Goal: Information Seeking & Learning: Learn about a topic

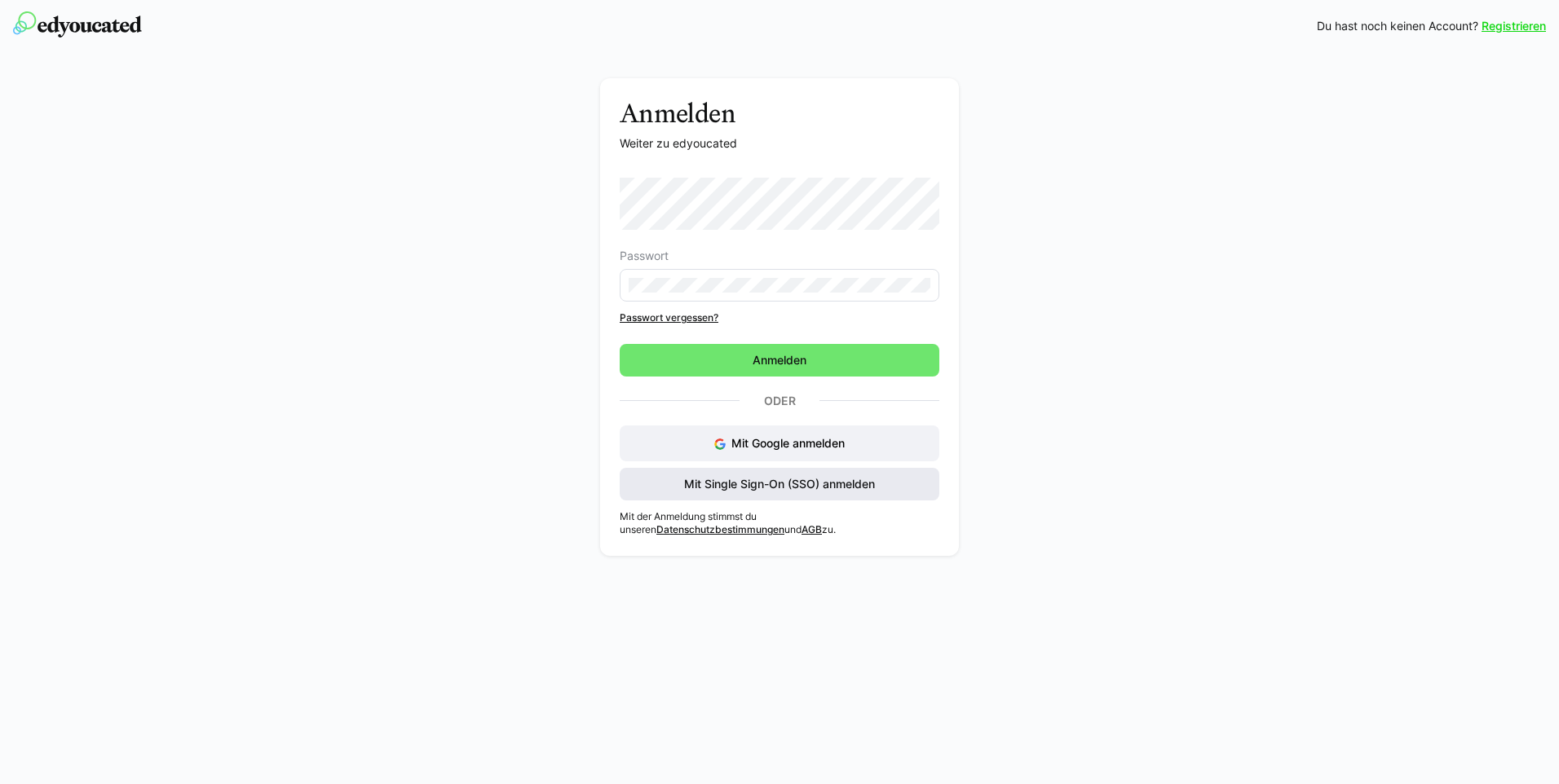
click at [725, 481] on span "Mit Single Sign-On (SSO) anmelden" at bounding box center [779, 484] width 195 height 16
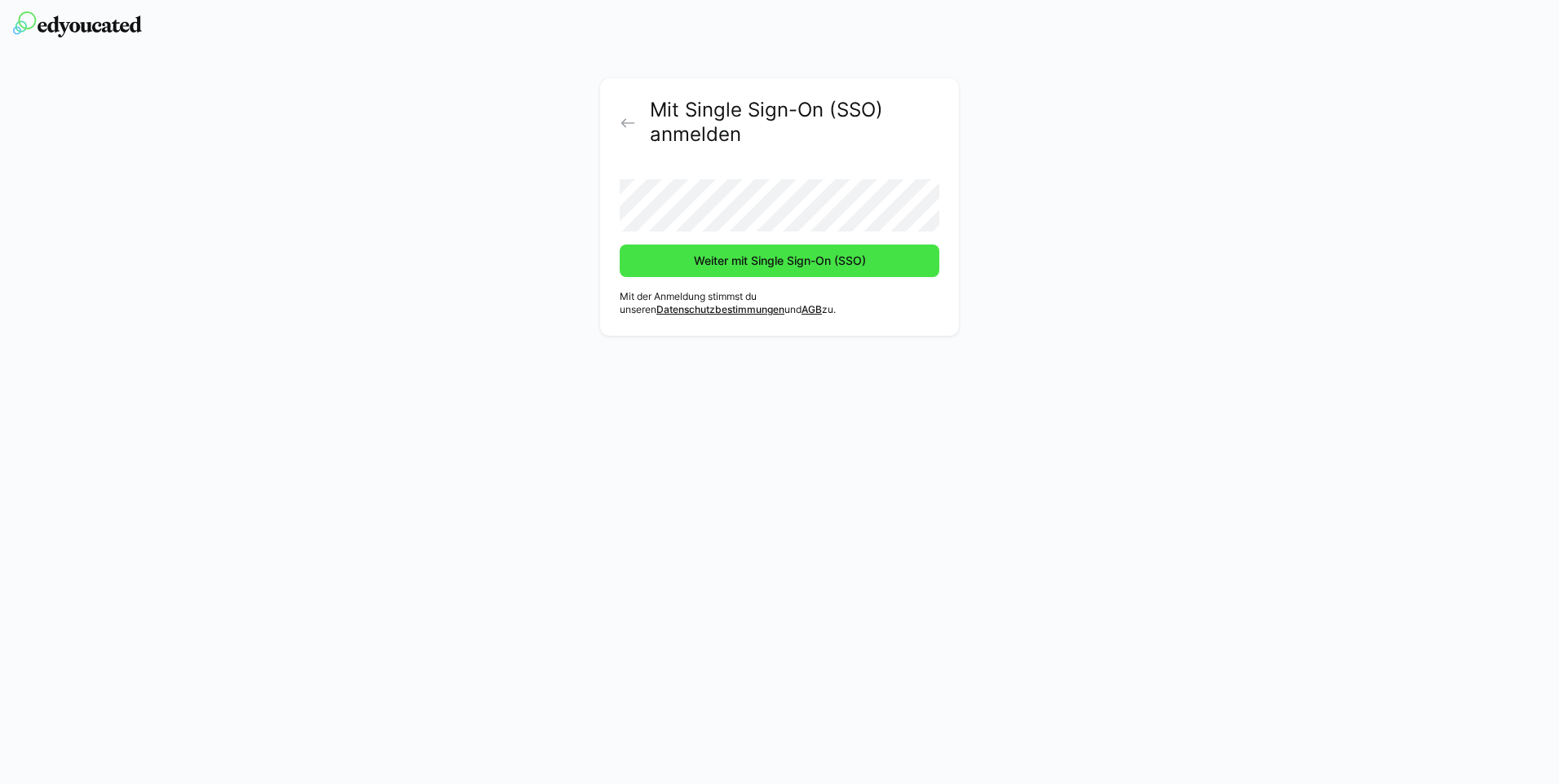
click at [701, 254] on span "Weiter mit Single Sign-On (SSO)" at bounding box center [780, 260] width 177 height 16
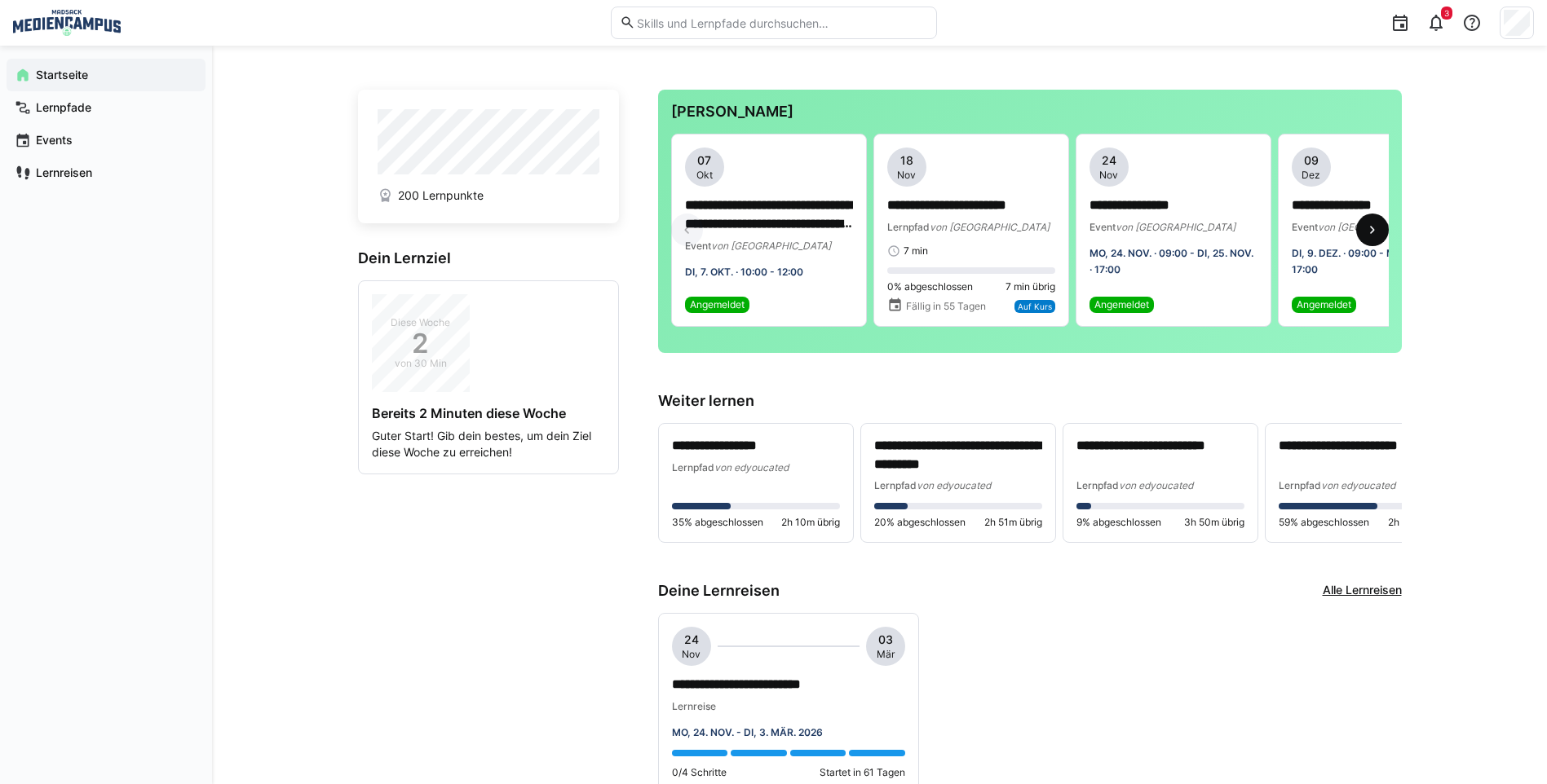
click at [1376, 238] on eds-icon at bounding box center [1371, 229] width 16 height 16
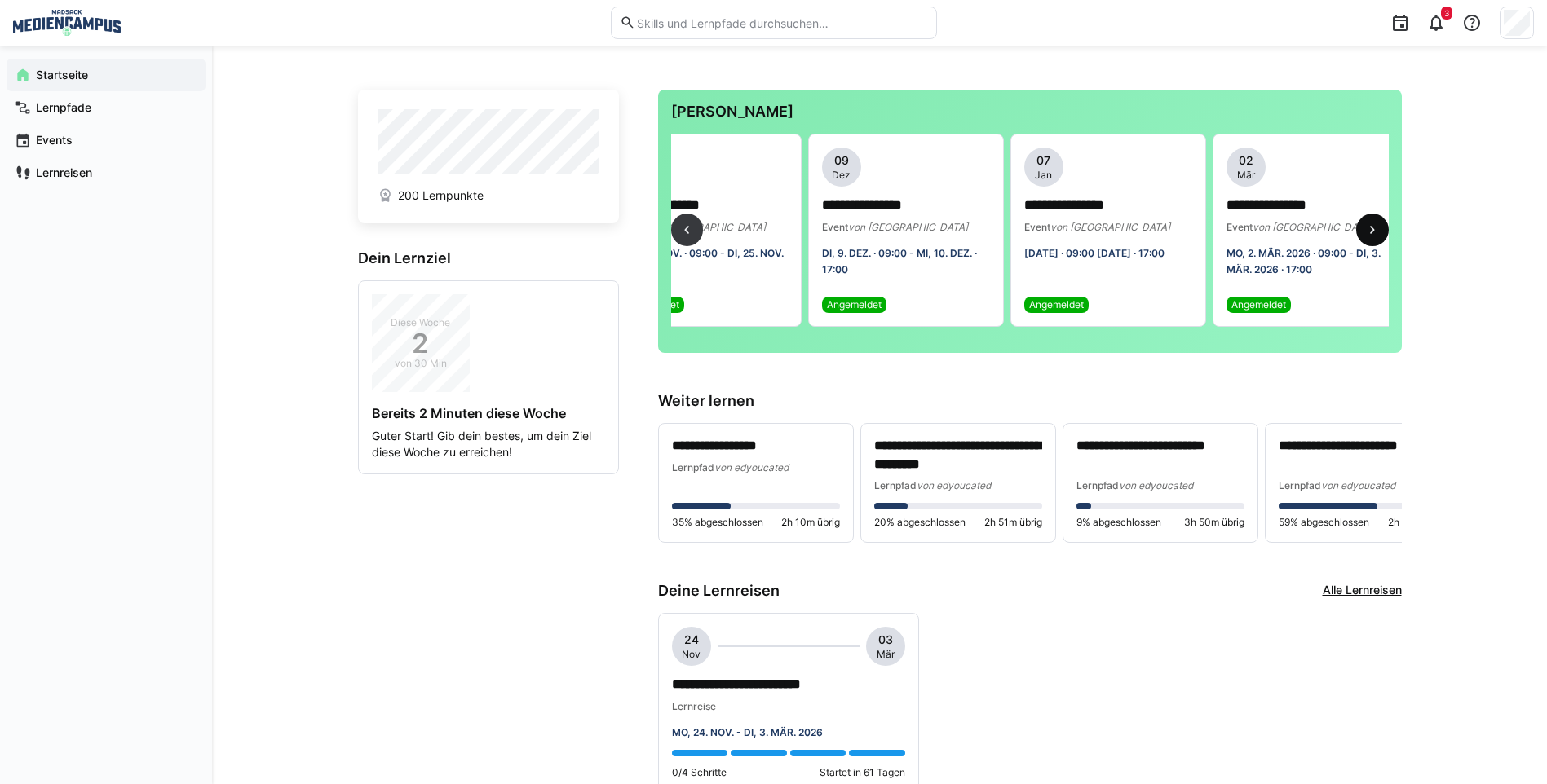
scroll to position [0, 489]
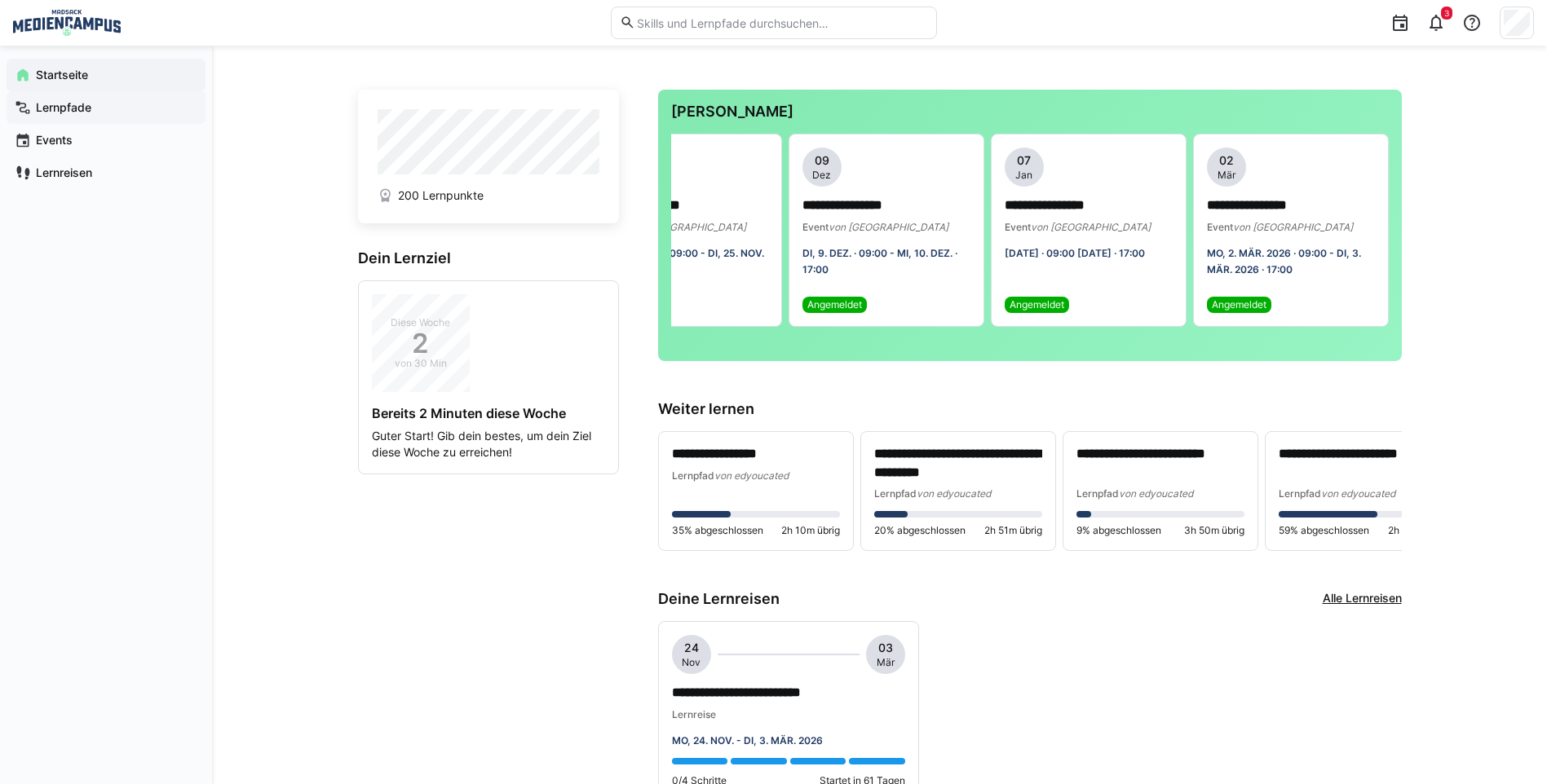
click at [102, 107] on span "Lernpfade" at bounding box center [116, 107] width 164 height 16
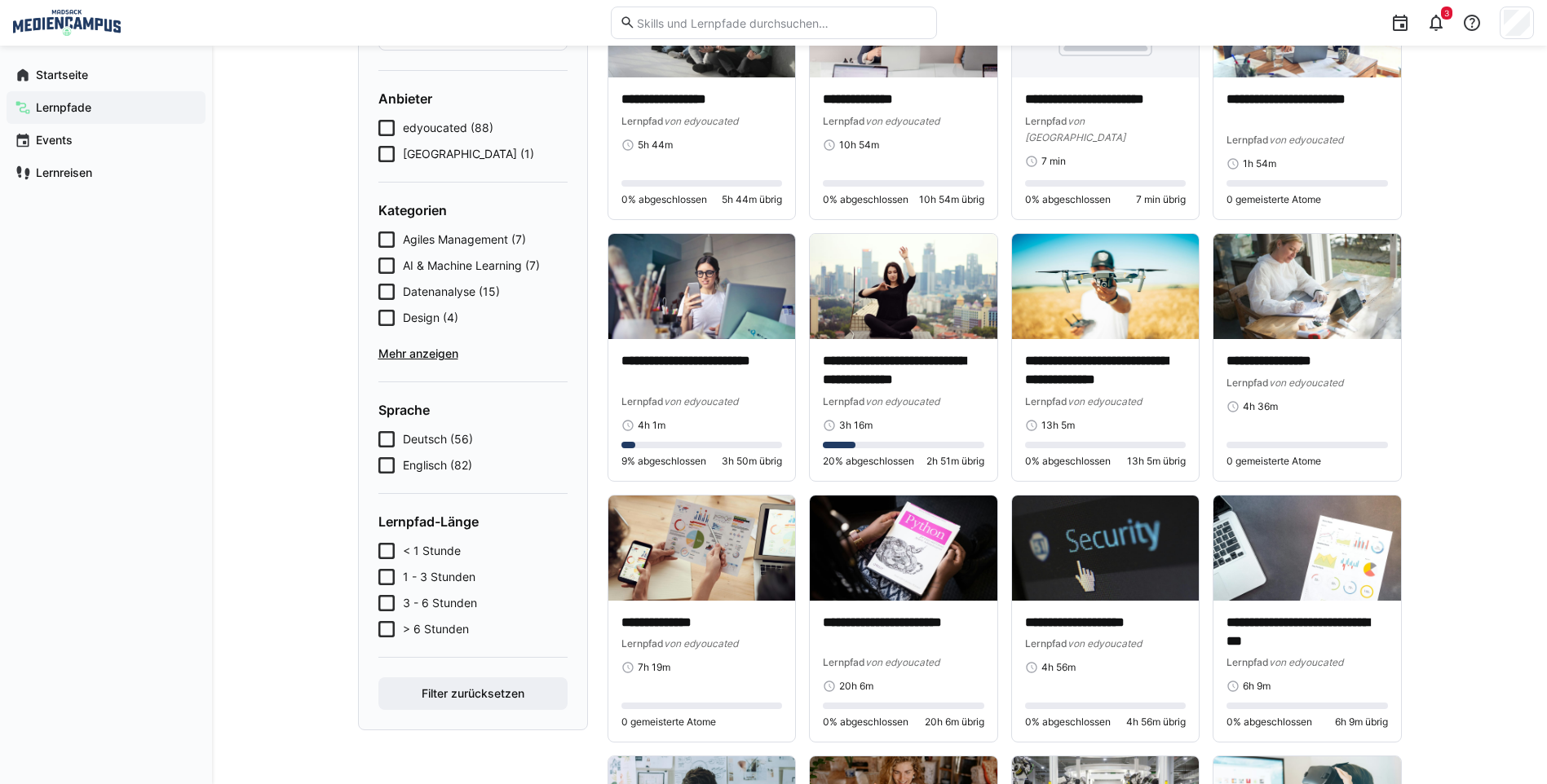
scroll to position [163, 0]
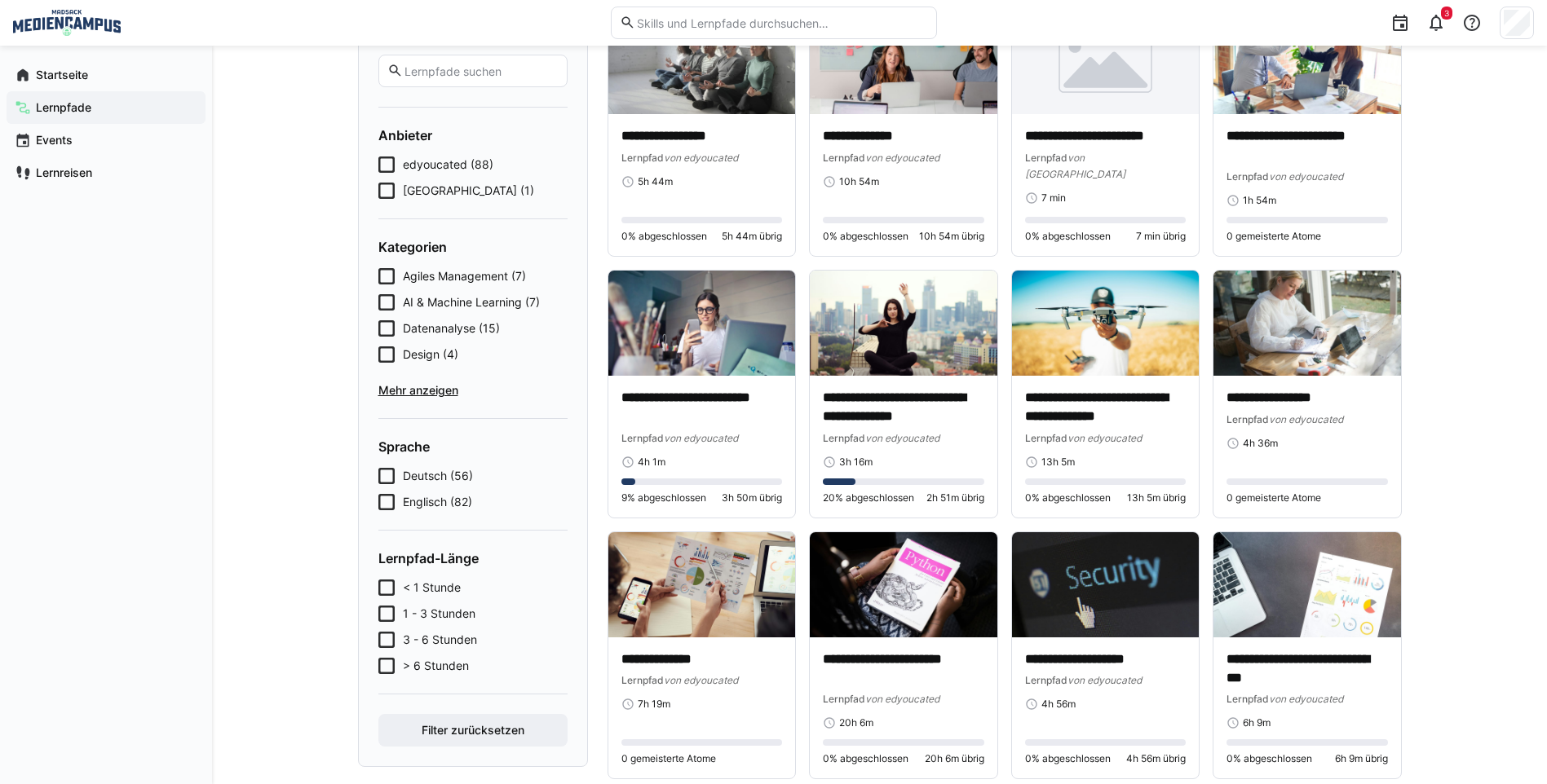
click at [428, 386] on span "Mehr anzeigen" at bounding box center [473, 390] width 189 height 16
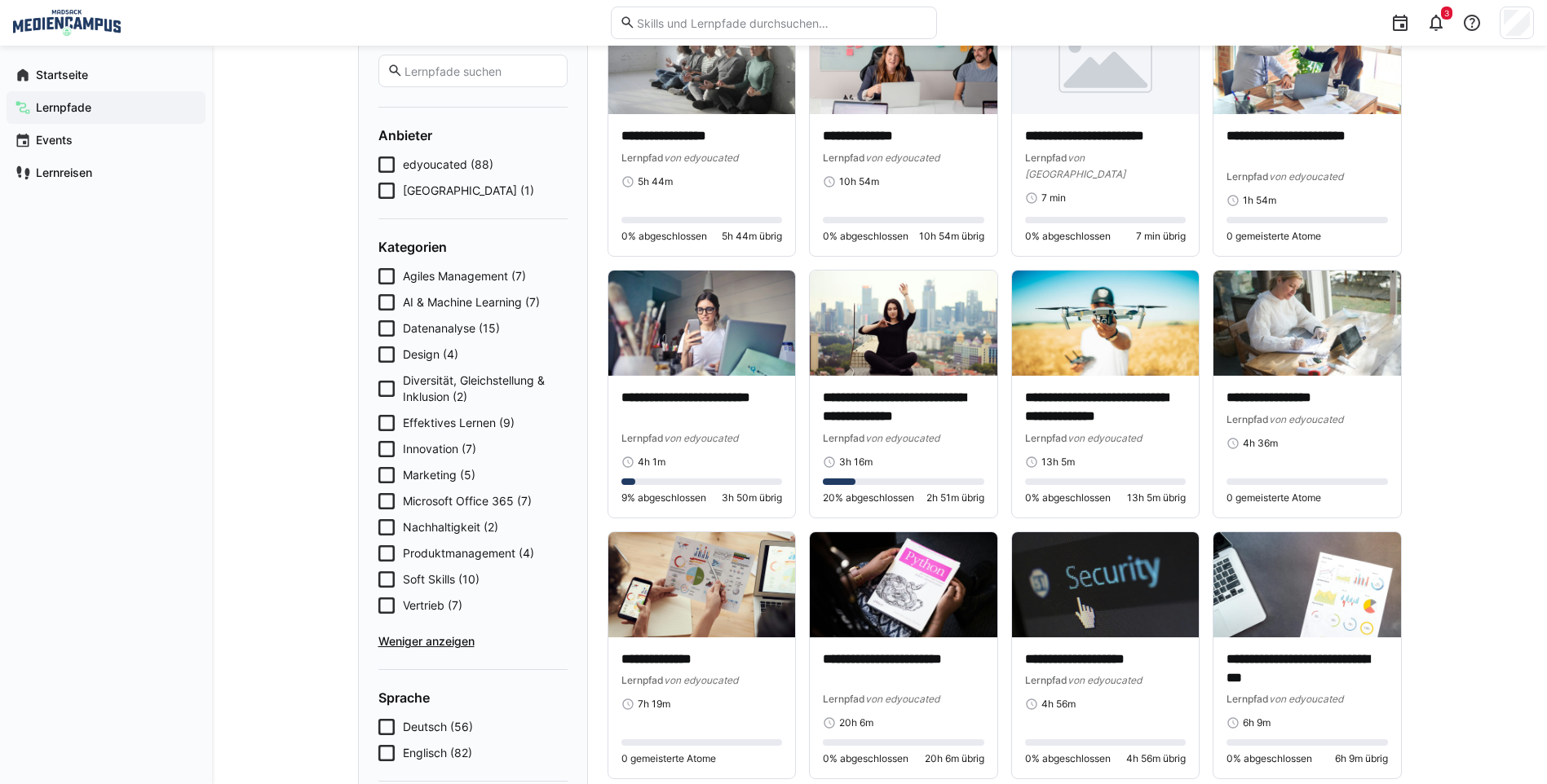
click at [396, 424] on eds-checkbox "Effektives Lernen (9)" at bounding box center [473, 423] width 189 height 16
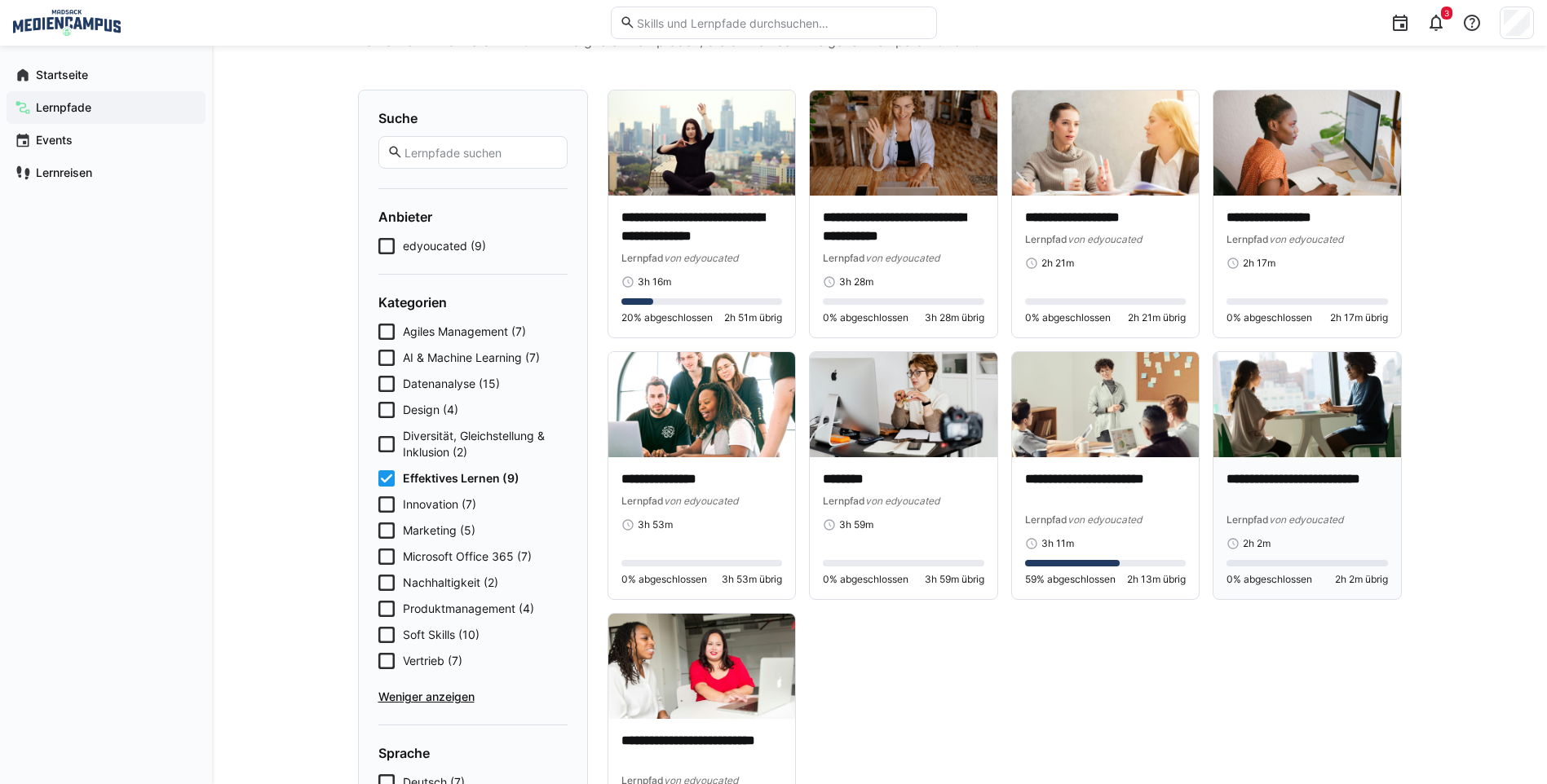
scroll to position [0, 0]
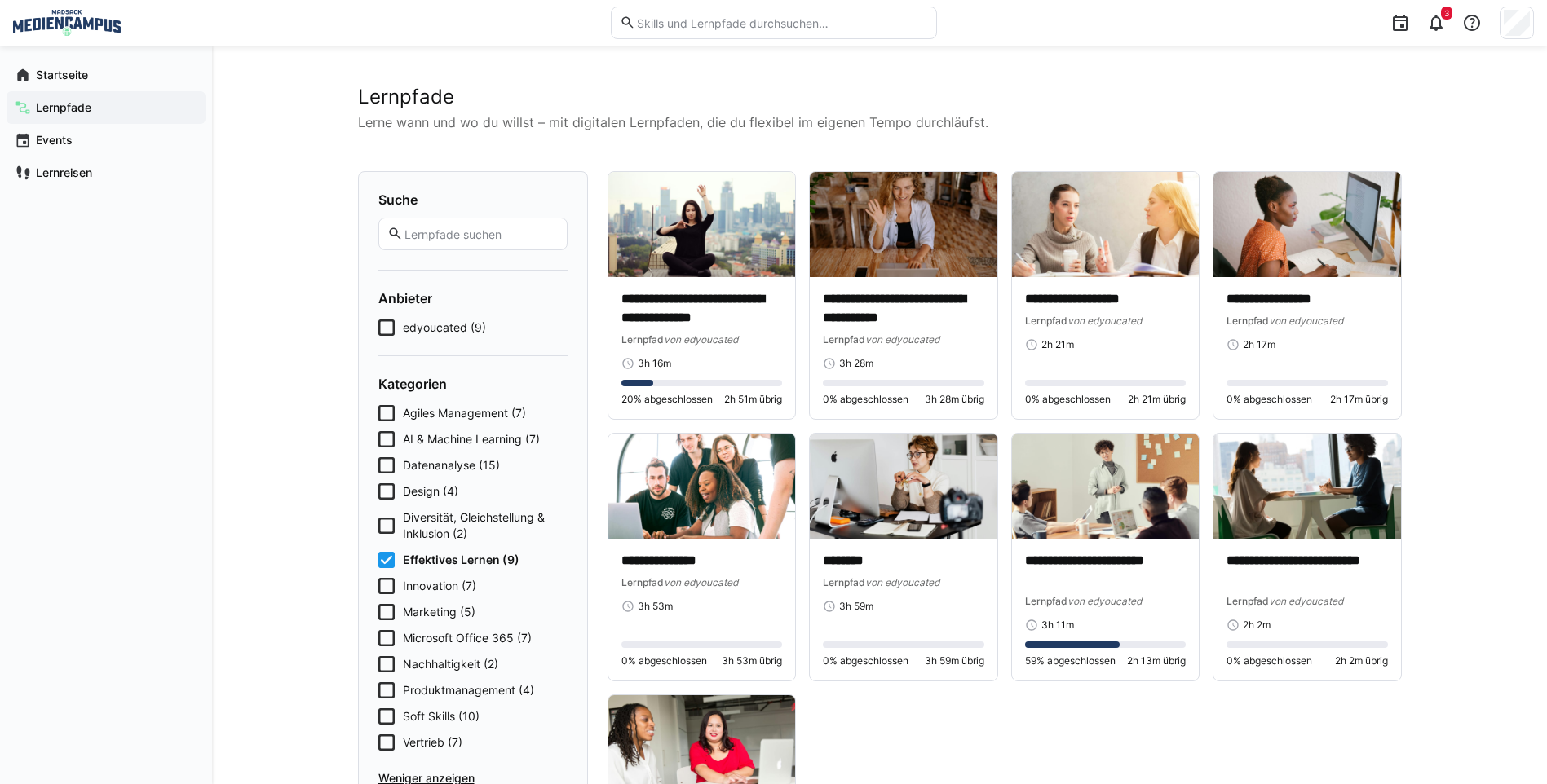
click at [393, 564] on icon at bounding box center [387, 559] width 16 height 16
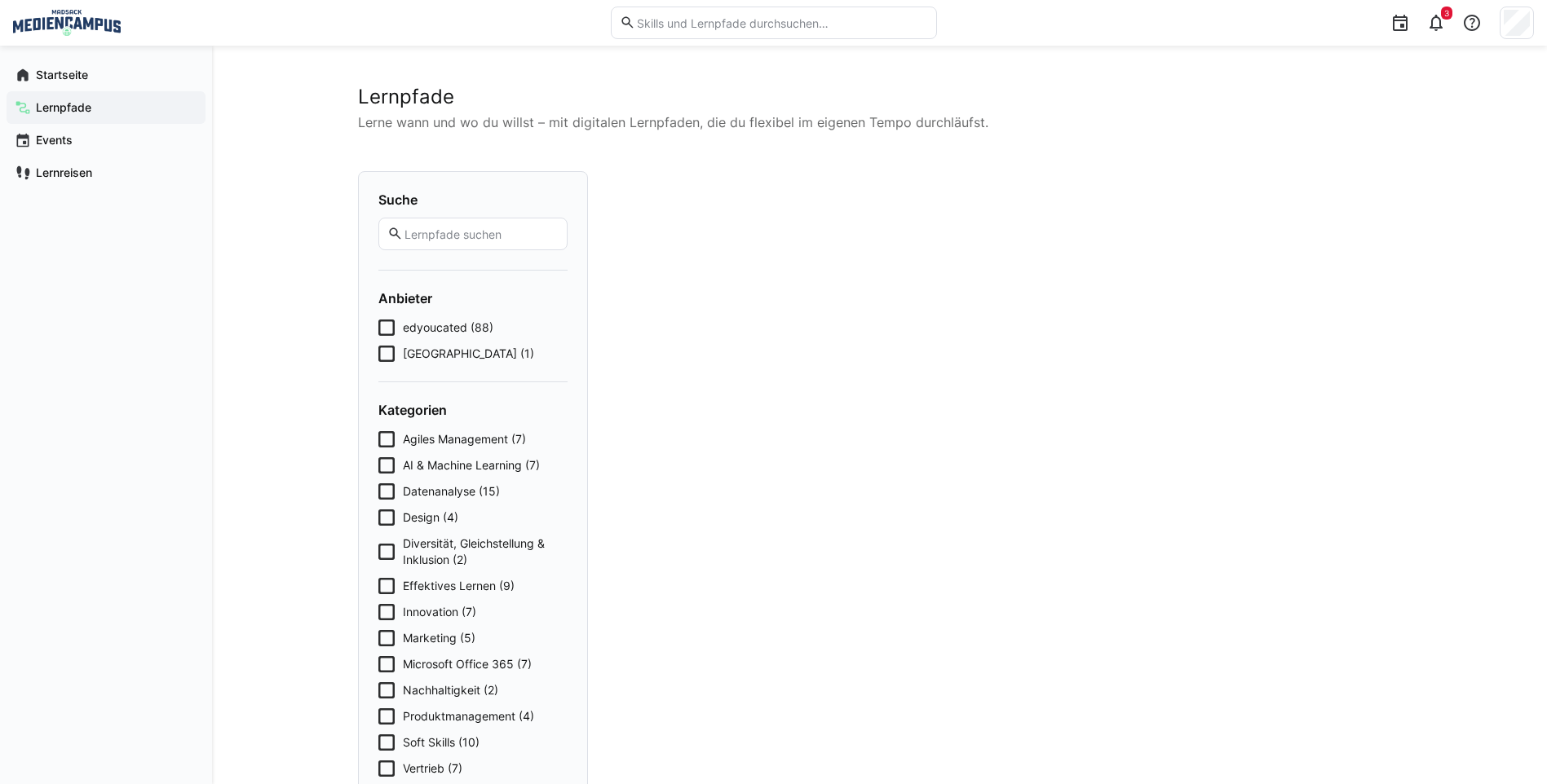
click at [396, 545] on eds-checkbox "Diversität, Gleichstellung & Inklusion (2)" at bounding box center [473, 551] width 189 height 33
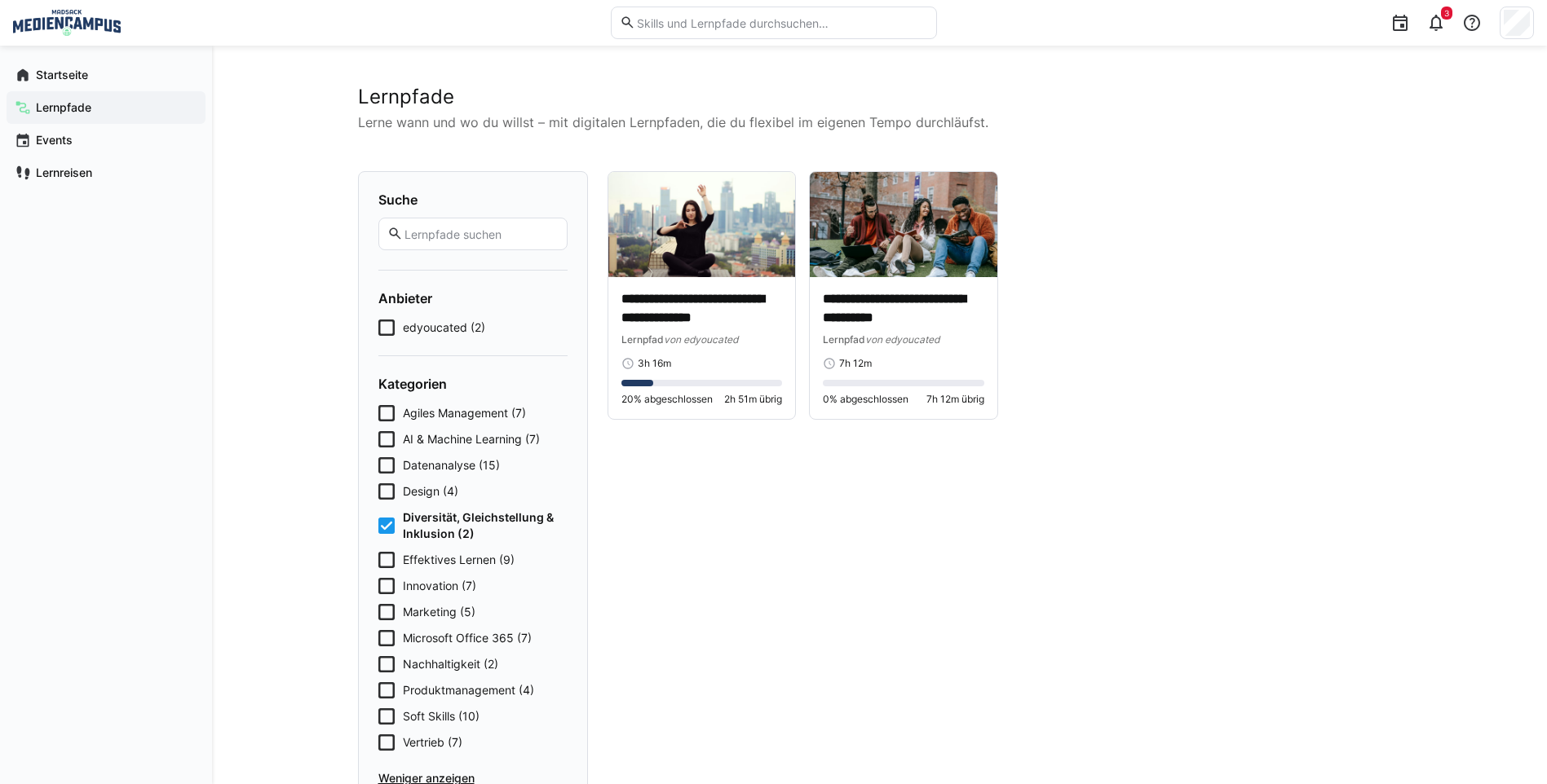
click at [396, 545] on div "Agiles Management (7) AI & Machine Learning (7) Datenanalyse (15) Design (4) Di…" at bounding box center [473, 596] width 189 height 381
click at [385, 535] on eds-checkbox "Diversität, Gleichstellung & Inklusion (2)" at bounding box center [473, 526] width 189 height 33
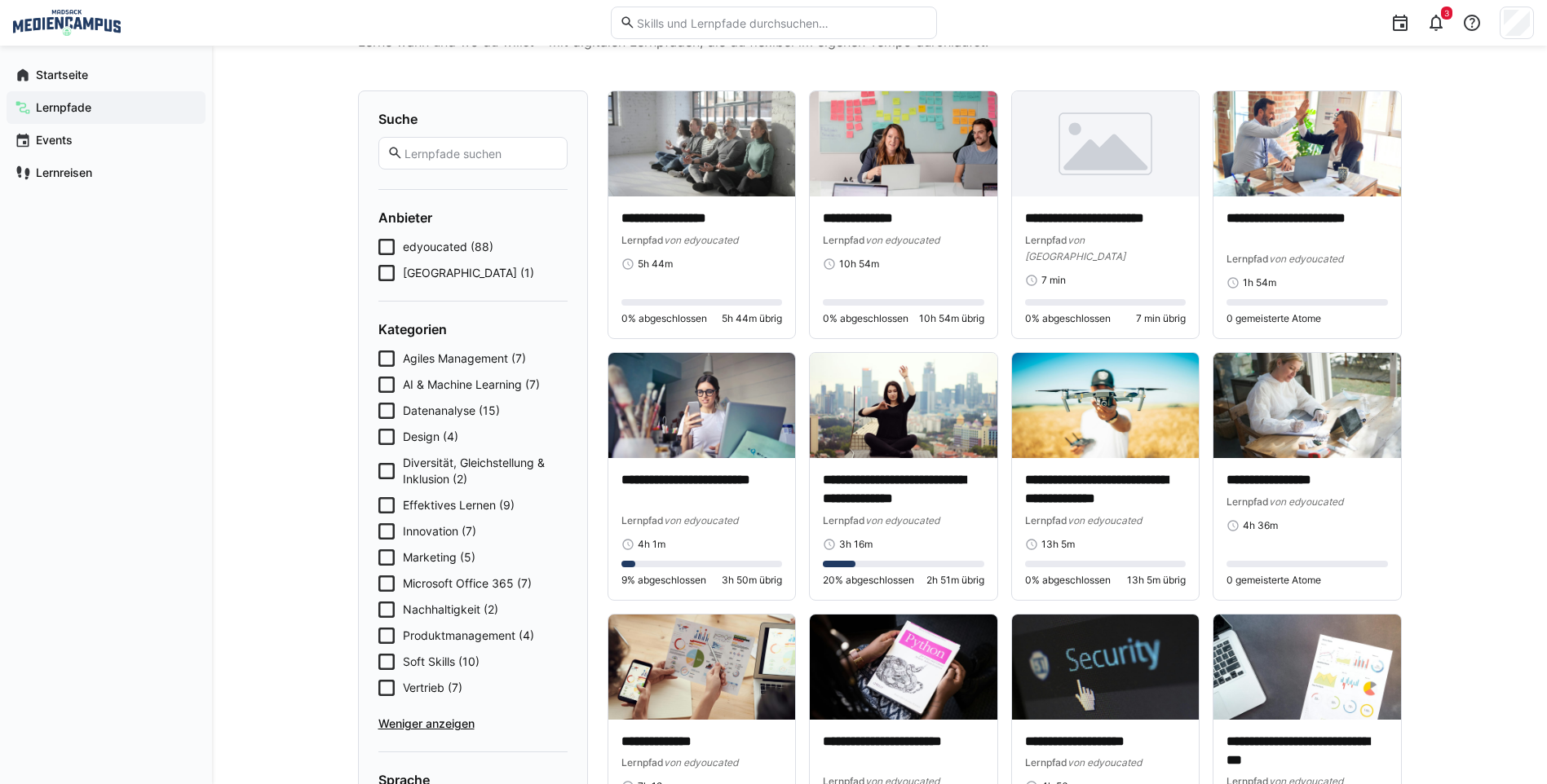
scroll to position [81, 0]
click at [393, 497] on icon at bounding box center [387, 504] width 16 height 16
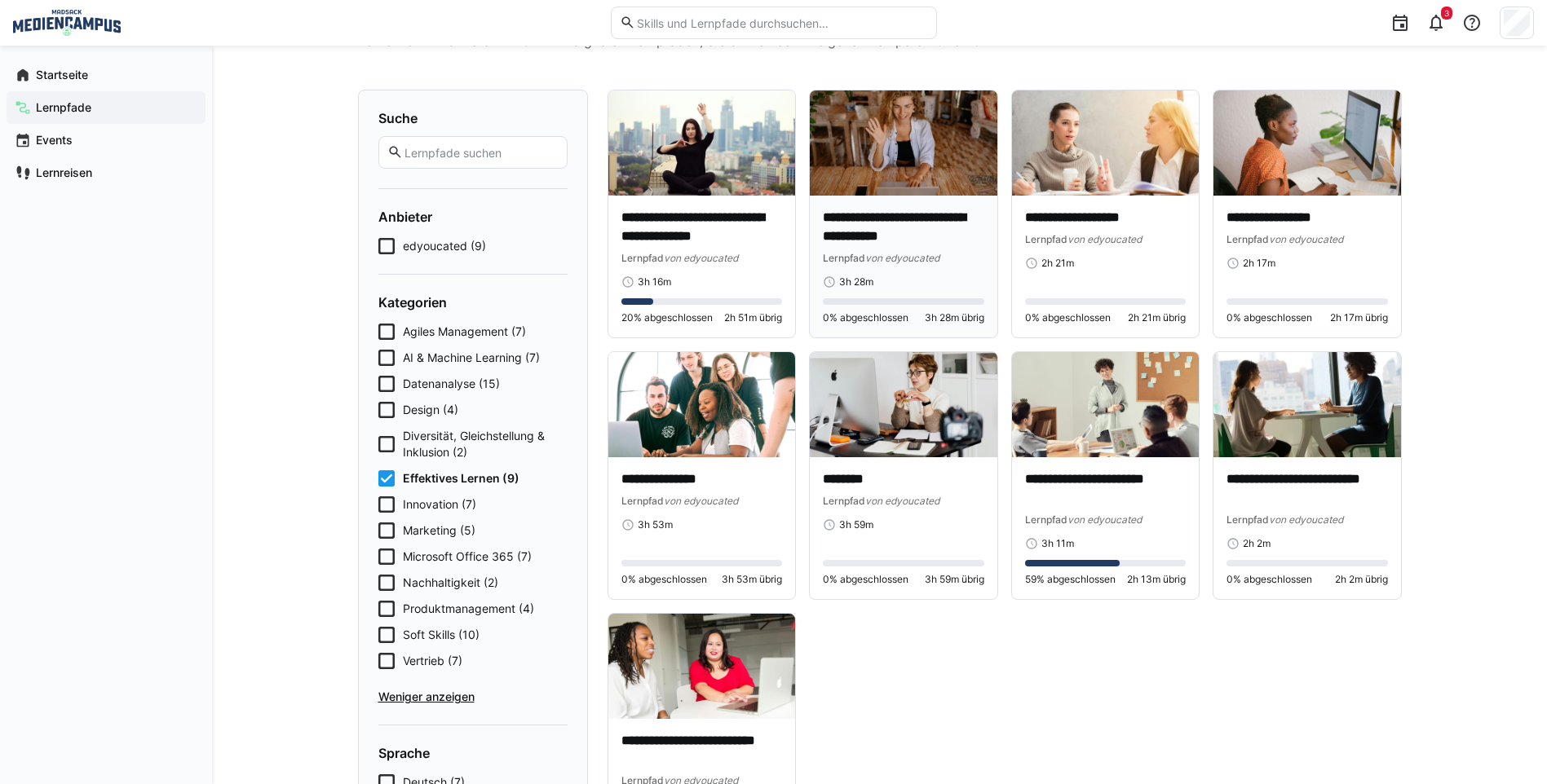
click at [893, 218] on p "**********" at bounding box center [903, 226] width 162 height 37
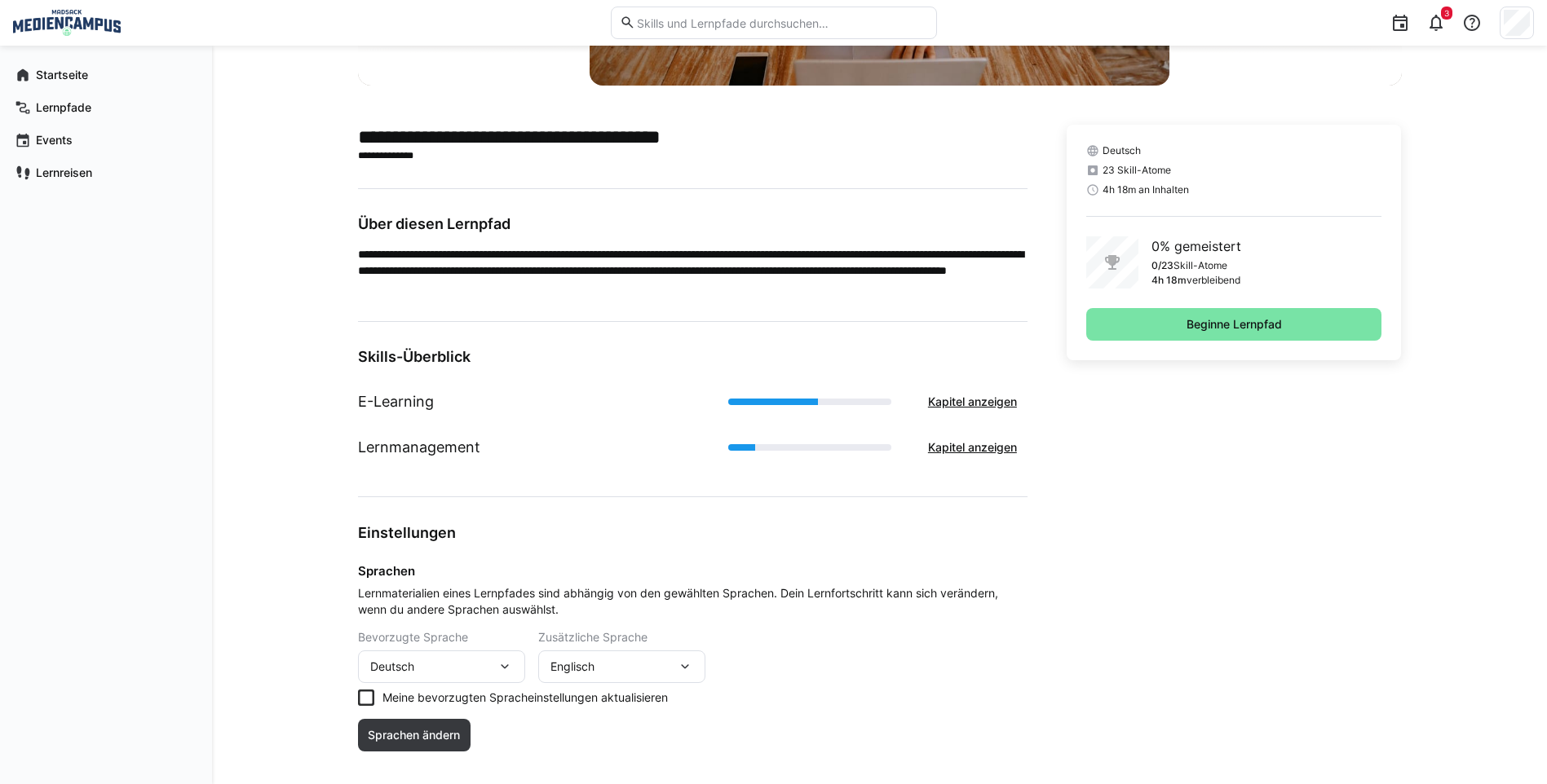
scroll to position [326, 0]
click at [619, 665] on div "Englisch" at bounding box center [613, 666] width 126 height 15
click at [616, 731] on span "Keine" at bounding box center [621, 743] width 167 height 35
click at [363, 700] on icon at bounding box center [366, 697] width 16 height 16
click at [401, 743] on span "Sprachen ändern" at bounding box center [414, 735] width 113 height 33
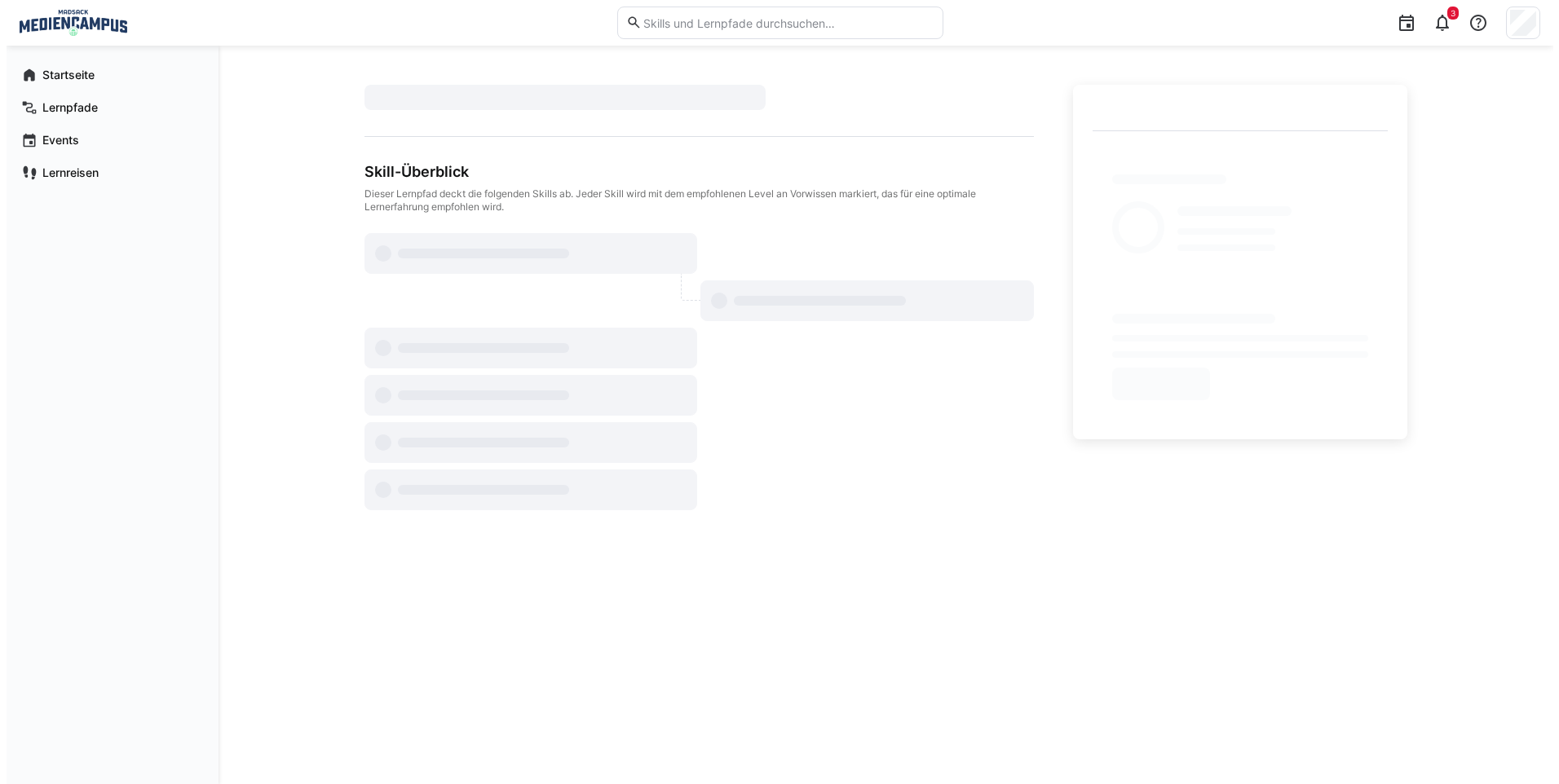
scroll to position [0, 0]
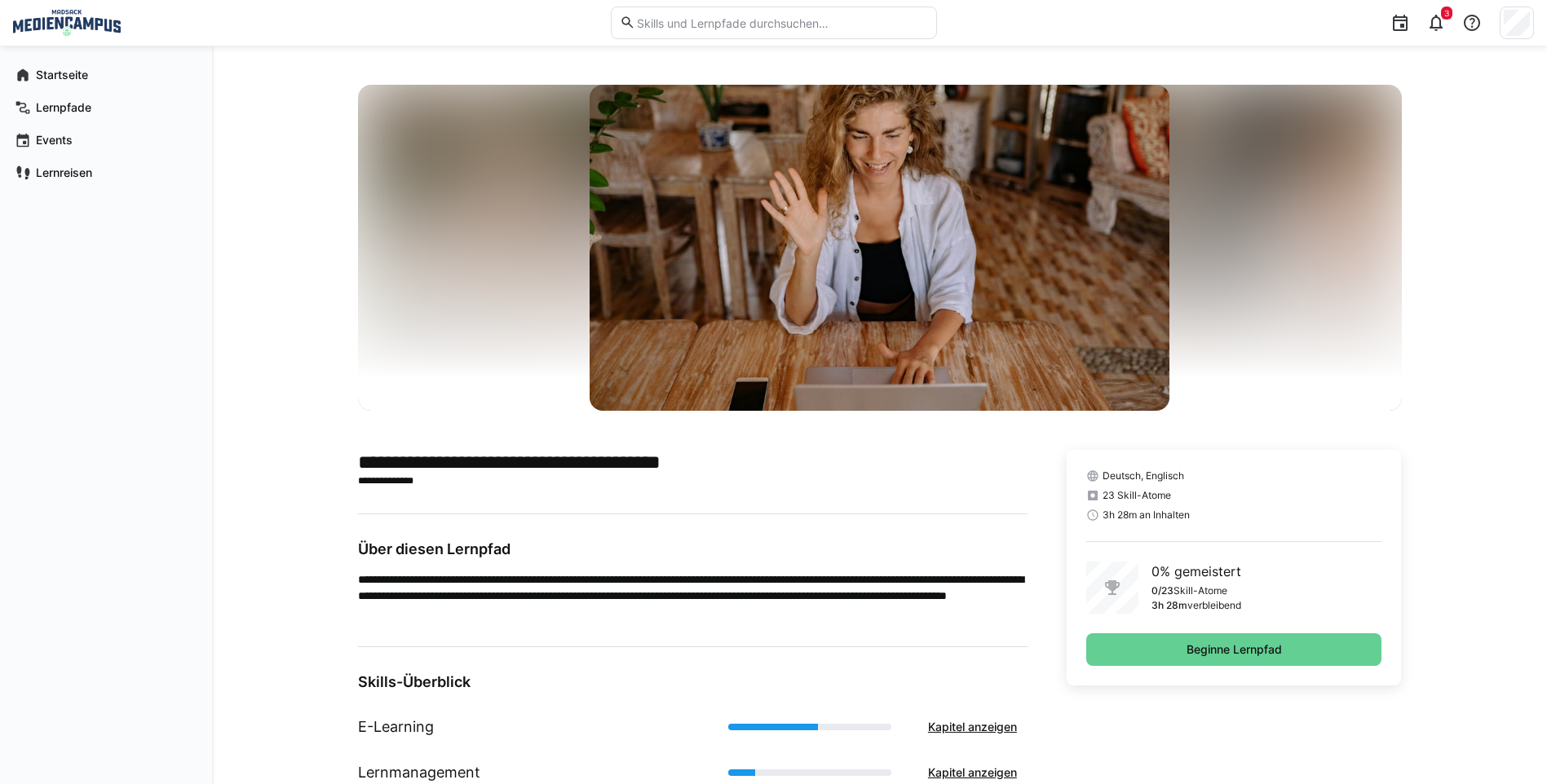
click at [1168, 640] on span "Beginne Lernpfad" at bounding box center [1234, 650] width 296 height 33
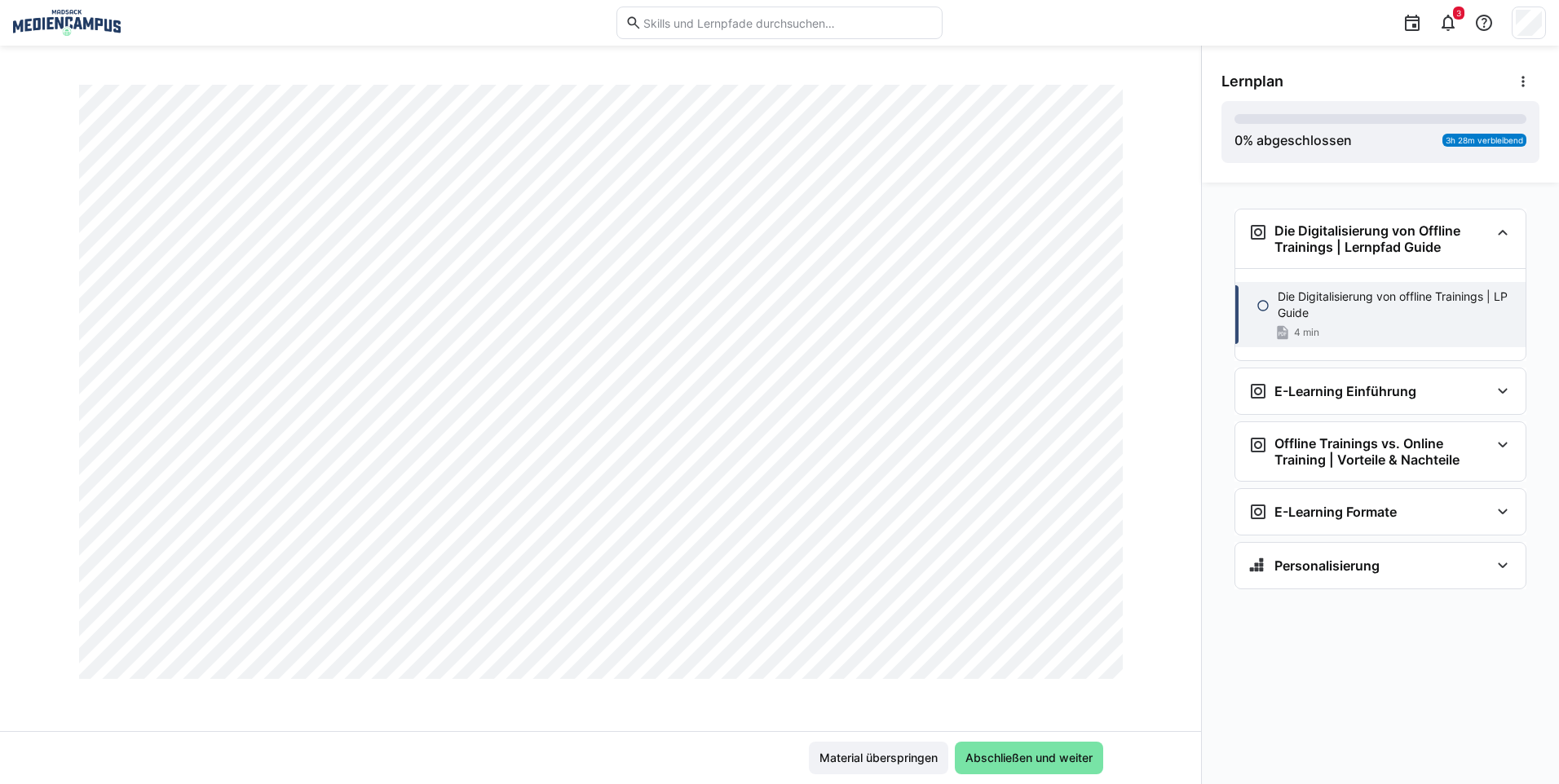
scroll to position [927, 0]
click at [1052, 755] on span "Abschließen und weiter" at bounding box center [1029, 757] width 132 height 16
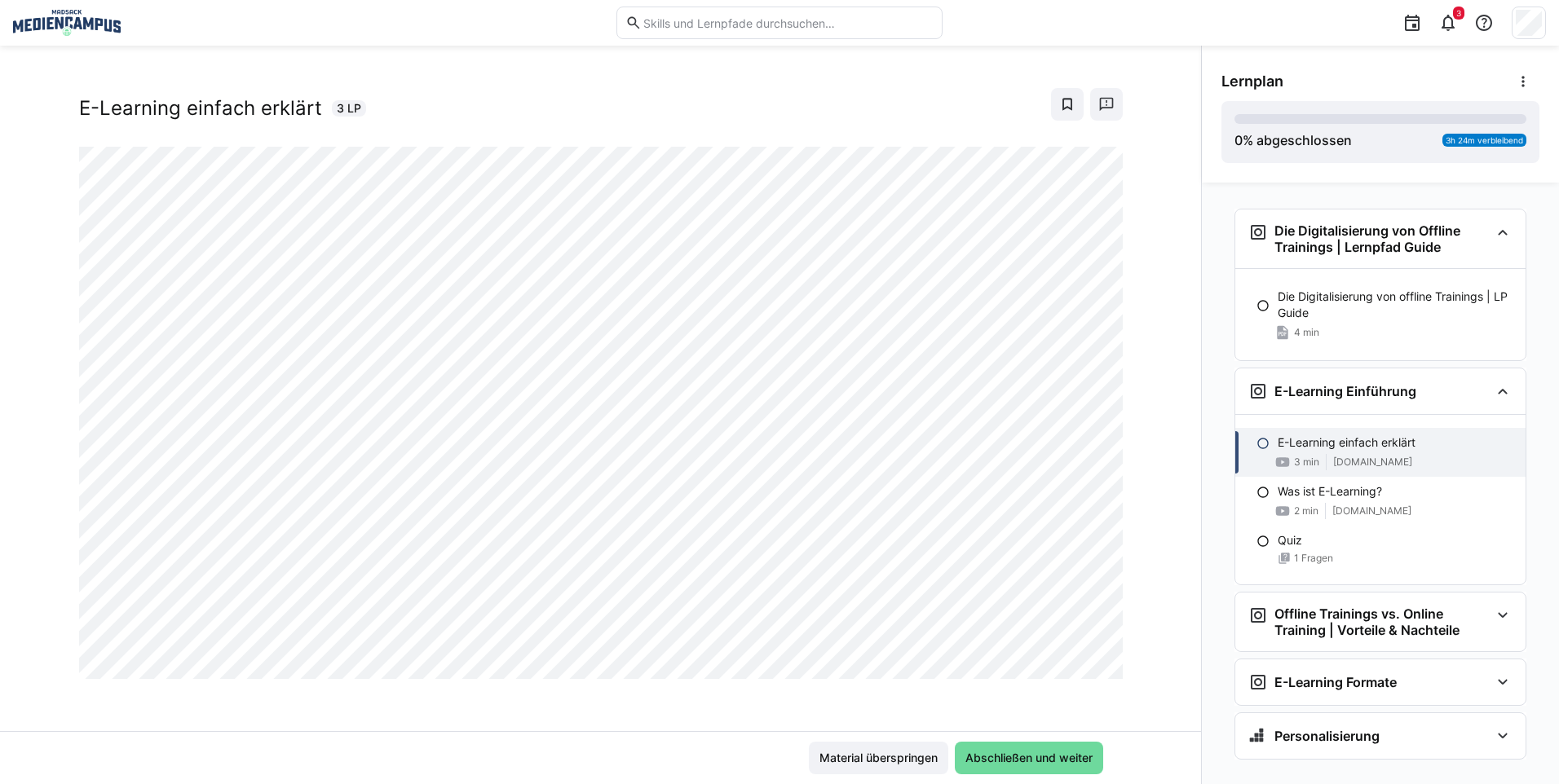
scroll to position [28, 0]
click at [1045, 754] on span "Abschließen und weiter" at bounding box center [1029, 757] width 132 height 16
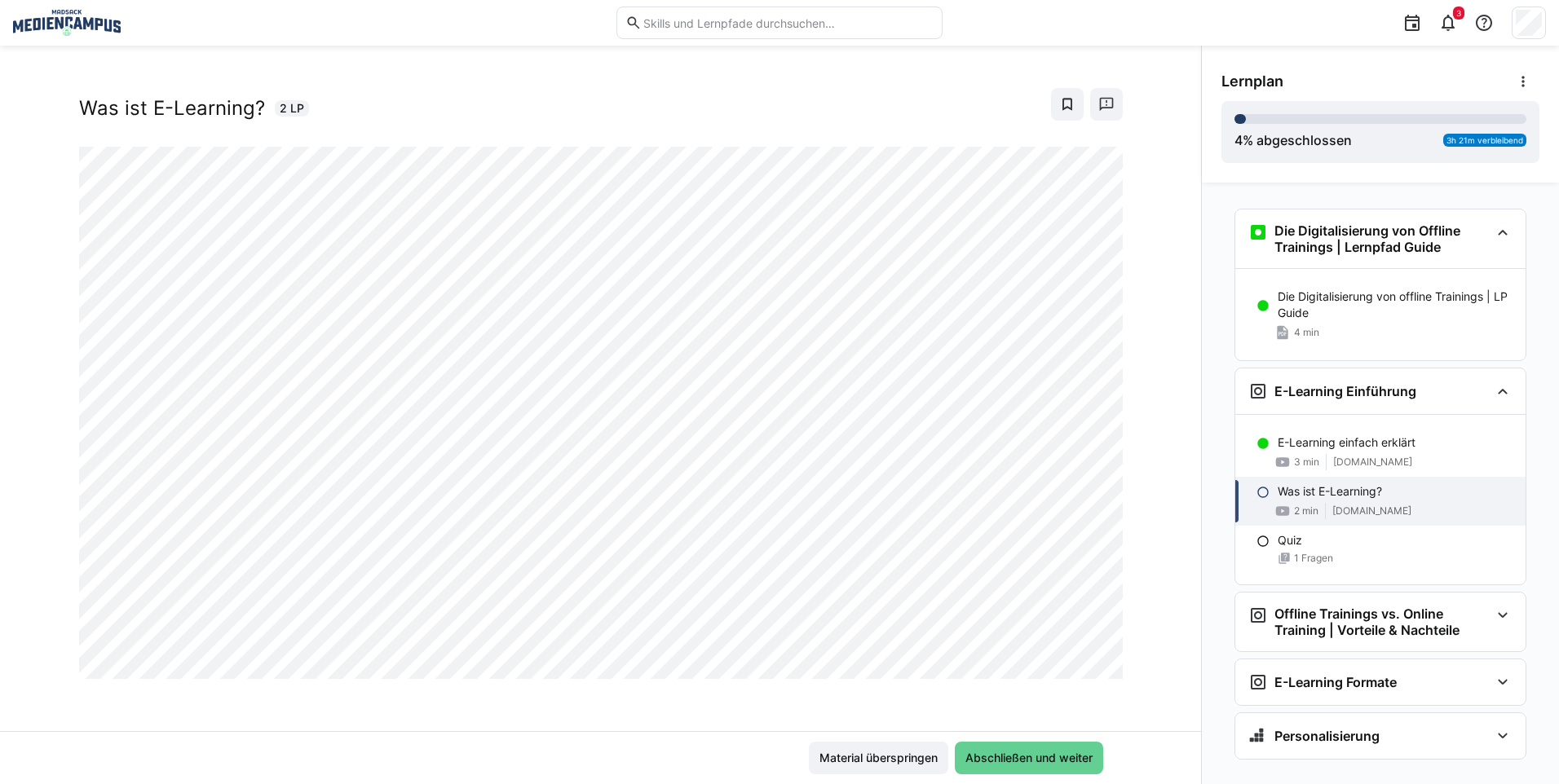
click at [1047, 762] on span "Abschließen und weiter" at bounding box center [1029, 757] width 132 height 16
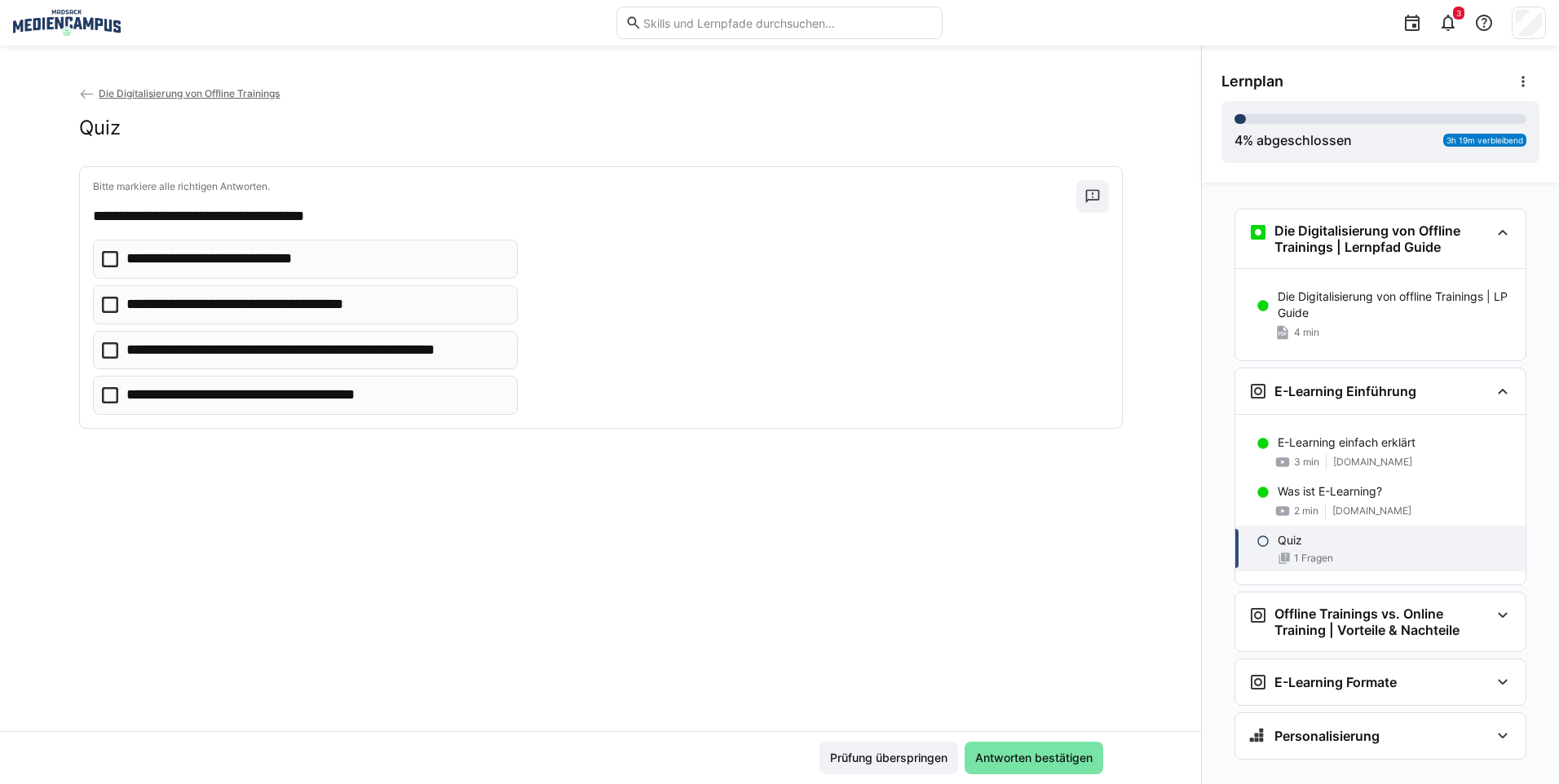
click at [330, 261] on eds-checkbox "**********" at bounding box center [305, 258] width 425 height 39
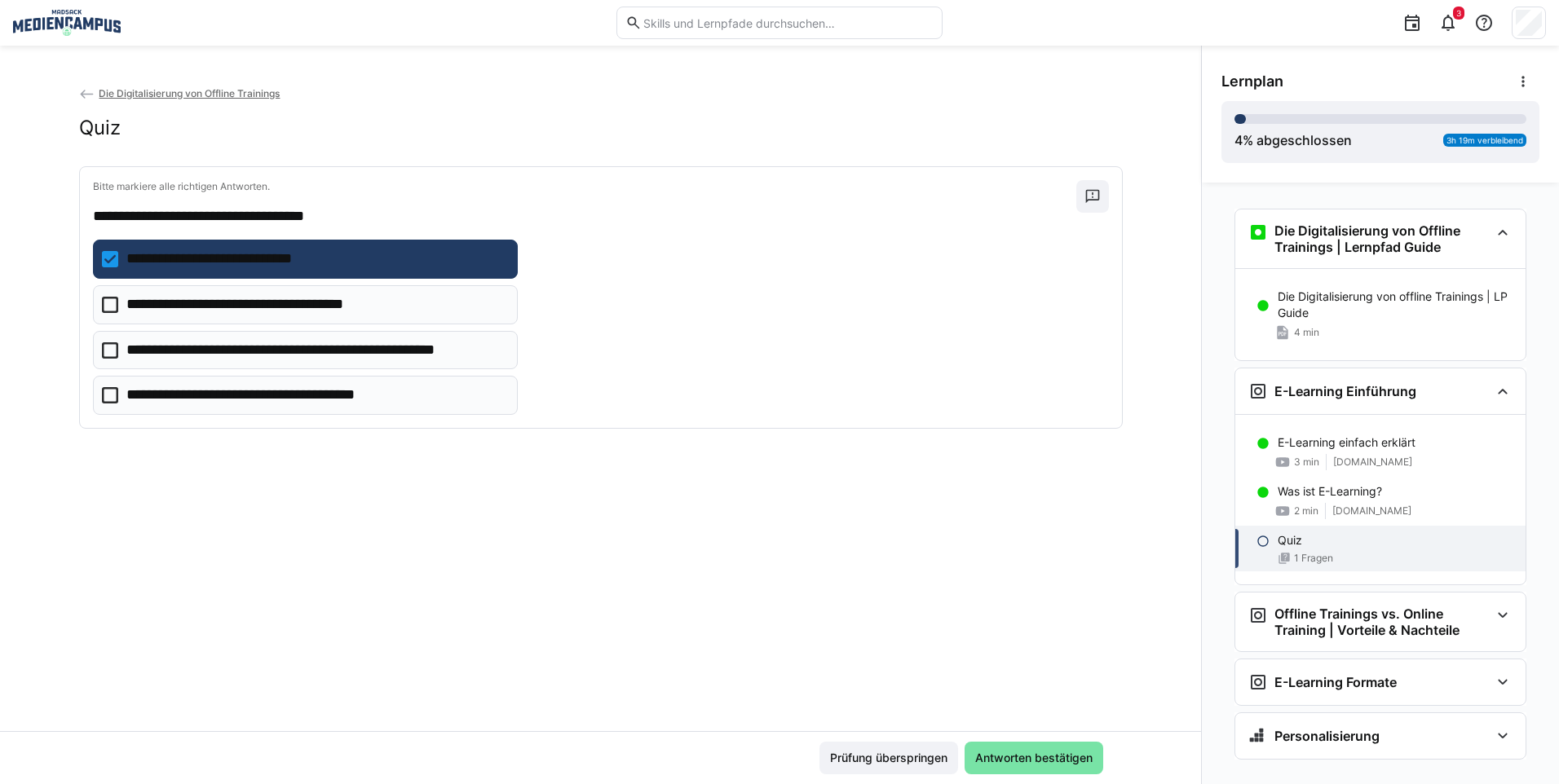
click at [306, 313] on p "**********" at bounding box center [260, 304] width 268 height 22
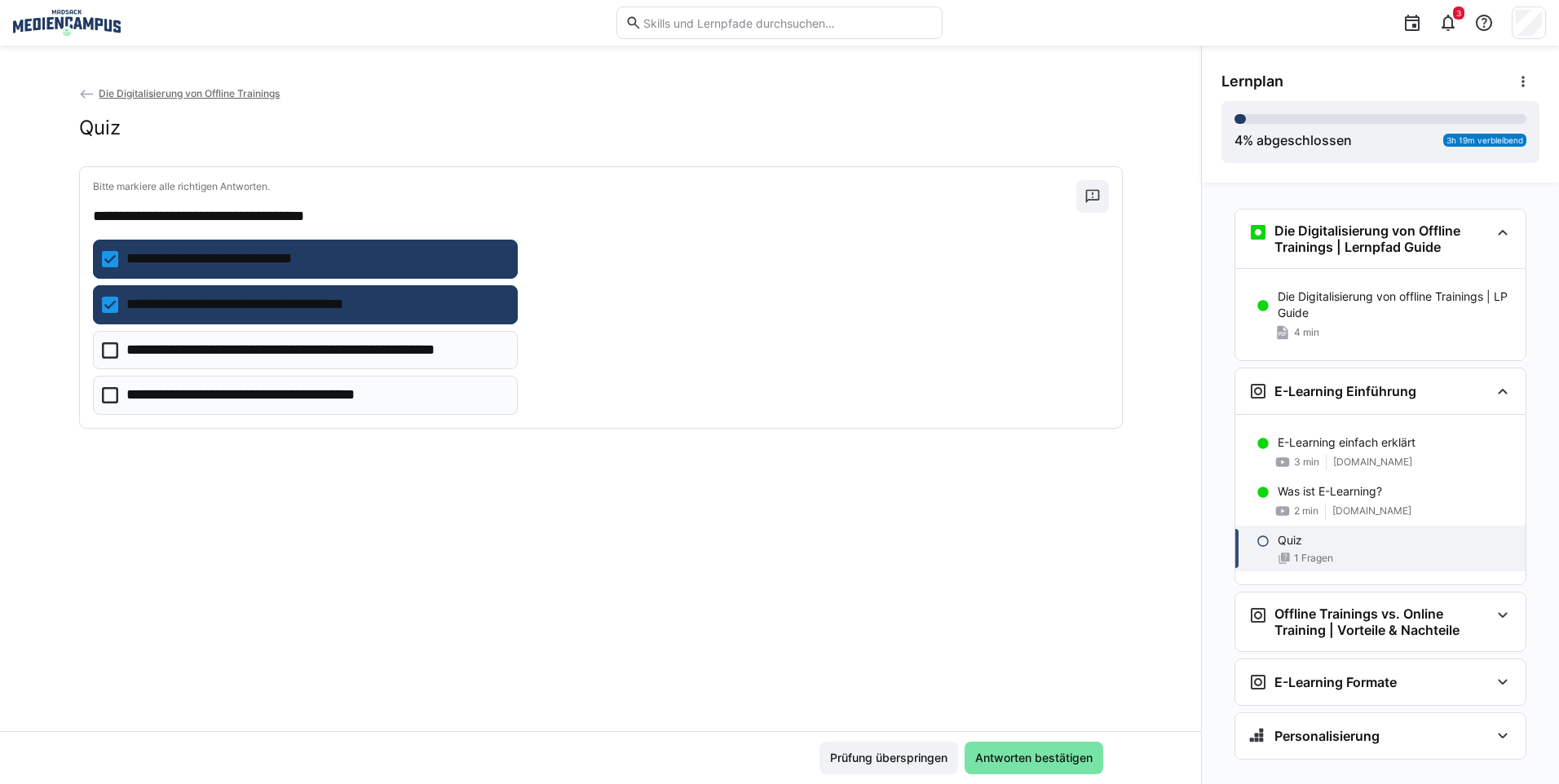
click at [288, 360] on p "**********" at bounding box center [316, 350] width 380 height 22
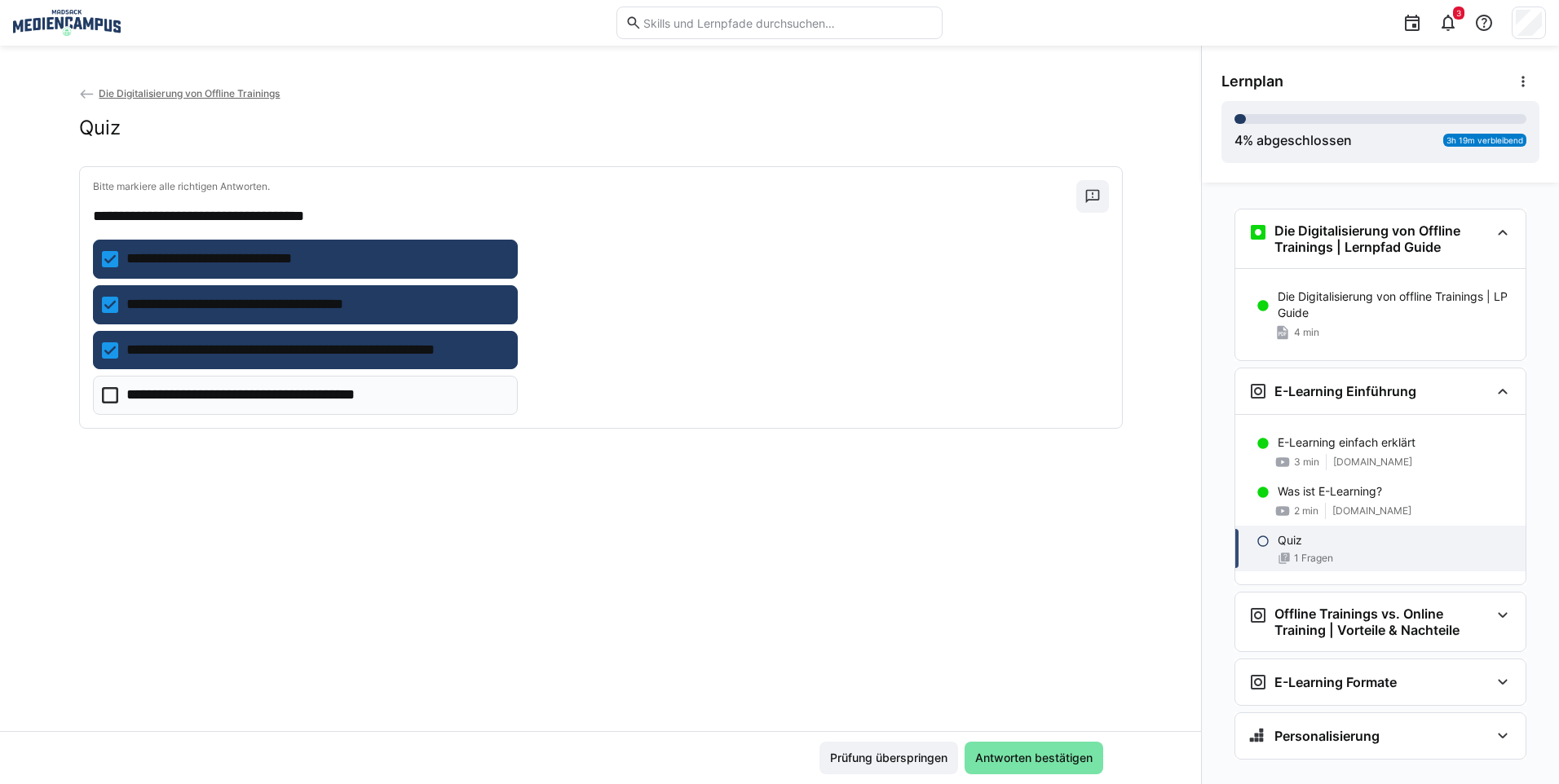
click at [311, 392] on p "**********" at bounding box center [264, 395] width 275 height 22
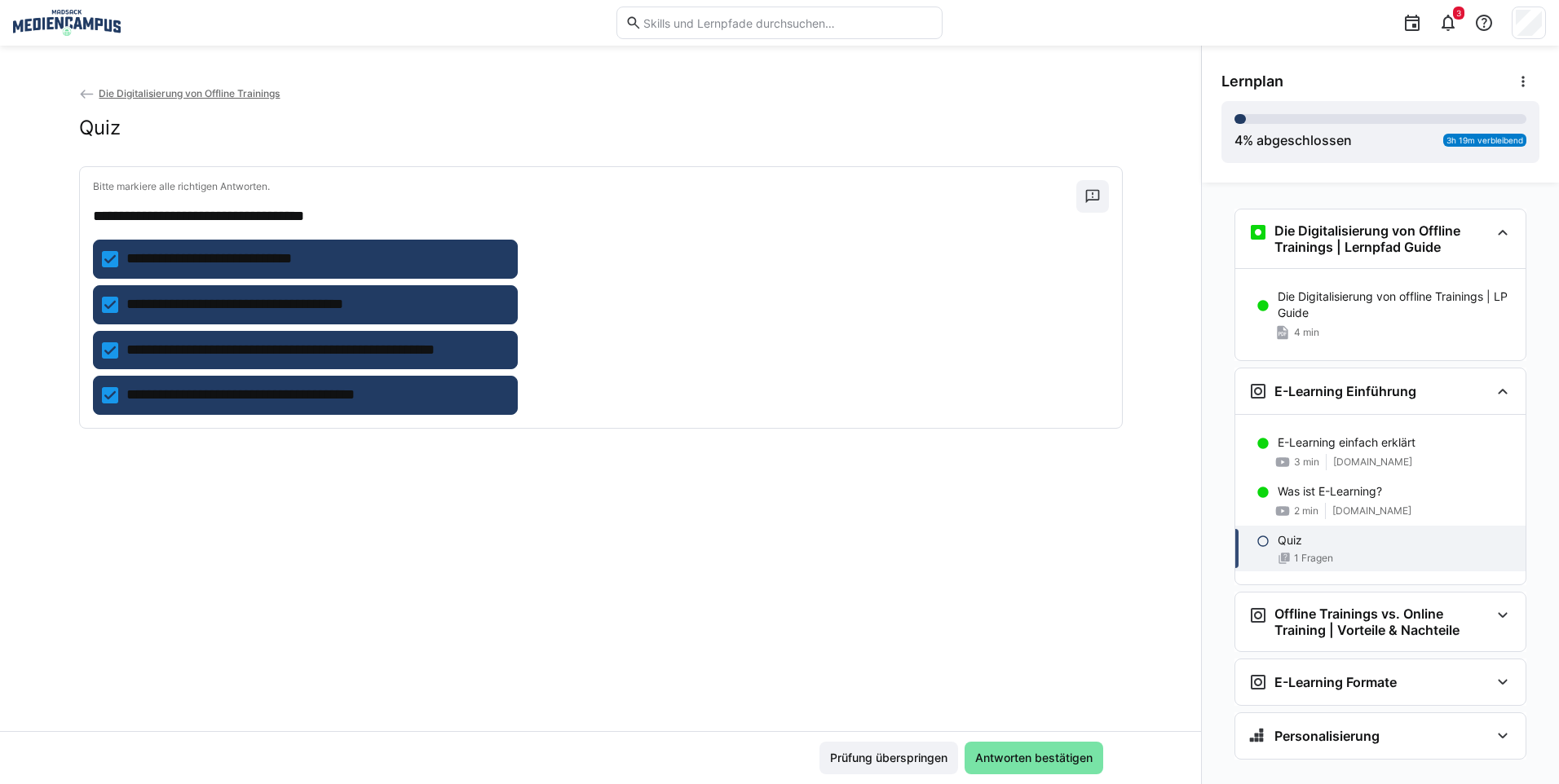
click at [1006, 740] on div "Prüfung überspringen Antworten bestätigen" at bounding box center [600, 757] width 1201 height 53
click at [1012, 755] on span "Antworten bestätigen" at bounding box center [1033, 757] width 122 height 16
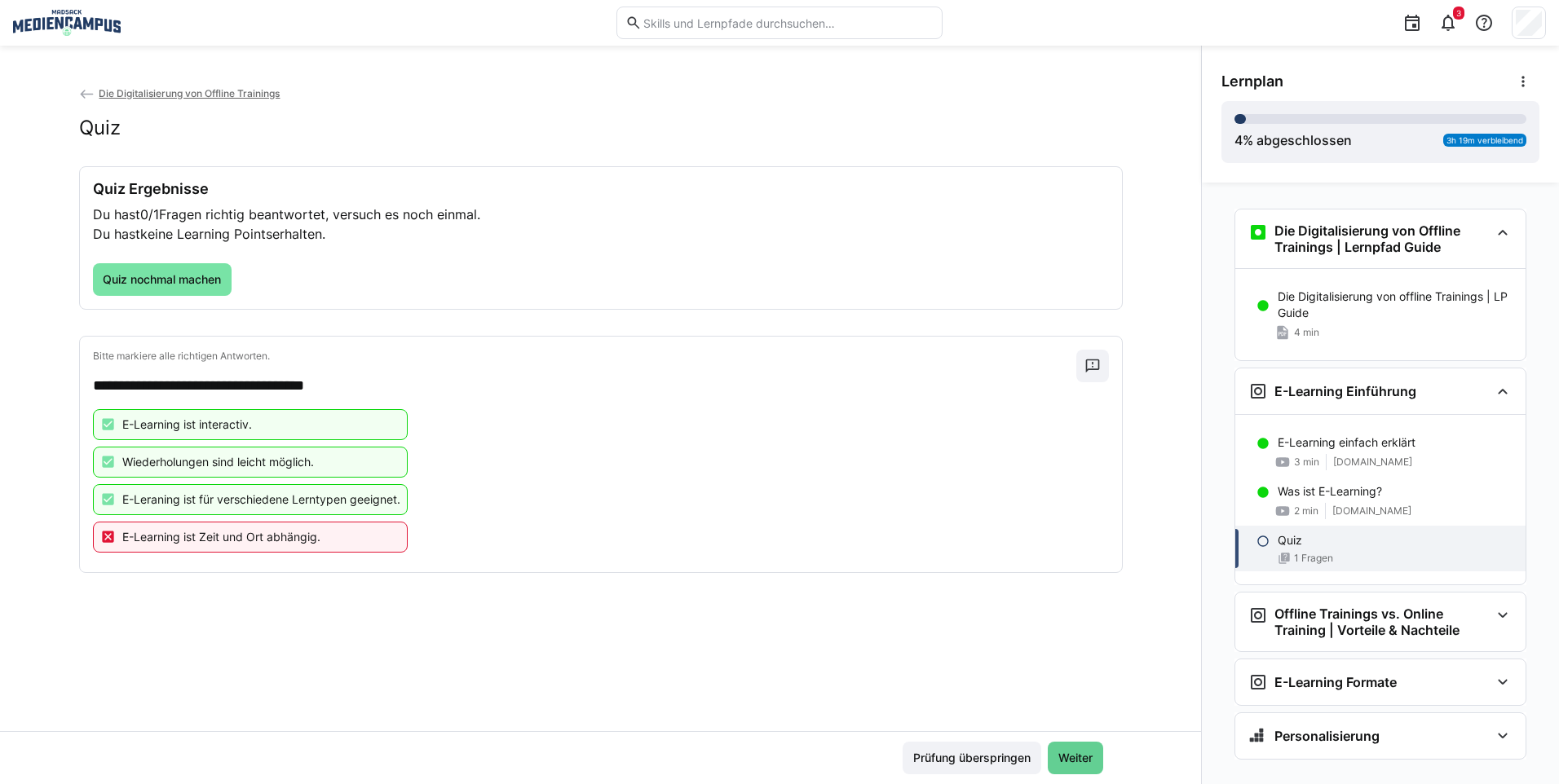
click at [1089, 764] on span "Weiter" at bounding box center [1075, 757] width 39 height 16
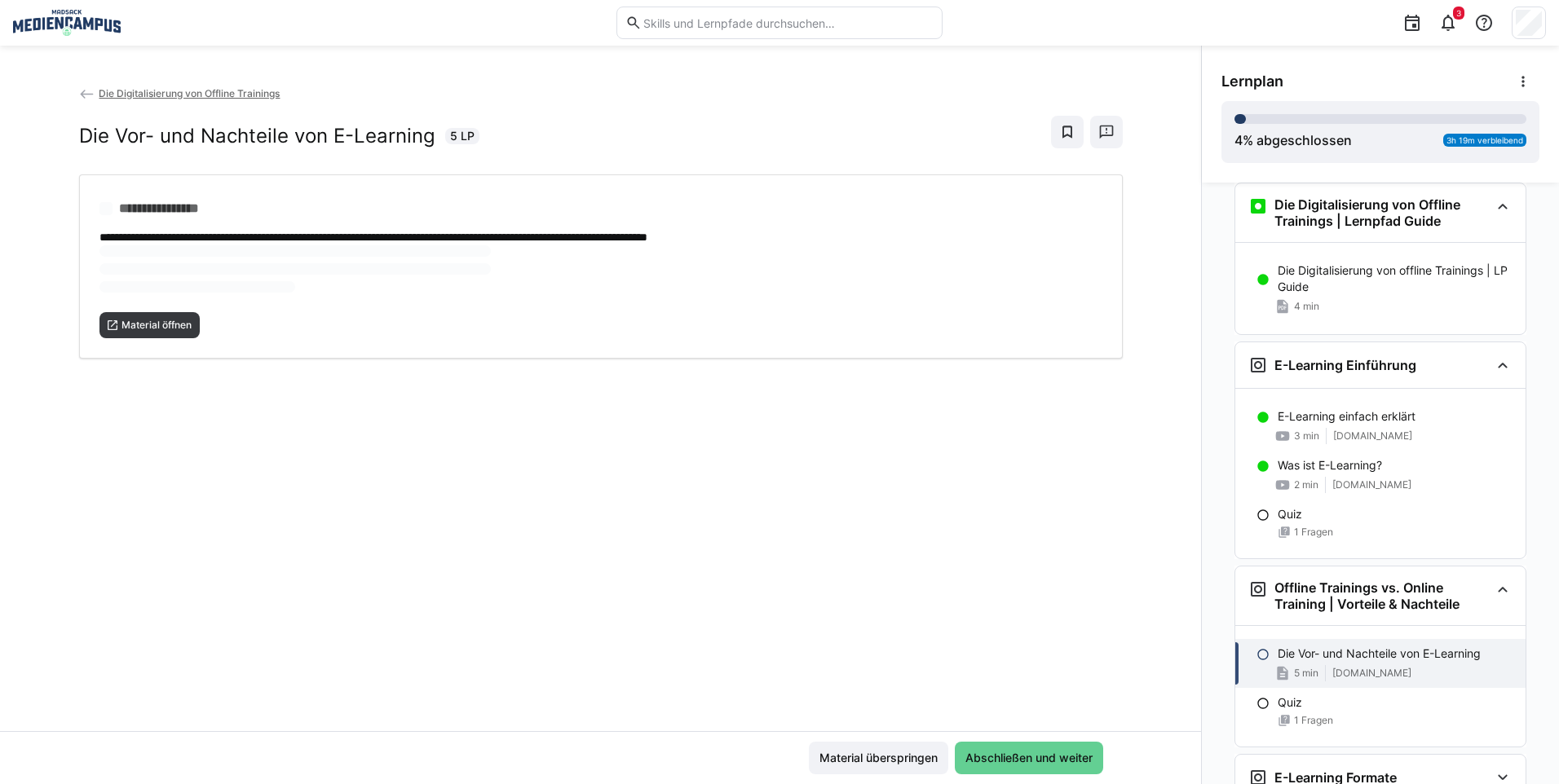
click at [1011, 755] on span "Abschließen und weiter" at bounding box center [1029, 757] width 132 height 16
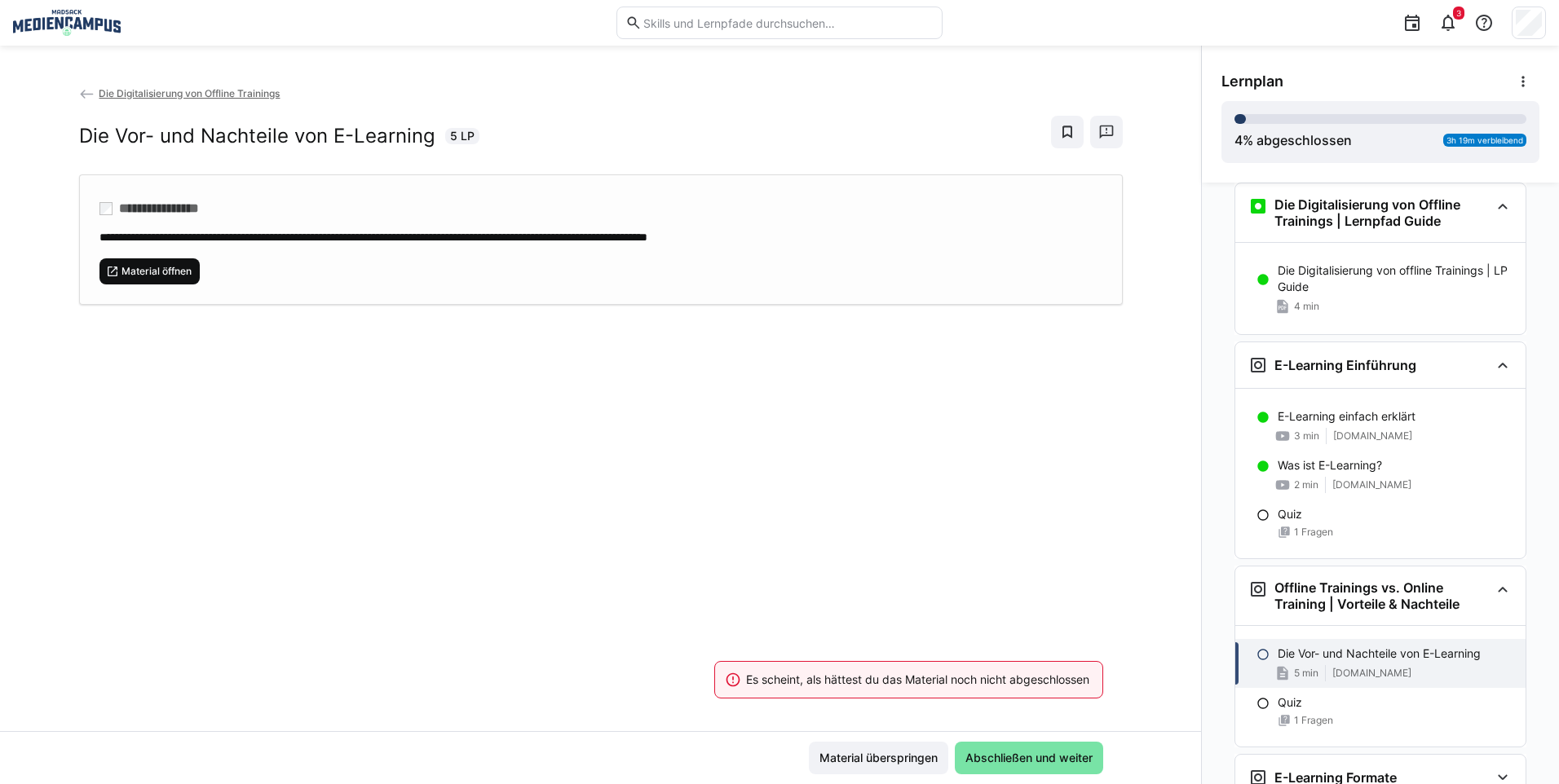
click at [147, 270] on span "Material öffnen" at bounding box center [157, 271] width 73 height 13
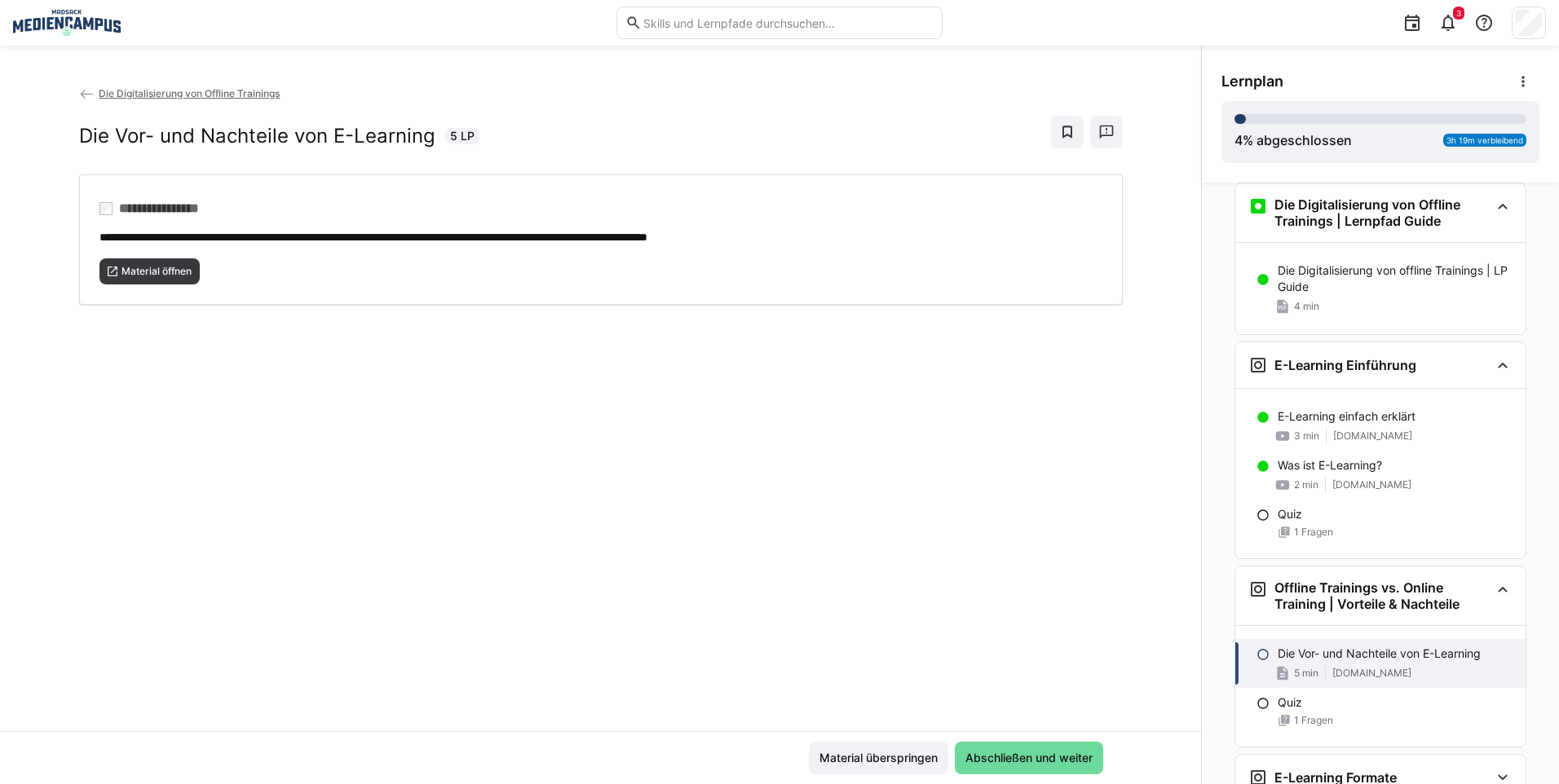
click at [1022, 762] on span "Abschließen und weiter" at bounding box center [1029, 757] width 132 height 16
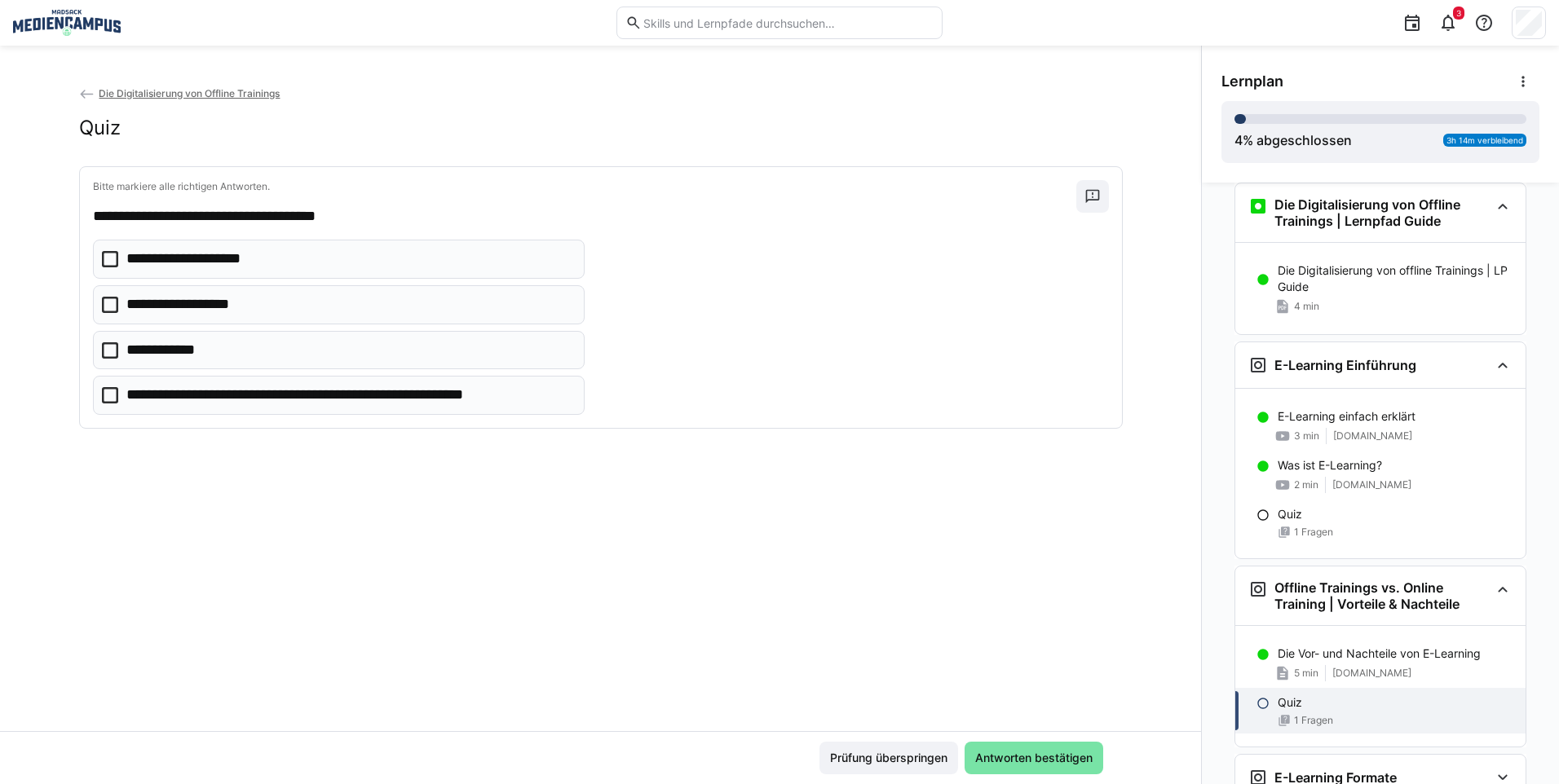
click at [228, 260] on p "**********" at bounding box center [191, 259] width 131 height 22
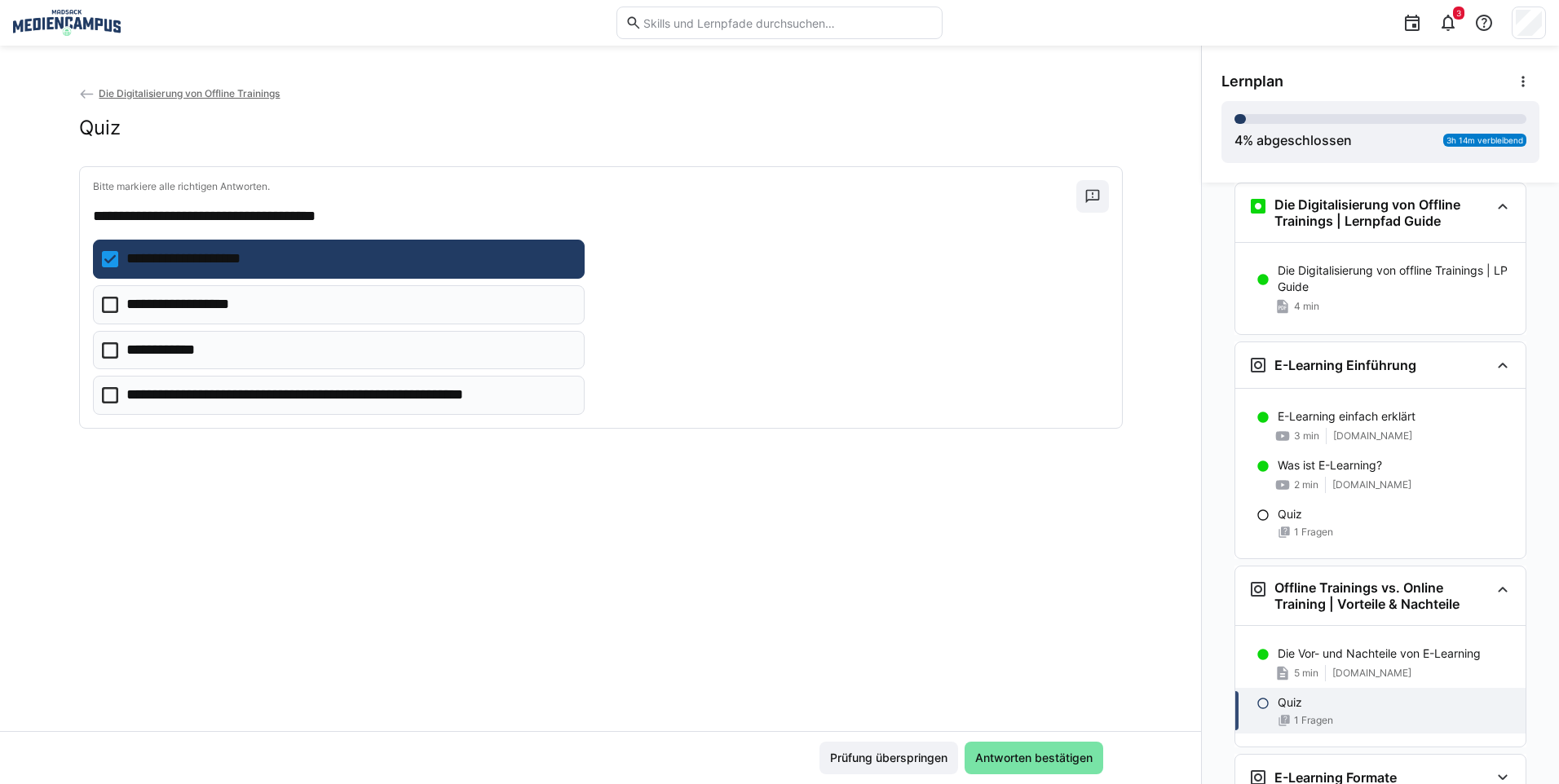
click at [228, 260] on p "**********" at bounding box center [191, 259] width 131 height 22
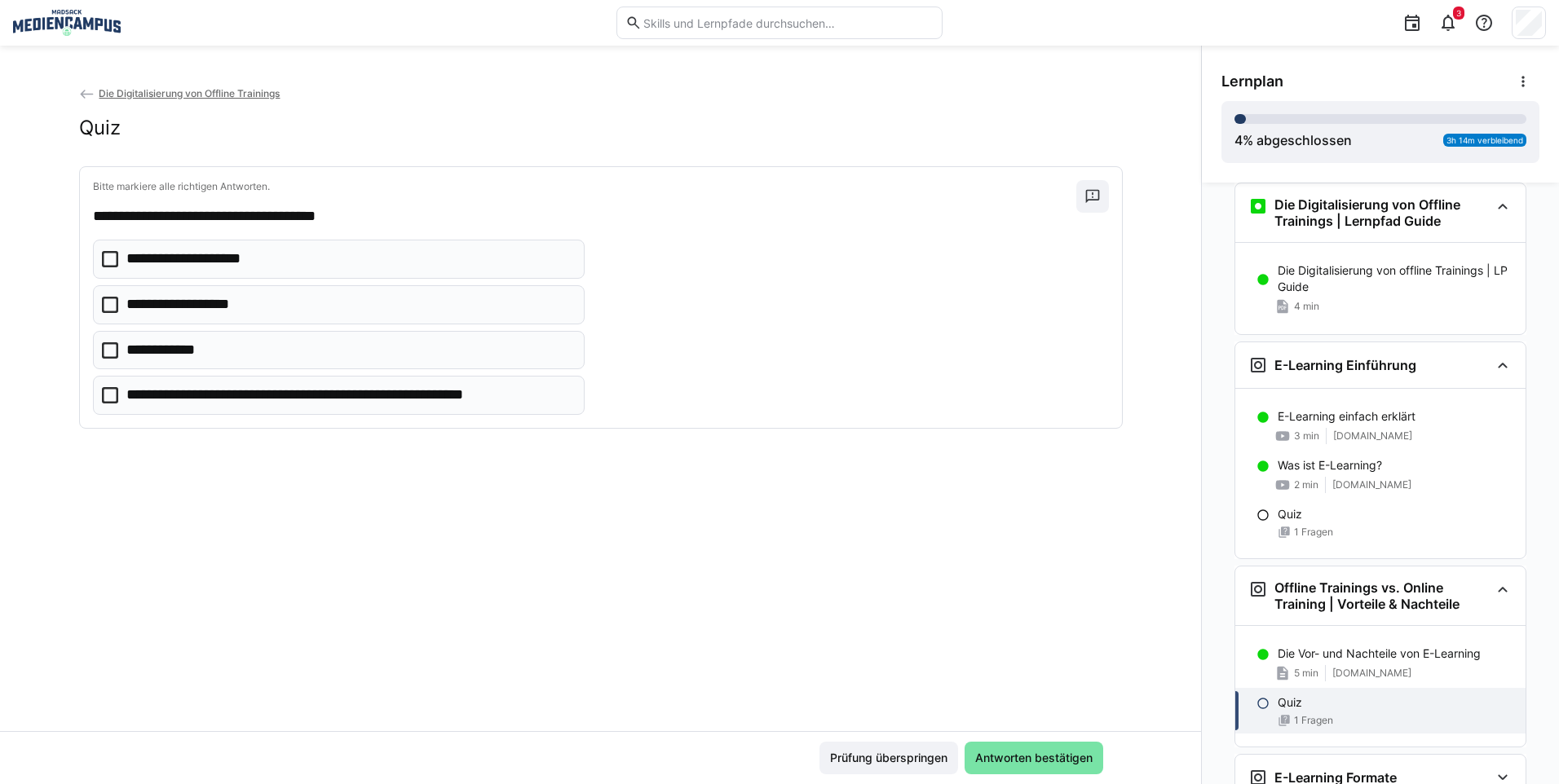
click at [212, 341] on p "**********" at bounding box center [172, 350] width 93 height 22
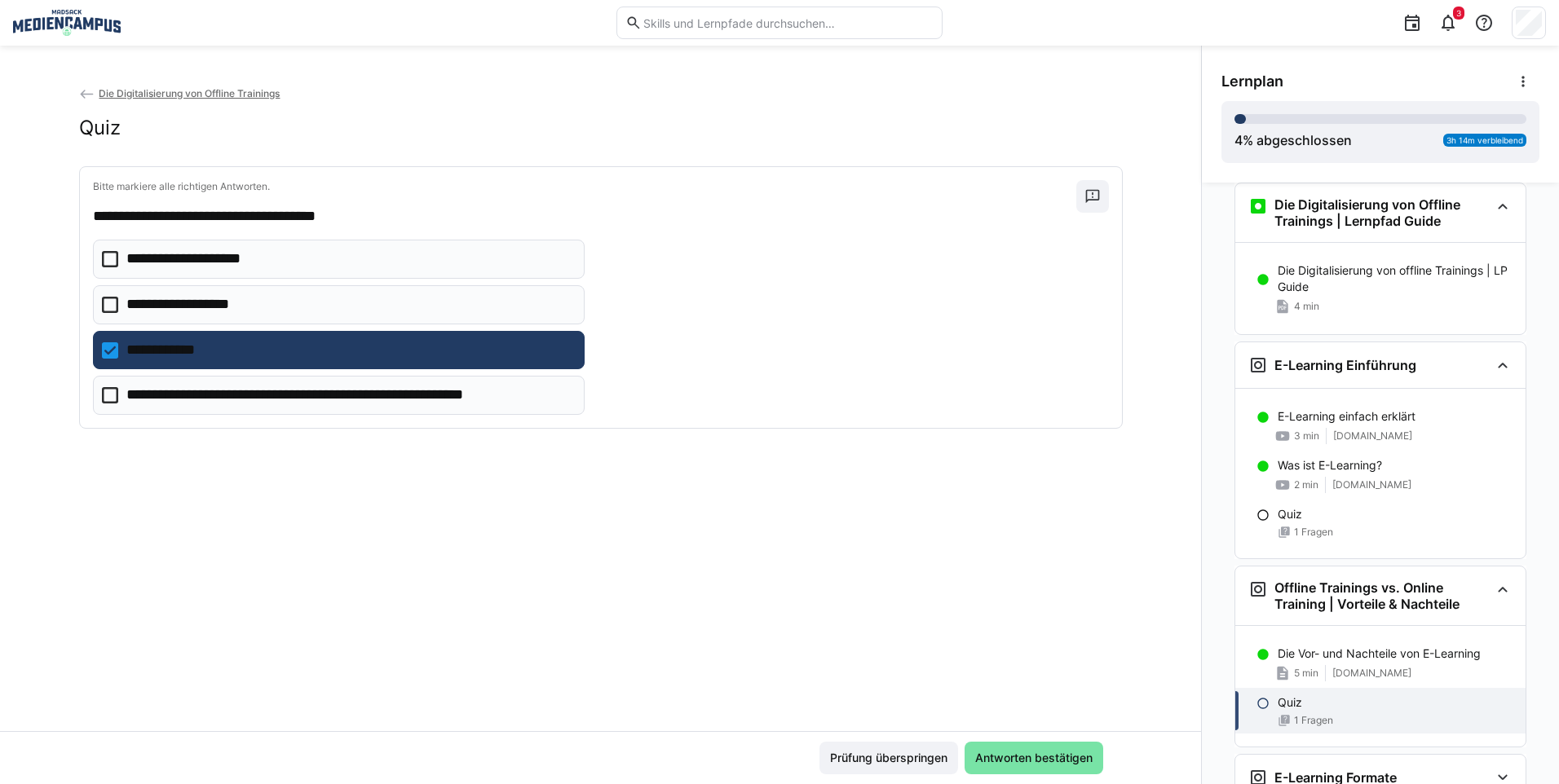
click at [252, 261] on eds-checkbox "**********" at bounding box center [338, 258] width 492 height 39
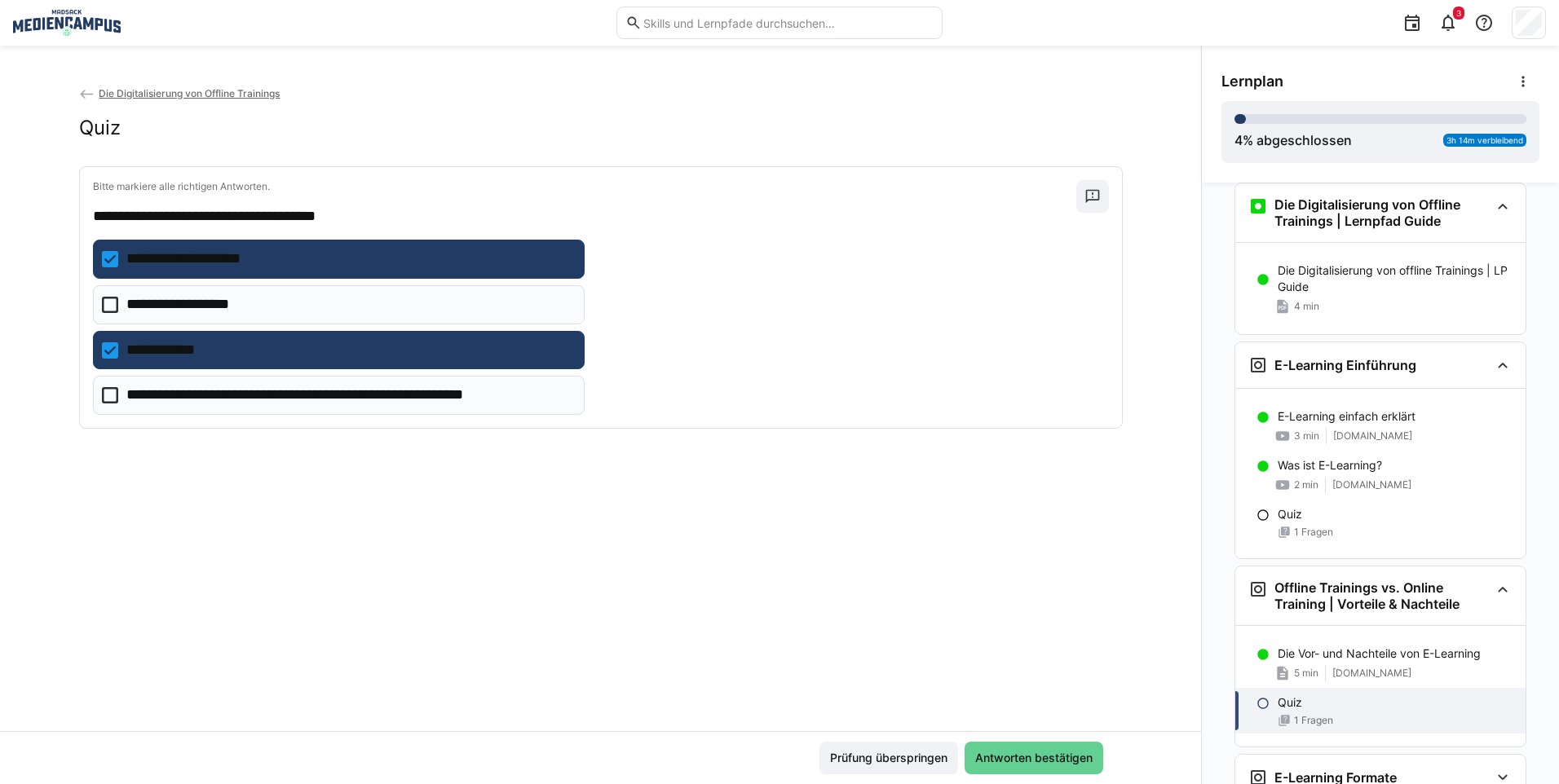
click at [1051, 754] on span "Antworten bestätigen" at bounding box center [1033, 757] width 122 height 16
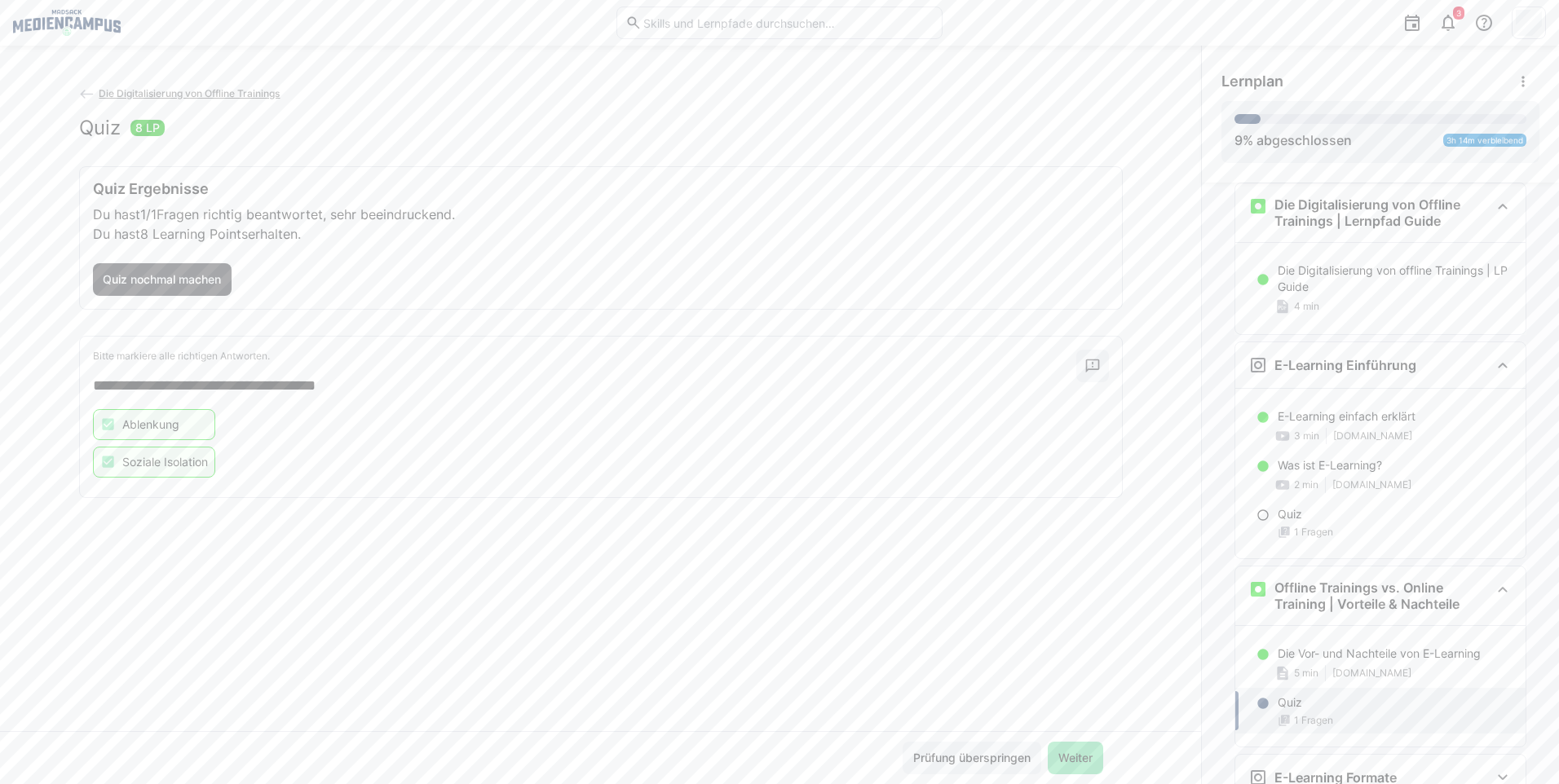
click at [1060, 751] on span "Weiter" at bounding box center [1075, 757] width 39 height 16
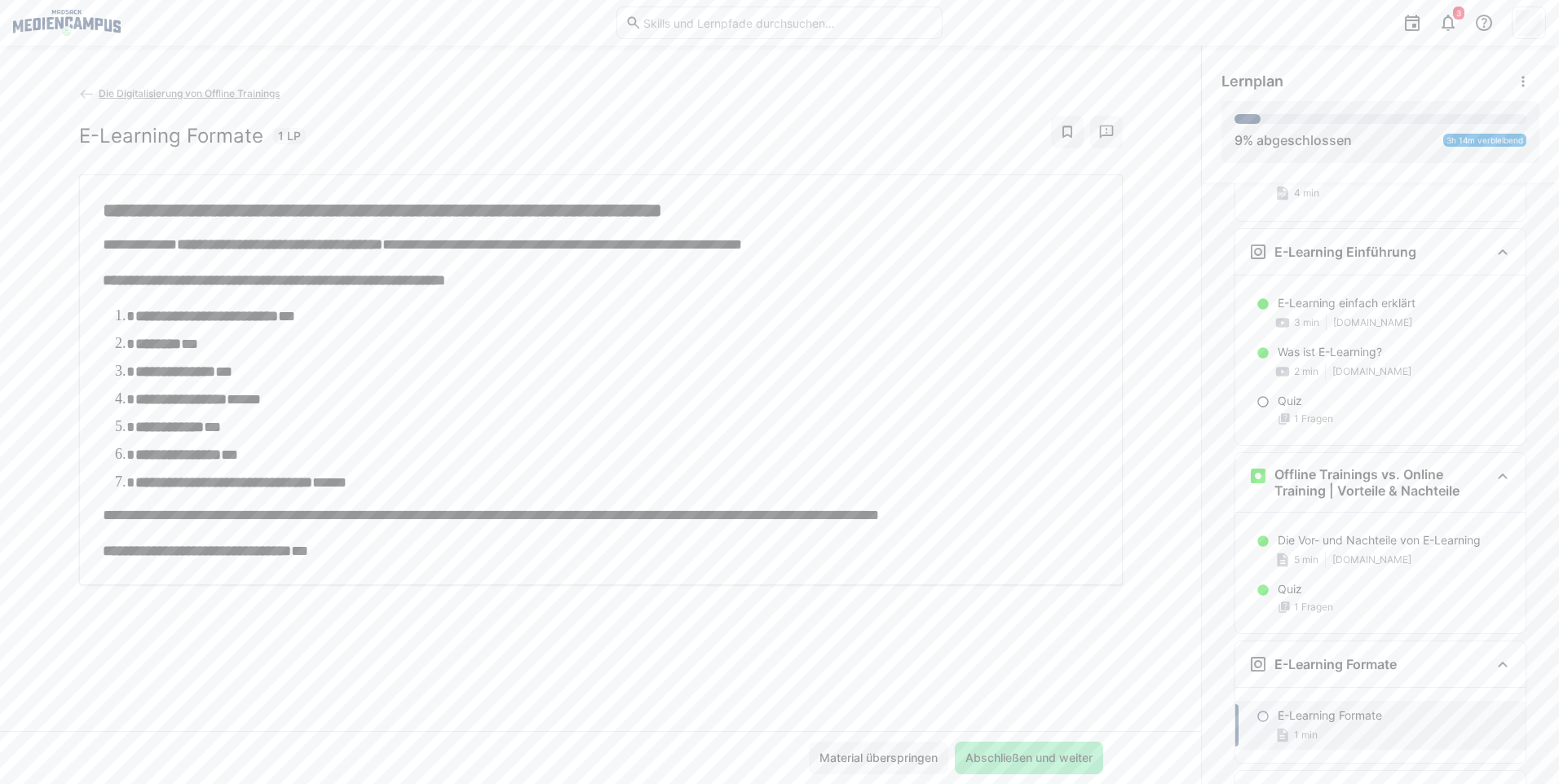
scroll to position [148, 0]
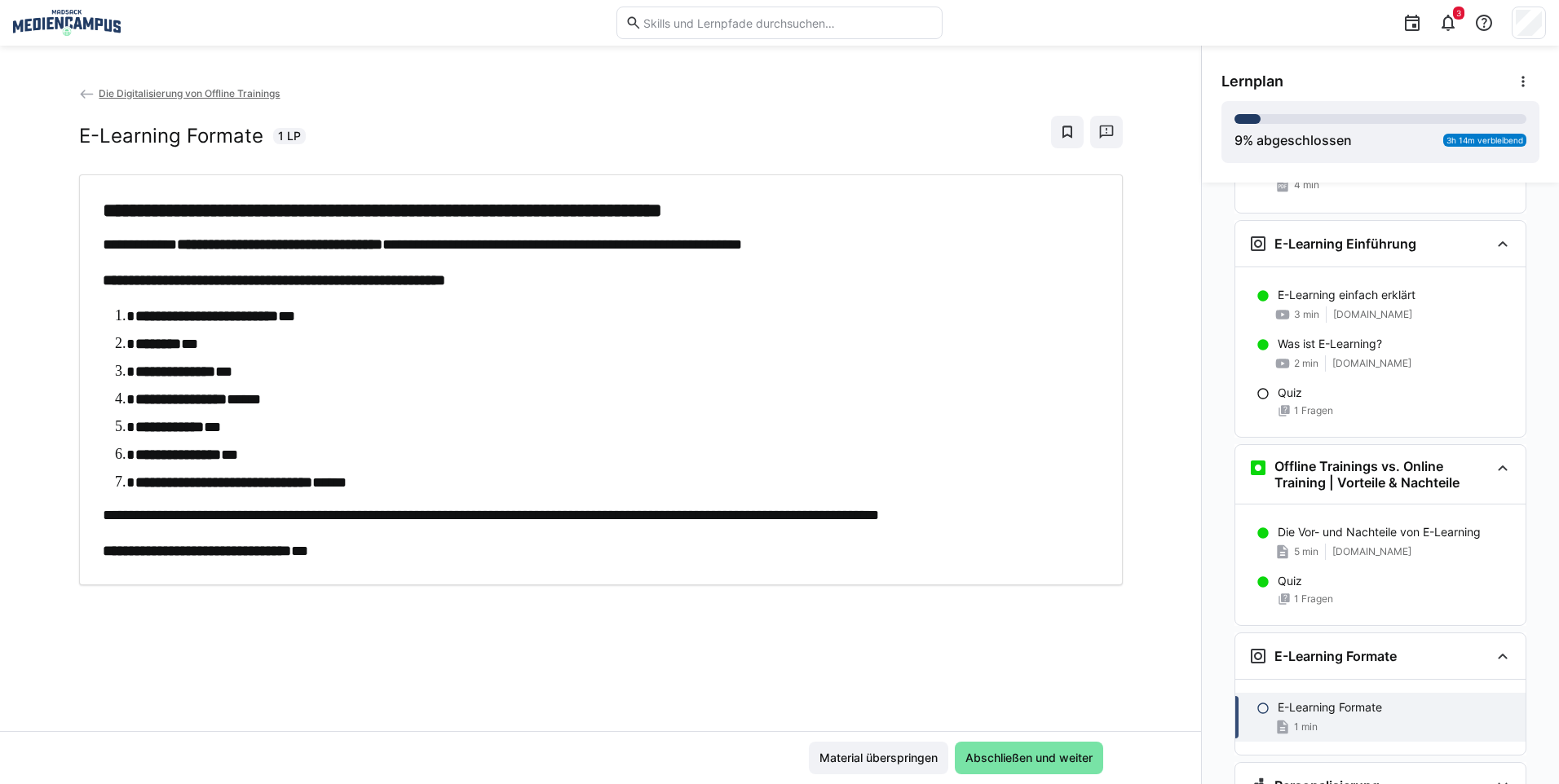
click at [1066, 780] on div "Material überspringen Abschließen und weiter" at bounding box center [600, 757] width 1201 height 53
click at [1066, 763] on span "Abschließen und weiter" at bounding box center [1029, 757] width 132 height 16
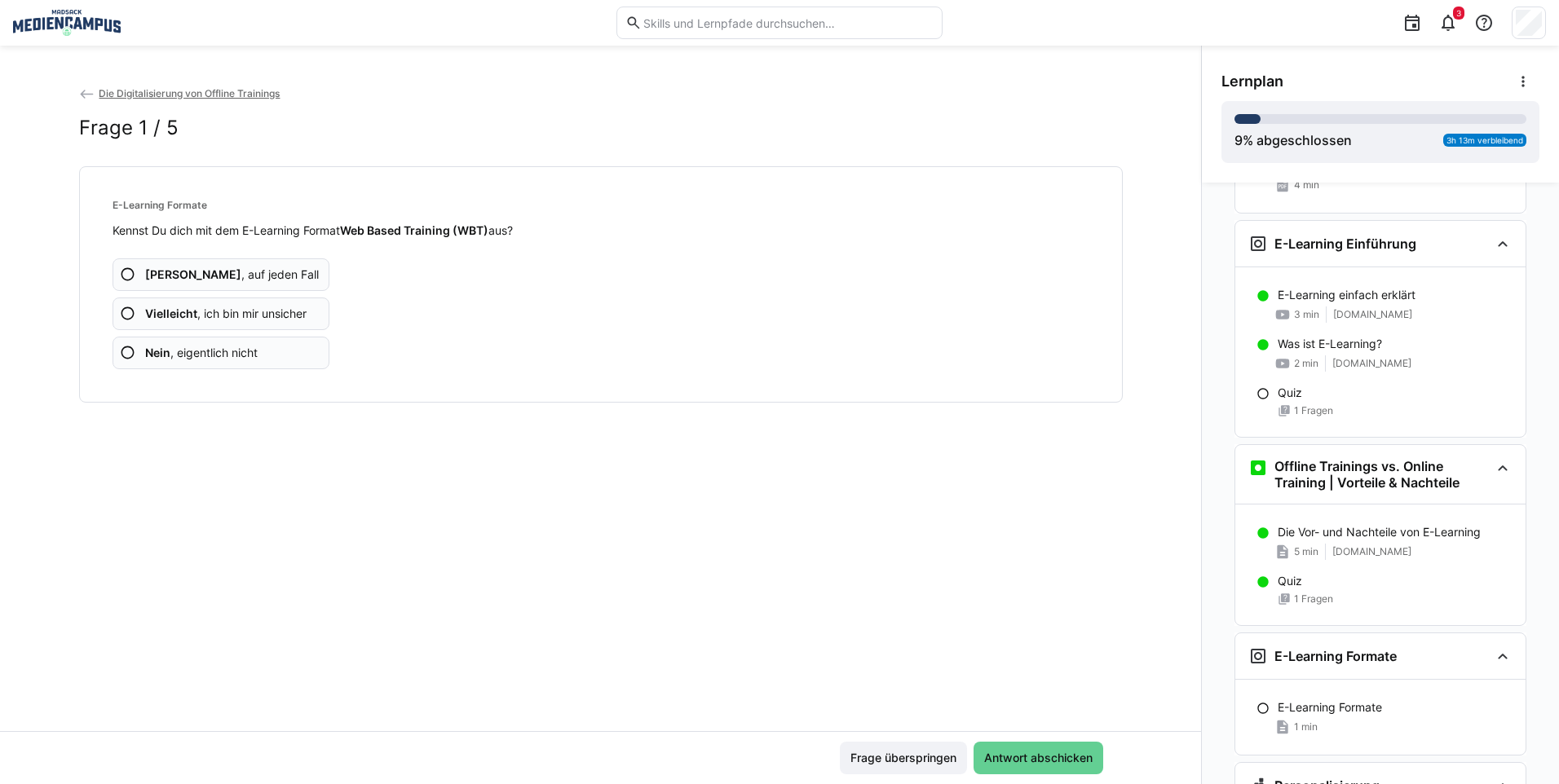
scroll to position [223, 0]
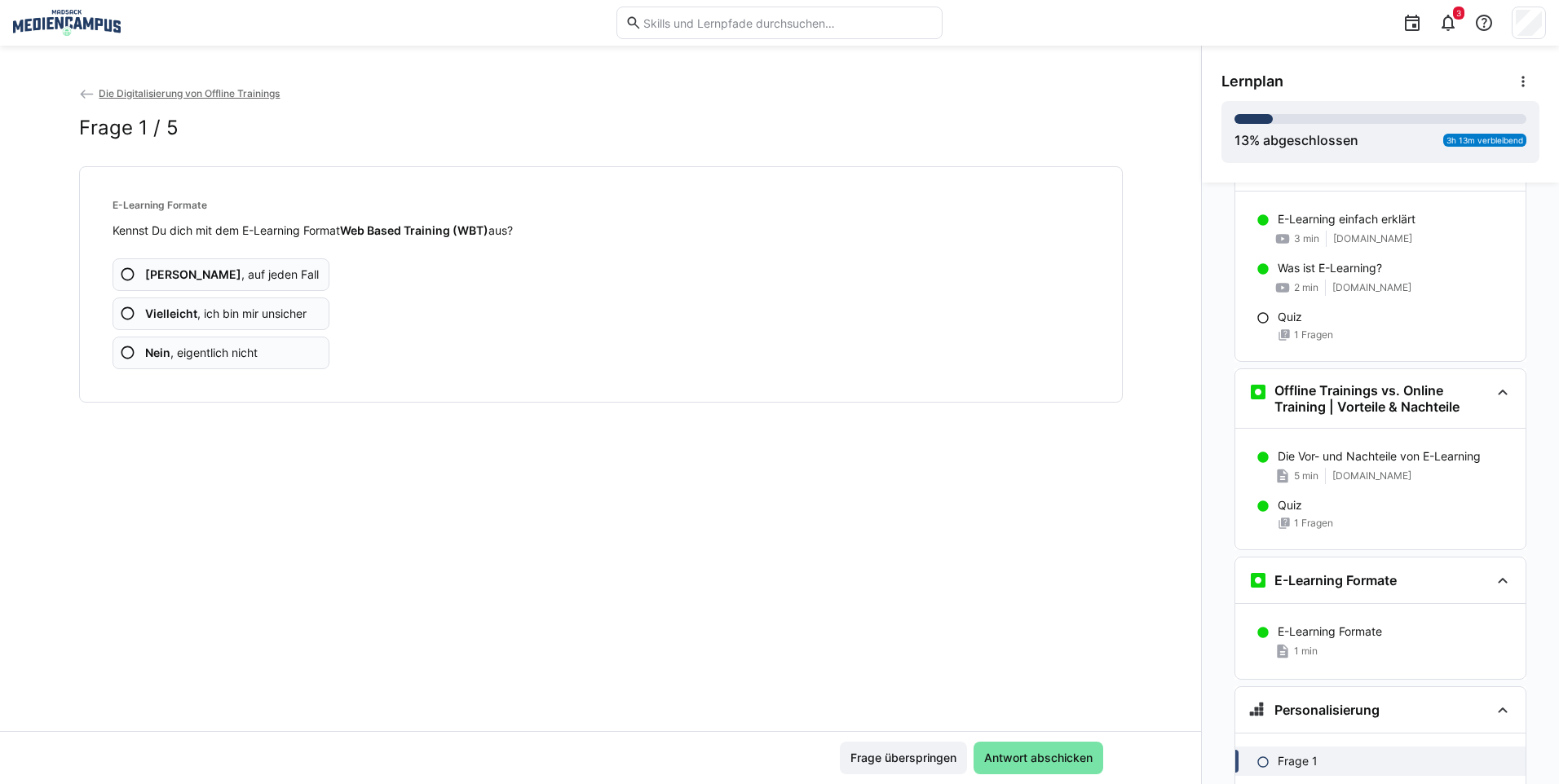
click at [993, 611] on app-classroom-main-layout "Die Digitalisierung von Offline Trainings Frage 1 / 5 E-Learning Formate Kennst…" at bounding box center [600, 434] width 1201 height 699
click at [194, 306] on span "Vielleicht , ich bin mir unsicher" at bounding box center [226, 314] width 162 height 16
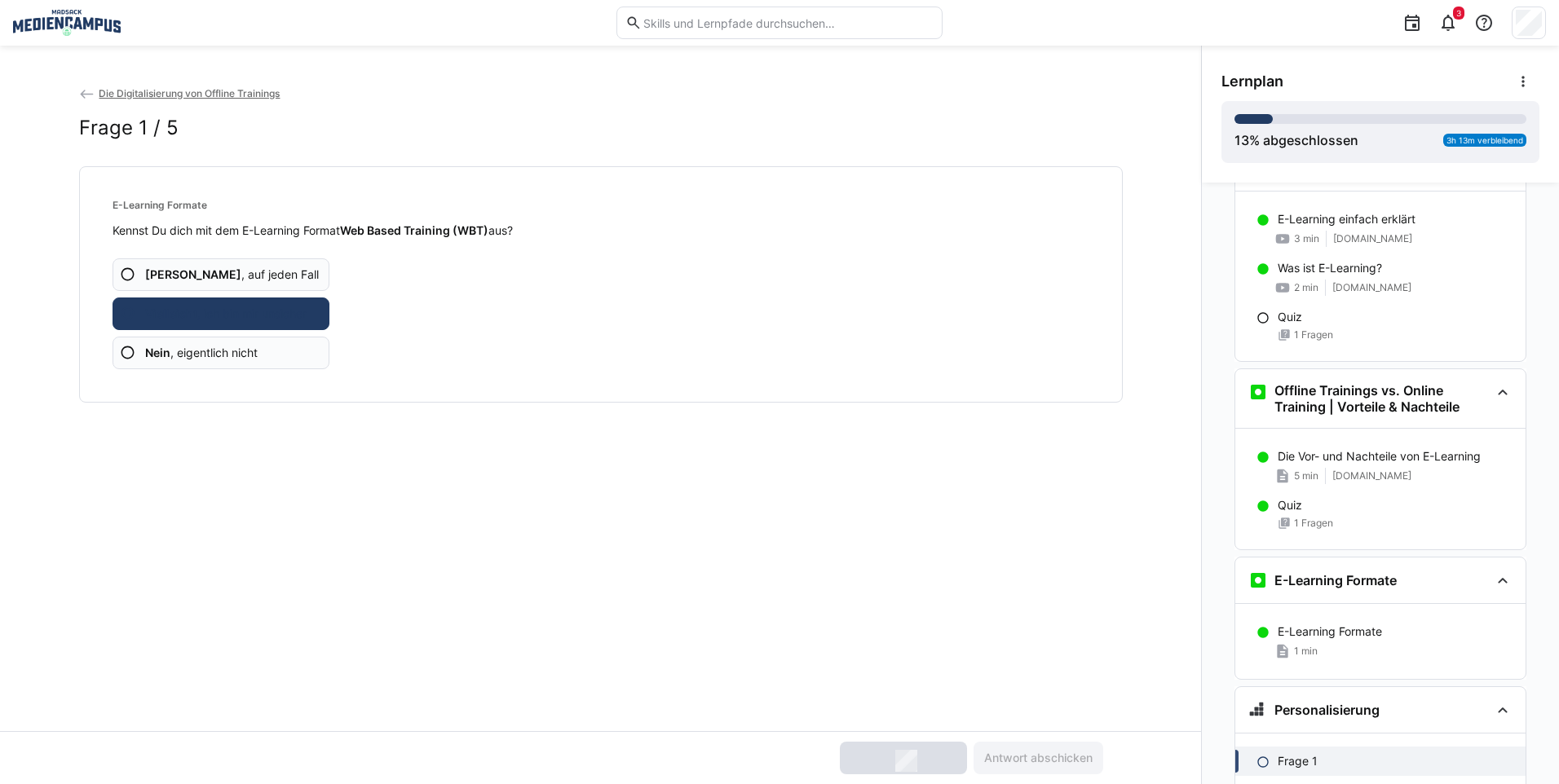
click at [204, 277] on span "Ja , auf jeden Fall" at bounding box center [232, 274] width 174 height 16
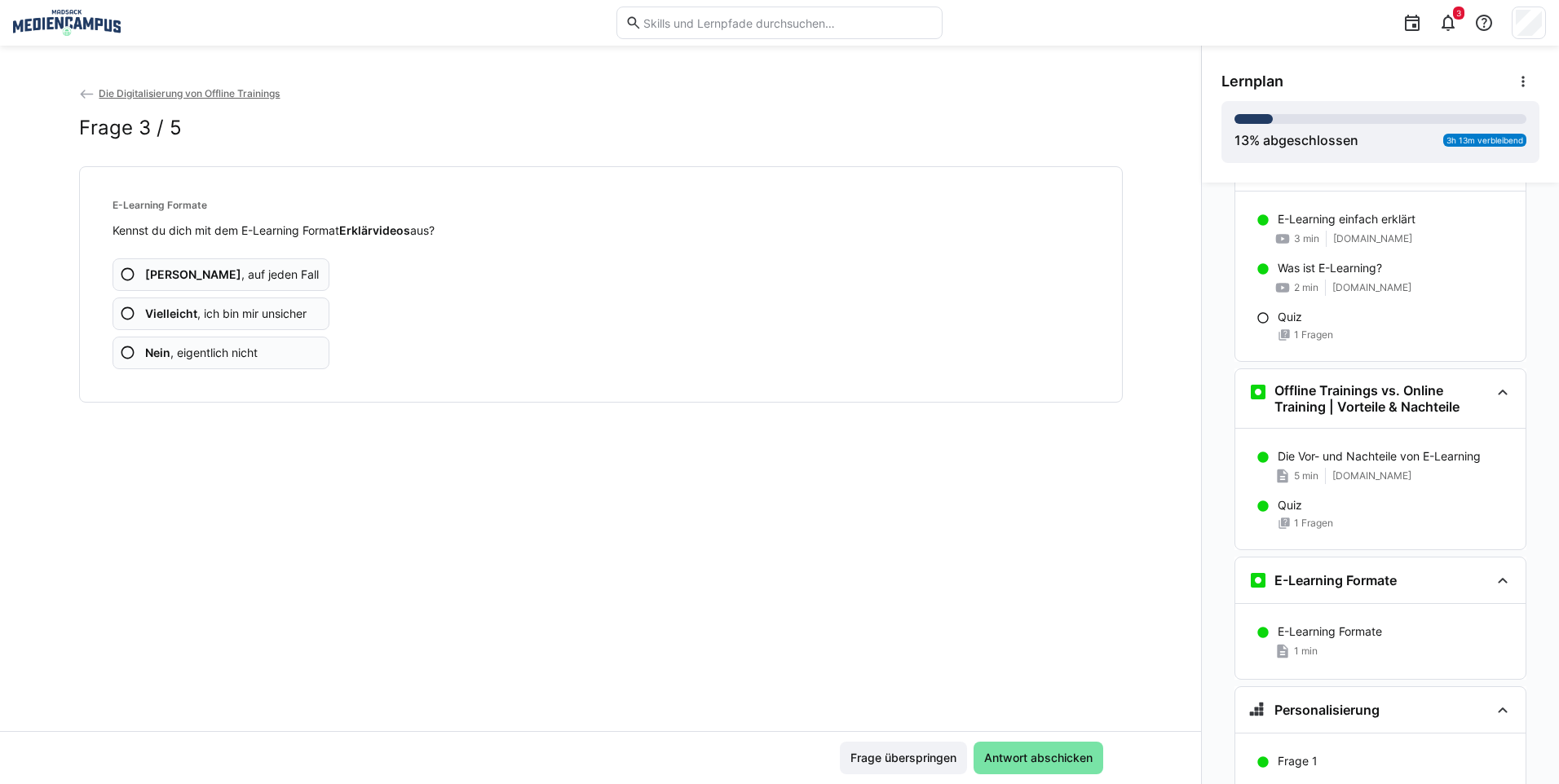
click at [221, 307] on span "Vielleicht , ich bin mir unsicher" at bounding box center [226, 314] width 162 height 16
click at [223, 352] on span "Nein , eigentlich nicht" at bounding box center [201, 353] width 112 height 16
click at [235, 309] on span "Vielleicht , ich bin mir unsicher" at bounding box center [226, 314] width 162 height 16
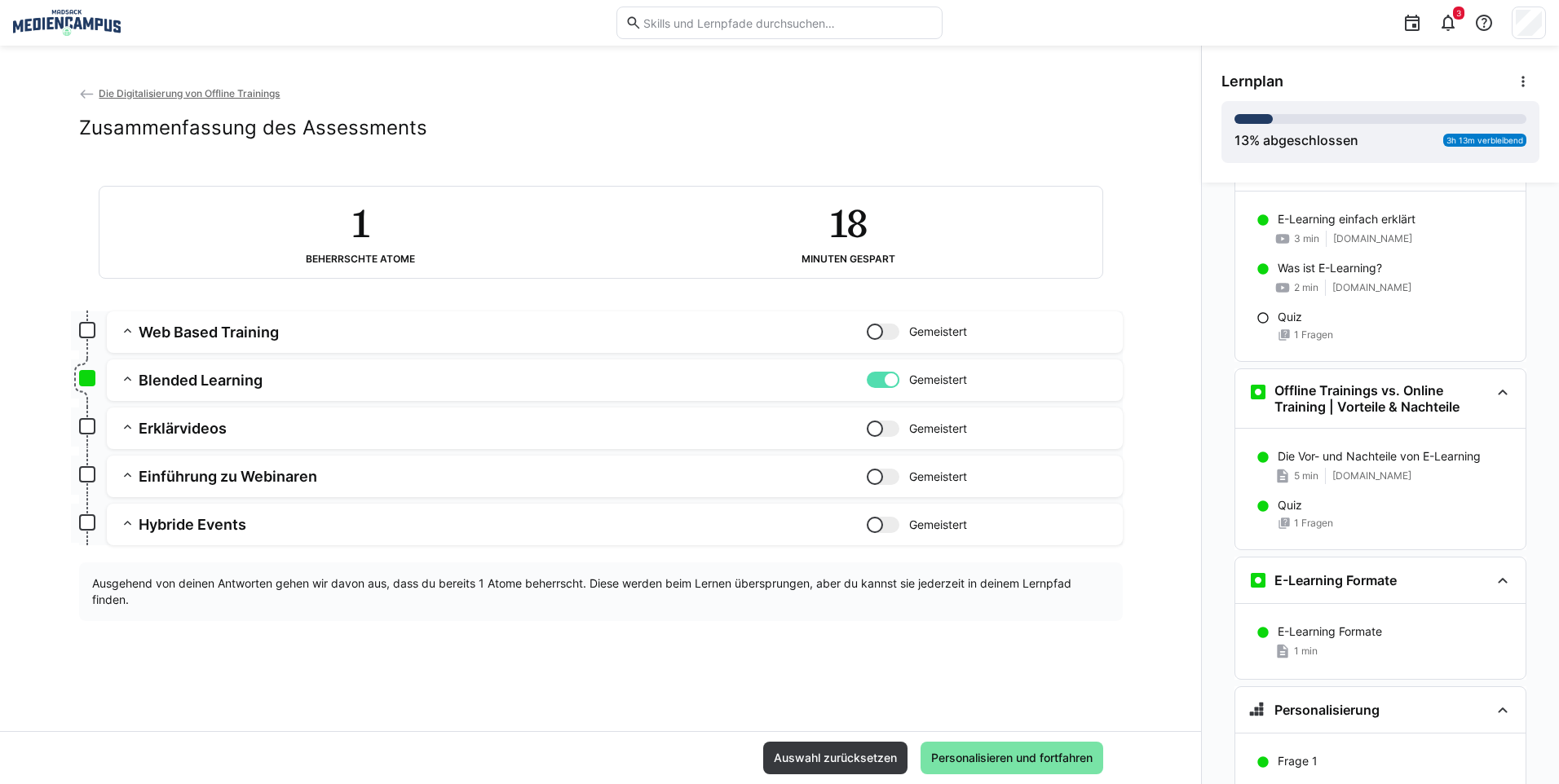
click at [844, 226] on h2 "18" at bounding box center [848, 223] width 37 height 48
click at [874, 755] on span "Auswahl zurücksetzen" at bounding box center [835, 757] width 128 height 16
click at [853, 755] on span "Auswahl zurücksetzen" at bounding box center [835, 757] width 128 height 16
click at [842, 743] on span "Auswahl zurücksetzen" at bounding box center [835, 758] width 144 height 33
click at [836, 757] on span "Auswahl zurücksetzen" at bounding box center [835, 757] width 128 height 16
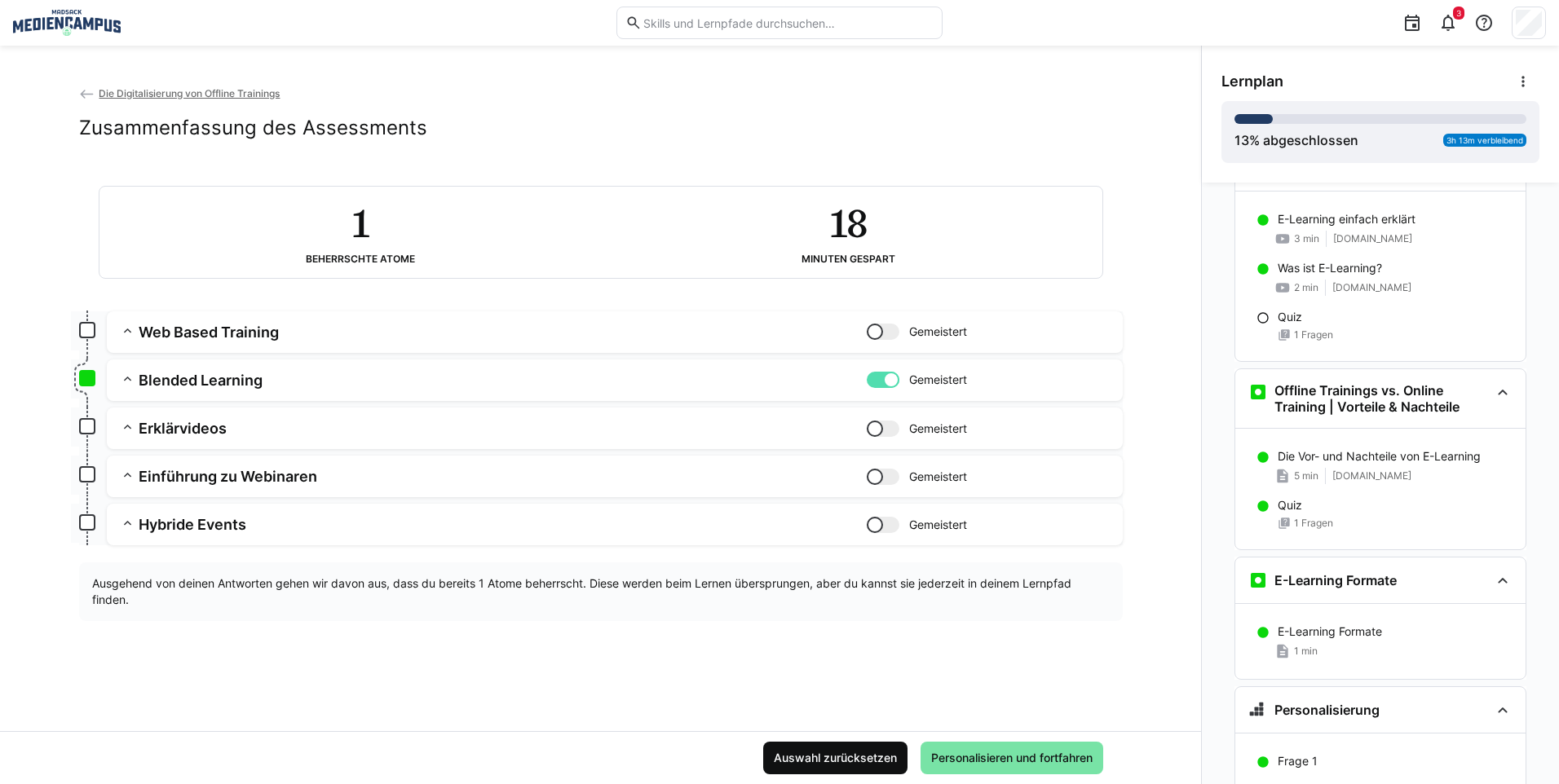
click at [805, 769] on span "Auswahl zurücksetzen" at bounding box center [835, 758] width 144 height 33
click at [806, 756] on span "Auswahl zurücksetzen" at bounding box center [835, 757] width 128 height 16
click at [822, 758] on span "Auswahl zurücksetzen" at bounding box center [835, 757] width 128 height 16
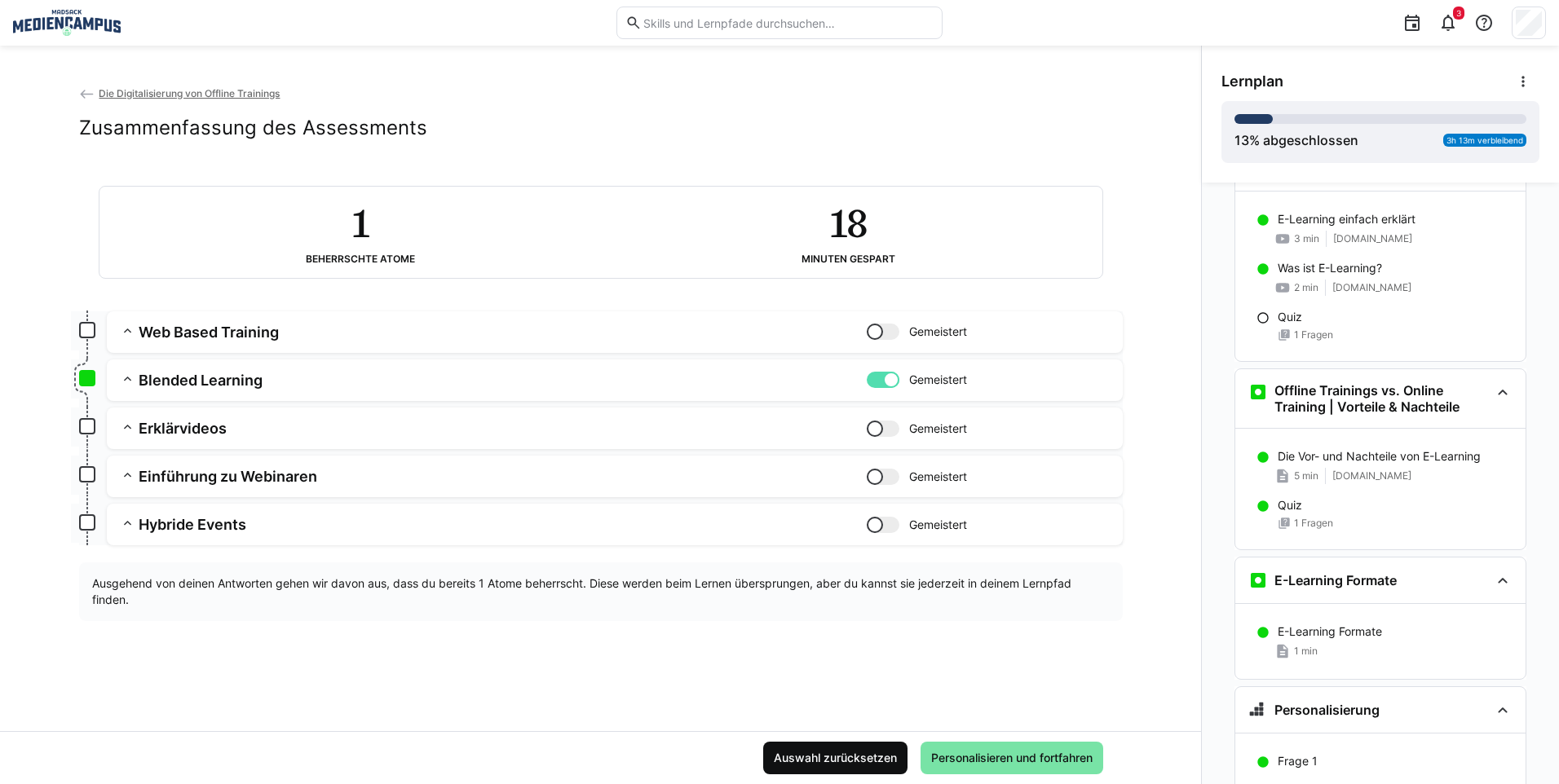
click at [822, 758] on span "Auswahl zurücksetzen" at bounding box center [835, 757] width 128 height 16
click at [826, 759] on span "Auswahl zurücksetzen" at bounding box center [835, 757] width 128 height 16
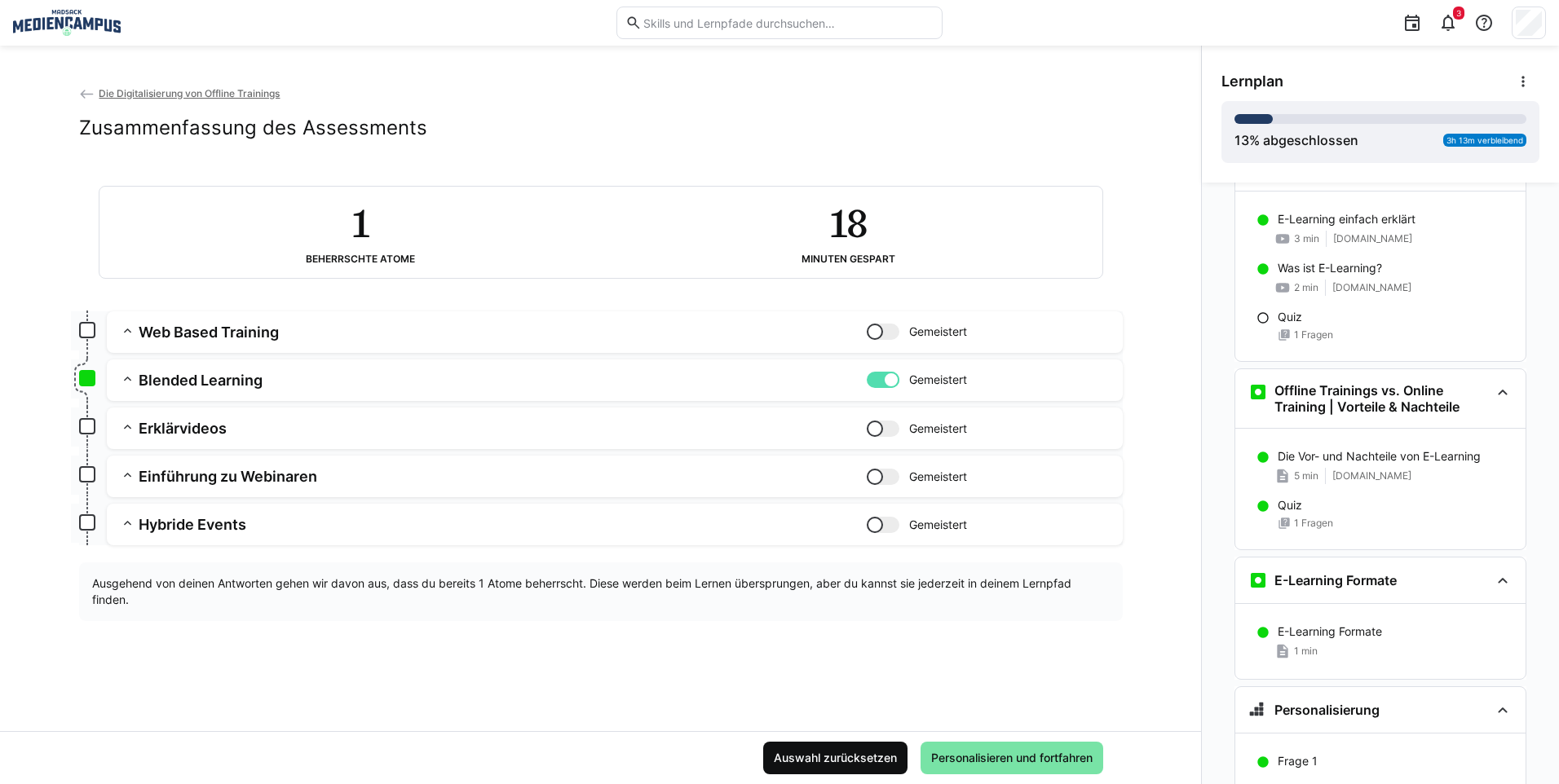
click at [826, 759] on span "Auswahl zurücksetzen" at bounding box center [835, 757] width 128 height 16
click at [789, 732] on div "Auswahl zurücksetzen Personalisieren und fortfahren" at bounding box center [600, 757] width 1201 height 53
click at [793, 744] on span "Auswahl zurücksetzen" at bounding box center [835, 758] width 144 height 33
click at [883, 429] on div at bounding box center [883, 429] width 33 height 16
click at [827, 737] on div "Auswahl zurücksetzen Personalisieren und fortfahren" at bounding box center [600, 757] width 1201 height 53
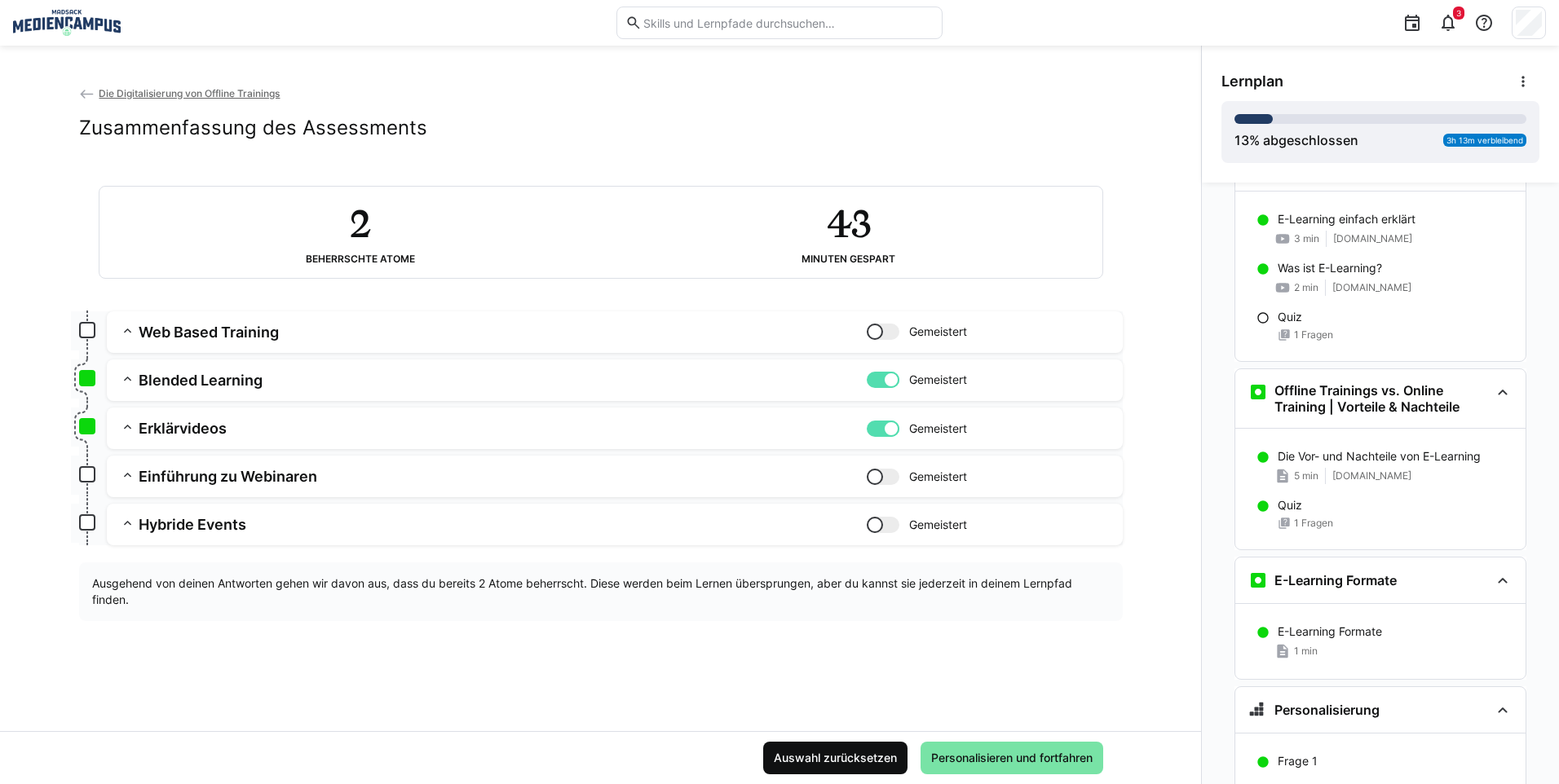
click at [827, 749] on span "Auswahl zurücksetzen" at bounding box center [835, 757] width 128 height 16
click at [879, 526] on div at bounding box center [883, 525] width 33 height 16
click at [881, 476] on div at bounding box center [883, 476] width 33 height 16
click at [827, 749] on span "Auswahl zurücksetzen" at bounding box center [835, 758] width 144 height 33
click at [963, 747] on span "Personalisieren und fortfahren" at bounding box center [1012, 758] width 182 height 33
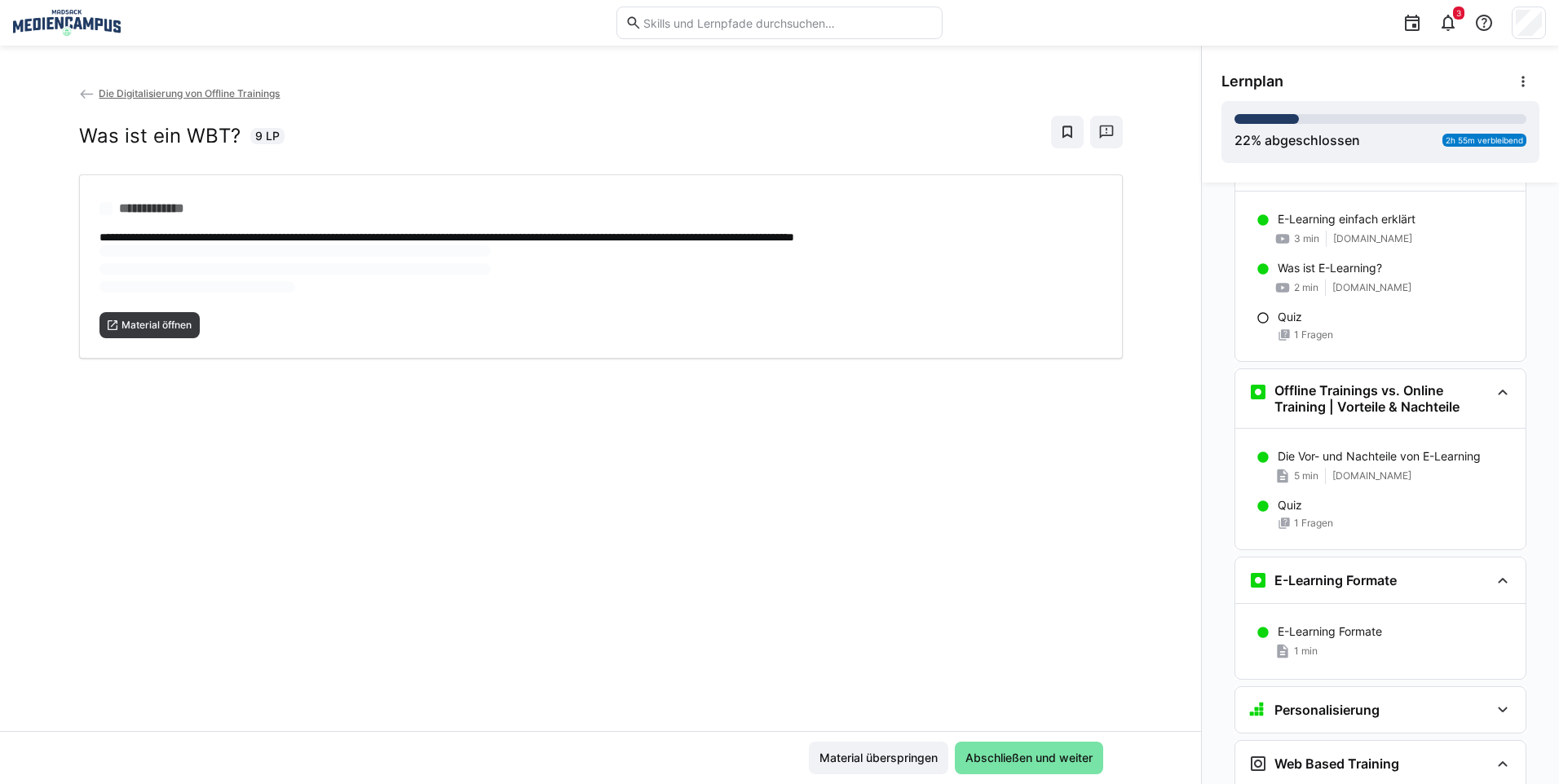
scroll to position [749, 0]
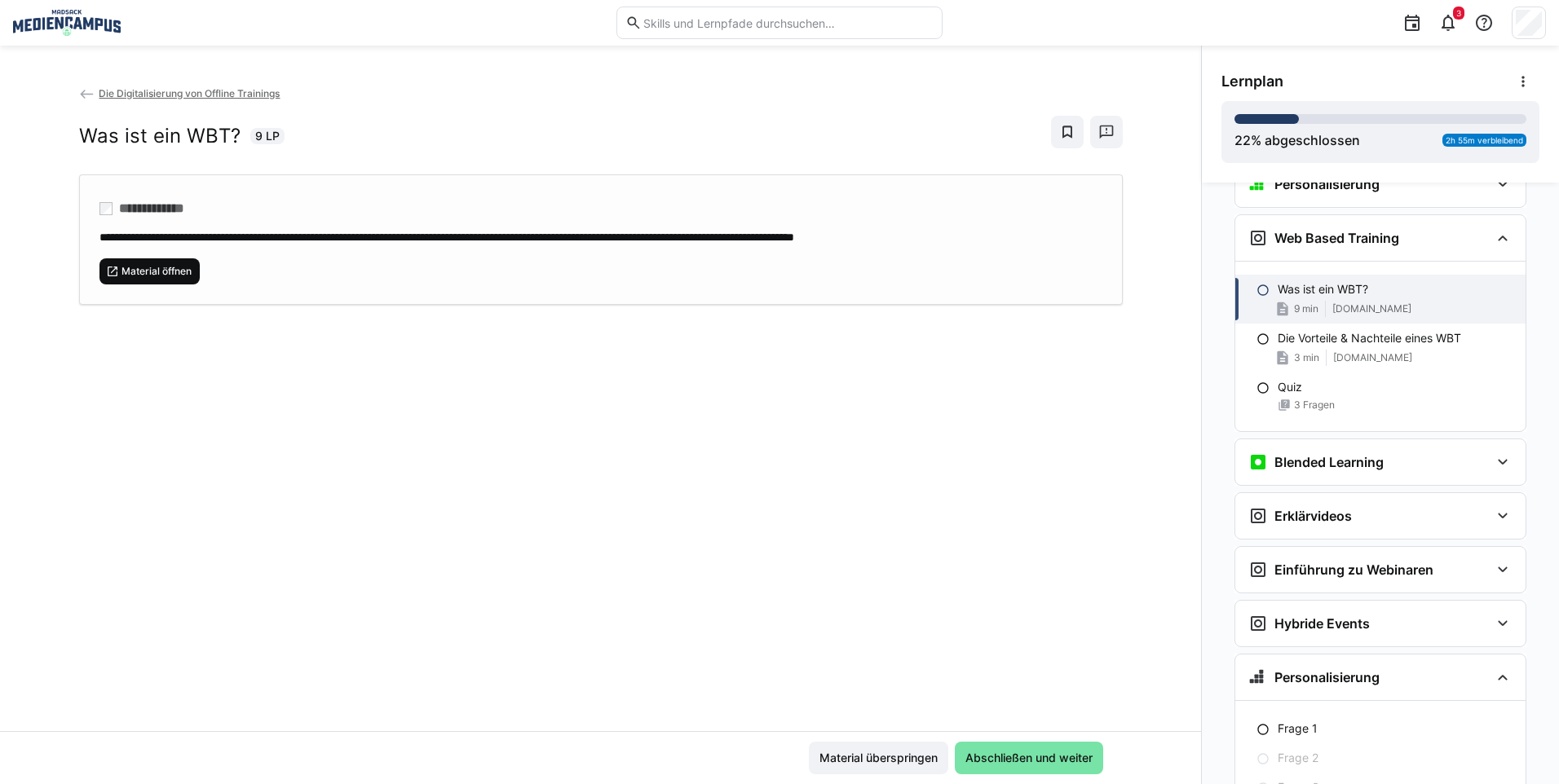
click at [141, 263] on span "Material öffnen" at bounding box center [150, 271] width 101 height 26
click at [1013, 754] on span "Abschließen und weiter" at bounding box center [1029, 757] width 132 height 16
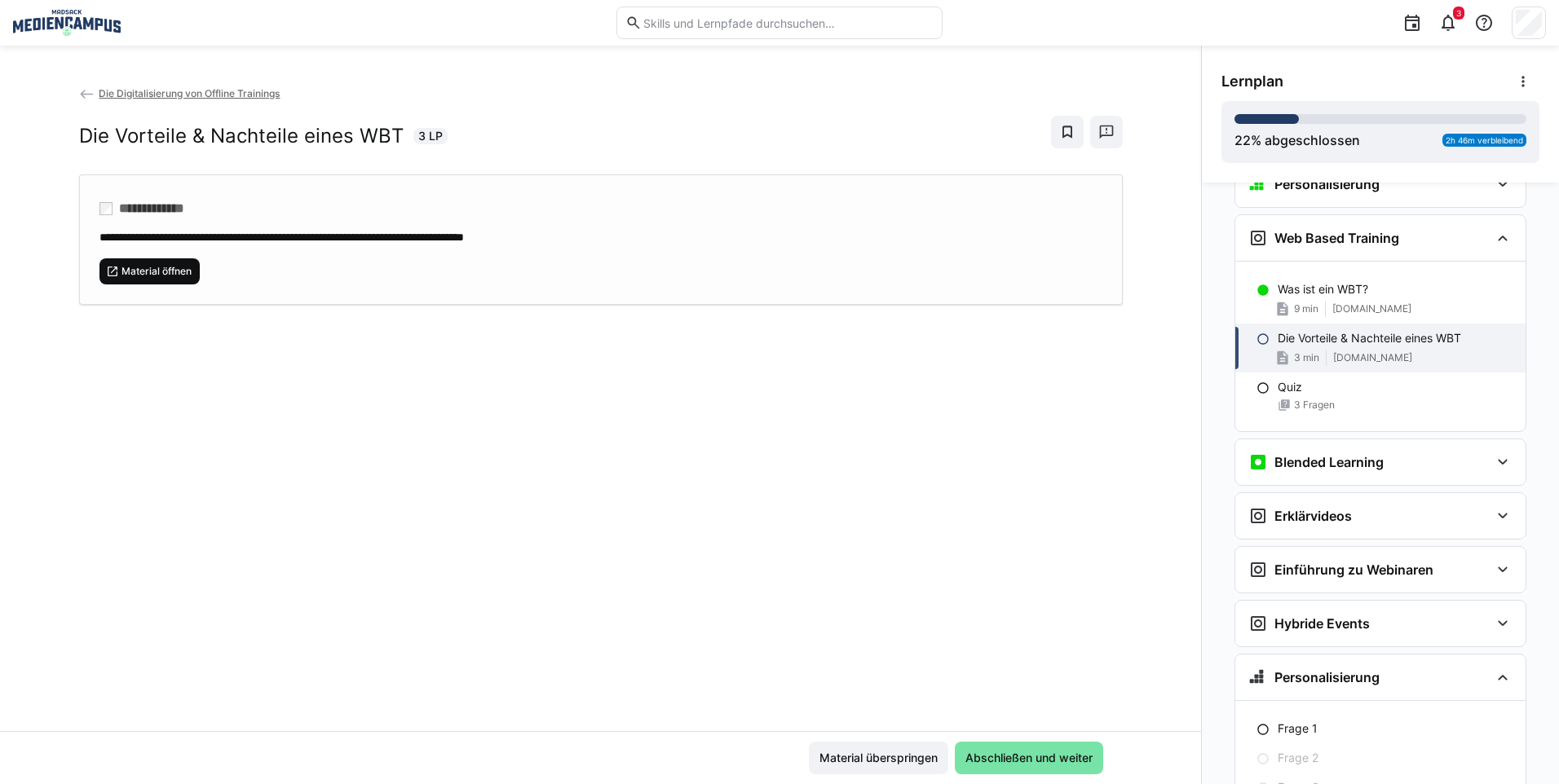
click at [161, 265] on span "Material öffnen" at bounding box center [157, 271] width 73 height 13
click at [987, 756] on span "Abschließen und weiter" at bounding box center [1029, 757] width 132 height 16
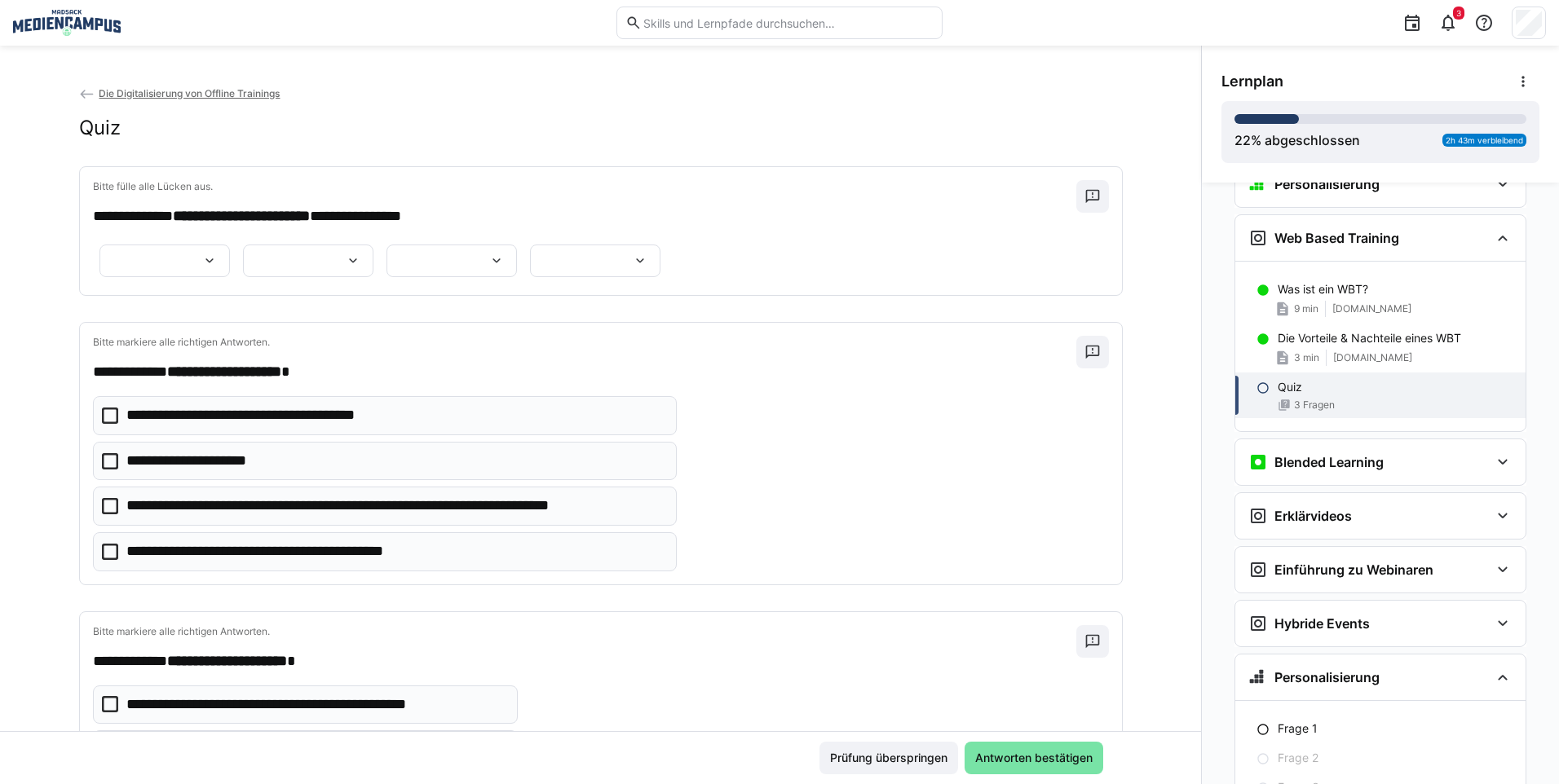
click at [230, 263] on div at bounding box center [164, 261] width 131 height 33
click at [348, 306] on span "**********" at bounding box center [314, 304] width 131 height 35
click at [374, 259] on div at bounding box center [308, 261] width 131 height 33
click at [616, 311] on p "**********" at bounding box center [623, 303] width 93 height 16
click at [616, 282] on app-question-sheet-container "**********" at bounding box center [380, 260] width 574 height 42
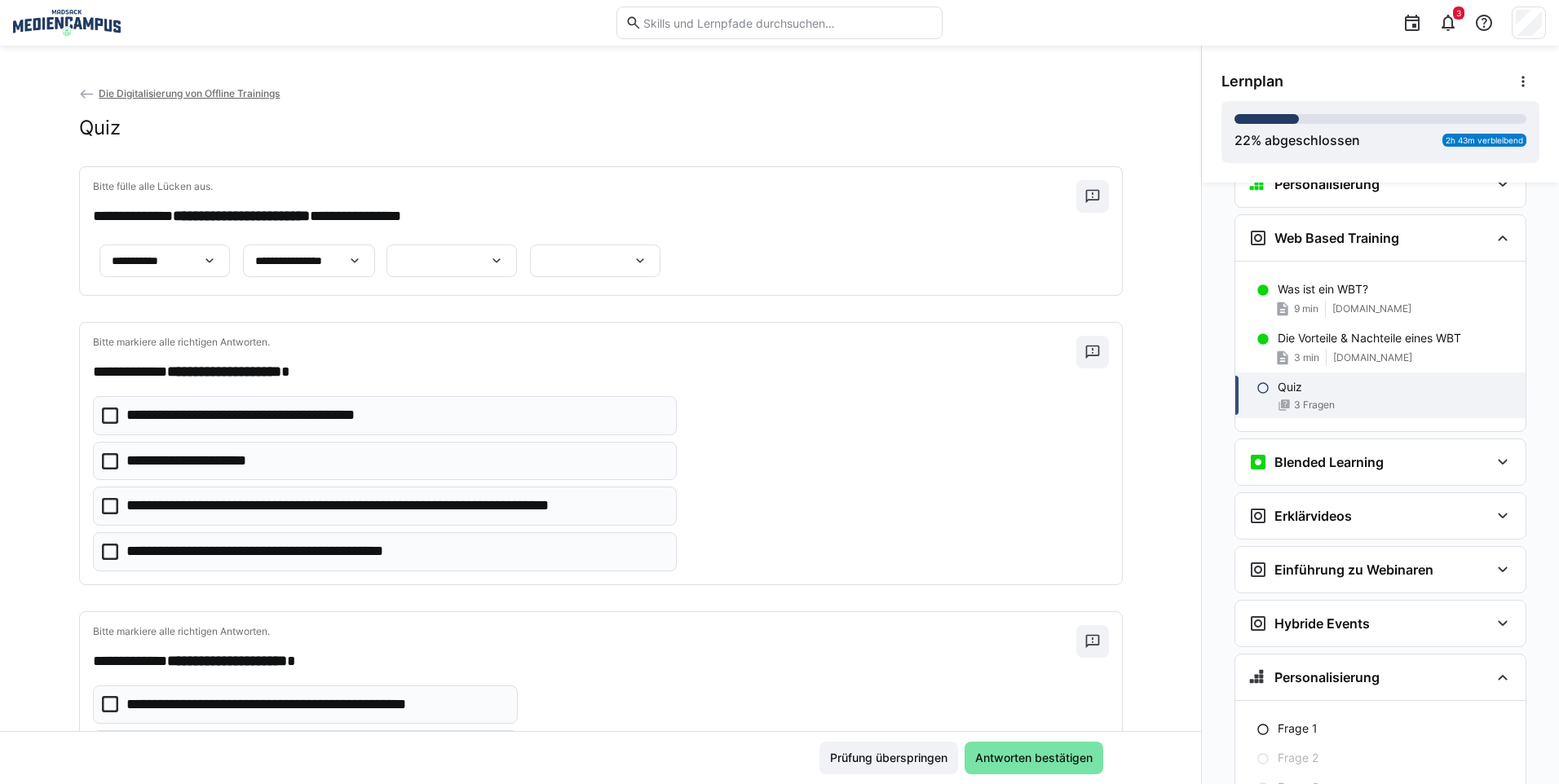
drag, startPoint x: 616, startPoint y: 311, endPoint x: 545, endPoint y: 326, distance: 72.6
click at [545, 282] on app-question-sheet-container "**********" at bounding box center [380, 260] width 574 height 42
click at [425, 277] on div at bounding box center [451, 261] width 131 height 33
click at [417, 416] on p "**********" at bounding box center [405, 415] width 67 height 16
click at [565, 277] on div at bounding box center [595, 261] width 131 height 33
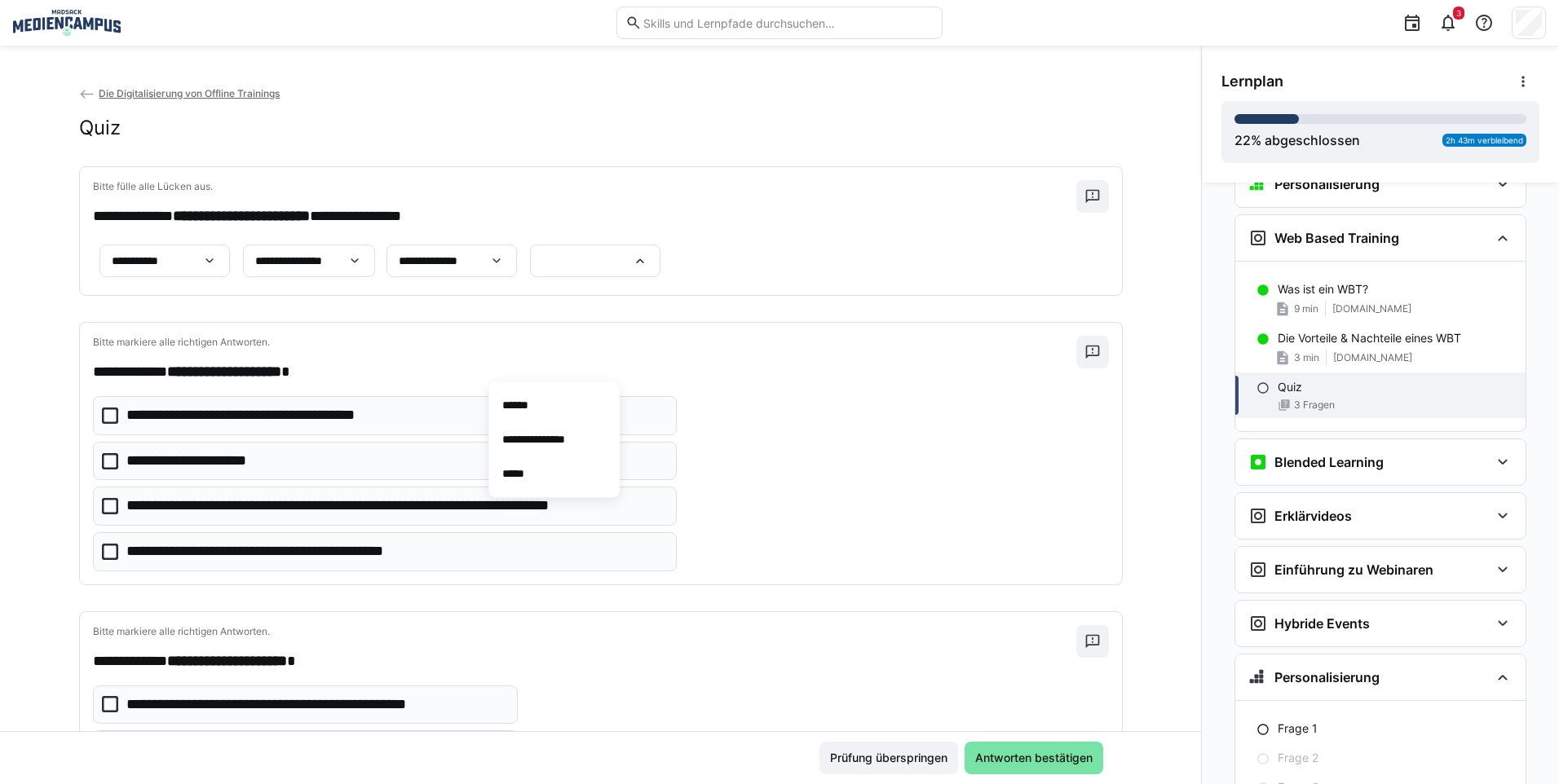
click at [350, 349] on p "Bitte markiere alle richtigen Antworten." at bounding box center [584, 341] width 983 height 13
click at [559, 277] on div at bounding box center [595, 261] width 131 height 33
click at [555, 449] on span "**********" at bounding box center [554, 439] width 131 height 35
click at [361, 426] on p "**********" at bounding box center [267, 416] width 283 height 22
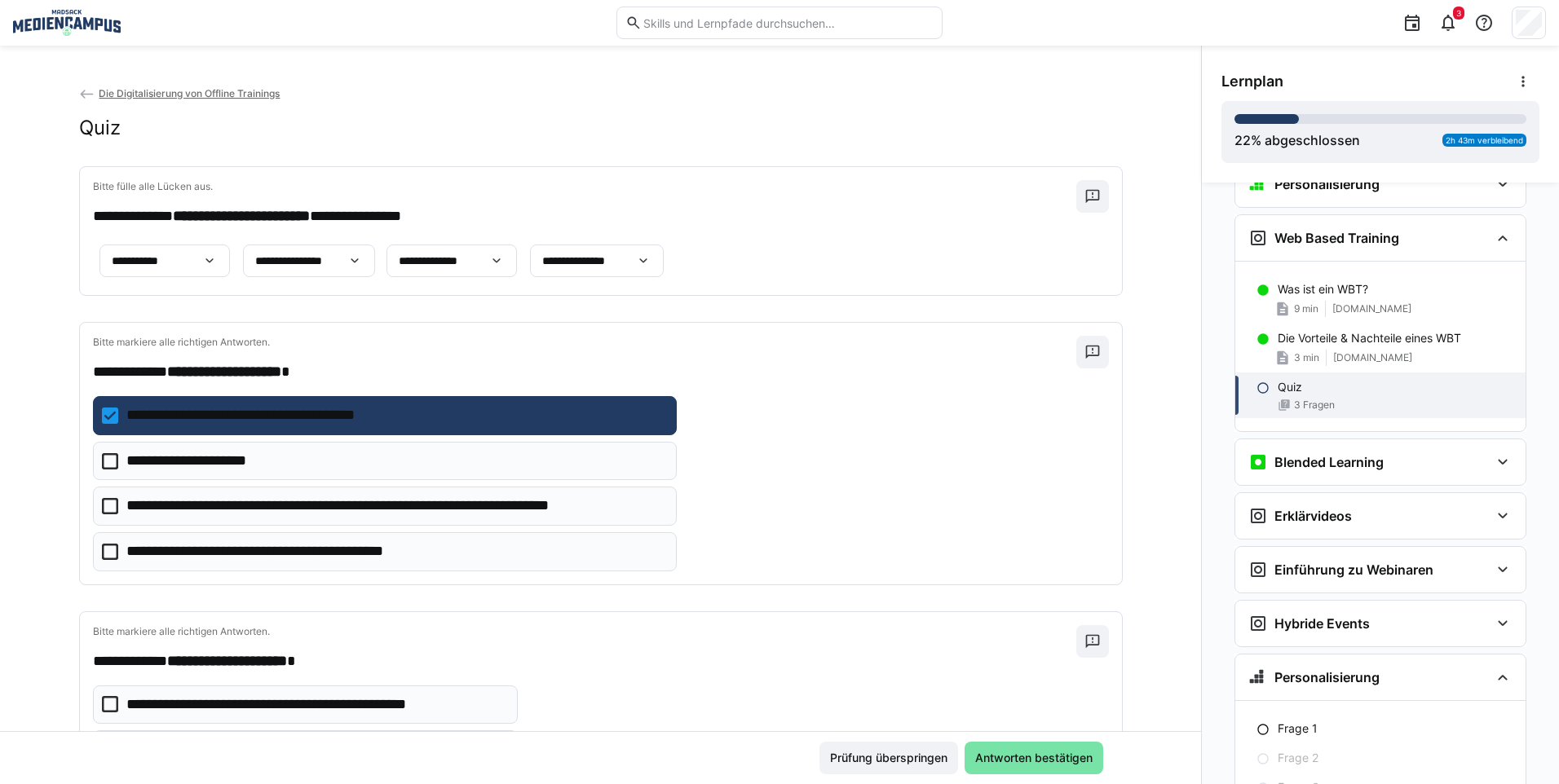
click at [361, 426] on p "**********" at bounding box center [267, 416] width 283 height 22
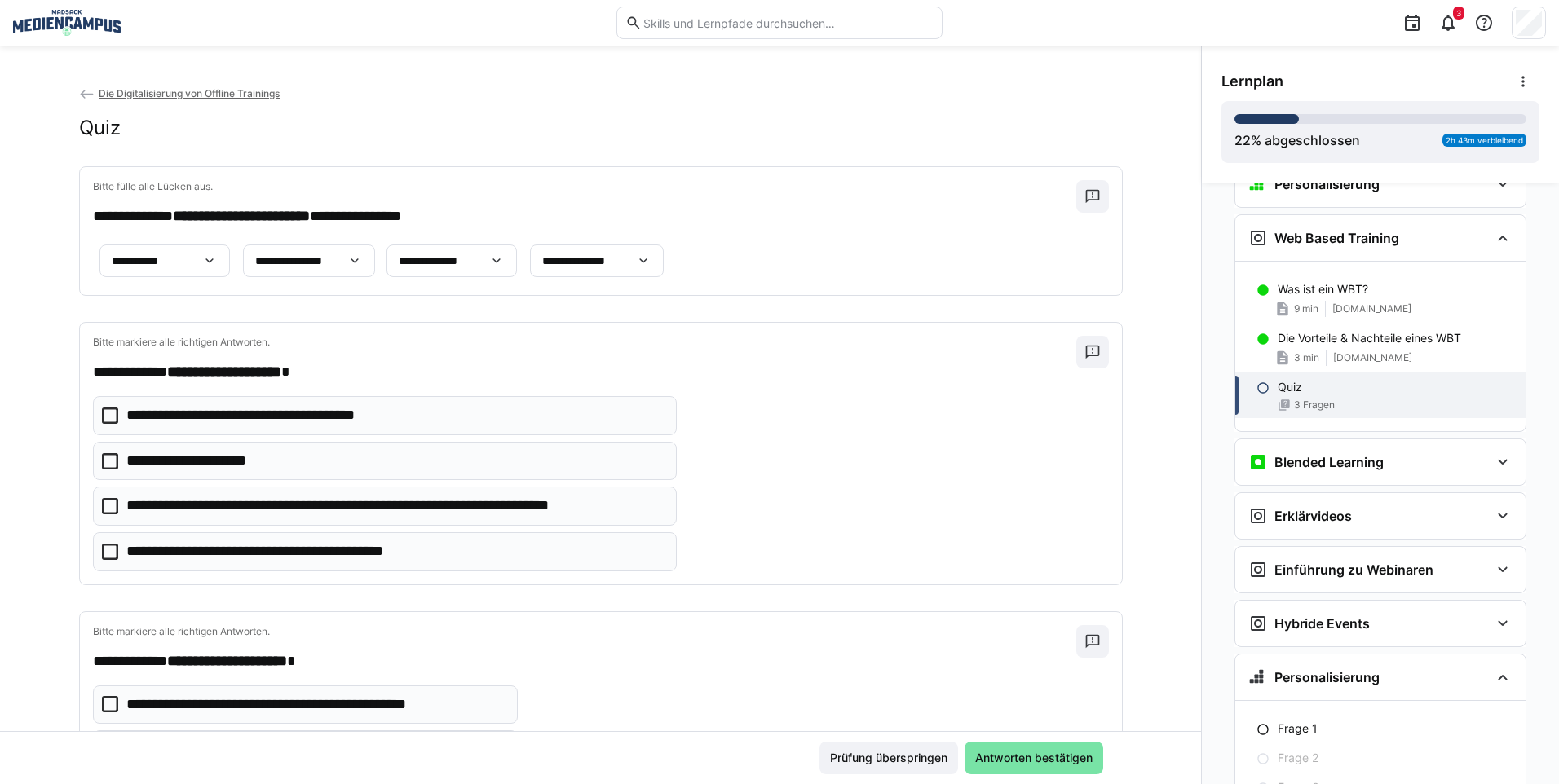
click at [344, 481] on eds-checkbox "**********" at bounding box center [384, 461] width 584 height 39
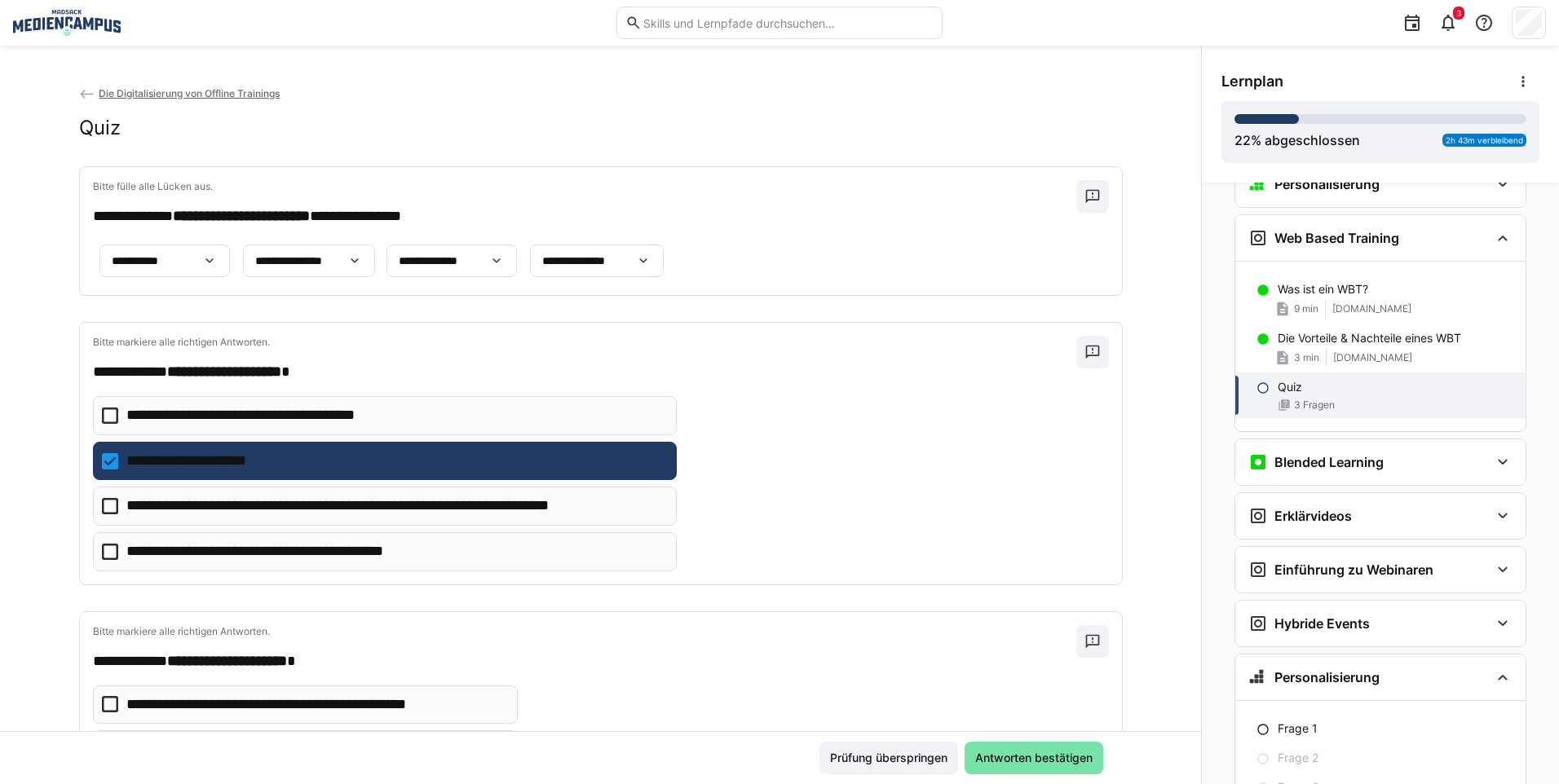
click at [347, 426] on p "**********" at bounding box center [267, 416] width 283 height 22
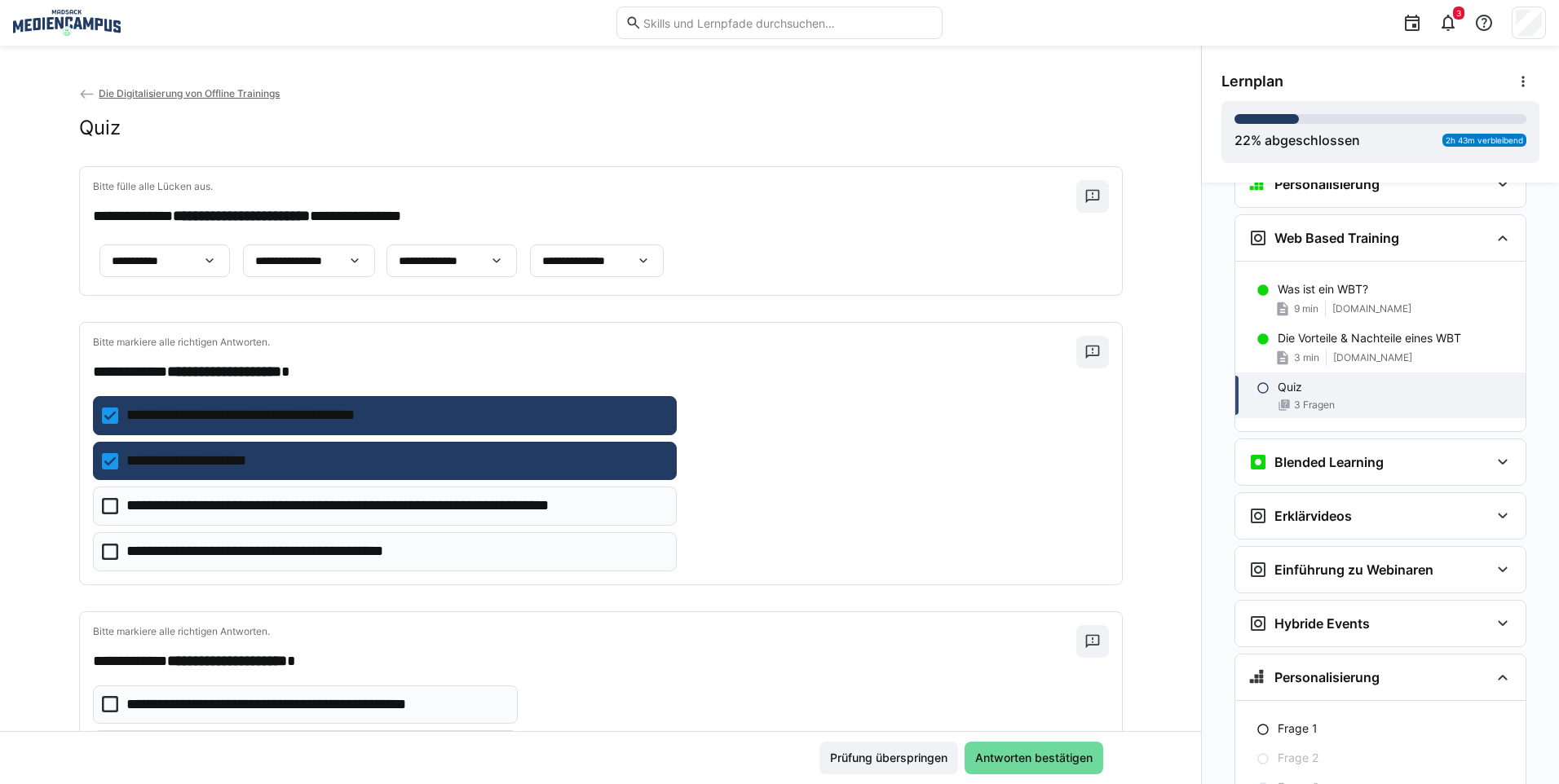
click at [1007, 755] on span "Antworten bestätigen" at bounding box center [1033, 757] width 122 height 16
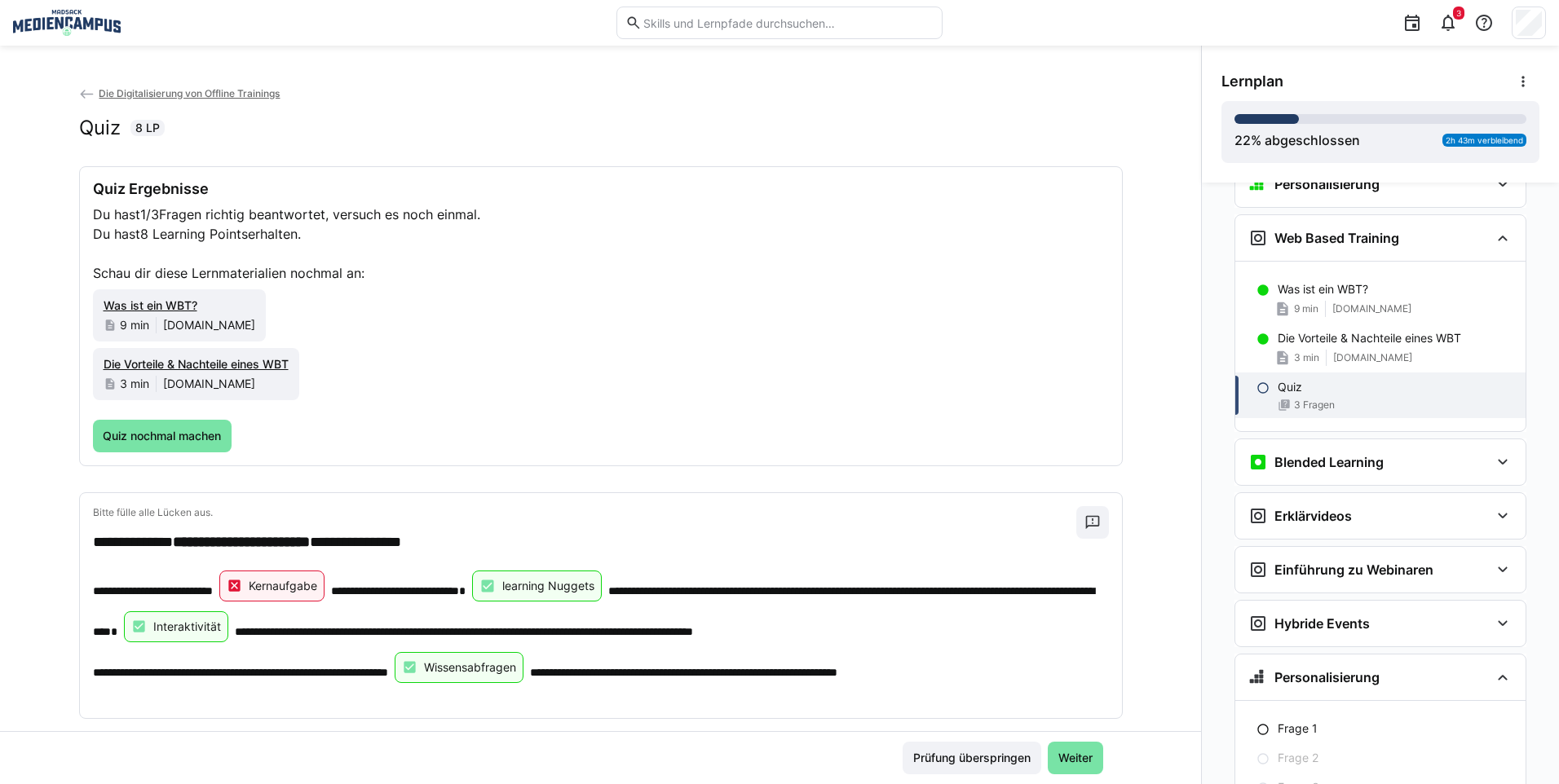
click at [286, 577] on div "Kernaufgabe" at bounding box center [272, 586] width 106 height 31
click at [276, 589] on div "Kernaufgabe" at bounding box center [272, 586] width 106 height 31
click at [1056, 760] on span "Weiter" at bounding box center [1075, 757] width 39 height 16
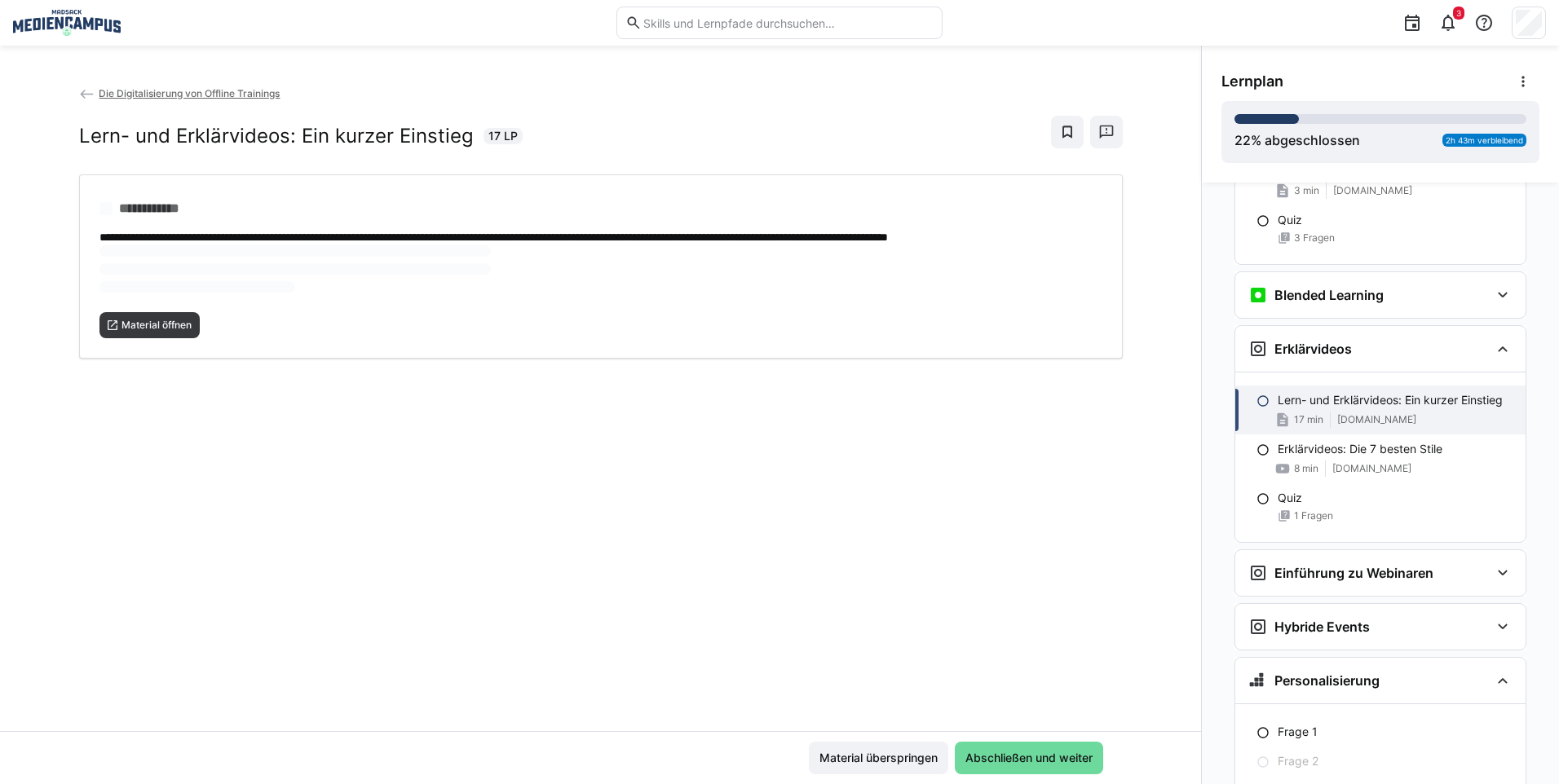
scroll to position [920, 0]
click at [180, 338] on span "Material öffnen" at bounding box center [150, 325] width 101 height 26
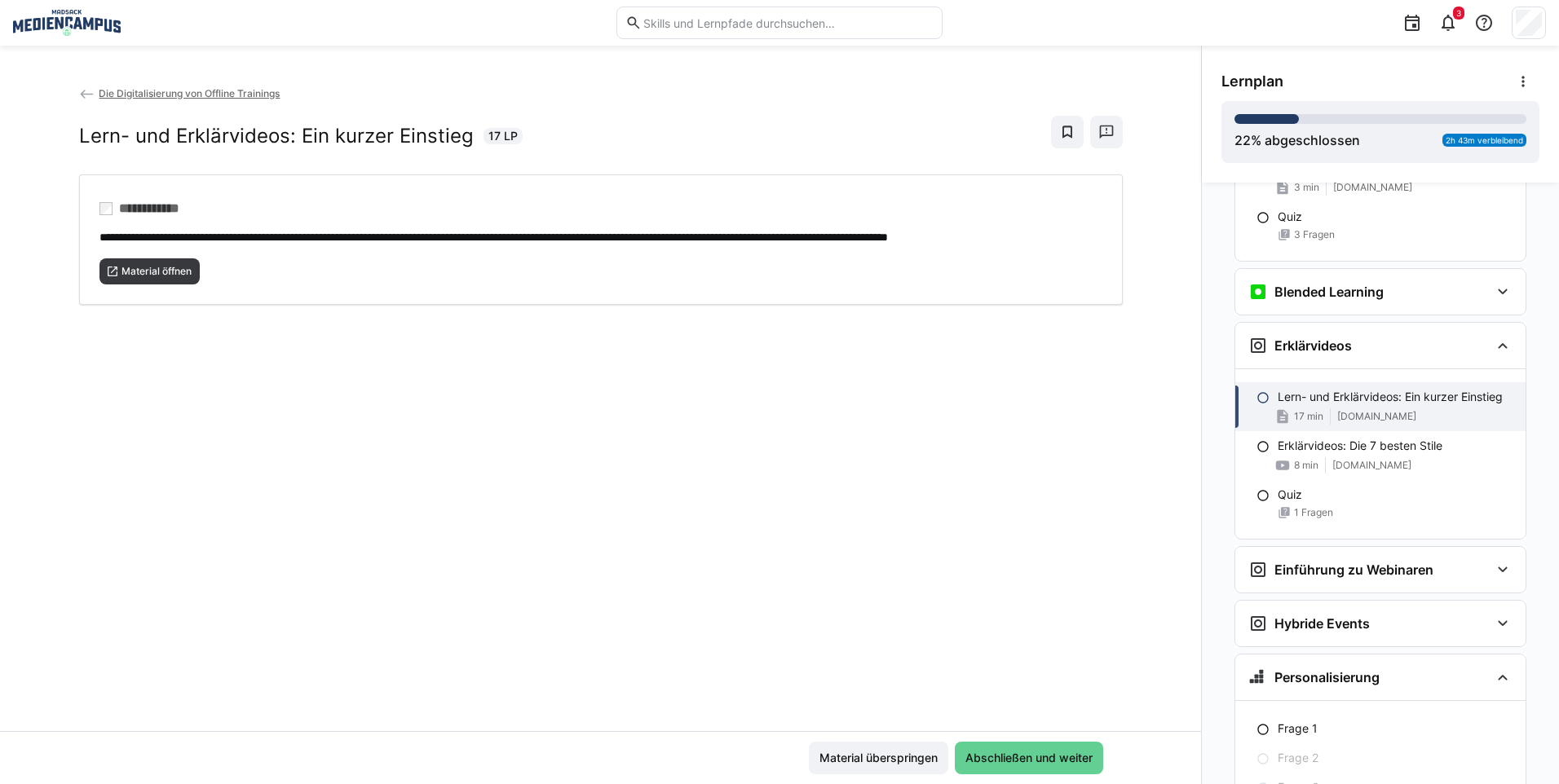
click at [1040, 760] on span "Abschließen und weiter" at bounding box center [1029, 757] width 132 height 16
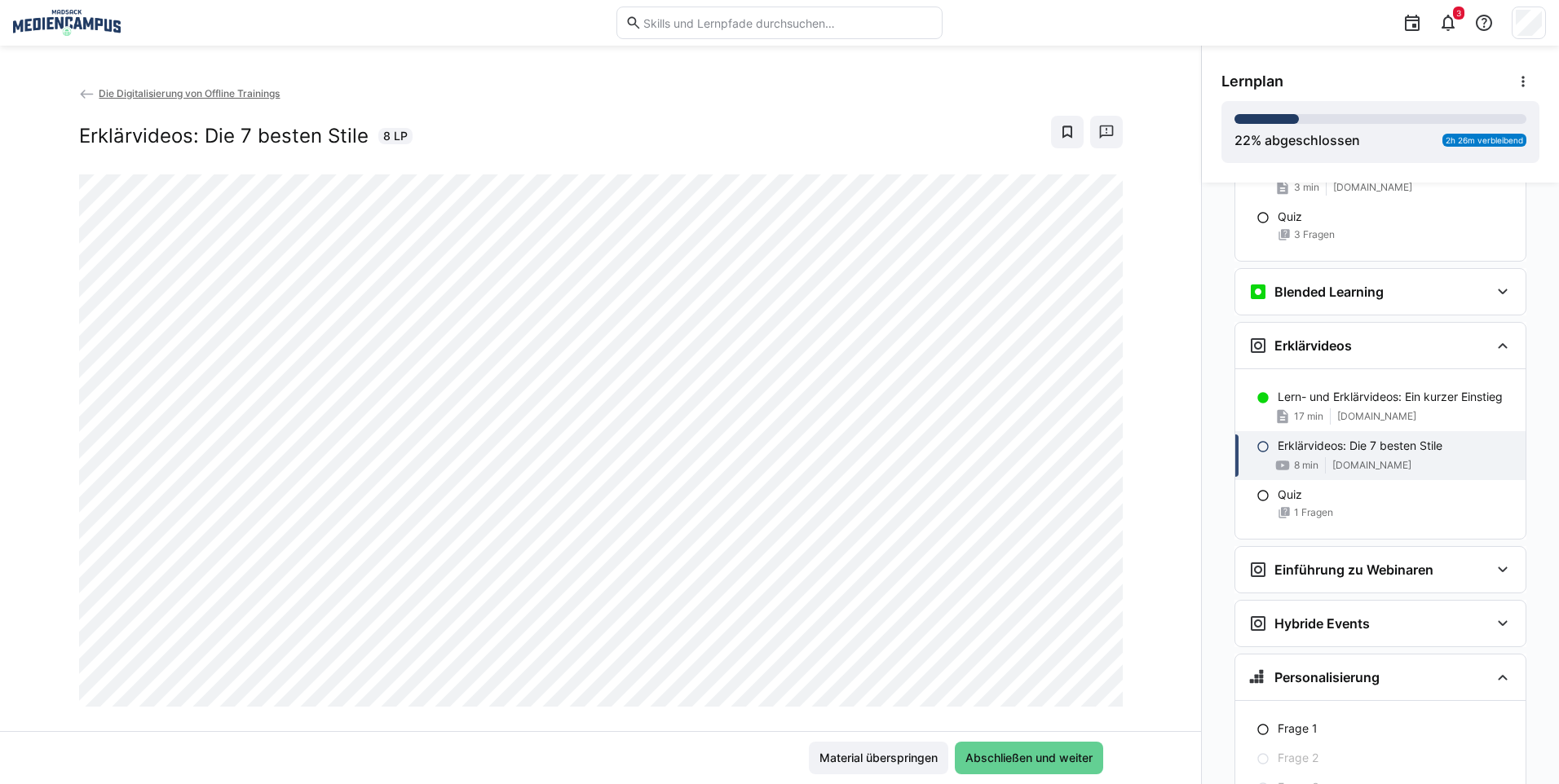
click at [1044, 758] on span "Abschließen und weiter" at bounding box center [1029, 757] width 132 height 16
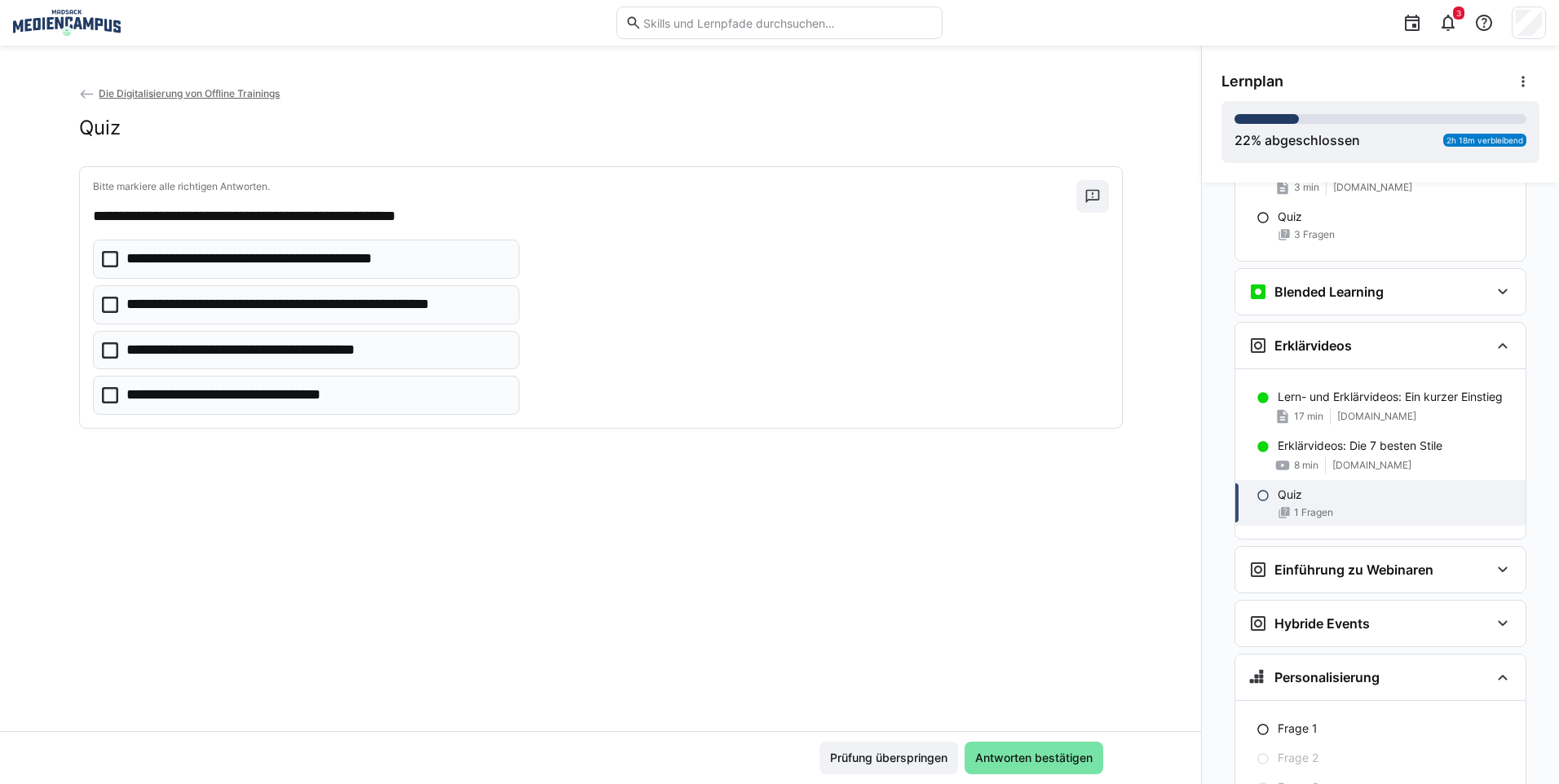
click at [320, 352] on p "**********" at bounding box center [272, 350] width 291 height 22
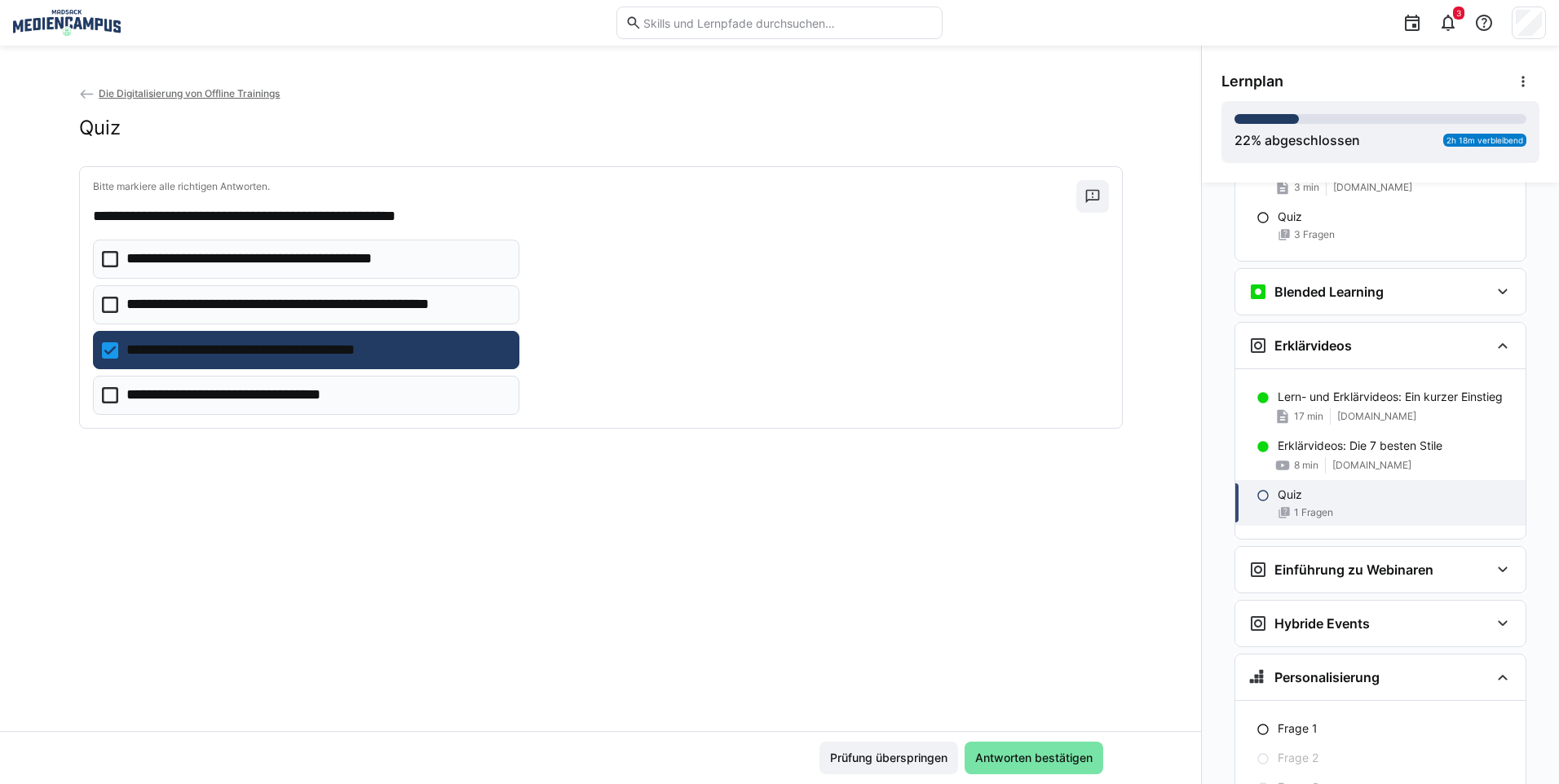
click at [310, 392] on p "**********" at bounding box center [244, 395] width 236 height 22
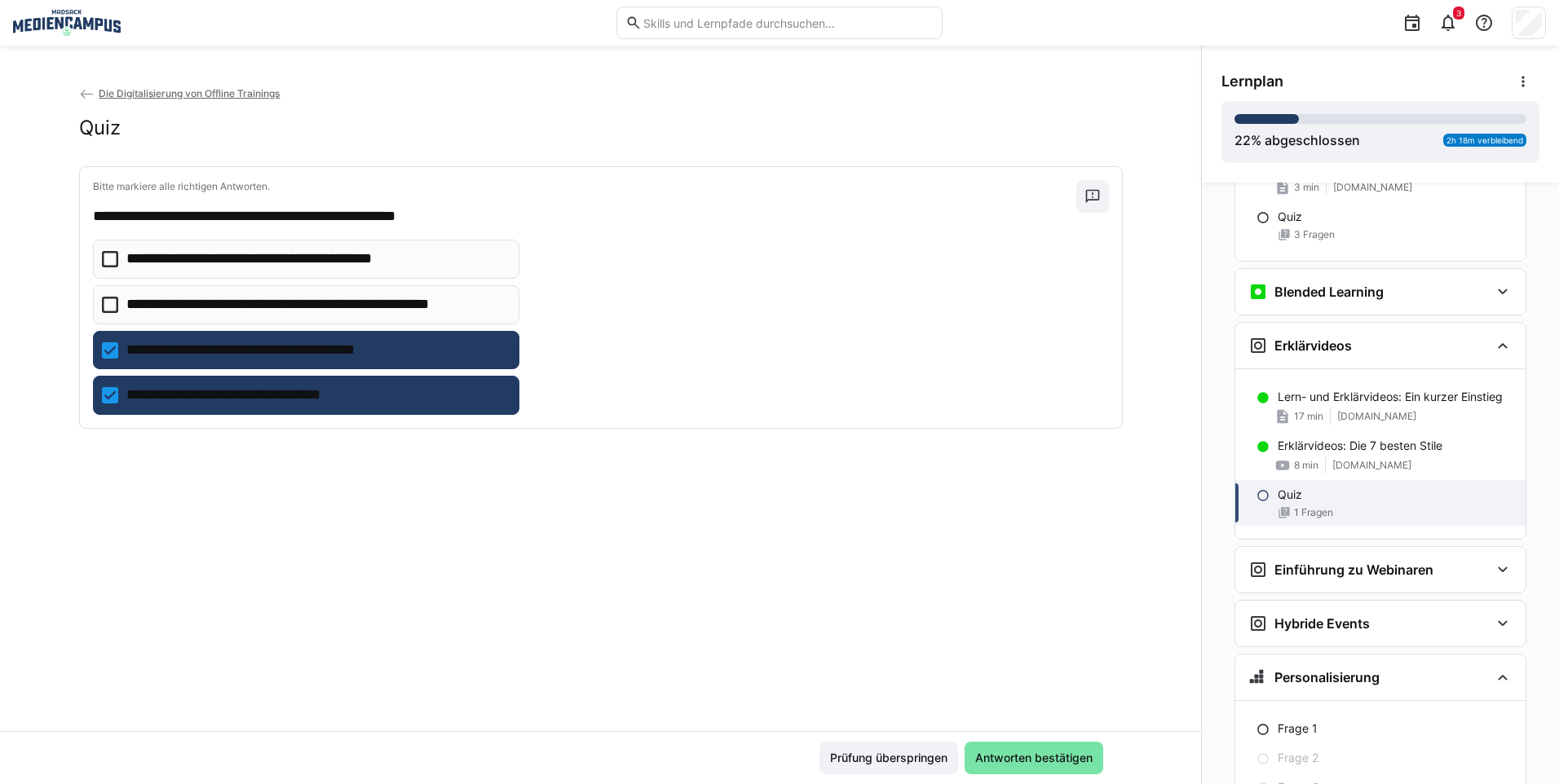
click at [998, 740] on div "Prüfung überspringen Antworten bestätigen" at bounding box center [600, 757] width 1201 height 53
click at [1005, 756] on span "Antworten bestätigen" at bounding box center [1033, 757] width 122 height 16
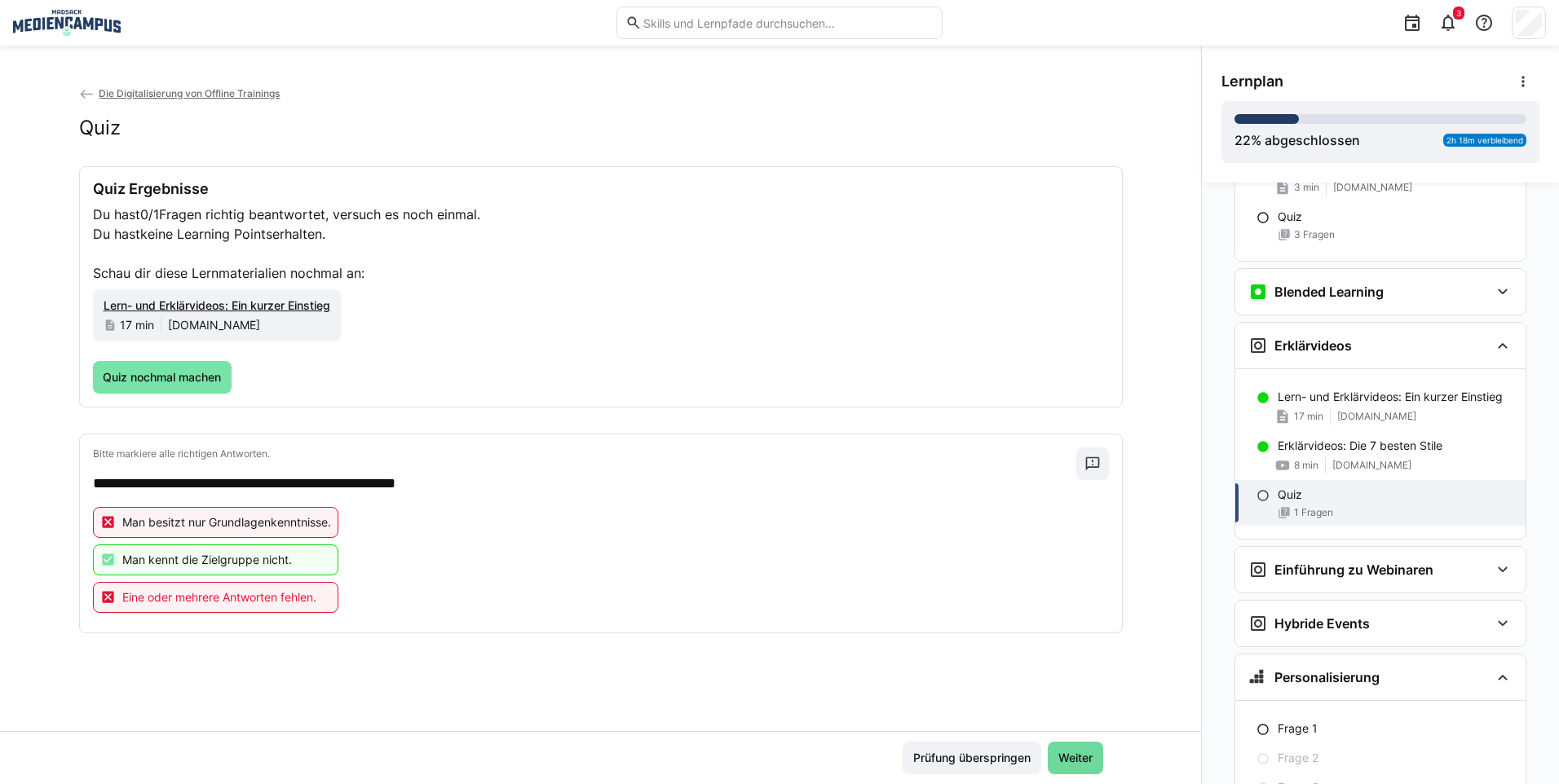
click at [1048, 768] on span "Weiter" at bounding box center [1076, 758] width 55 height 33
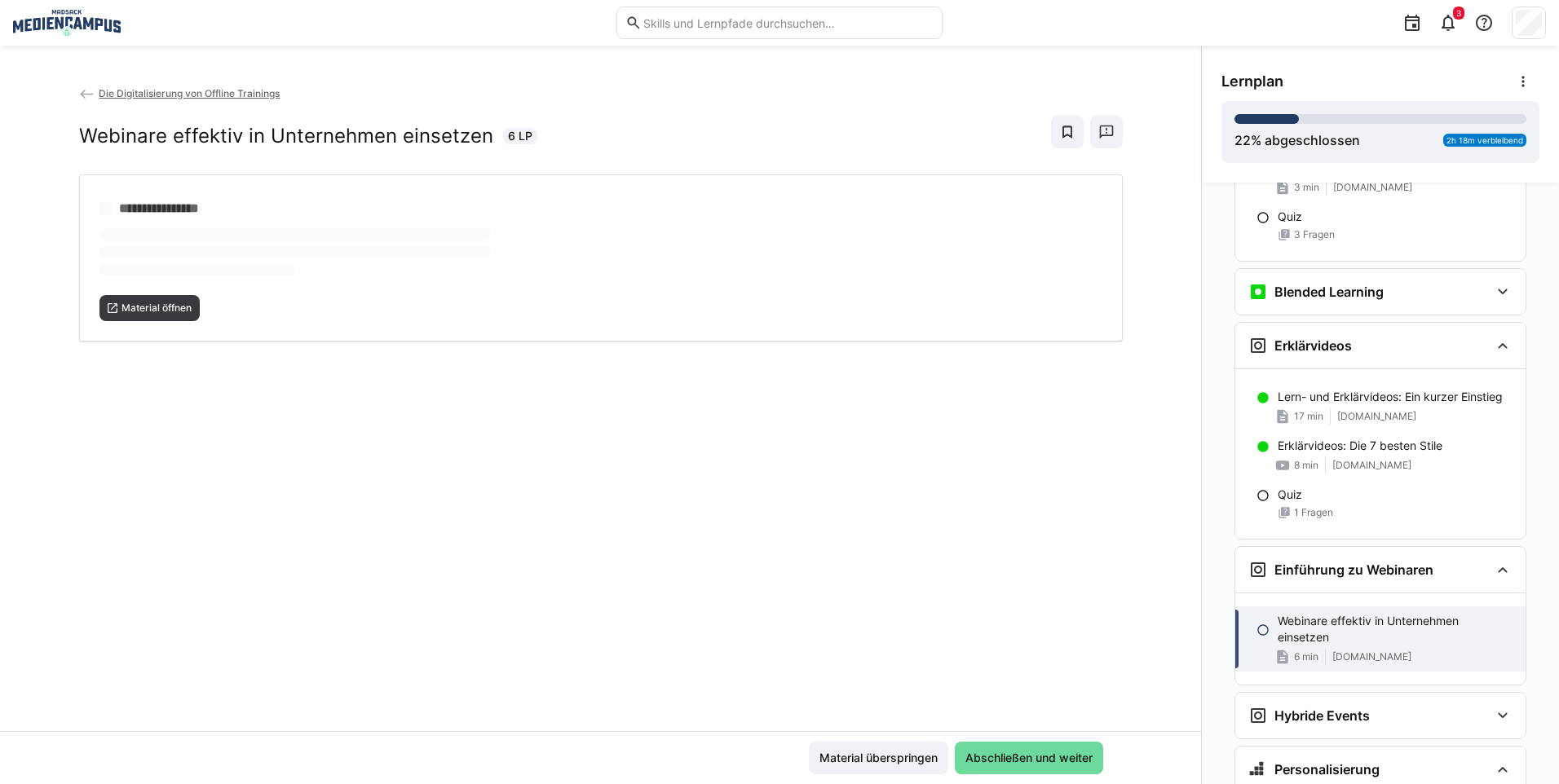
scroll to position [1090, 0]
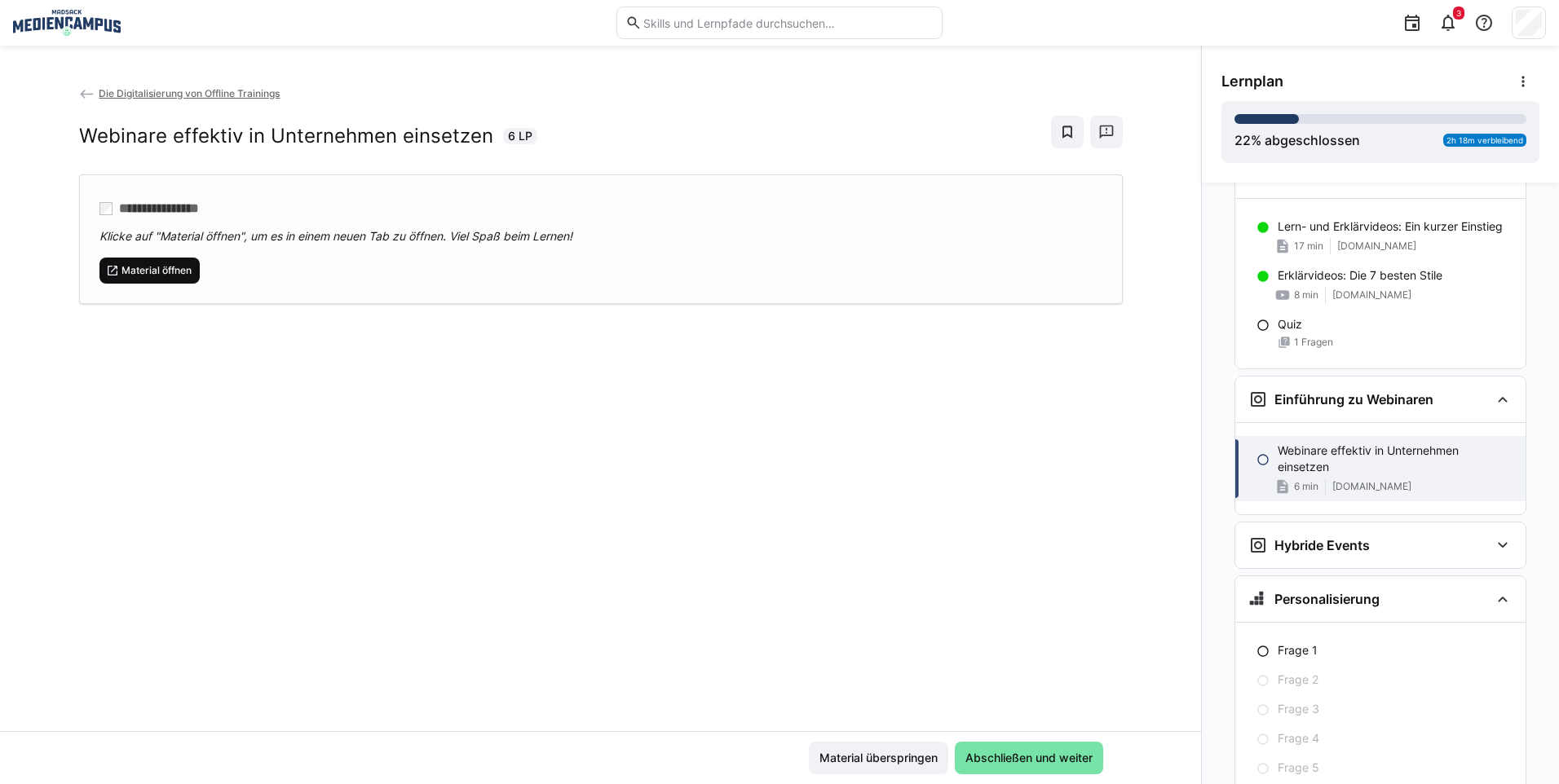
click at [167, 264] on span "Material öffnen" at bounding box center [157, 270] width 73 height 13
click at [1031, 754] on span "Abschließen und weiter" at bounding box center [1029, 757] width 132 height 16
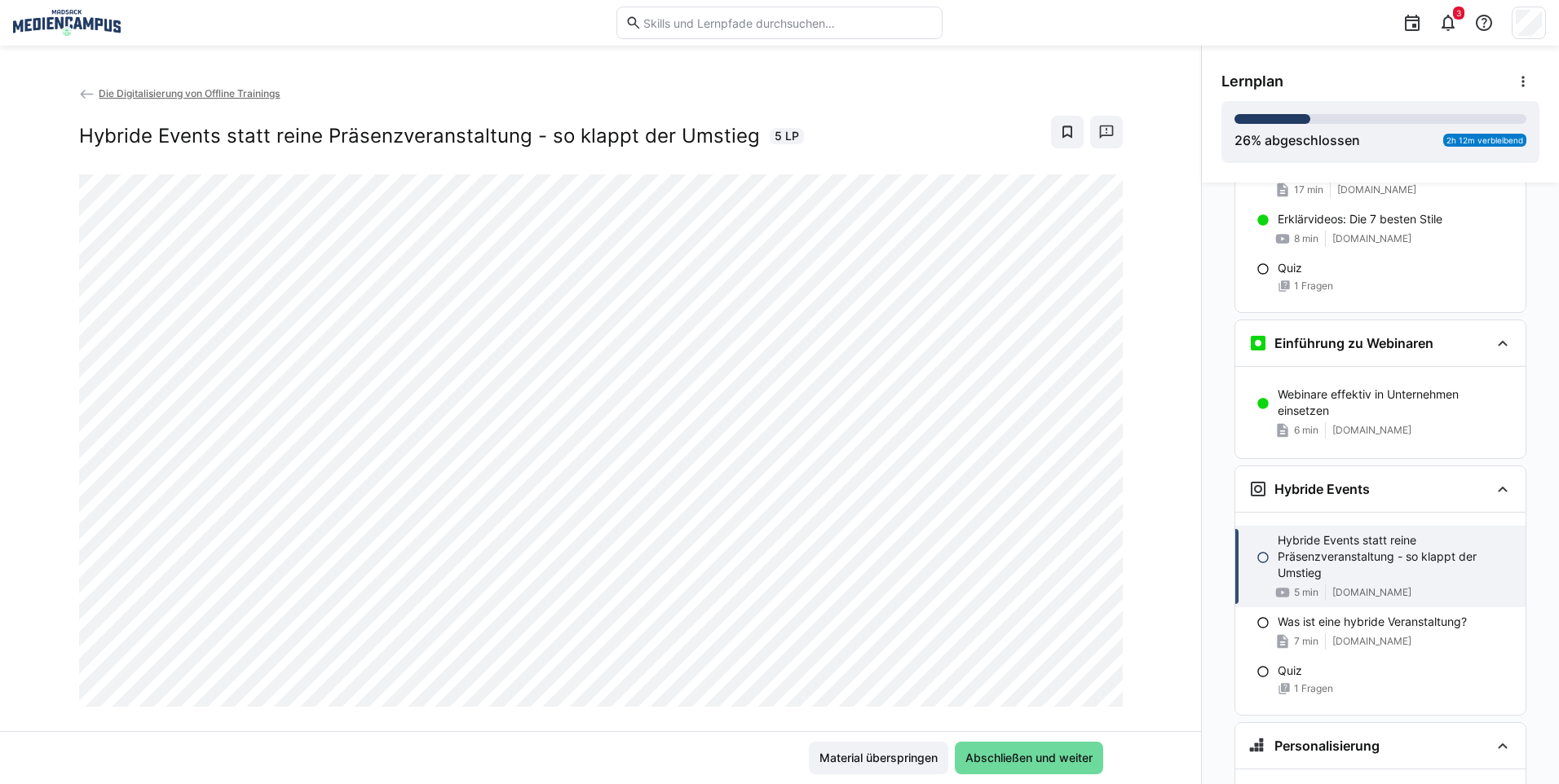
scroll to position [1182, 0]
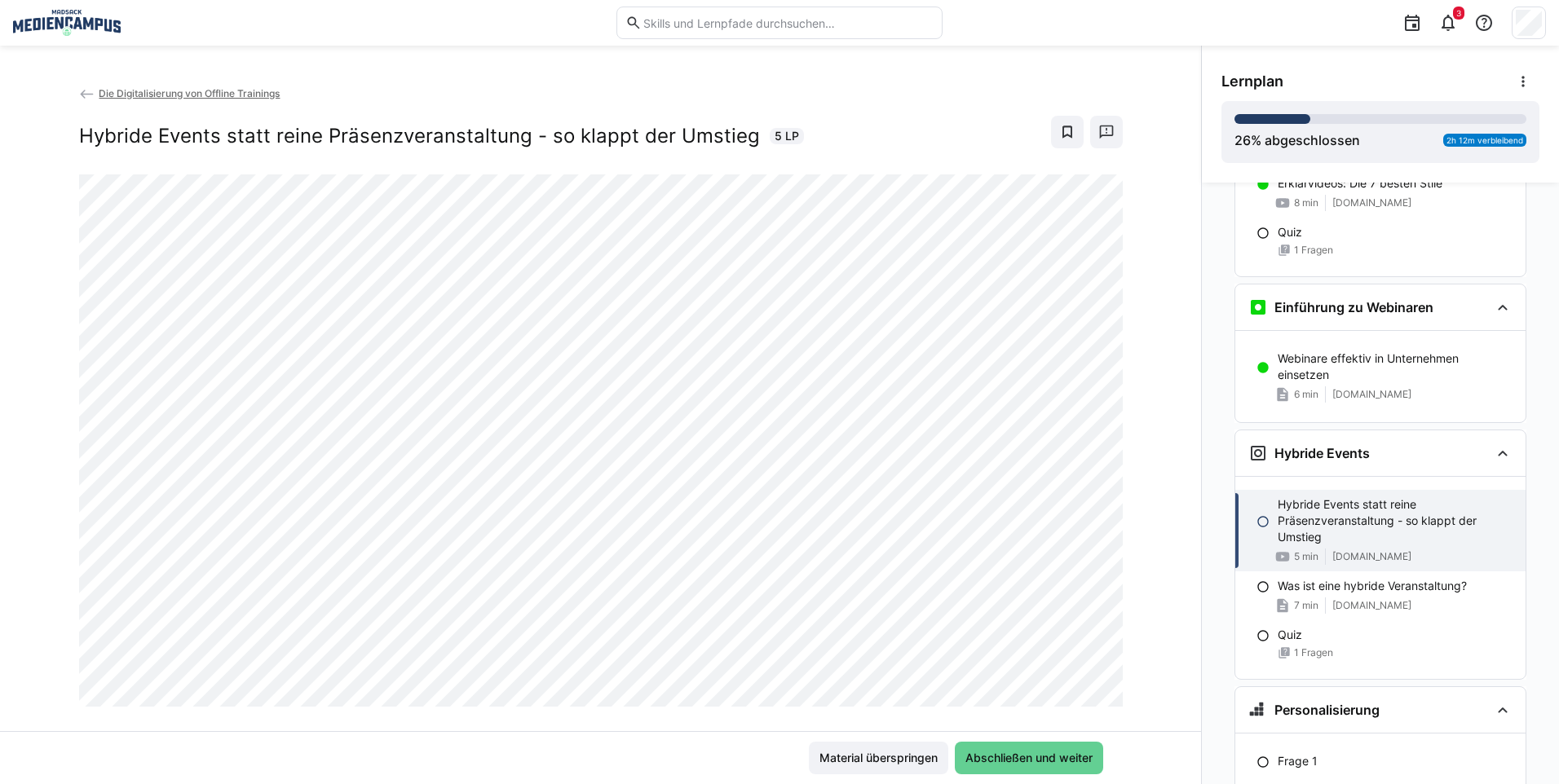
click at [997, 769] on span "Abschließen und weiter" at bounding box center [1029, 758] width 149 height 33
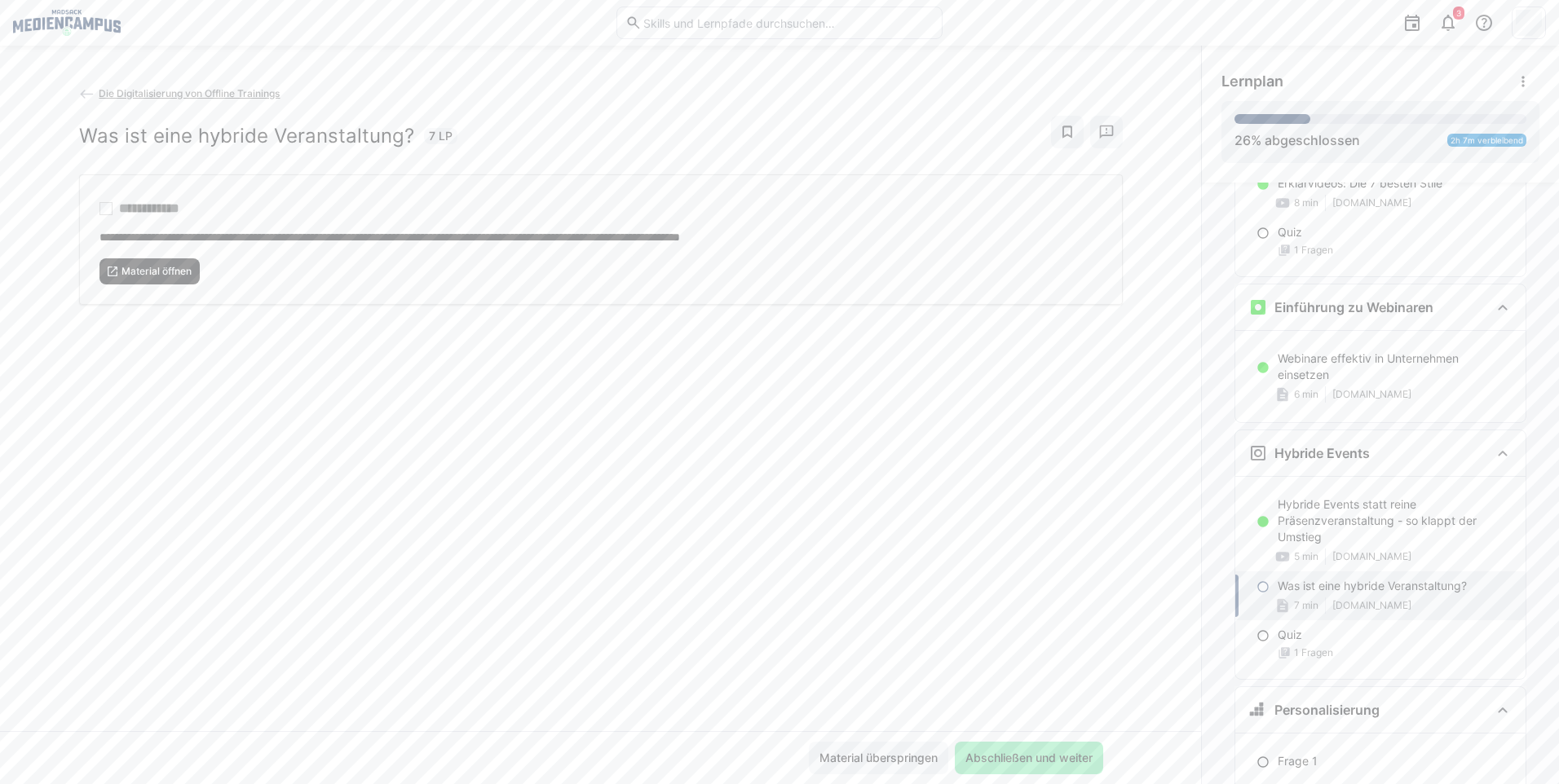
click at [178, 272] on span "Material öffnen" at bounding box center [157, 271] width 73 height 13
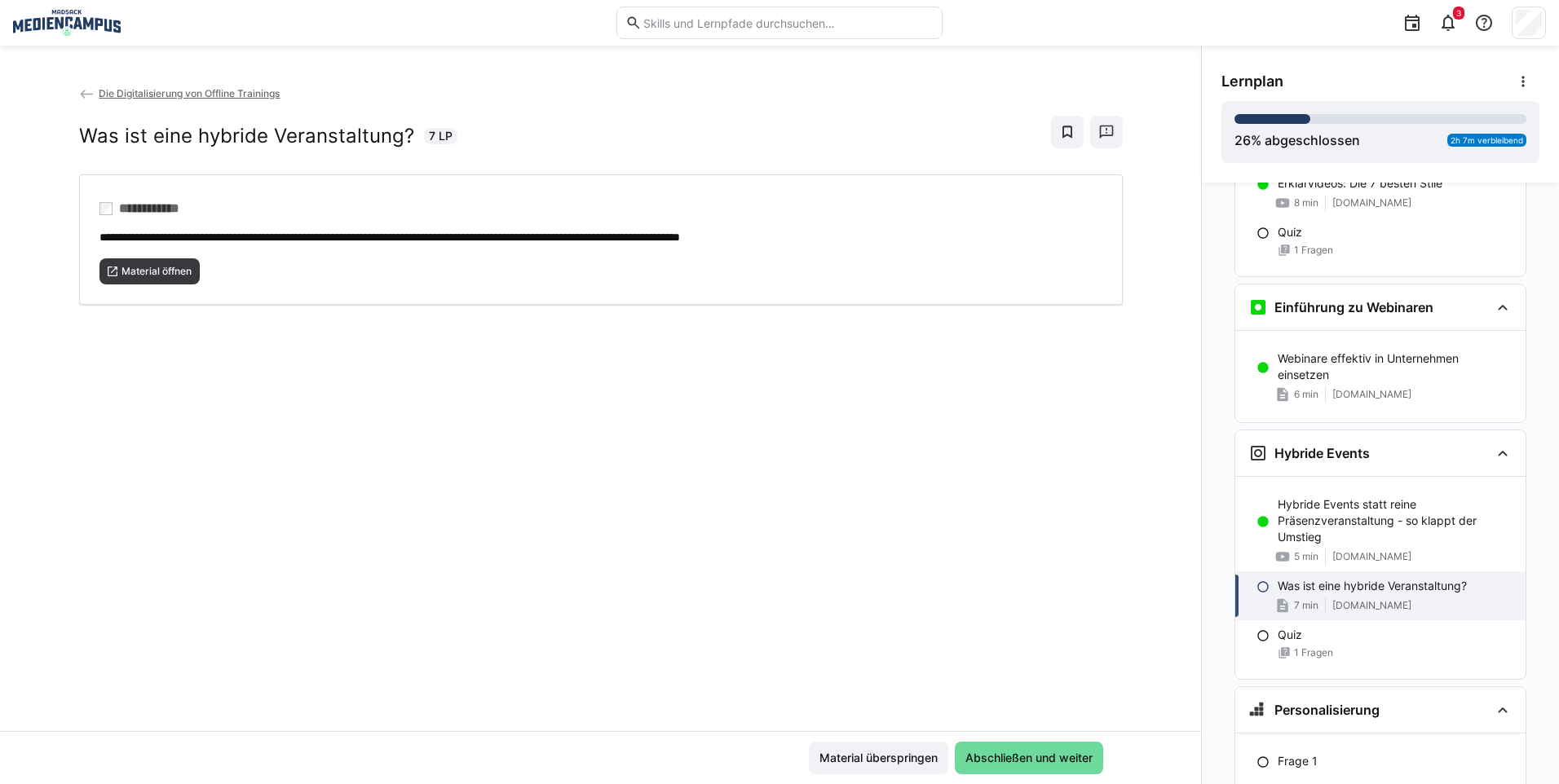
click at [1041, 768] on span "Abschließen und weiter" at bounding box center [1029, 758] width 149 height 33
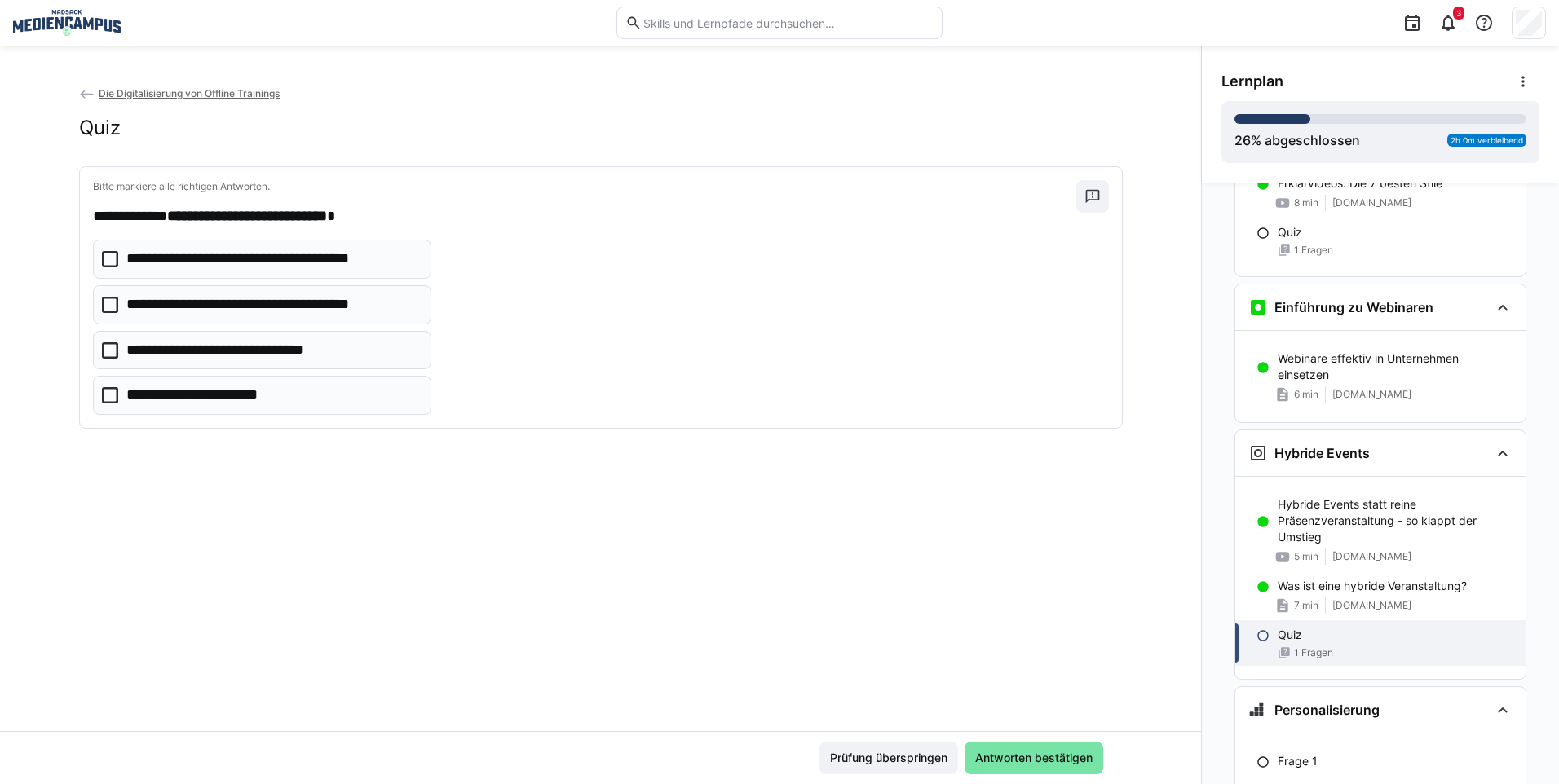
click at [264, 252] on p "**********" at bounding box center [270, 259] width 288 height 22
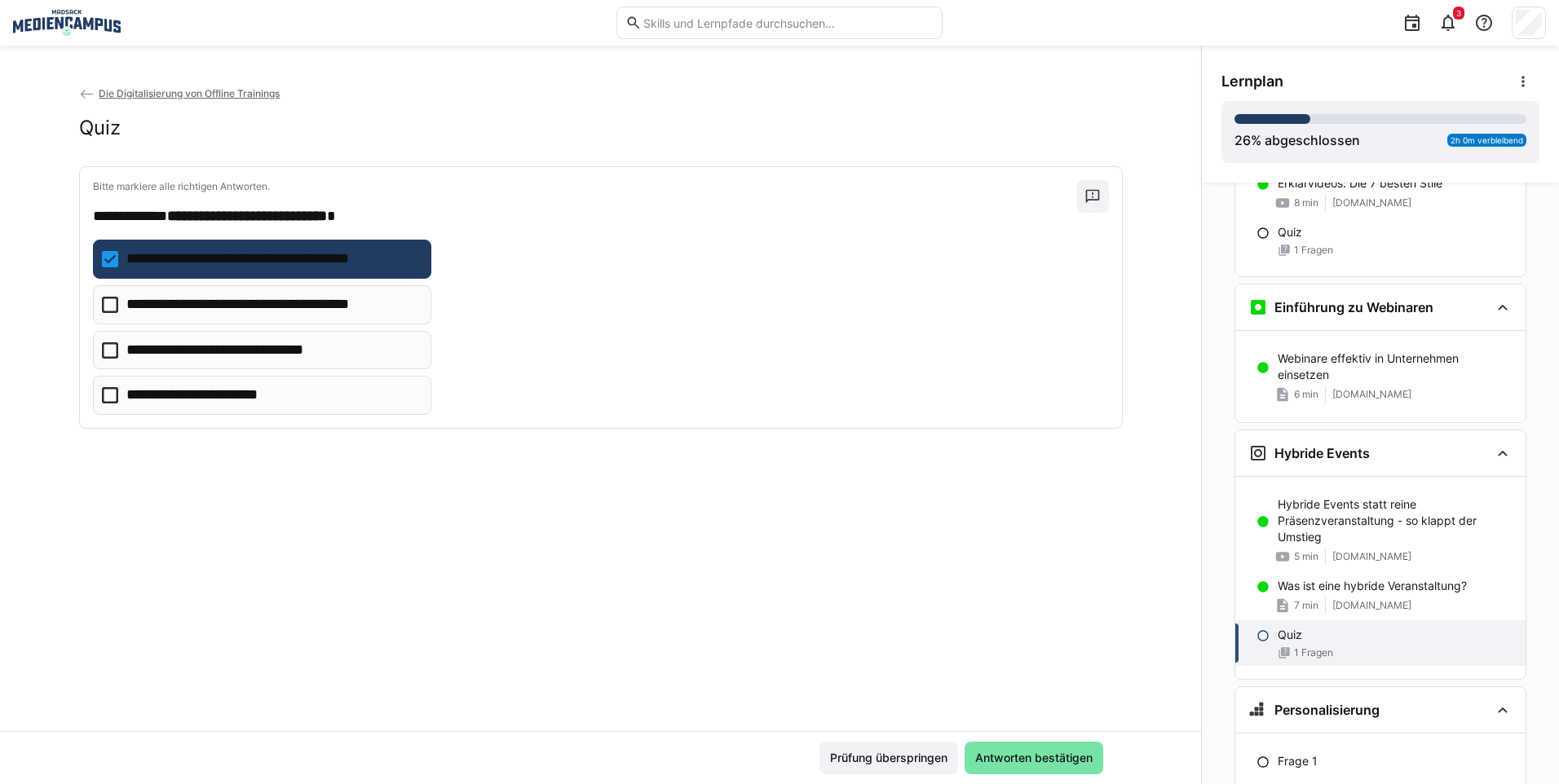
click at [261, 365] on eds-checkbox "**********" at bounding box center [262, 350] width 339 height 39
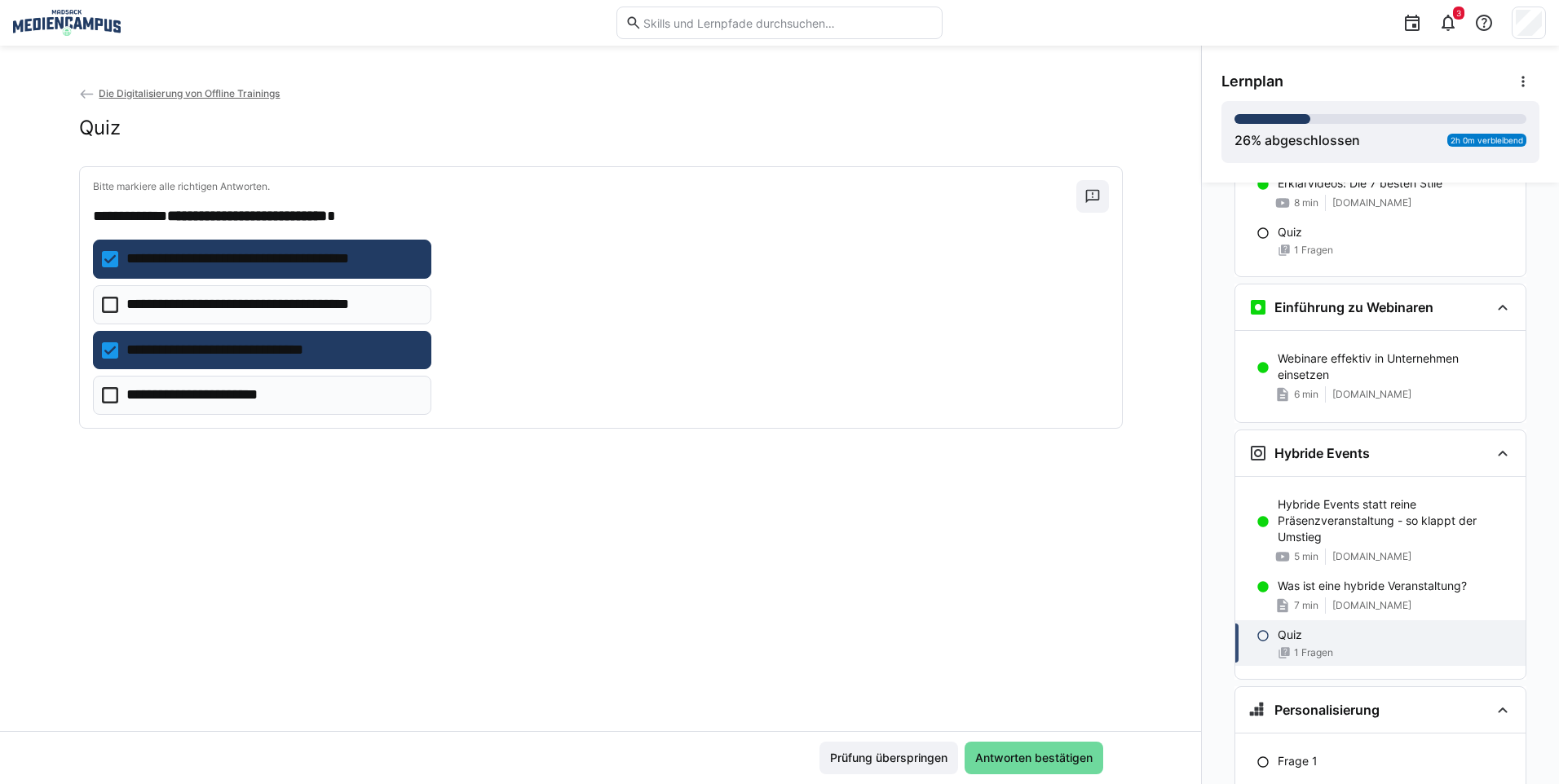
click at [1038, 761] on span "Antworten bestätigen" at bounding box center [1033, 757] width 122 height 16
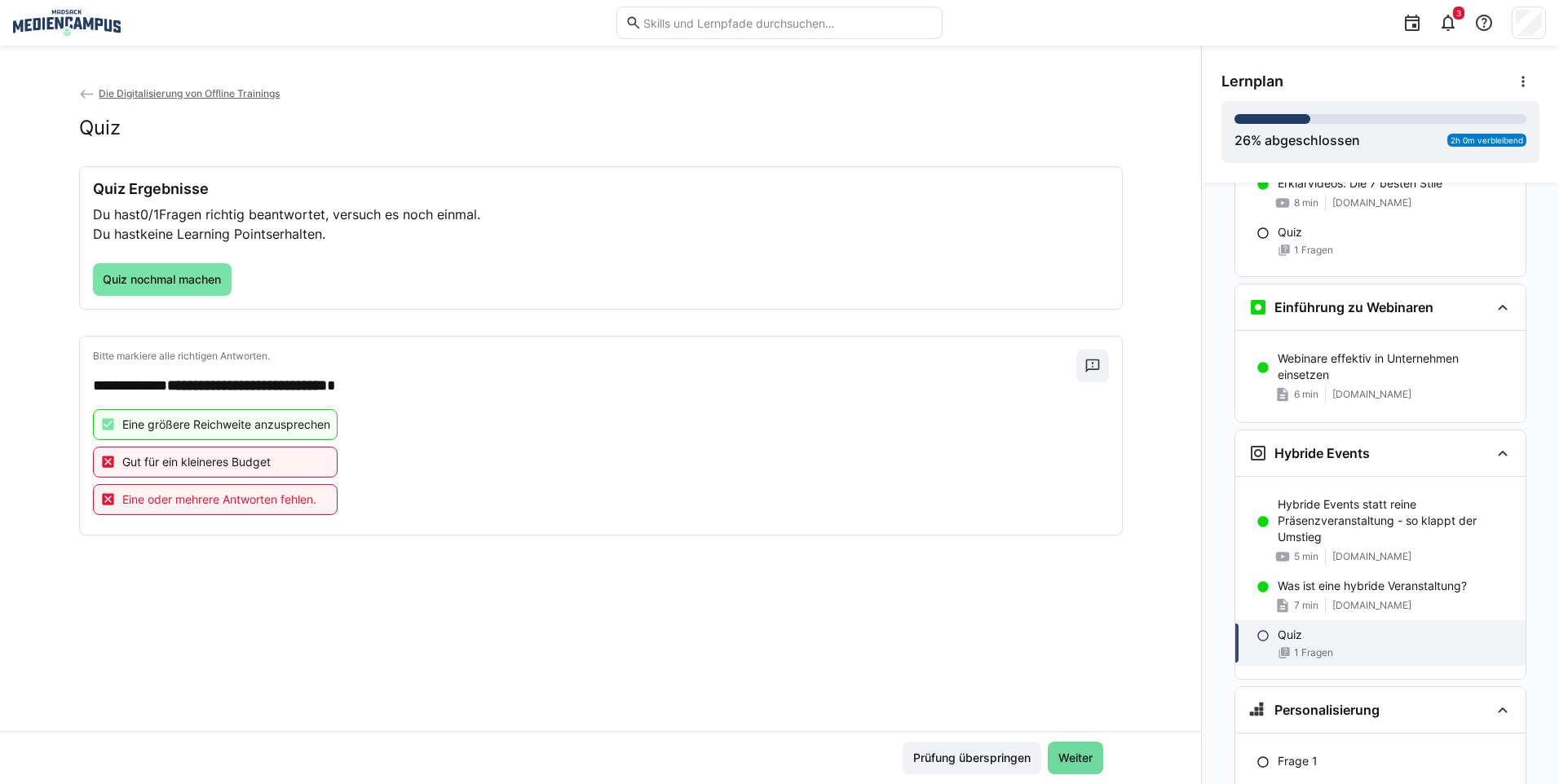
click at [1073, 745] on span "Weiter" at bounding box center [1076, 758] width 55 height 33
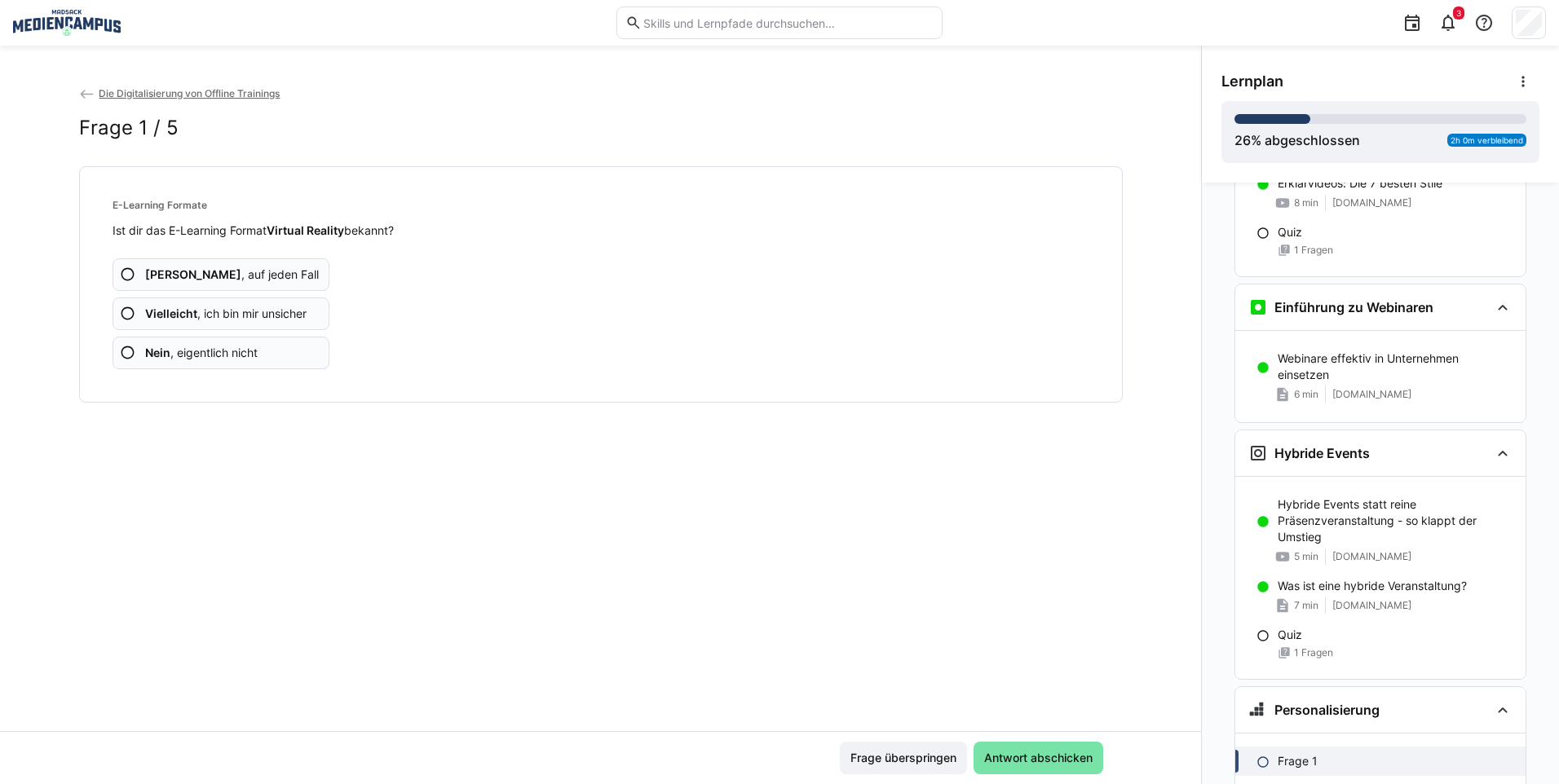
scroll to position [1385, 0]
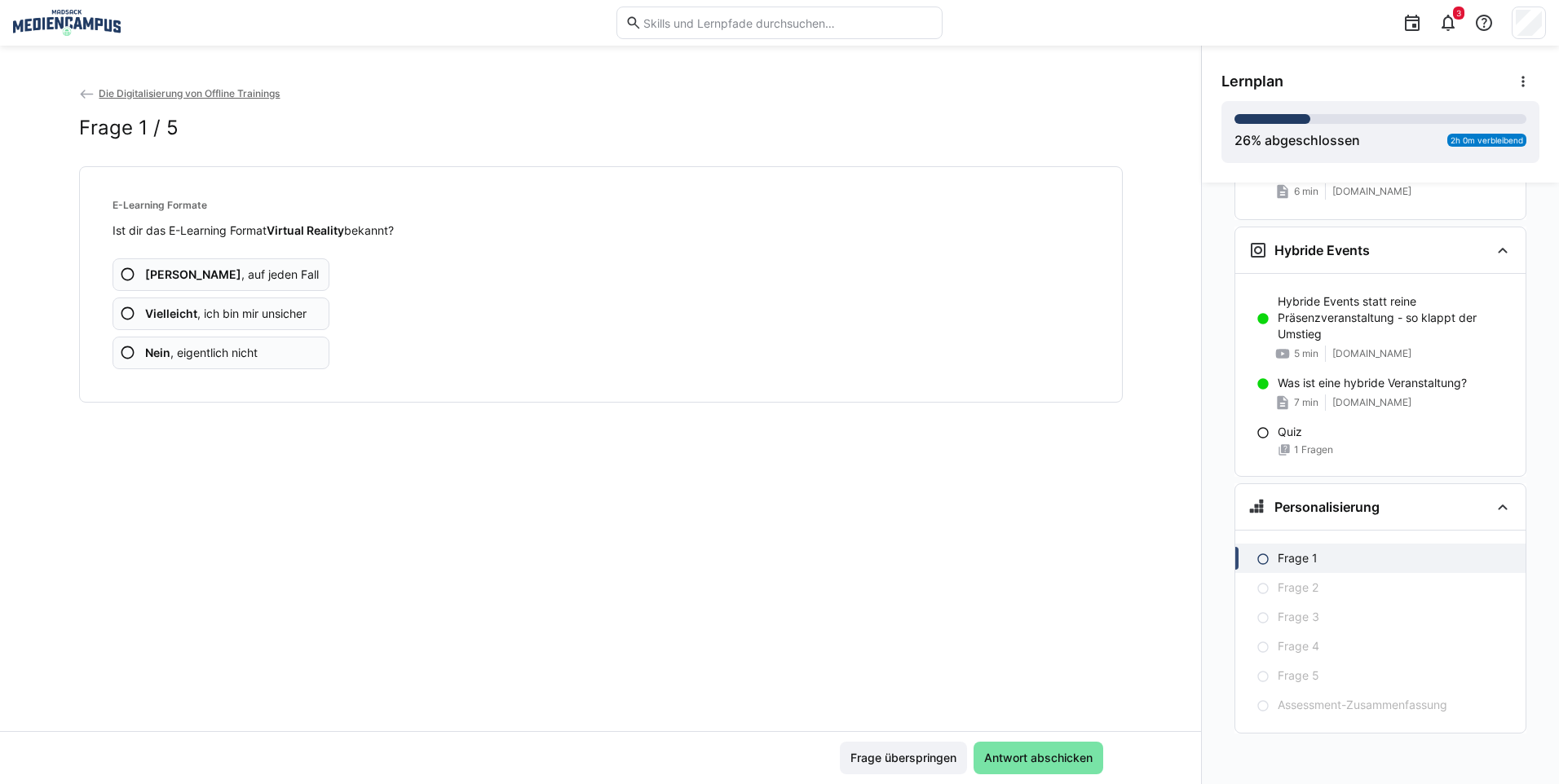
click at [225, 320] on span "Vielleicht , ich bin mir unsicher" at bounding box center [226, 314] width 162 height 16
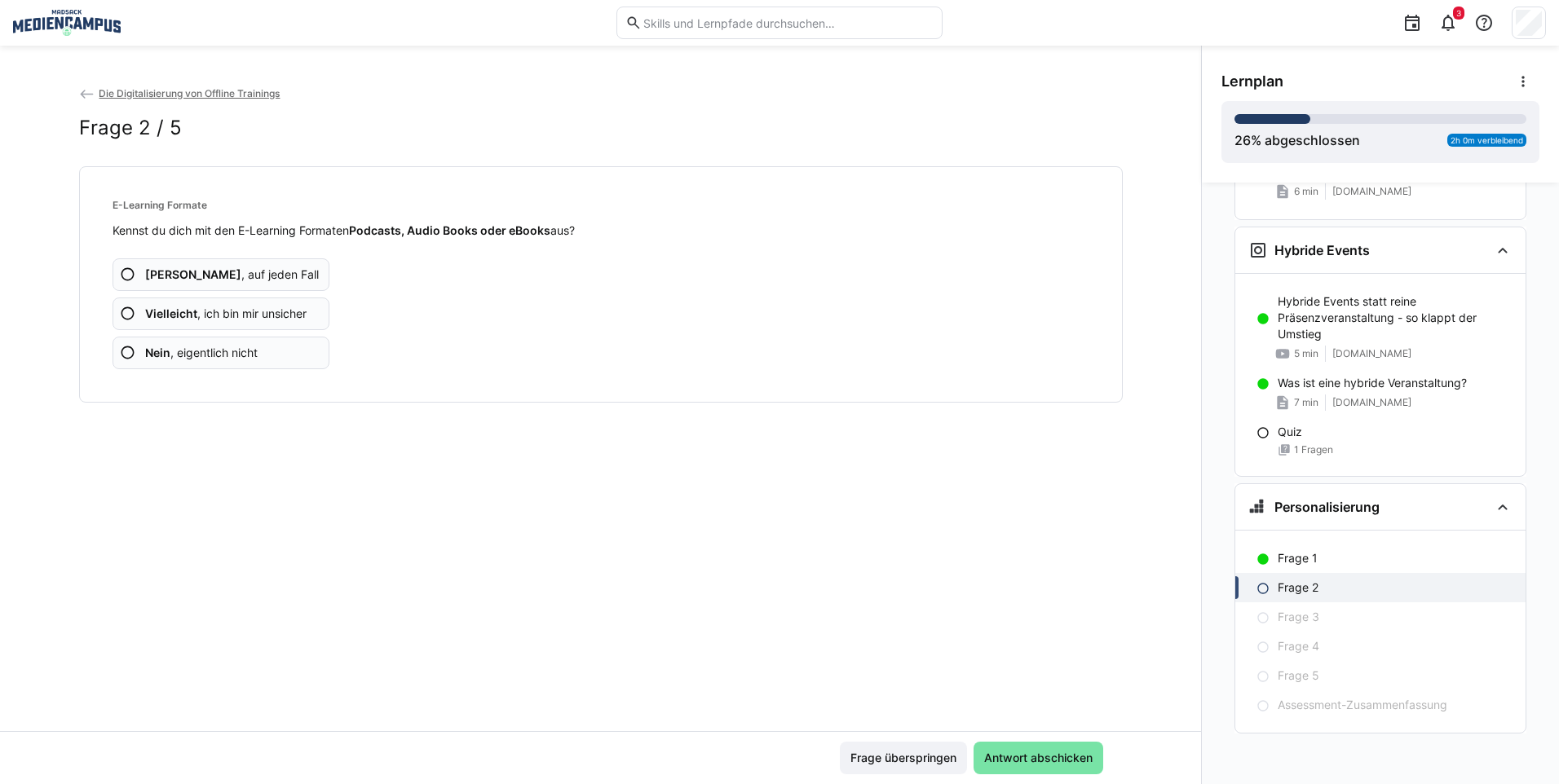
click at [226, 313] on span "Vielleicht , ich bin mir unsicher" at bounding box center [226, 314] width 162 height 16
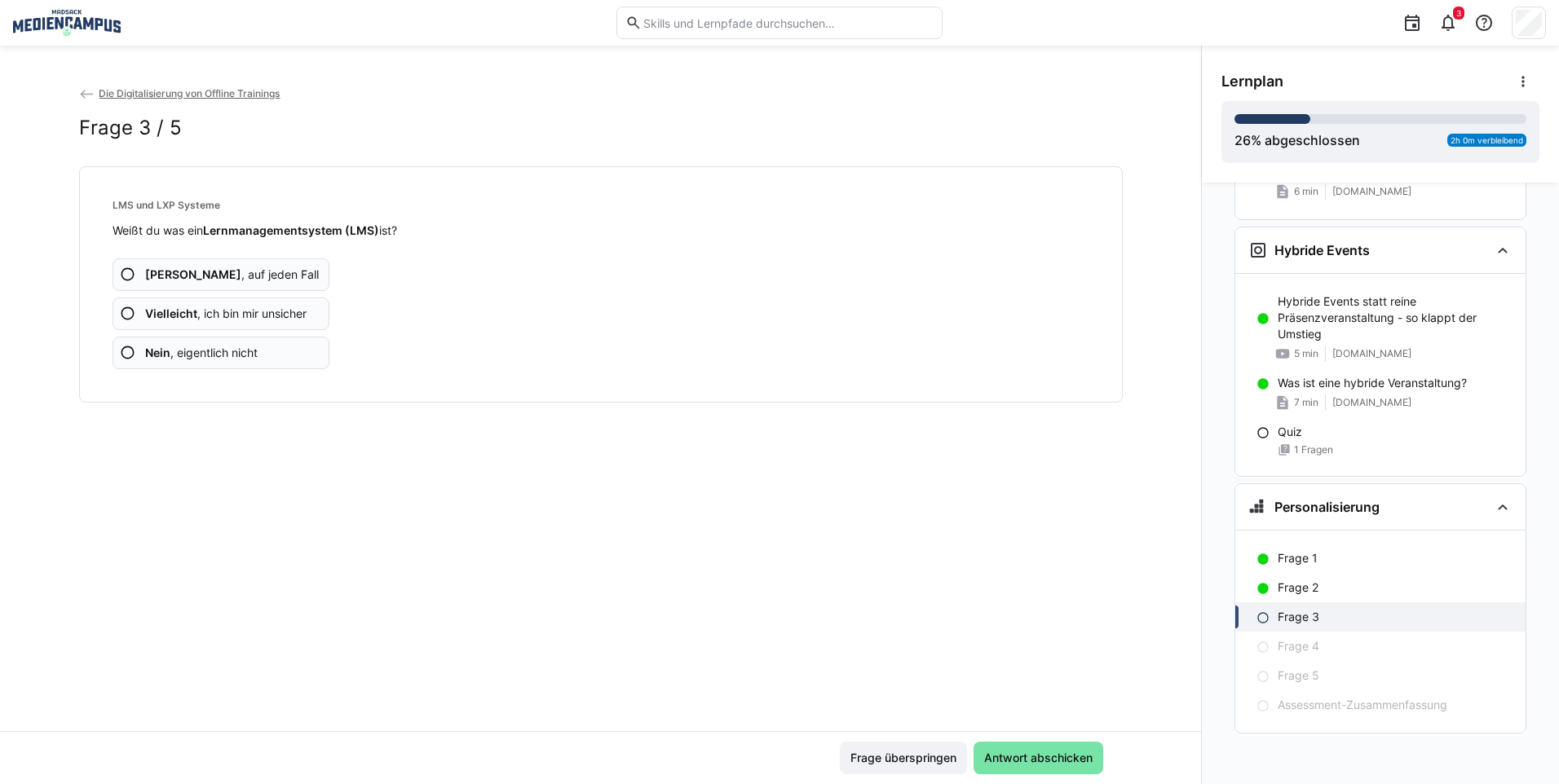
click at [275, 323] on app-assessment-question-radio "Vielleicht , ich bin mir unsicher" at bounding box center [221, 314] width 218 height 33
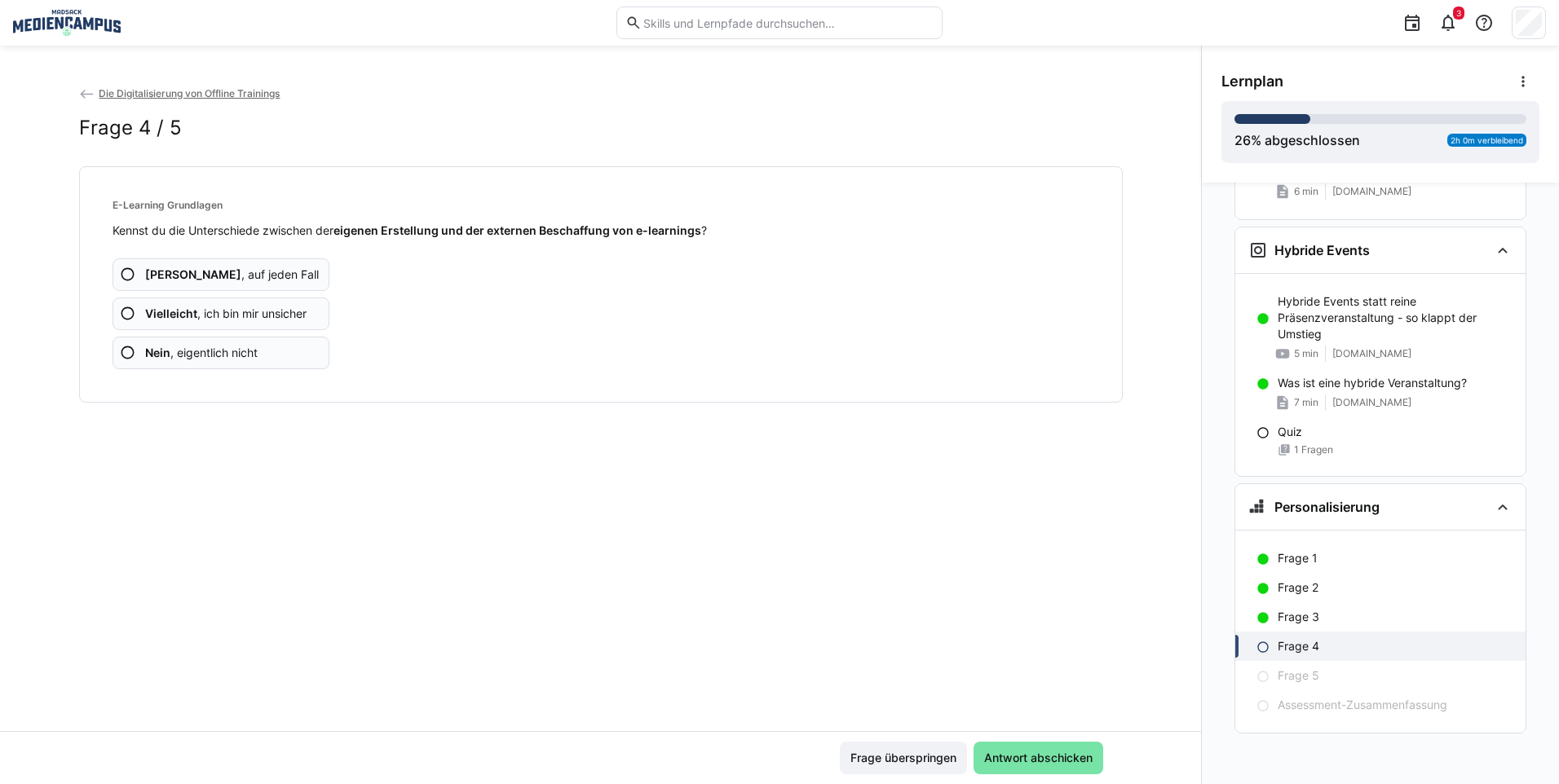
click at [251, 314] on span "Vielleicht , ich bin mir unsicher" at bounding box center [226, 314] width 162 height 16
click at [248, 309] on span "Vielleicht , ich bin mir unsicher" at bounding box center [226, 314] width 162 height 16
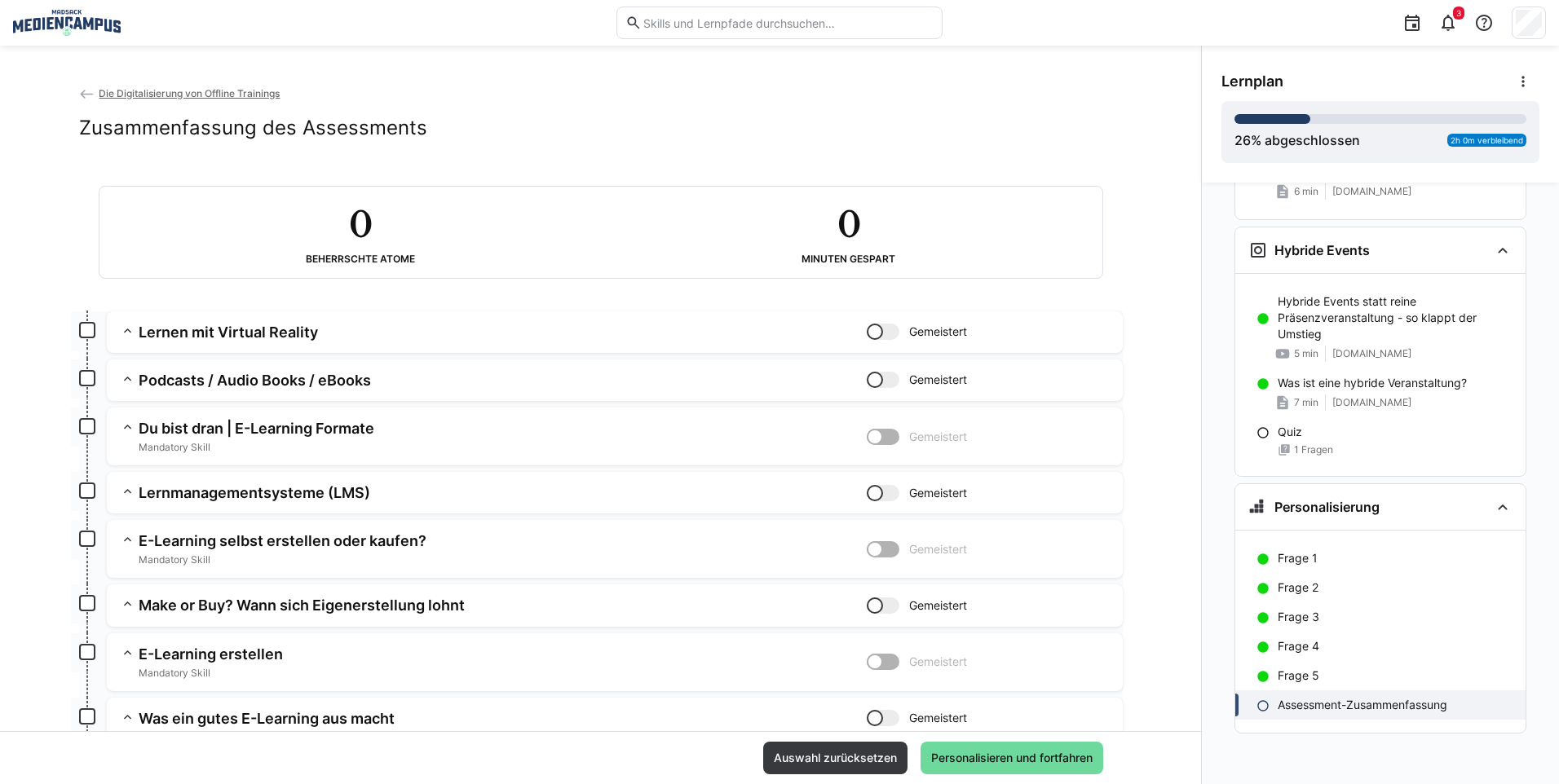
click at [974, 754] on span "Personalisieren und fortfahren" at bounding box center [1012, 757] width 166 height 16
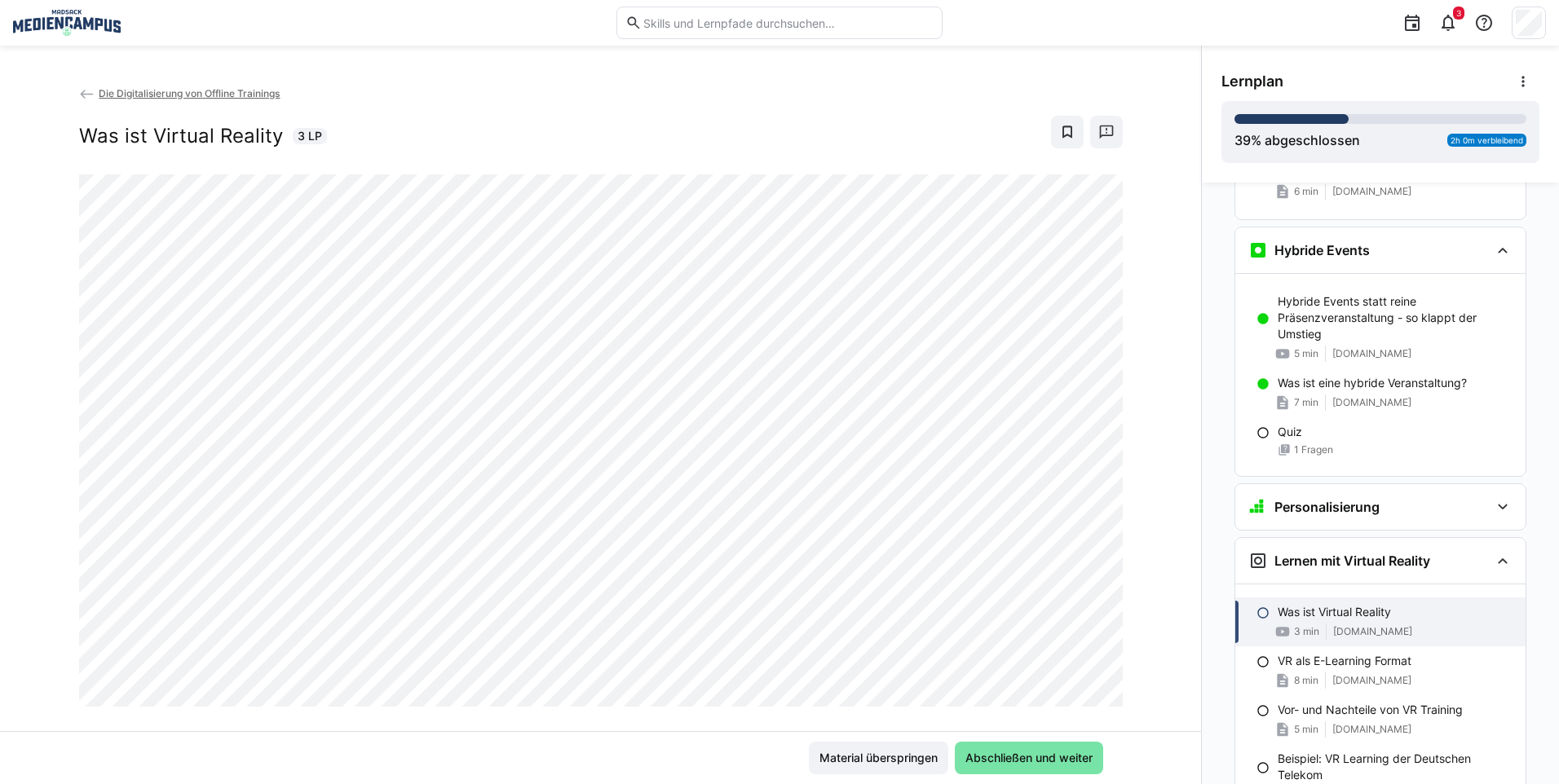
scroll to position [1739, 0]
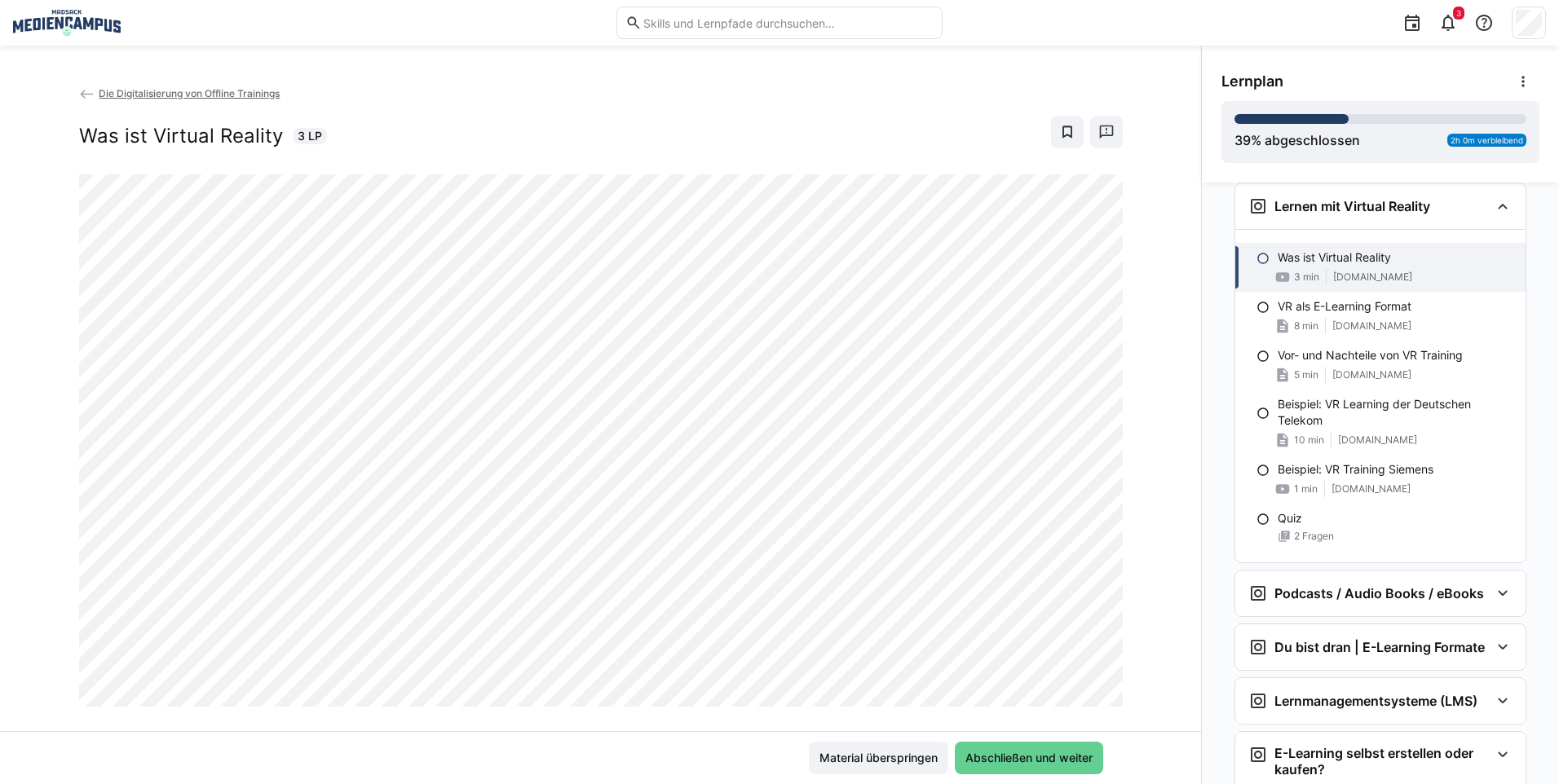
click at [1051, 767] on span "Abschließen und weiter" at bounding box center [1029, 758] width 149 height 33
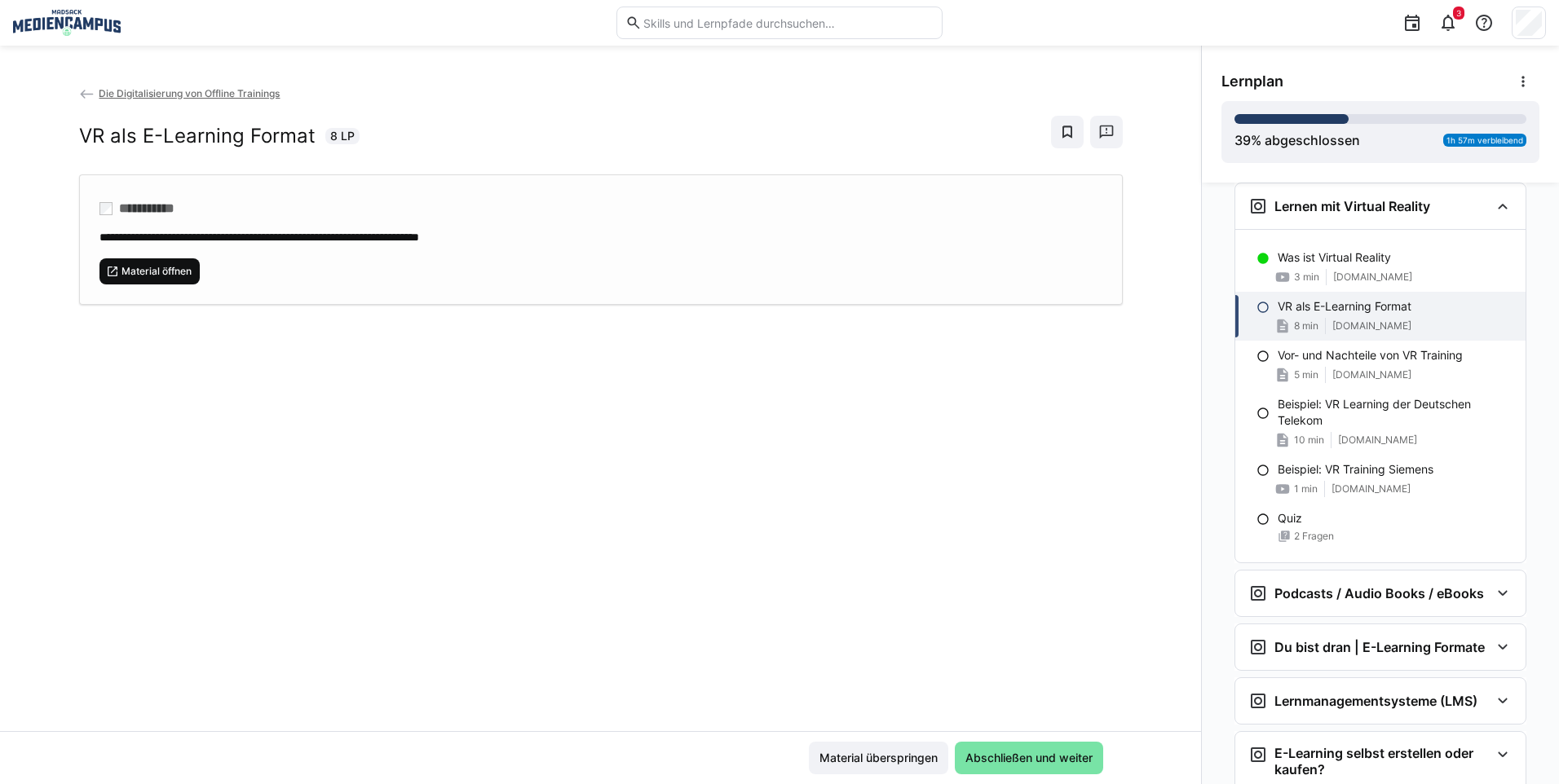
click at [131, 269] on span "Material öffnen" at bounding box center [157, 271] width 73 height 13
click at [983, 753] on span "Abschließen und weiter" at bounding box center [1029, 757] width 132 height 16
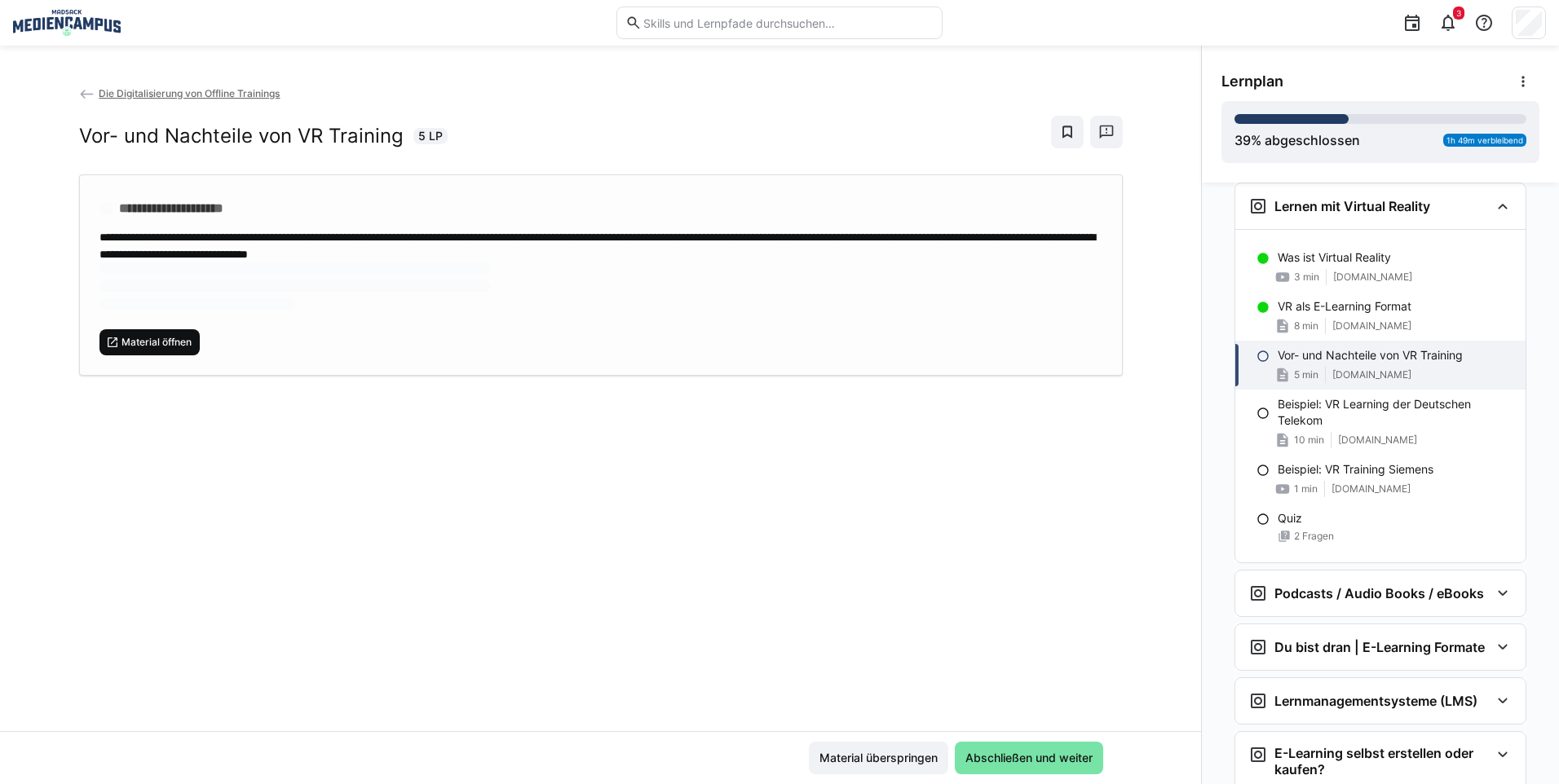
click at [163, 340] on span "Material öffnen" at bounding box center [157, 341] width 73 height 13
click at [1011, 762] on span "Abschließen und weiter" at bounding box center [1029, 757] width 132 height 16
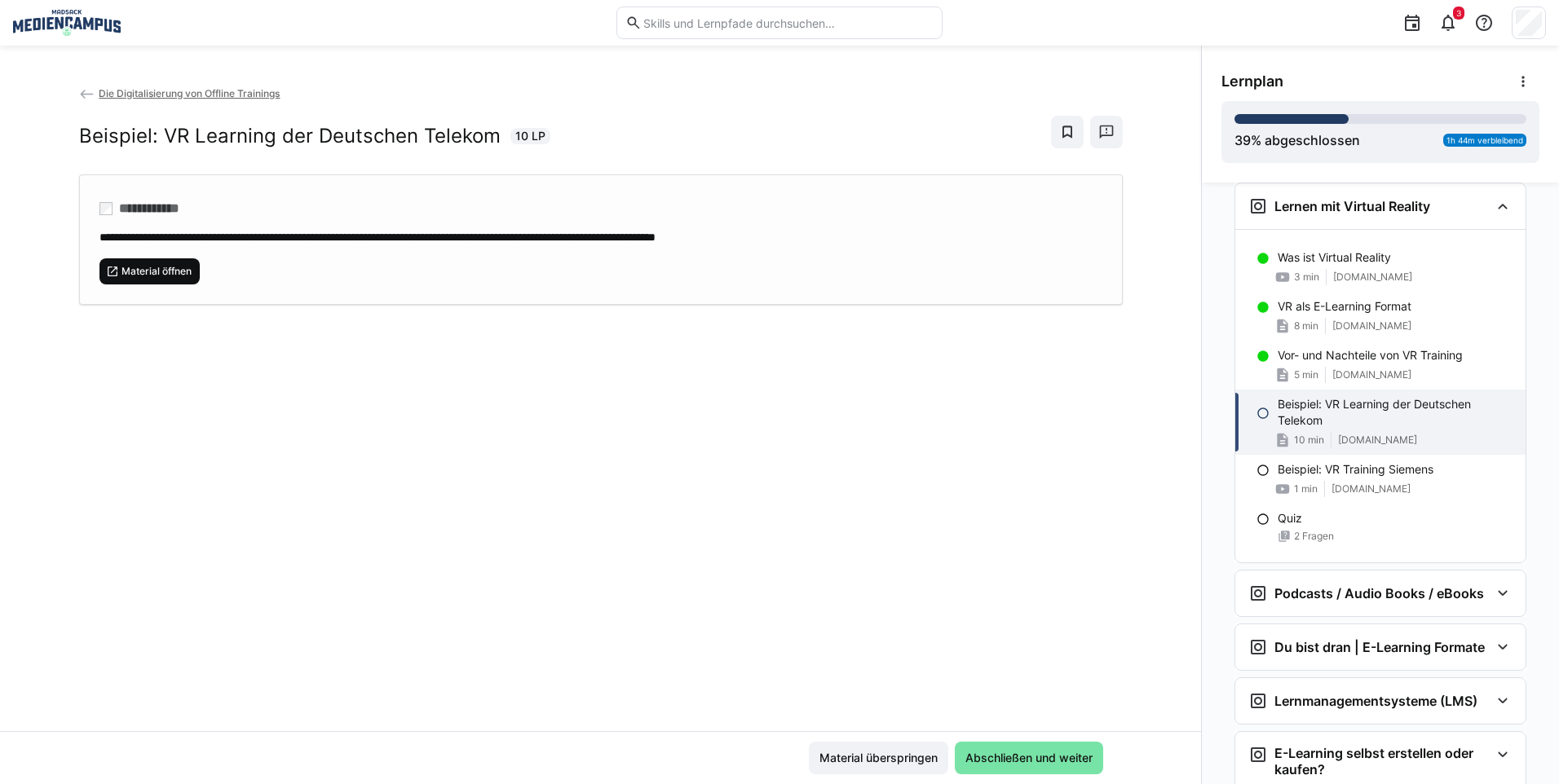
click at [163, 265] on span "Material öffnen" at bounding box center [157, 271] width 73 height 13
click at [180, 276] on span "Material öffnen" at bounding box center [157, 271] width 73 height 13
click at [977, 762] on span "Abschließen und weiter" at bounding box center [1029, 757] width 132 height 16
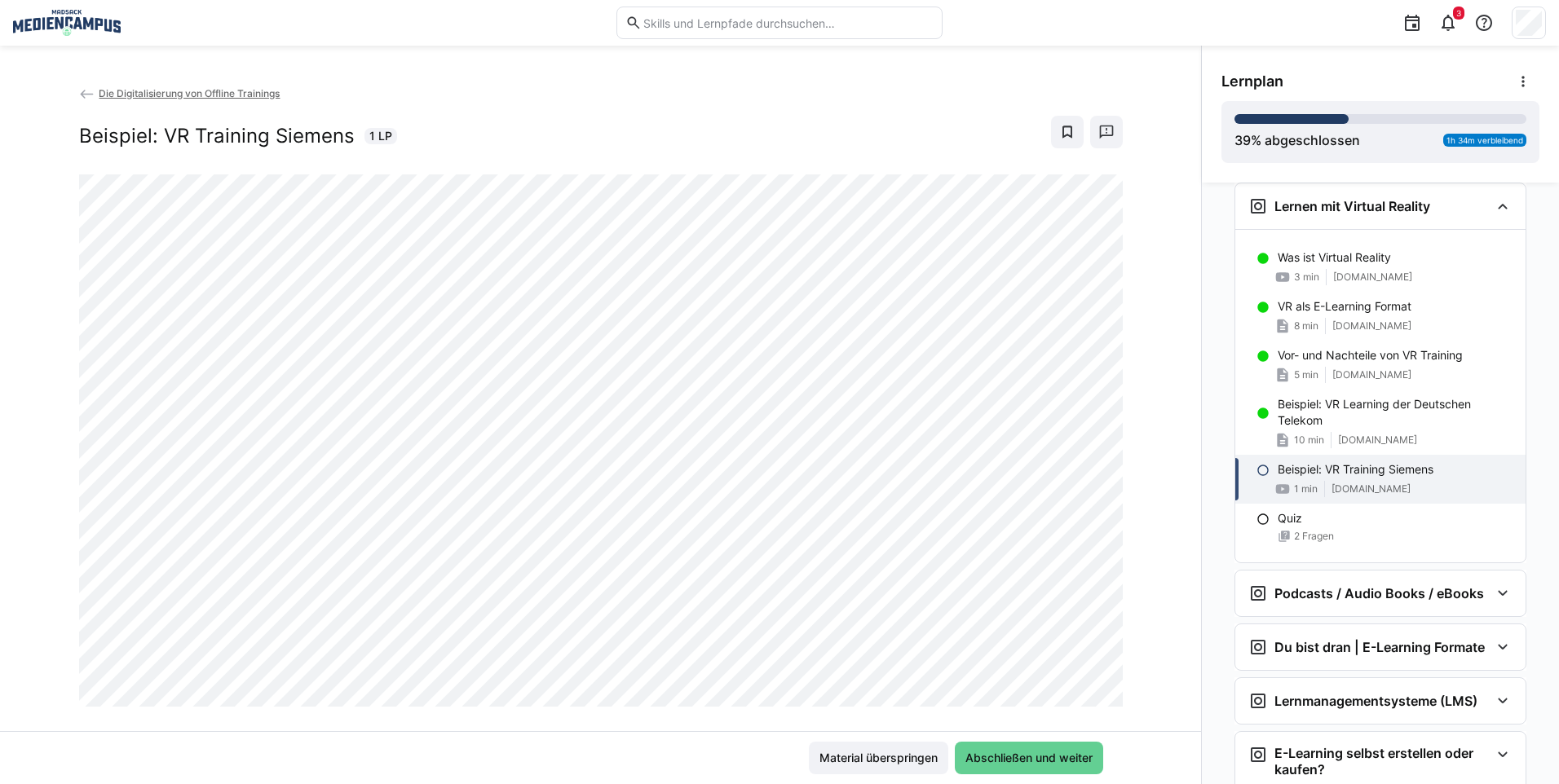
click at [1013, 762] on span "Abschließen und weiter" at bounding box center [1029, 757] width 132 height 16
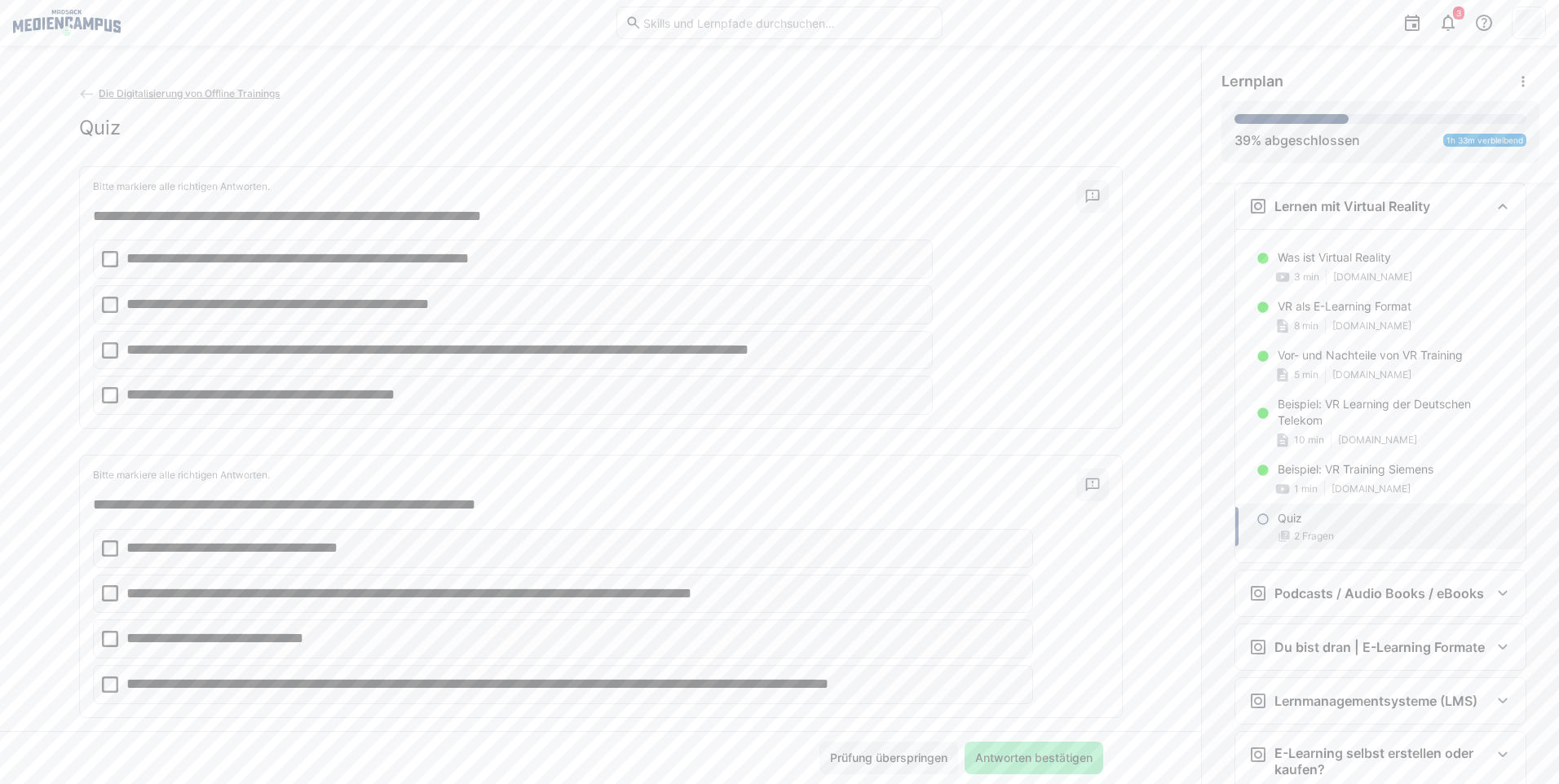
click at [272, 258] on p "**********" at bounding box center [342, 259] width 433 height 22
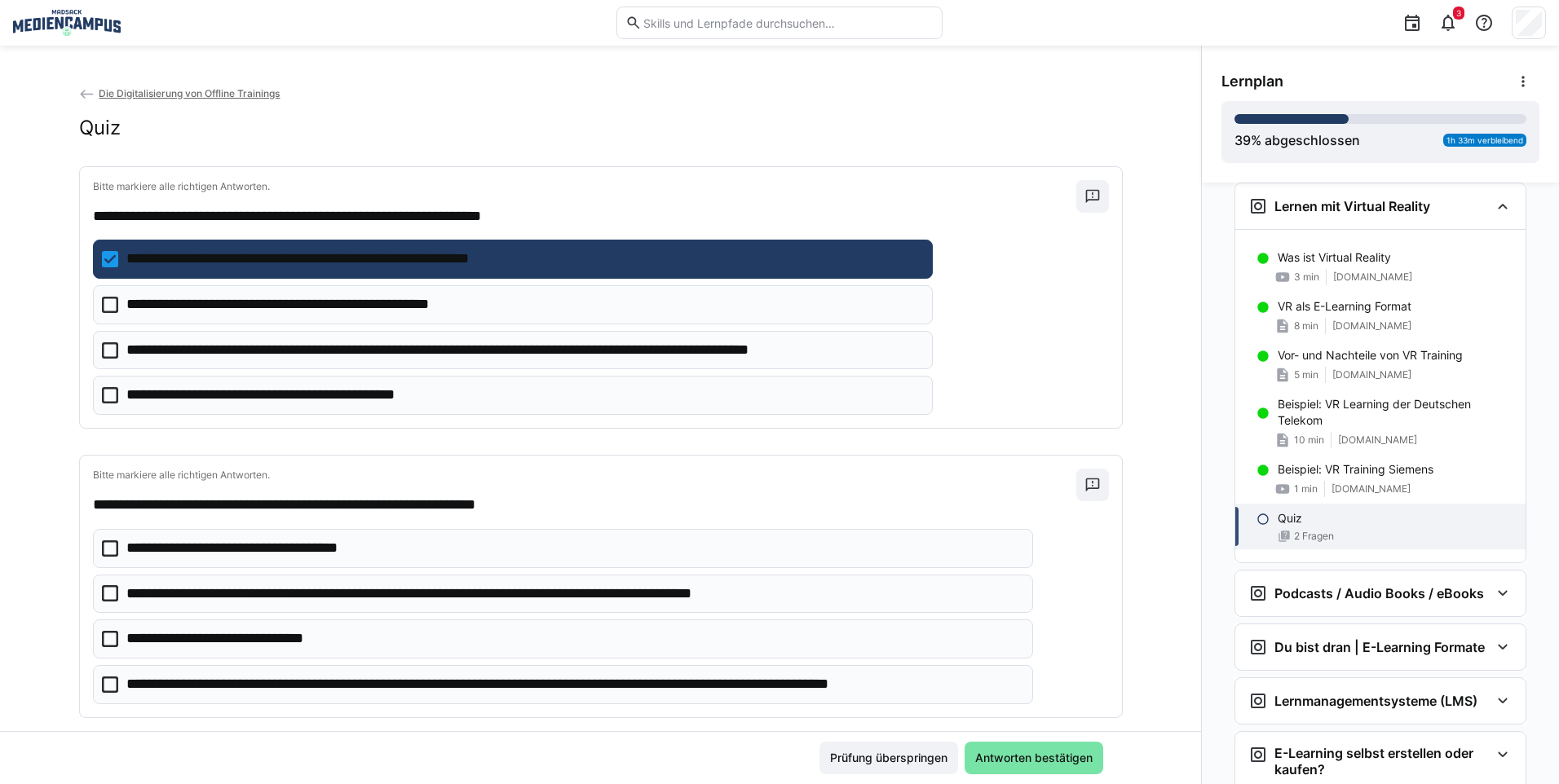
click at [482, 309] on eds-checkbox "**********" at bounding box center [513, 304] width 840 height 39
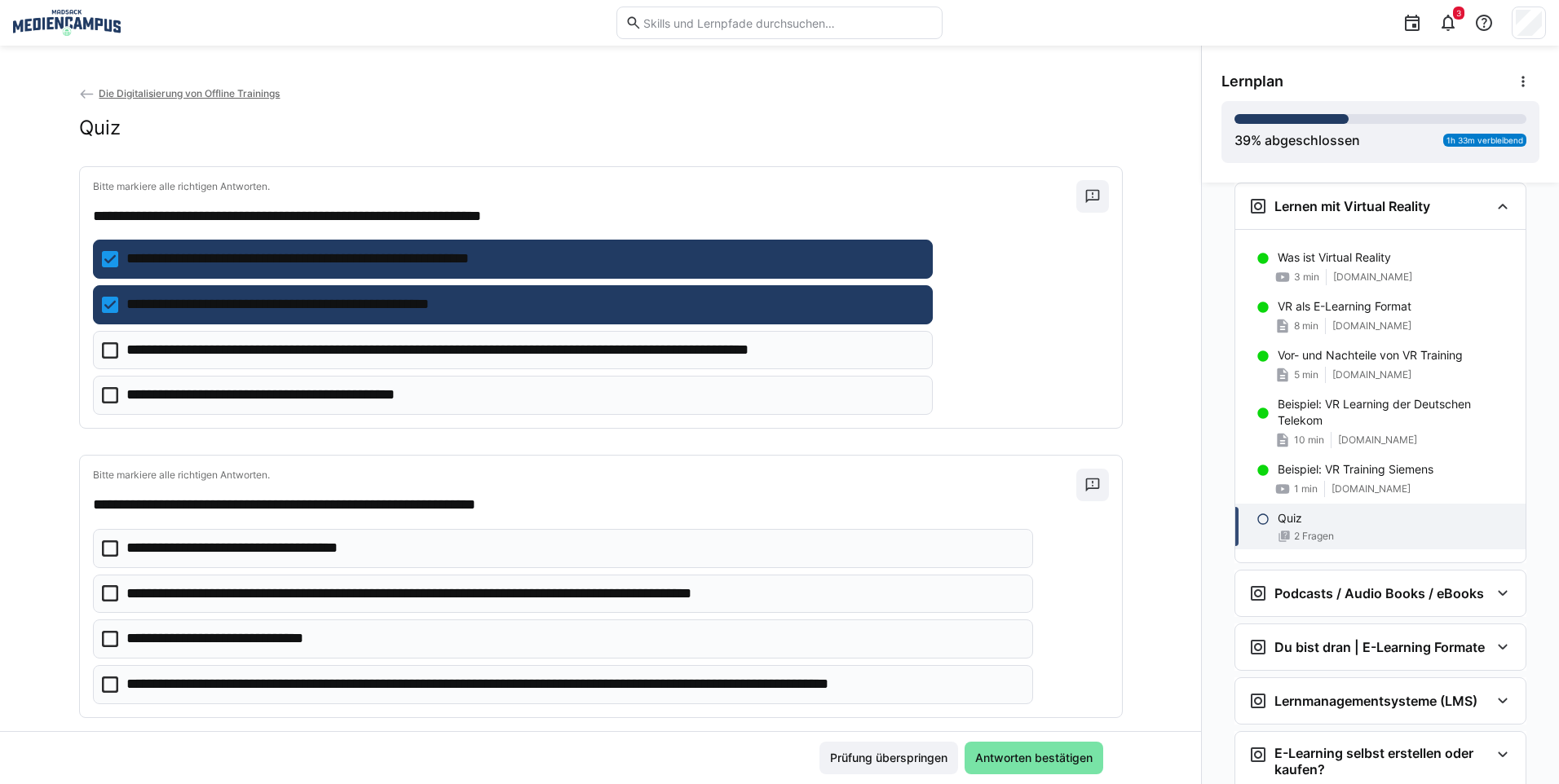
click at [482, 309] on eds-checkbox "**********" at bounding box center [513, 304] width 840 height 39
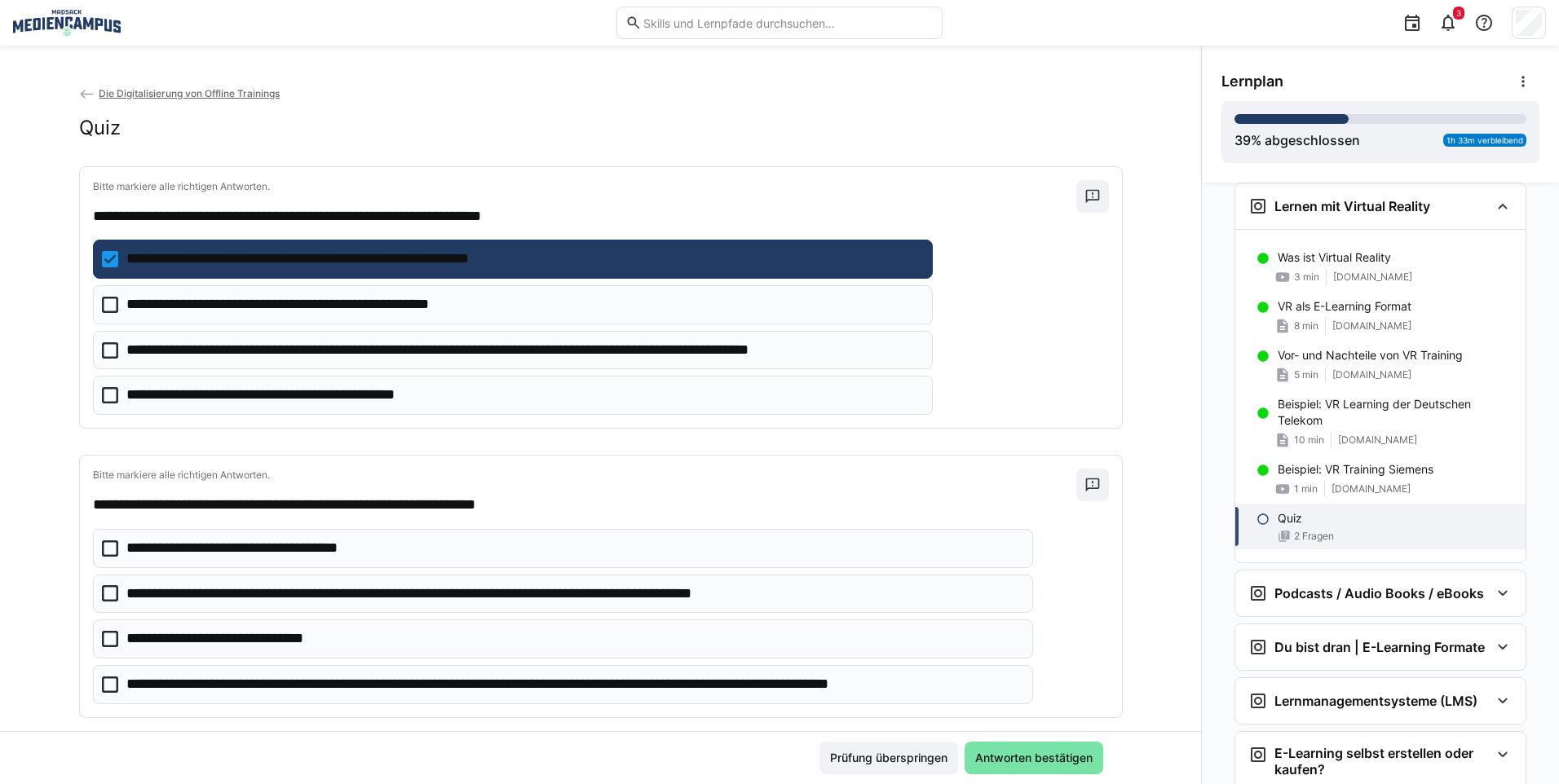
click at [476, 353] on p "**********" at bounding box center [523, 350] width 795 height 22
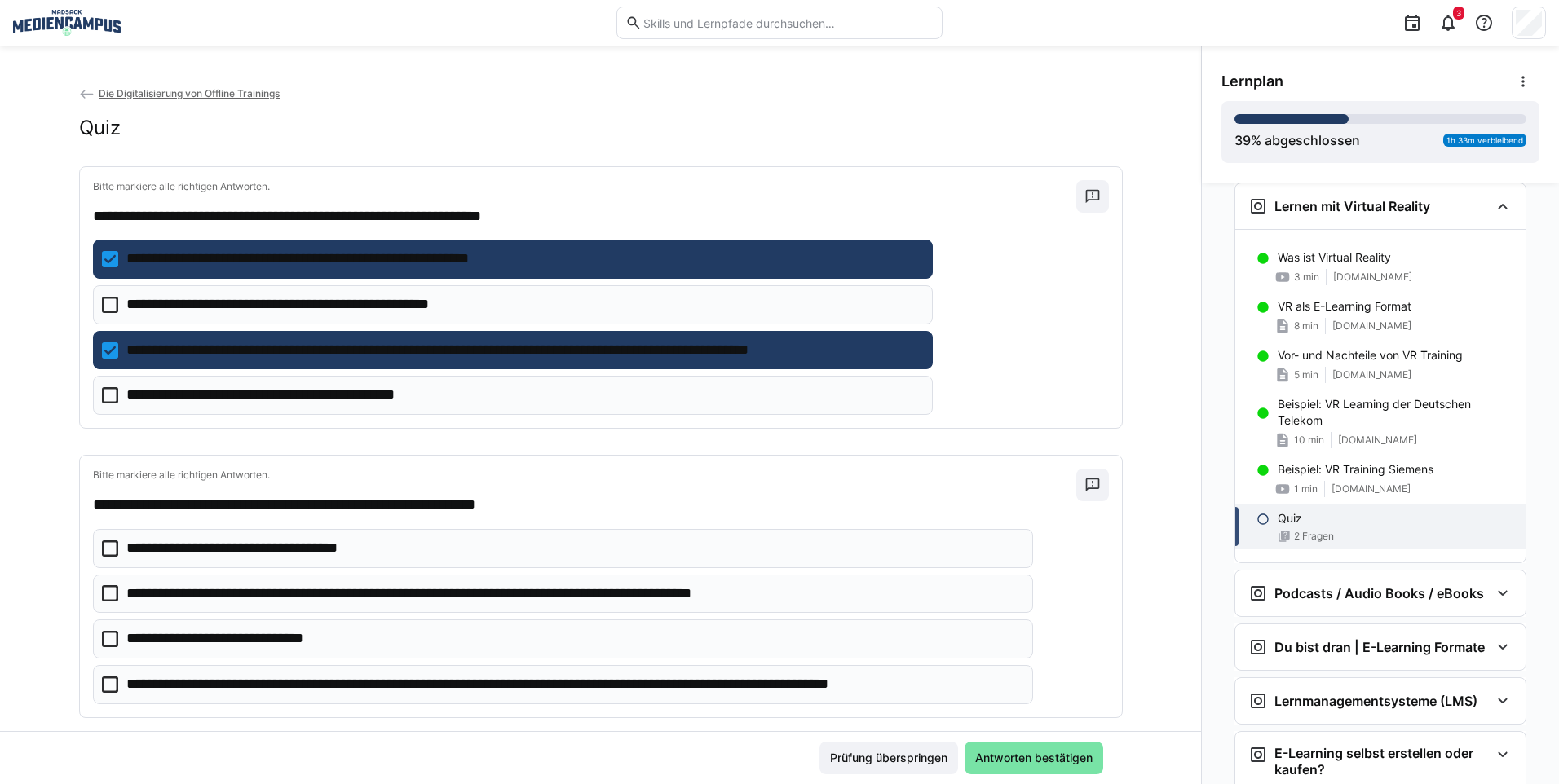
click at [416, 679] on p "**********" at bounding box center [573, 685] width 895 height 22
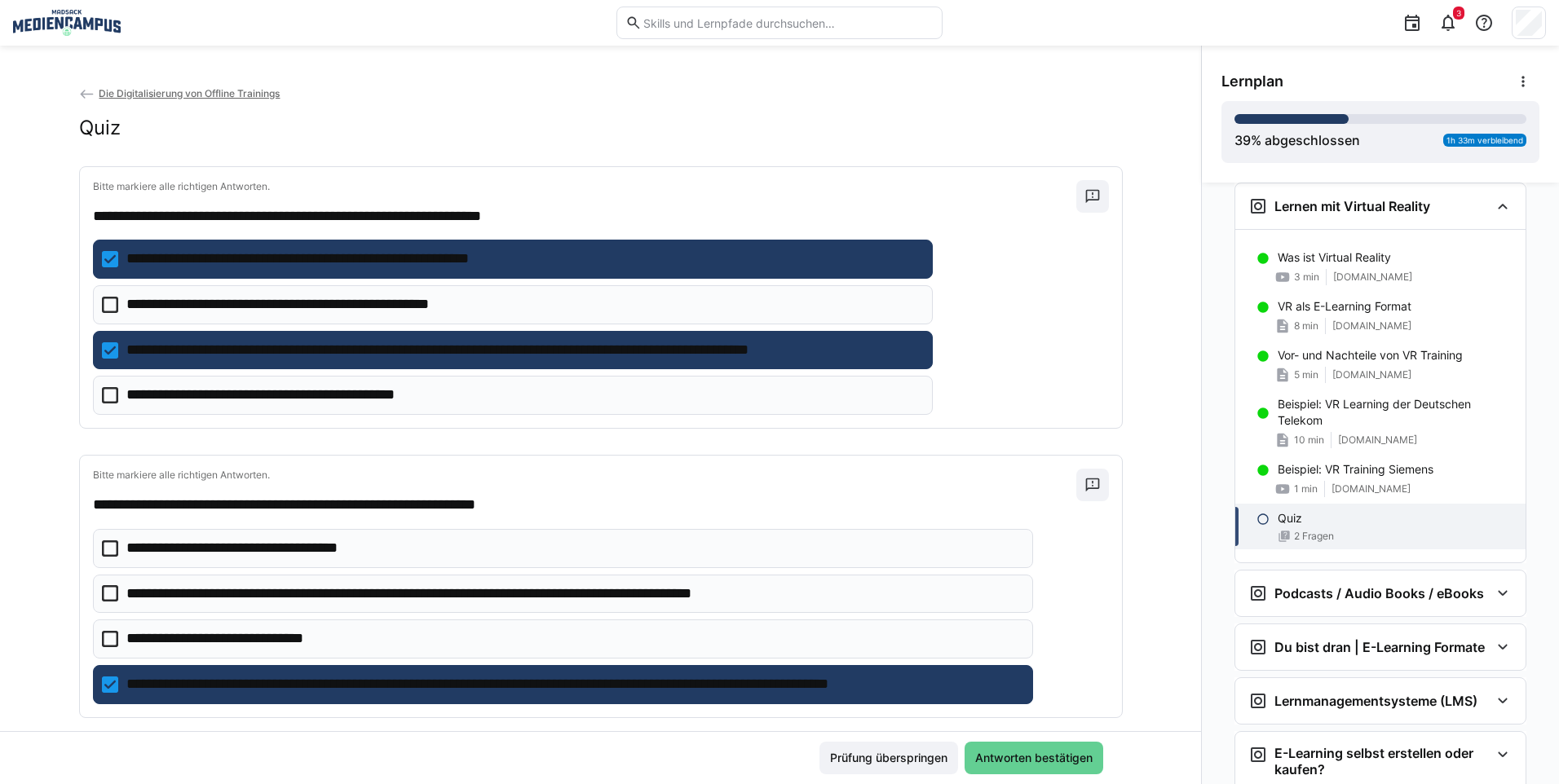
click at [1038, 750] on span "Antworten bestätigen" at bounding box center [1033, 757] width 122 height 16
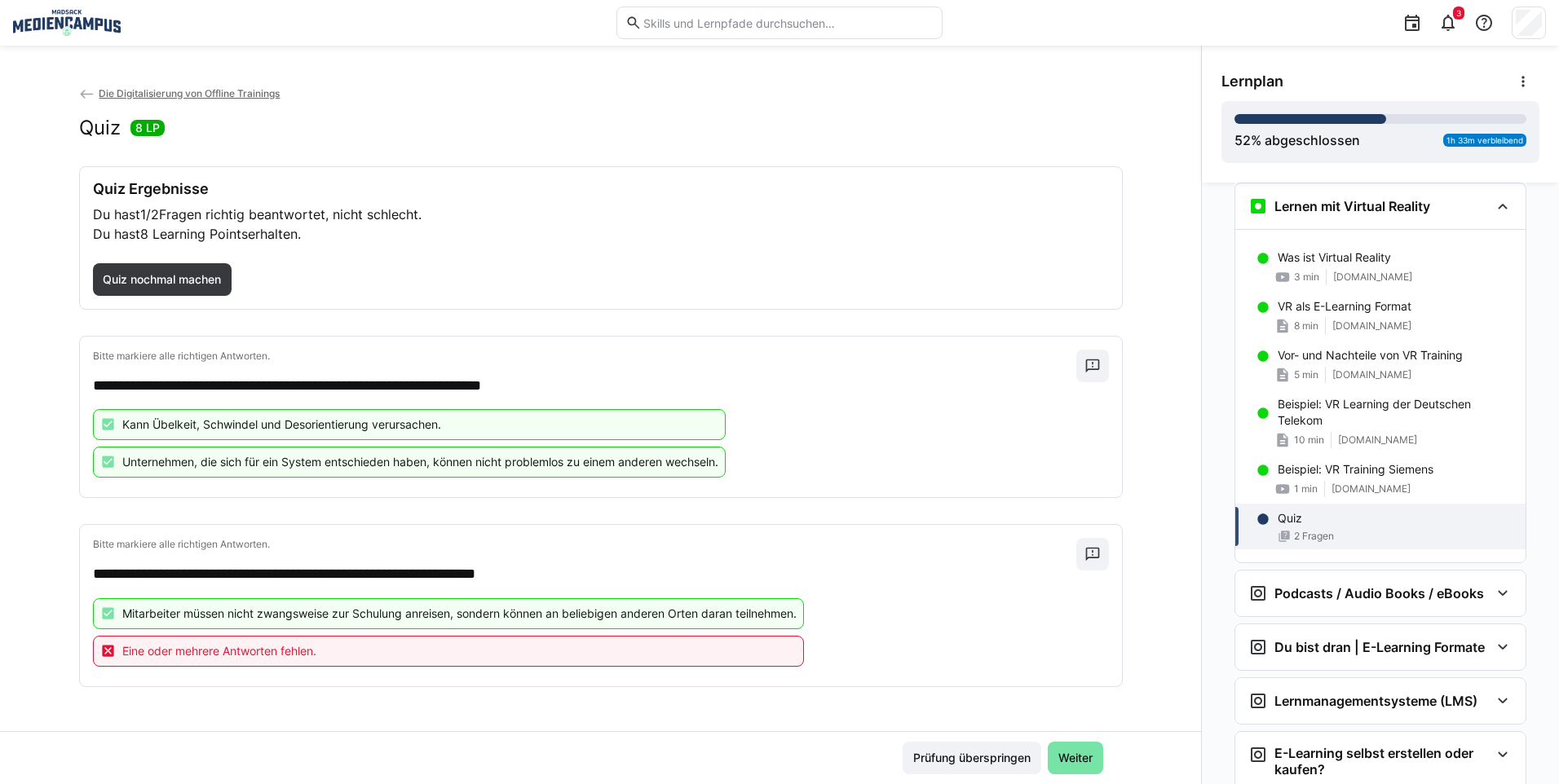
click at [549, 680] on div "**********" at bounding box center [600, 605] width 1042 height 162
click at [552, 659] on div "Eine oder mehrere Antworten fehlen." at bounding box center [448, 651] width 712 height 31
click at [1073, 765] on span "Weiter" at bounding box center [1075, 757] width 39 height 16
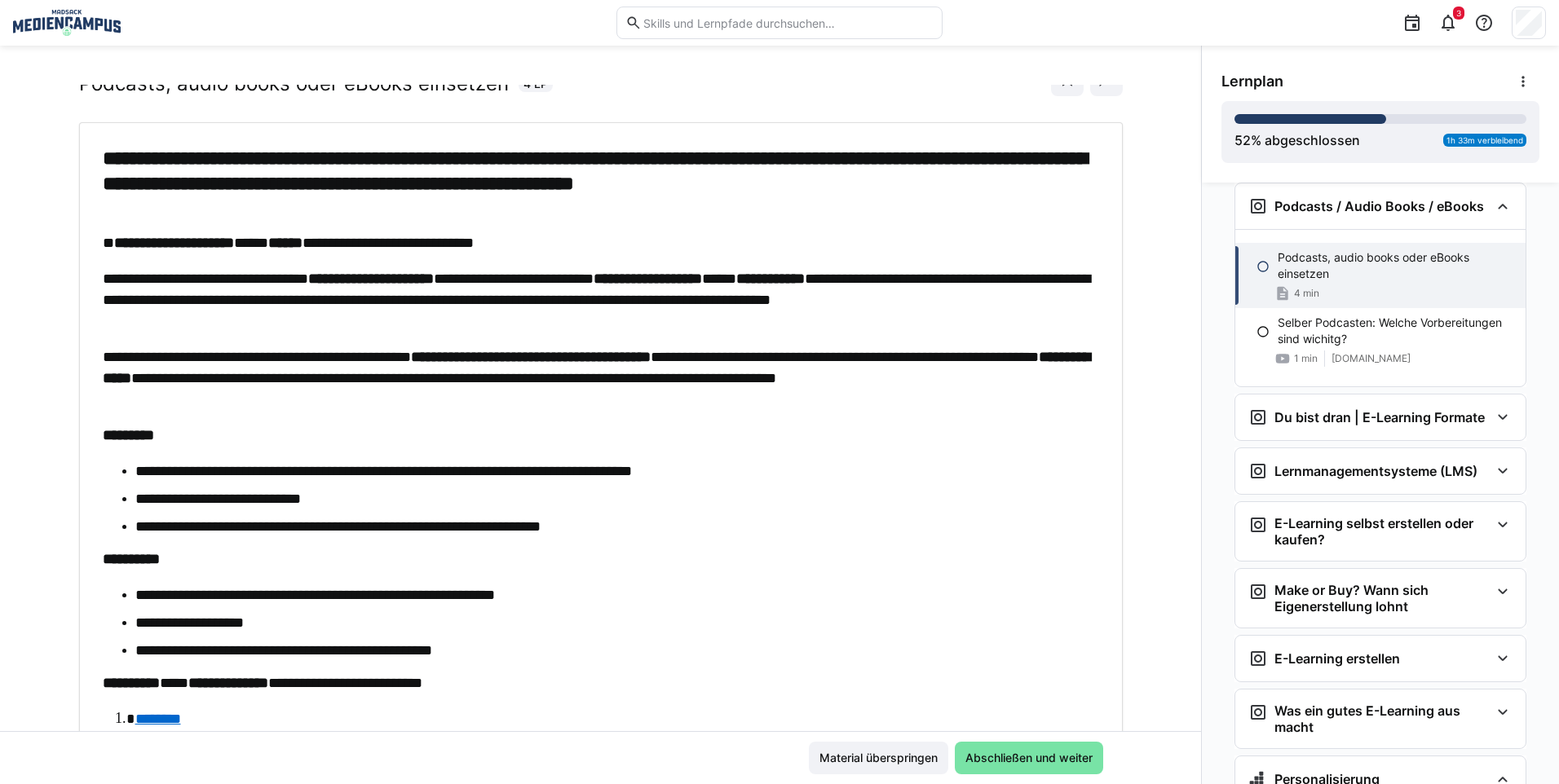
scroll to position [81, 0]
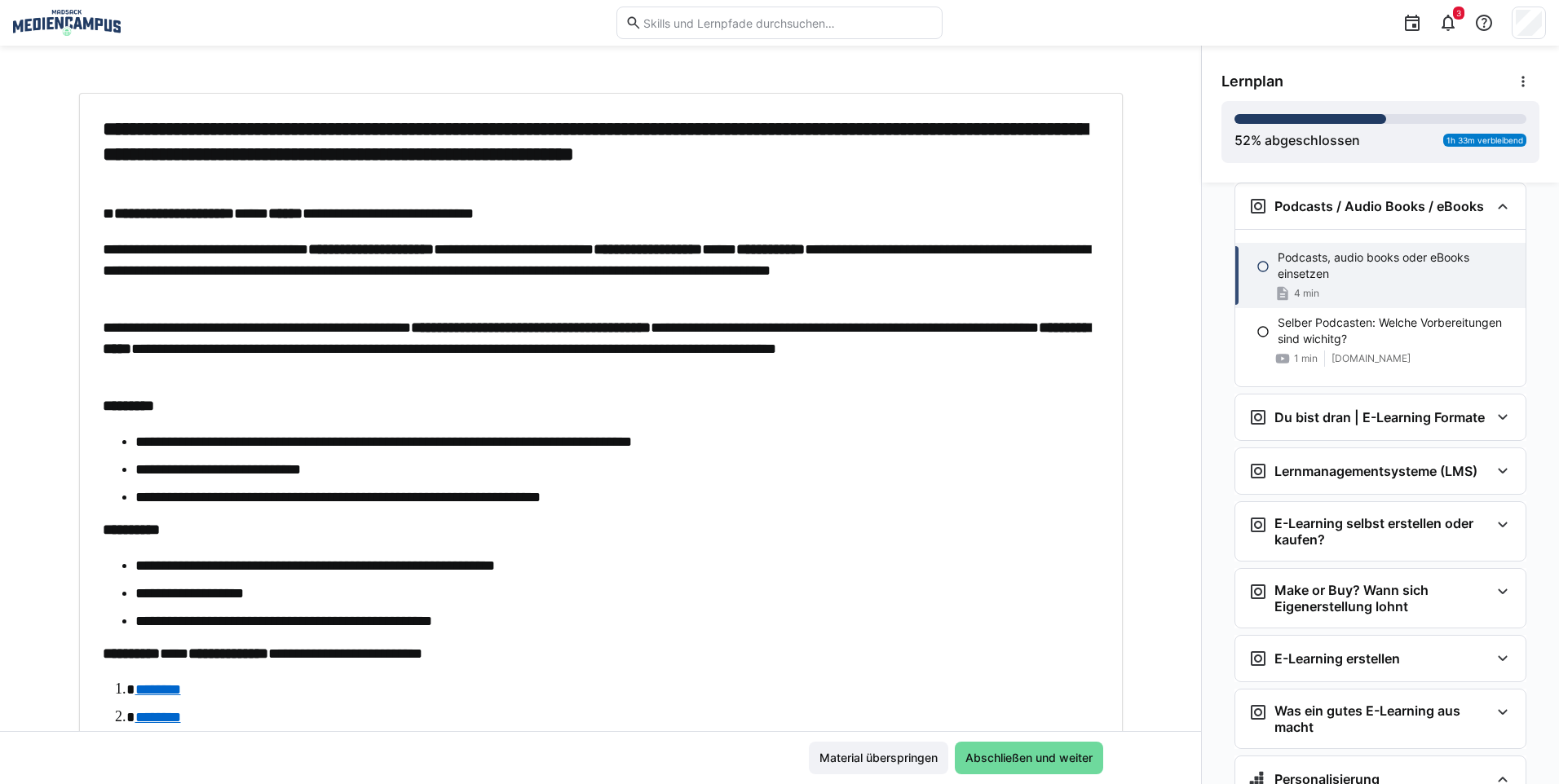
click at [1006, 768] on span "Abschließen und weiter" at bounding box center [1029, 758] width 149 height 33
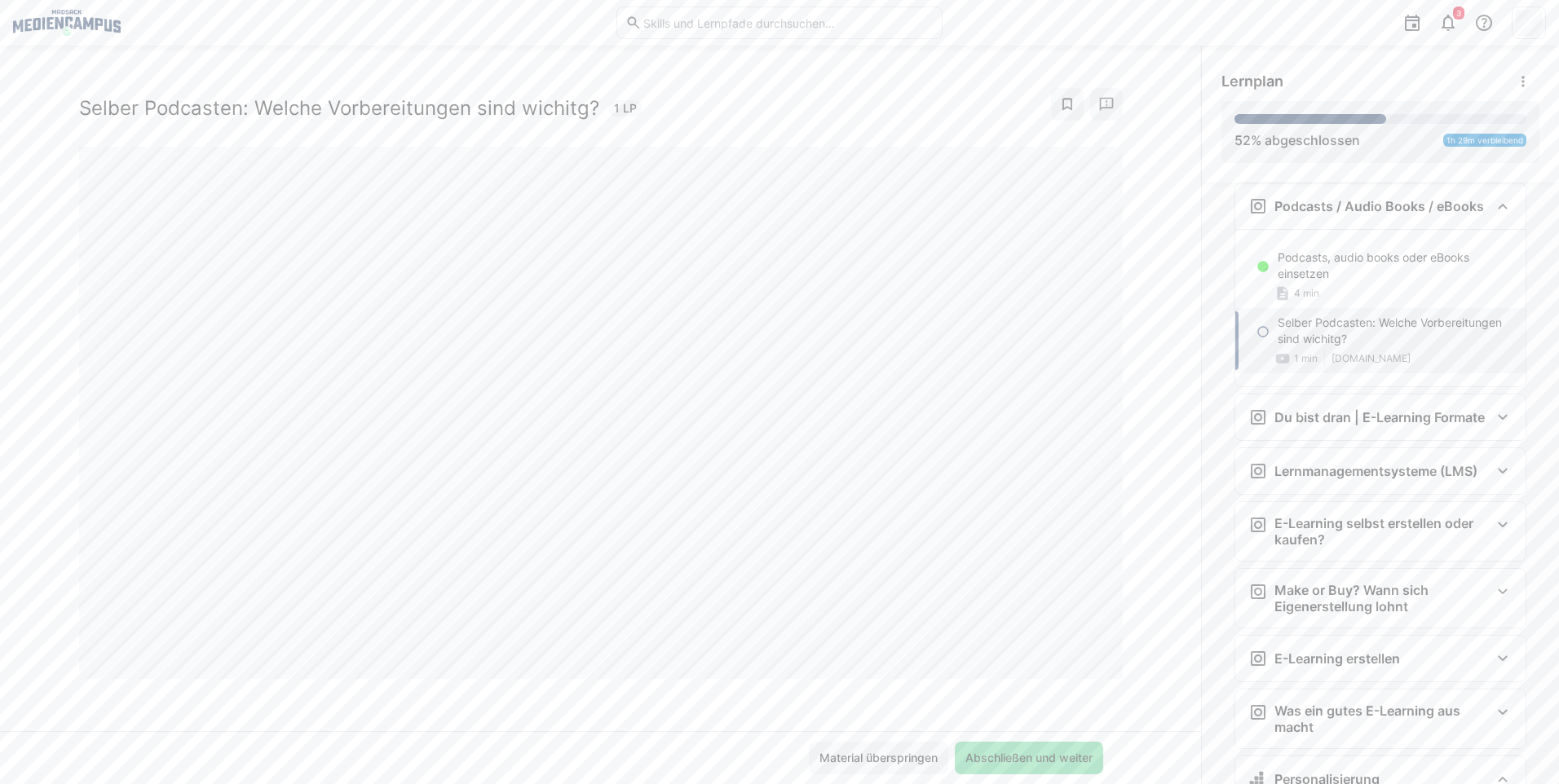
click at [1004, 748] on span "Abschließen und weiter" at bounding box center [1029, 758] width 149 height 33
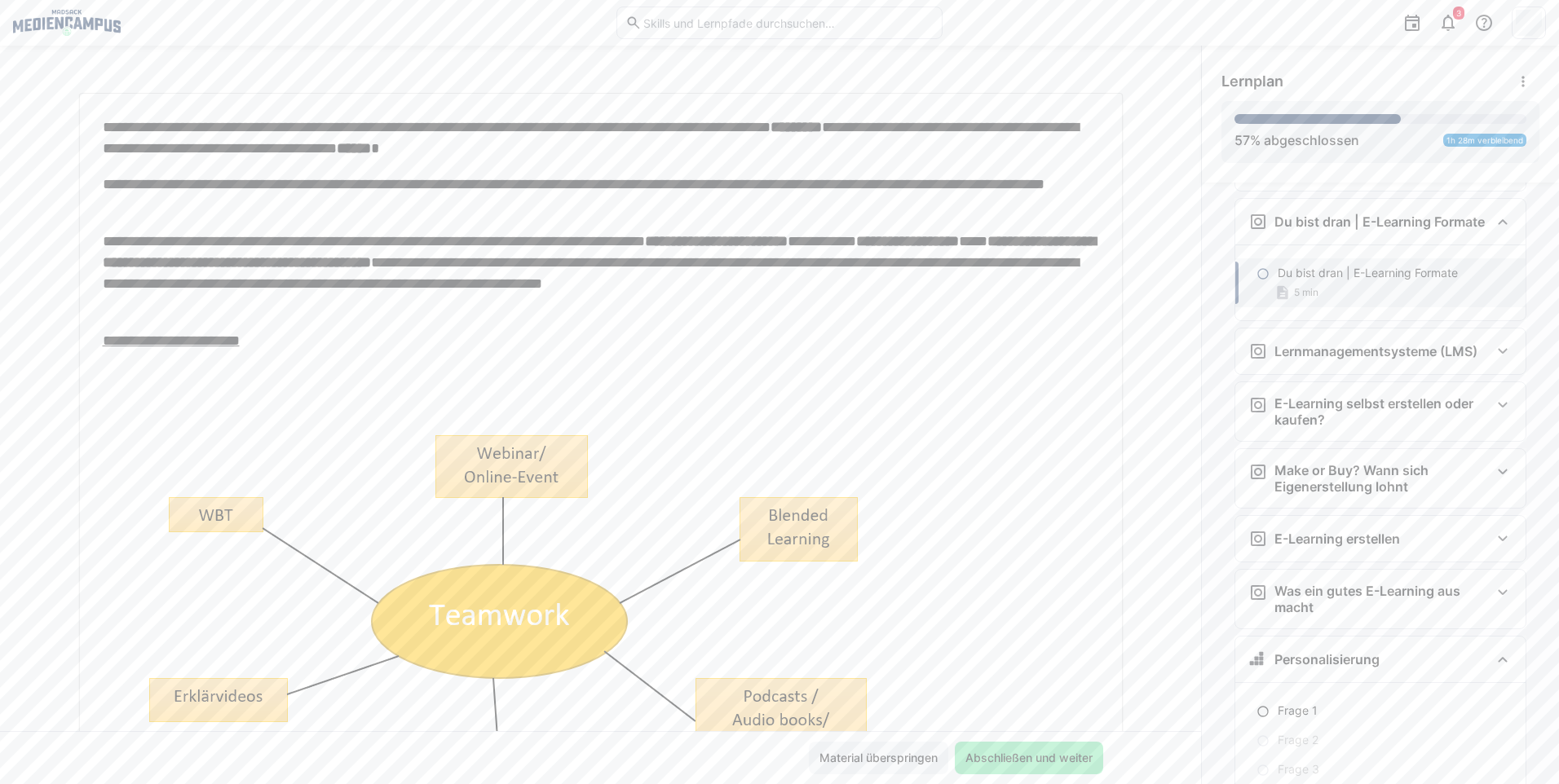
scroll to position [2337, 0]
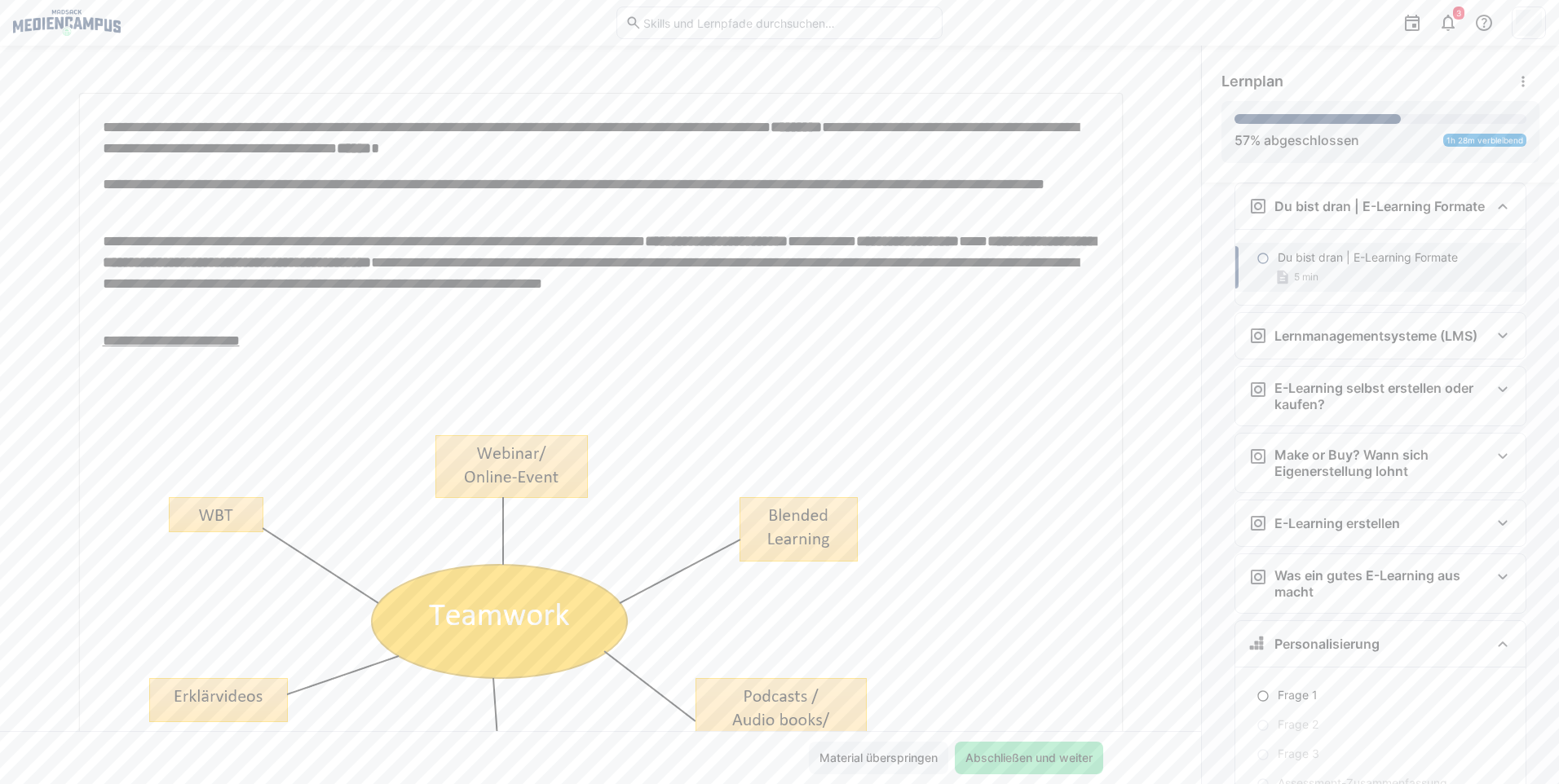
click at [1029, 758] on span "Abschließen und weiter" at bounding box center [1029, 757] width 132 height 16
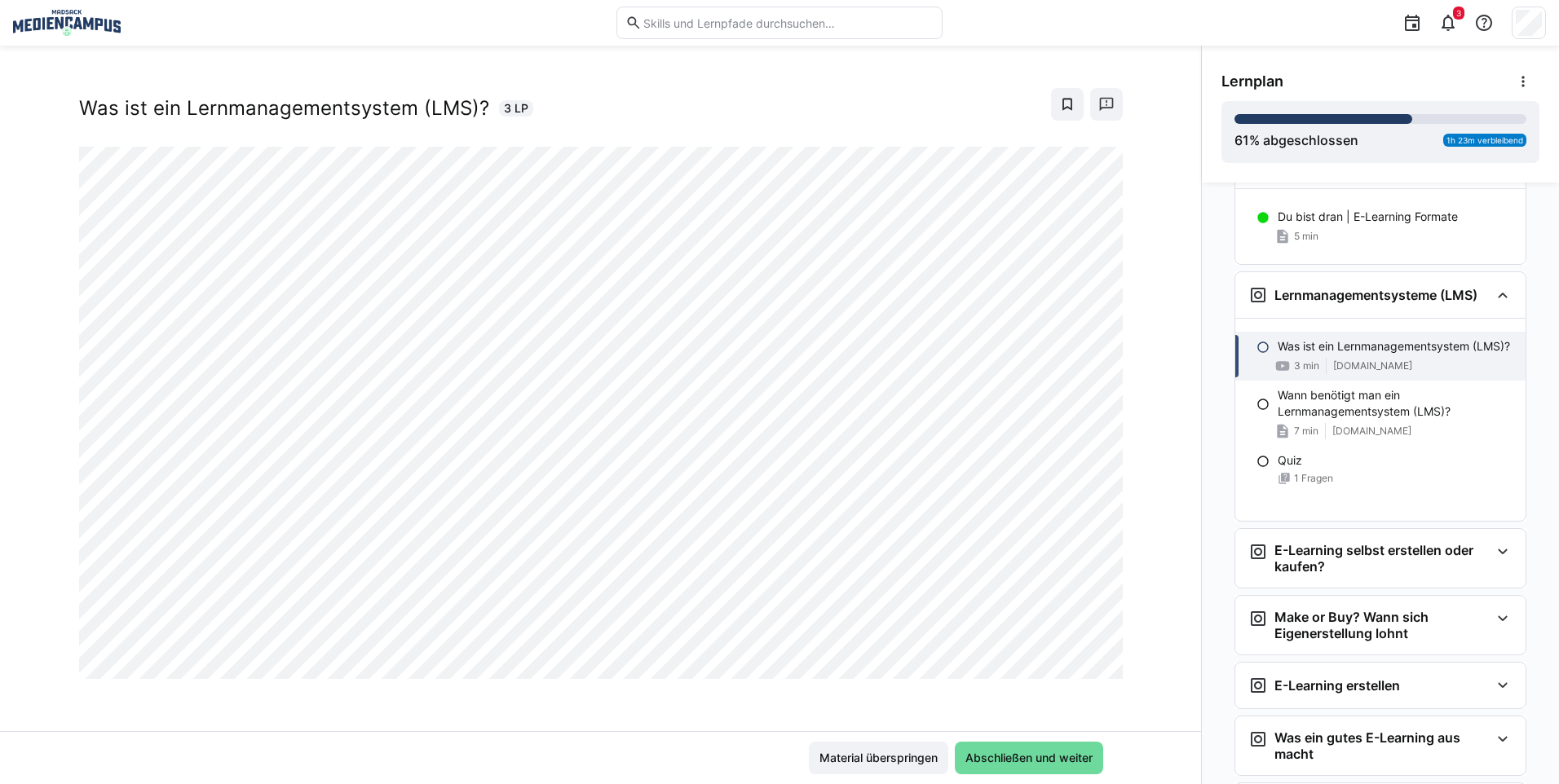
scroll to position [2416, 0]
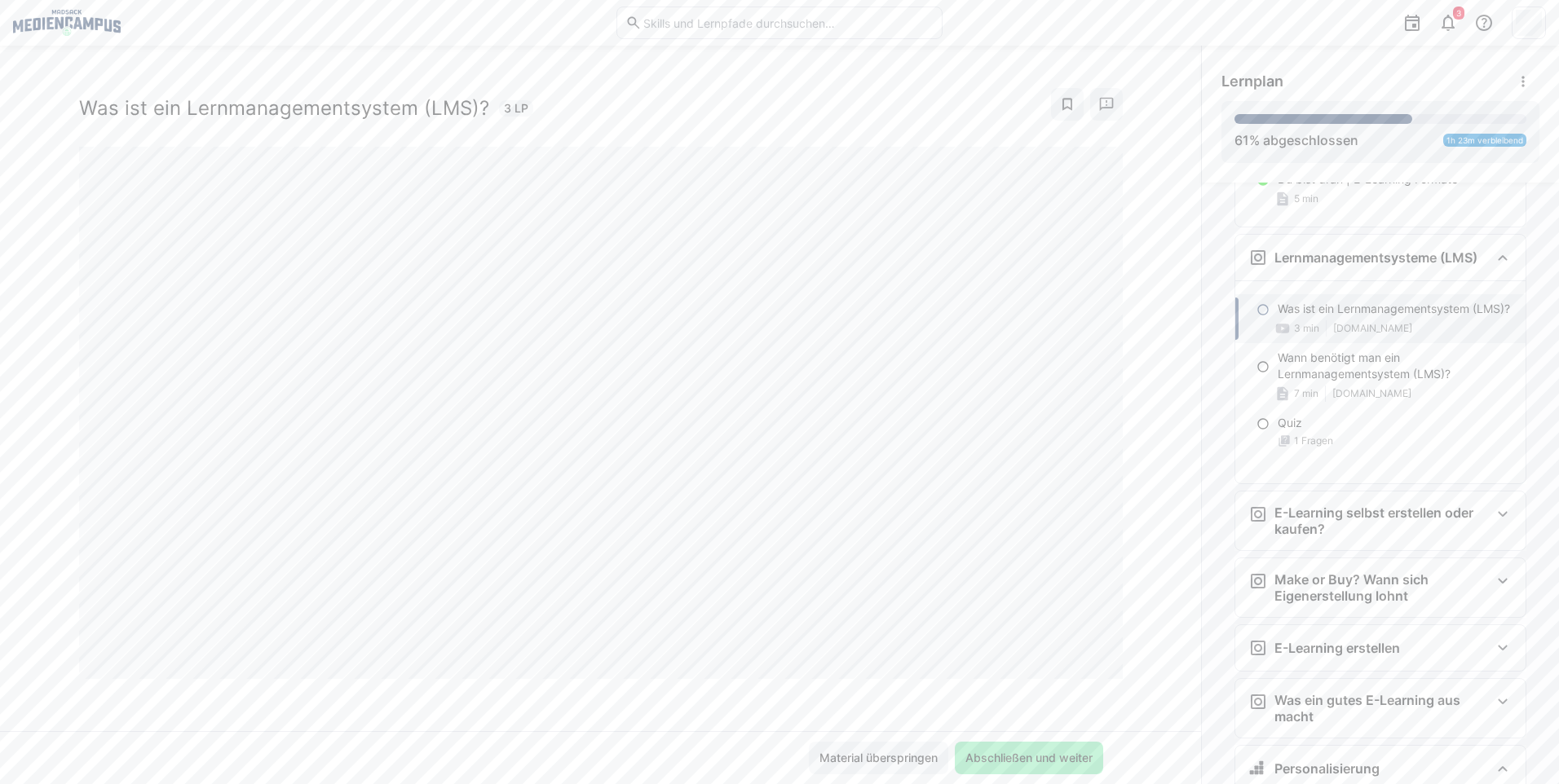
click at [62, 783] on html "3 Die Digitalisierung von Offline Trainings Was ist ein Lernmanagementsystem (L…" at bounding box center [779, 392] width 1559 height 784
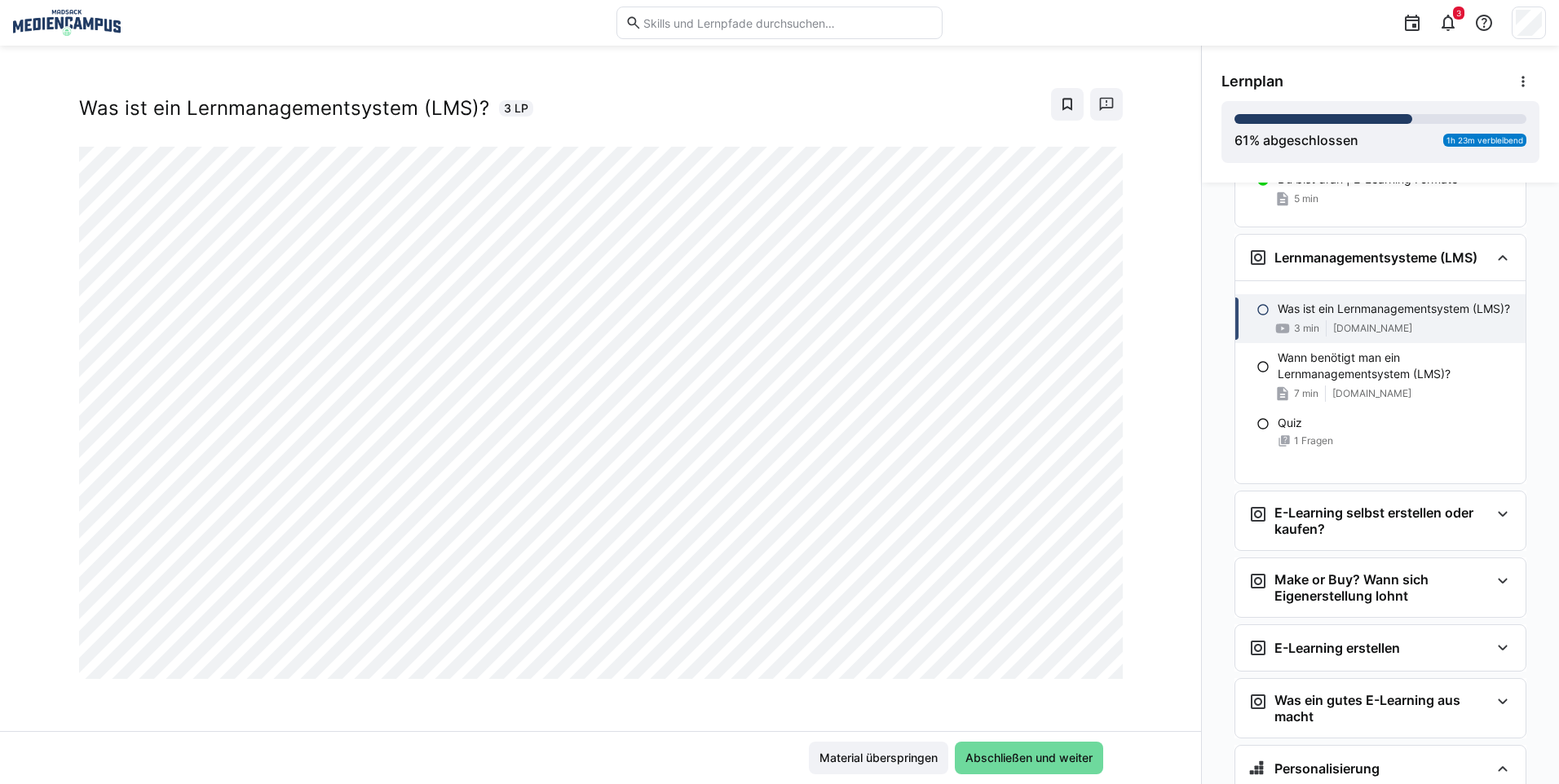
click at [1038, 762] on span "Abschließen und weiter" at bounding box center [1029, 757] width 132 height 16
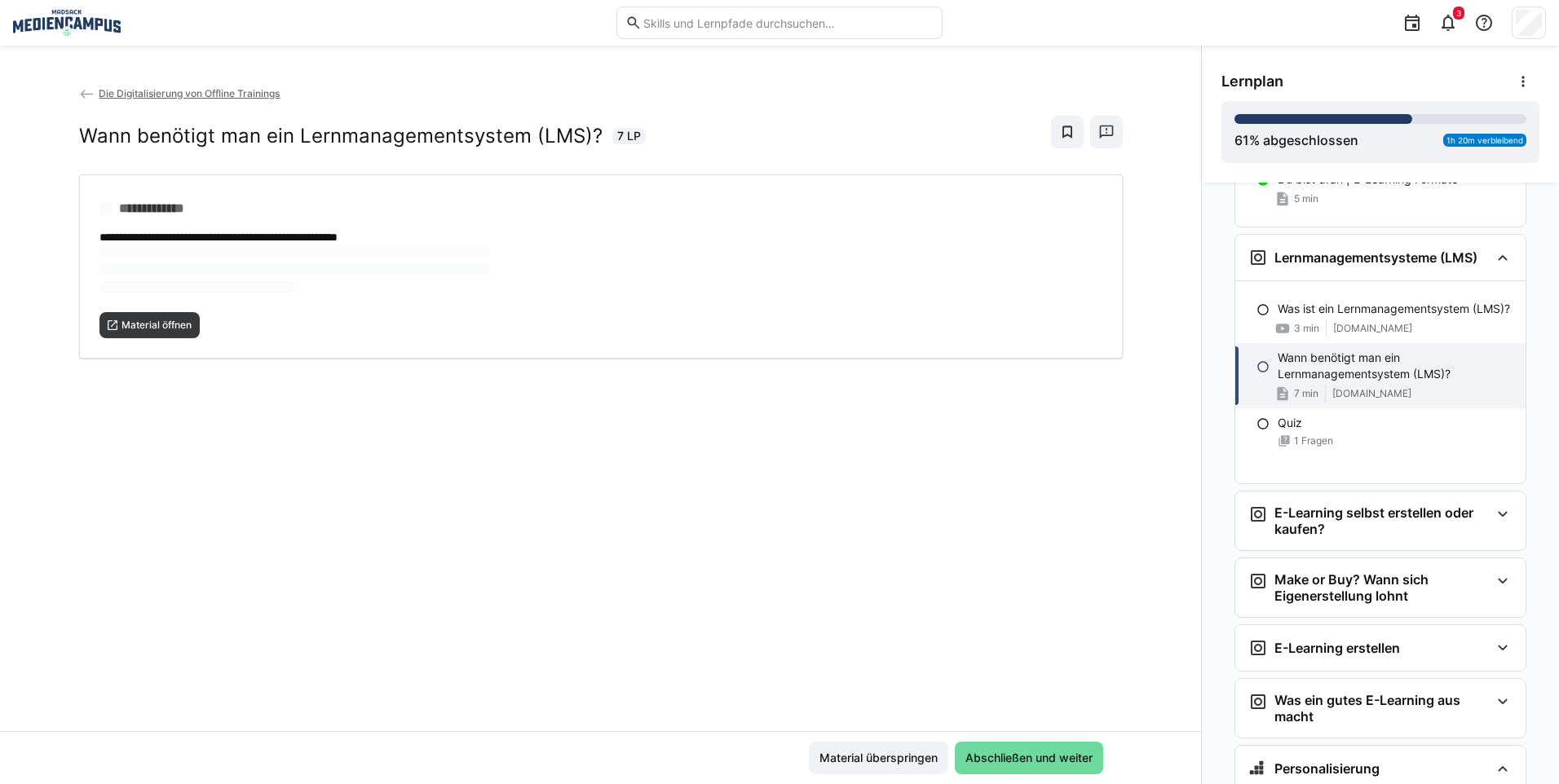
scroll to position [0, 0]
click at [134, 271] on span "Material öffnen" at bounding box center [157, 271] width 73 height 13
click at [1063, 755] on span "Abschließen und weiter" at bounding box center [1029, 757] width 132 height 16
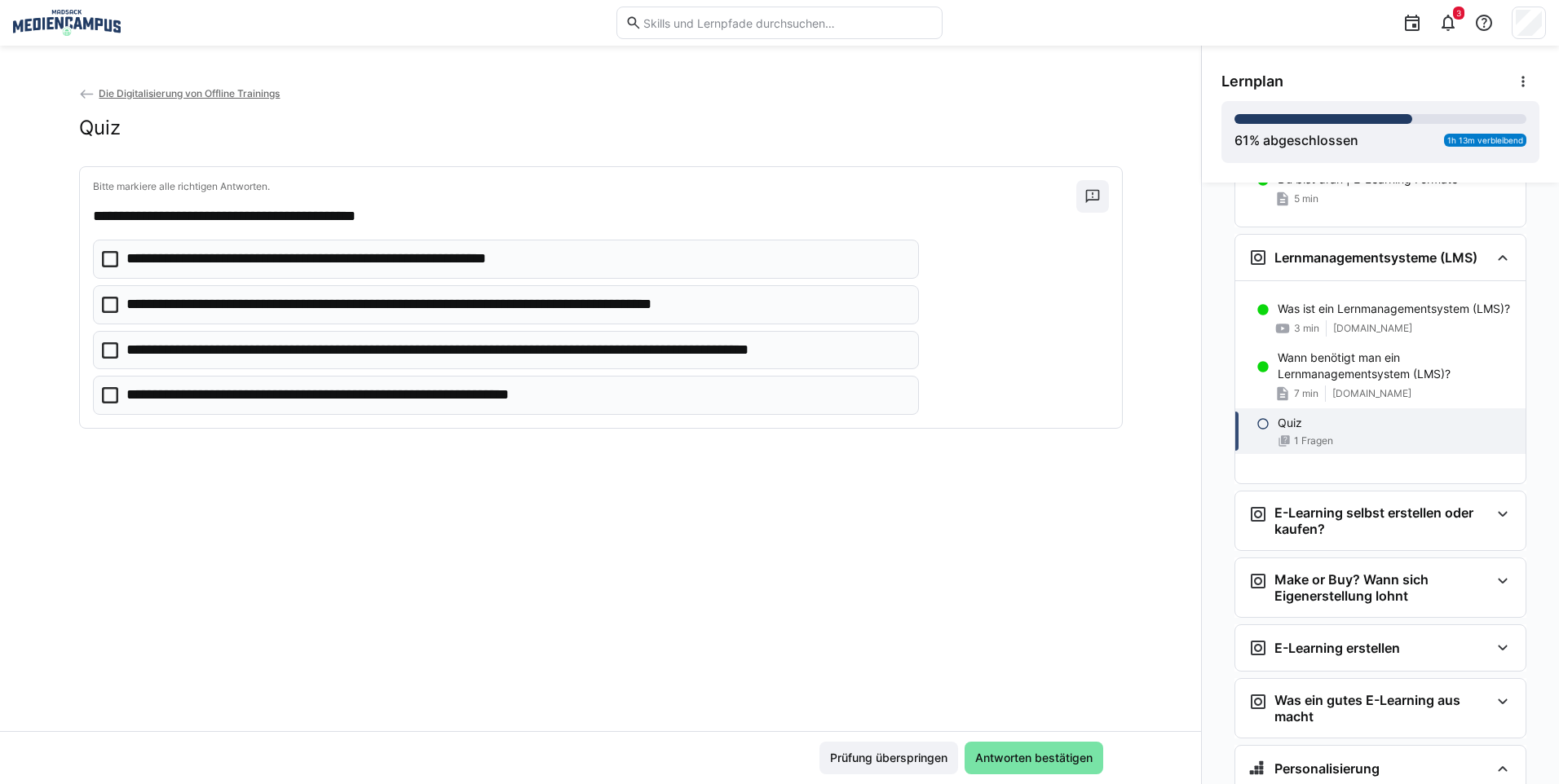
click at [1063, 755] on span "Antworten bestätigen" at bounding box center [1033, 757] width 122 height 16
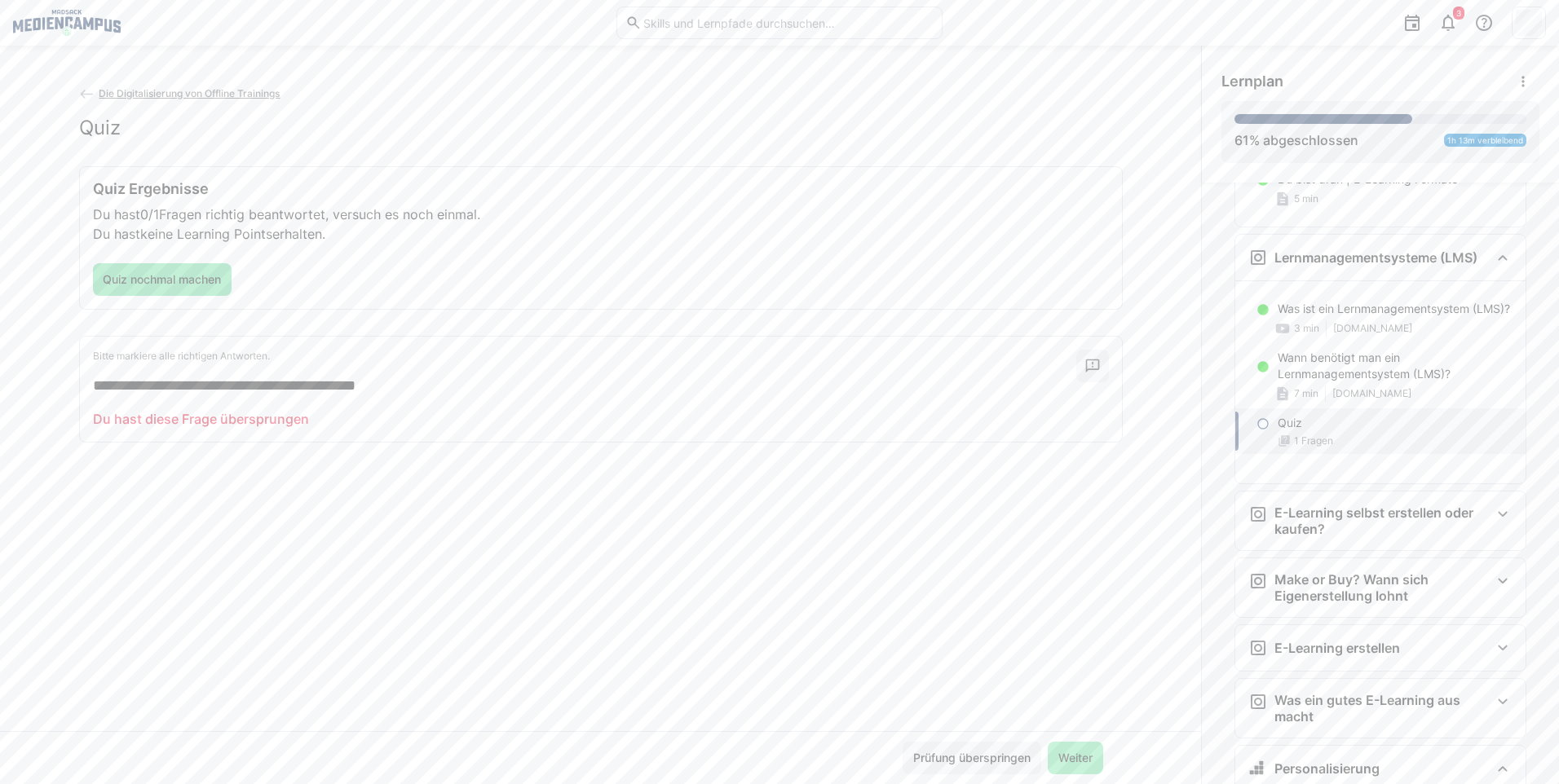
click at [122, 277] on span "Quiz nochmal machen" at bounding box center [162, 279] width 123 height 16
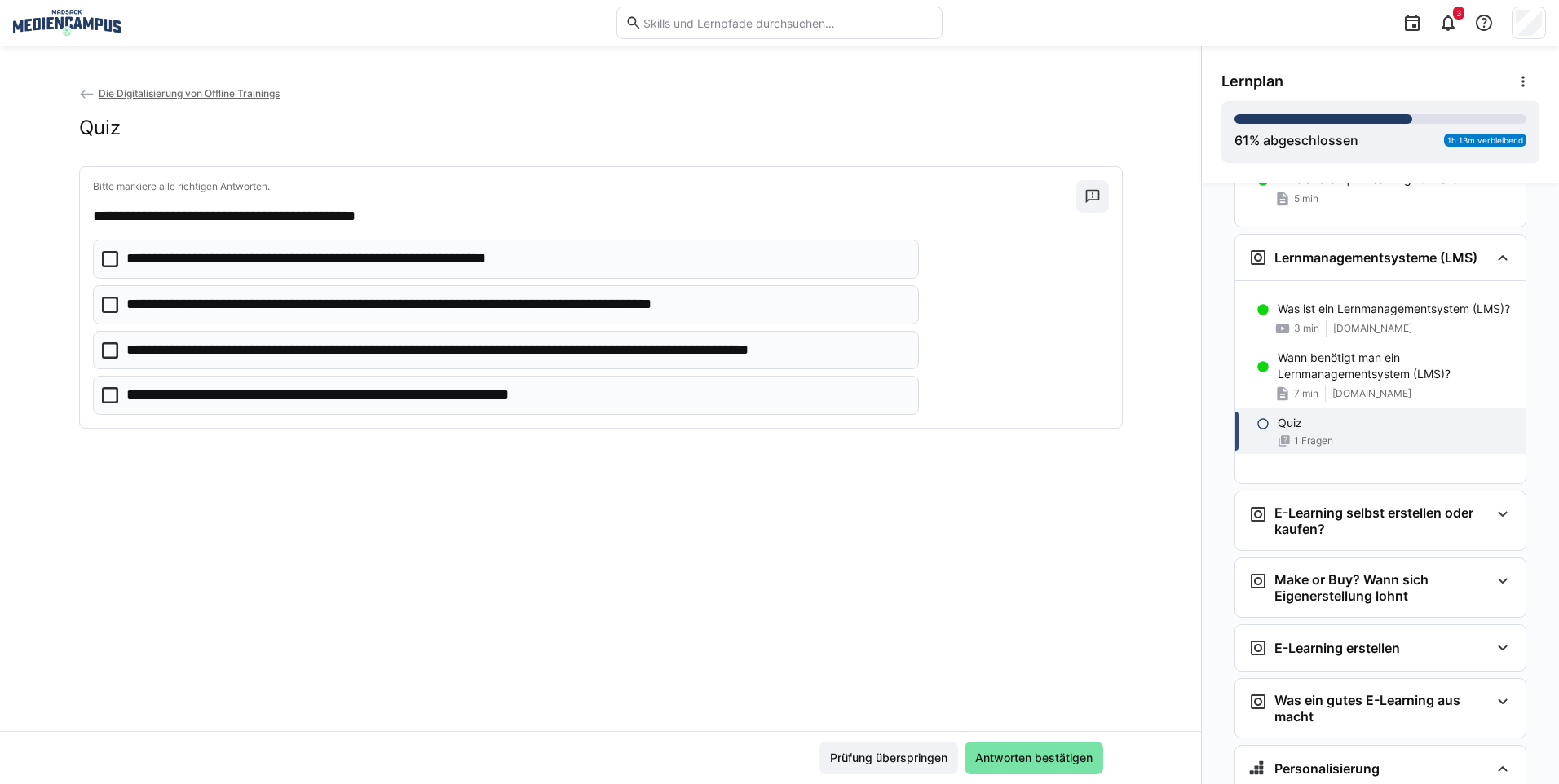
click at [107, 303] on icon at bounding box center [110, 304] width 16 height 16
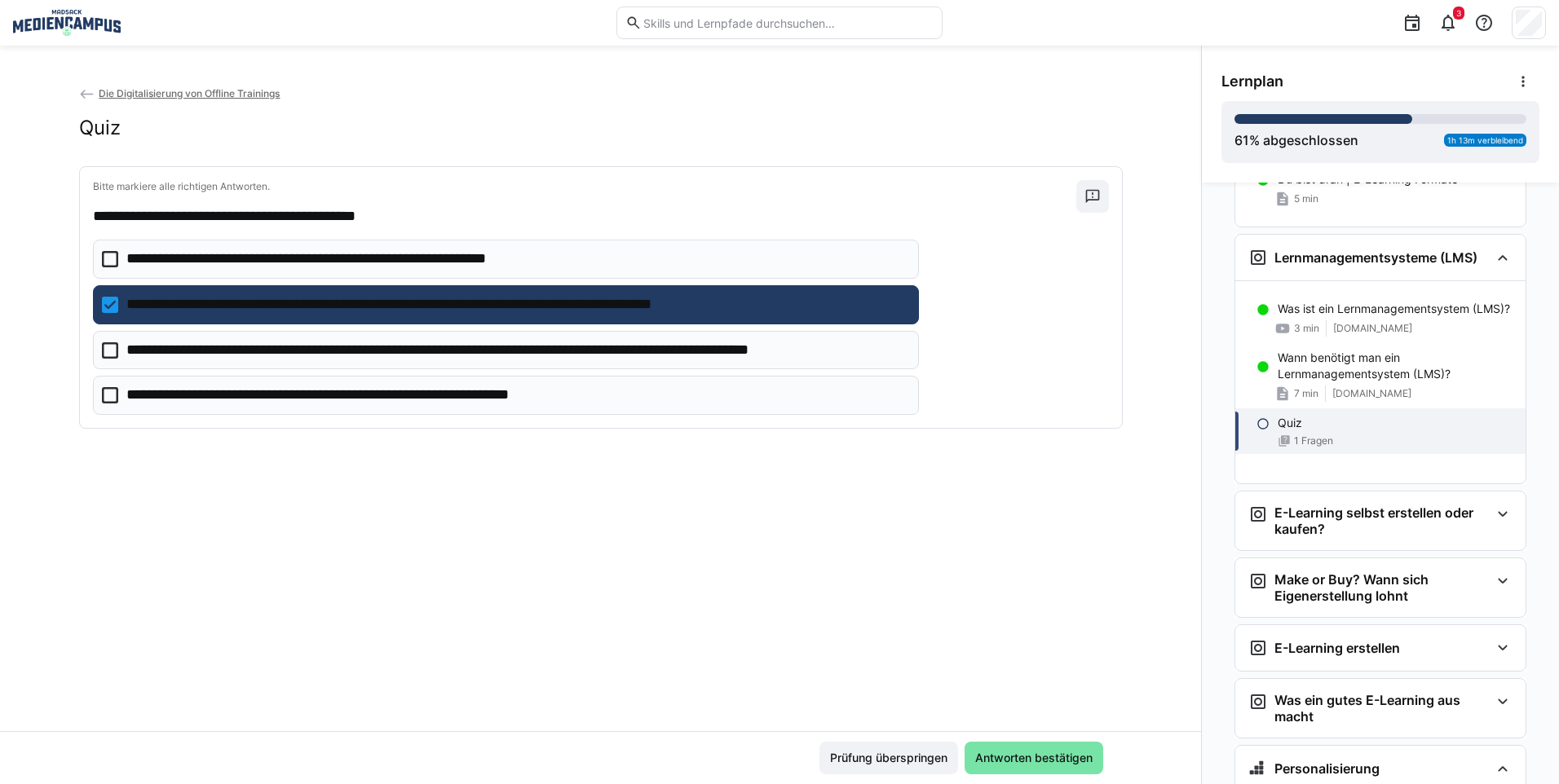
click at [133, 390] on p "**********" at bounding box center [361, 395] width 470 height 22
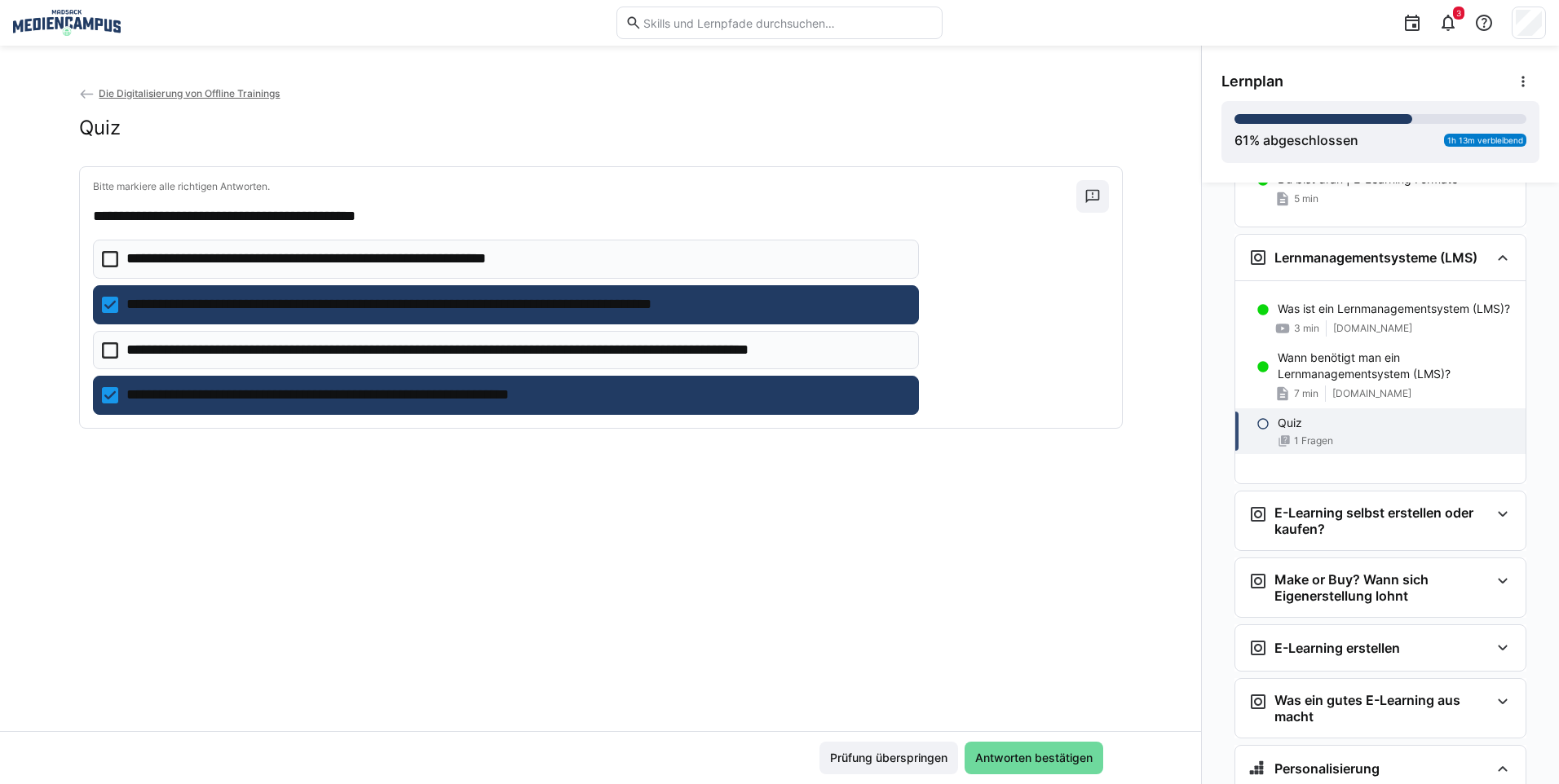
click at [1038, 769] on span "Antworten bestätigen" at bounding box center [1033, 758] width 138 height 33
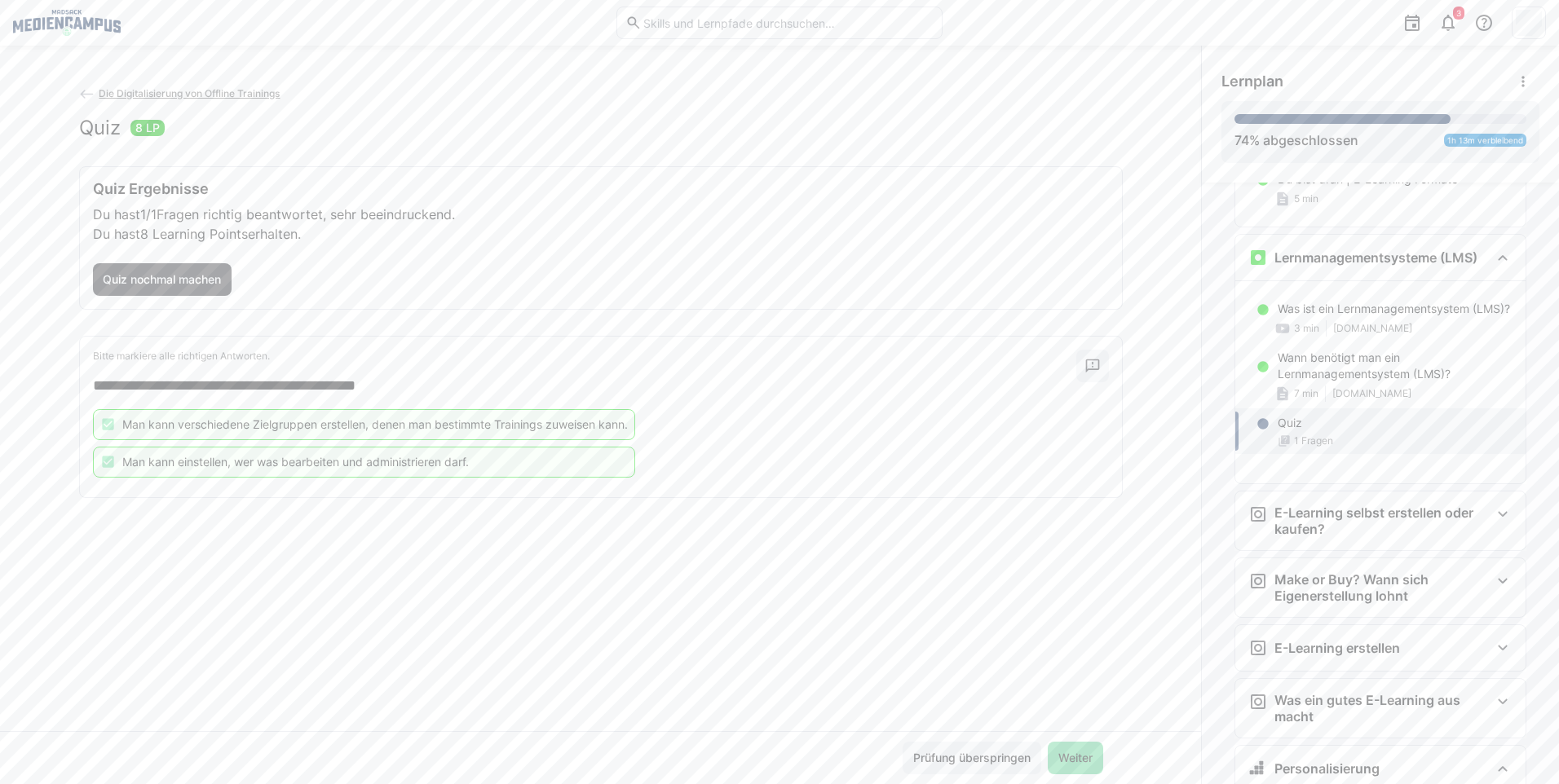
click at [1056, 762] on span "Weiter" at bounding box center [1075, 757] width 39 height 16
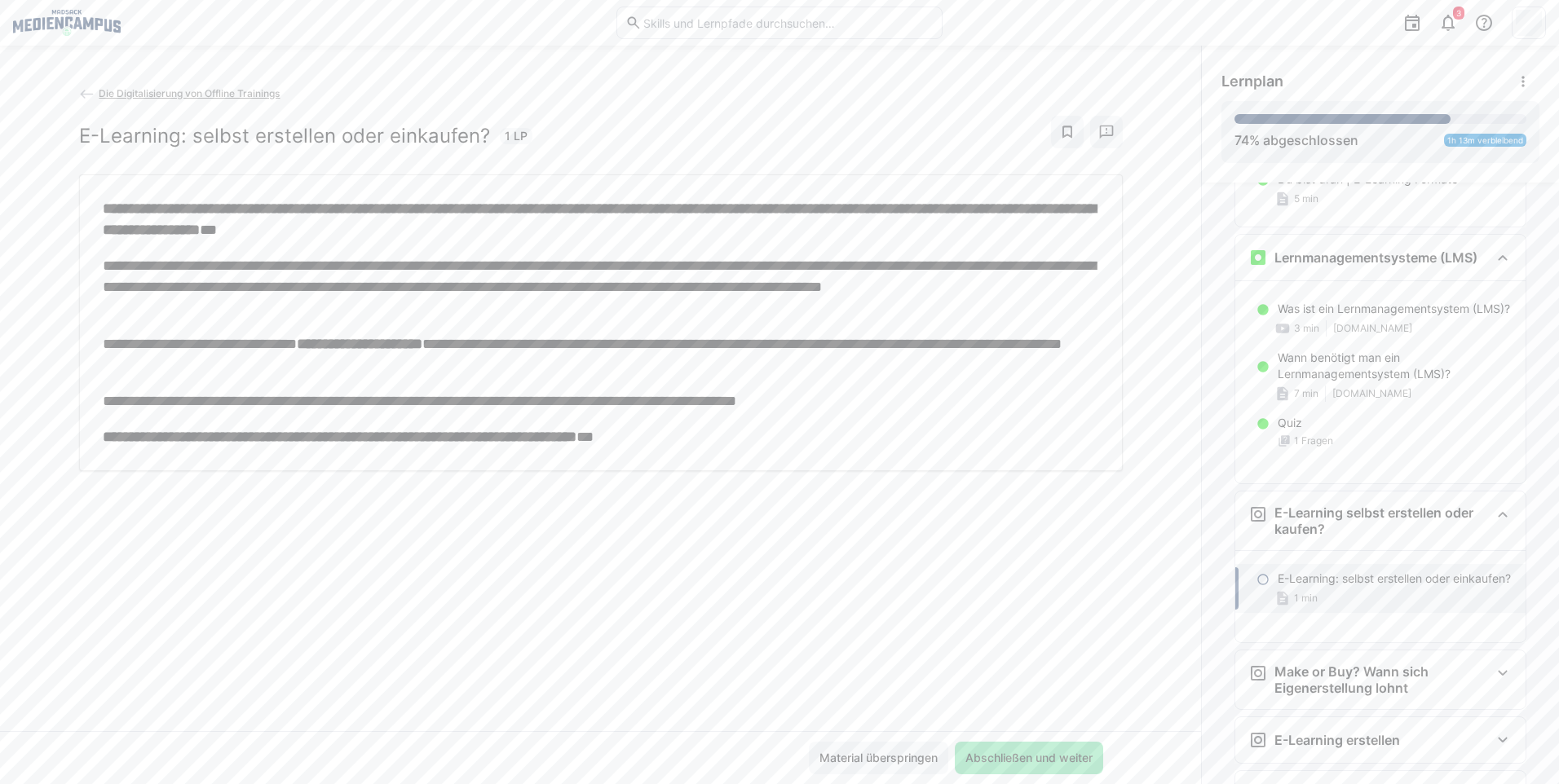
scroll to position [2619, 0]
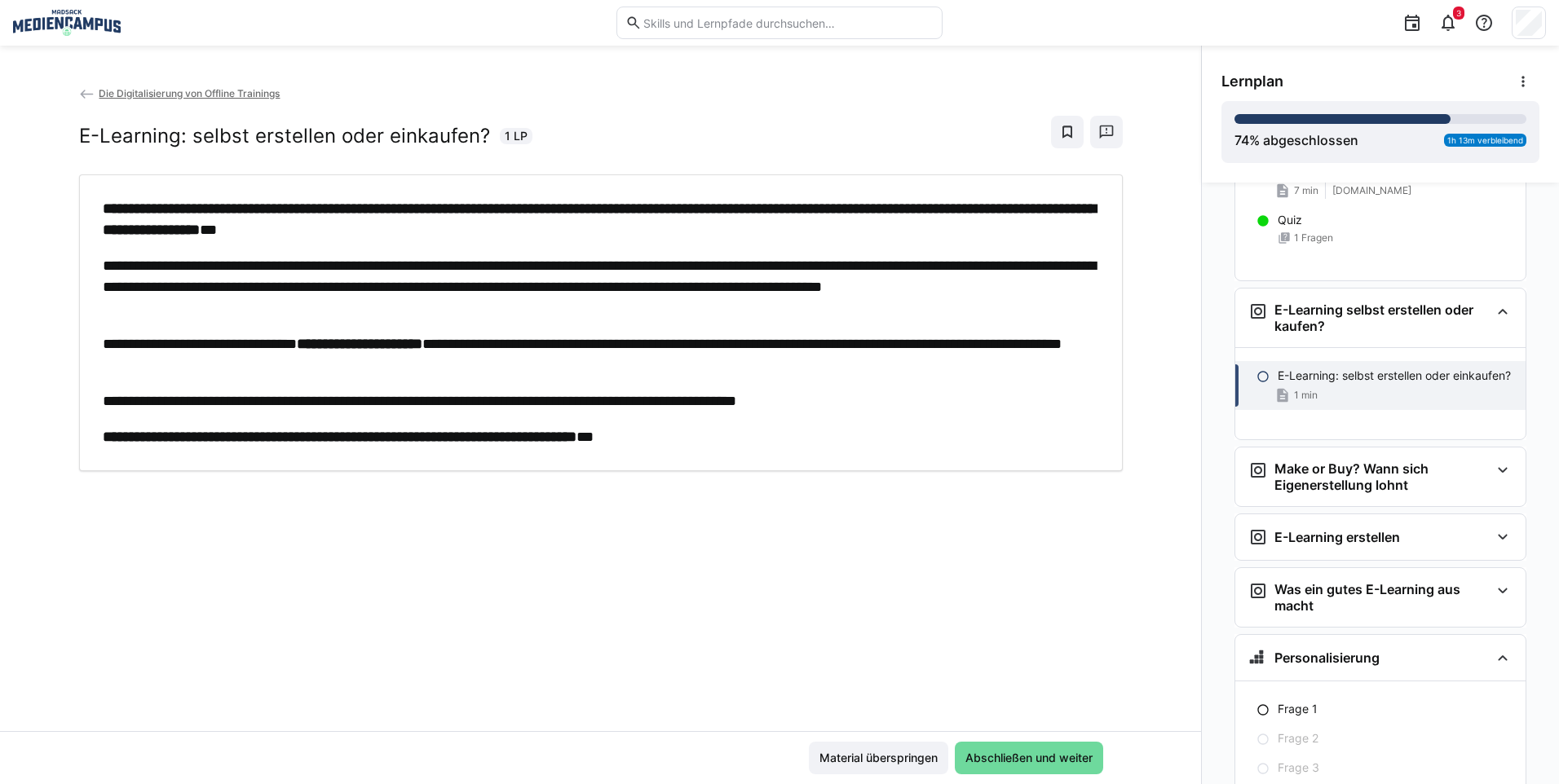
click at [1011, 755] on span "Abschließen und weiter" at bounding box center [1029, 757] width 132 height 16
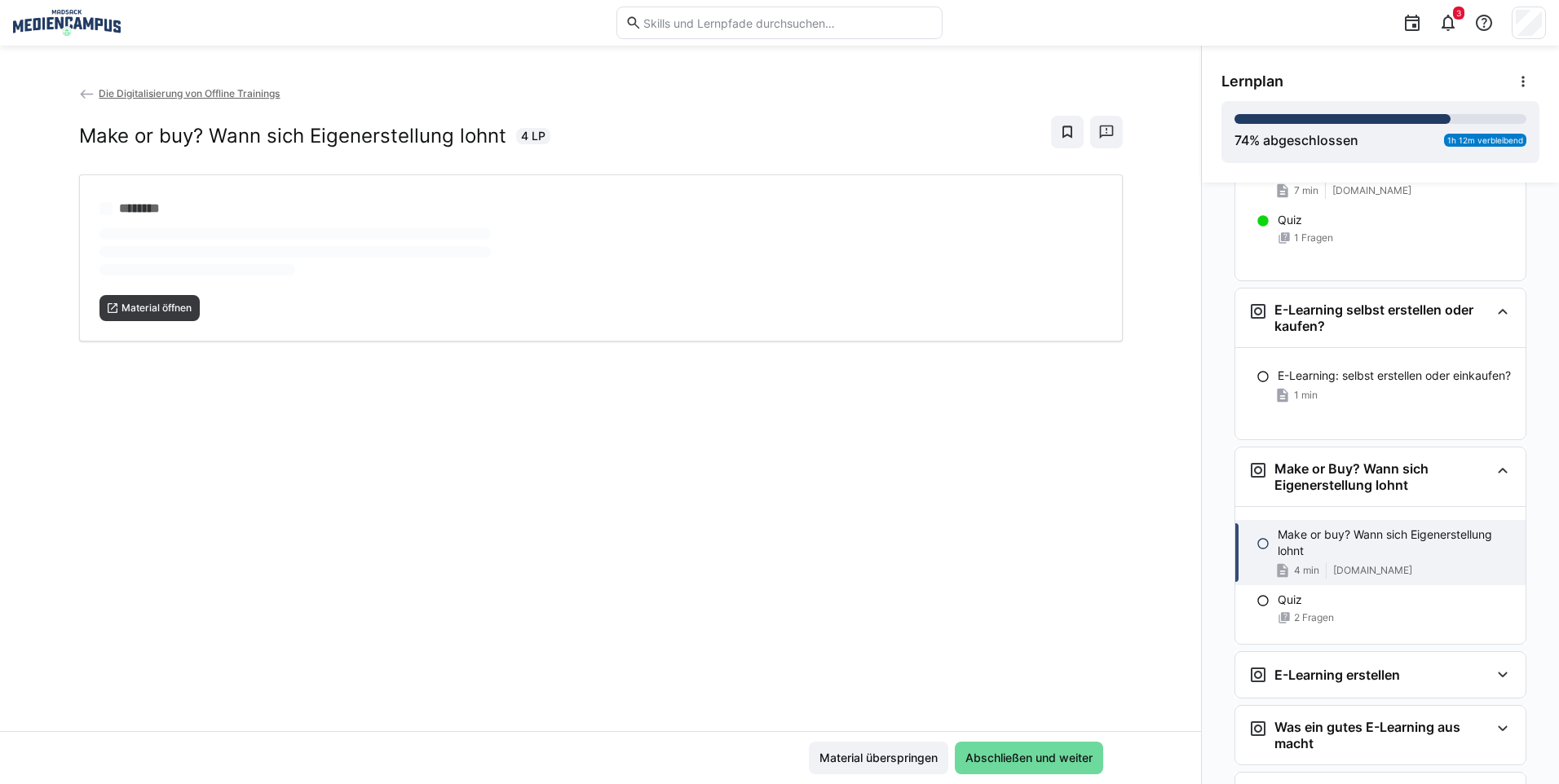
scroll to position [2711, 0]
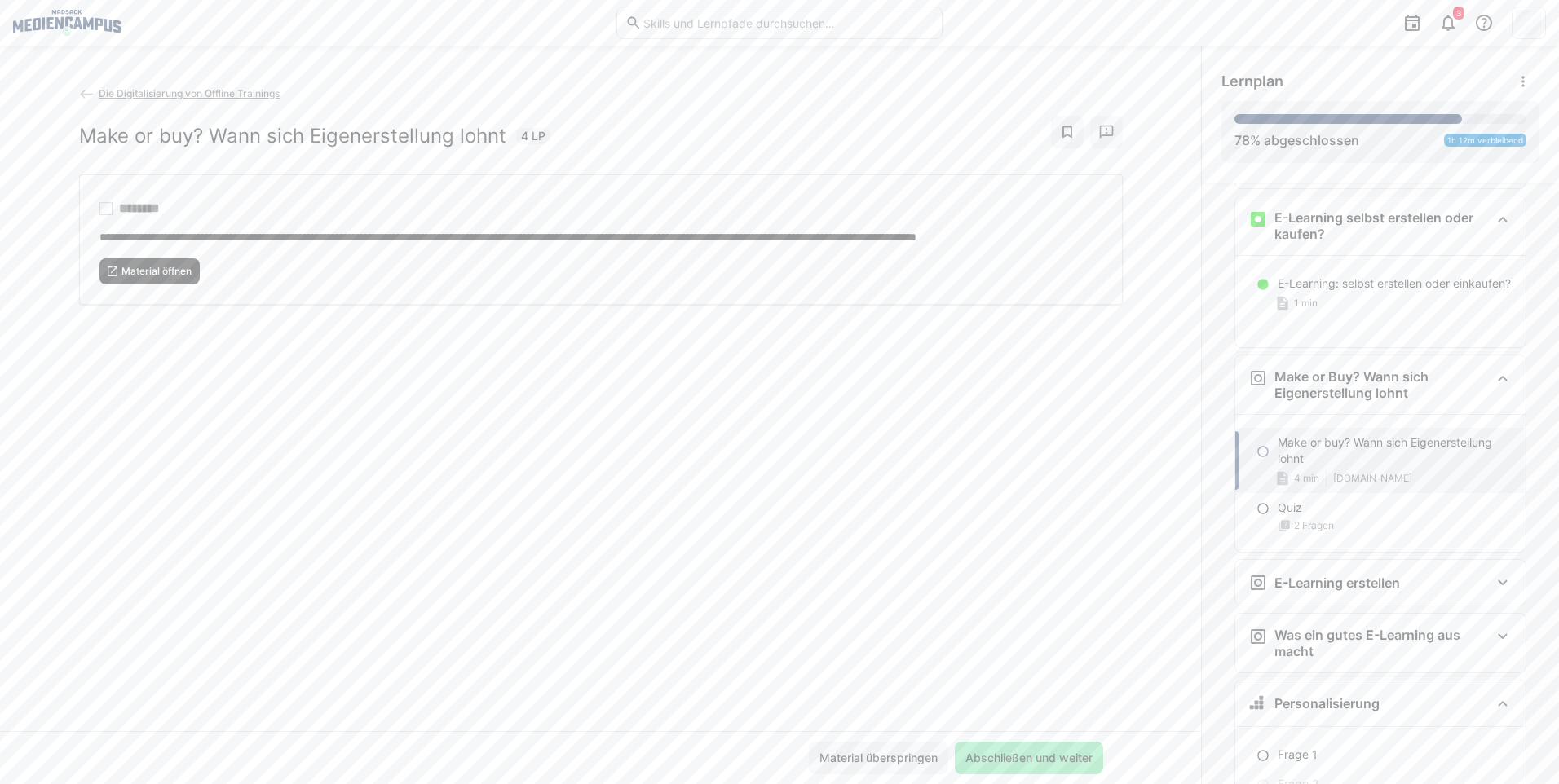
click at [169, 278] on span "Material öffnen" at bounding box center [150, 271] width 101 height 26
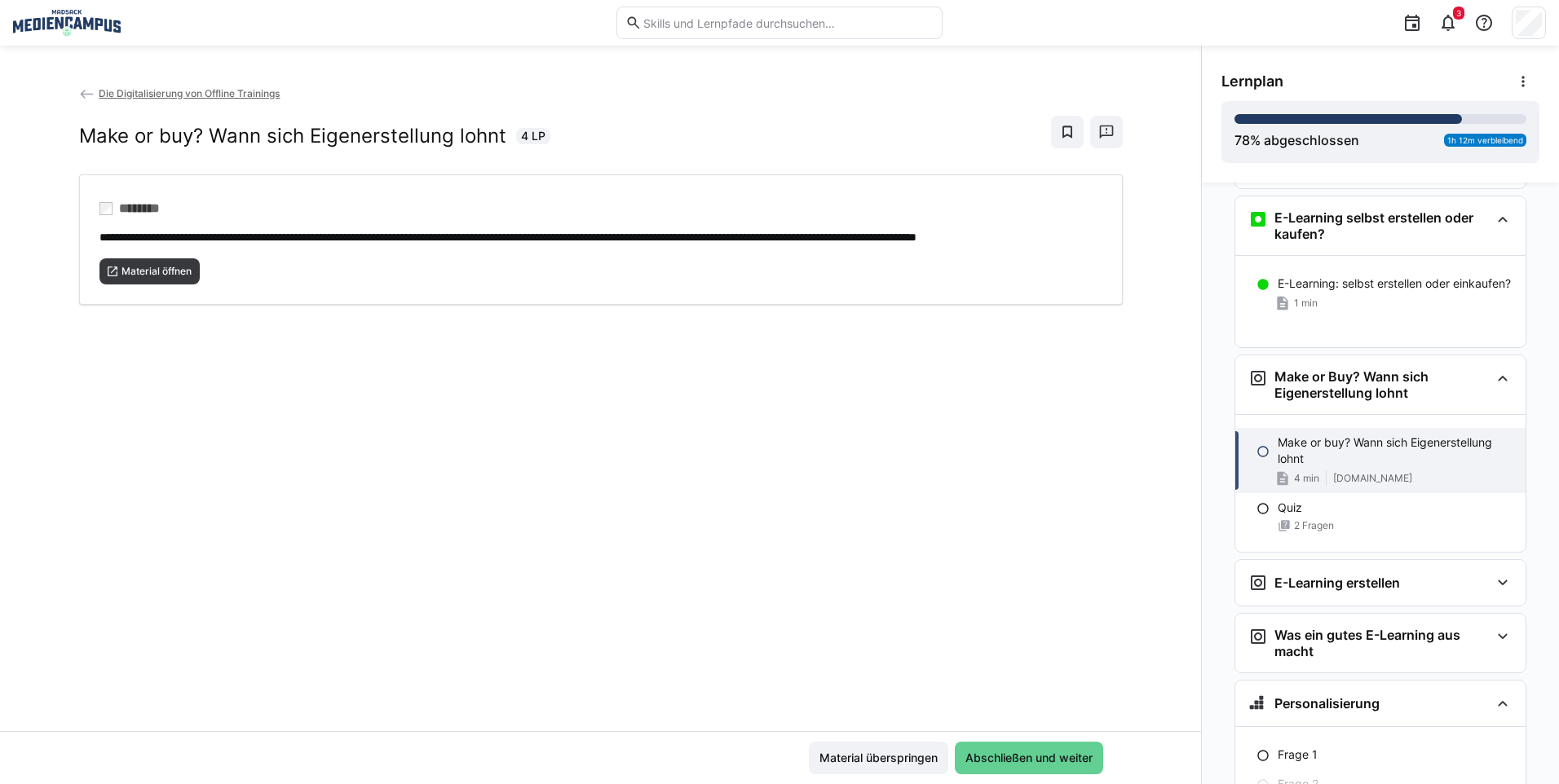
click at [1008, 749] on span "Abschließen und weiter" at bounding box center [1029, 757] width 132 height 16
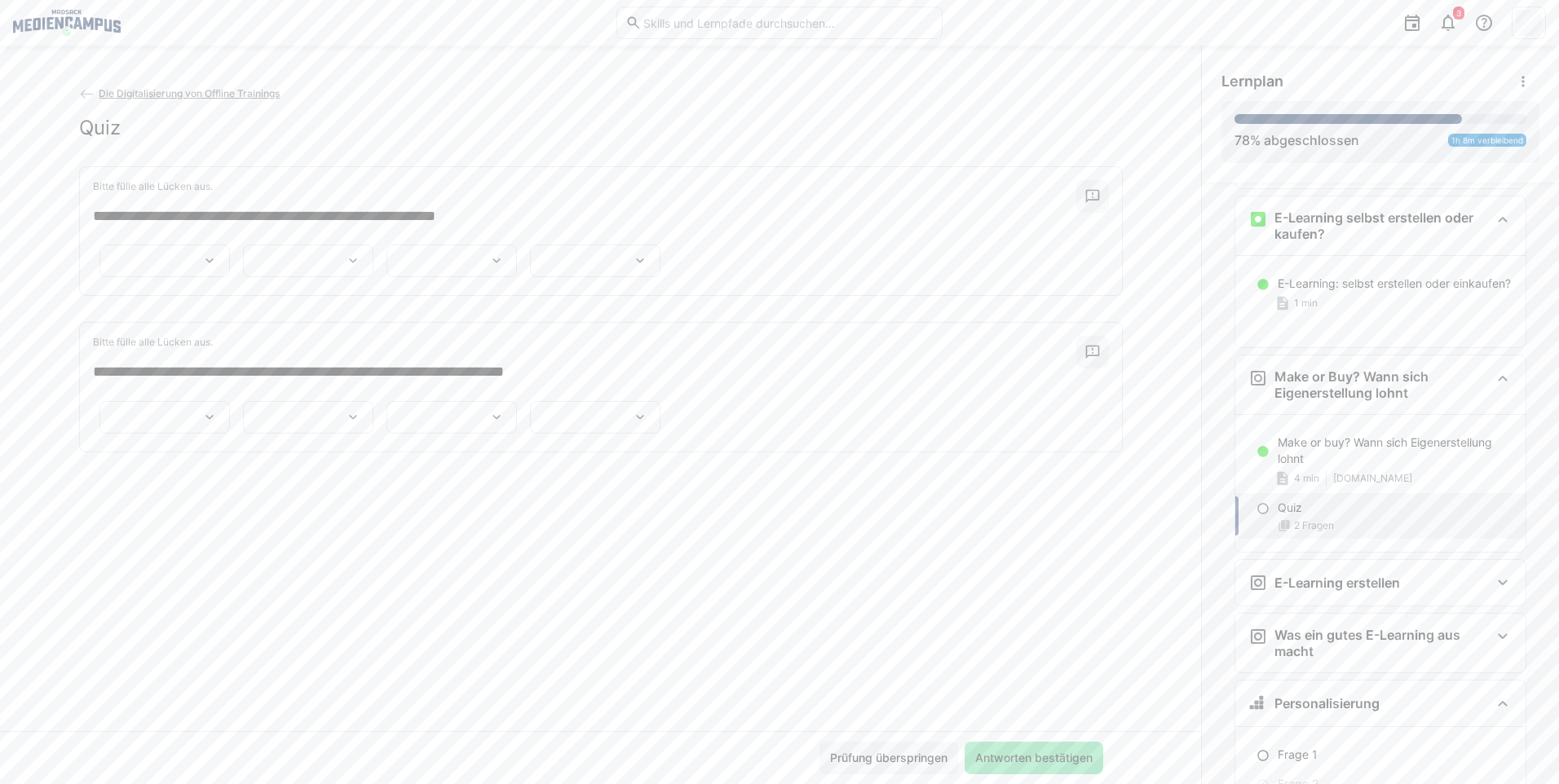
click at [1012, 749] on span "Antworten bestätigen" at bounding box center [1033, 758] width 138 height 33
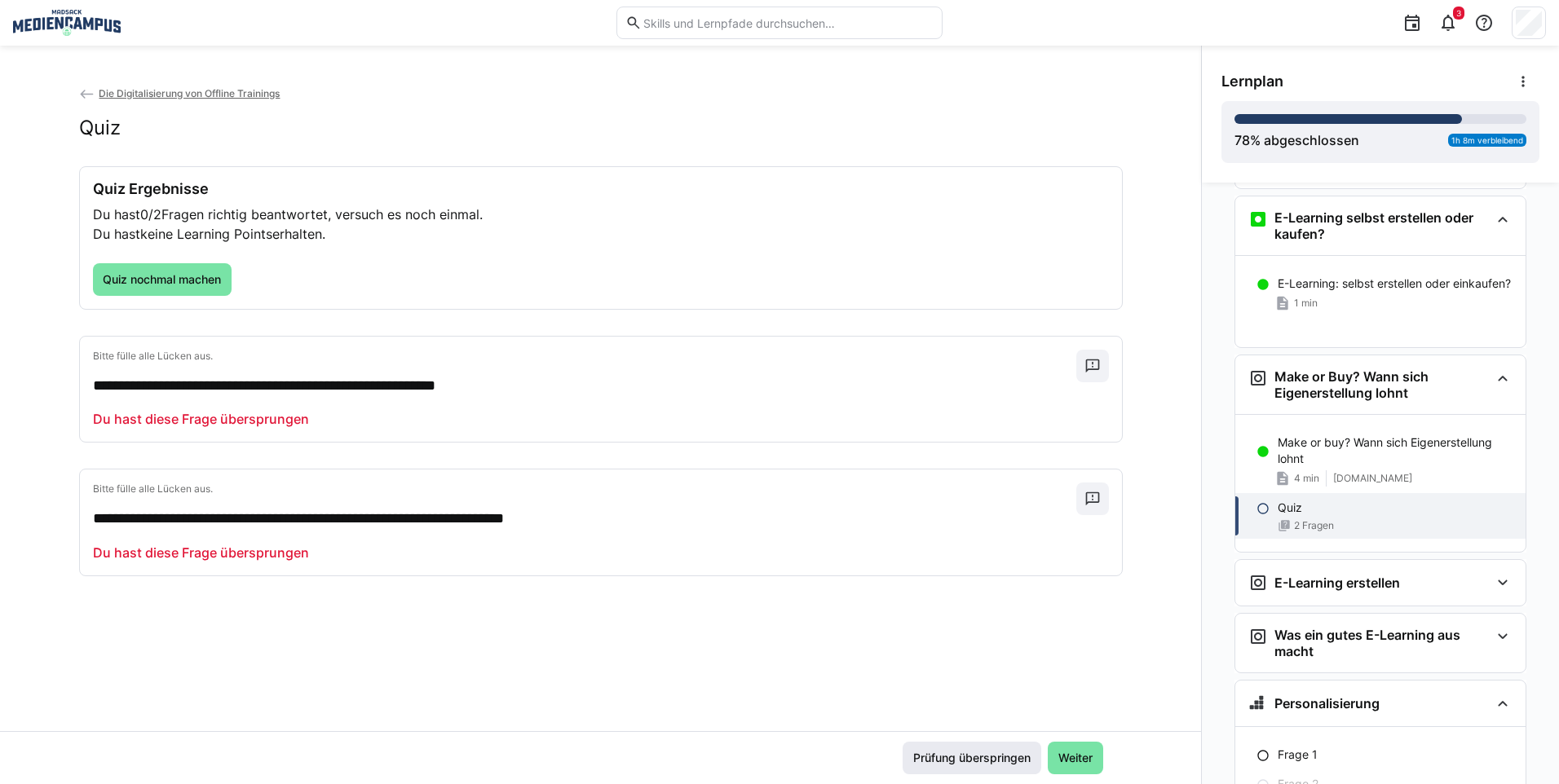
click at [1009, 760] on span "Prüfung überspringen" at bounding box center [971, 757] width 122 height 16
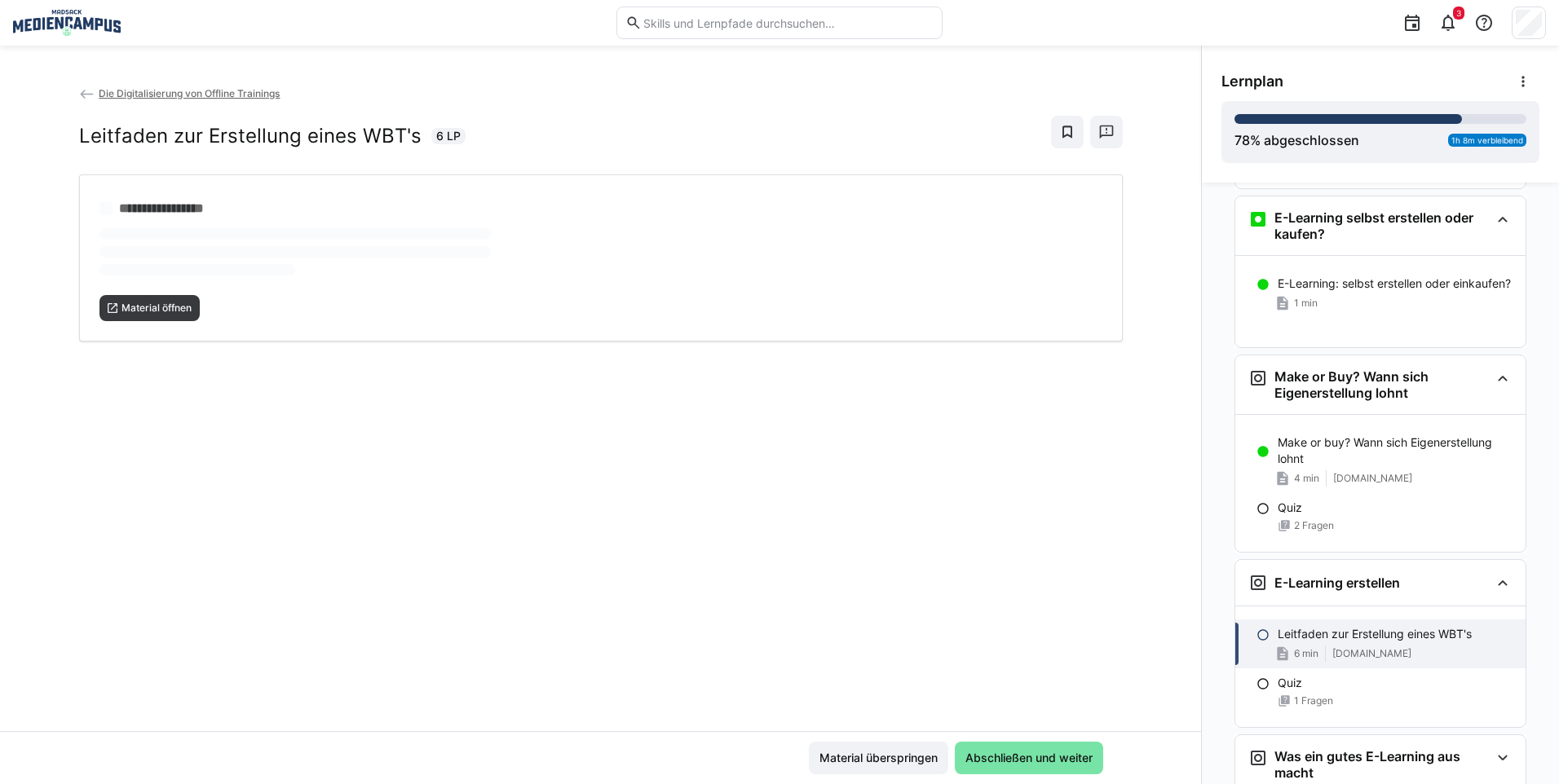
scroll to position [2848, 0]
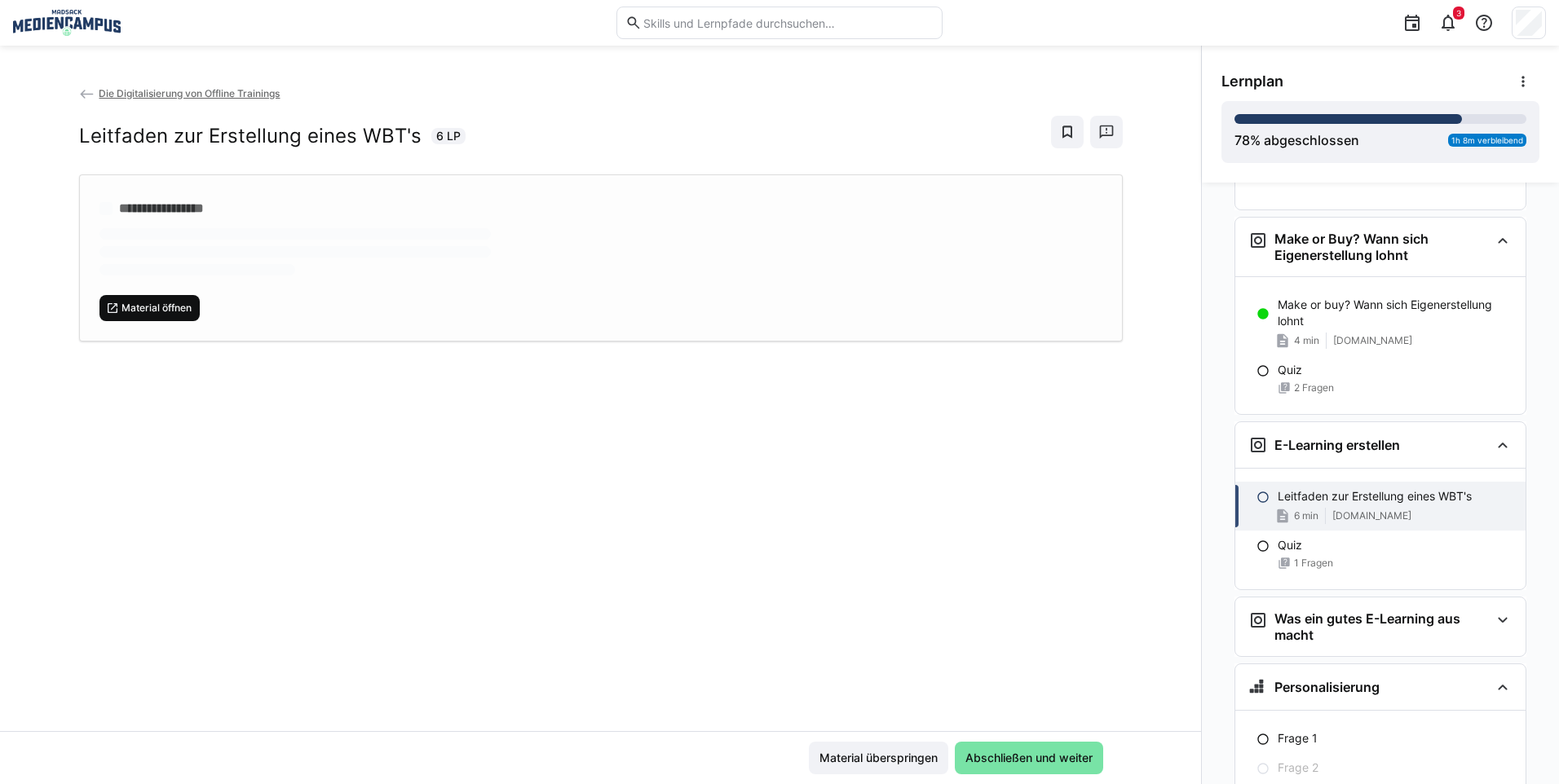
click at [139, 308] on span "Material öffnen" at bounding box center [157, 308] width 73 height 13
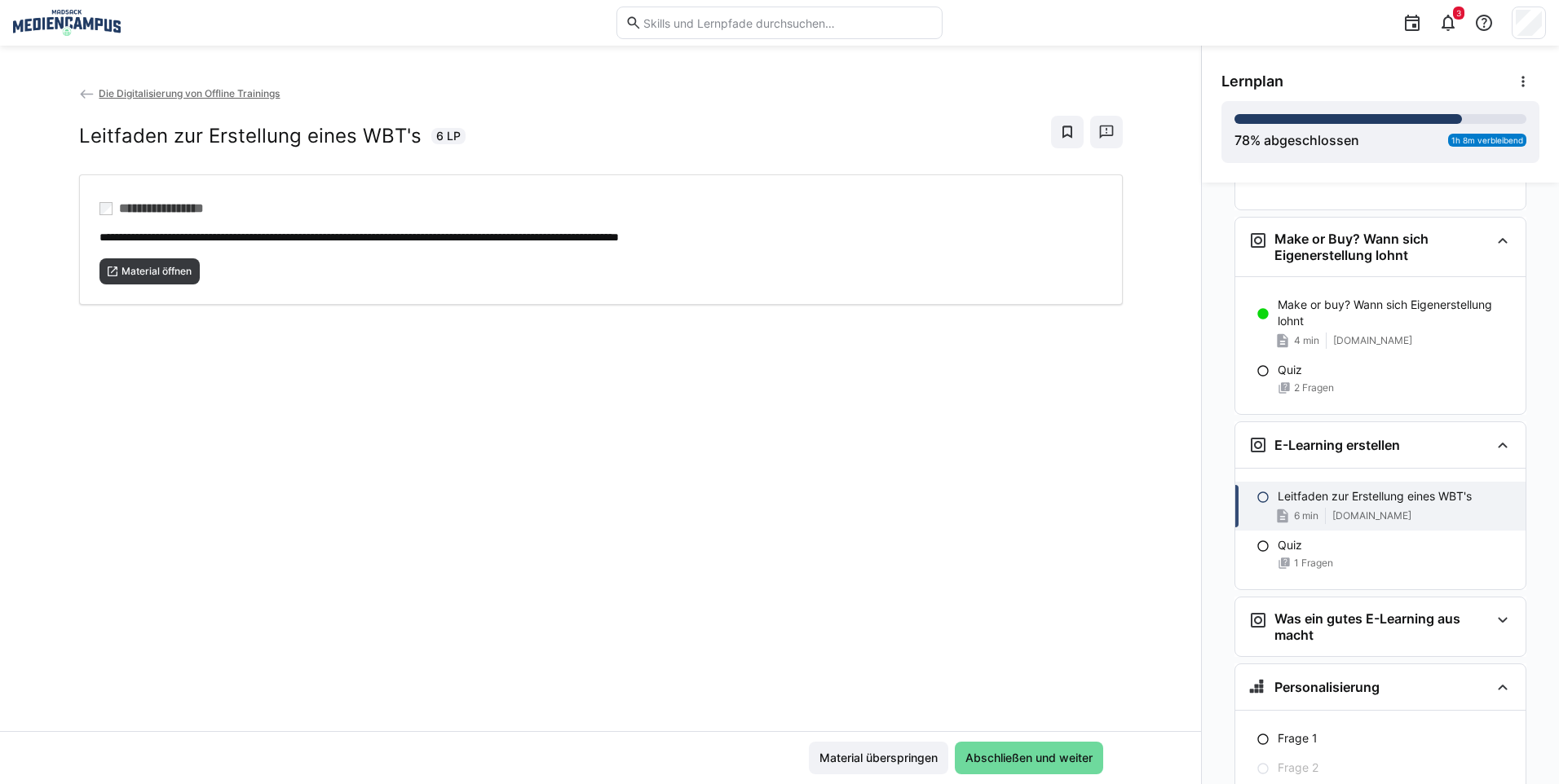
click at [1018, 759] on span "Abschließen und weiter" at bounding box center [1029, 757] width 132 height 16
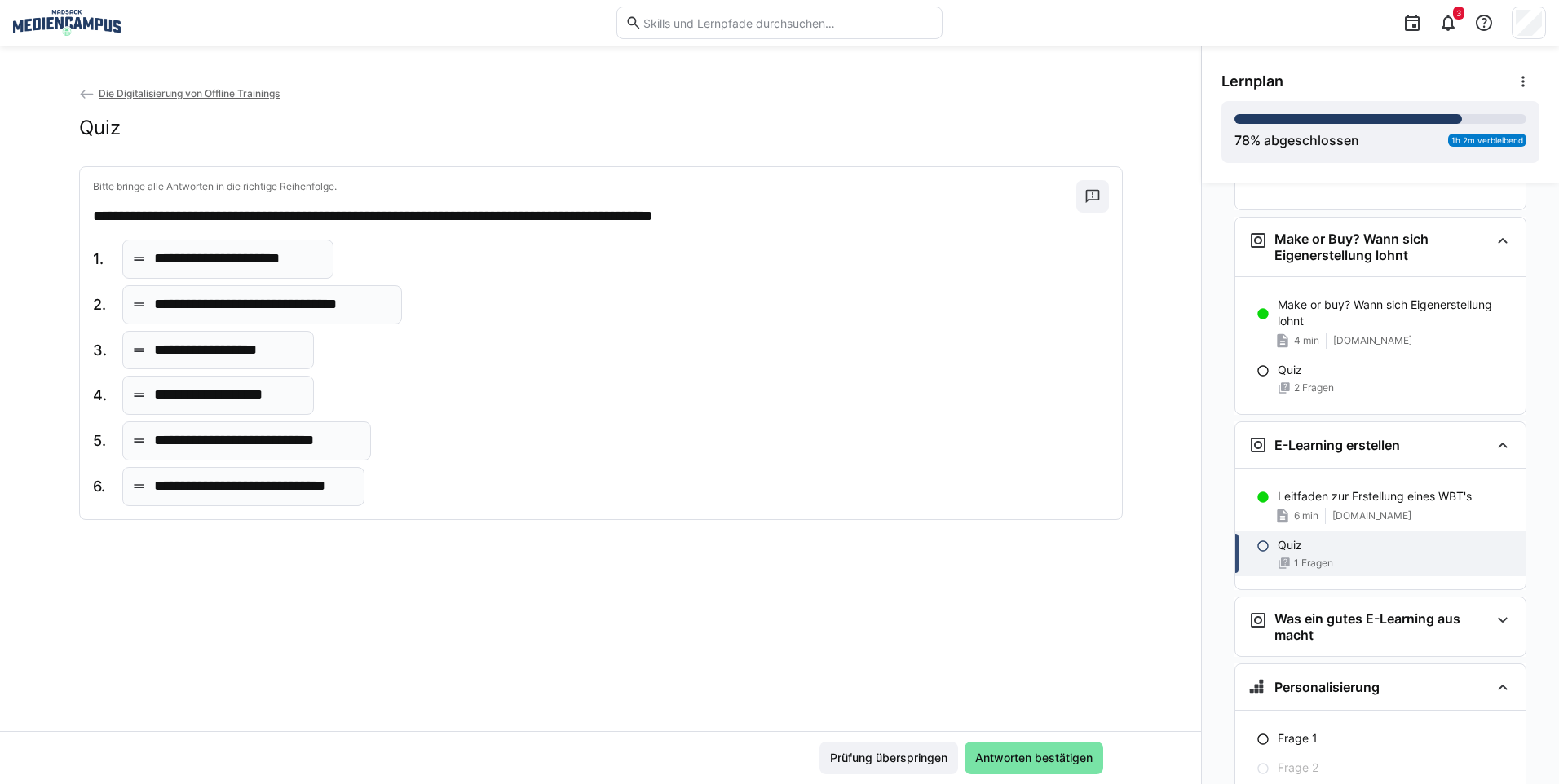
scroll to position [2970, 0]
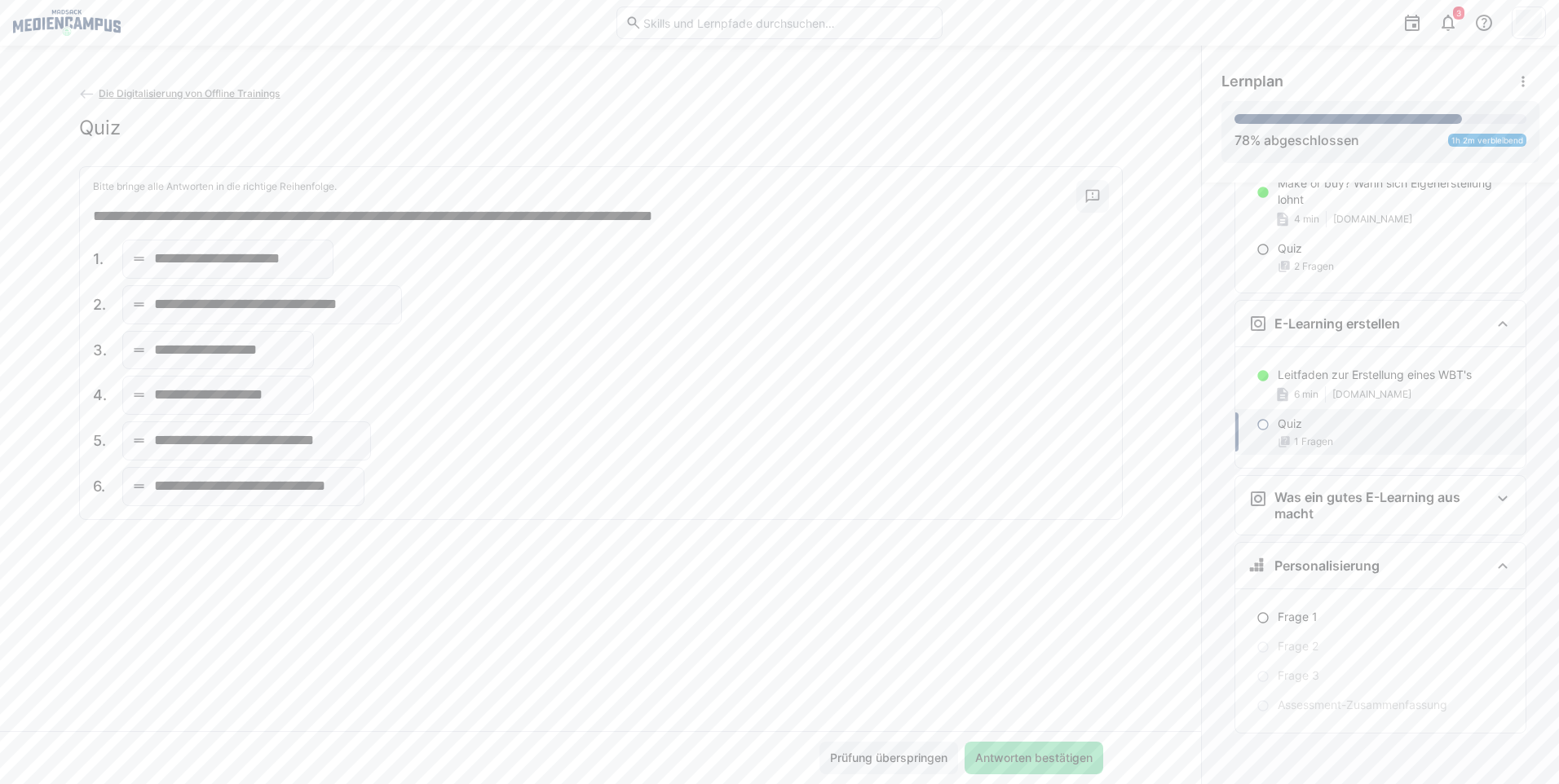
click at [1040, 755] on span "Antworten bestätigen" at bounding box center [1033, 757] width 122 height 16
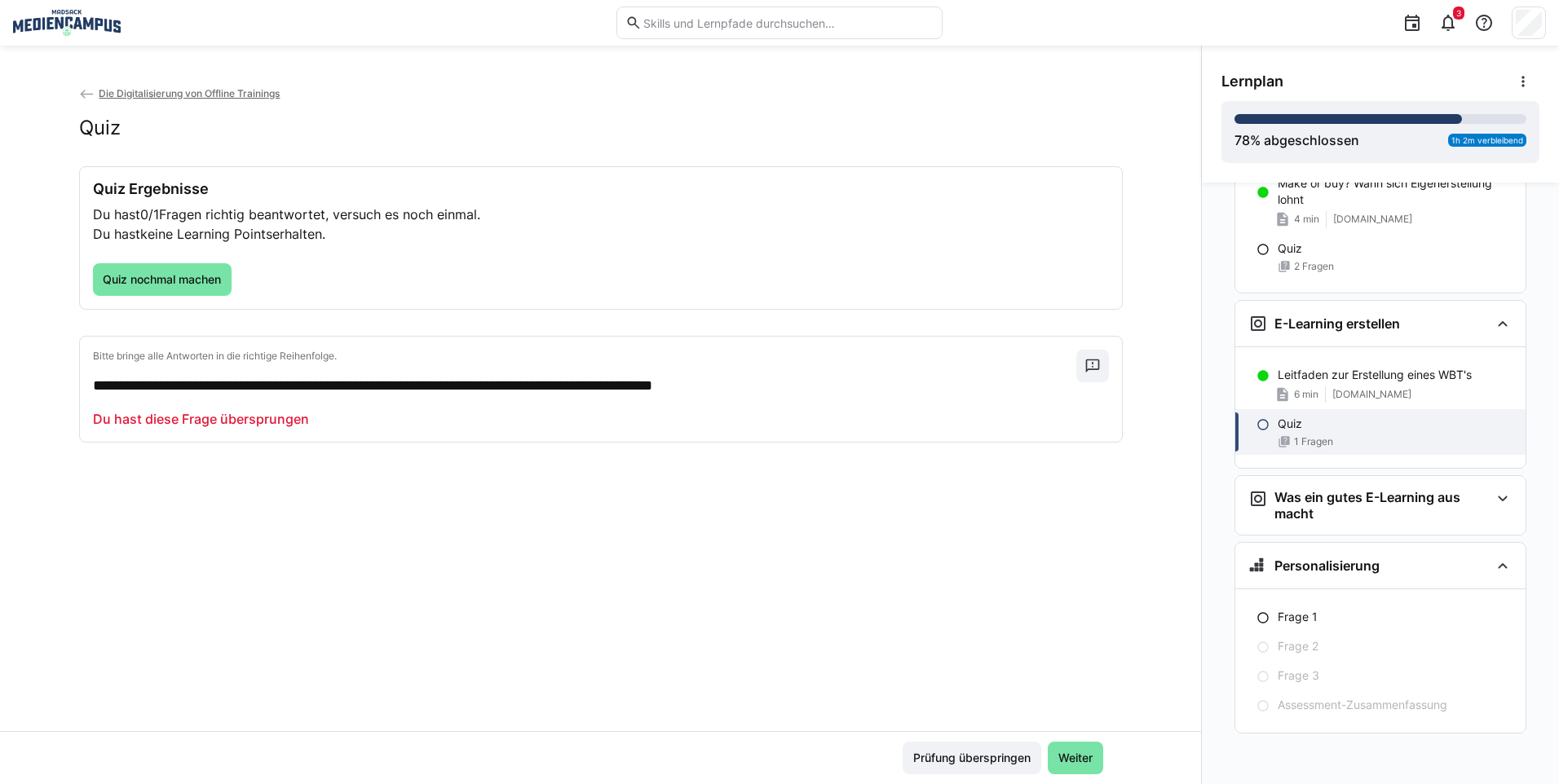
click at [1038, 755] on div "Prüfung überspringen Weiter" at bounding box center [1003, 758] width 201 height 33
click at [1063, 755] on span "Weiter" at bounding box center [1075, 757] width 39 height 16
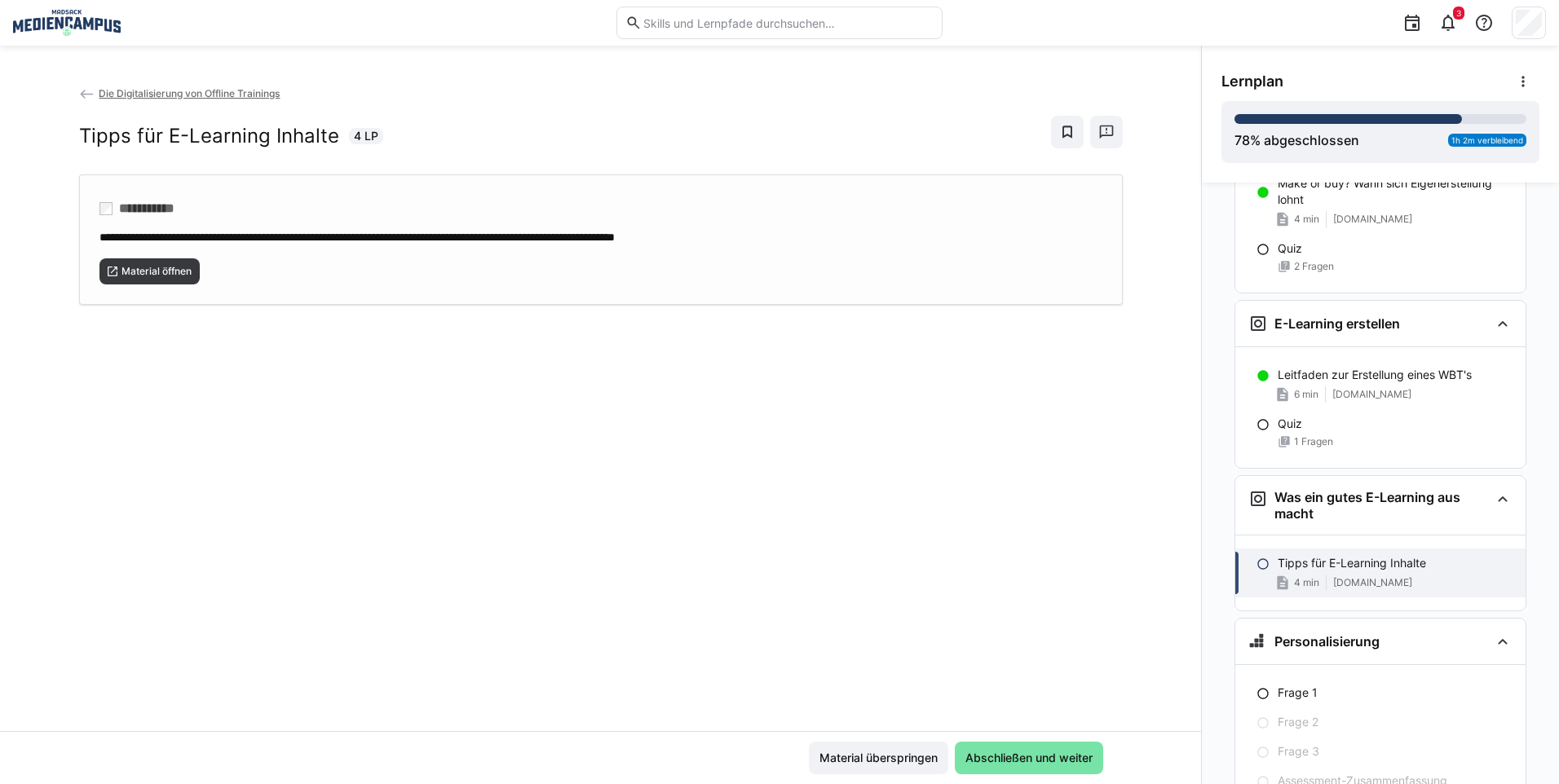
click at [197, 270] on div "Material öffnen" at bounding box center [601, 265] width 1003 height 39
click at [1006, 760] on span "Abschließen und weiter" at bounding box center [1029, 757] width 132 height 16
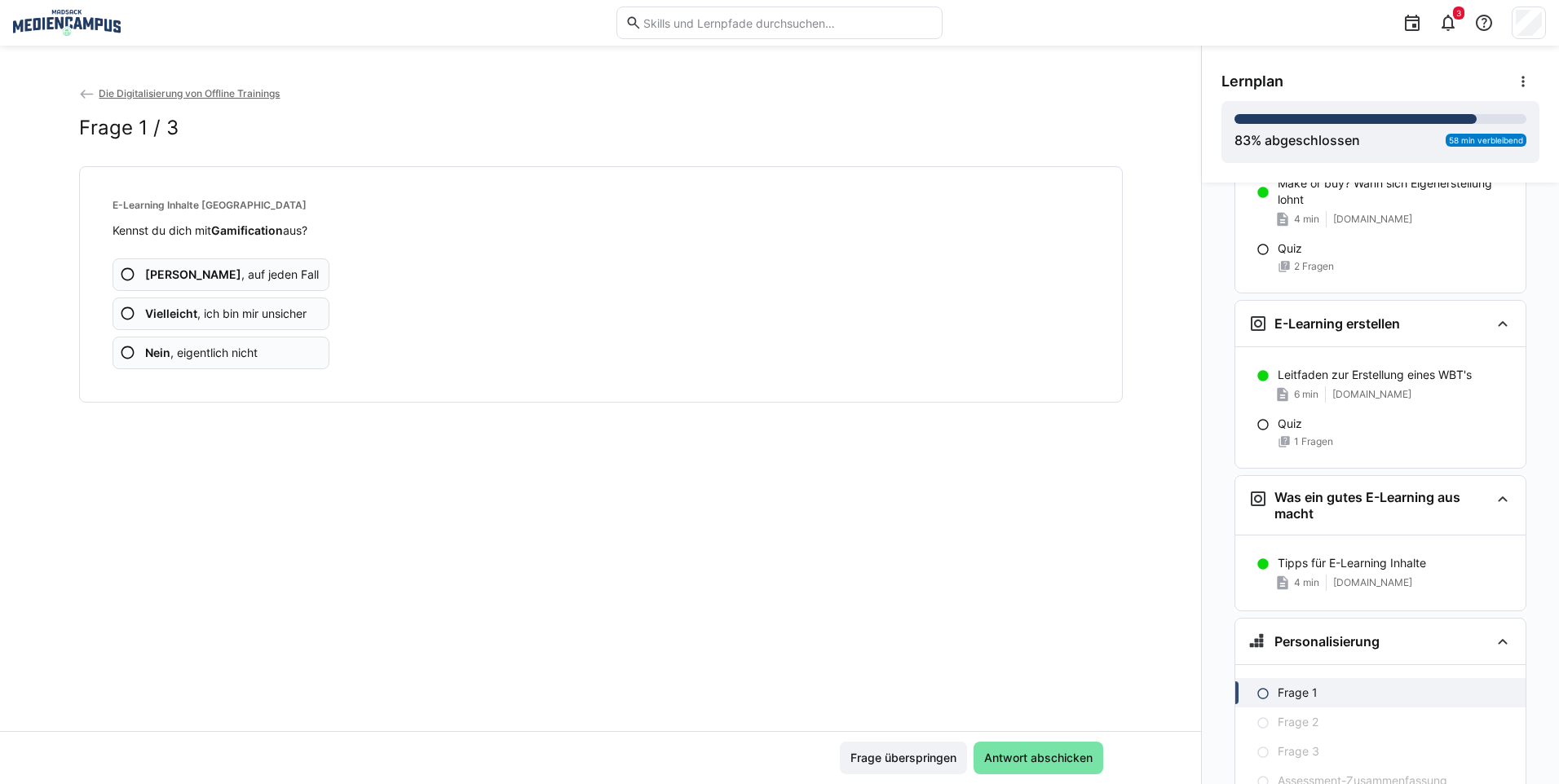
scroll to position [3046, 0]
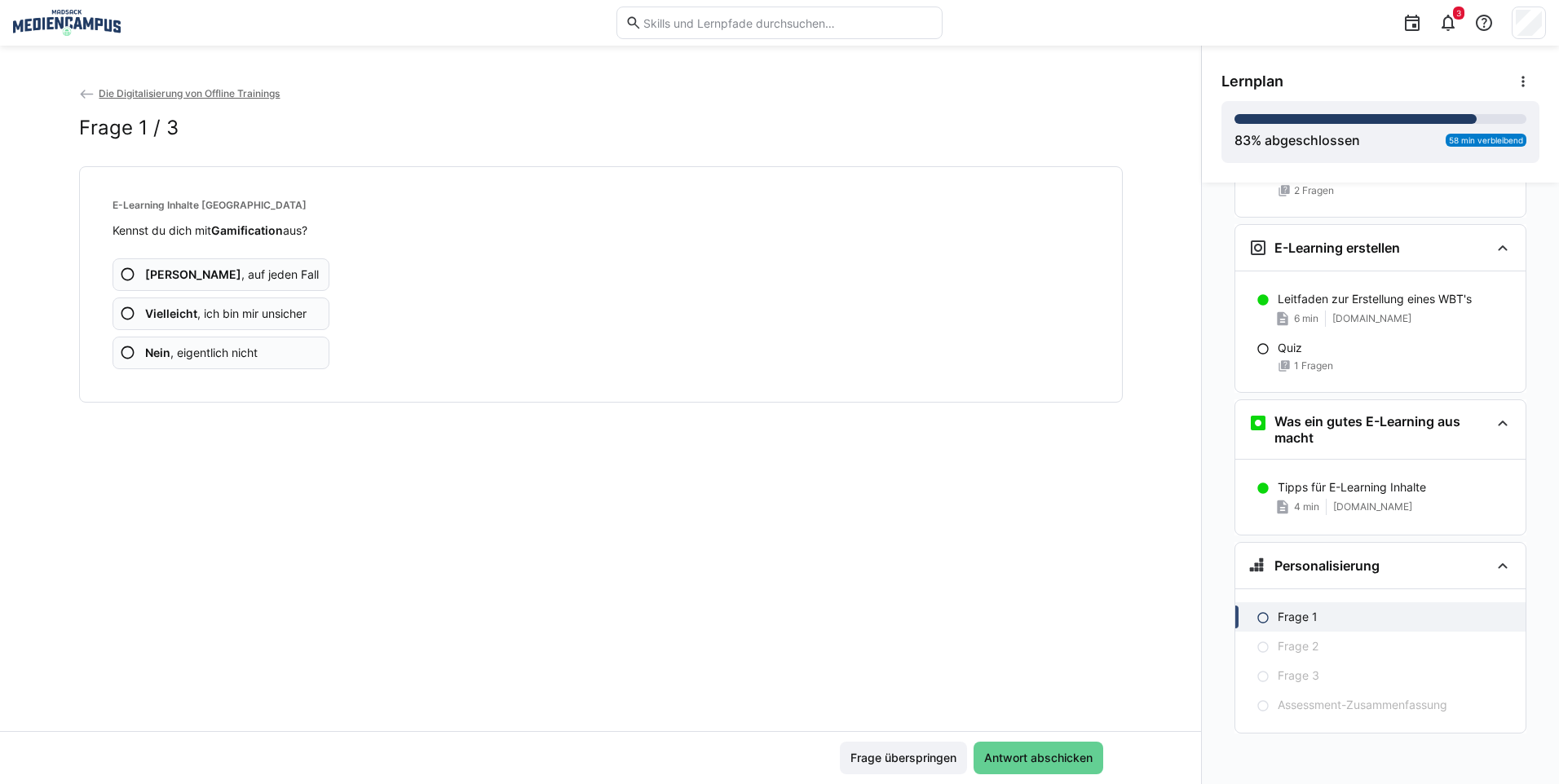
drag, startPoint x: 1006, startPoint y: 755, endPoint x: 694, endPoint y: 477, distance: 417.9
click at [735, 491] on app-classroom-main-layout "Die Digitalisierung von Offline Trainings Frage 1 / 3 E-Learning Inhalte Erstel…" at bounding box center [600, 434] width 1201 height 699
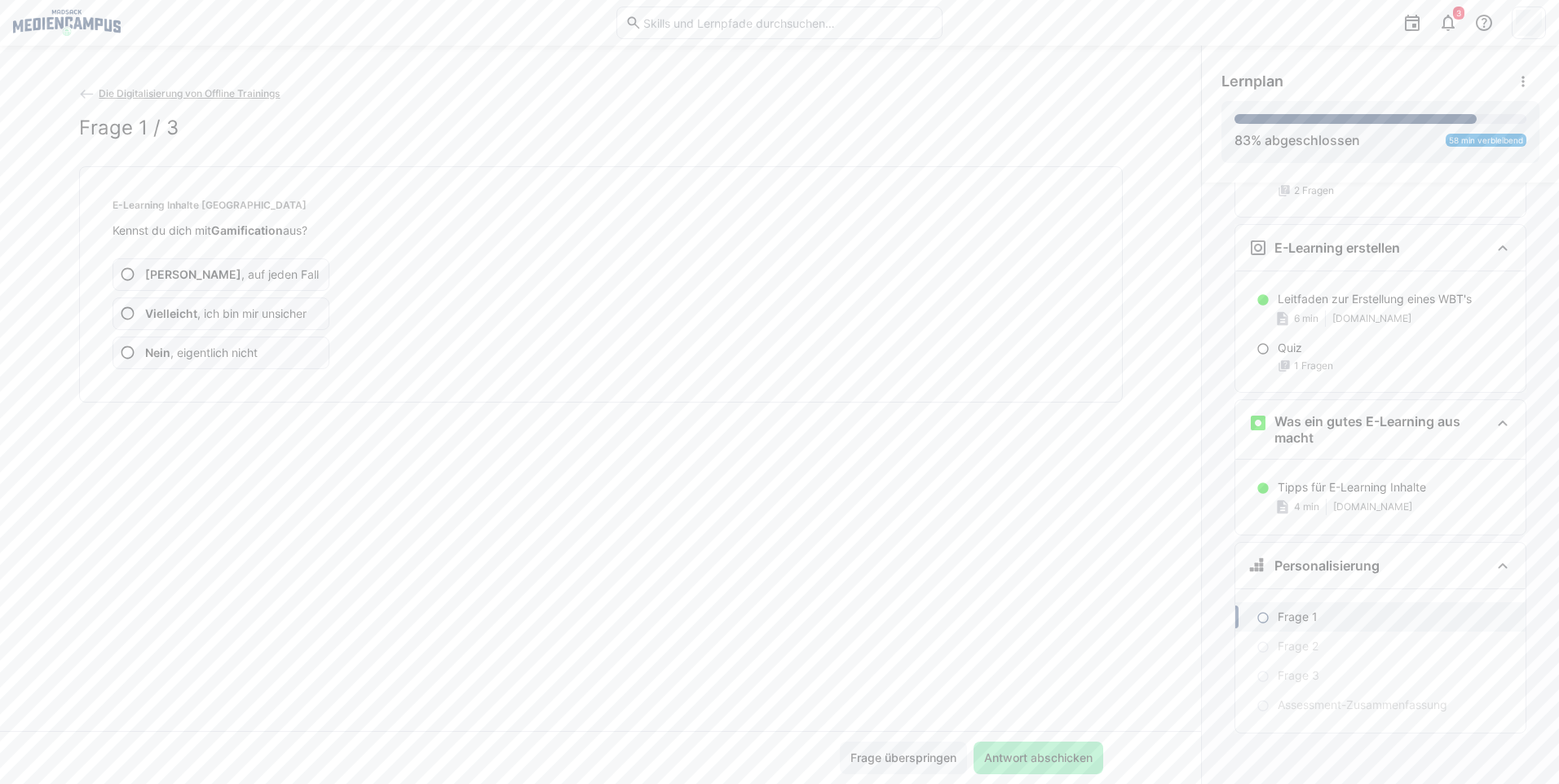
click at [175, 312] on b "Vielleicht" at bounding box center [171, 314] width 52 height 14
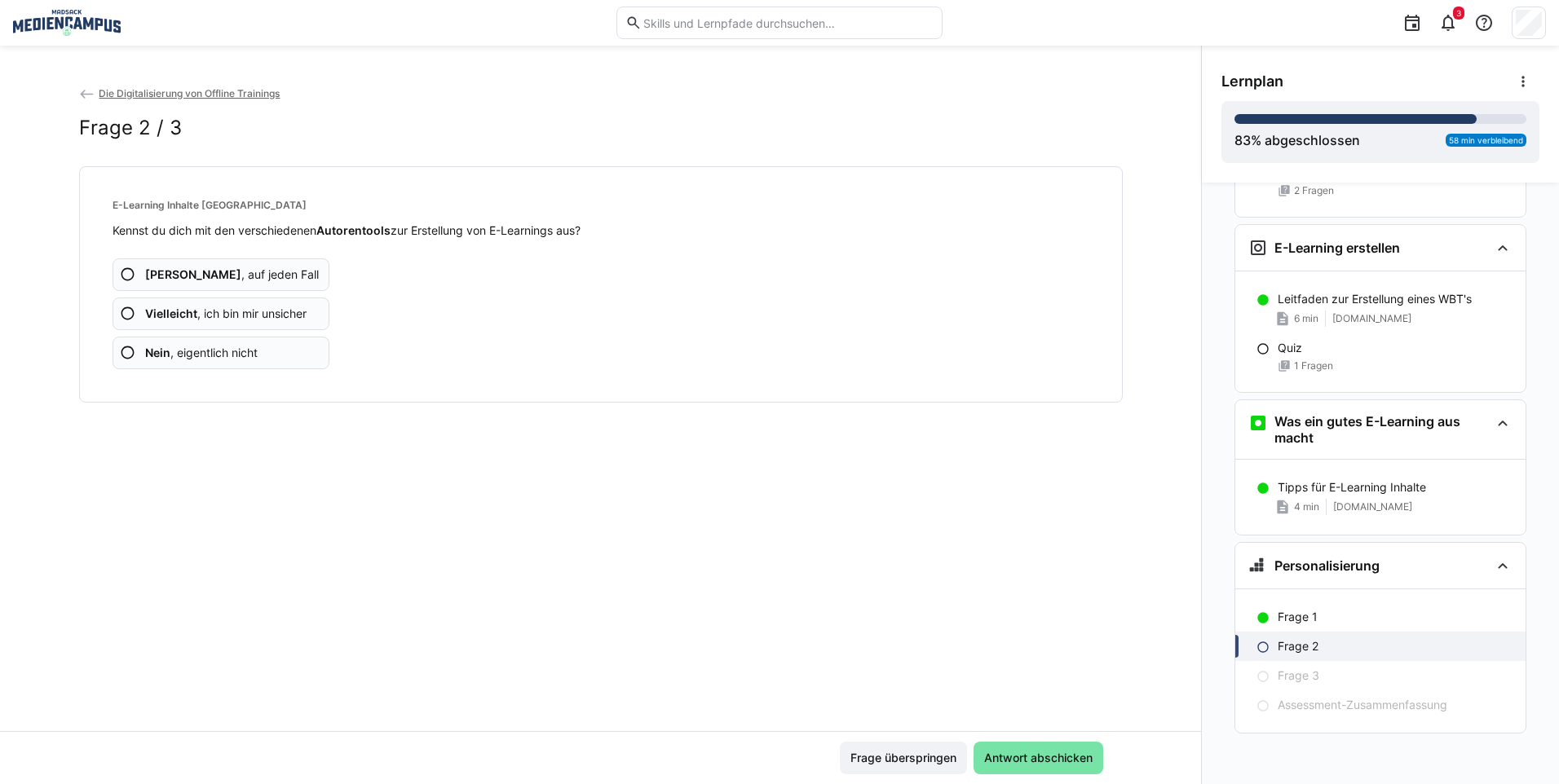
drag, startPoint x: 1021, startPoint y: 762, endPoint x: 243, endPoint y: 316, distance: 896.8
click at [265, 336] on app-classroom-main-layout "Die Digitalisierung von Offline Trainings Frage 2 / 3 E-Learning Inhalte Erstel…" at bounding box center [600, 434] width 1201 height 699
click at [241, 311] on span "Vielleicht , ich bin mir unsicher" at bounding box center [226, 314] width 162 height 16
click at [233, 313] on span "Vielleicht , ich bin mir unsicher" at bounding box center [226, 314] width 162 height 16
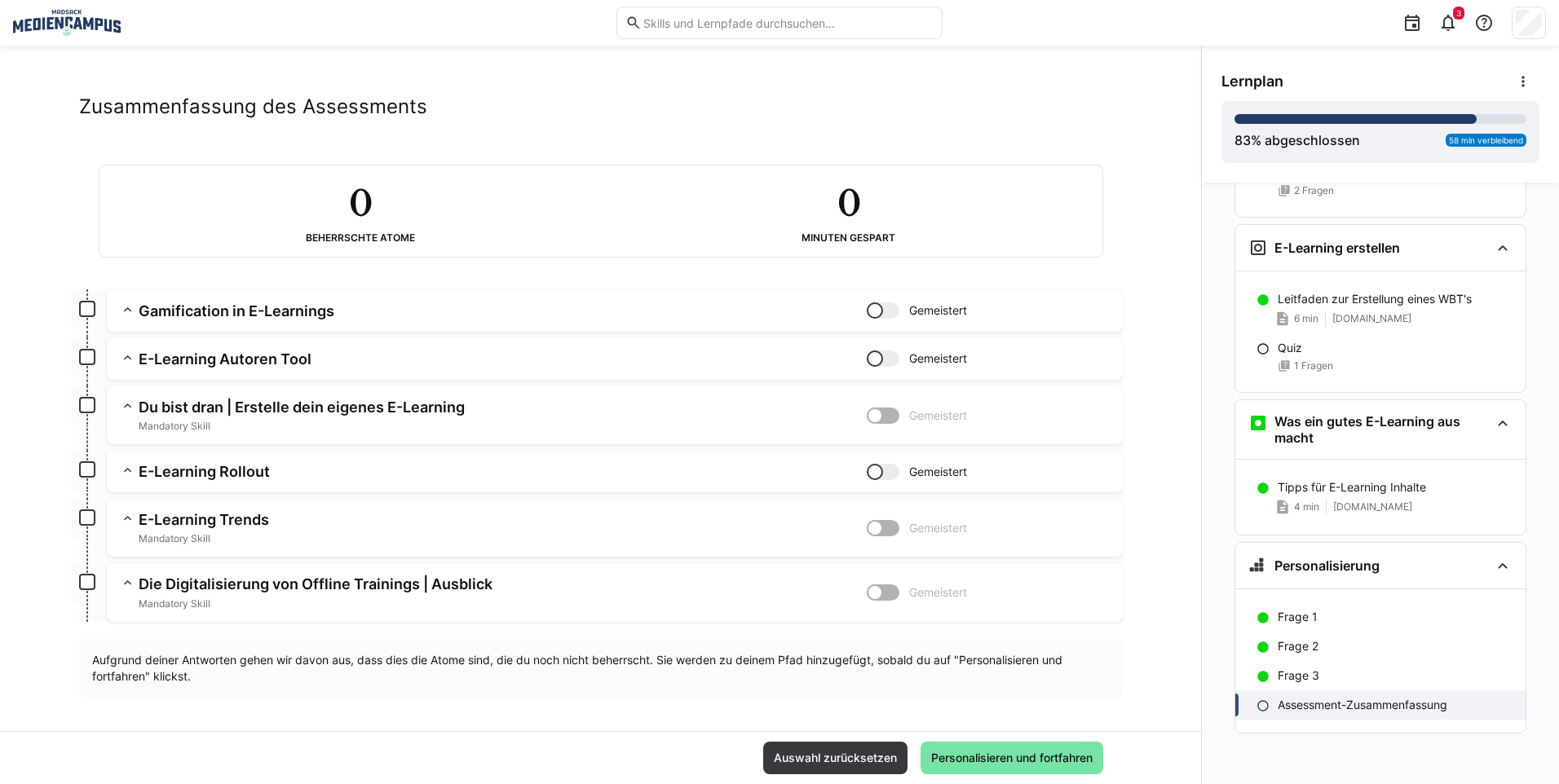
scroll to position [27, 0]
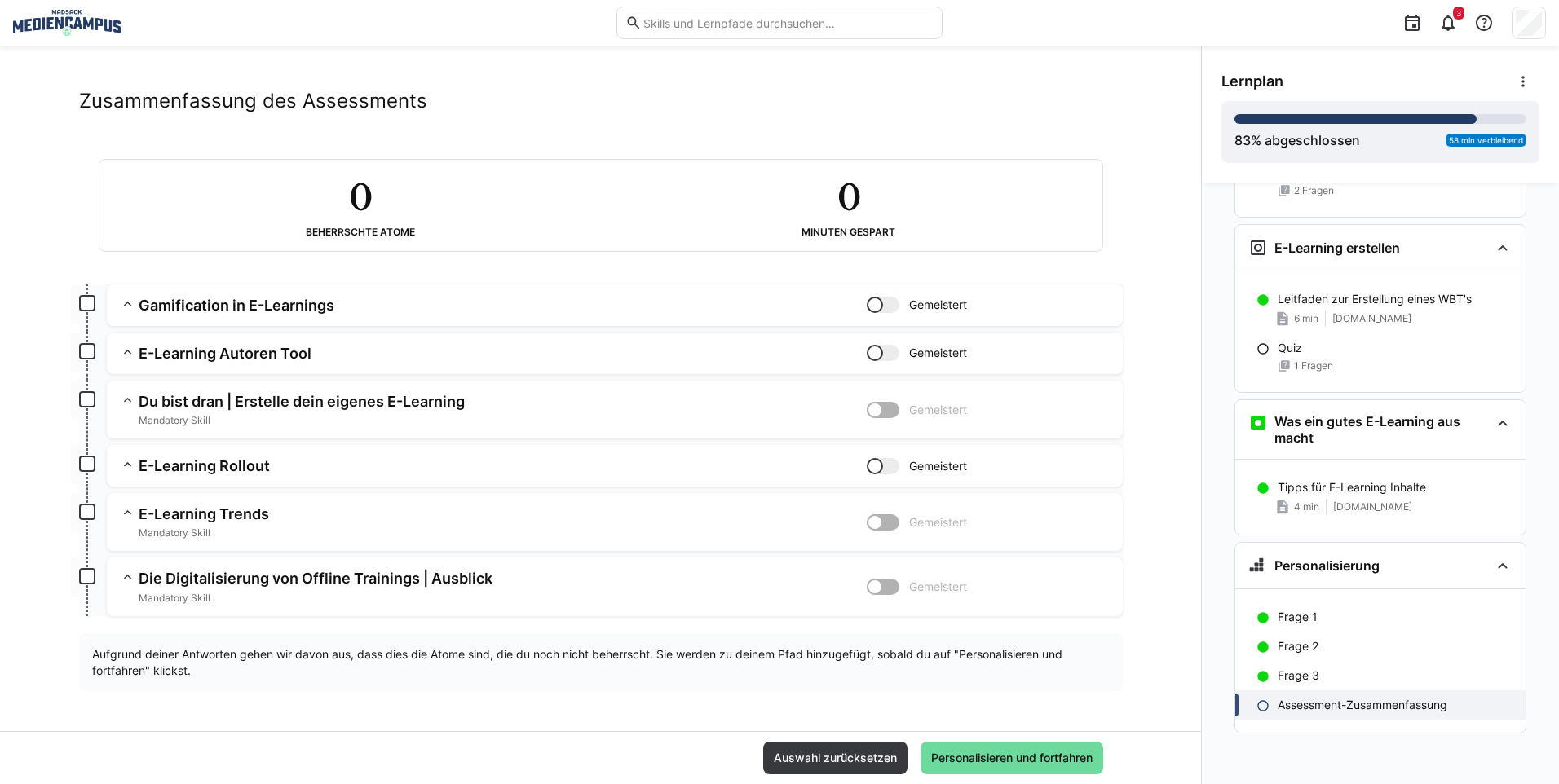
click at [984, 763] on span "Personalisieren und fortfahren" at bounding box center [1012, 757] width 166 height 16
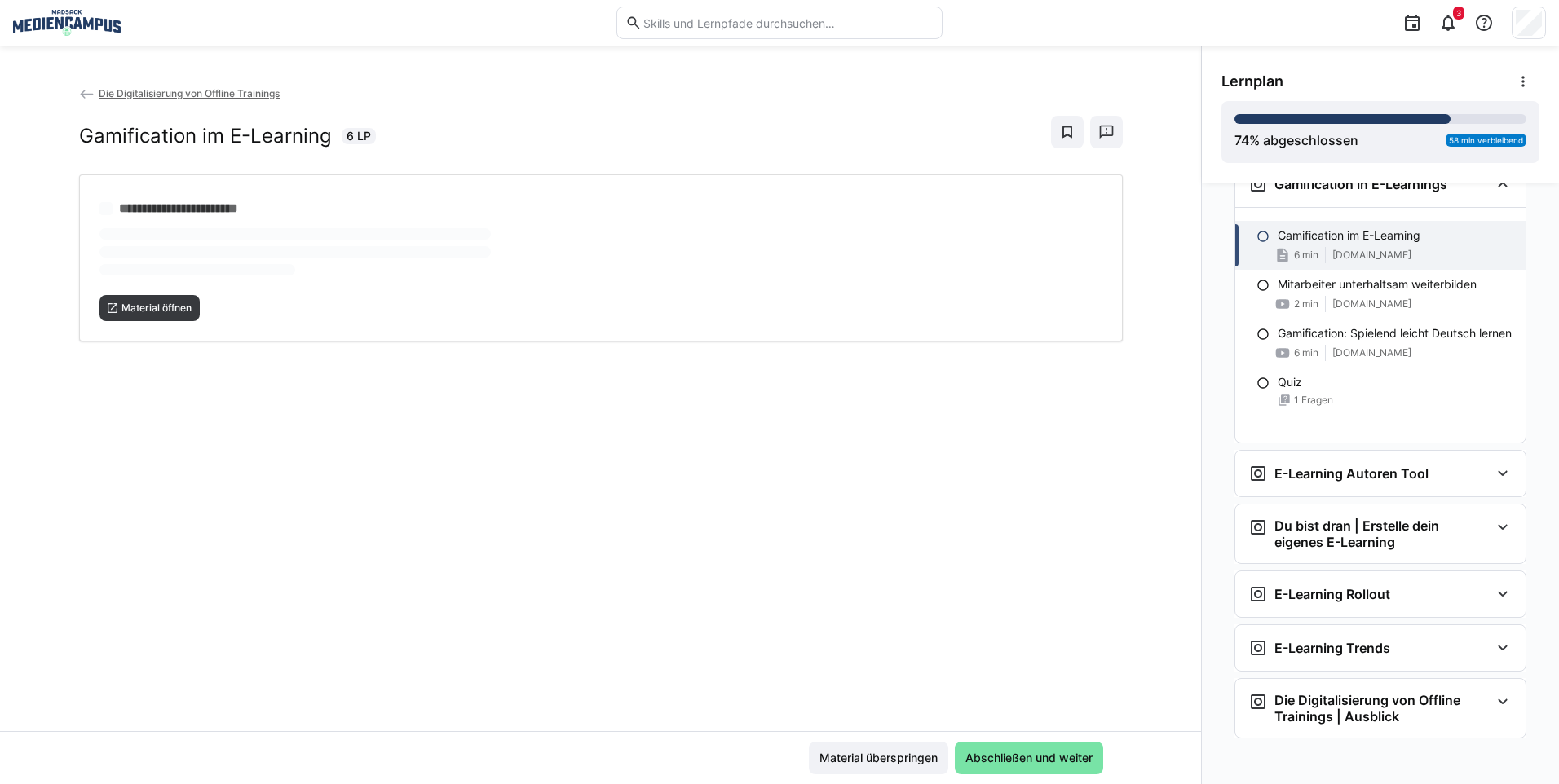
scroll to position [3486, 0]
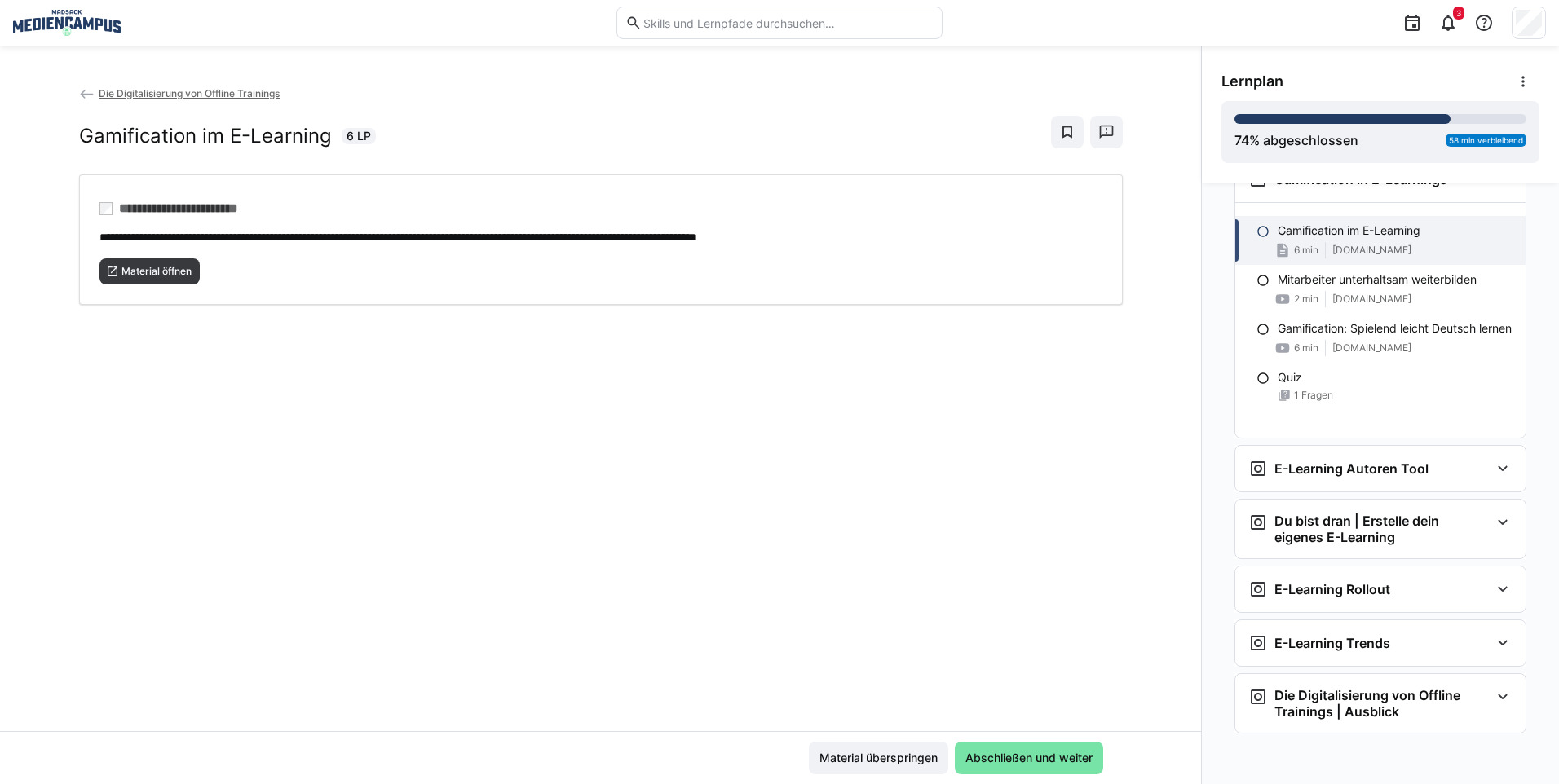
drag, startPoint x: 1024, startPoint y: 758, endPoint x: 867, endPoint y: 556, distance: 255.8
click at [888, 578] on app-classroom-main-layout "**********" at bounding box center [600, 434] width 1201 height 699
click at [146, 277] on span "Material öffnen" at bounding box center [150, 271] width 101 height 26
click at [1010, 763] on span "Abschließen und weiter" at bounding box center [1029, 757] width 132 height 16
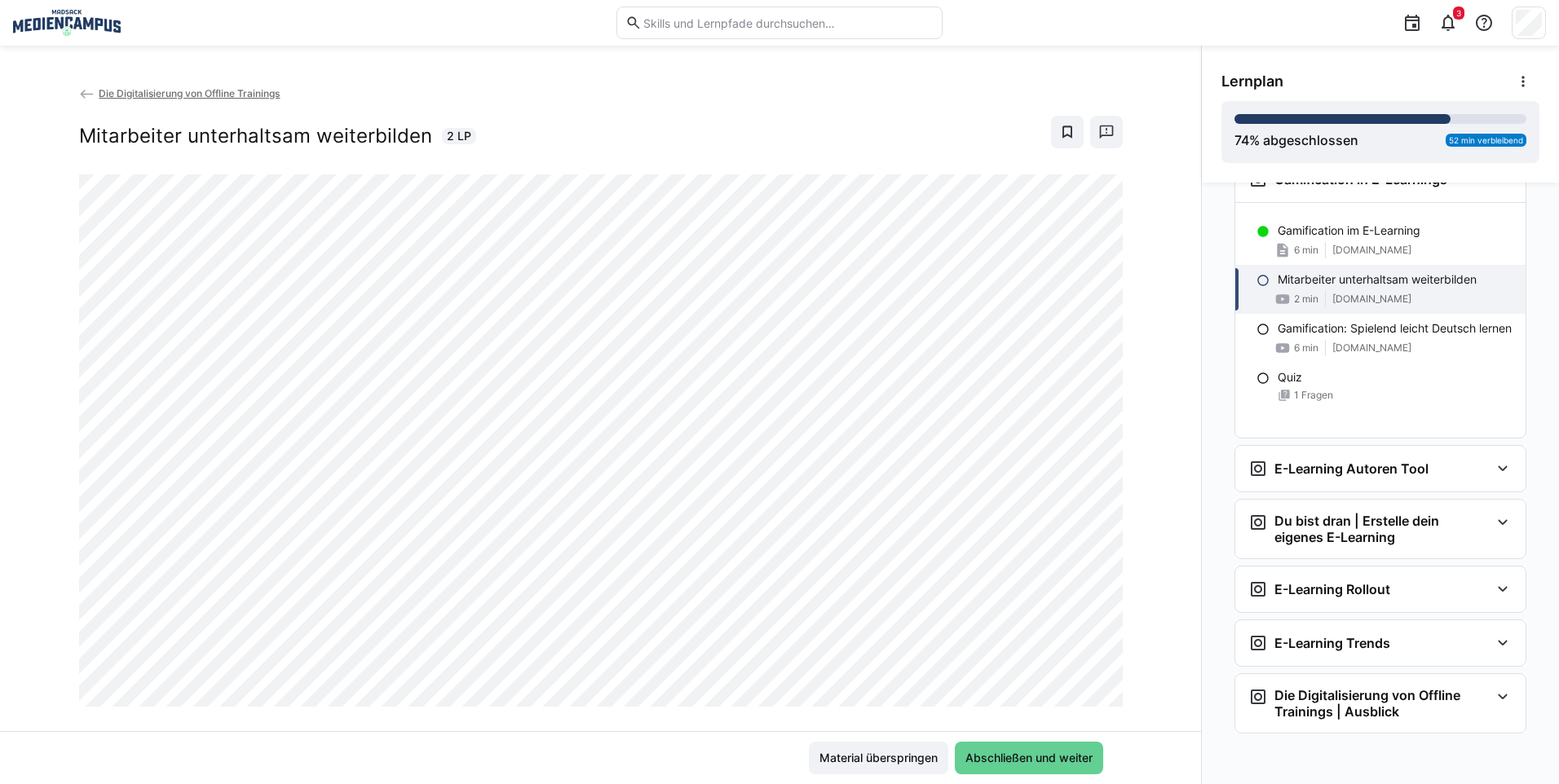
click at [1007, 750] on span "Abschließen und weiter" at bounding box center [1029, 757] width 132 height 16
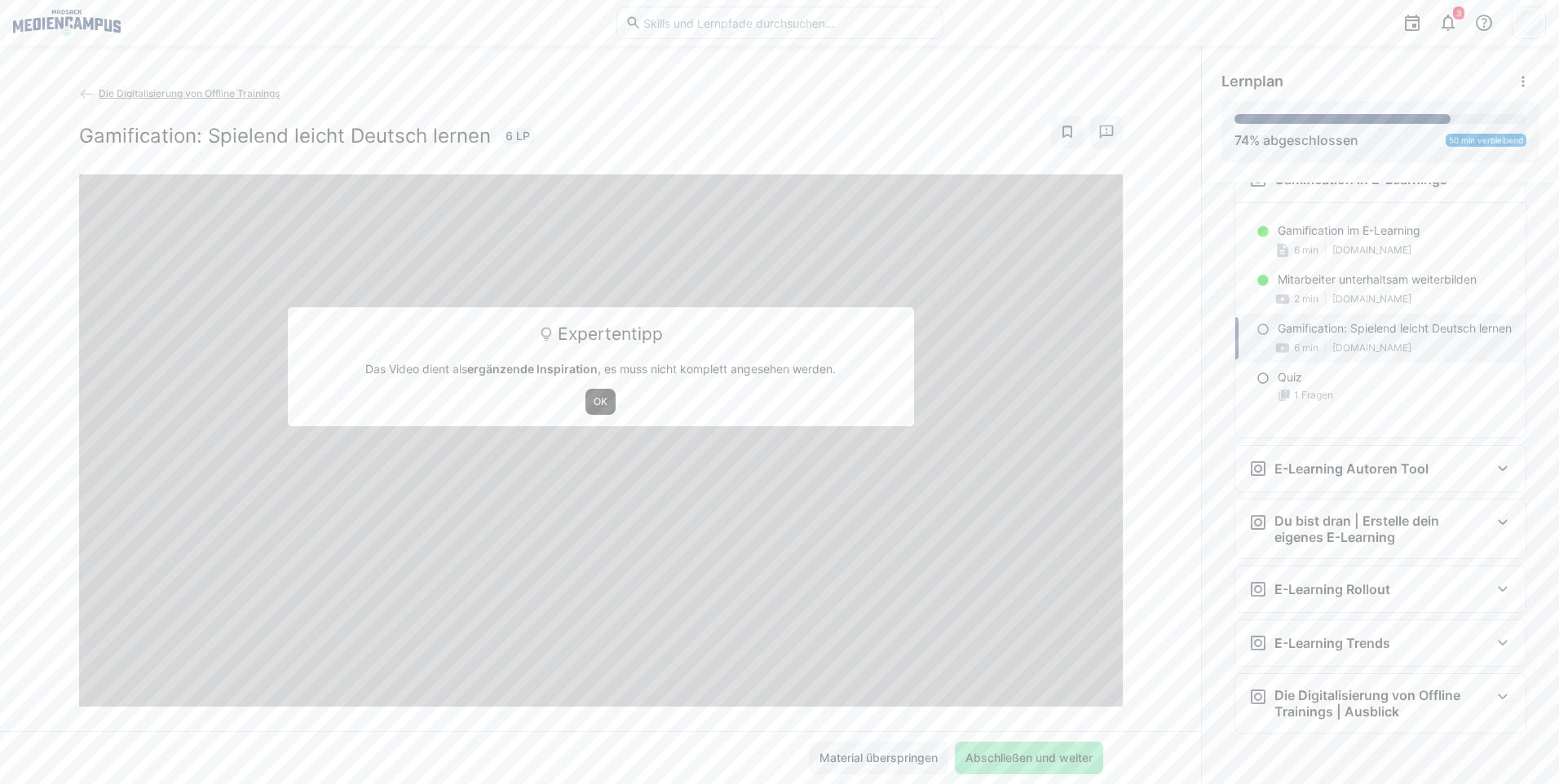
click at [593, 403] on span "OK" at bounding box center [601, 401] width 17 height 13
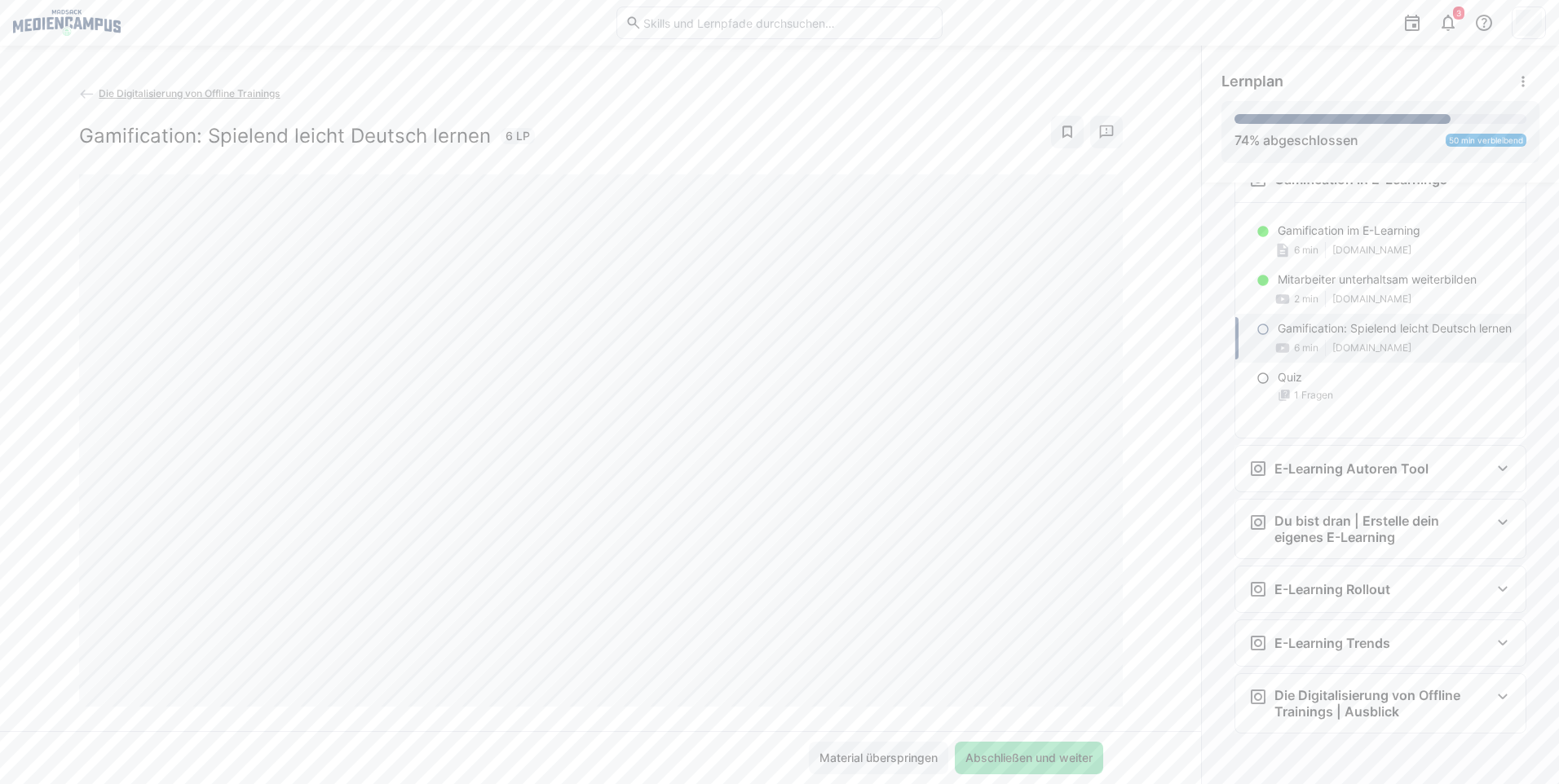
click at [984, 763] on span "Abschließen und weiter" at bounding box center [1029, 758] width 149 height 33
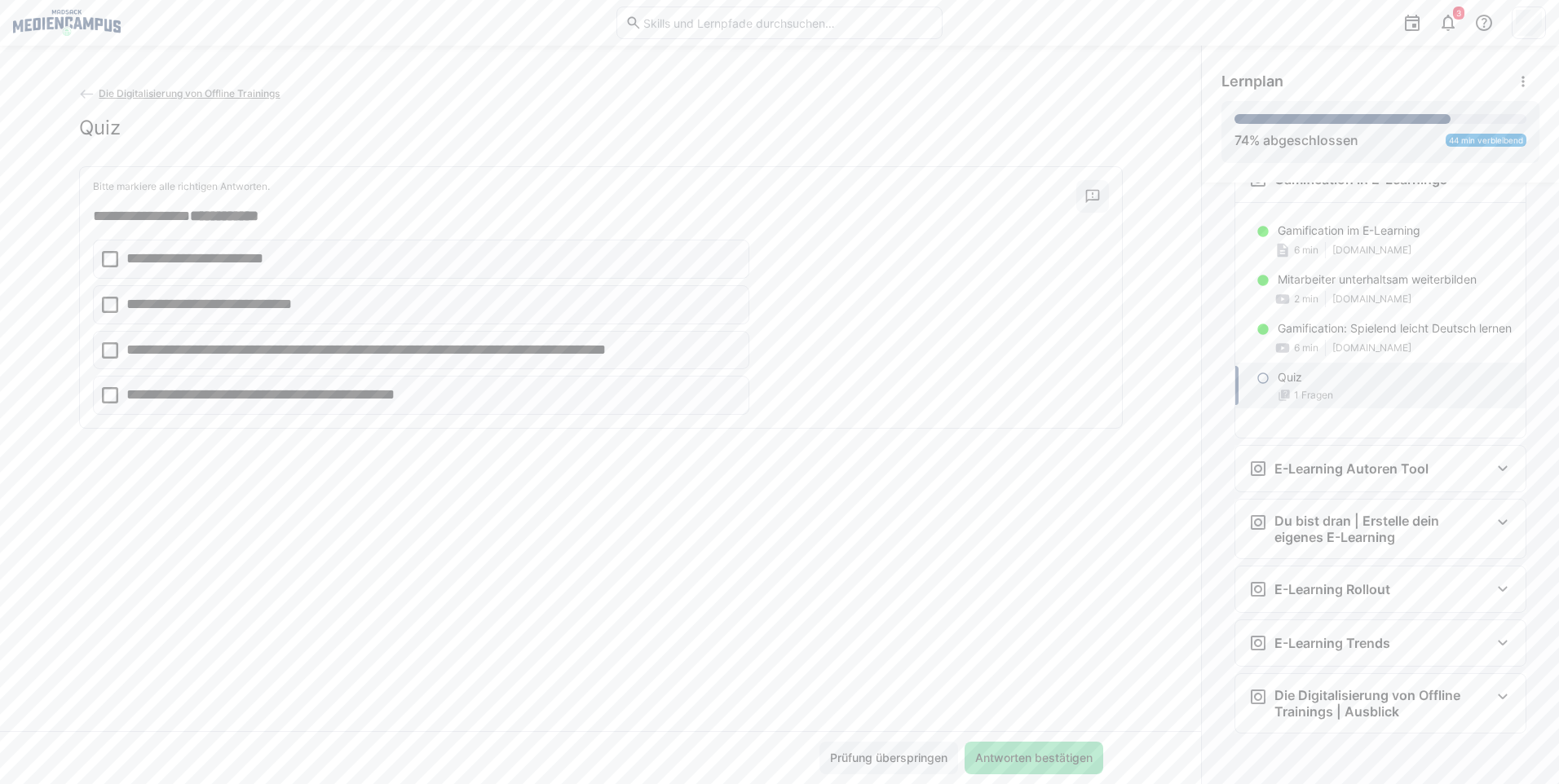
click at [1011, 763] on span "Antworten bestätigen" at bounding box center [1033, 757] width 122 height 16
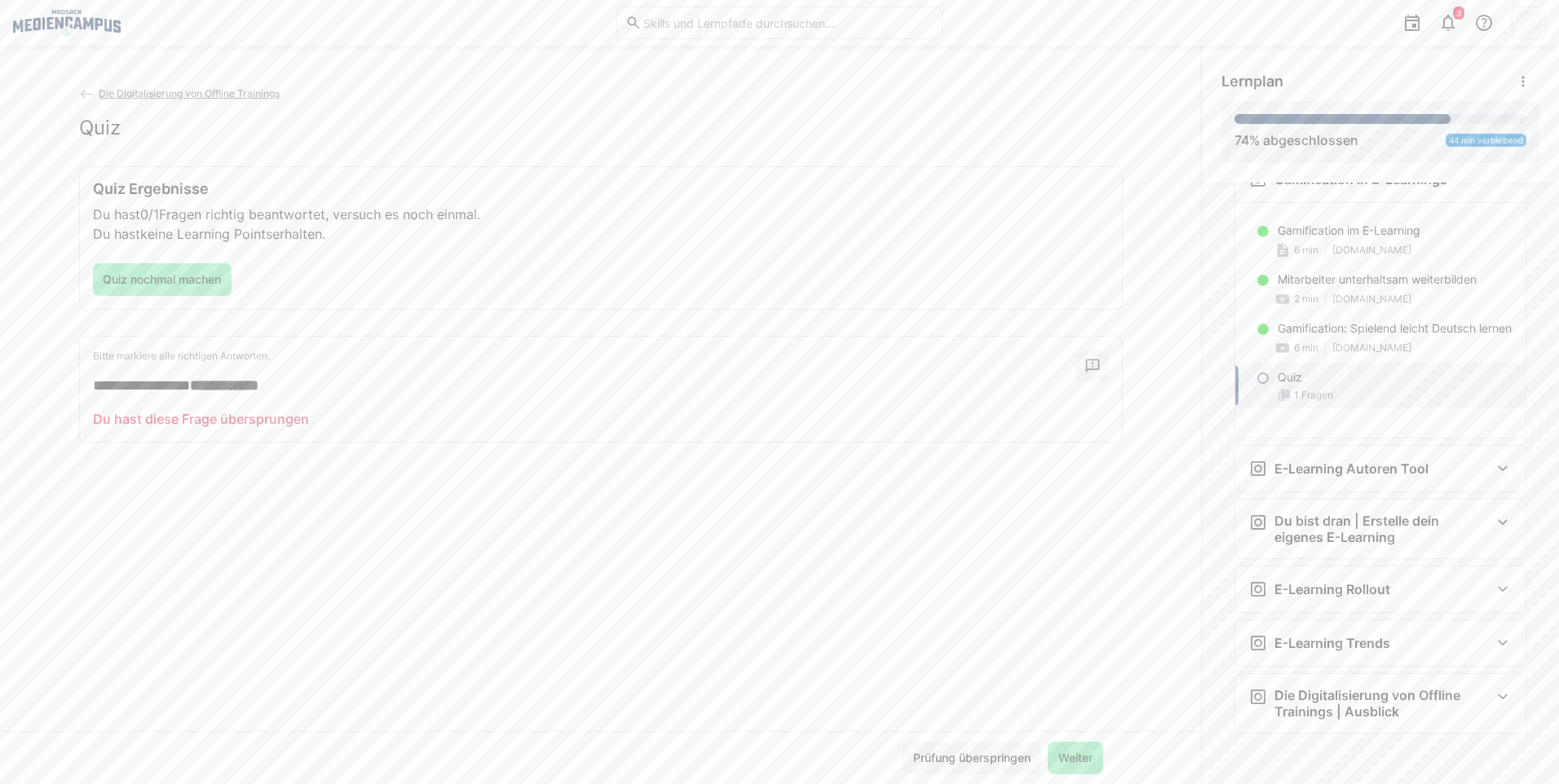
click at [1011, 763] on span "Prüfung überspringen" at bounding box center [971, 757] width 122 height 16
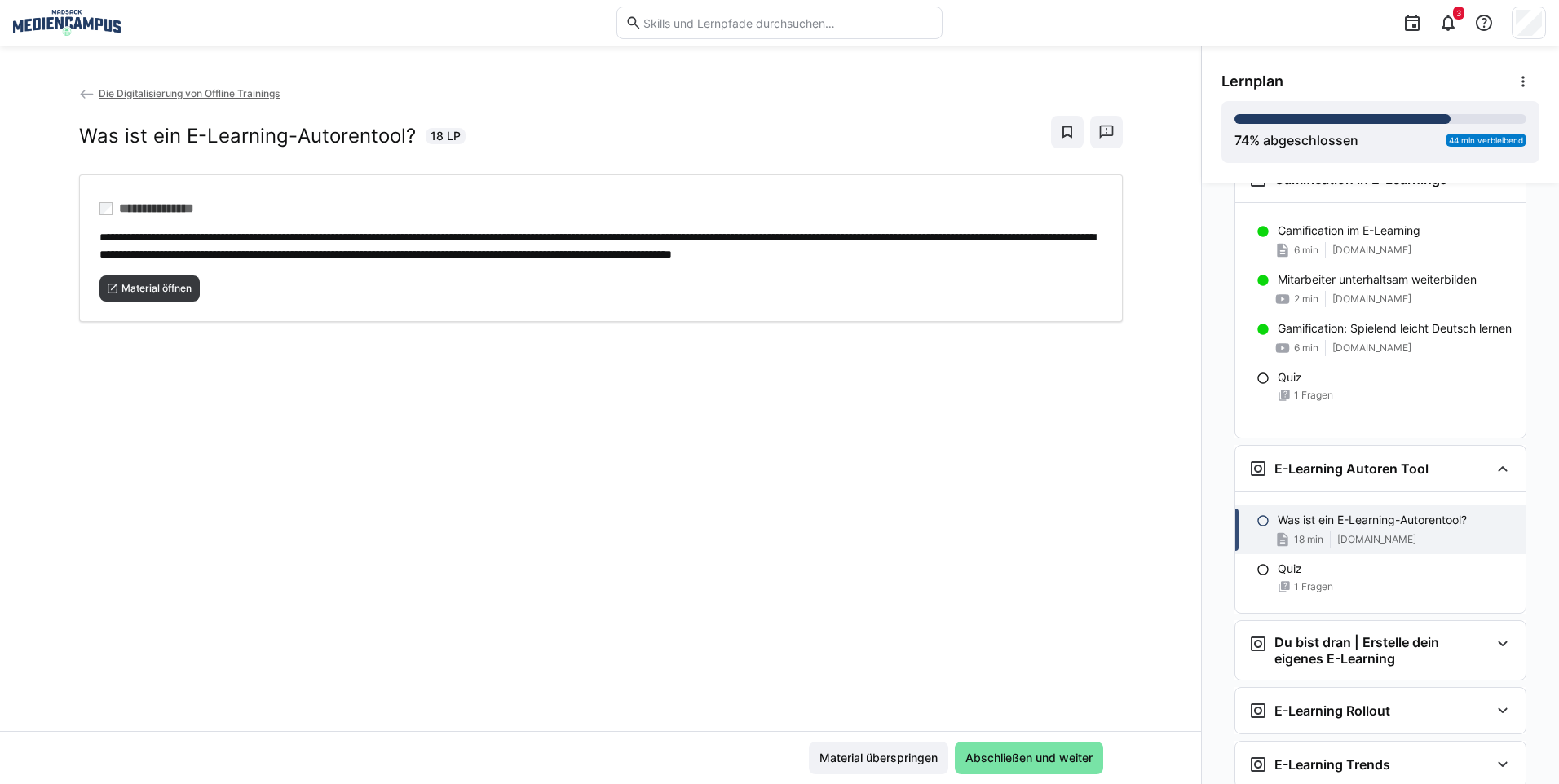
drag, startPoint x: 1011, startPoint y: 763, endPoint x: 658, endPoint y: 376, distance: 523.8
click at [726, 397] on app-classroom-main-layout "**********" at bounding box center [600, 434] width 1201 height 699
click at [163, 295] on span "Material öffnen" at bounding box center [157, 288] width 73 height 13
click at [1000, 760] on span "Abschließen und weiter" at bounding box center [1029, 757] width 132 height 16
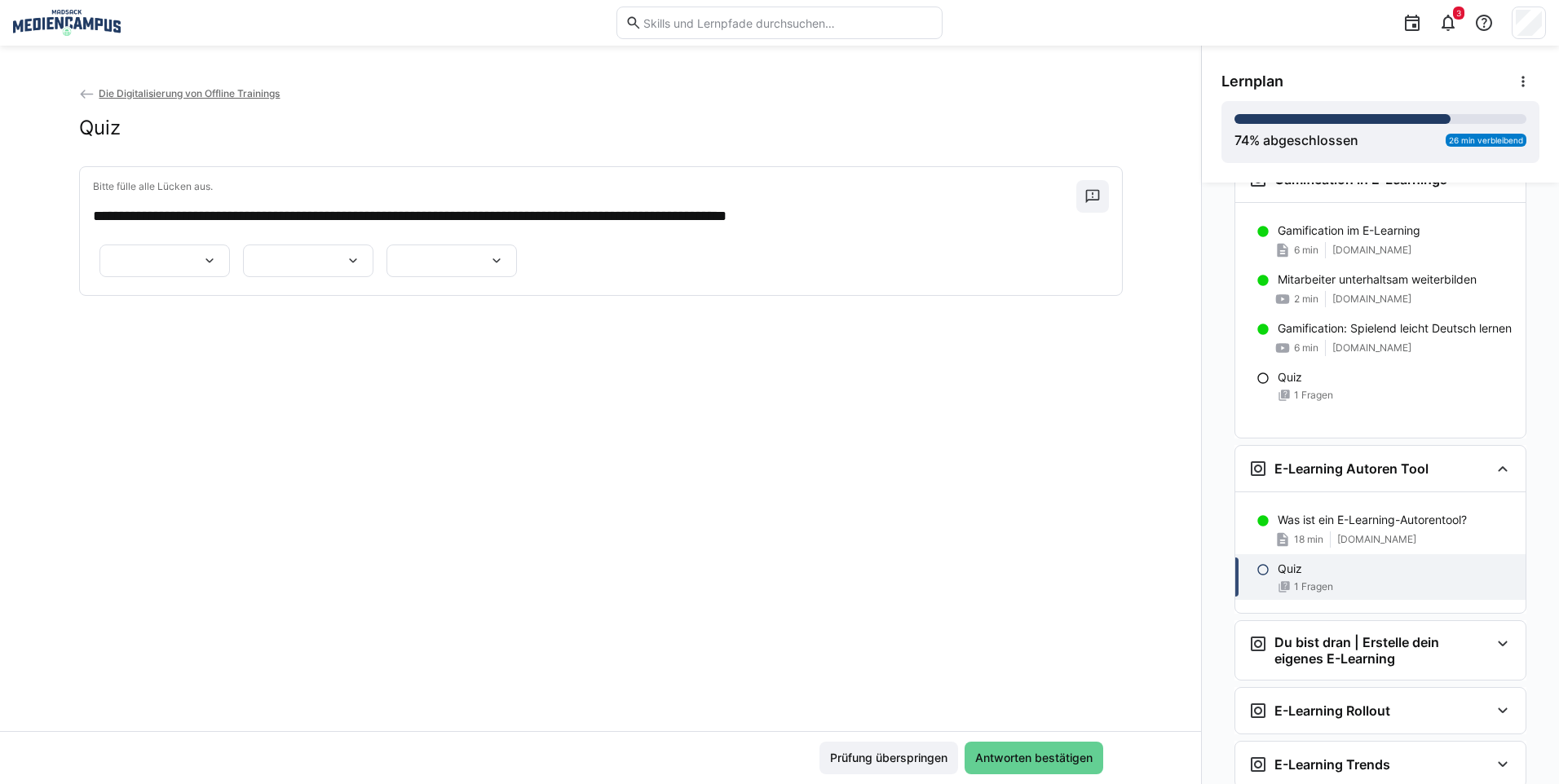
click at [1025, 748] on span "Antworten bestätigen" at bounding box center [1033, 758] width 138 height 33
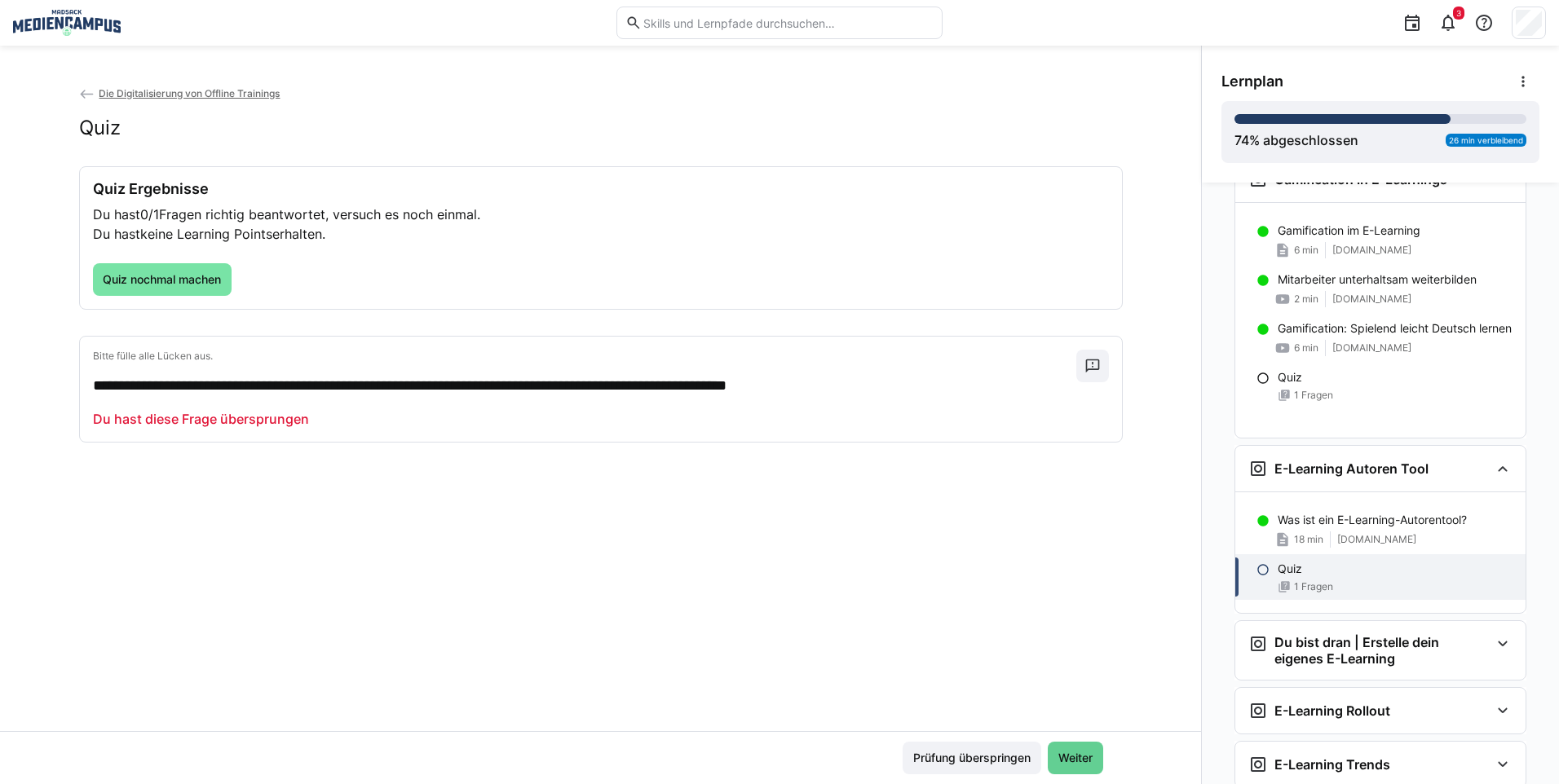
click at [1088, 763] on span "Weiter" at bounding box center [1075, 757] width 39 height 16
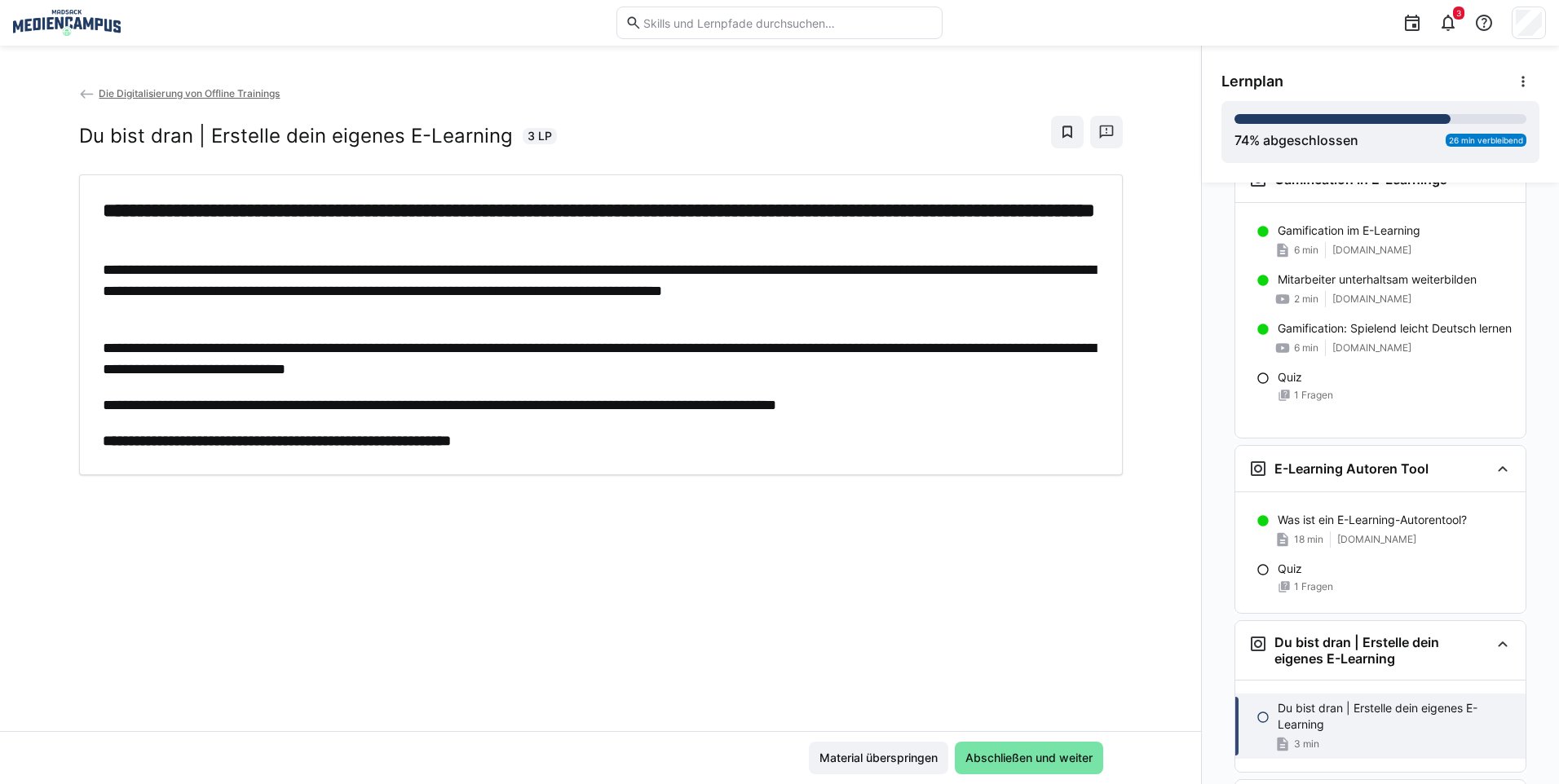
scroll to position [3607, 0]
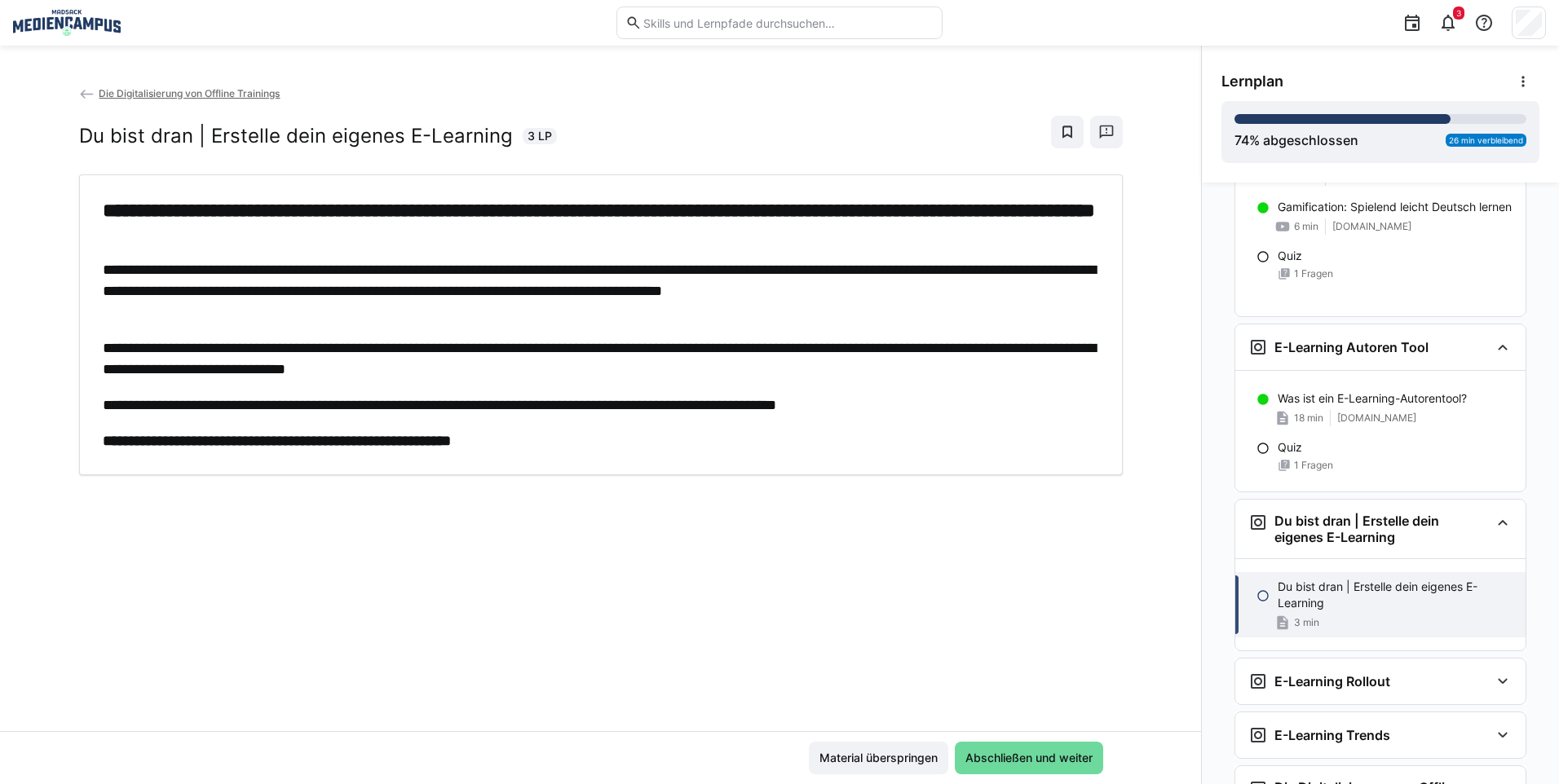
click at [1083, 756] on span "Abschließen und weiter" at bounding box center [1029, 757] width 132 height 16
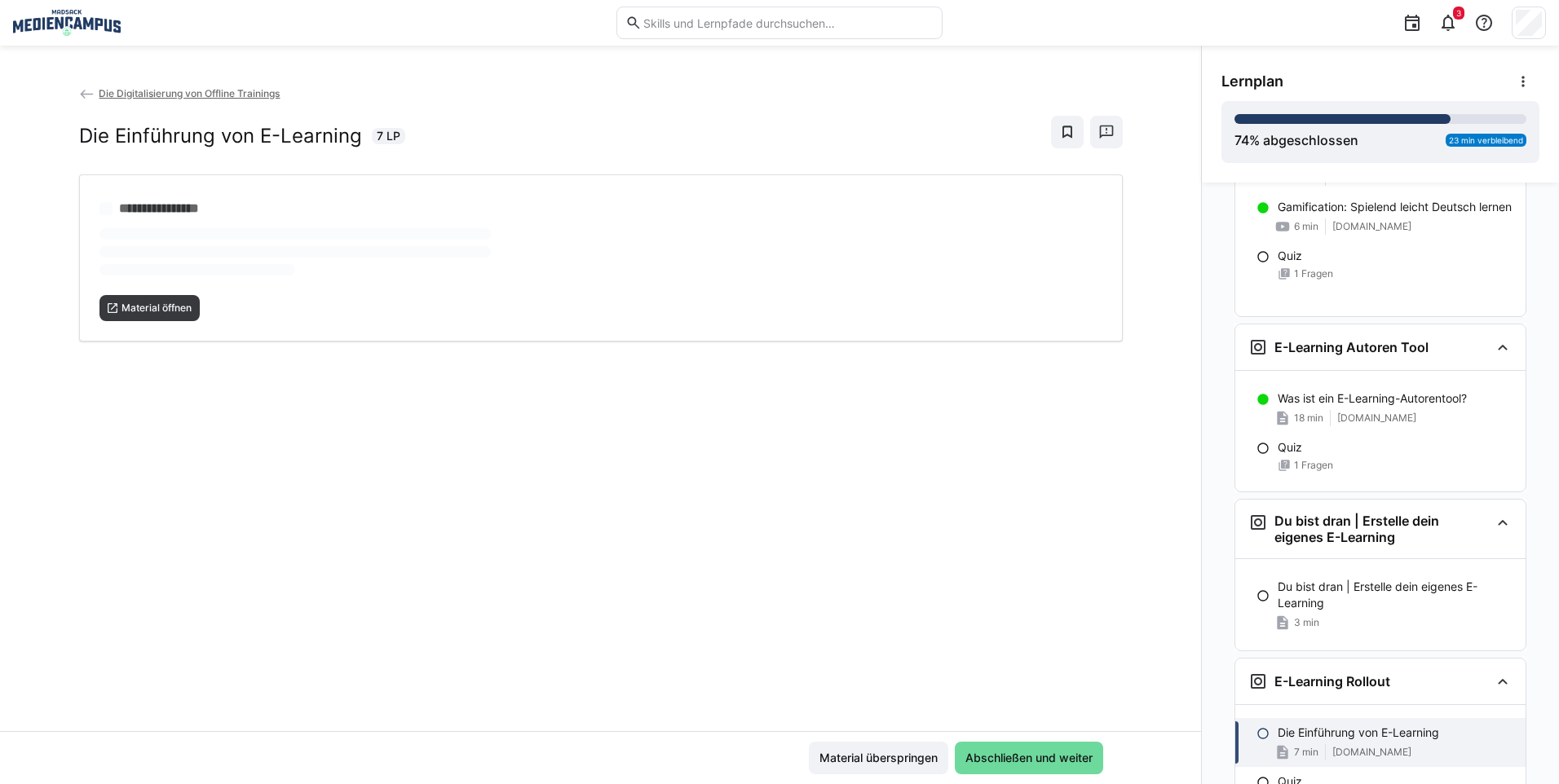
scroll to position [3700, 0]
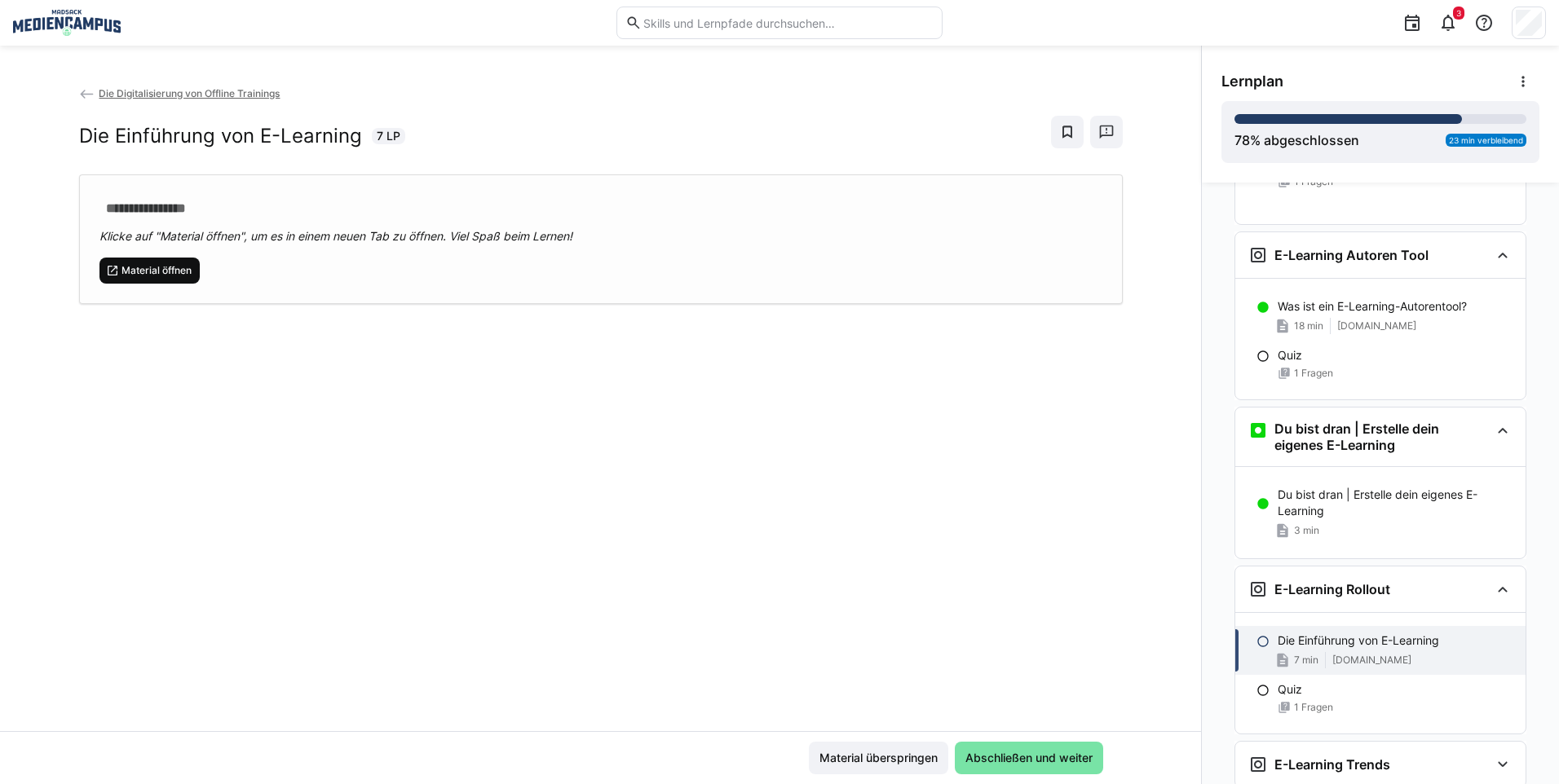
click at [148, 265] on span "Material öffnen" at bounding box center [157, 270] width 73 height 13
click at [1006, 759] on span "Abschließen und weiter" at bounding box center [1029, 757] width 132 height 16
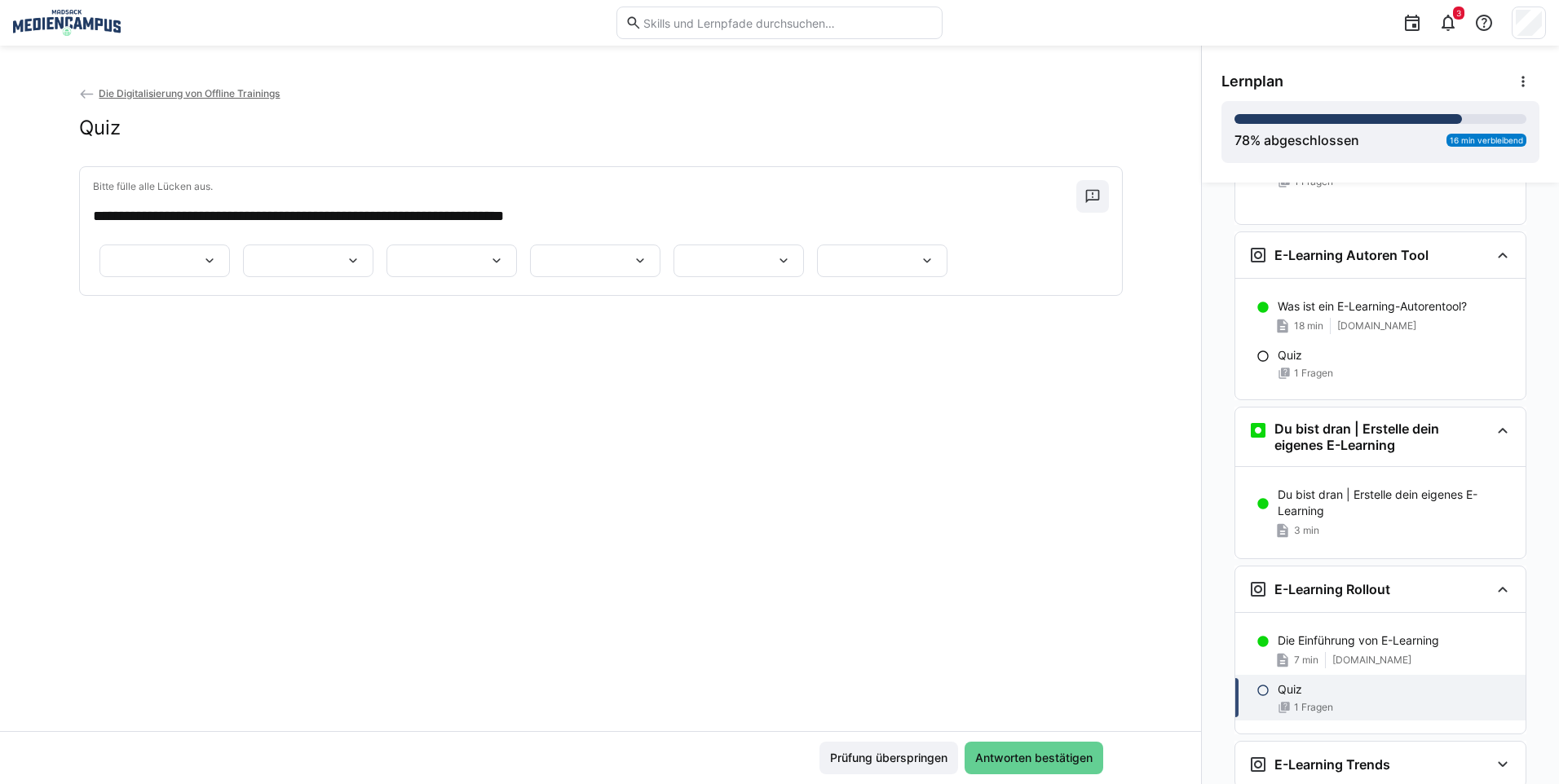
click at [1006, 759] on span "Antworten bestätigen" at bounding box center [1033, 757] width 122 height 16
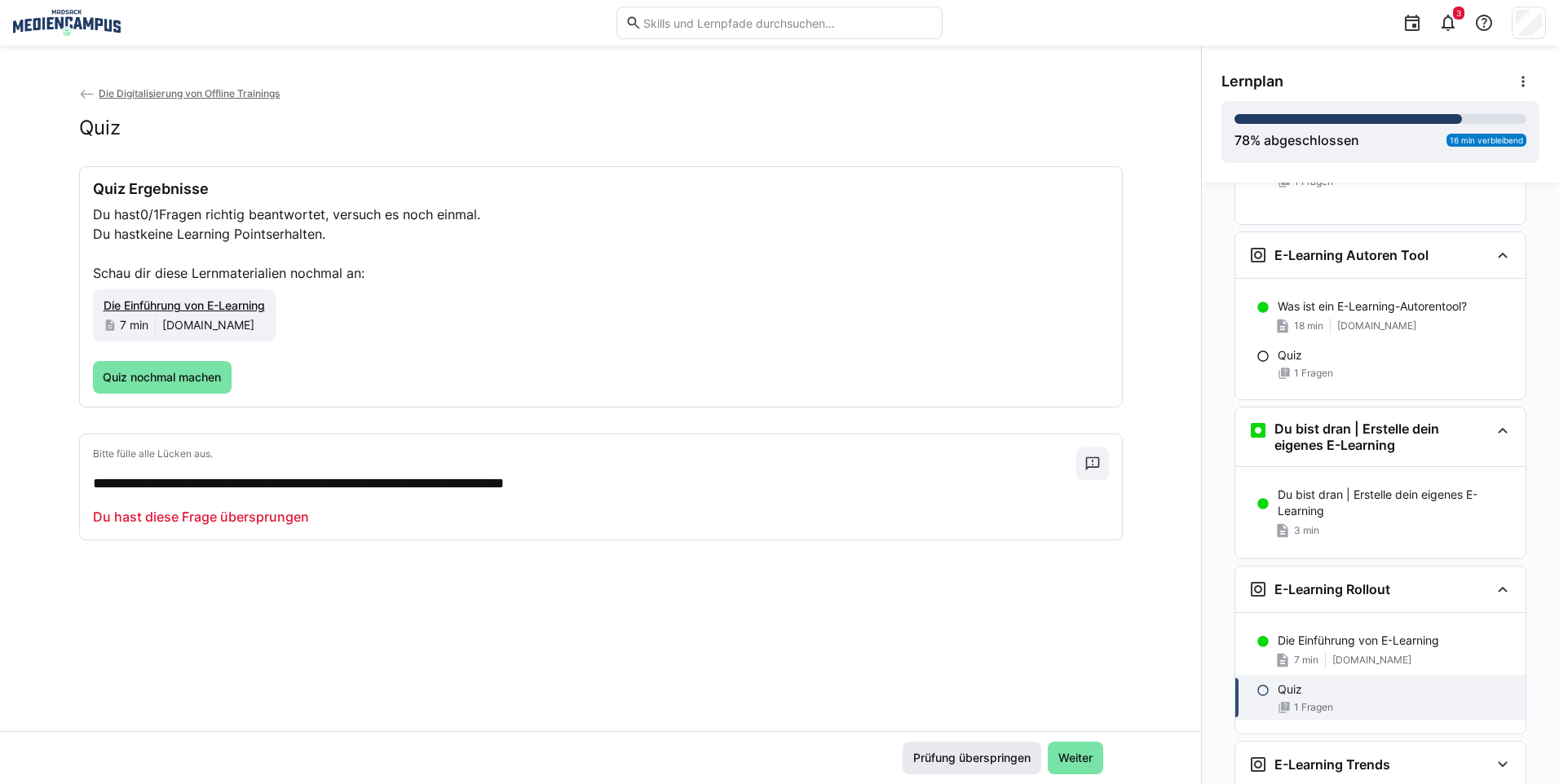
click at [1003, 761] on span "Prüfung überspringen" at bounding box center [971, 757] width 122 height 16
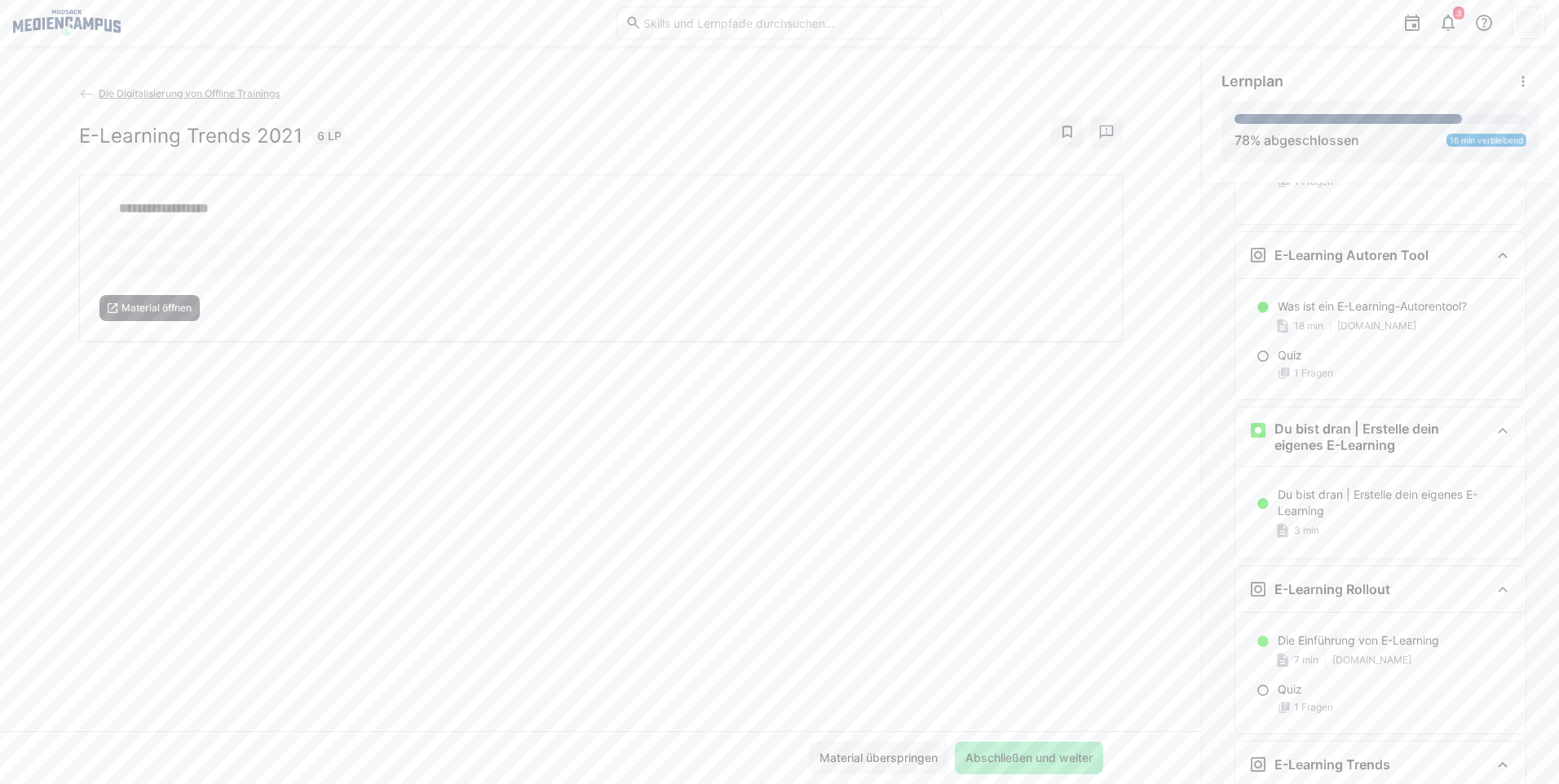
scroll to position [3821, 0]
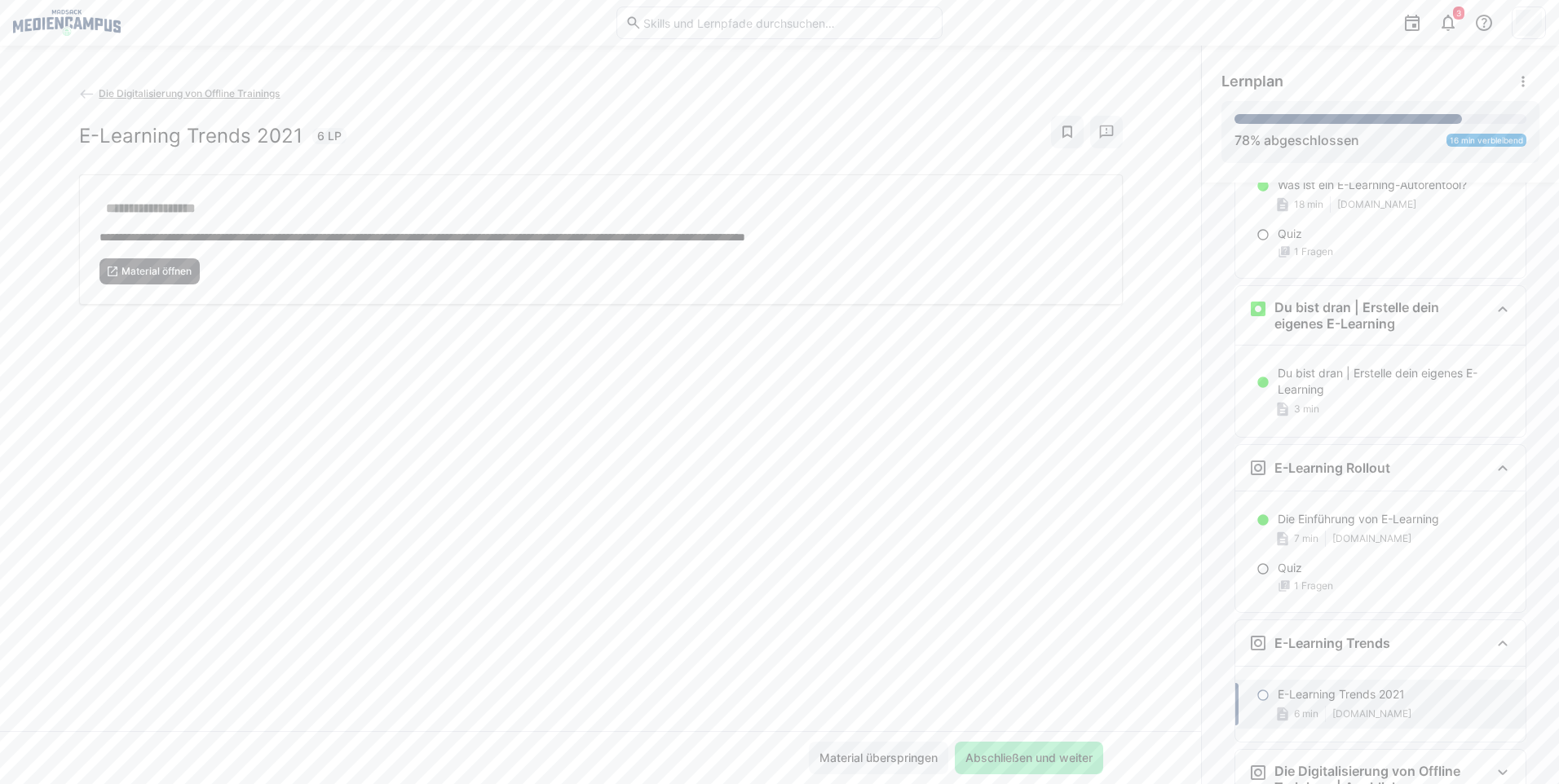
click at [137, 312] on div "**********" at bounding box center [600, 408] width 1201 height 647
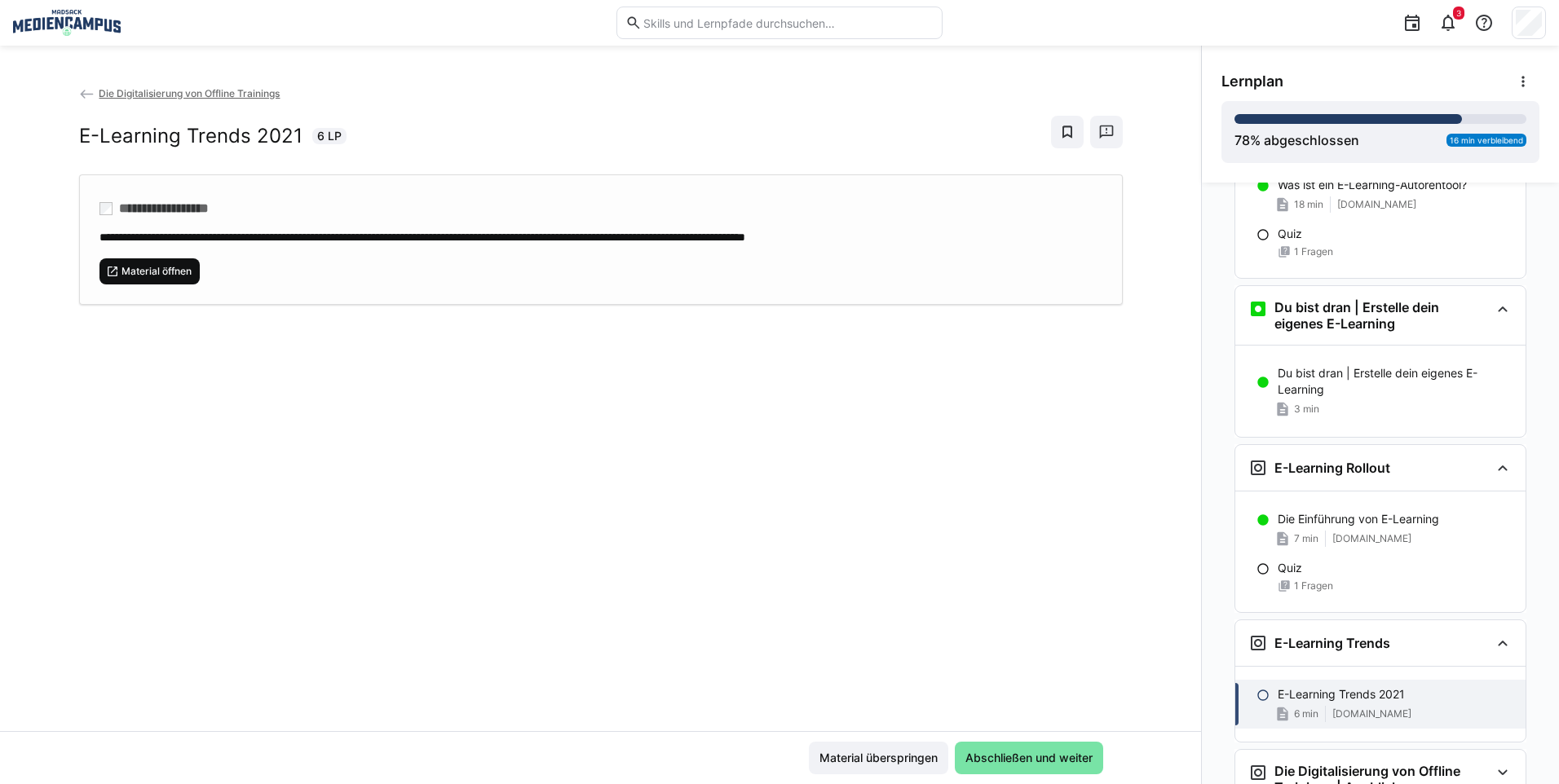
click at [137, 276] on span "Material öffnen" at bounding box center [157, 271] width 73 height 13
drag, startPoint x: 996, startPoint y: 733, endPoint x: 1000, endPoint y: 744, distance: 11.7
click at [996, 733] on div "Material überspringen Abschließen und weiter" at bounding box center [600, 757] width 1201 height 53
click at [1004, 755] on span "Abschließen und weiter" at bounding box center [1029, 757] width 132 height 16
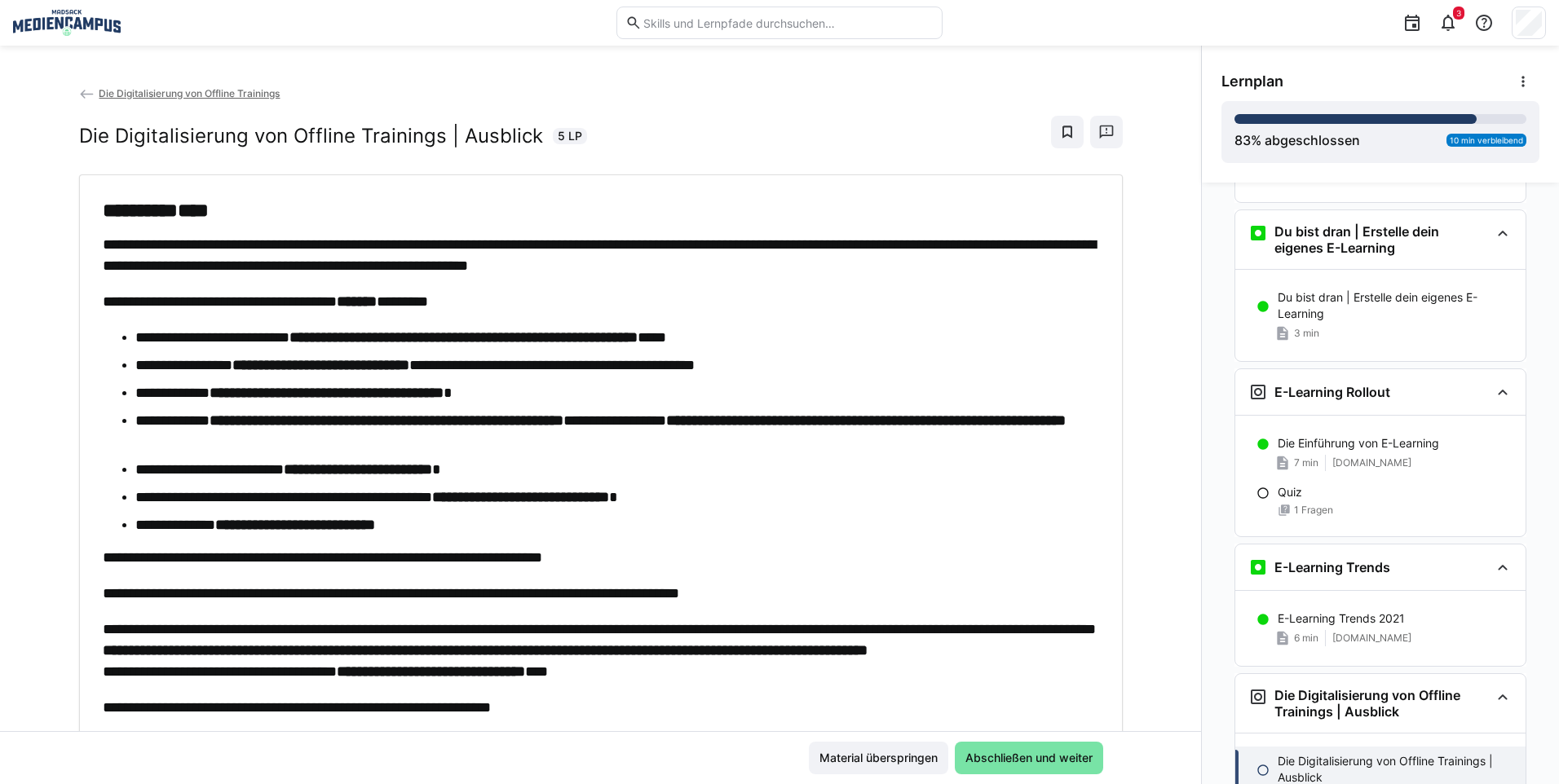
scroll to position [64, 0]
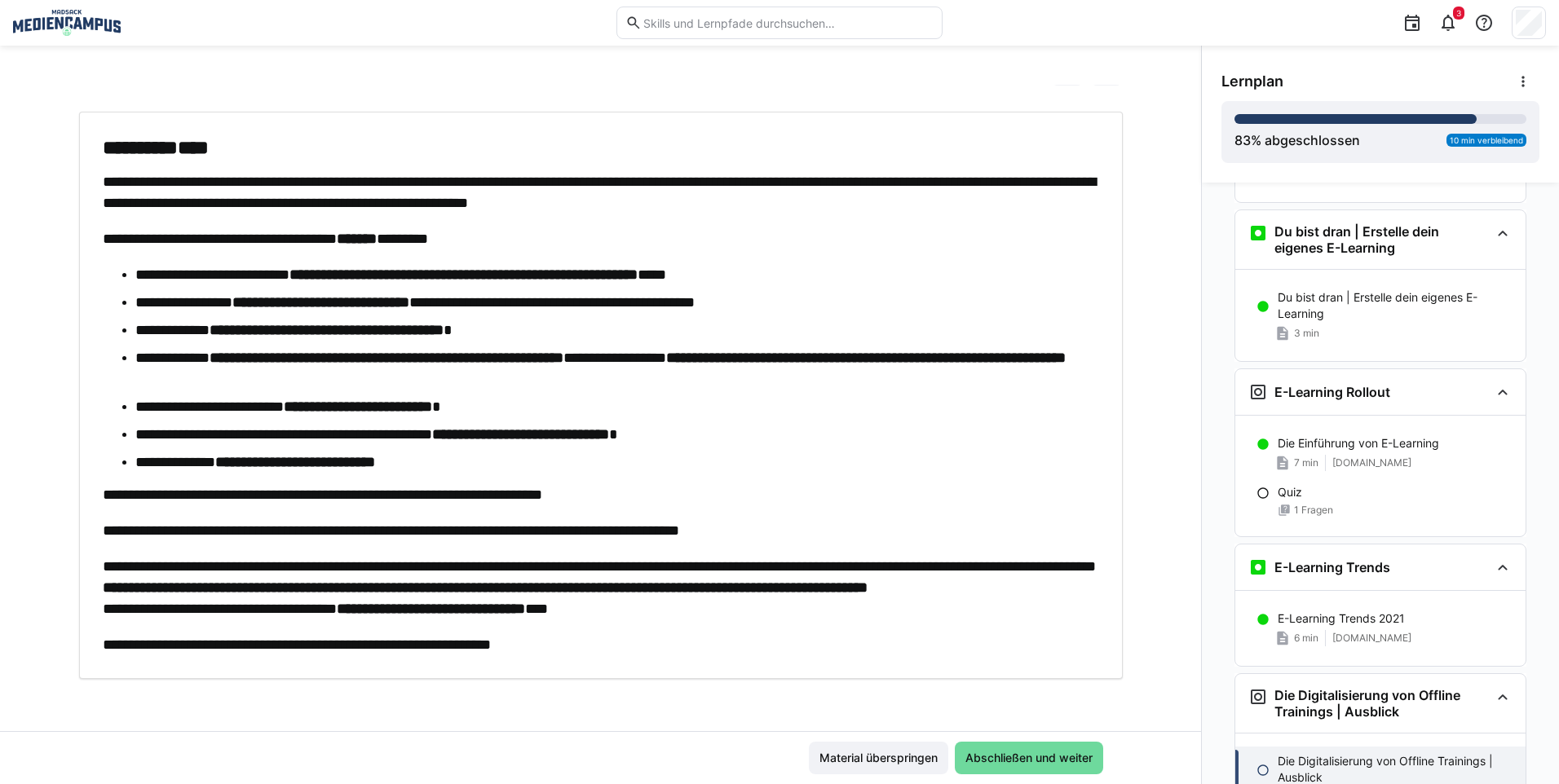
click at [1021, 757] on span "Abschließen und weiter" at bounding box center [1029, 757] width 132 height 16
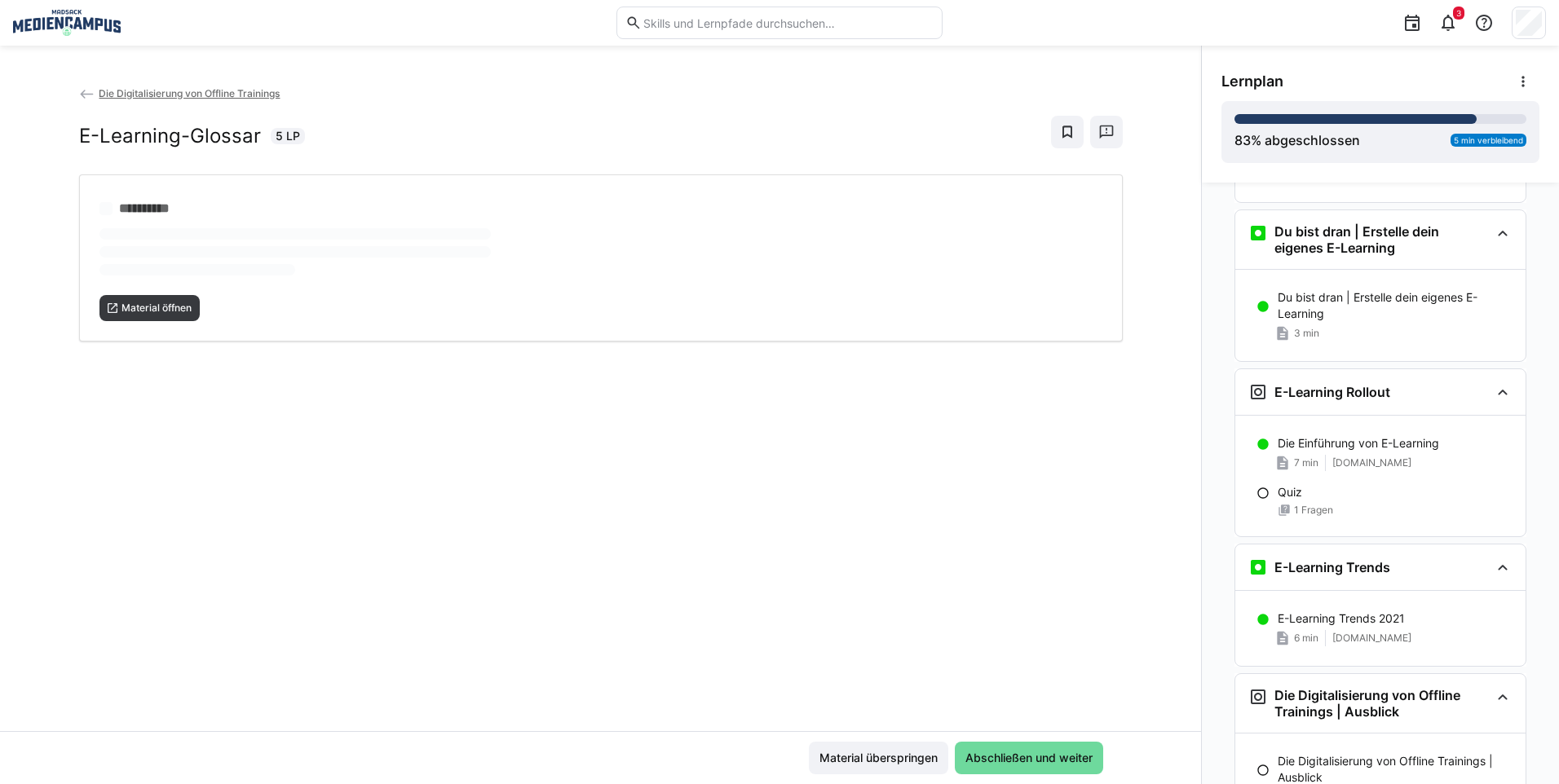
scroll to position [0, 0]
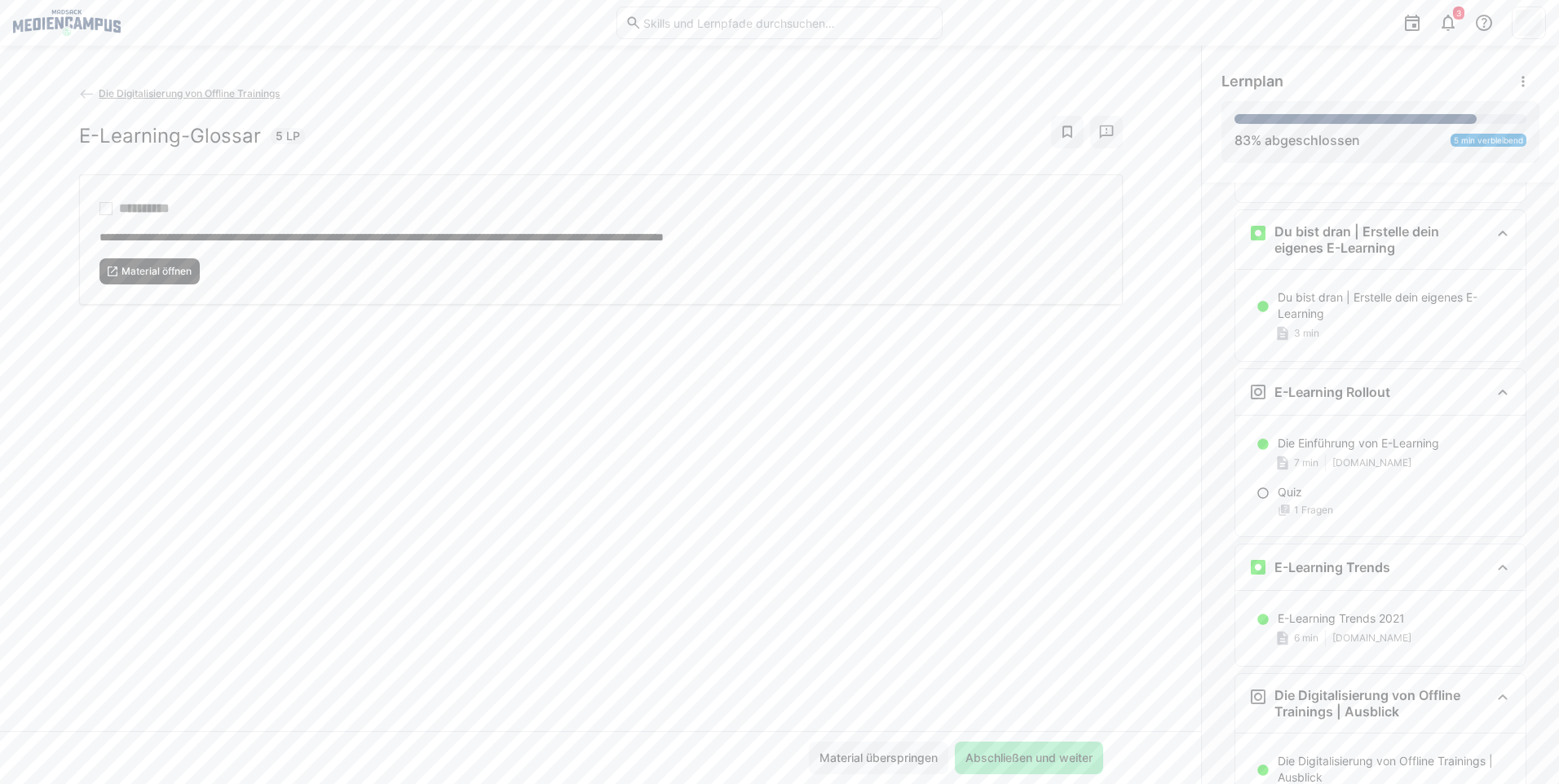
click at [161, 277] on span "Material öffnen" at bounding box center [150, 271] width 101 height 26
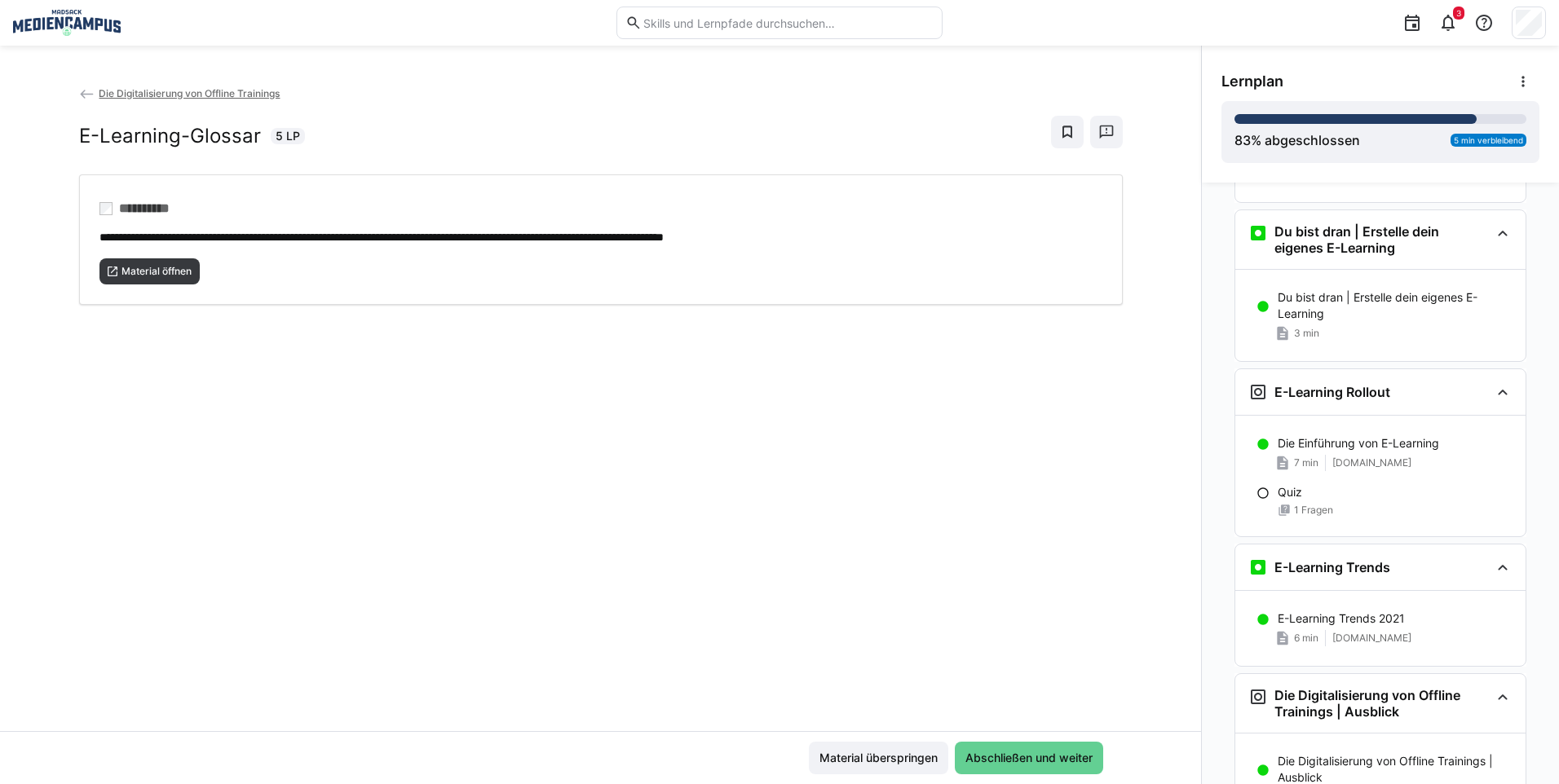
click at [1007, 747] on span "Abschließen und weiter" at bounding box center [1029, 758] width 149 height 33
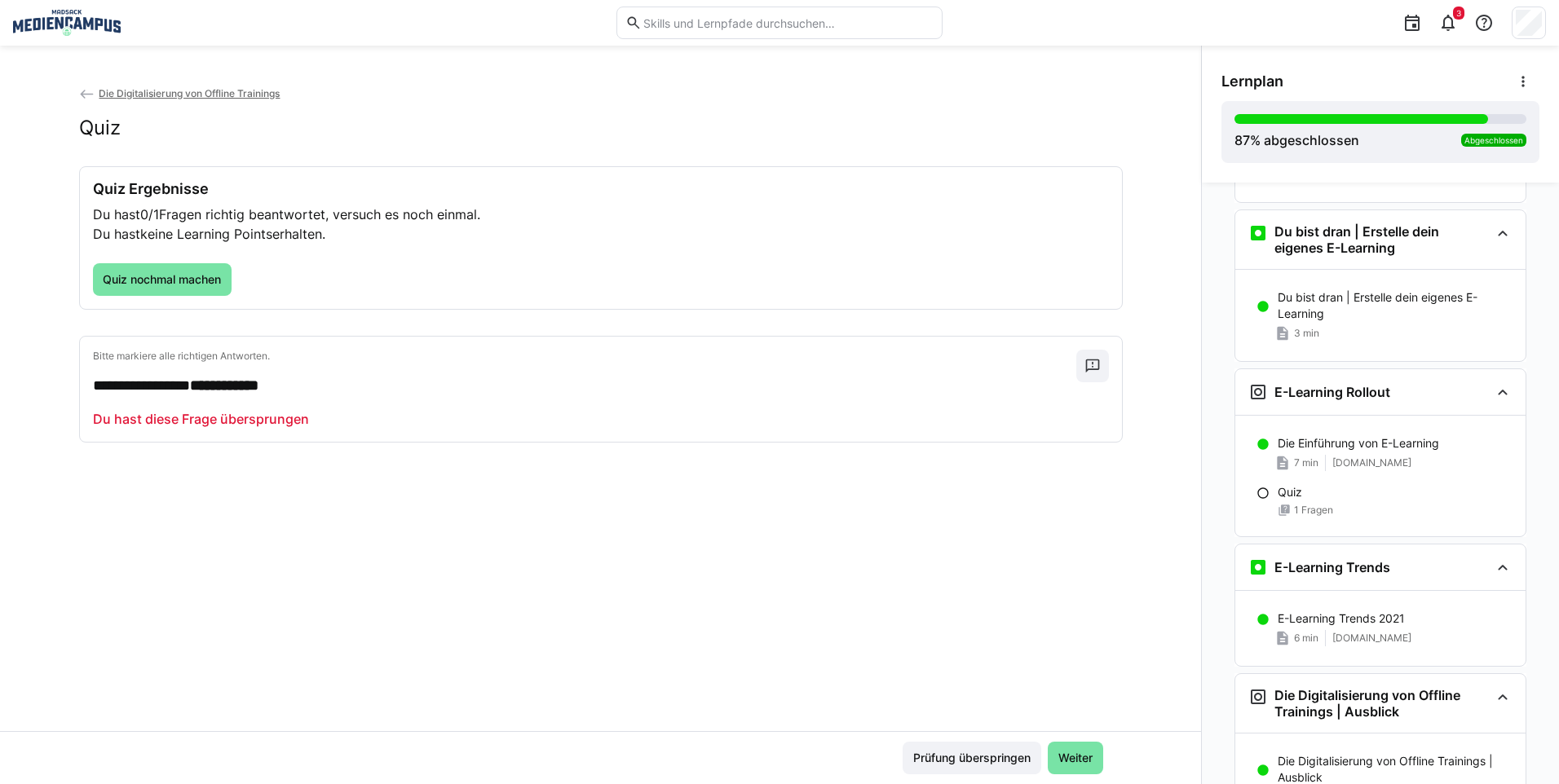
scroll to position [3459, 0]
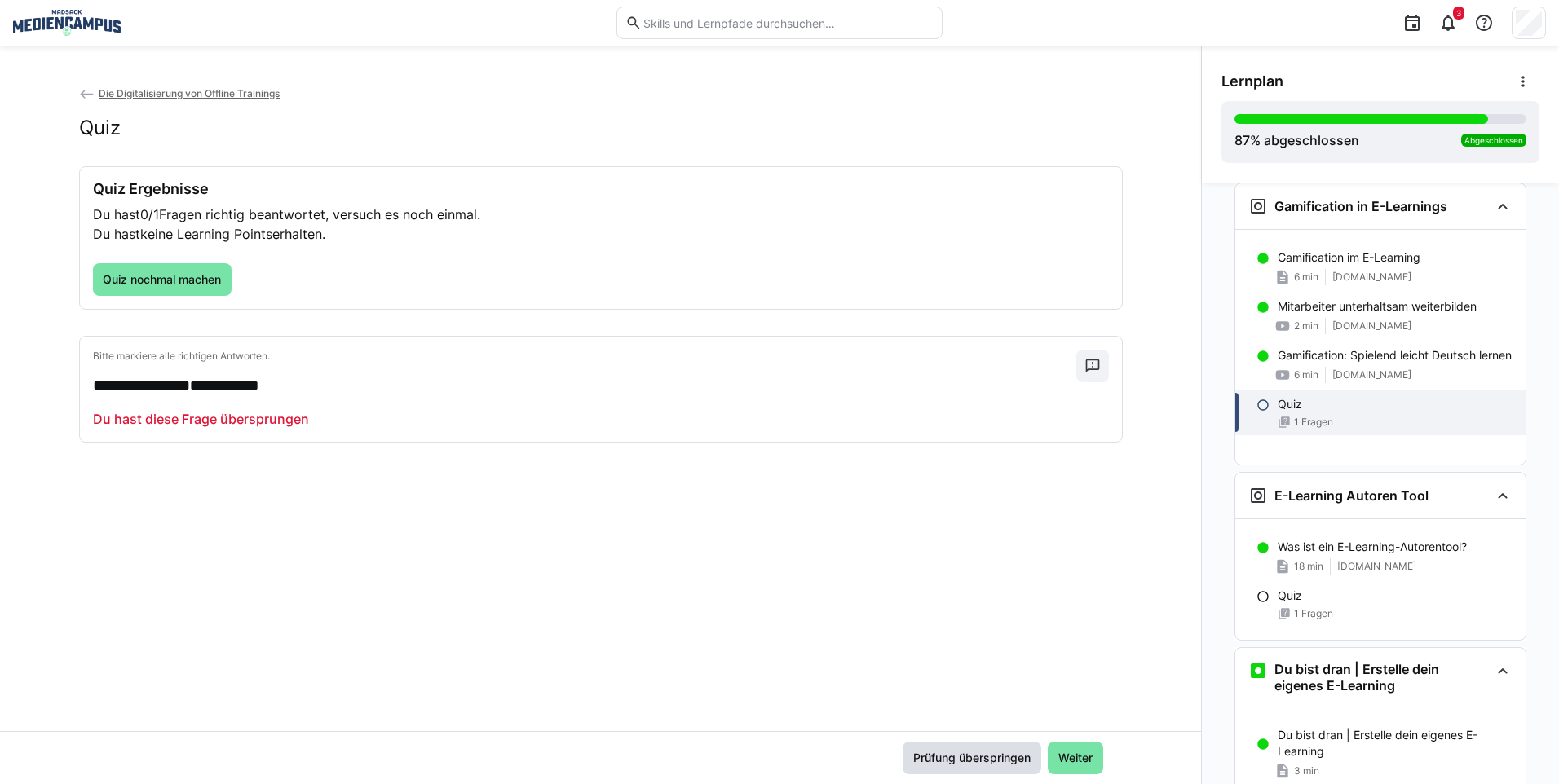
click at [1012, 757] on span "Prüfung überspringen" at bounding box center [971, 757] width 122 height 16
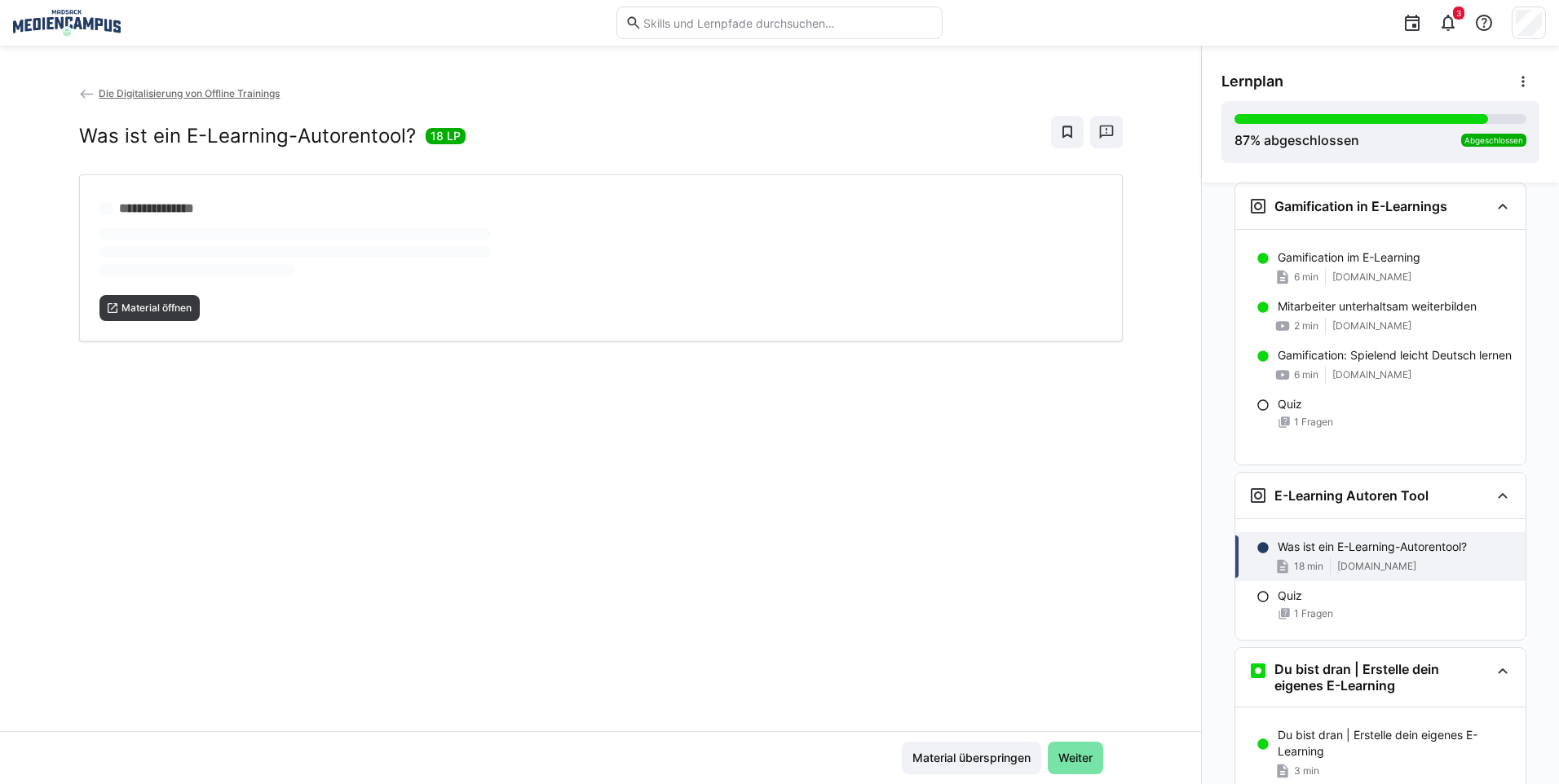
scroll to position [3748, 0]
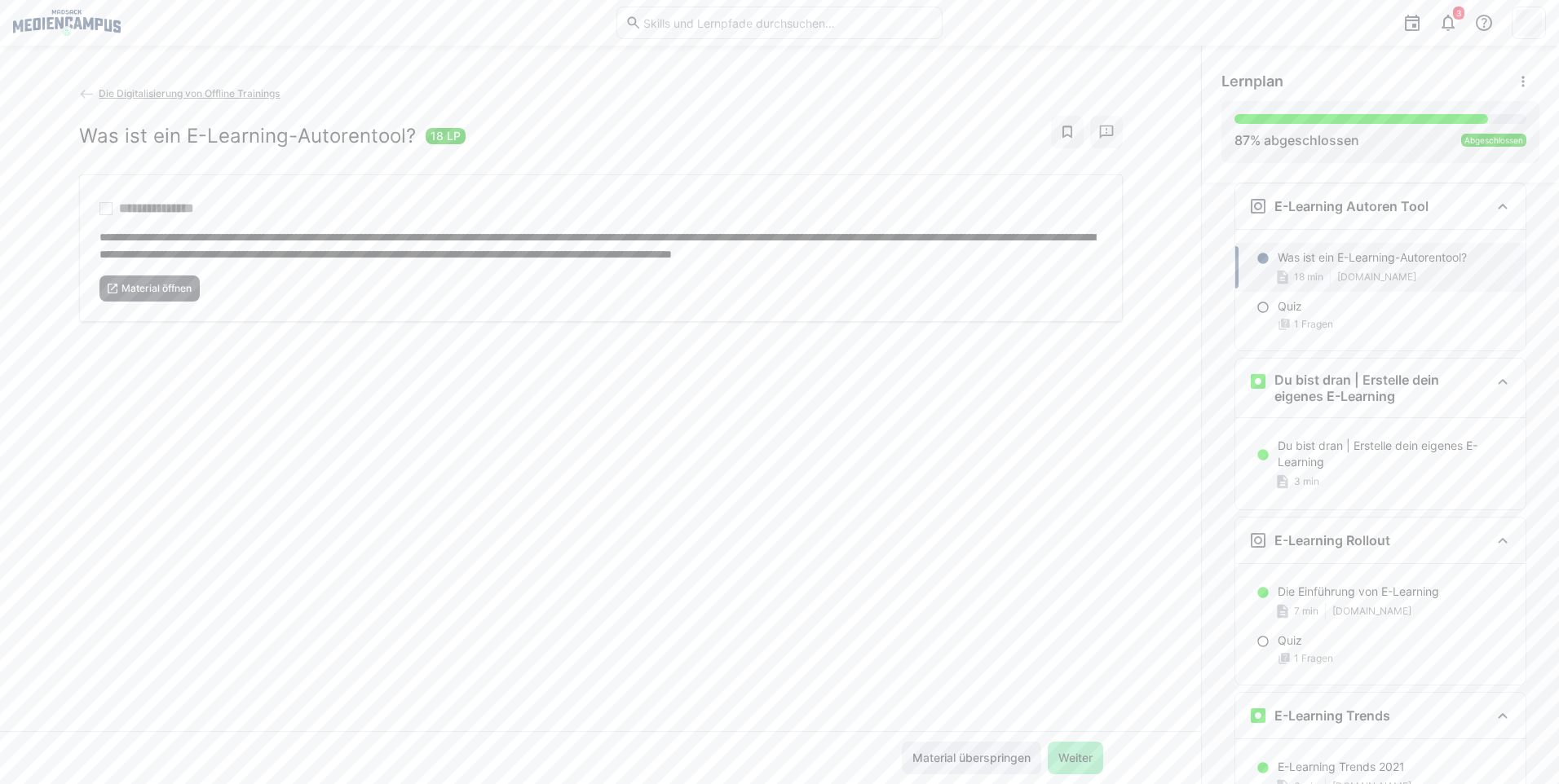
click at [1006, 758] on span "Material überspringen" at bounding box center [971, 757] width 123 height 16
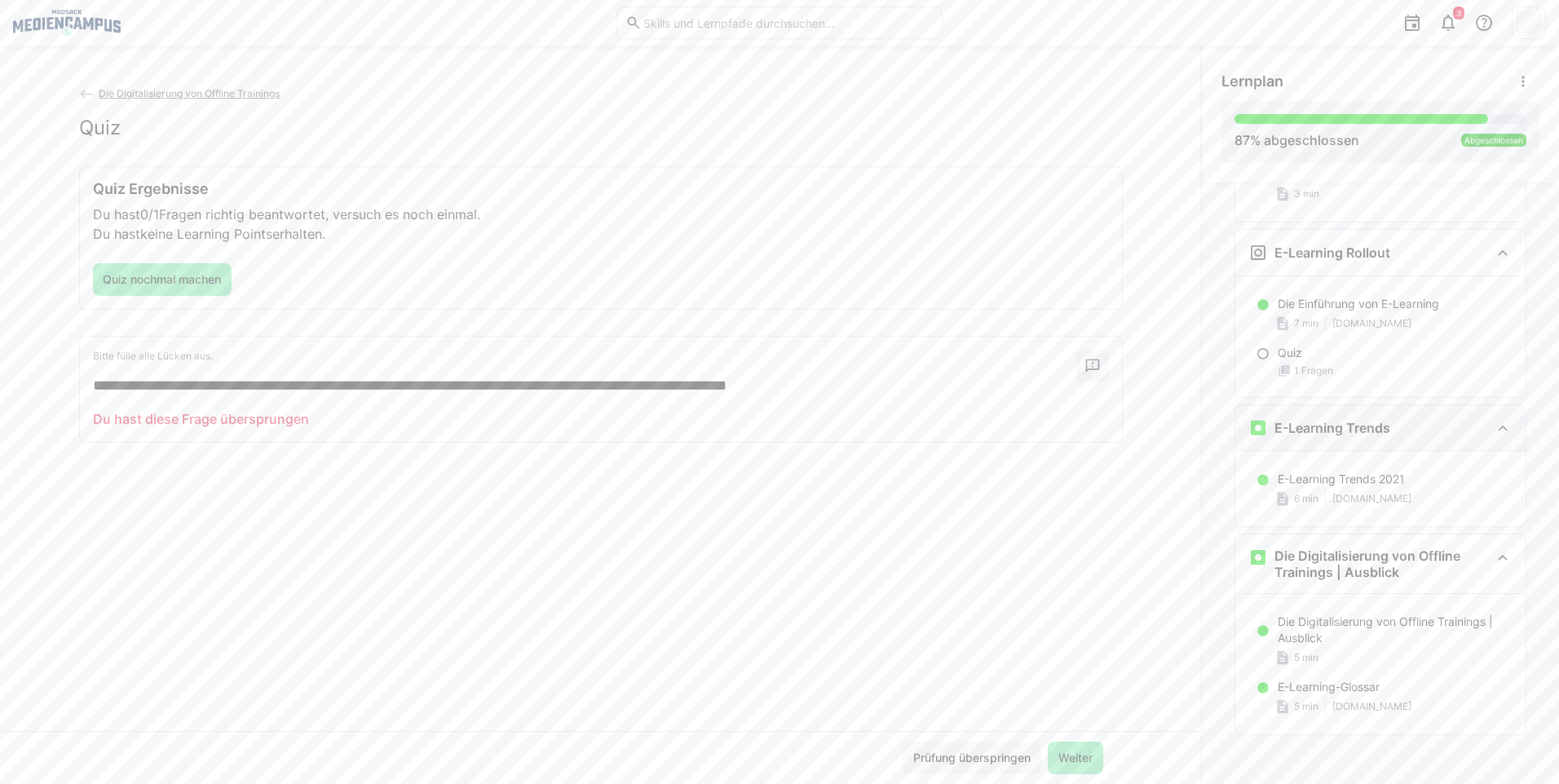
scroll to position [4038, 0]
click at [987, 766] on span "Prüfung überspringen" at bounding box center [972, 758] width 138 height 33
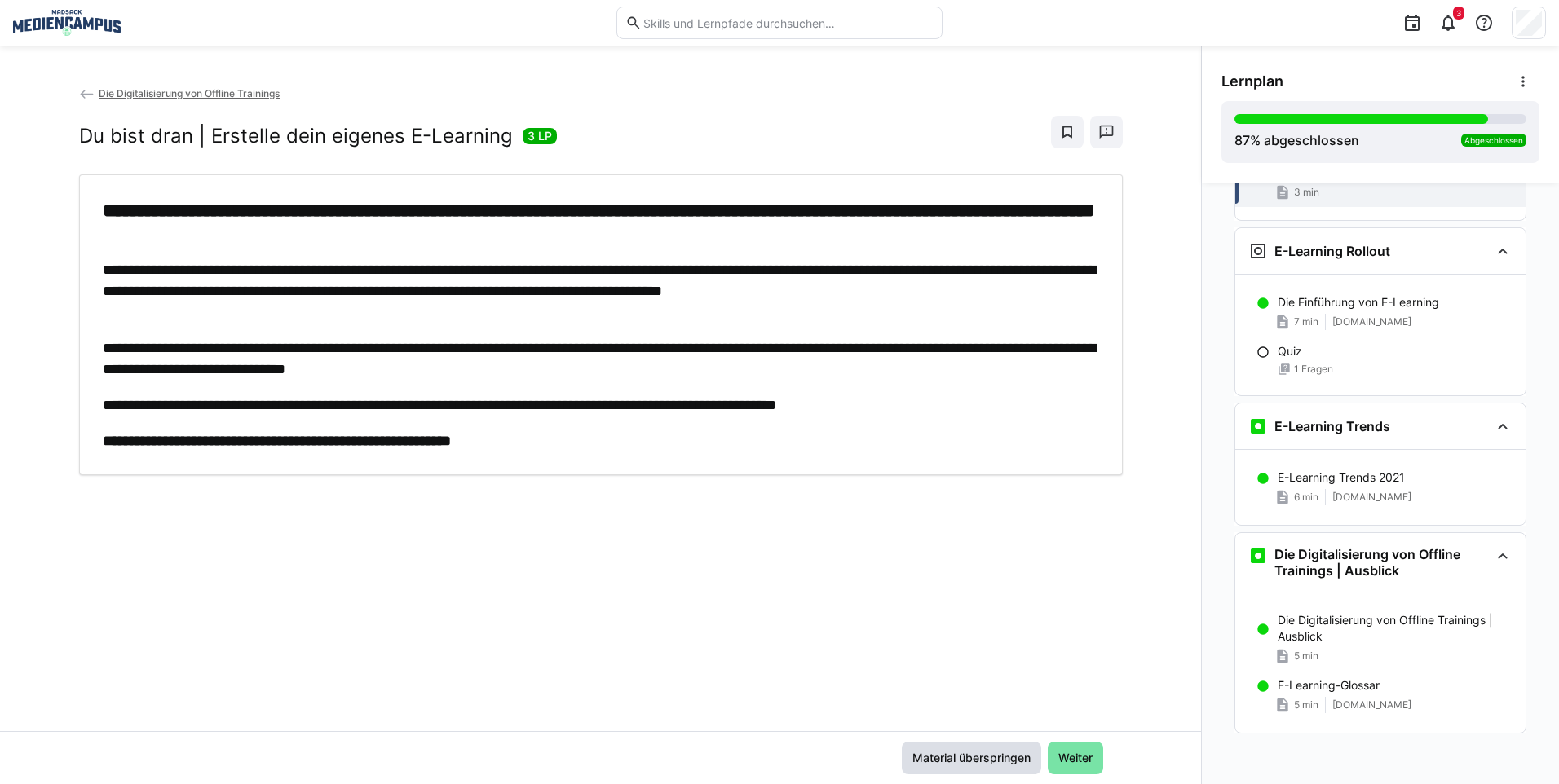
click at [1021, 758] on span "Material überspringen" at bounding box center [971, 757] width 123 height 16
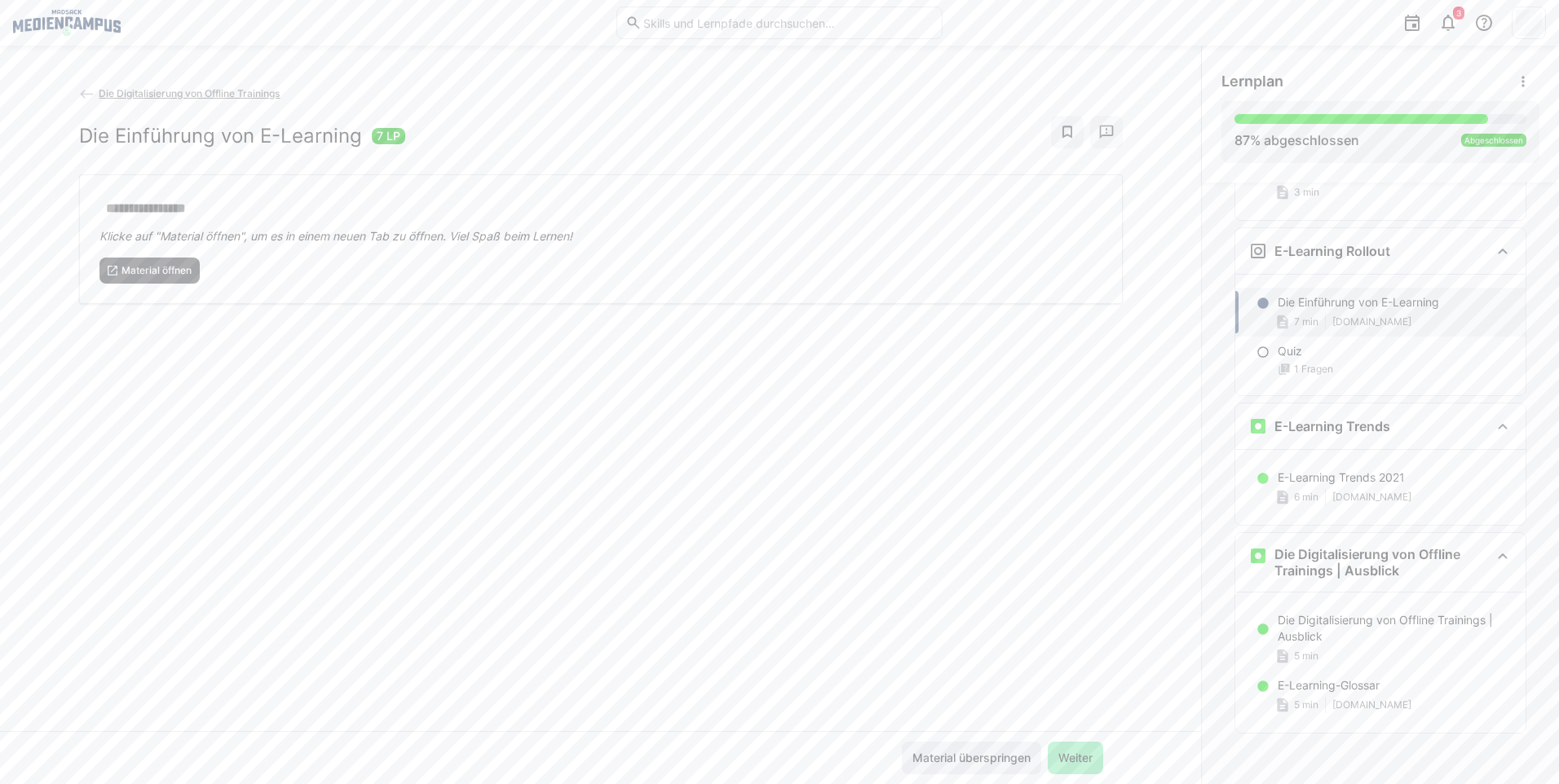
click at [1020, 758] on span "Material überspringen" at bounding box center [971, 757] width 123 height 16
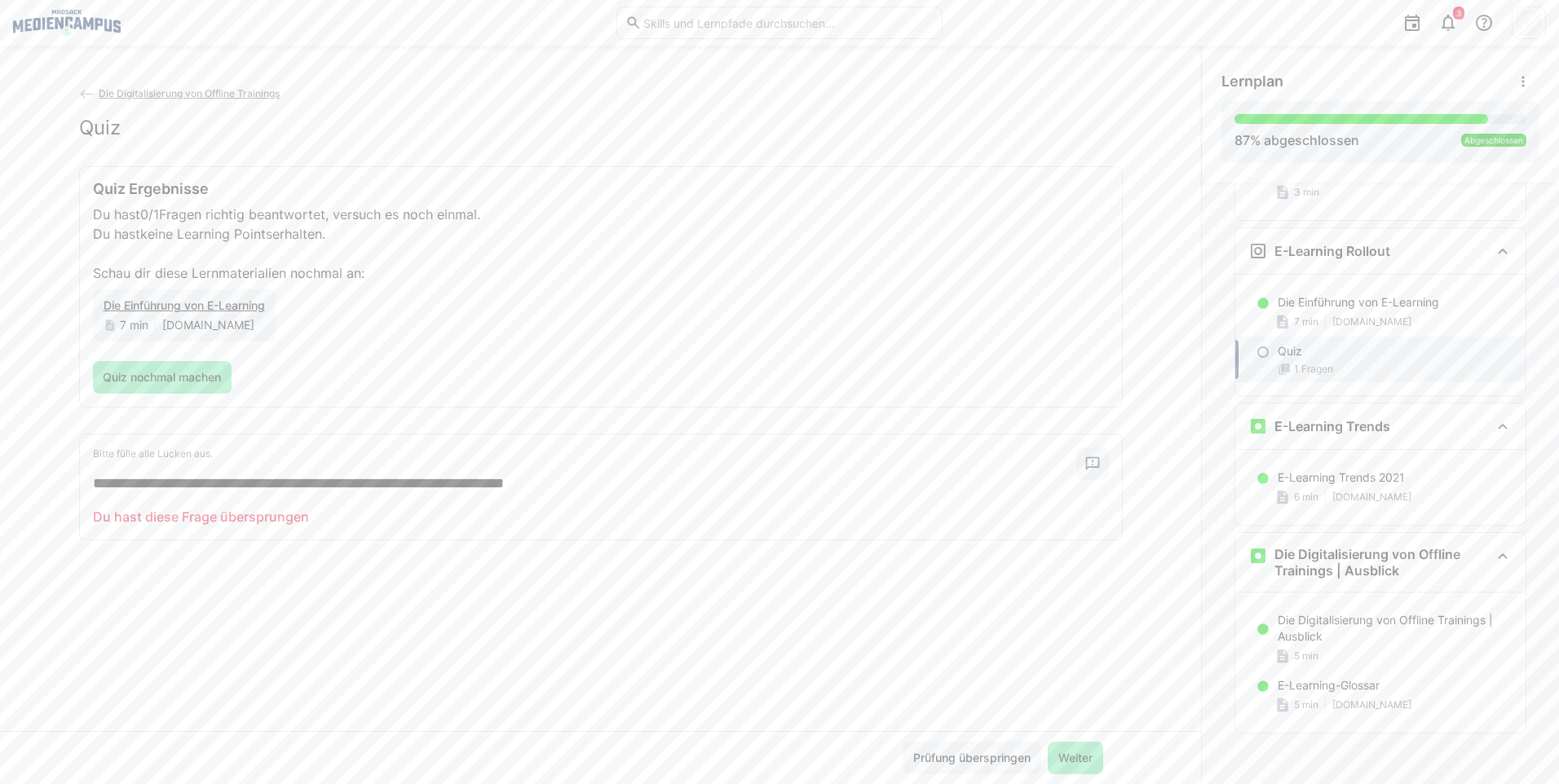
click at [1020, 758] on span "Prüfung überspringen" at bounding box center [971, 757] width 122 height 16
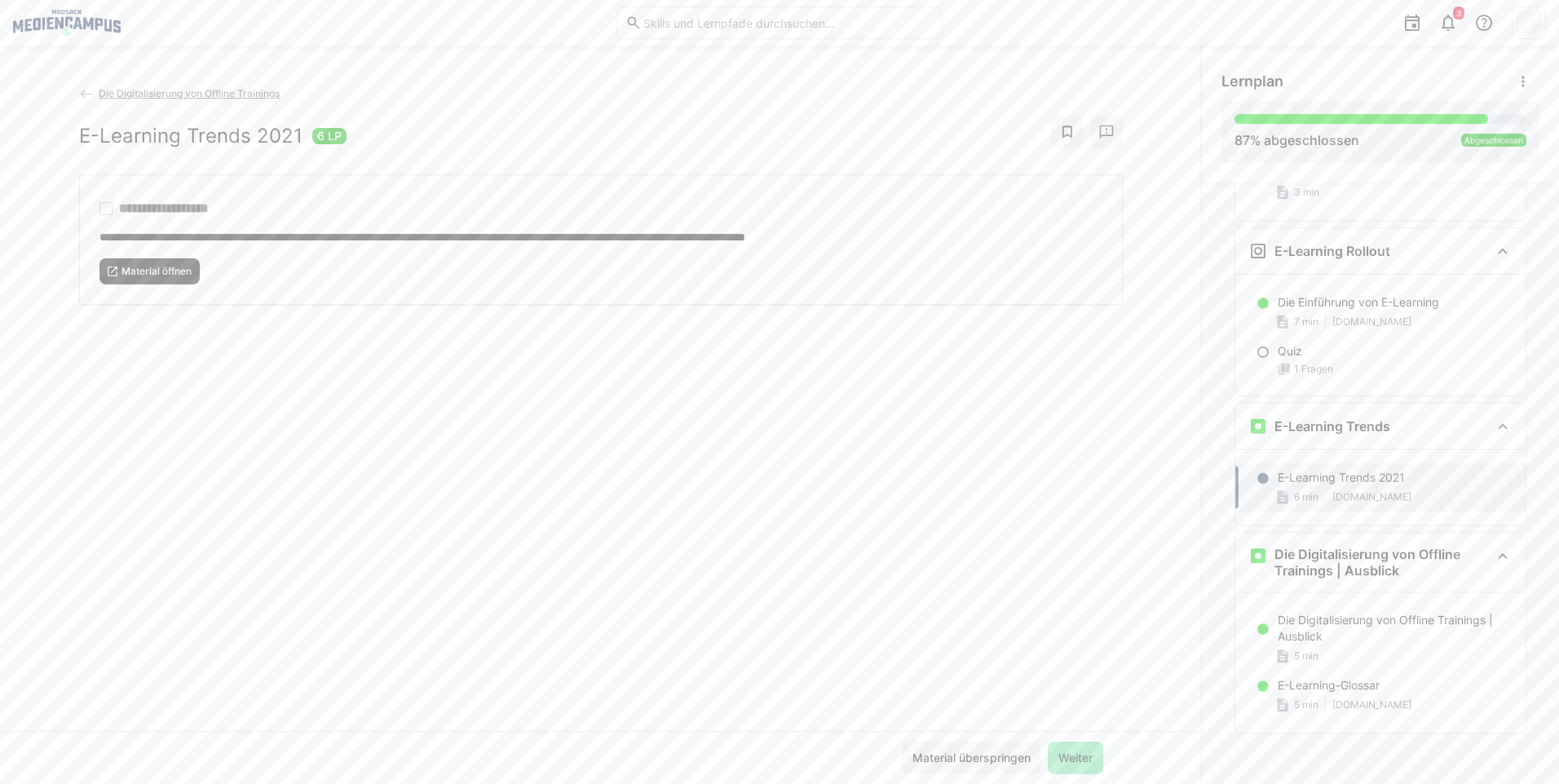
click at [162, 265] on span "Material öffnen" at bounding box center [157, 271] width 73 height 13
click at [998, 773] on span "Material überspringen" at bounding box center [971, 758] width 139 height 33
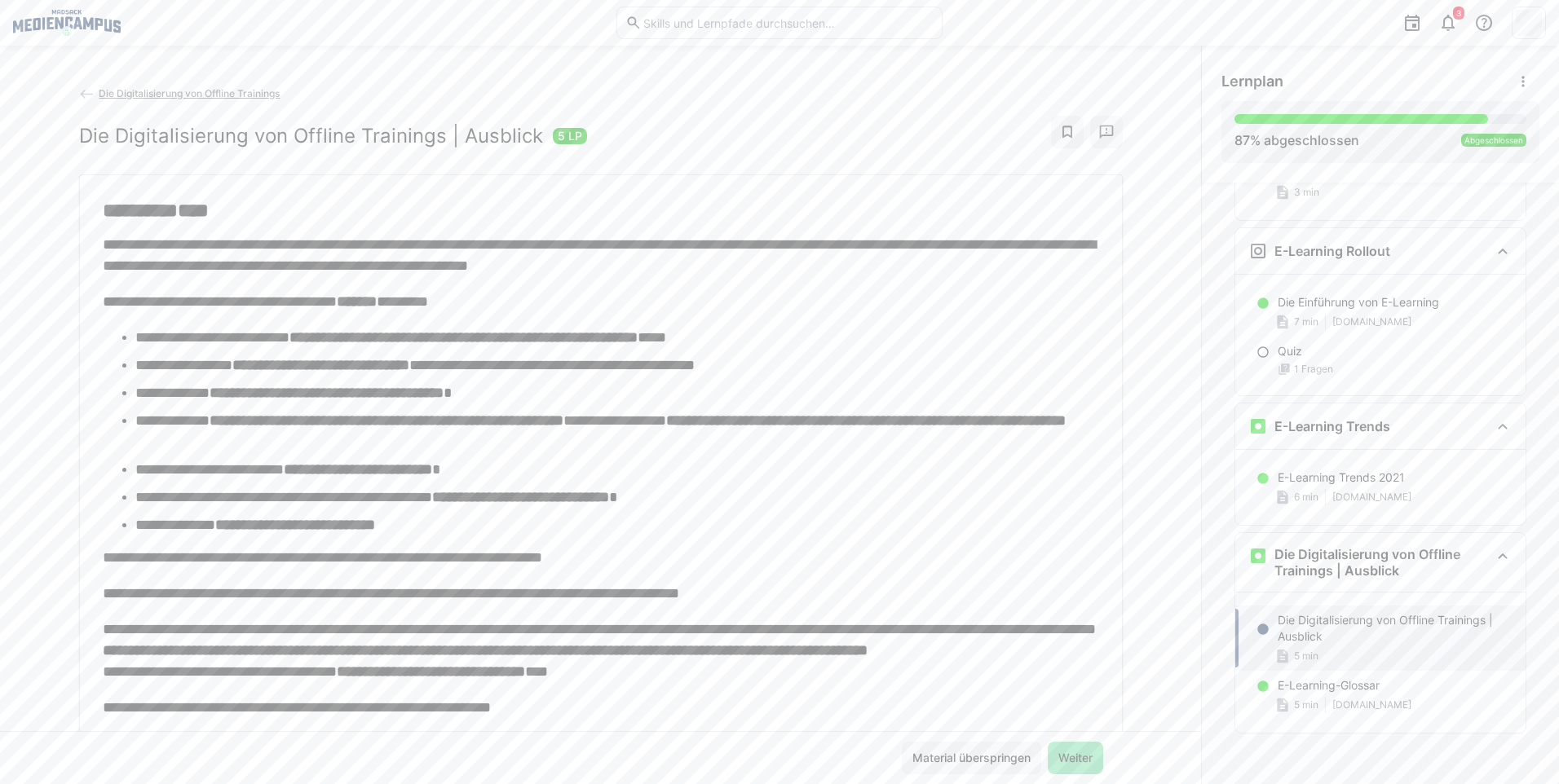
click at [1066, 762] on span "Weiter" at bounding box center [1075, 757] width 39 height 16
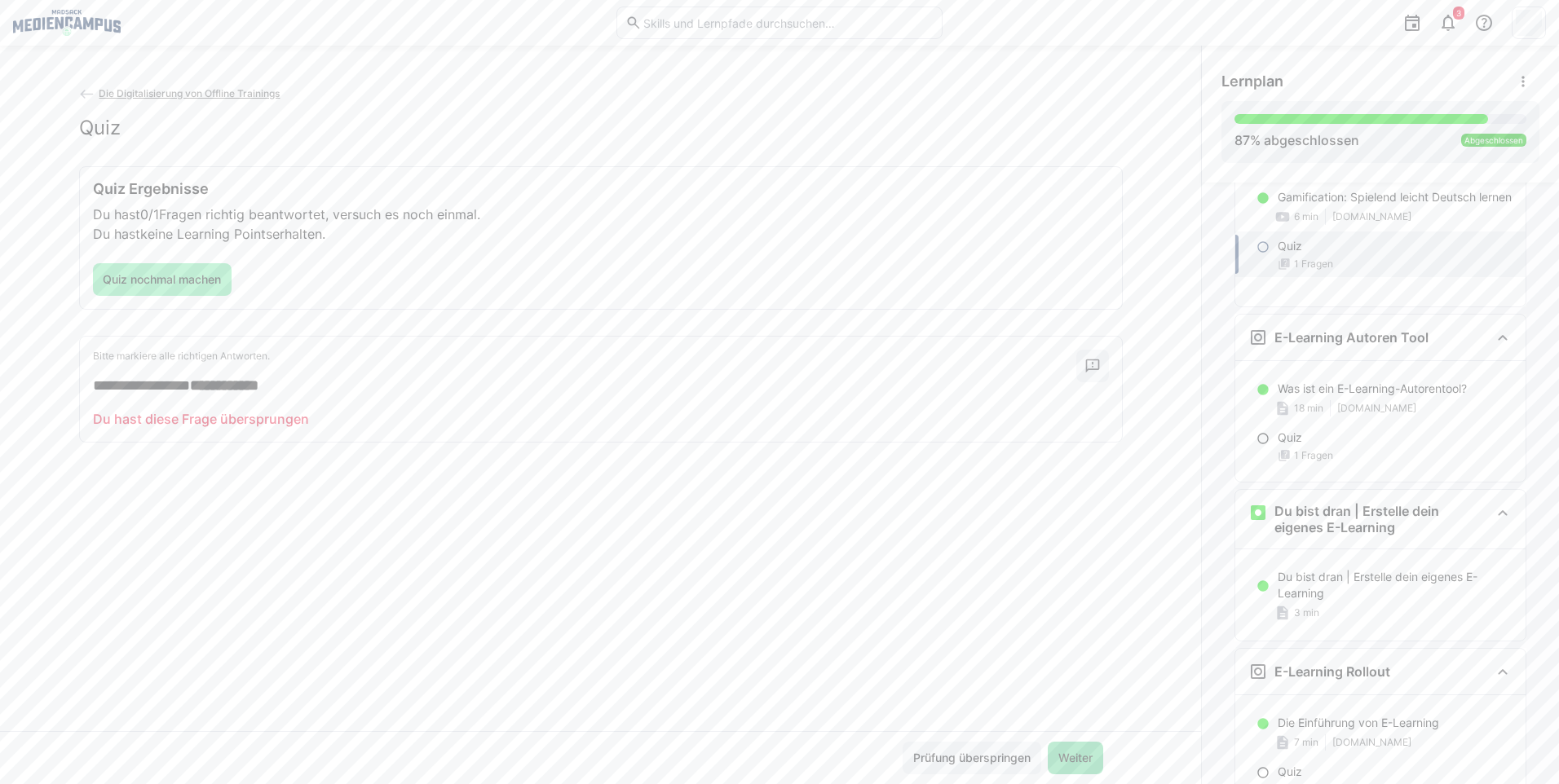
click at [1066, 762] on span "Weiter" at bounding box center [1075, 757] width 39 height 16
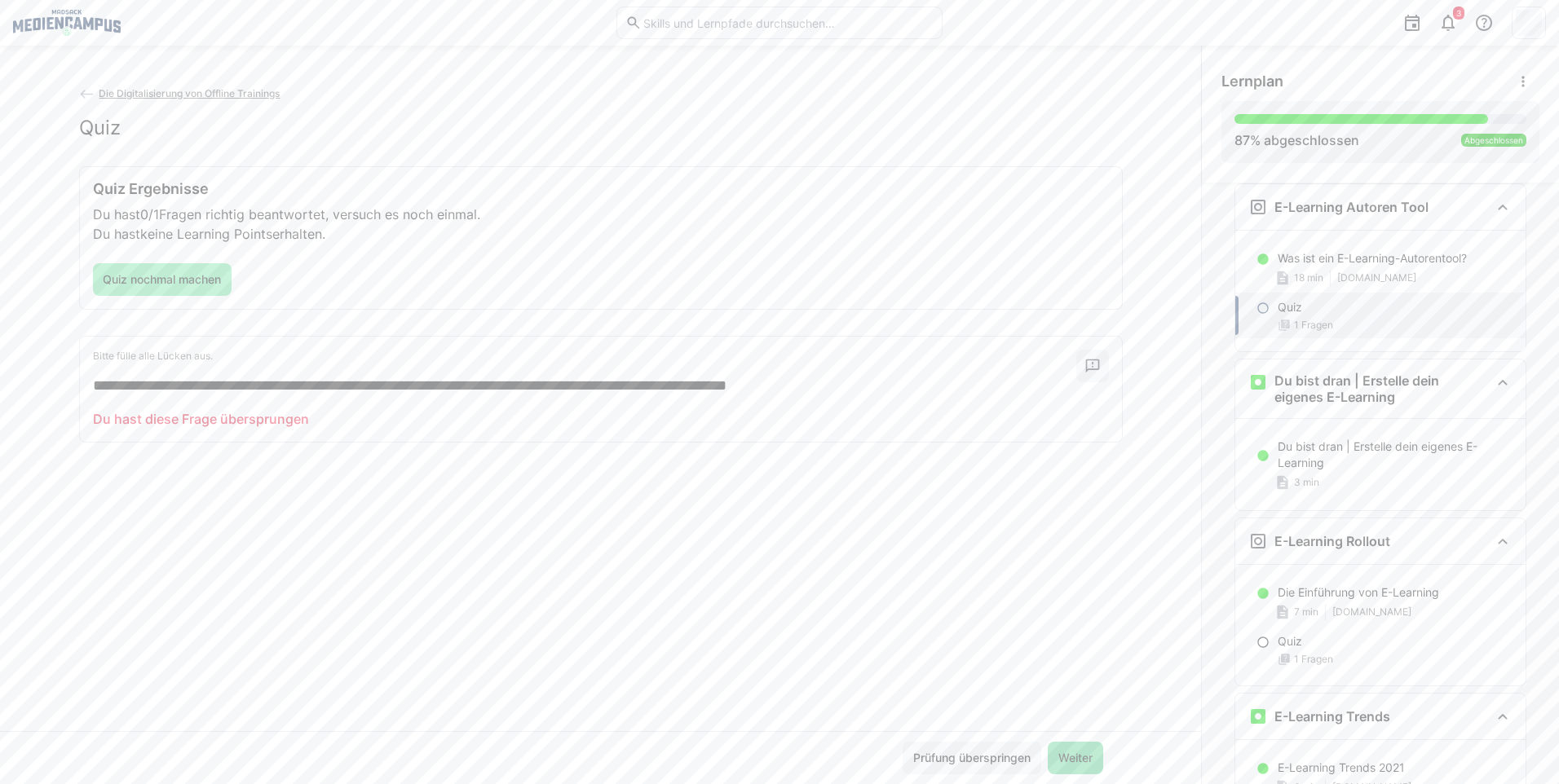
click at [1066, 762] on span "Weiter" at bounding box center [1075, 757] width 39 height 16
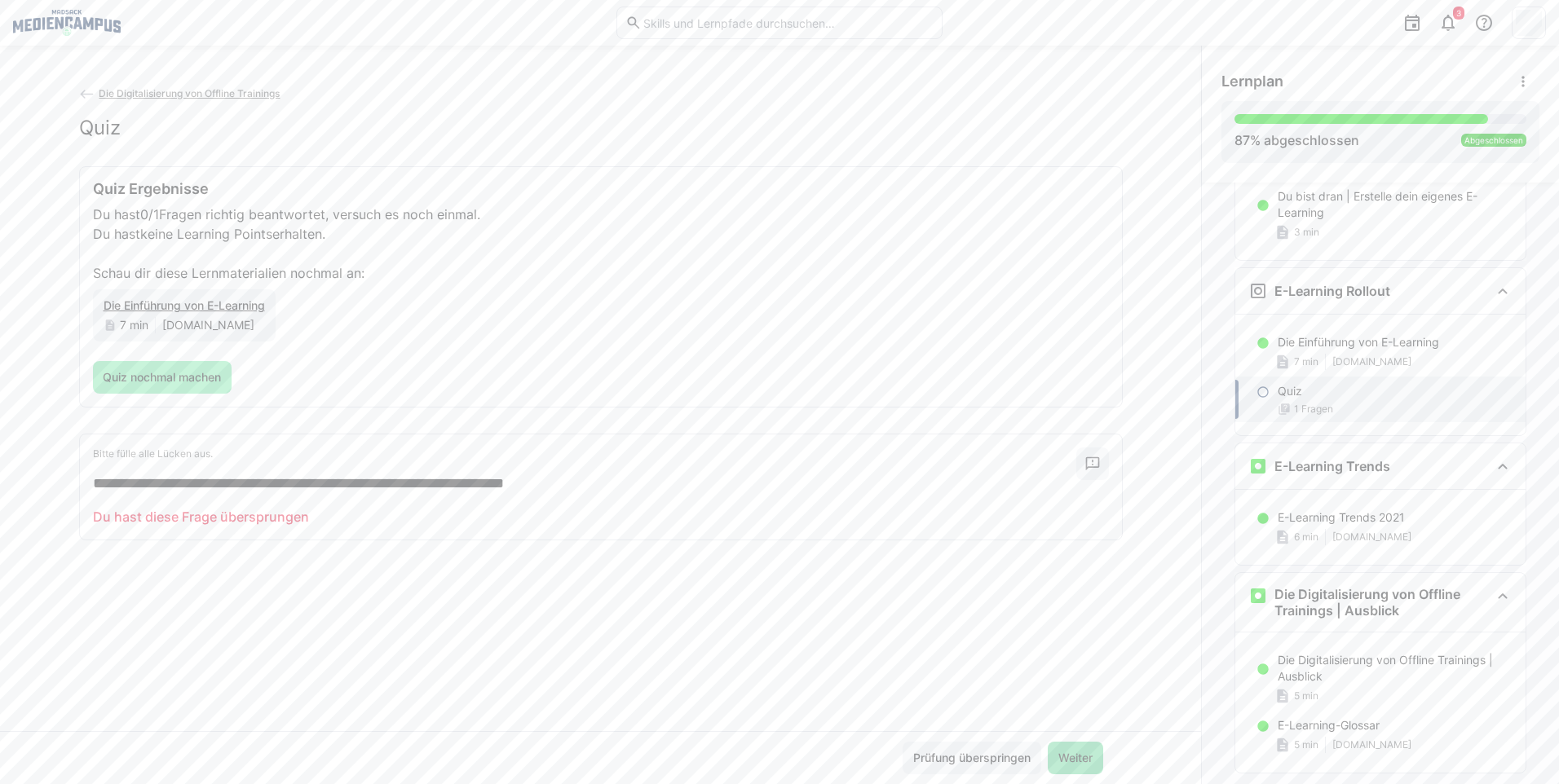
click at [1066, 762] on span "Weiter" at bounding box center [1075, 757] width 39 height 16
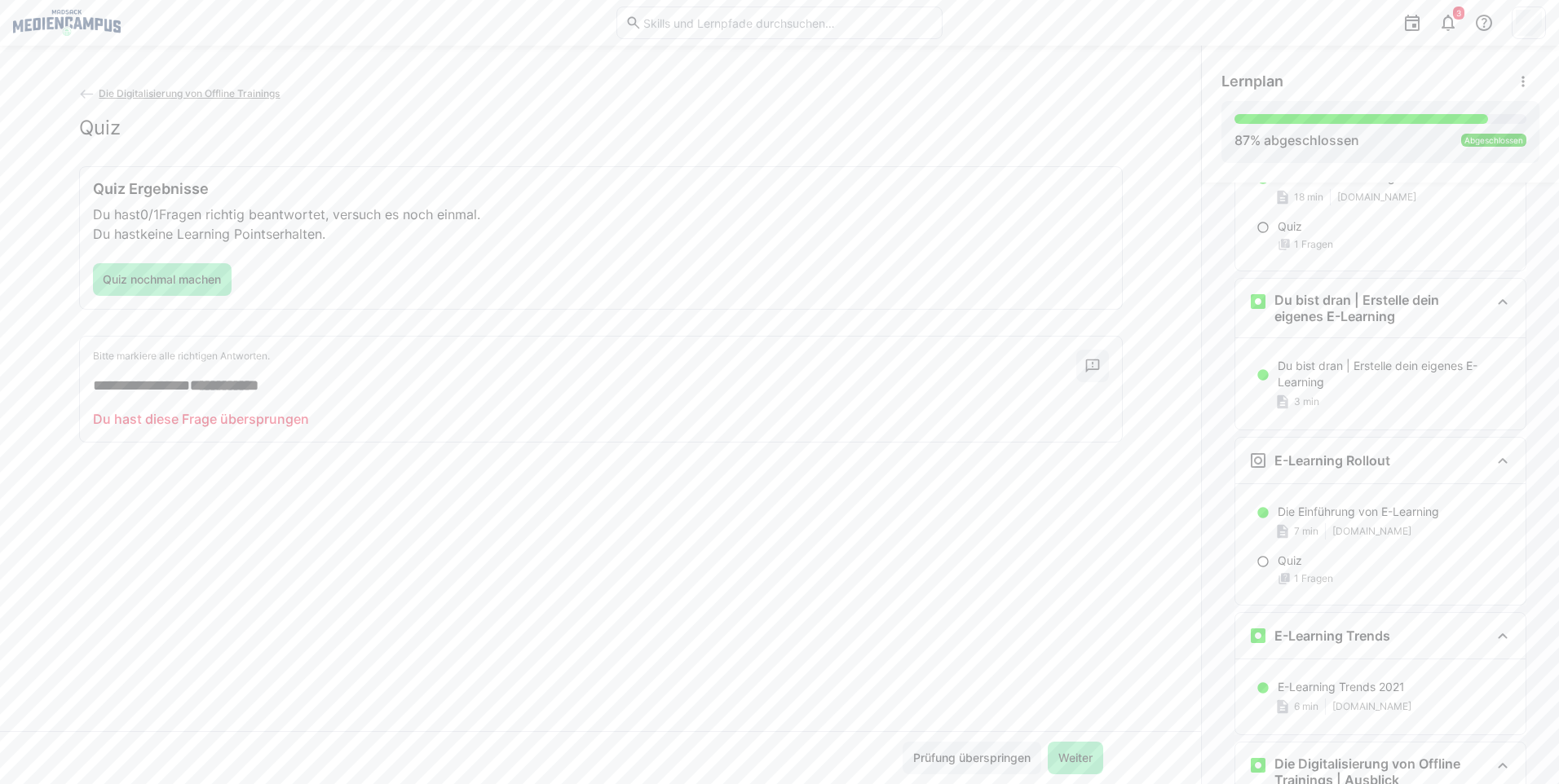
click at [1066, 762] on span "Weiter" at bounding box center [1075, 757] width 39 height 16
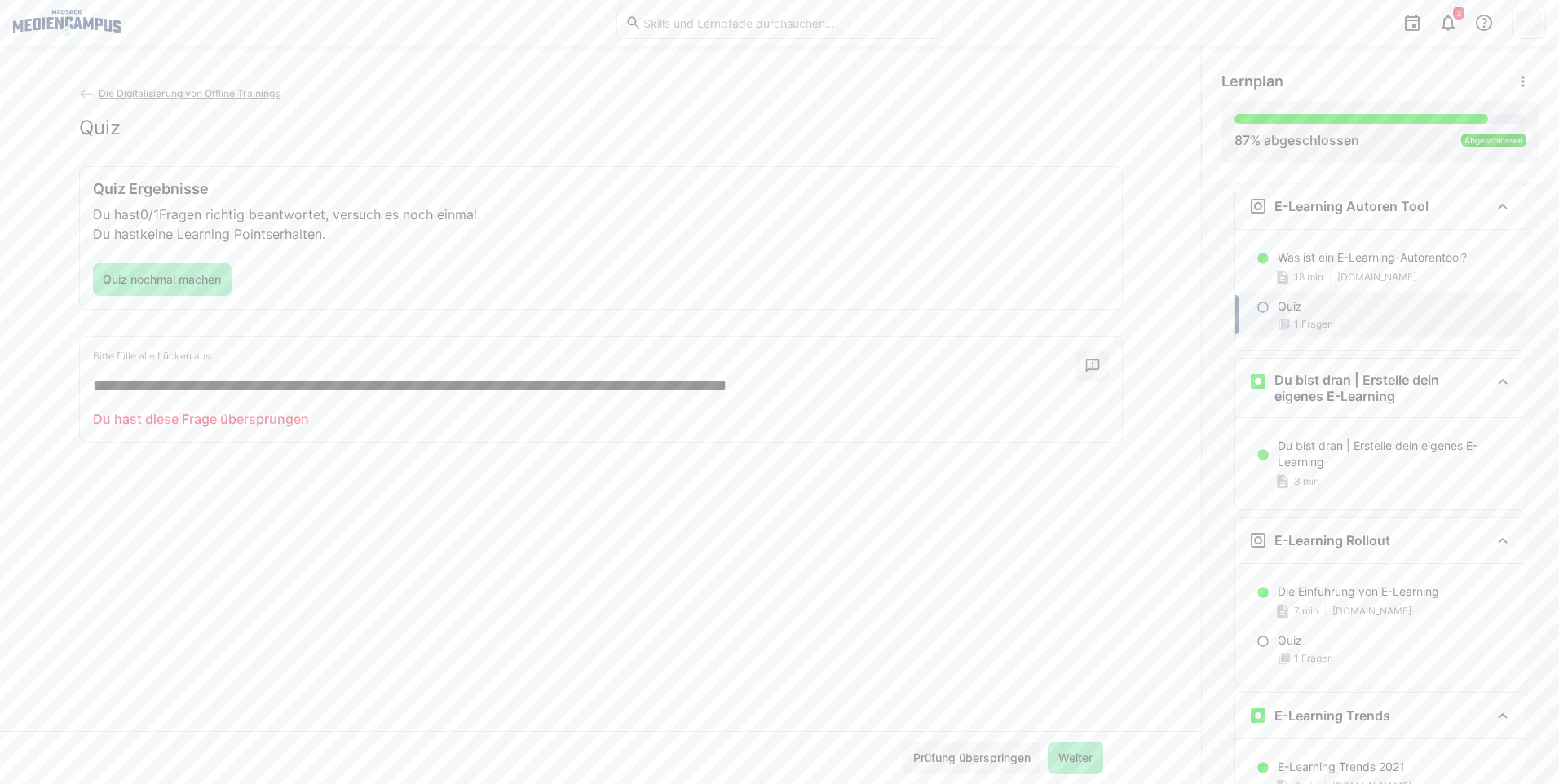
click at [1066, 762] on span "Weiter" at bounding box center [1075, 757] width 39 height 16
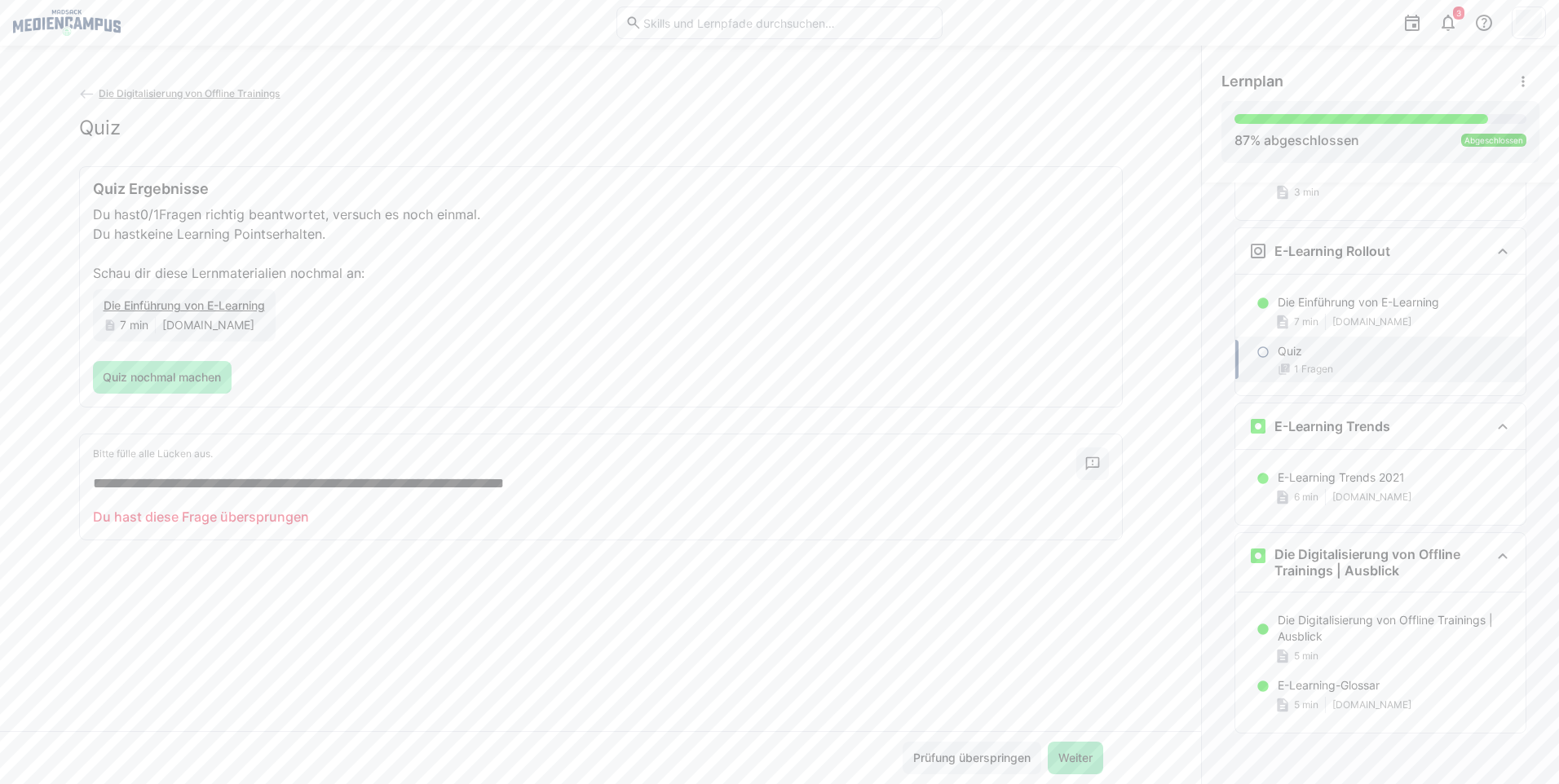
click at [1067, 761] on span "Weiter" at bounding box center [1075, 757] width 39 height 16
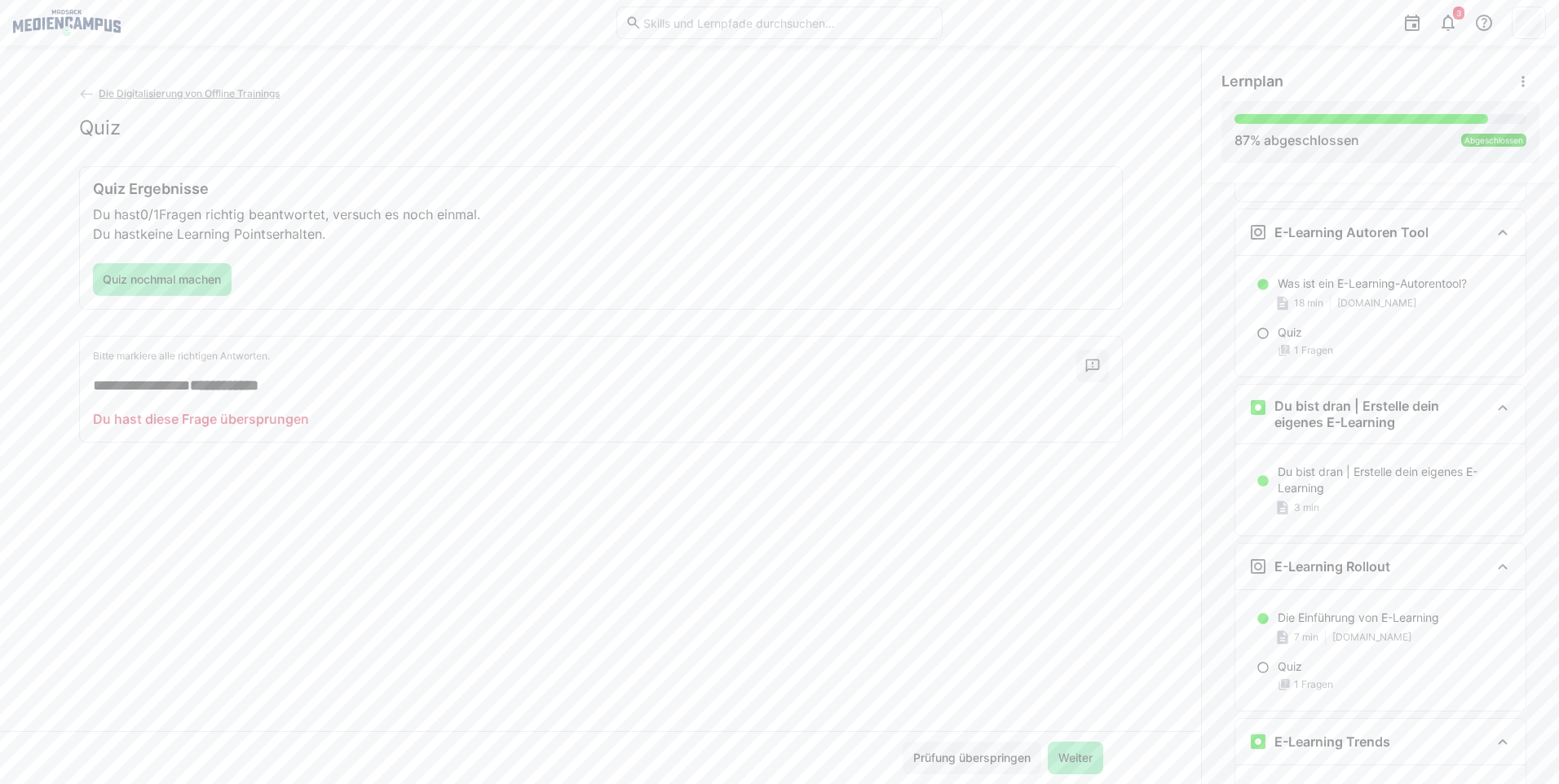
scroll to position [3459, 0]
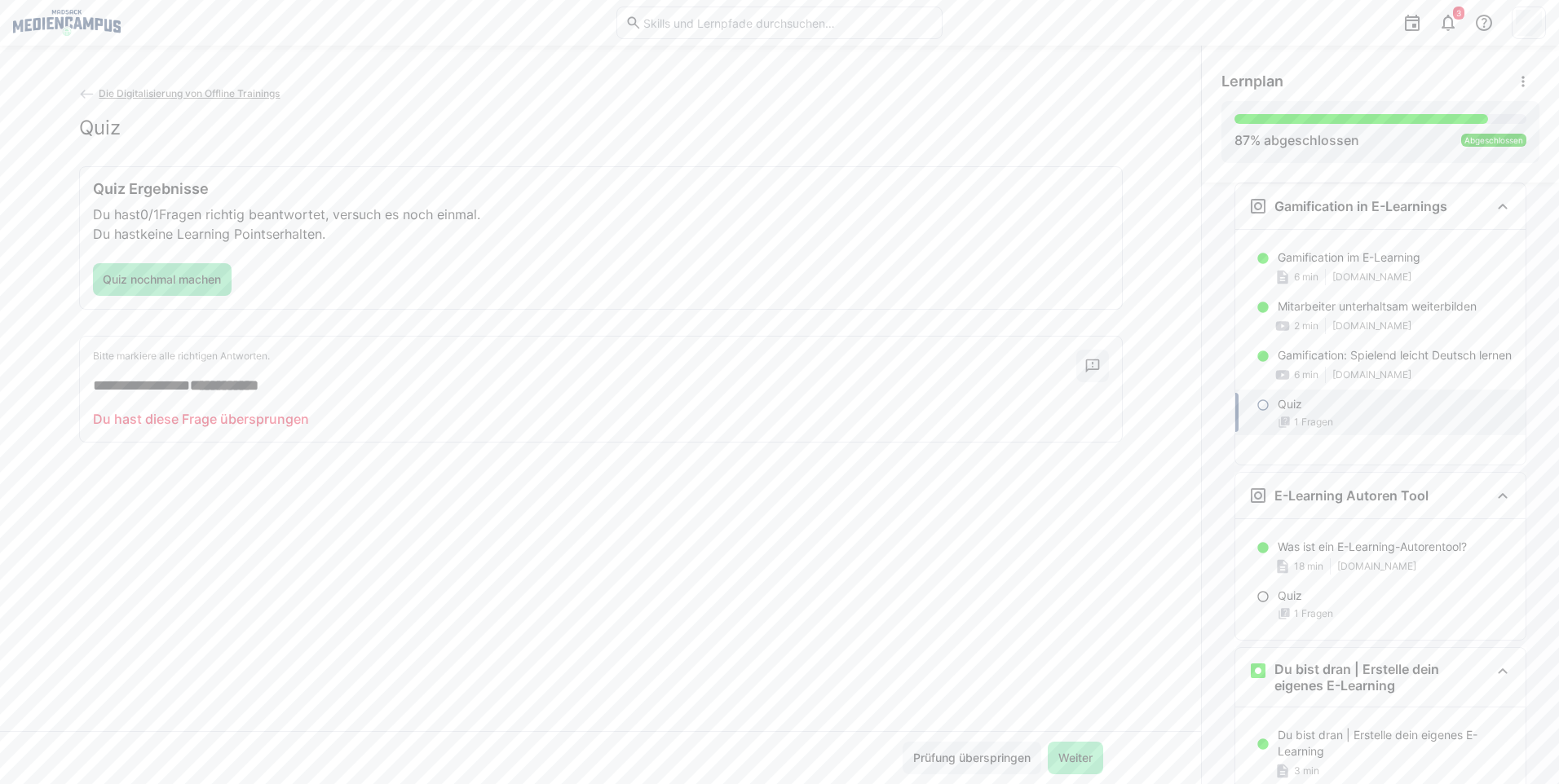
click at [190, 267] on span "Quiz nochmal machen" at bounding box center [162, 280] width 139 height 33
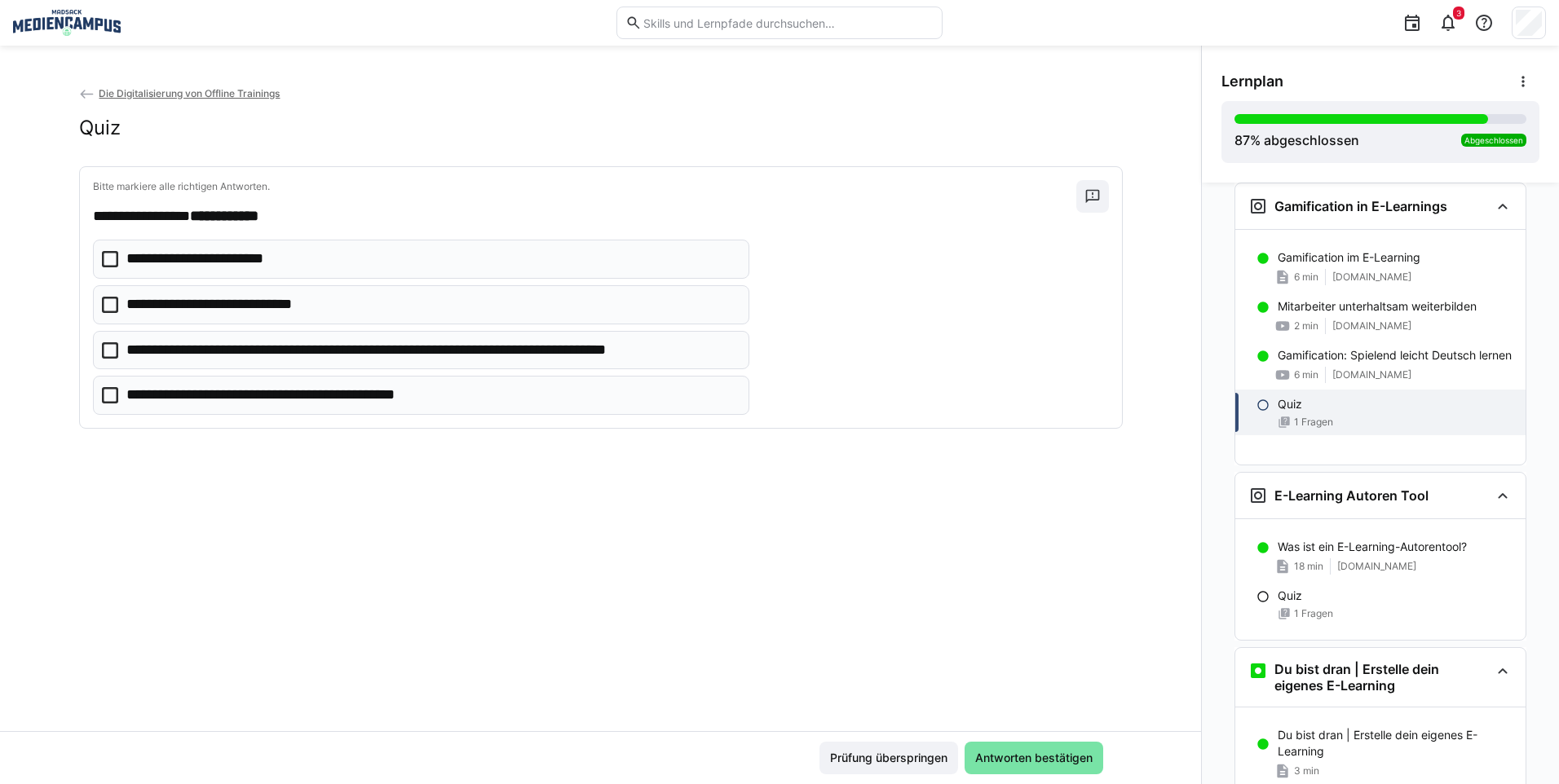
click at [248, 392] on p "**********" at bounding box center [297, 395] width 342 height 22
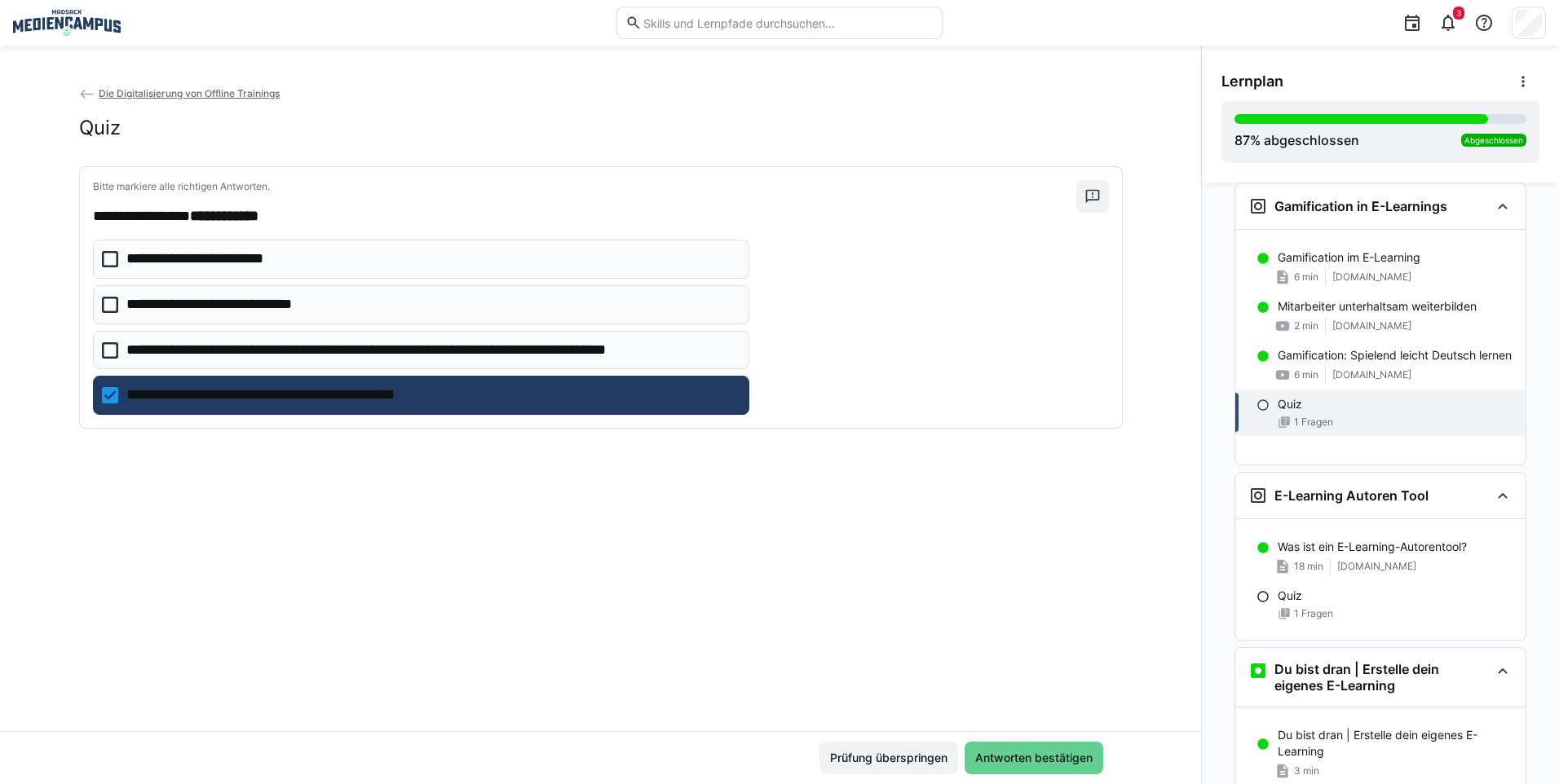
click at [1049, 763] on span "Antworten bestätigen" at bounding box center [1033, 757] width 122 height 16
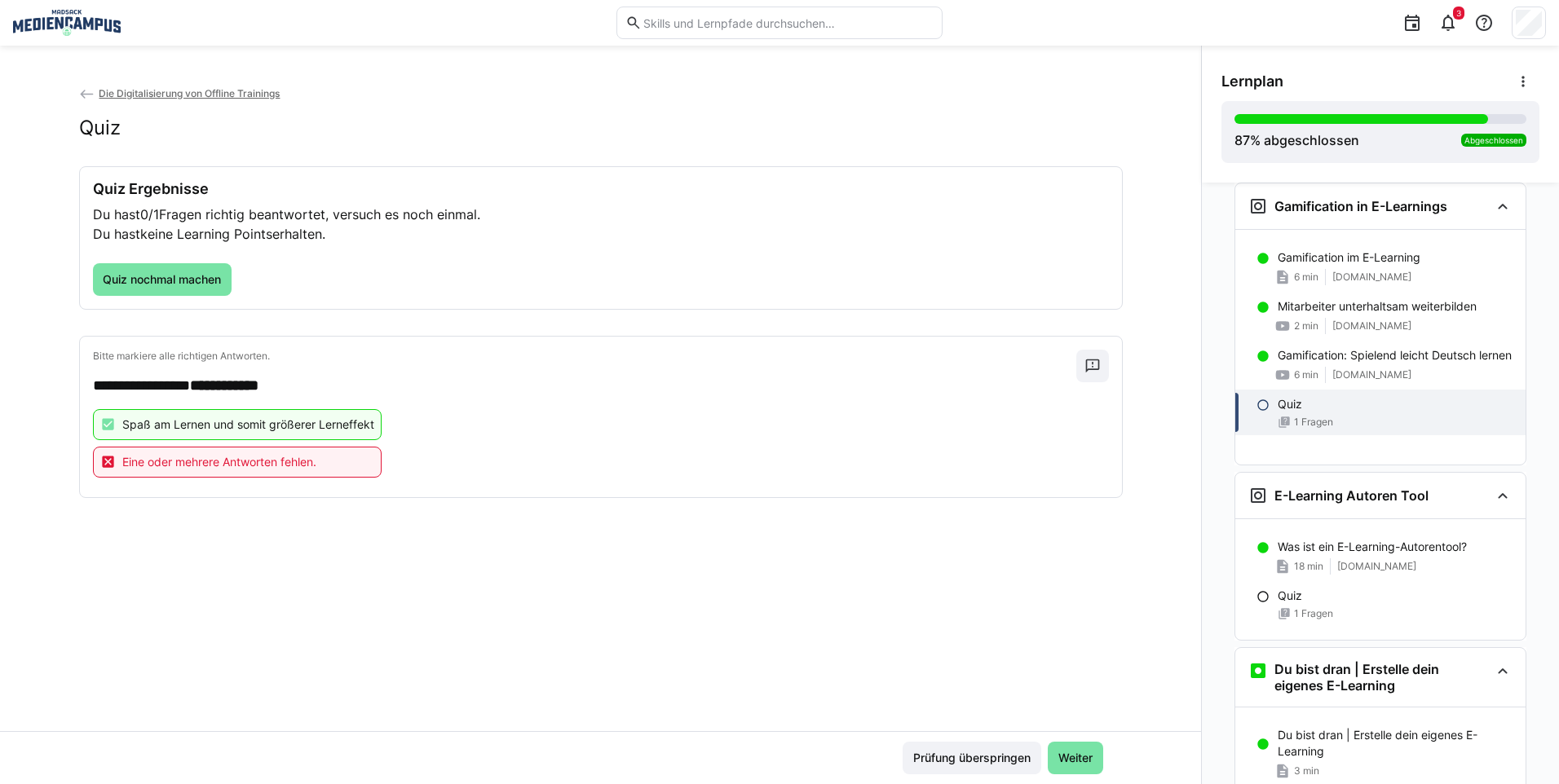
click at [250, 470] on span "Eine oder mehrere Antworten fehlen." at bounding box center [219, 462] width 194 height 16
click at [1058, 761] on span "Weiter" at bounding box center [1075, 757] width 39 height 16
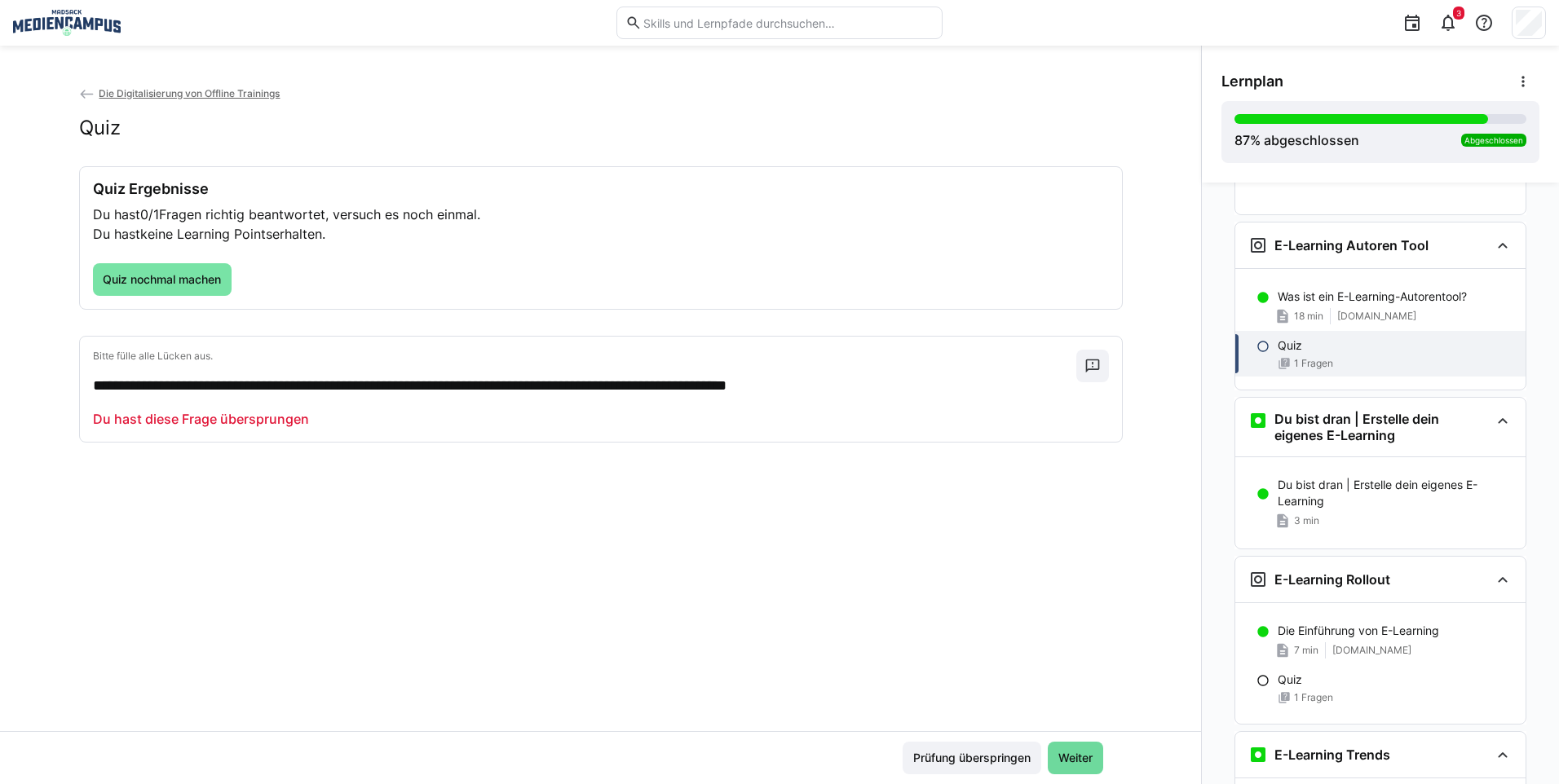
scroll to position [3748, 0]
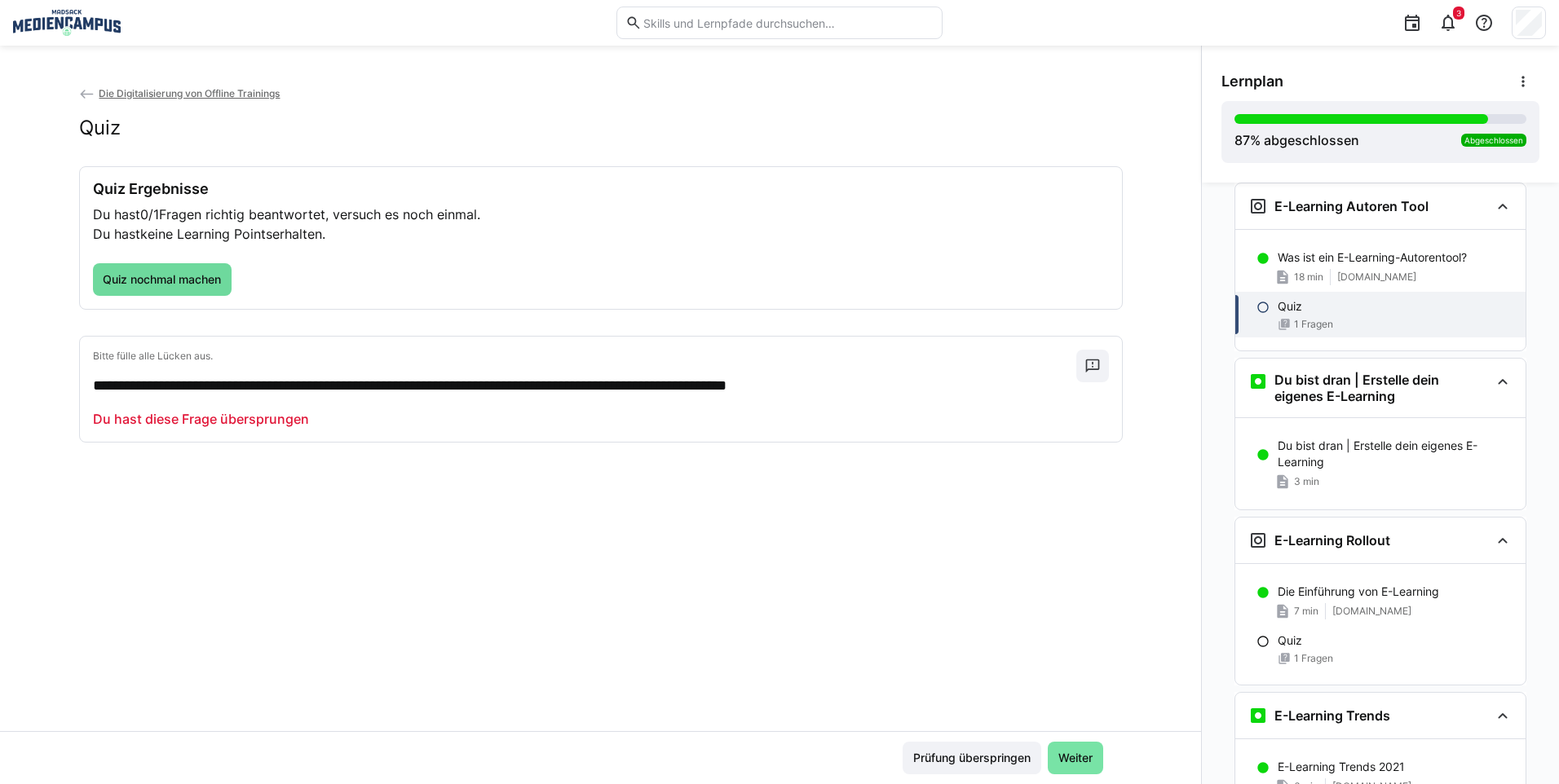
click at [157, 284] on span "Quiz nochmal machen" at bounding box center [162, 279] width 123 height 16
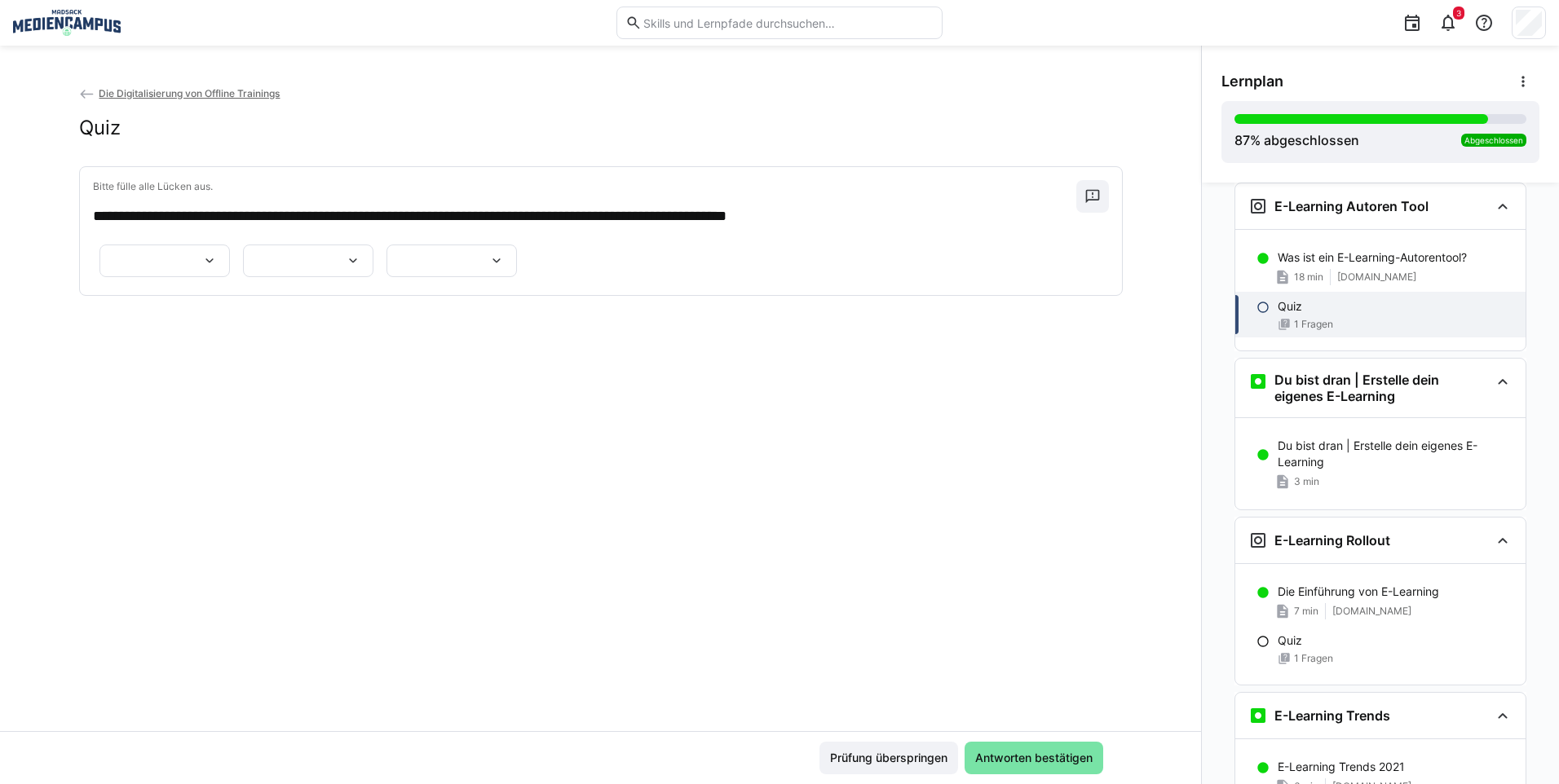
click at [230, 271] on div at bounding box center [164, 261] width 131 height 33
click at [978, 335] on p "**********" at bounding box center [1044, 338] width 284 height 16
click at [374, 277] on div at bounding box center [308, 261] width 131 height 33
click at [687, 350] on p "**********" at bounding box center [619, 346] width 158 height 16
click at [517, 277] on div at bounding box center [451, 261] width 131 height 33
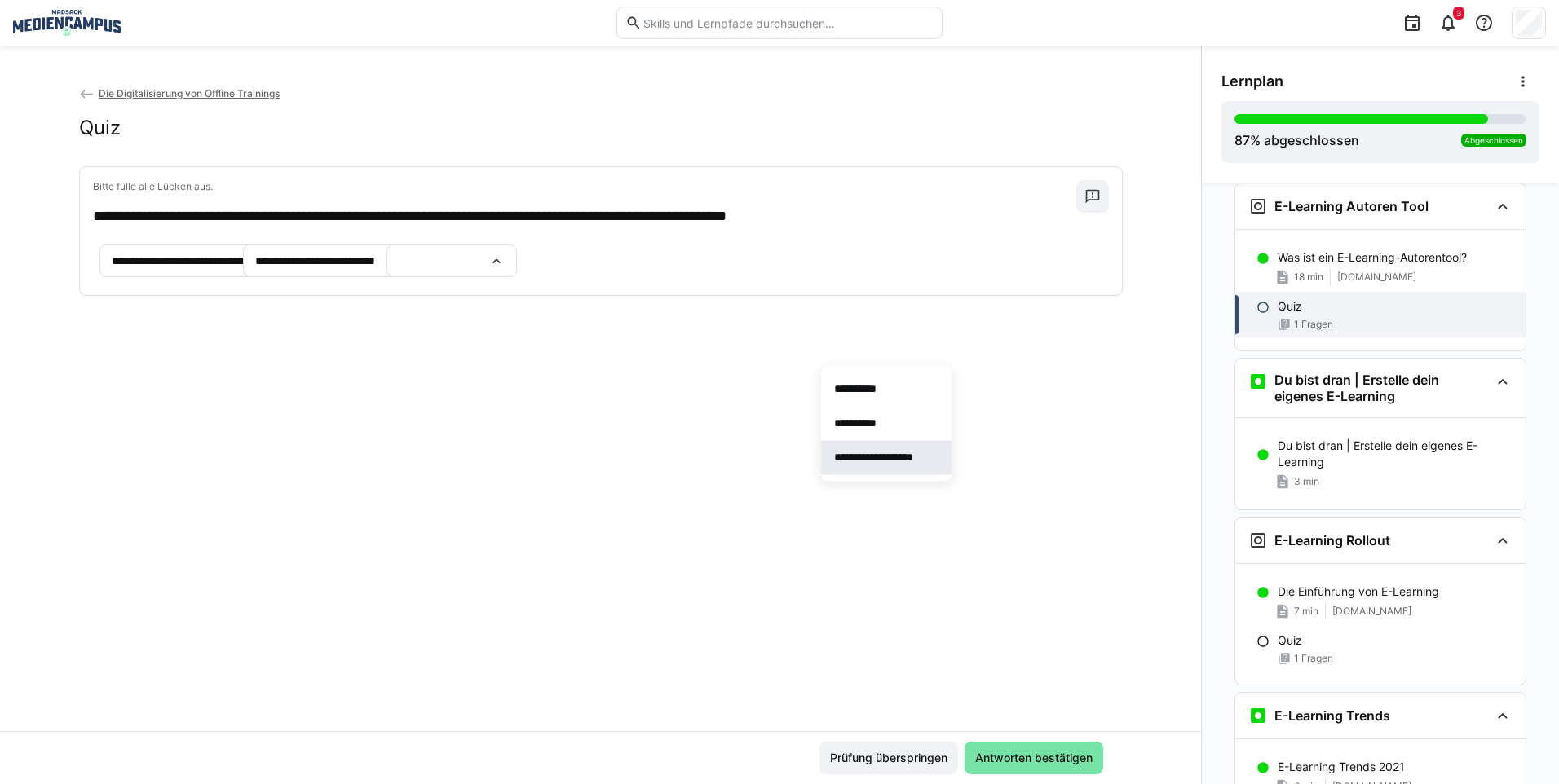
click at [880, 459] on p "**********" at bounding box center [885, 457] width 103 height 16
click at [1037, 745] on span "Antworten bestätigen" at bounding box center [1033, 758] width 138 height 33
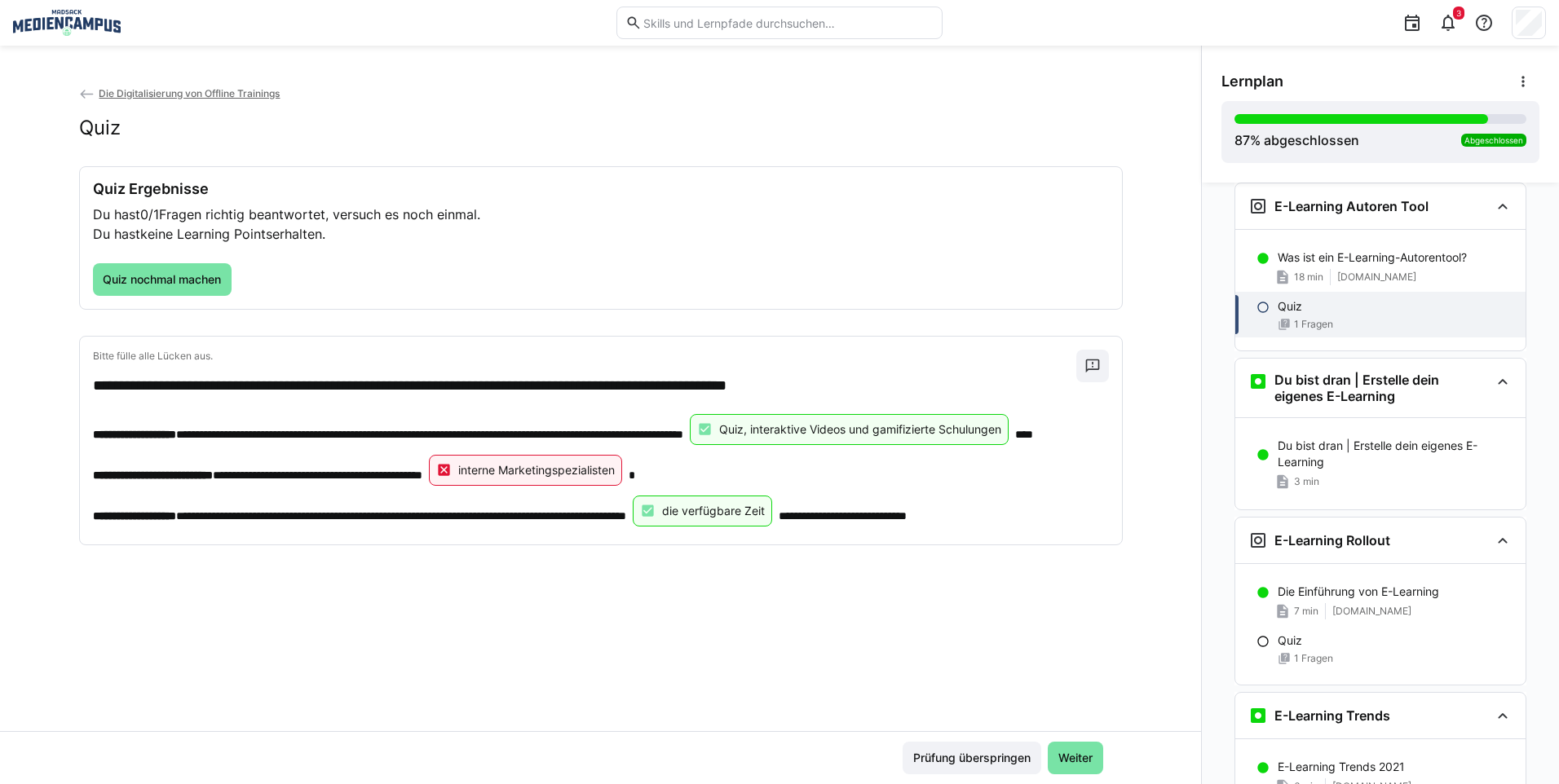
click at [1038, 745] on div "Prüfung überspringen Weiter" at bounding box center [1003, 758] width 201 height 33
click at [1058, 747] on span "Weiter" at bounding box center [1076, 758] width 55 height 33
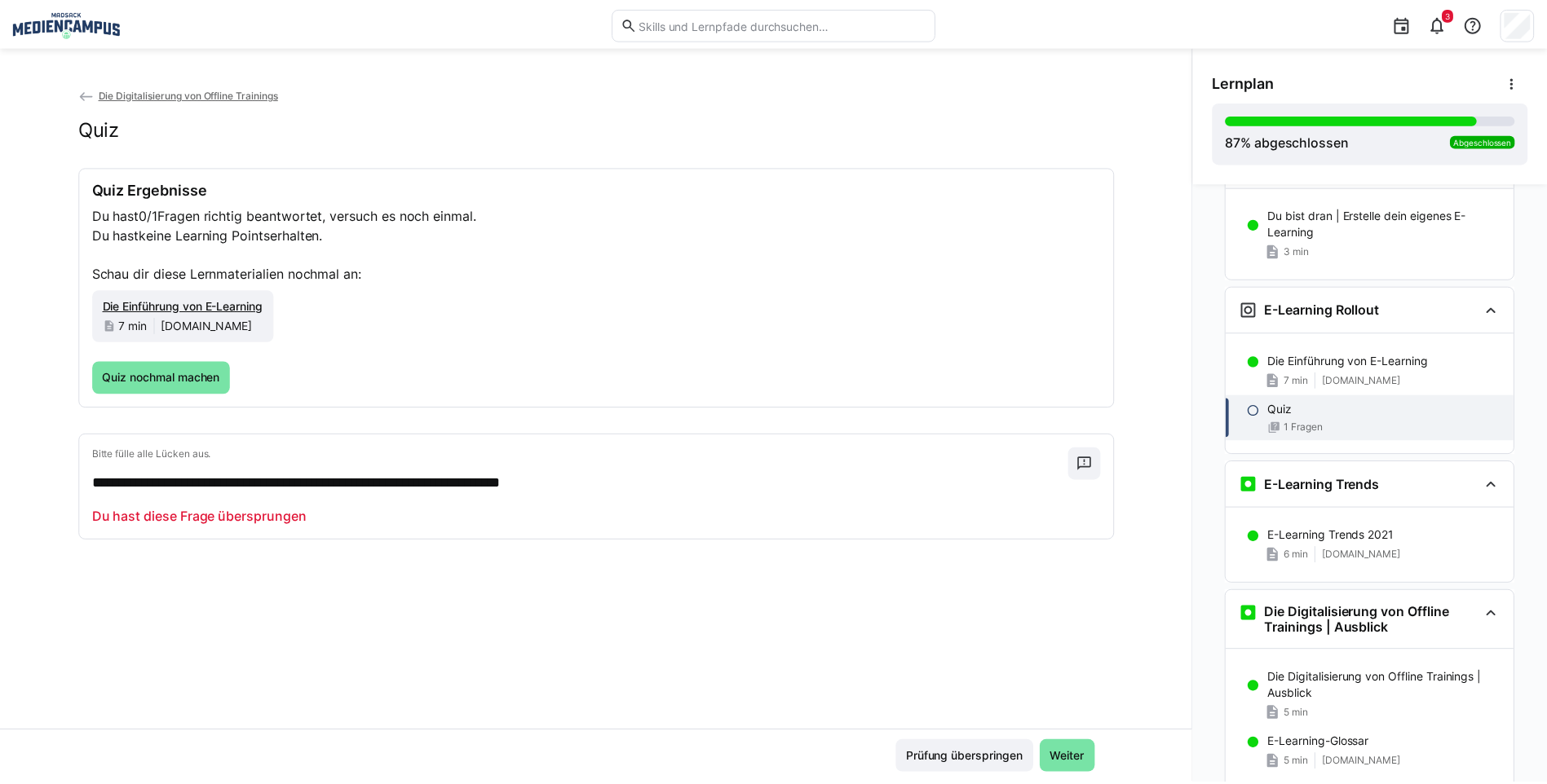
scroll to position [4038, 0]
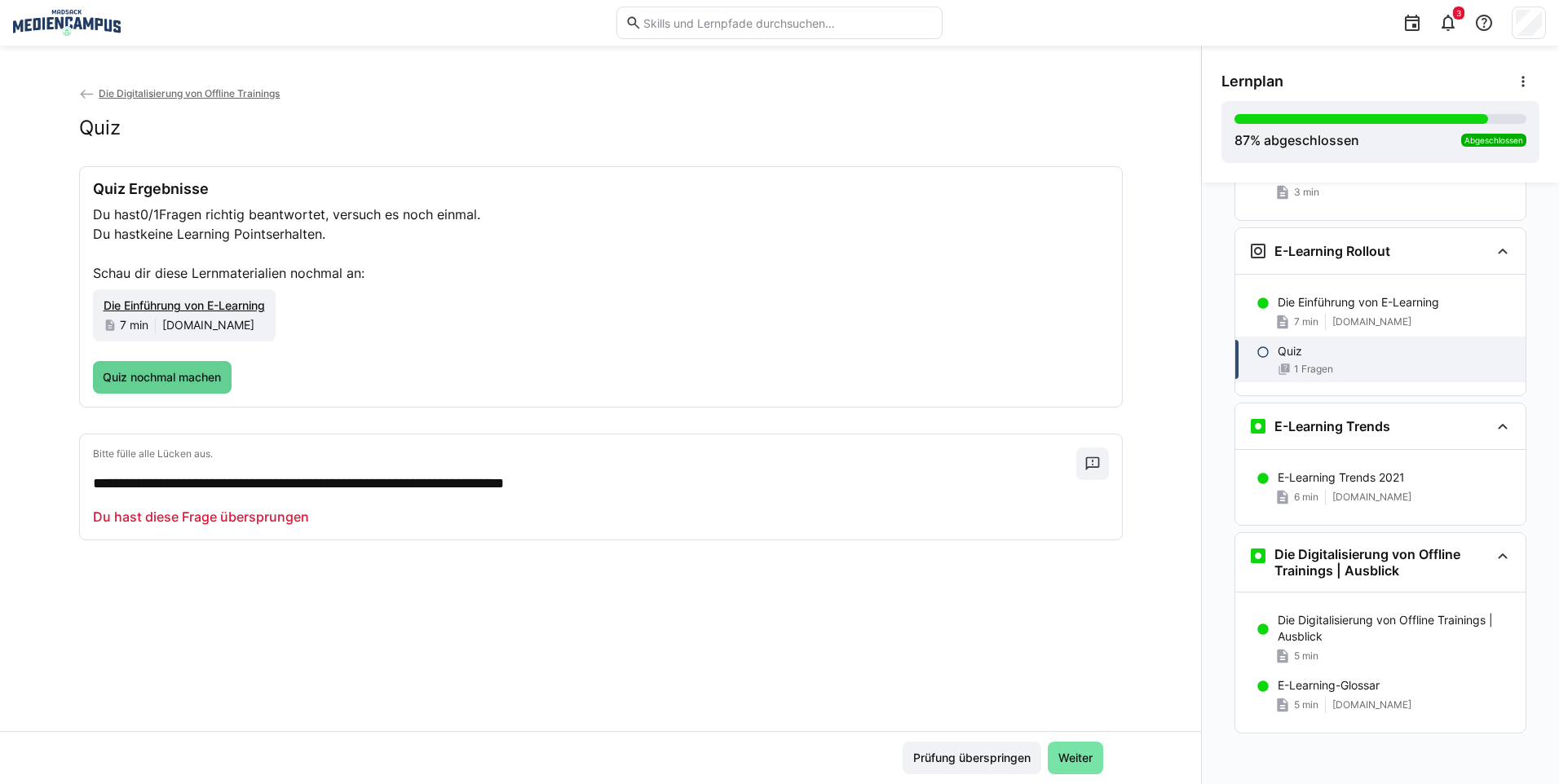
click at [175, 385] on span "Quiz nochmal machen" at bounding box center [162, 377] width 123 height 16
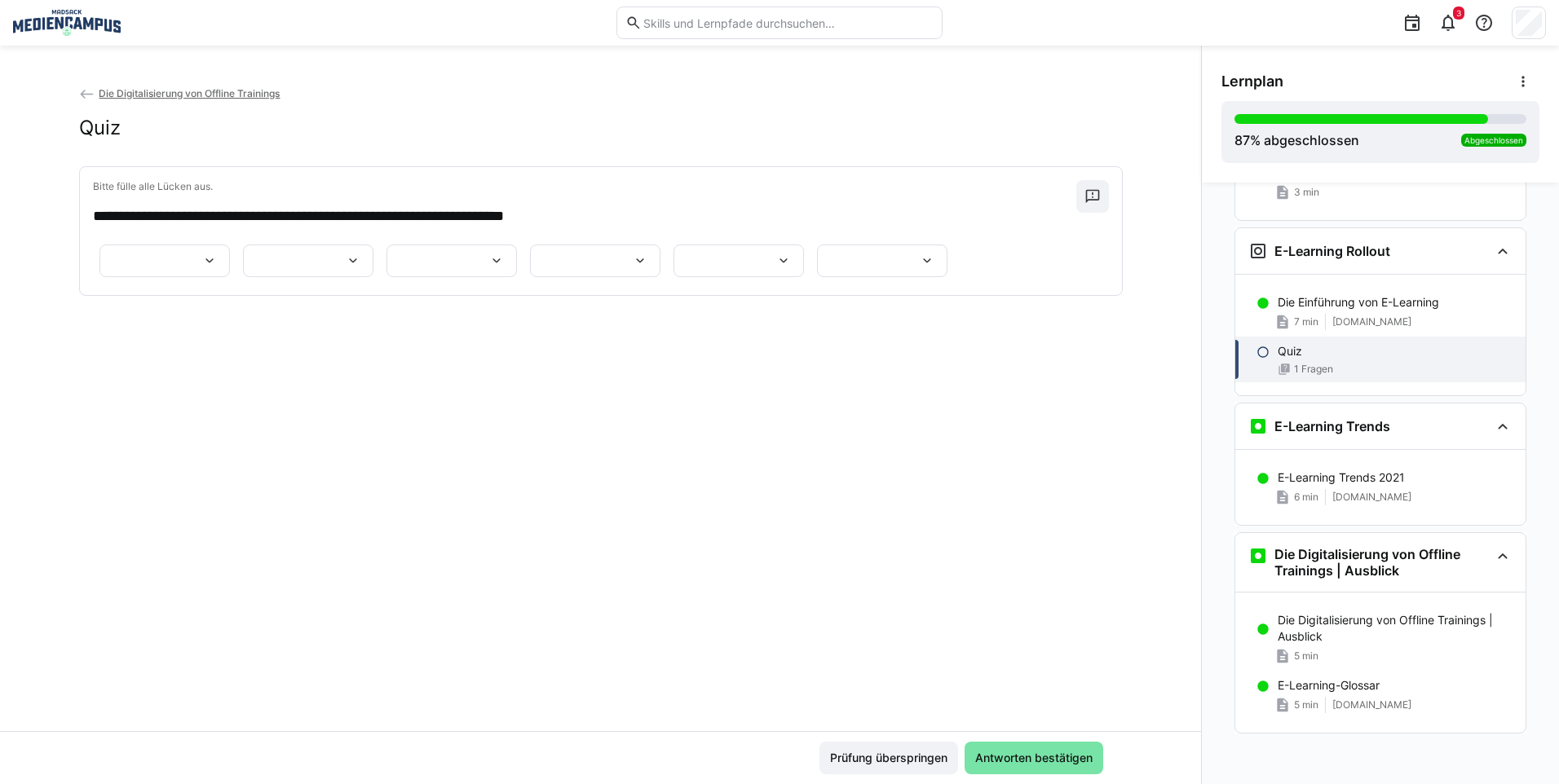
click at [146, 101] on app-back-navigation "Die Digitalisierung von Offline Trainings" at bounding box center [600, 93] width 1044 height 18
click at [150, 96] on span "Die Digitalisierung von Offline Trainings" at bounding box center [188, 93] width 181 height 12
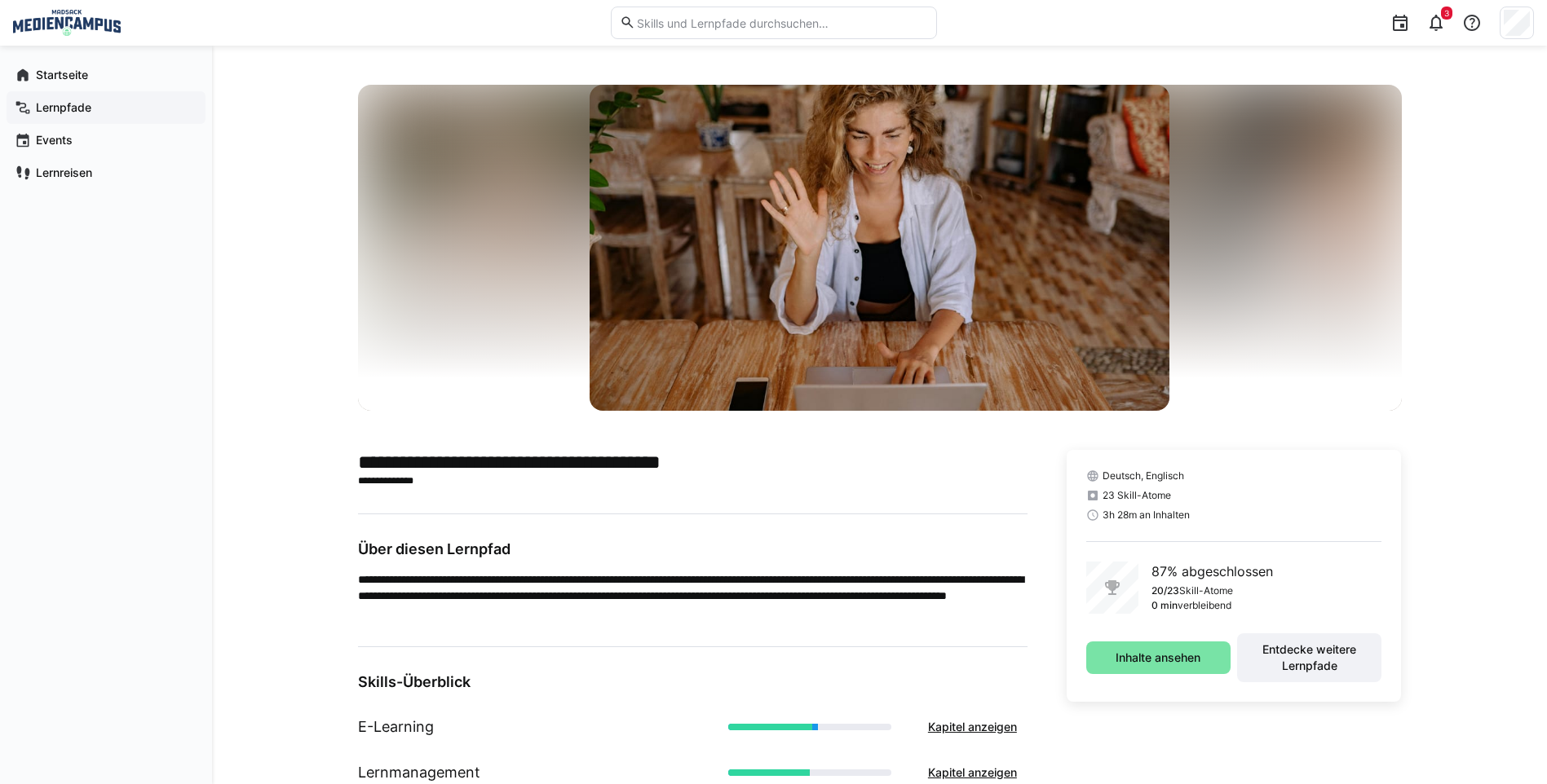
click at [0, 0] on app-navigation-label "Lernpfade" at bounding box center [0, 0] width 0 height 0
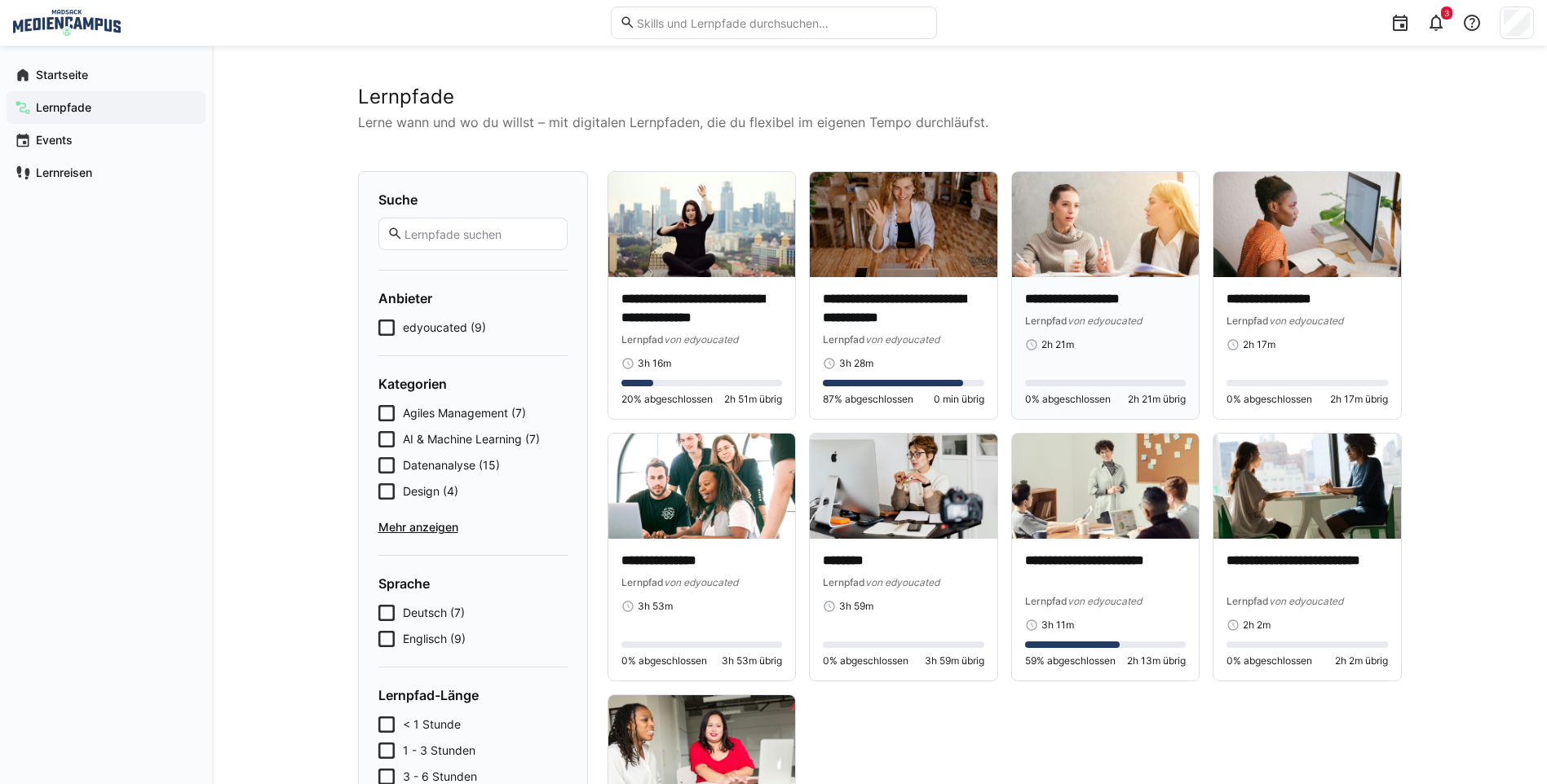
click at [1137, 343] on div "2h 21m" at bounding box center [1105, 344] width 162 height 13
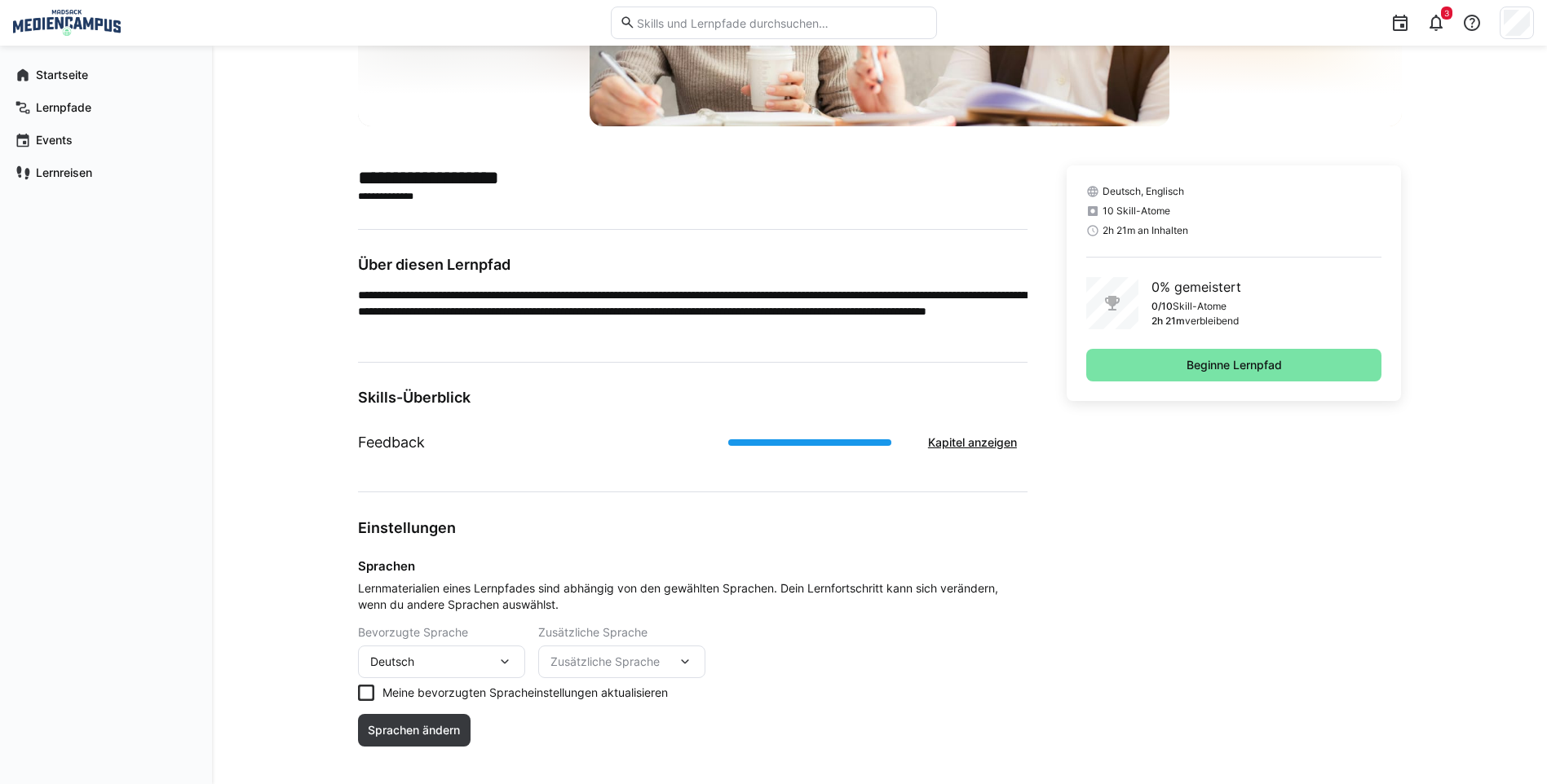
scroll to position [306, 0]
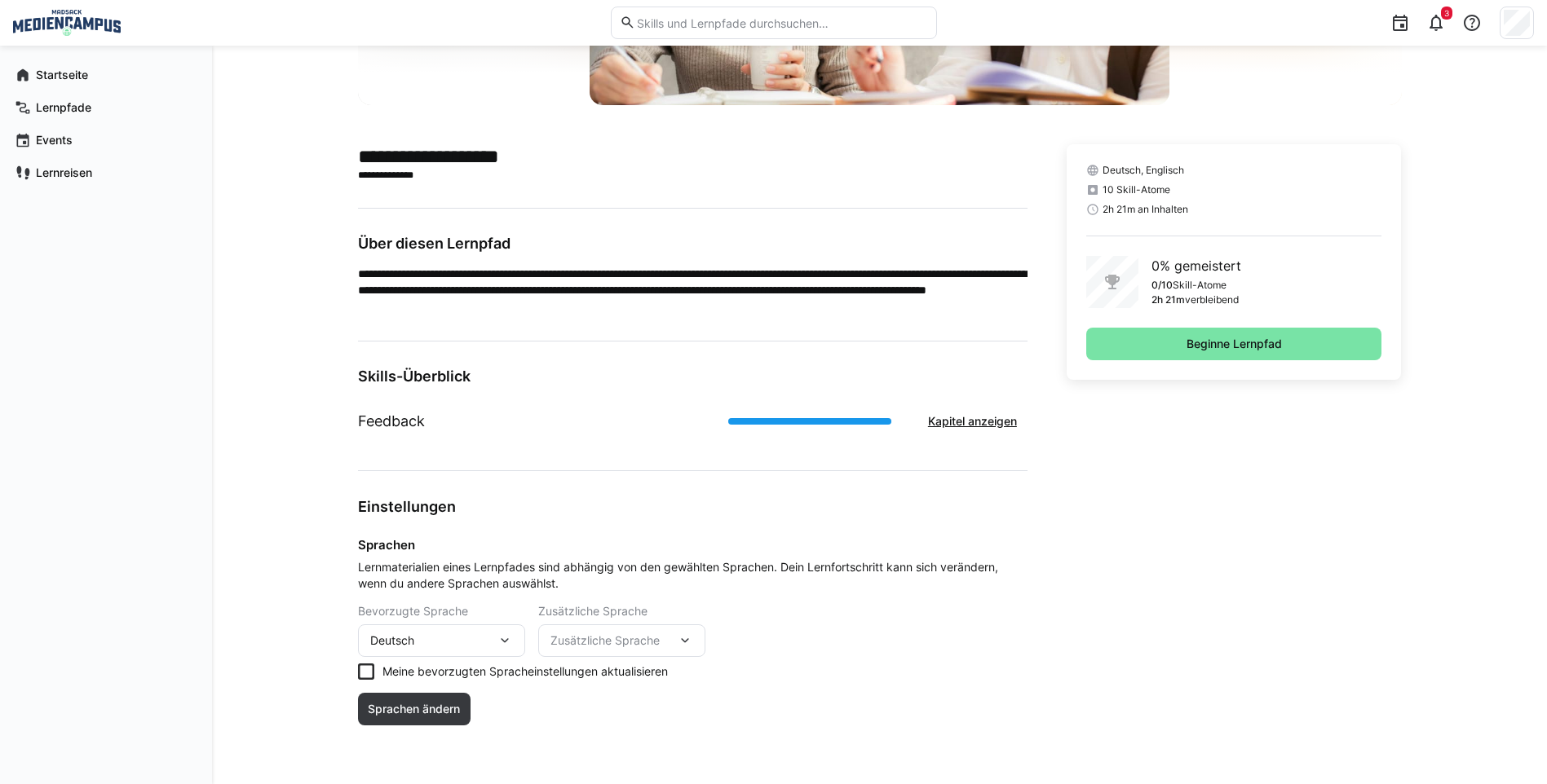
click at [597, 636] on span "Zusätzliche Sprache" at bounding box center [613, 641] width 126 height 16
click at [1164, 362] on div "Deutsch, Englisch 10 Skill-Atome 2h 21m an Inhalten 0% gemeistert 0/10 Skill-At…" at bounding box center [1234, 262] width 336 height 235
click at [1167, 335] on span "Beginne Lernpfad" at bounding box center [1234, 344] width 296 height 33
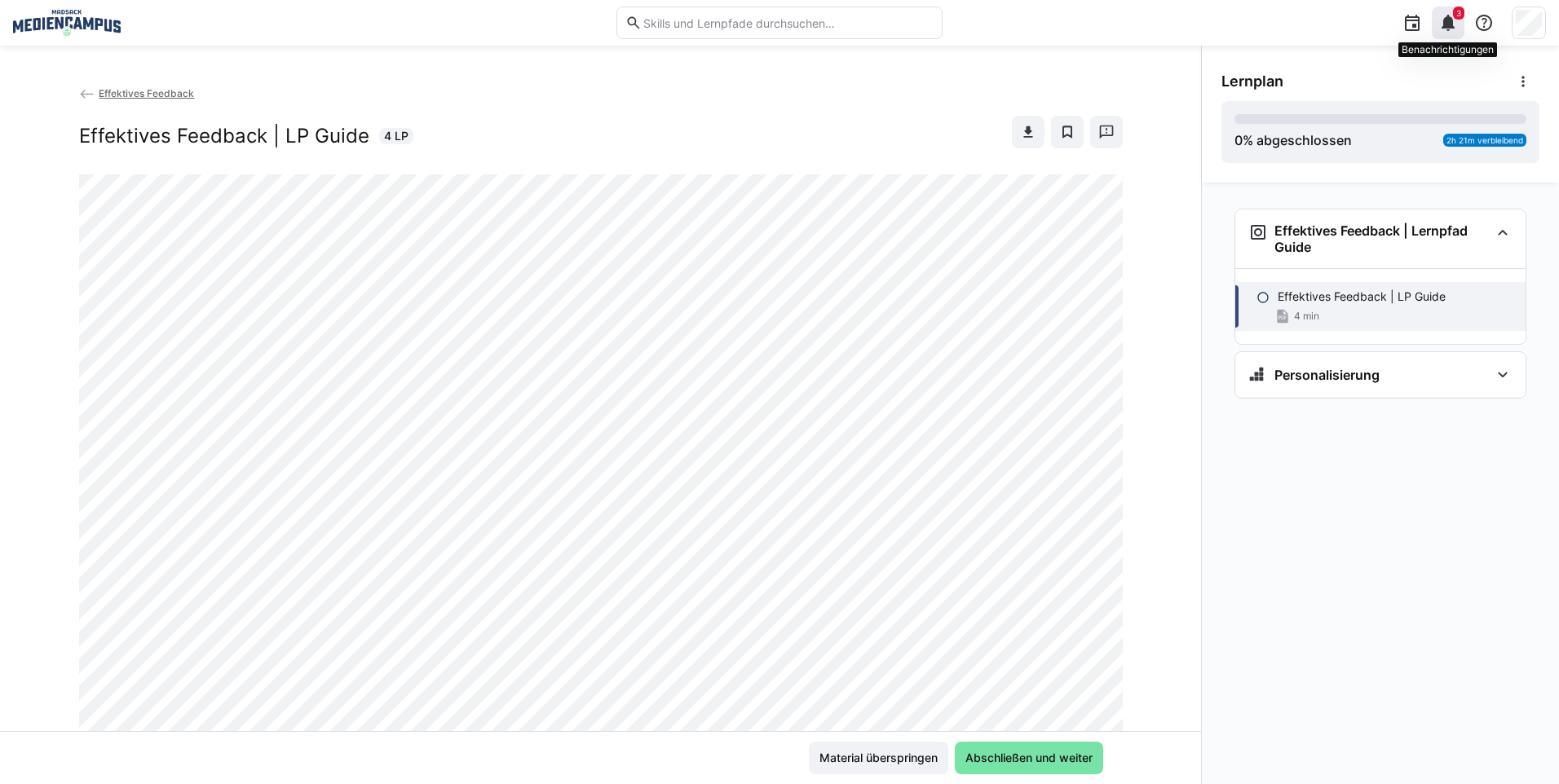
click at [1458, 17] on span "3" at bounding box center [1459, 12] width 5 height 10
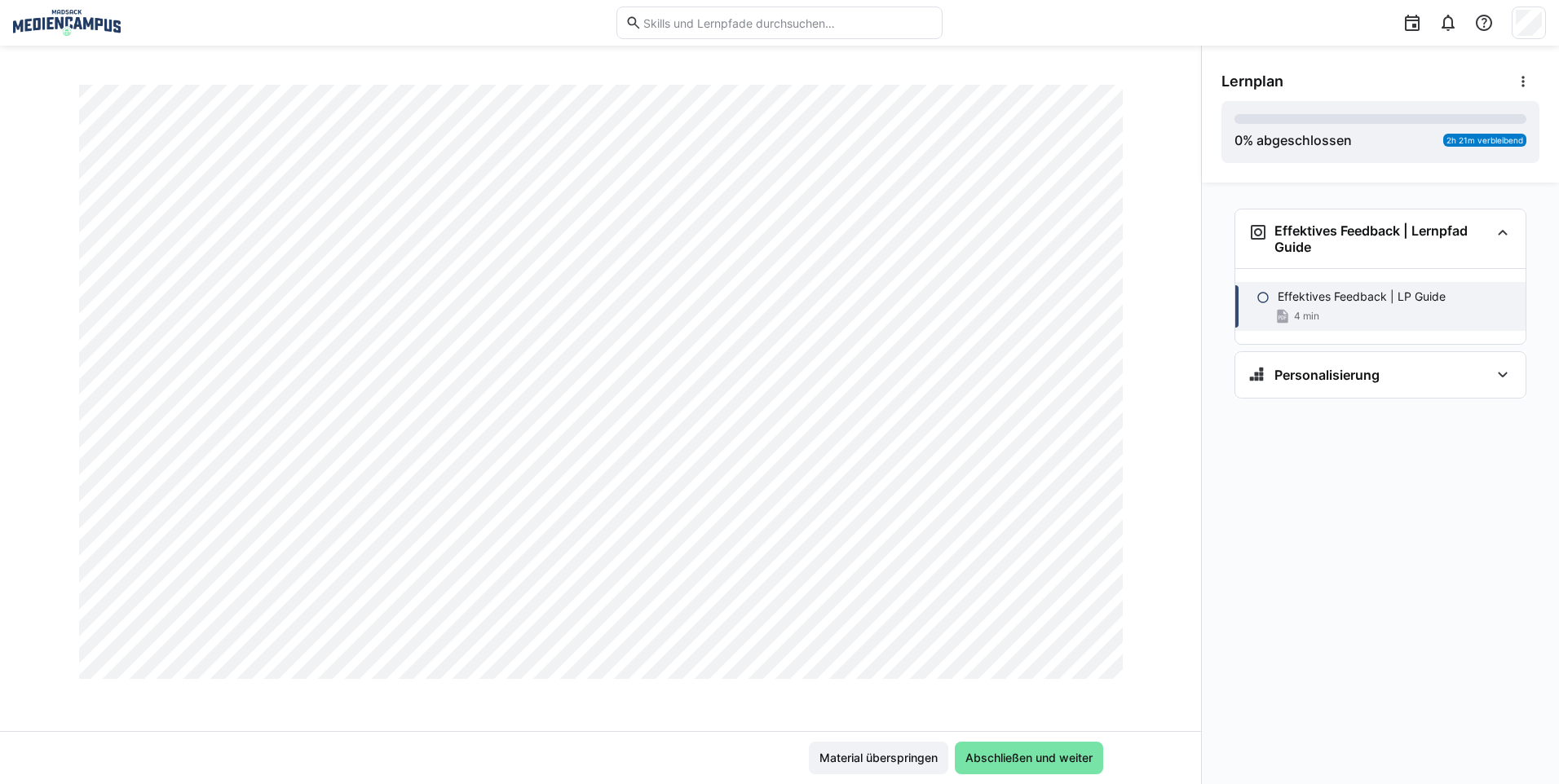
scroll to position [896, 0]
click at [994, 744] on span "Abschließen und weiter" at bounding box center [1029, 758] width 149 height 33
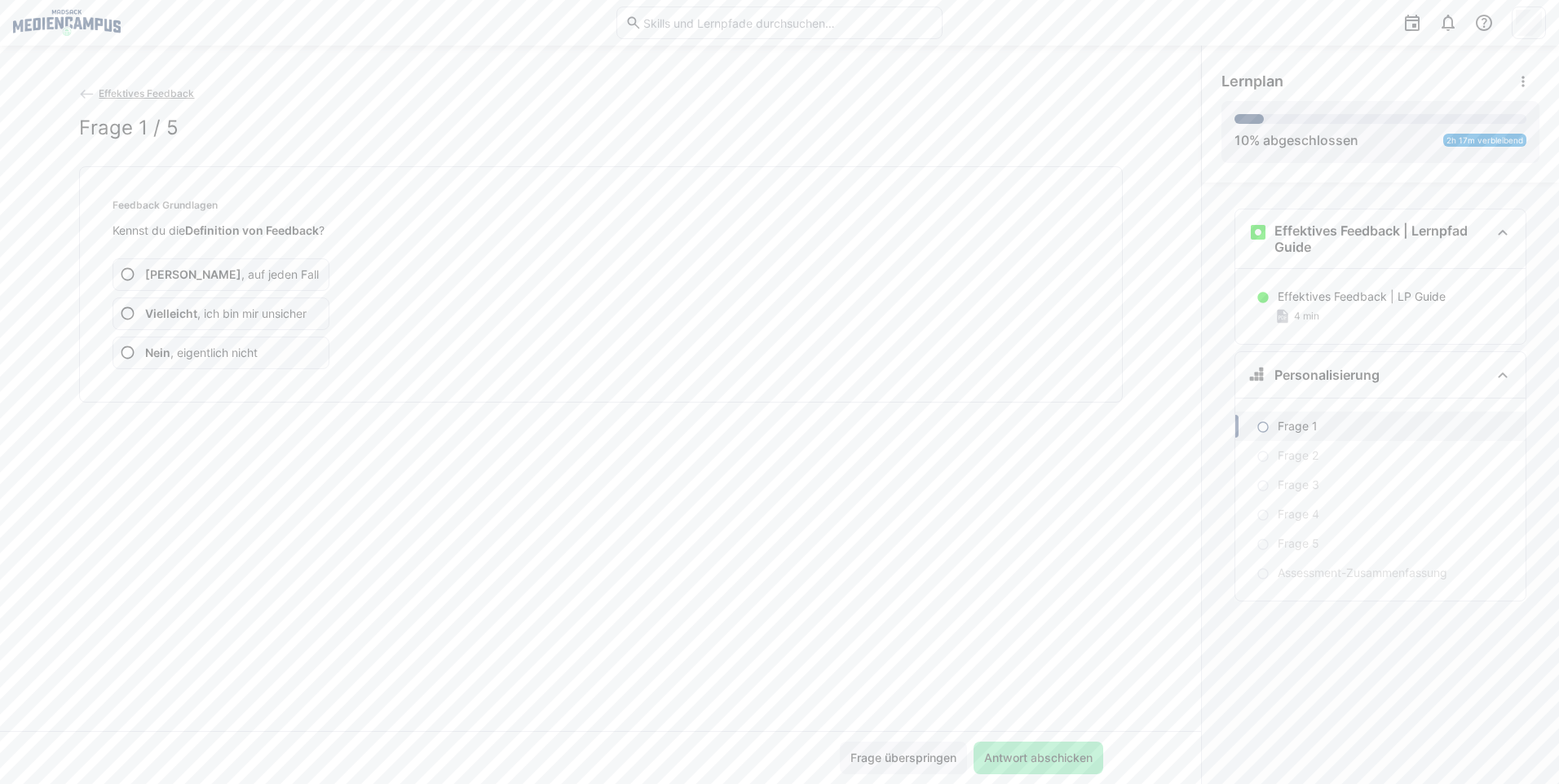
click at [197, 313] on span "Vielleicht , ich bin mir unsicher" at bounding box center [226, 314] width 162 height 16
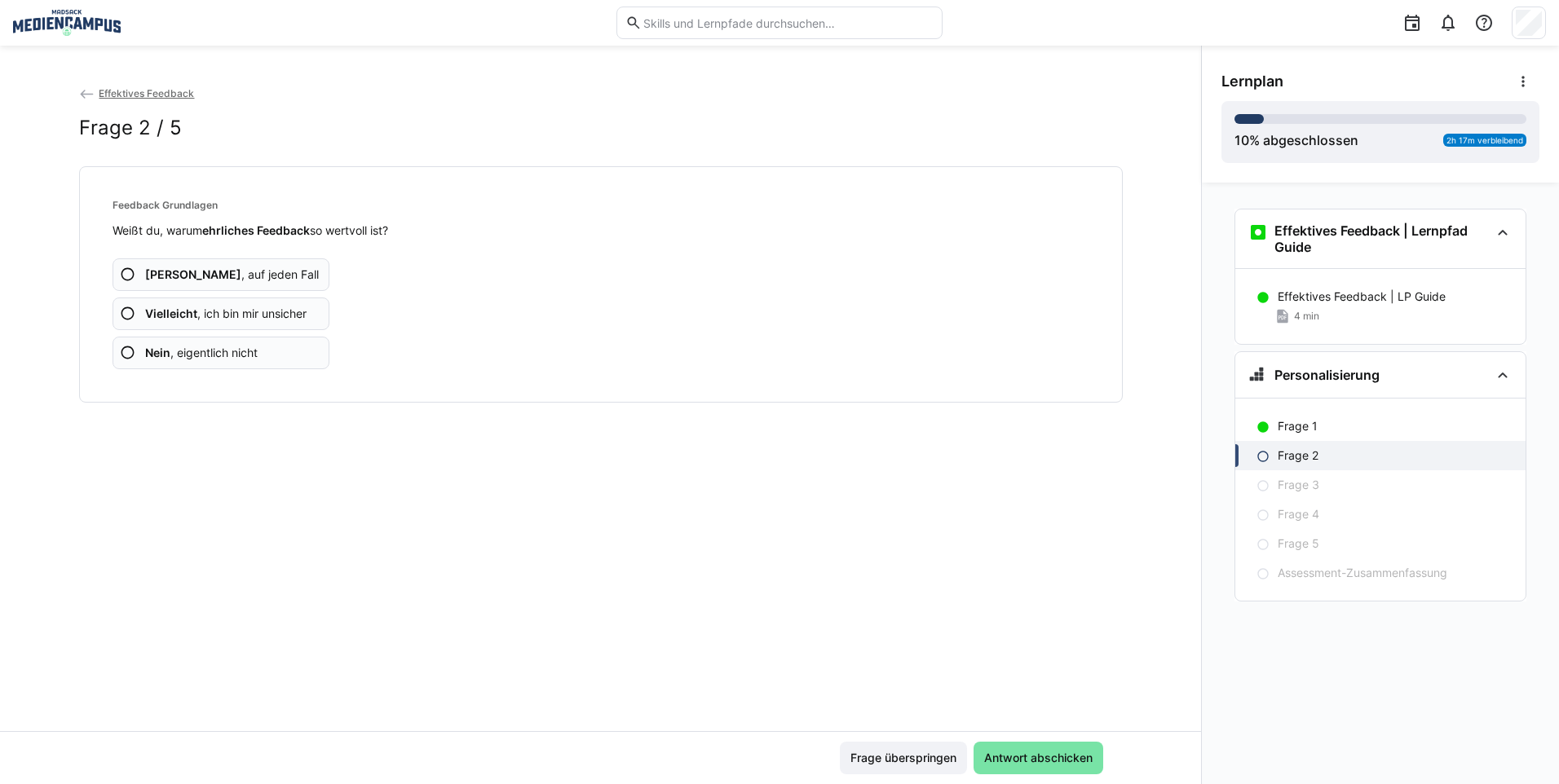
click at [187, 327] on app-assessment-question-radio "Vielleicht , ich bin mir unsicher" at bounding box center [221, 314] width 218 height 33
click at [184, 322] on app-assessment-question-radio "Vielleicht , ich bin mir unsicher" at bounding box center [221, 314] width 218 height 33
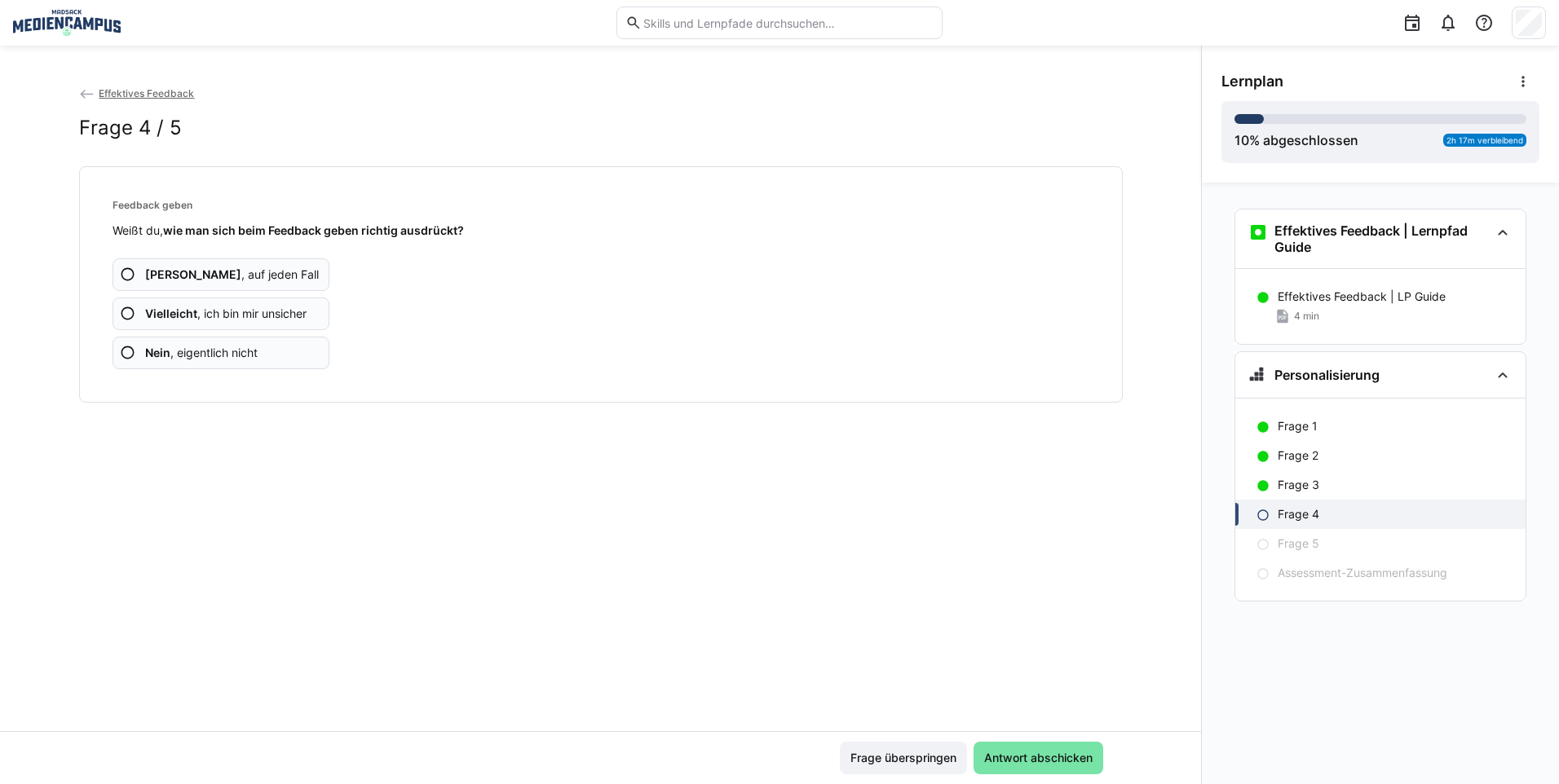
click at [184, 322] on app-assessment-question-radio "Vielleicht , ich bin mir unsicher" at bounding box center [221, 314] width 218 height 33
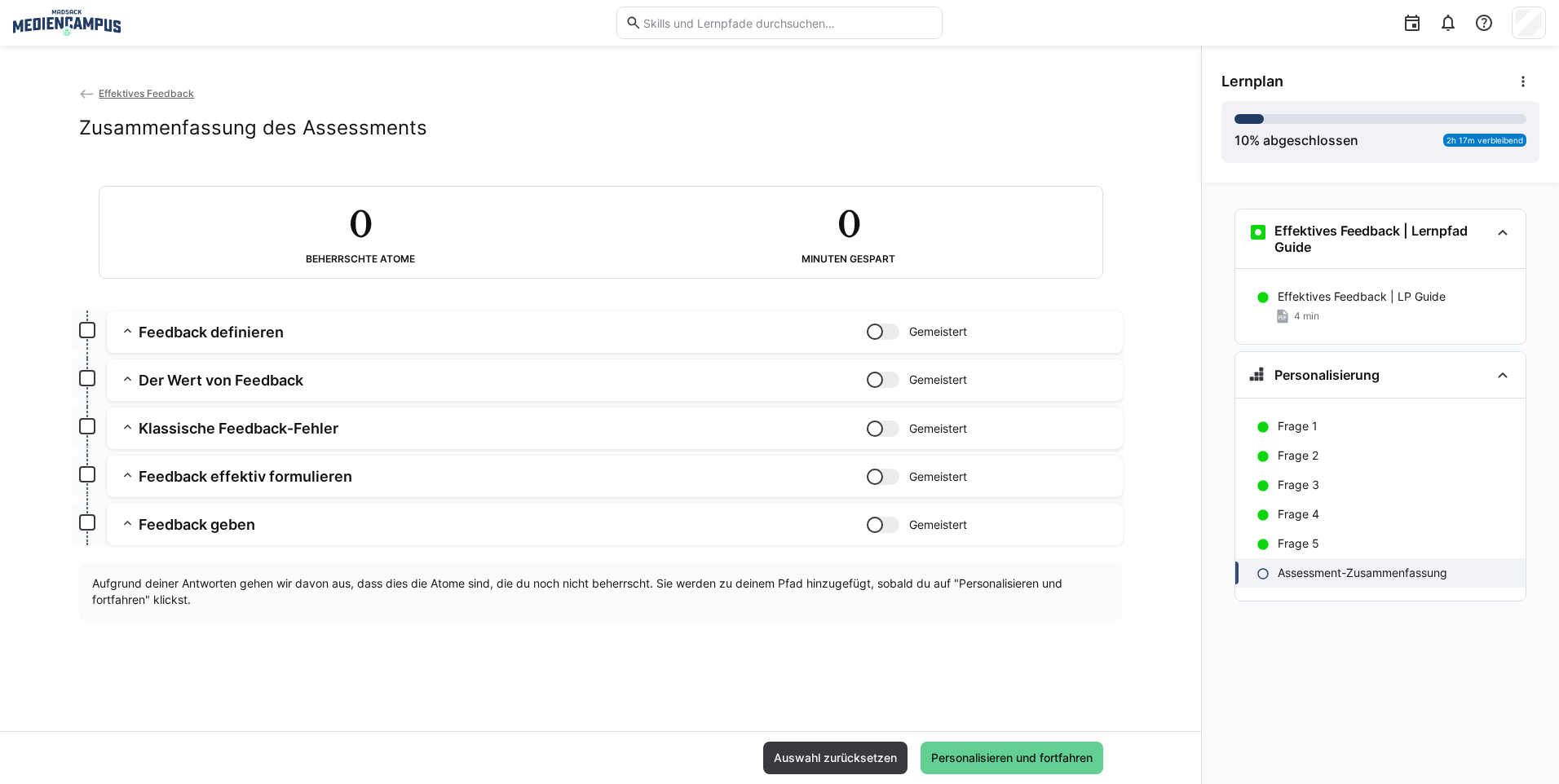
click at [1013, 756] on span "Personalisieren und fortfahren" at bounding box center [1012, 757] width 166 height 16
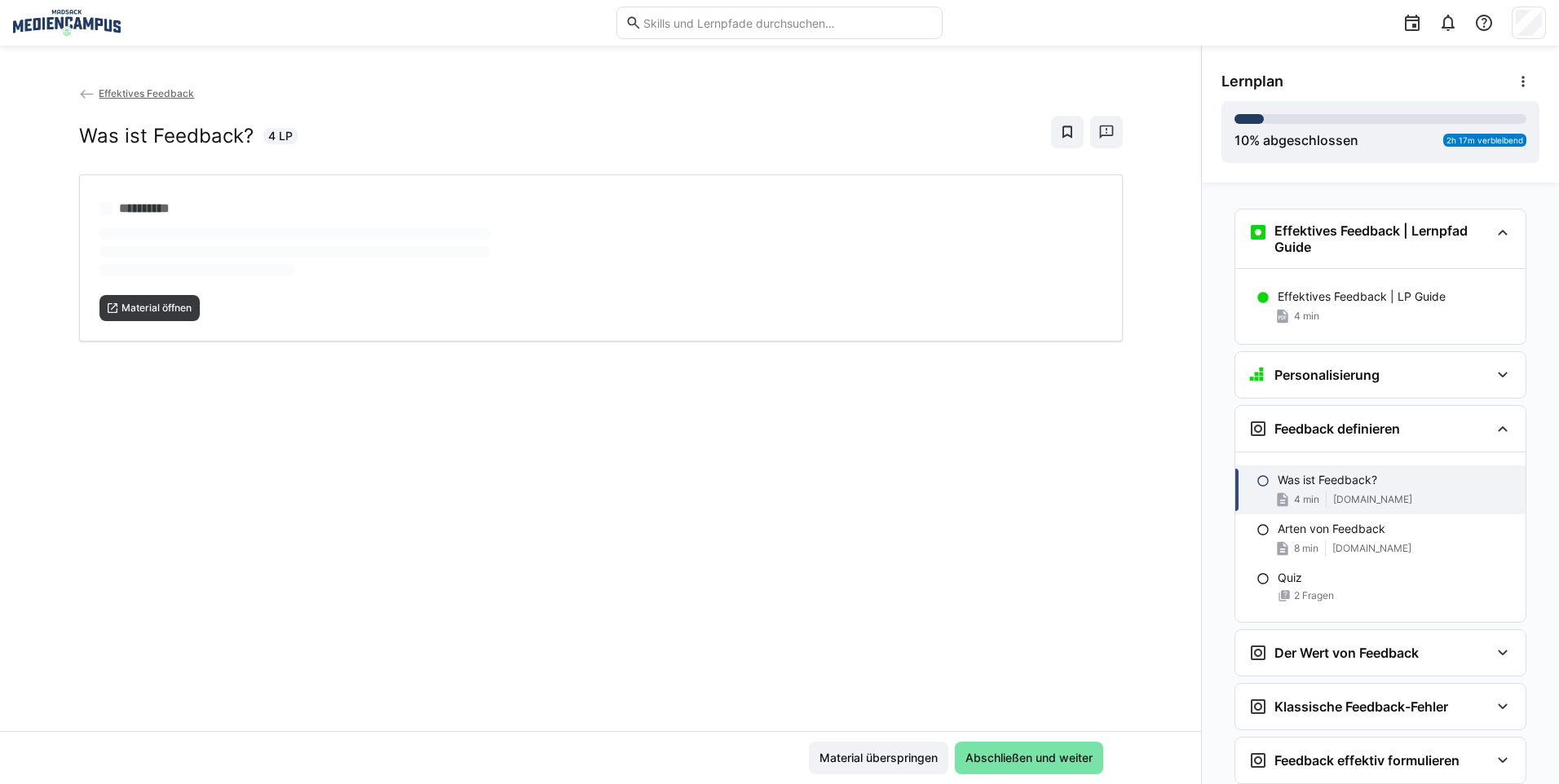
scroll to position [199, 0]
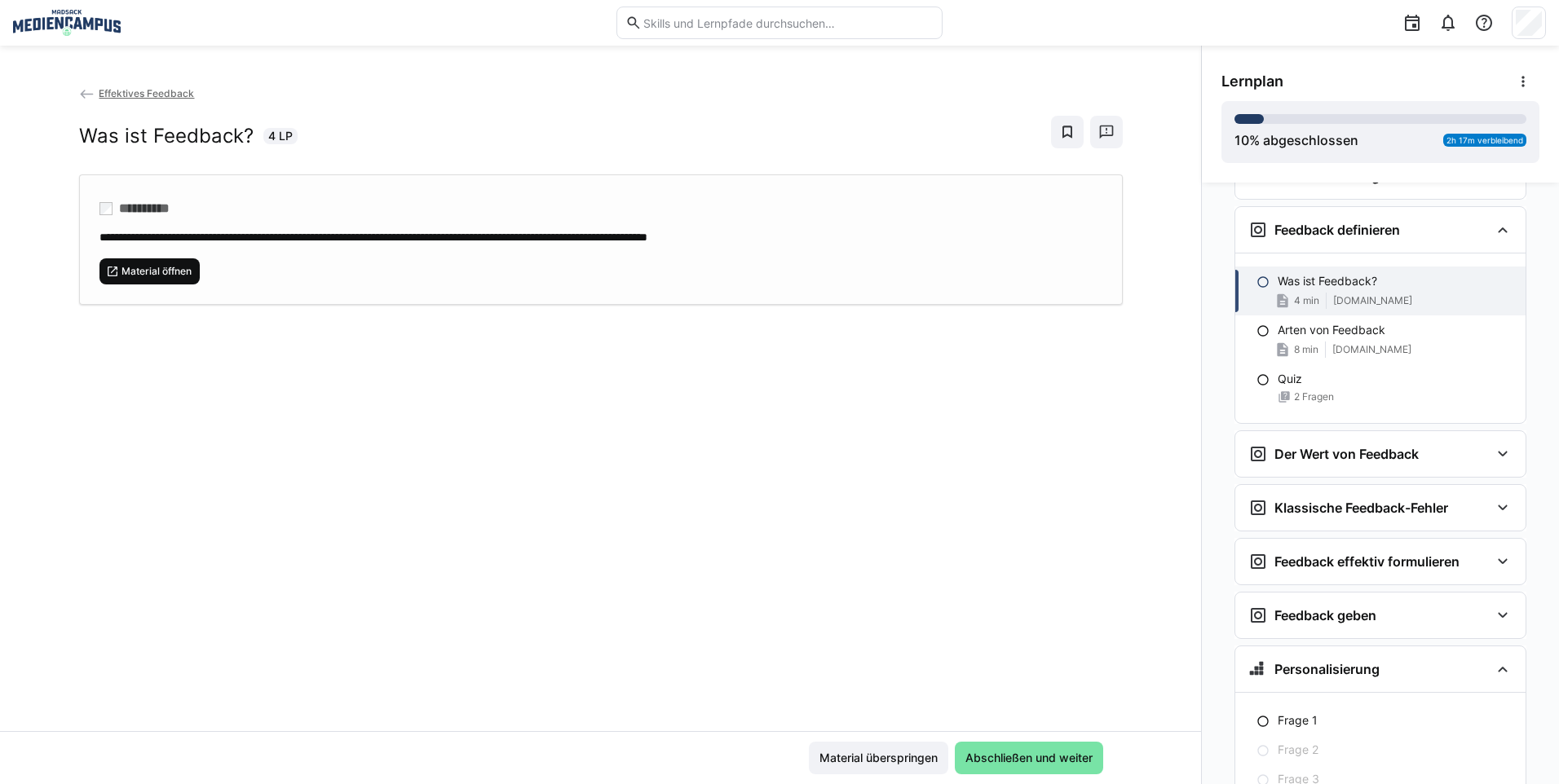
click at [125, 268] on span "Material öffnen" at bounding box center [157, 271] width 73 height 13
click at [1101, 767] on div "Material überspringen Abschließen und weiter" at bounding box center [600, 758] width 1044 height 33
click at [1092, 760] on span "Abschließen und weiter" at bounding box center [1029, 758] width 149 height 33
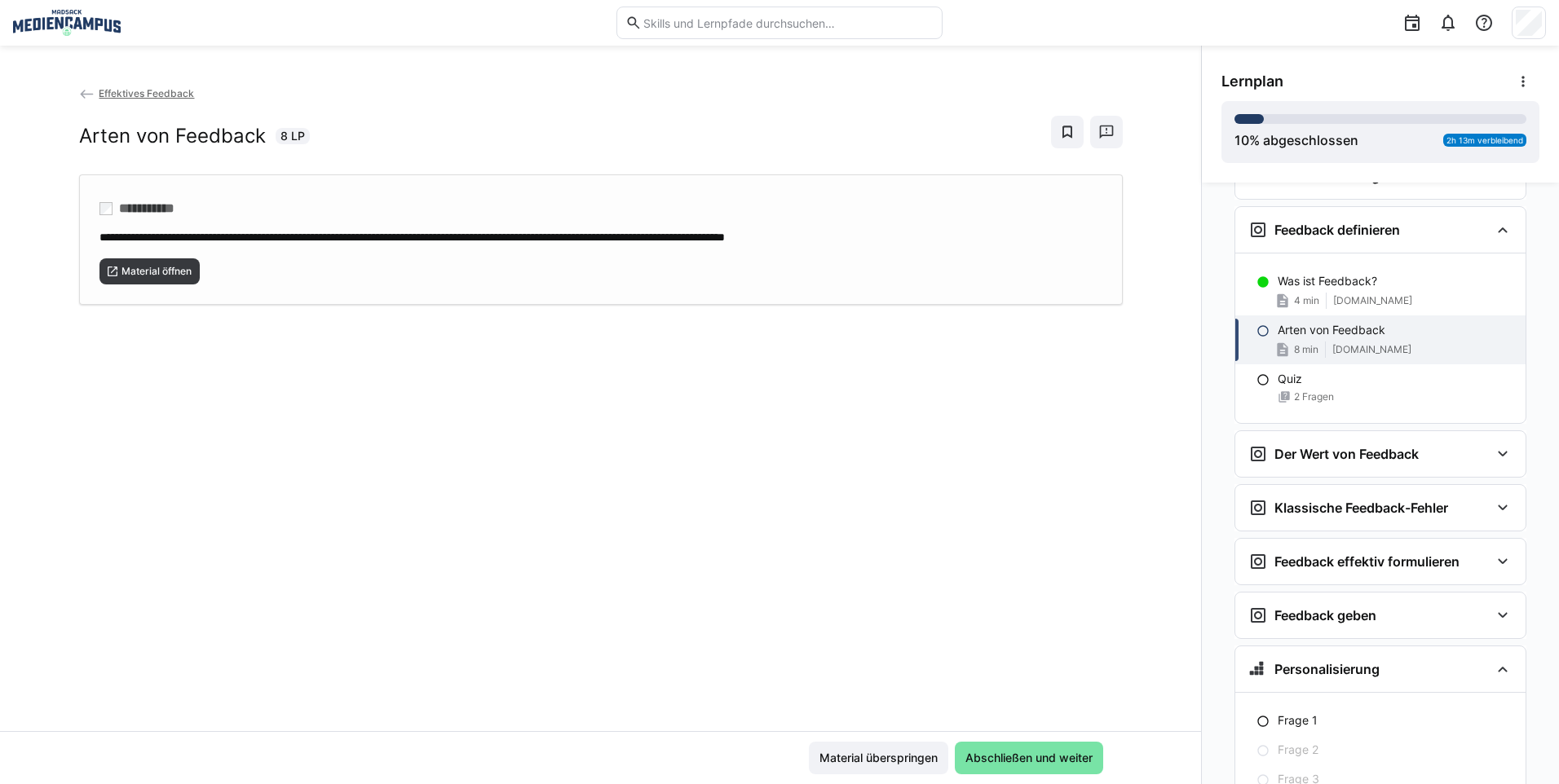
click at [127, 288] on div "**********" at bounding box center [600, 239] width 1044 height 131
click at [984, 777] on div "Material überspringen Abschließen und weiter" at bounding box center [600, 757] width 1201 height 53
click at [993, 756] on span "Abschließen und weiter" at bounding box center [1029, 757] width 132 height 16
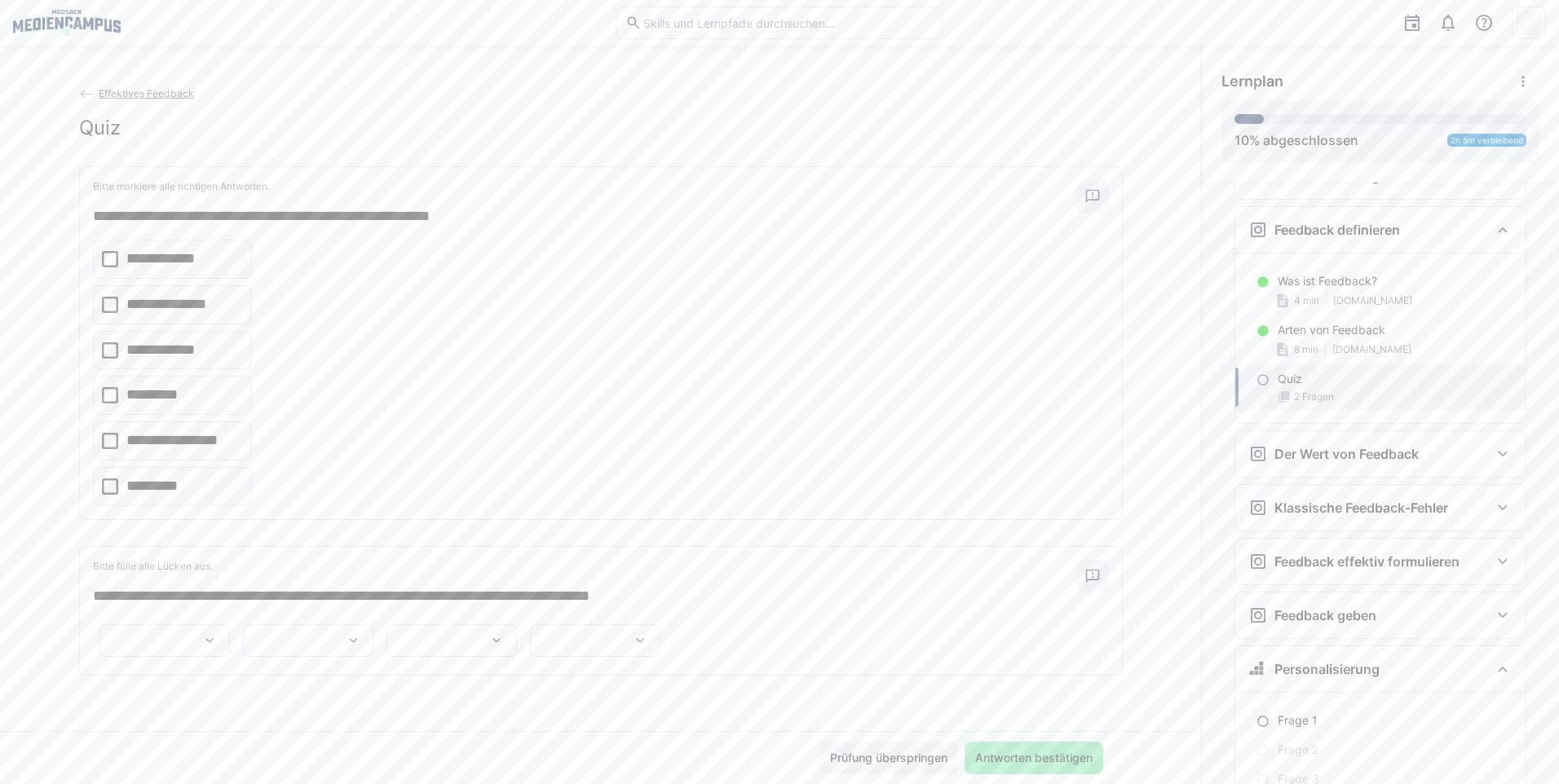
click at [188, 264] on p "**********" at bounding box center [173, 259] width 93 height 22
click at [187, 398] on eds-checkbox "*********" at bounding box center [172, 395] width 160 height 39
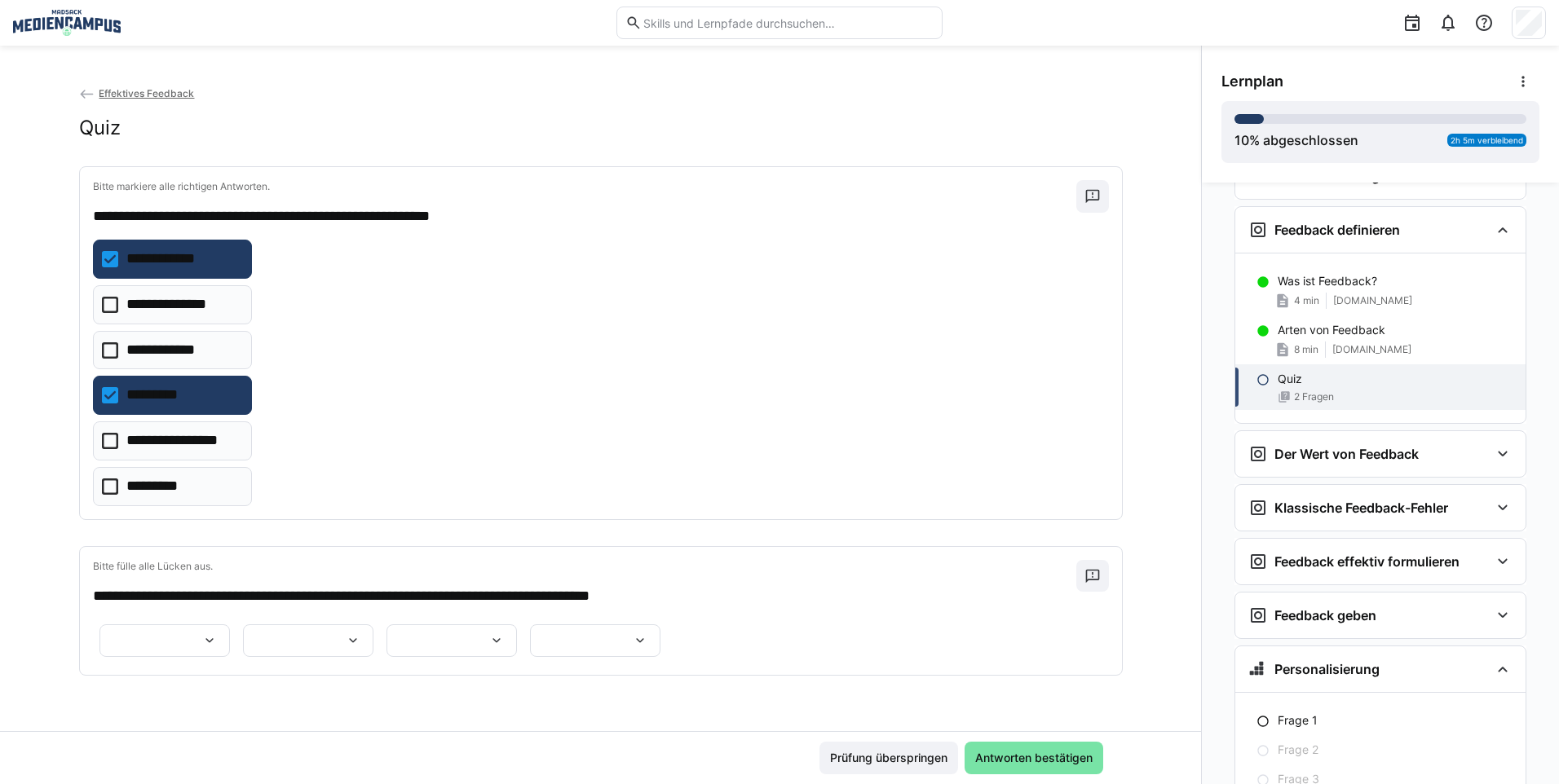
click at [201, 302] on p "**********" at bounding box center [173, 304] width 93 height 22
click at [196, 447] on p "**********" at bounding box center [183, 441] width 114 height 22
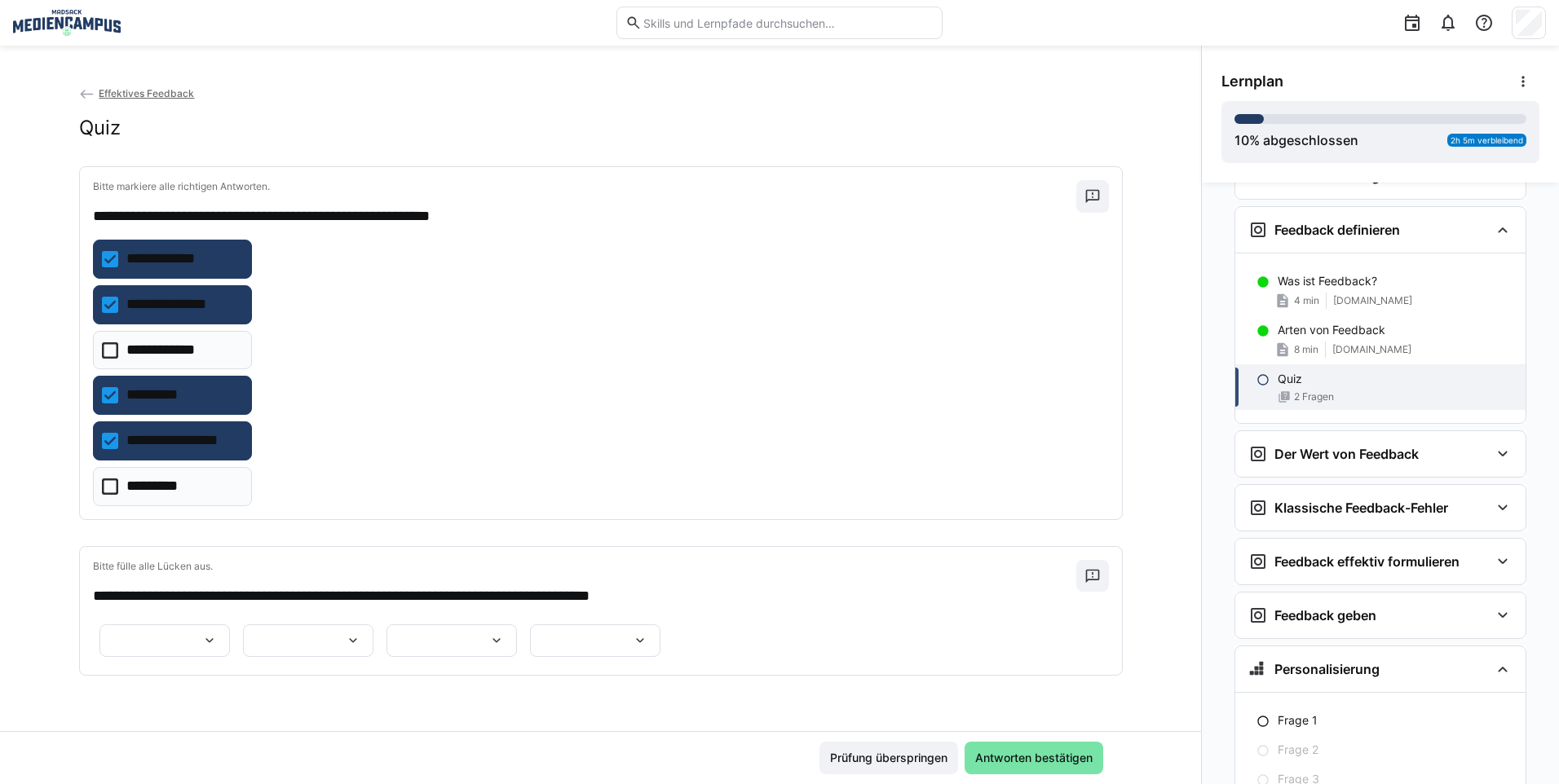
click at [189, 358] on p "**********" at bounding box center [169, 350] width 86 height 22
click at [170, 503] on eds-checkbox "*********" at bounding box center [172, 486] width 160 height 39
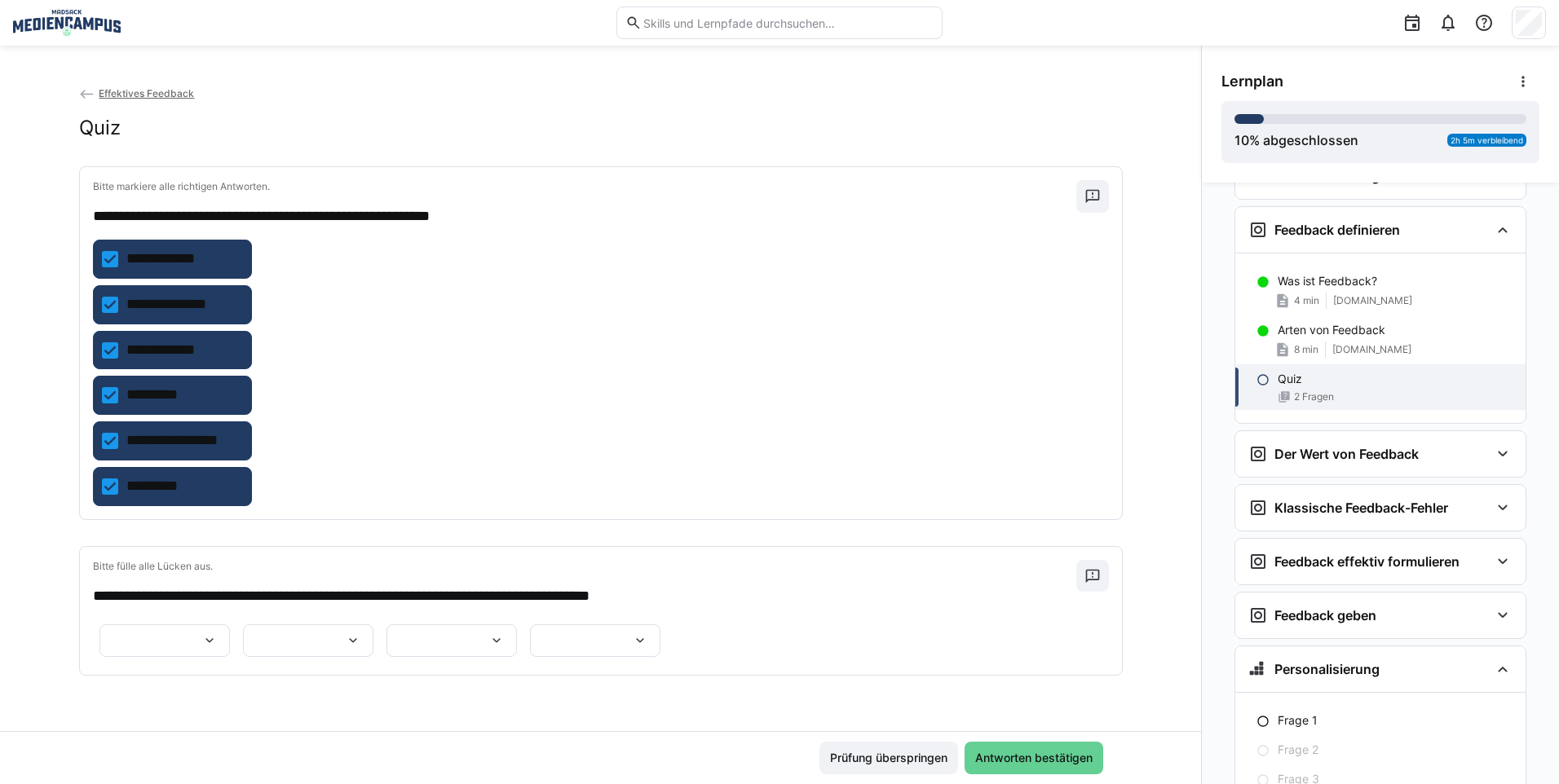
click at [1026, 762] on span "Antworten bestätigen" at bounding box center [1033, 757] width 122 height 16
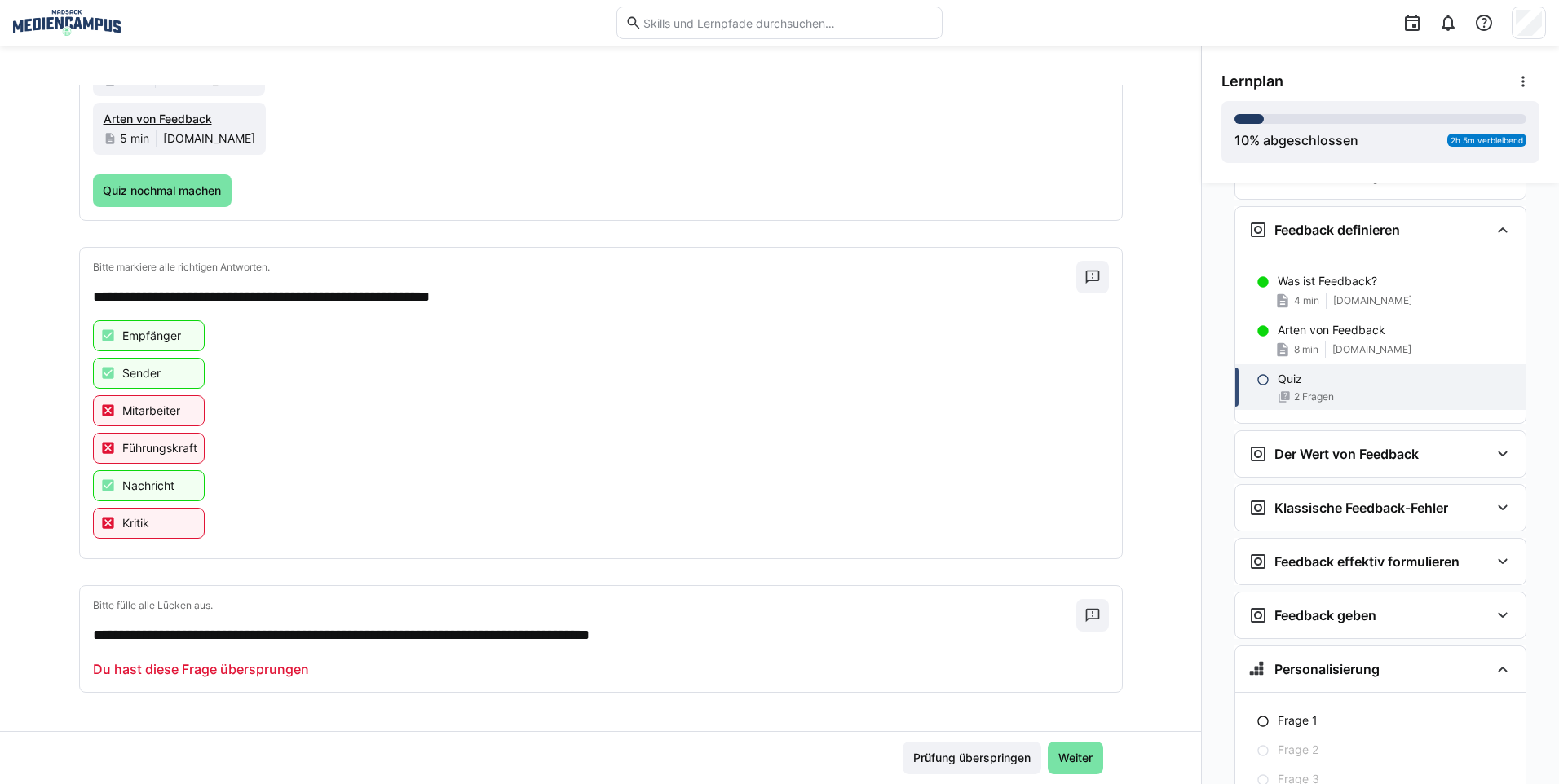
scroll to position [246, 0]
click at [1061, 761] on span "Weiter" at bounding box center [1075, 757] width 39 height 16
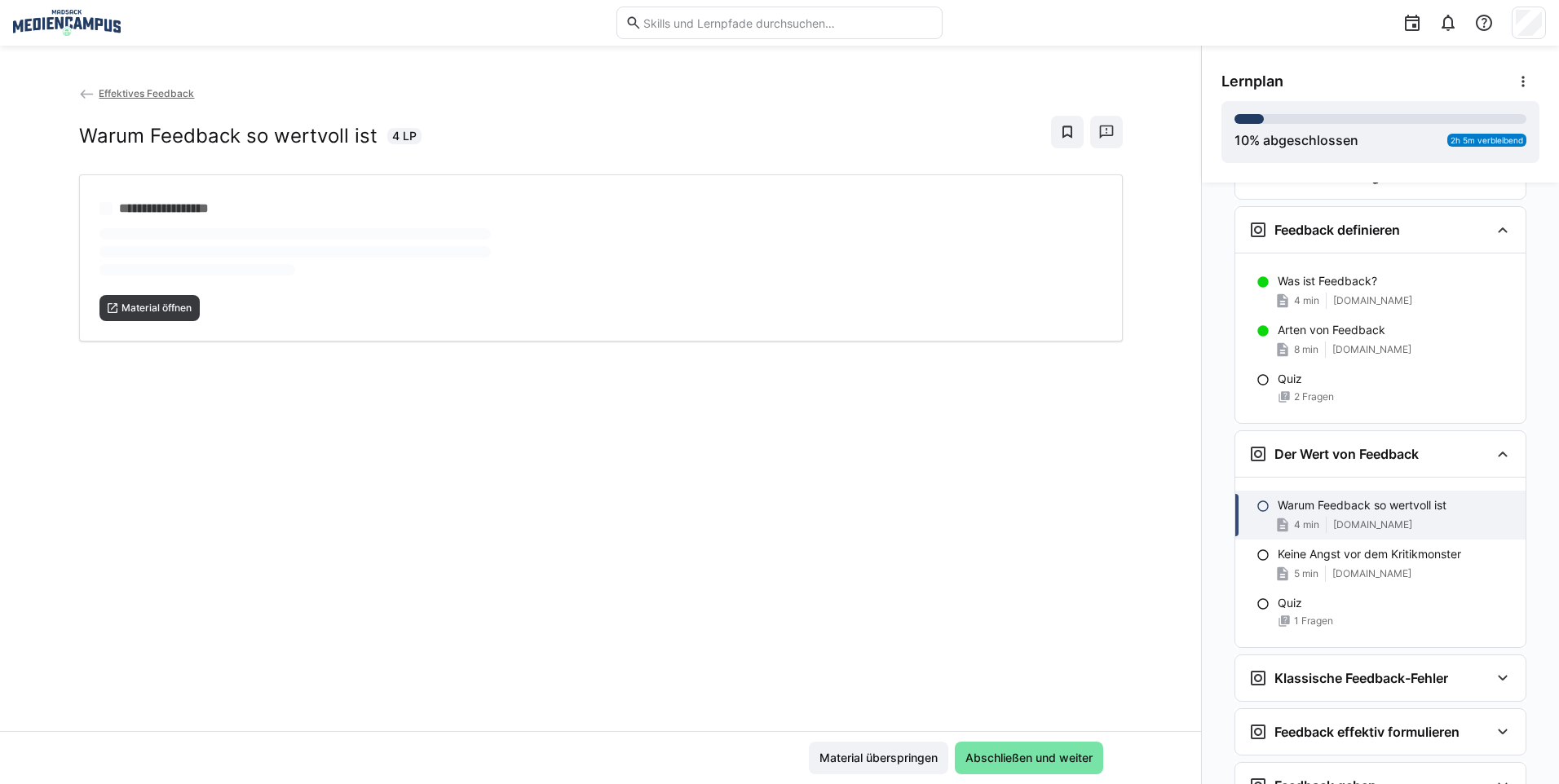
scroll to position [303, 0]
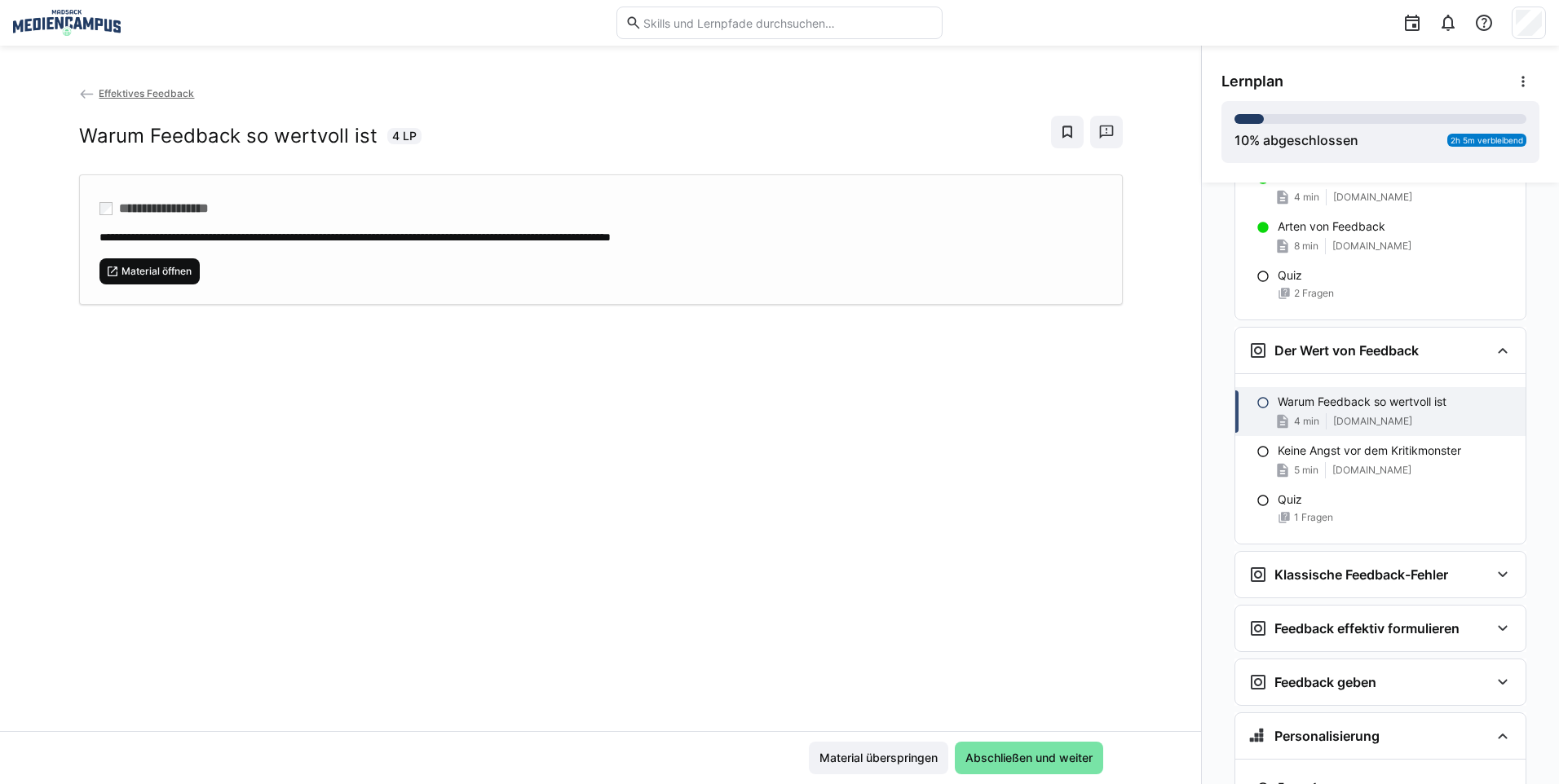
click at [156, 265] on span "Material öffnen" at bounding box center [157, 271] width 73 height 13
click at [1013, 752] on span "Abschließen und weiter" at bounding box center [1029, 757] width 132 height 16
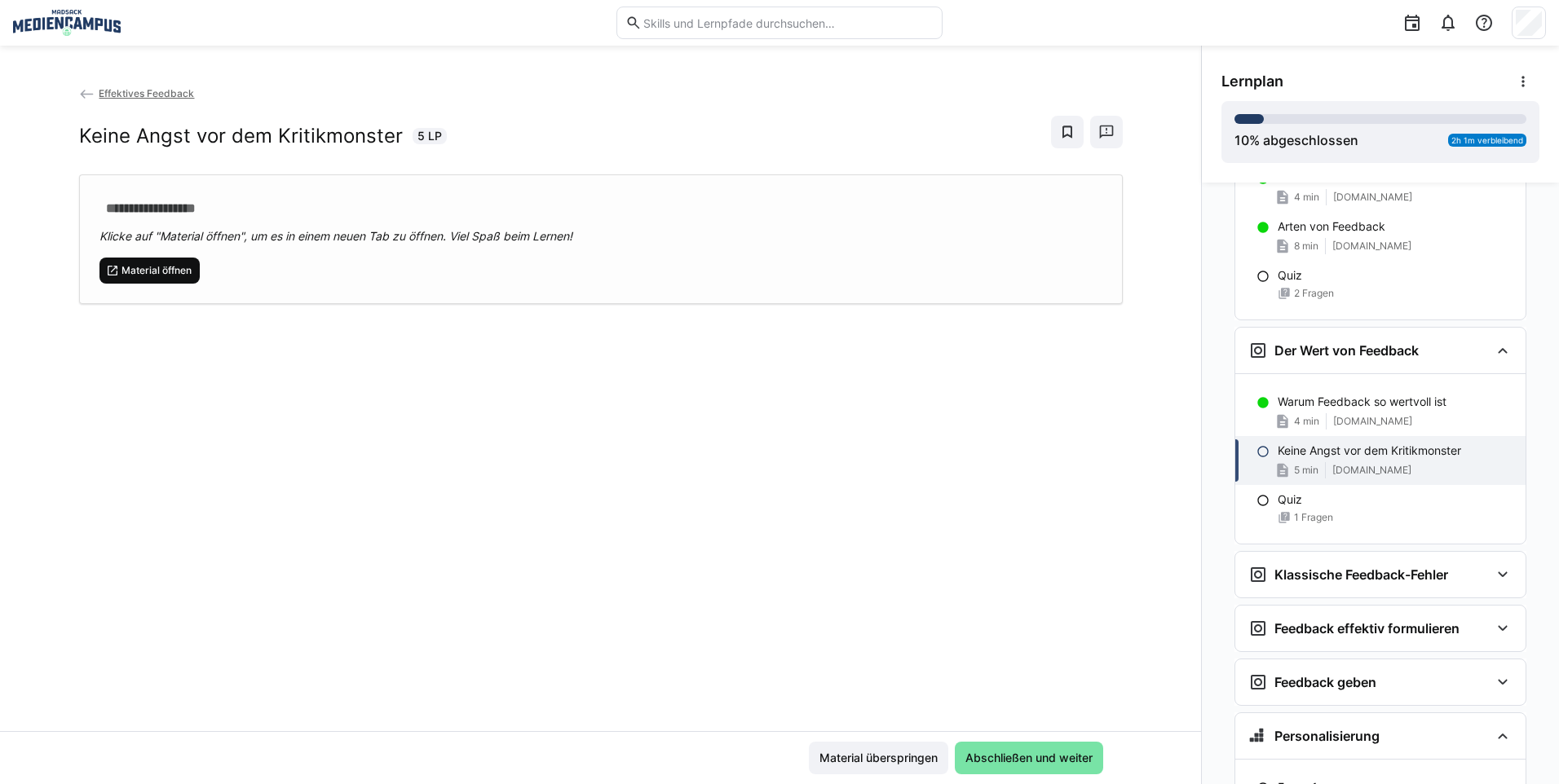
click at [124, 273] on span "Material öffnen" at bounding box center [157, 270] width 73 height 13
click at [1033, 748] on span "Abschließen und weiter" at bounding box center [1029, 758] width 149 height 33
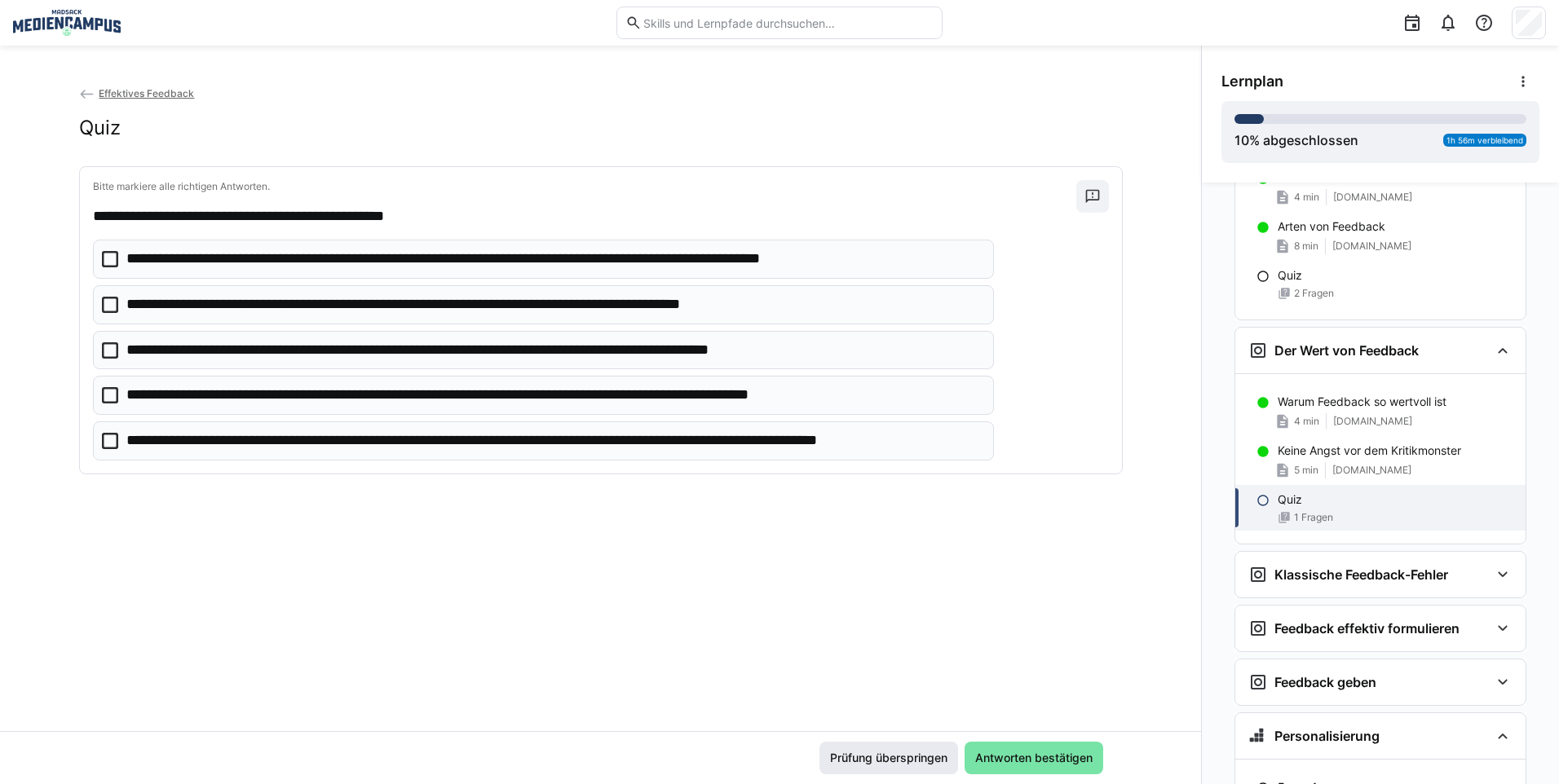
click at [904, 762] on span "Prüfung überspringen" at bounding box center [888, 757] width 122 height 16
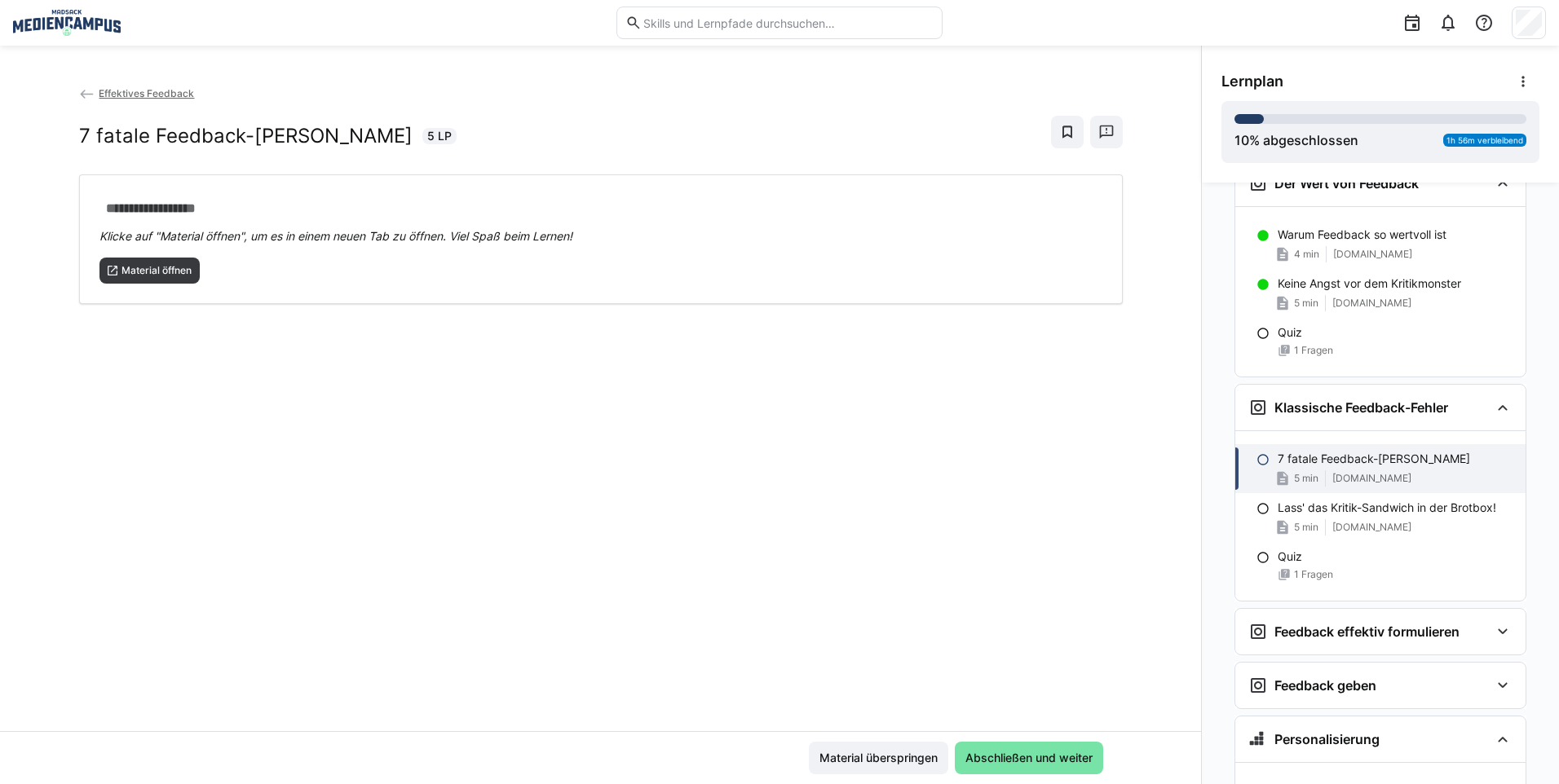
scroll to position [473, 0]
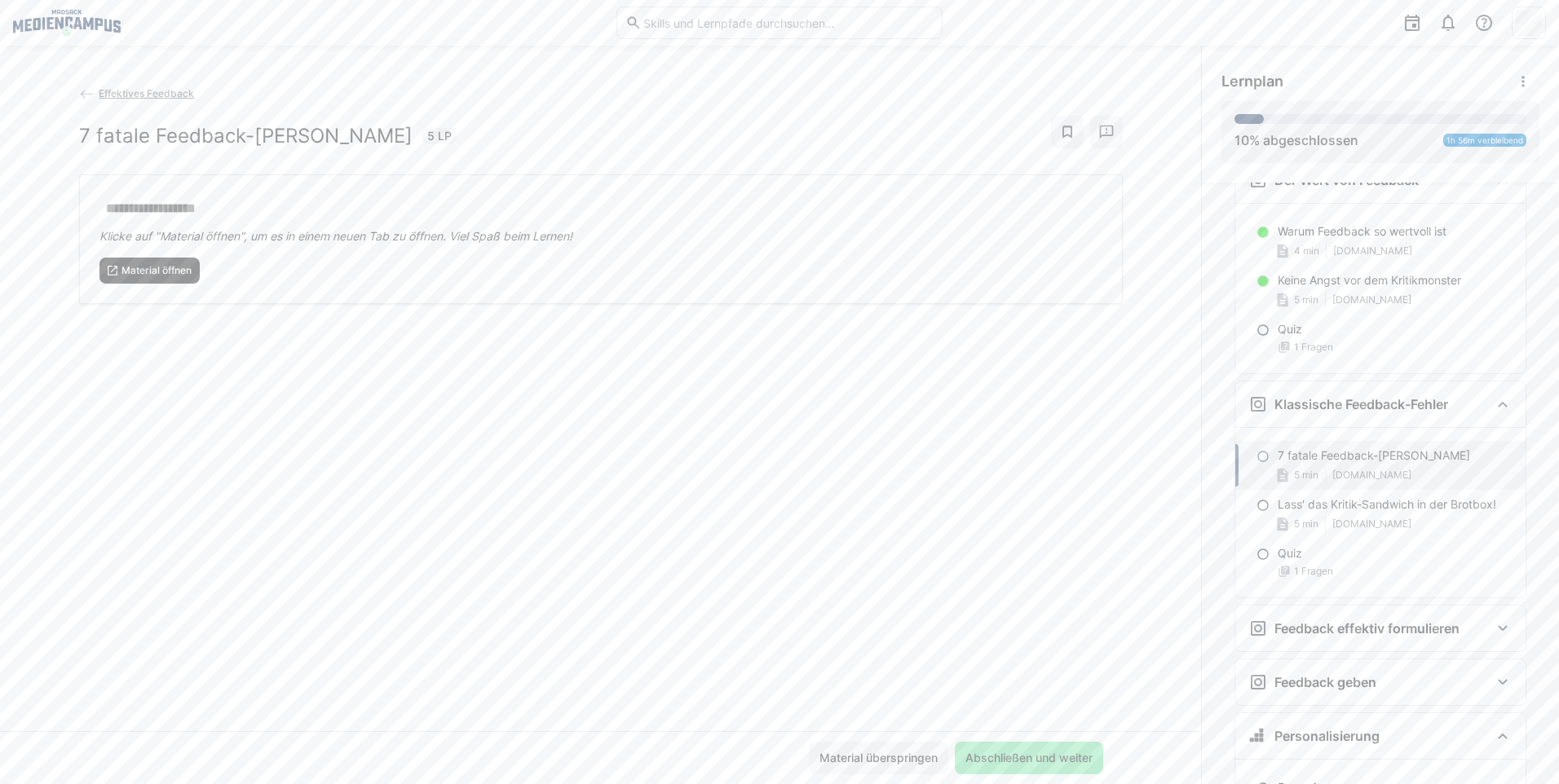
click at [132, 281] on span "Material öffnen" at bounding box center [150, 271] width 101 height 26
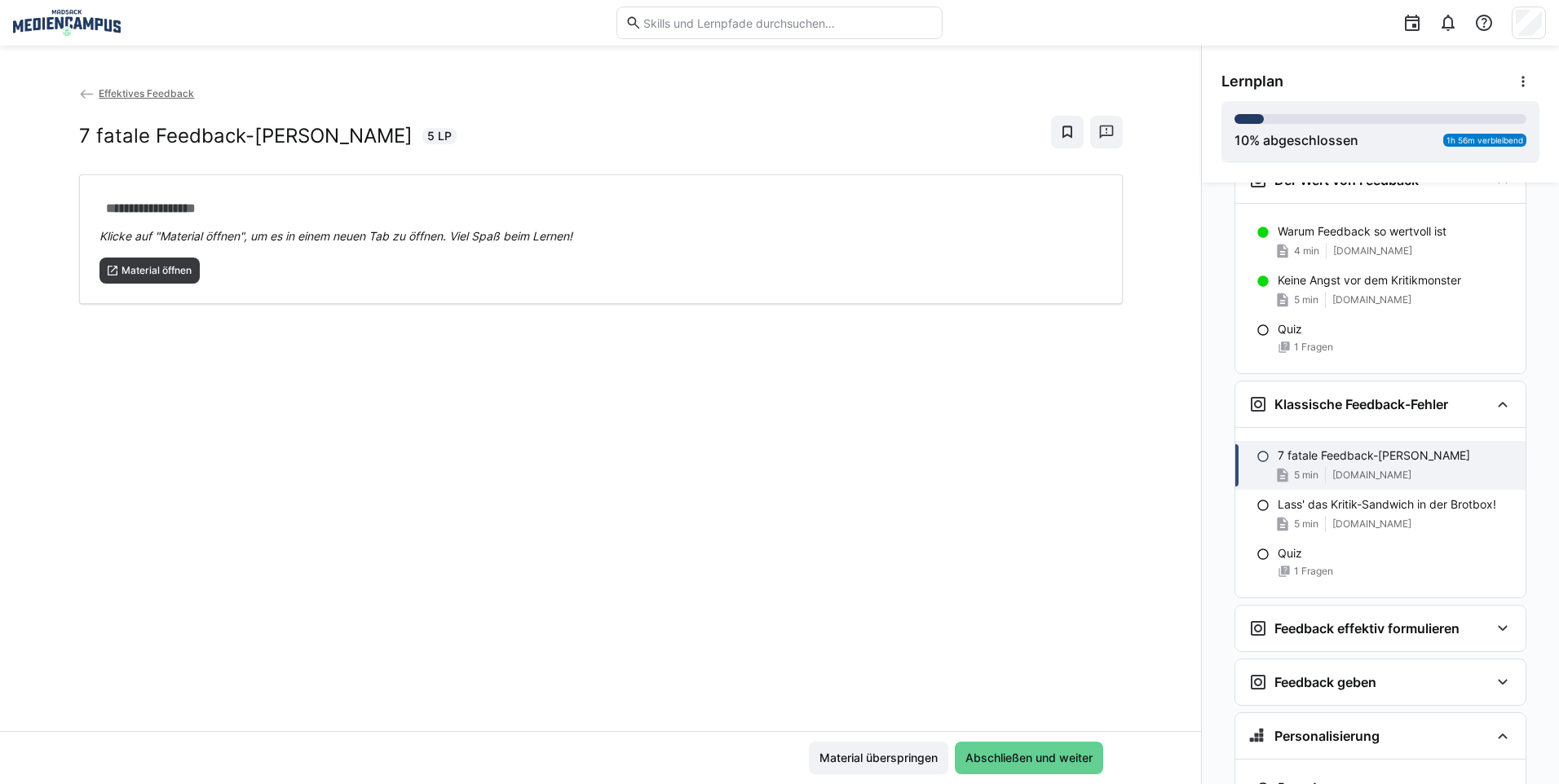
click at [993, 763] on span "Abschließen und weiter" at bounding box center [1029, 757] width 132 height 16
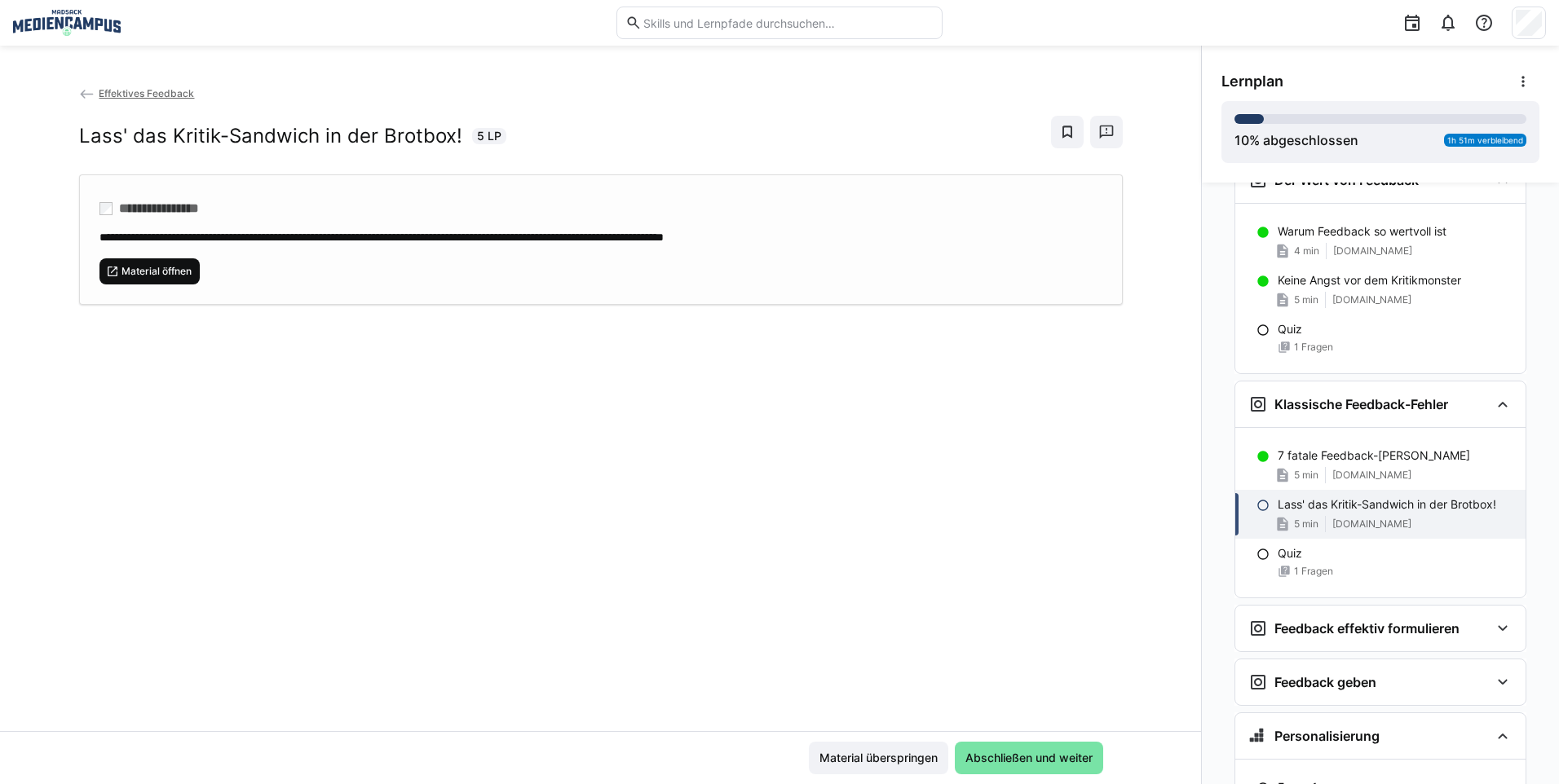
click at [170, 276] on span "Material öffnen" at bounding box center [157, 271] width 73 height 13
click at [968, 761] on span "Abschließen und weiter" at bounding box center [1029, 757] width 132 height 16
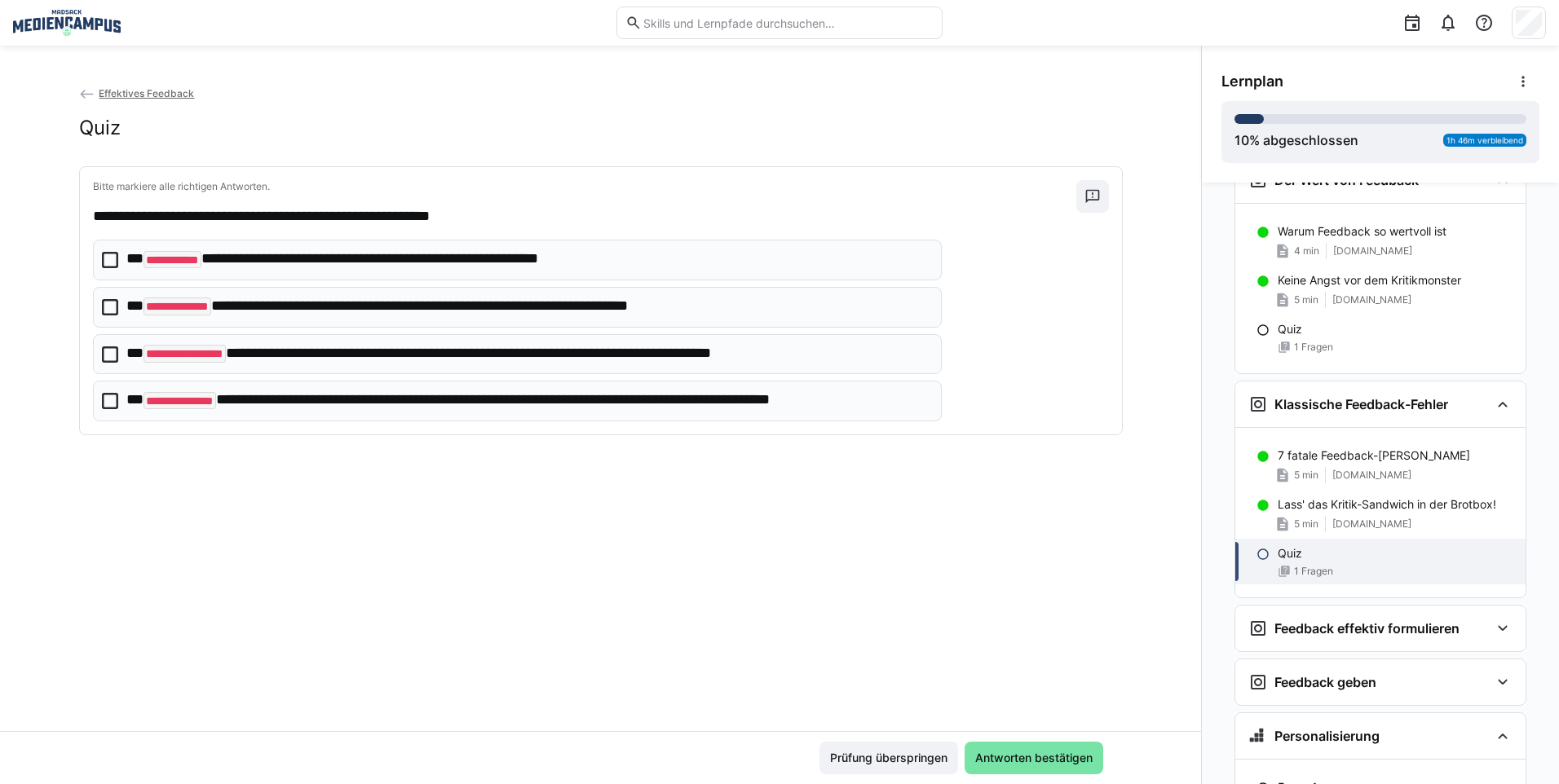
click at [104, 303] on icon at bounding box center [110, 307] width 16 height 16
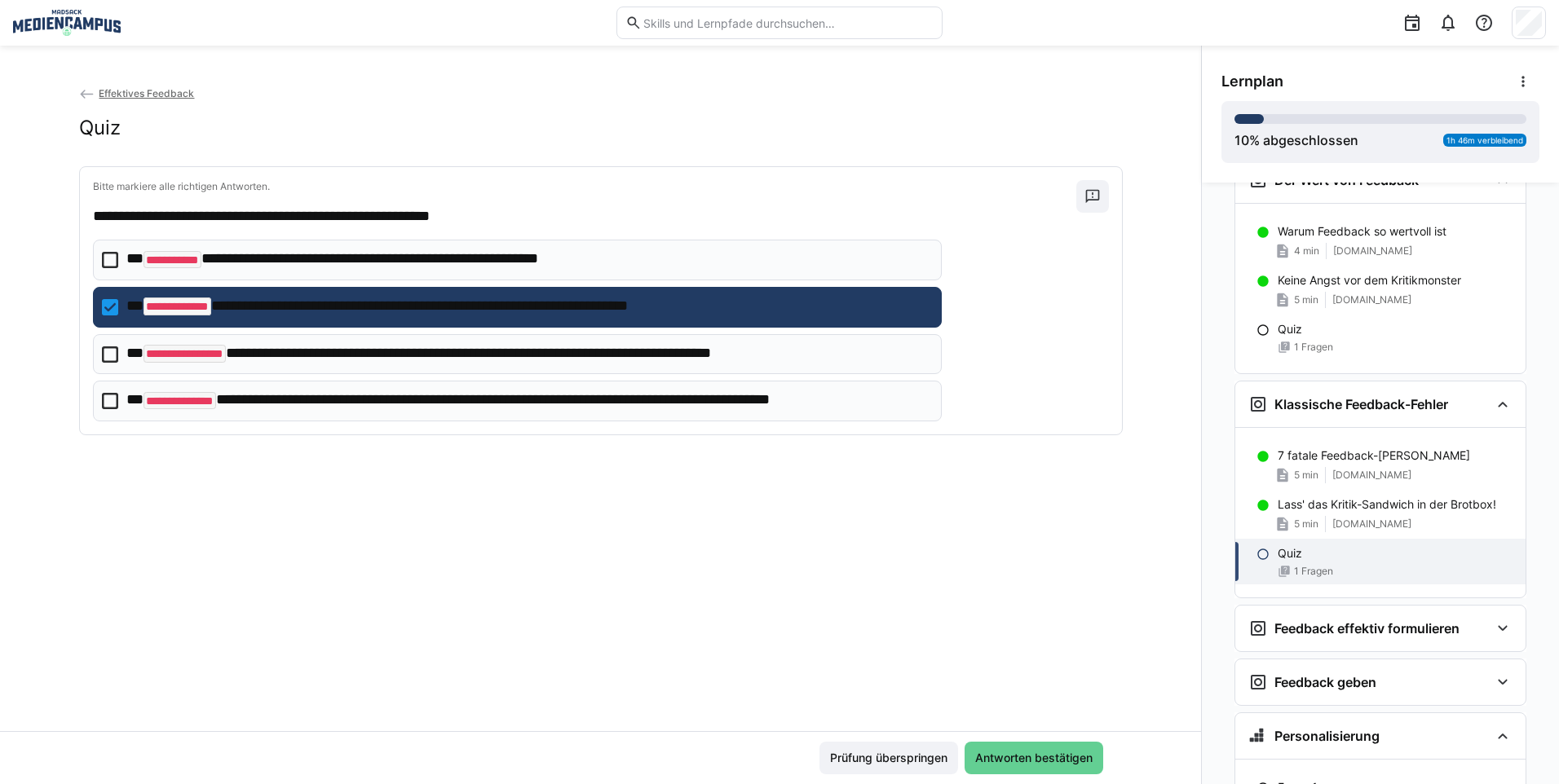
click at [994, 747] on span "Antworten bestätigen" at bounding box center [1033, 758] width 138 height 33
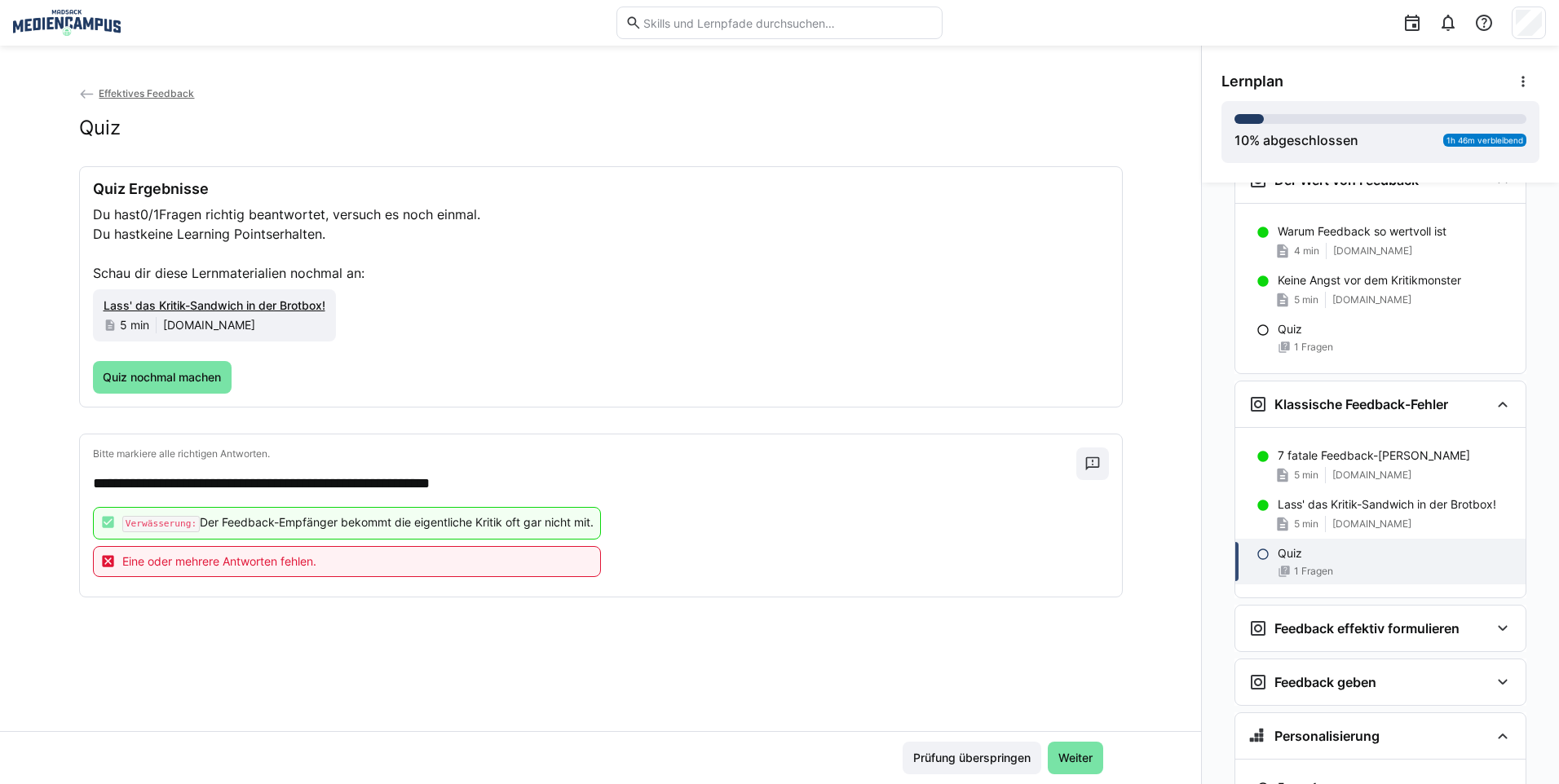
click at [342, 567] on div "Eine oder mehrere Antworten fehlen." at bounding box center [346, 562] width 508 height 31
click at [1056, 760] on span "Weiter" at bounding box center [1075, 757] width 39 height 16
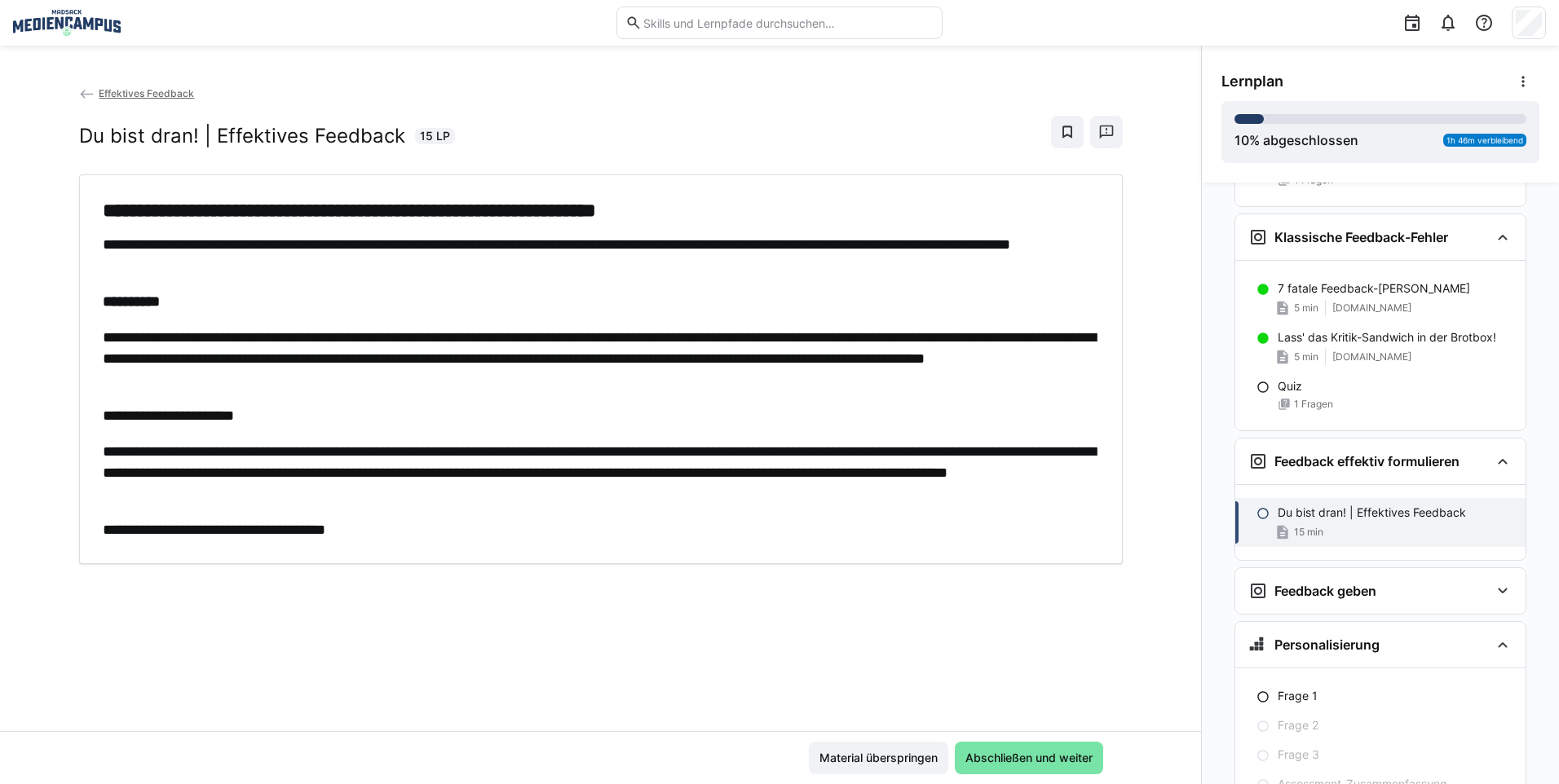
scroll to position [643, 0]
click at [1081, 748] on span "Abschließen und weiter" at bounding box center [1029, 758] width 149 height 33
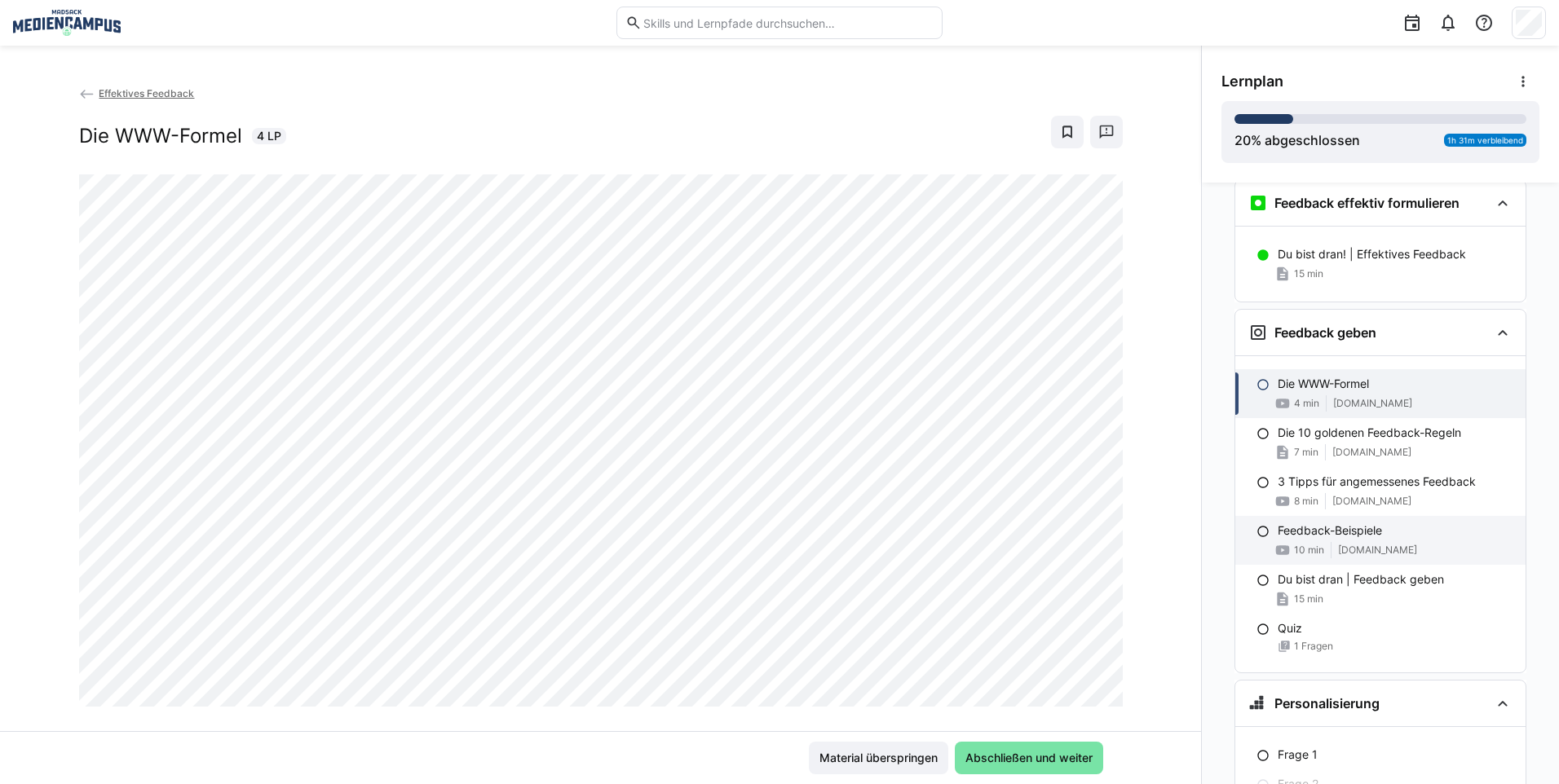
scroll to position [873, 0]
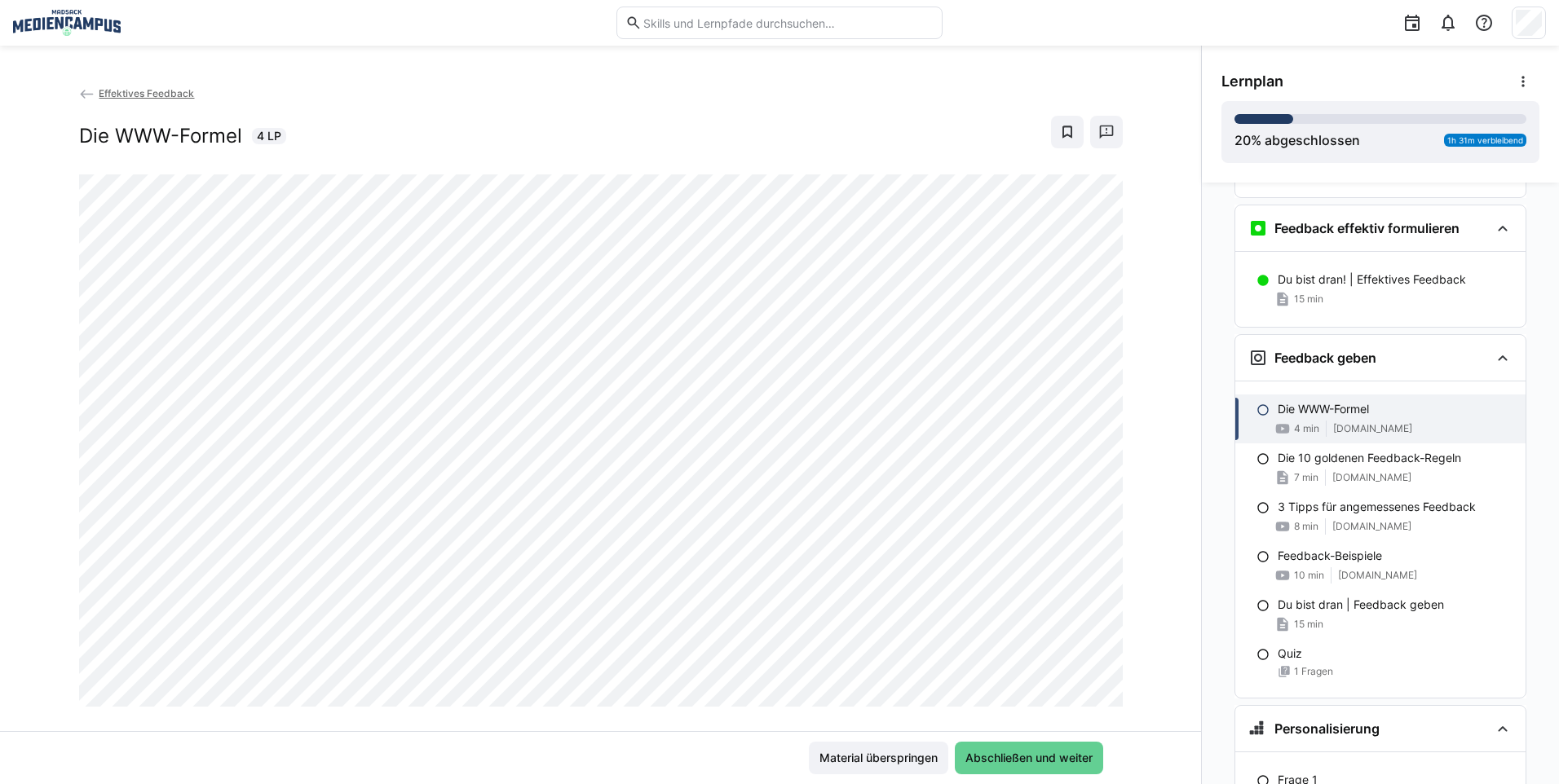
click at [991, 764] on span "Abschließen und weiter" at bounding box center [1029, 757] width 132 height 16
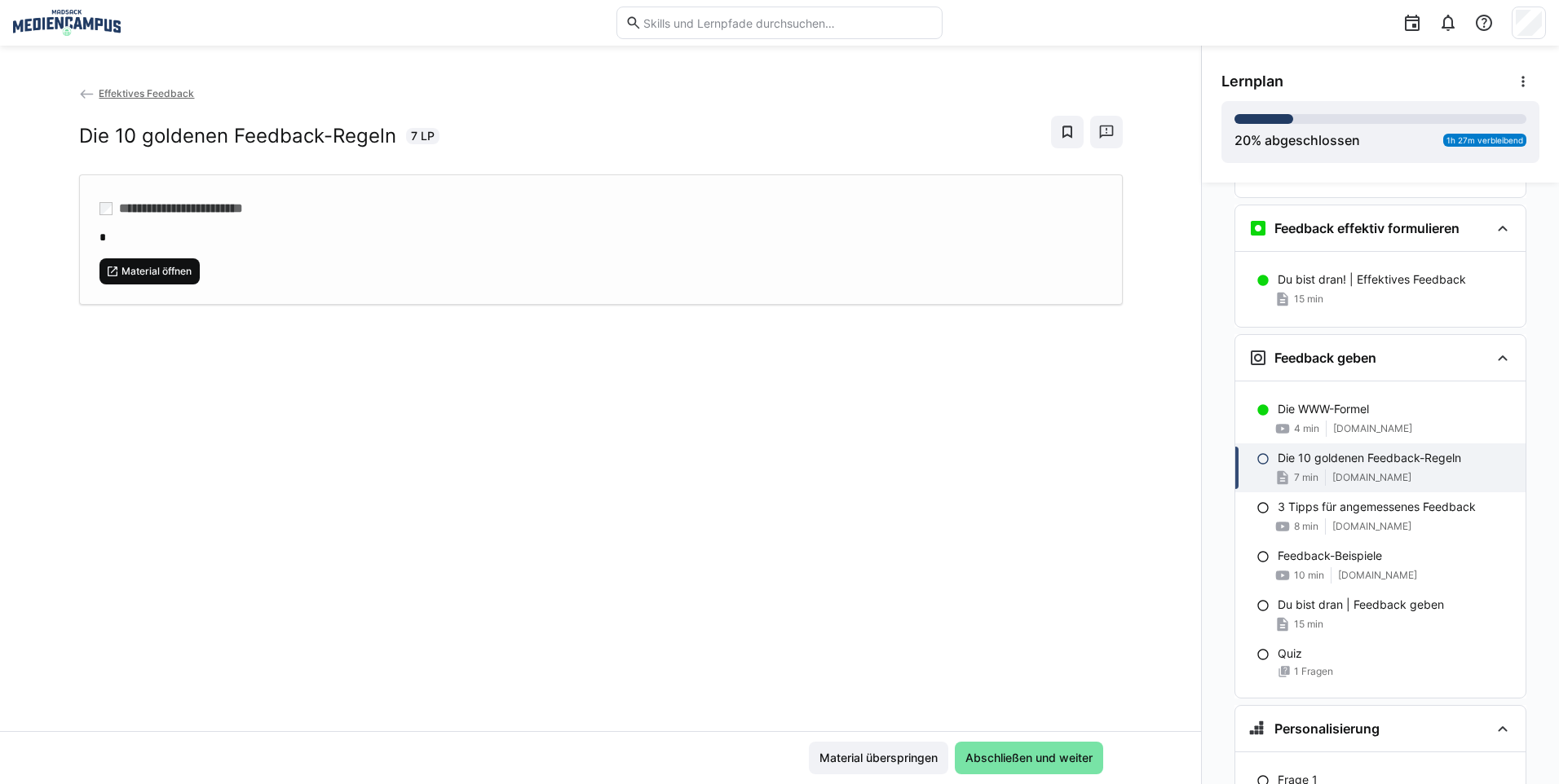
click at [168, 273] on span "Material öffnen" at bounding box center [157, 271] width 73 height 13
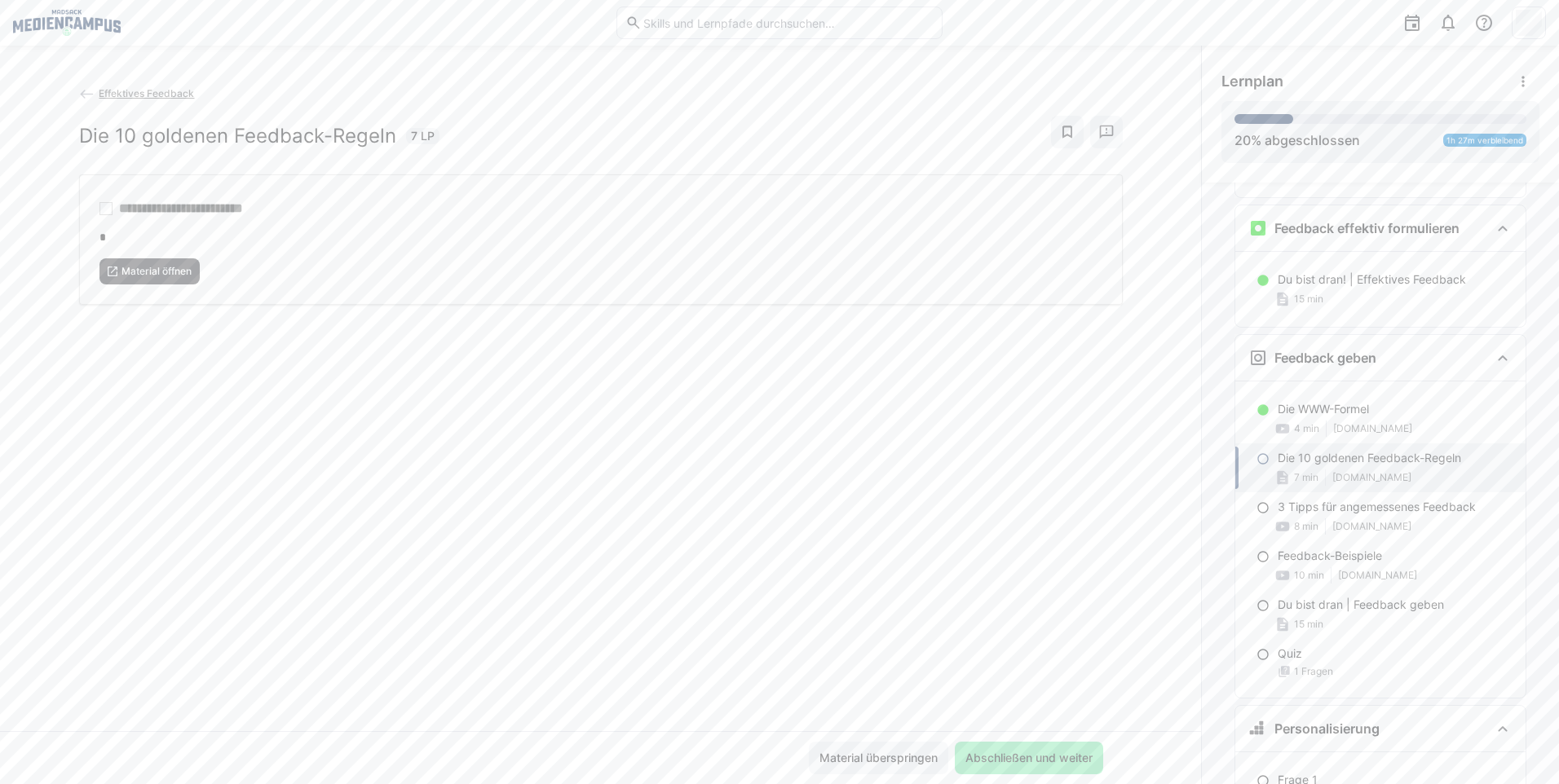
click at [132, 233] on div "*" at bounding box center [601, 237] width 1003 height 17
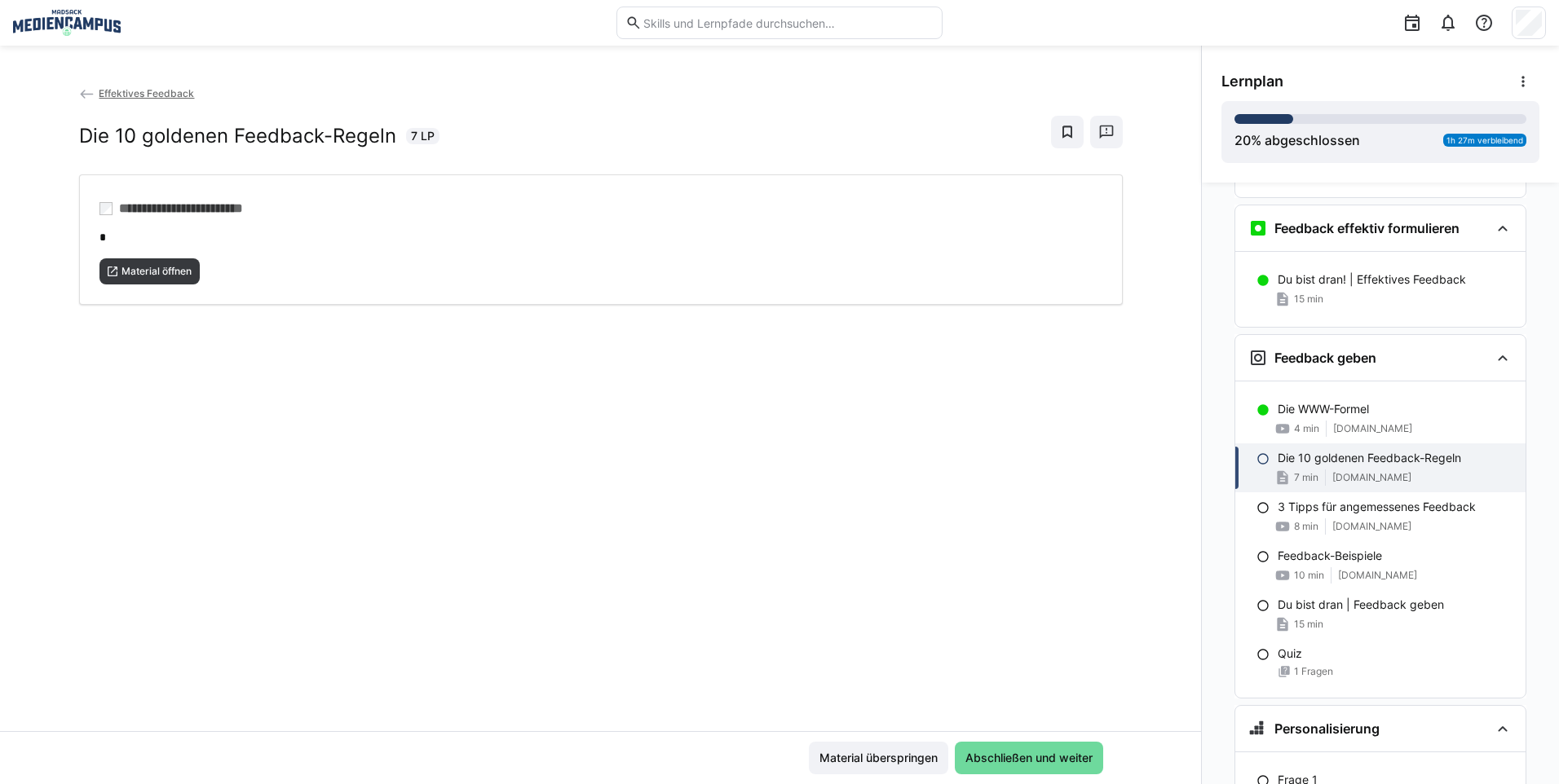
click at [998, 752] on span "Abschließen und weiter" at bounding box center [1029, 757] width 132 height 16
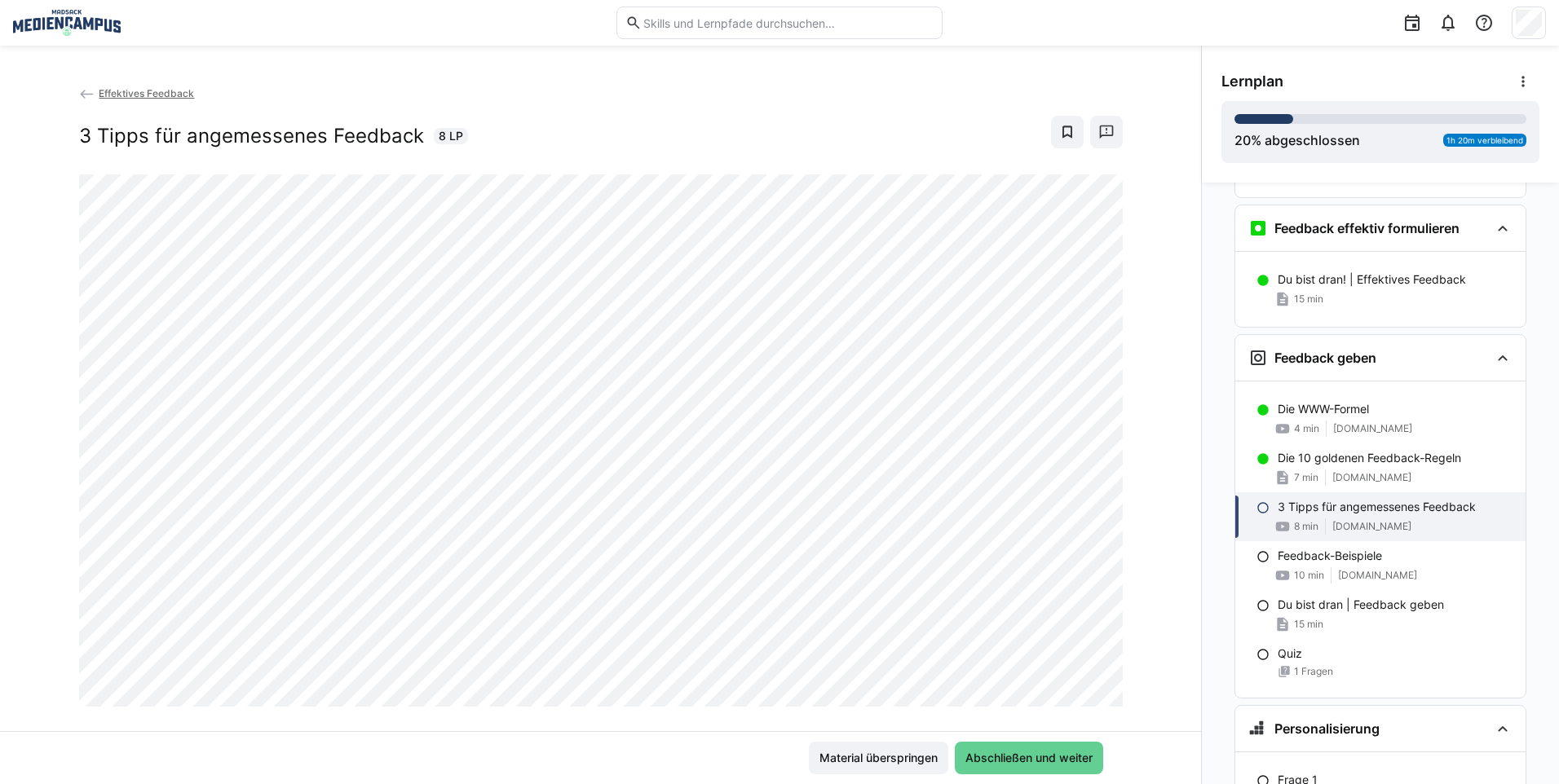
click at [1052, 751] on span "Abschließen und weiter" at bounding box center [1029, 757] width 132 height 16
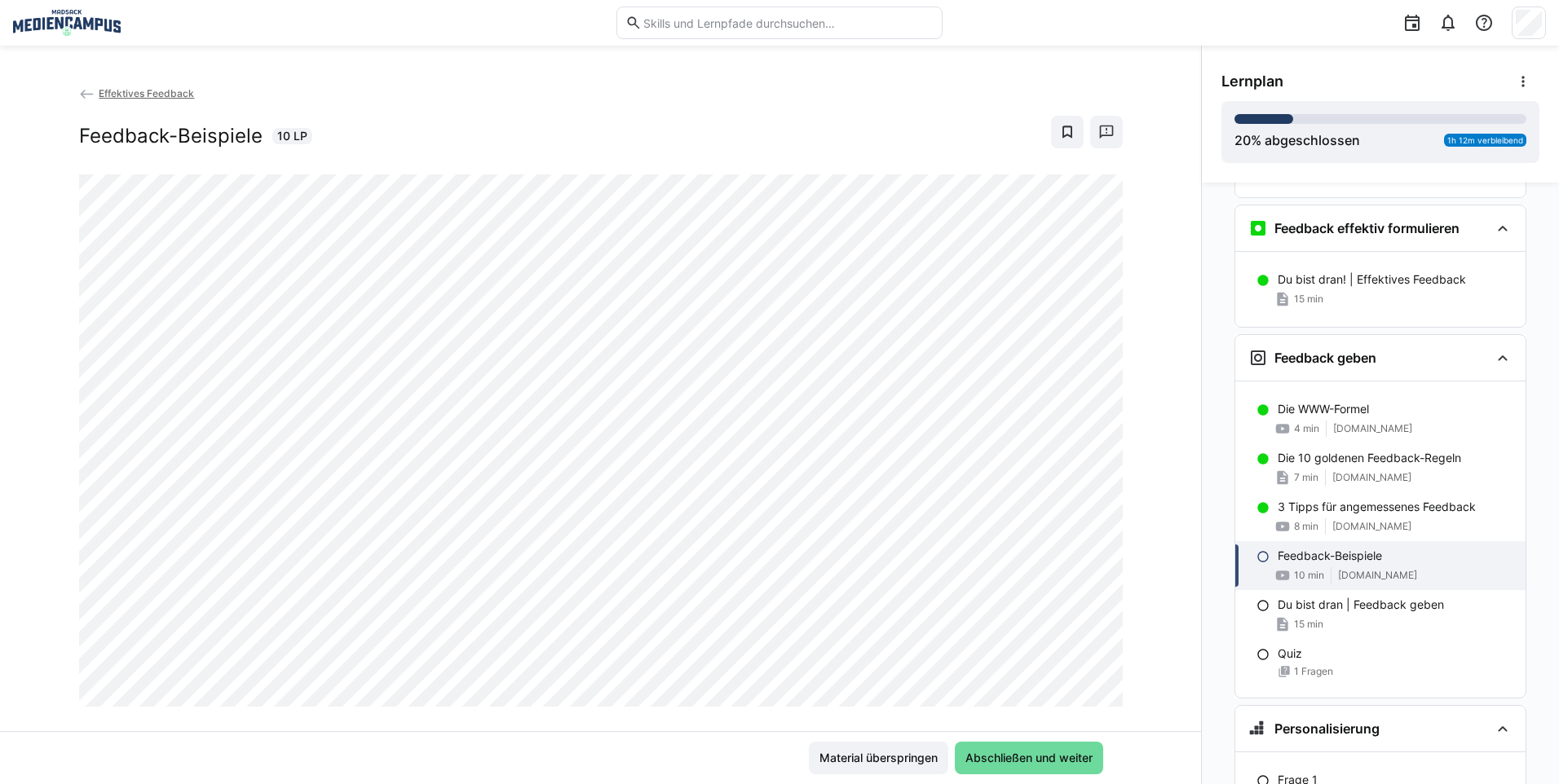
click at [1040, 751] on span "Abschließen und weiter" at bounding box center [1029, 757] width 132 height 16
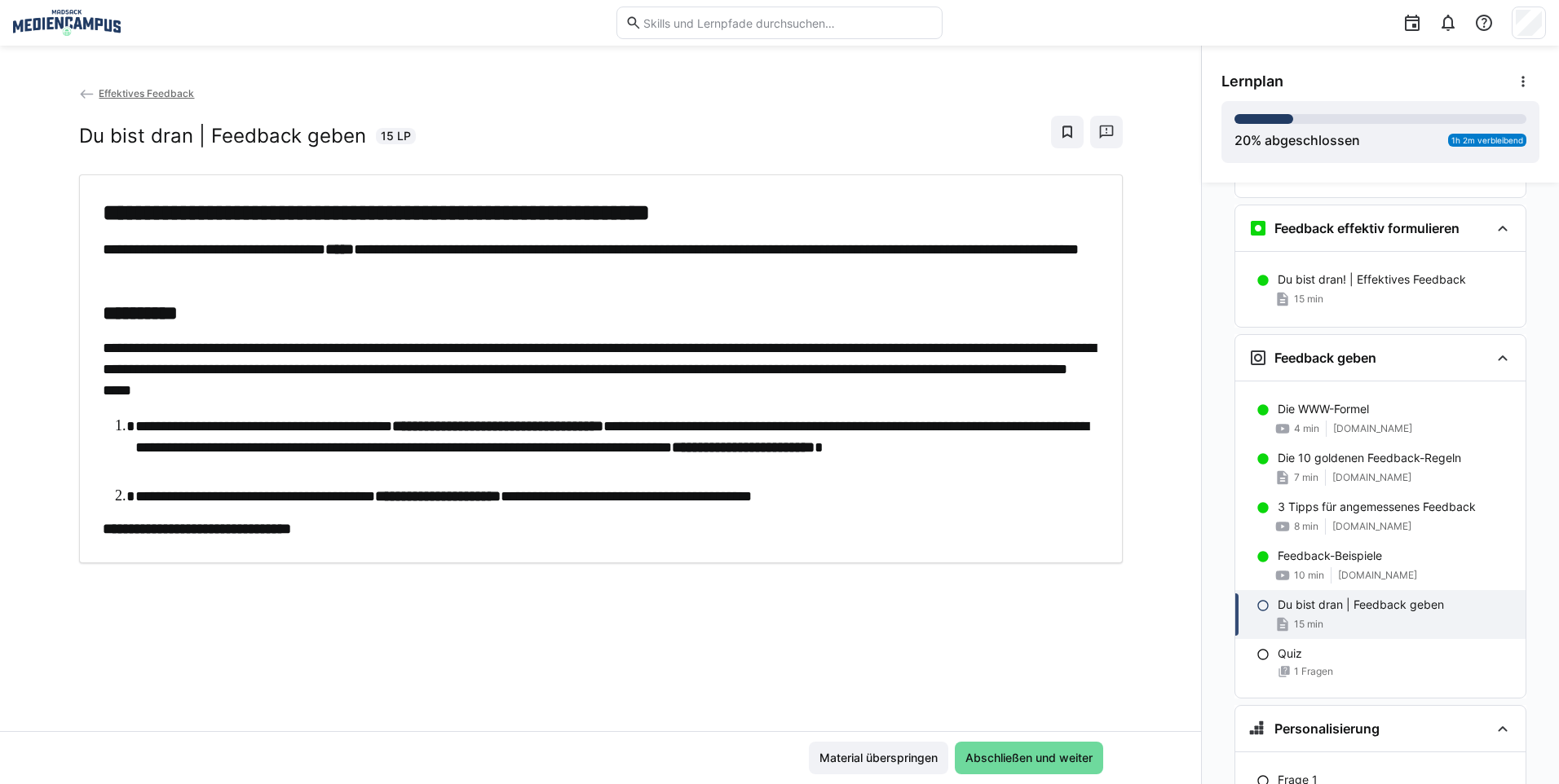
click at [1057, 754] on span "Abschließen und weiter" at bounding box center [1029, 757] width 132 height 16
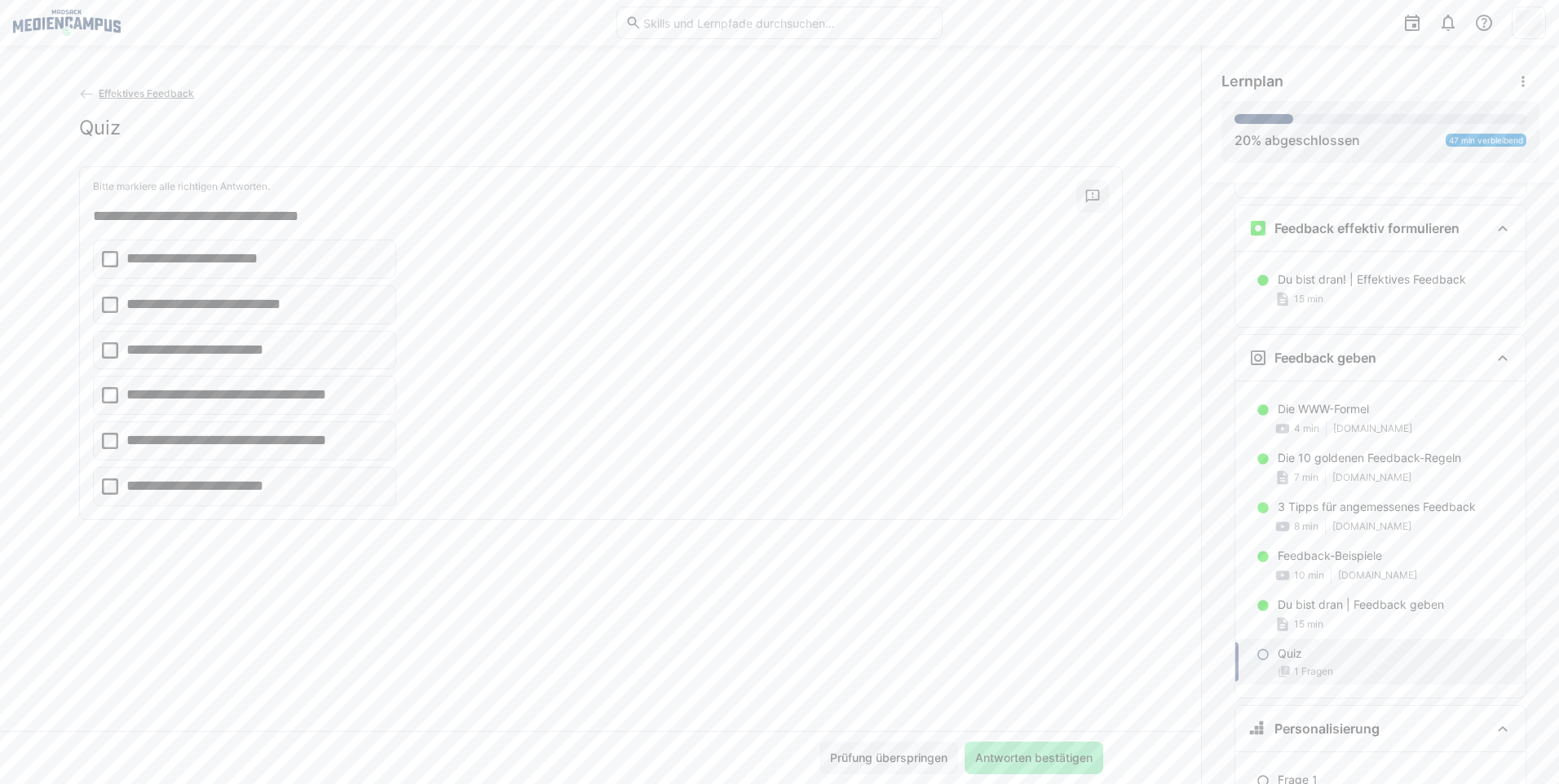
click at [293, 350] on eds-checkbox "**********" at bounding box center [244, 350] width 303 height 39
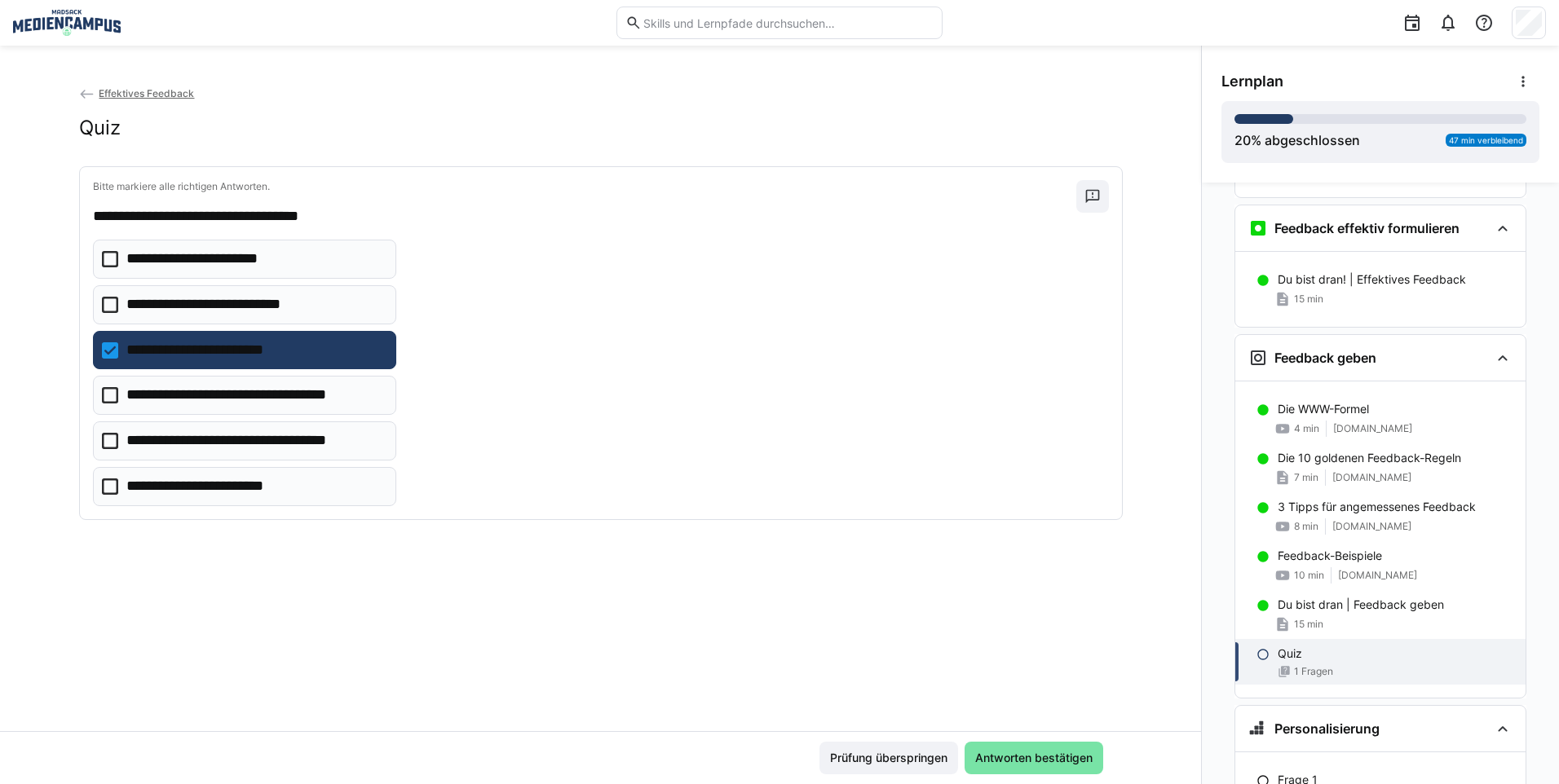
click at [335, 463] on app-quiz-question-multiple-choice-component "**********" at bounding box center [244, 372] width 303 height 265
click at [342, 447] on p "**********" at bounding box center [249, 441] width 246 height 22
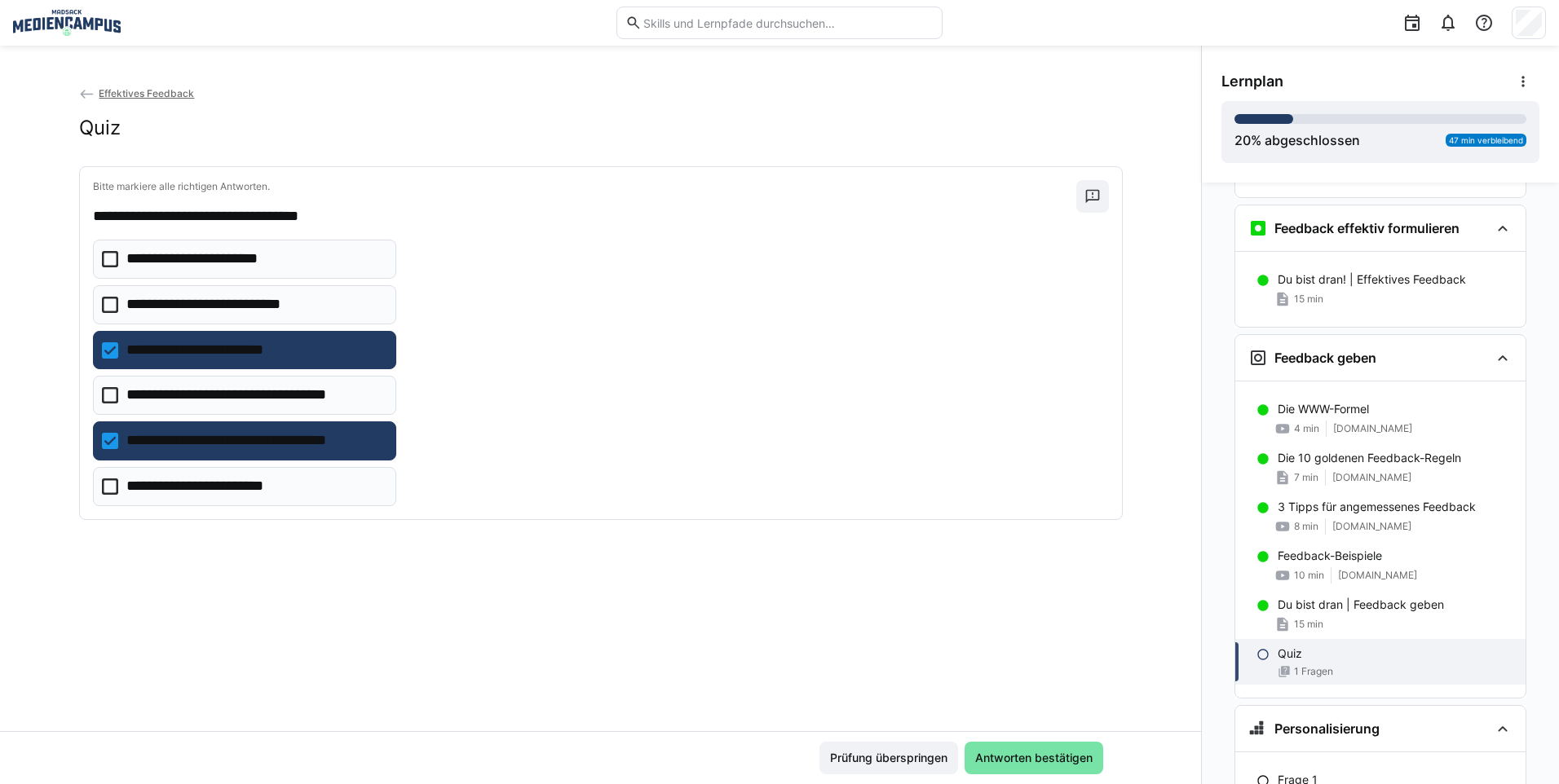
click at [369, 398] on p "**********" at bounding box center [255, 395] width 258 height 22
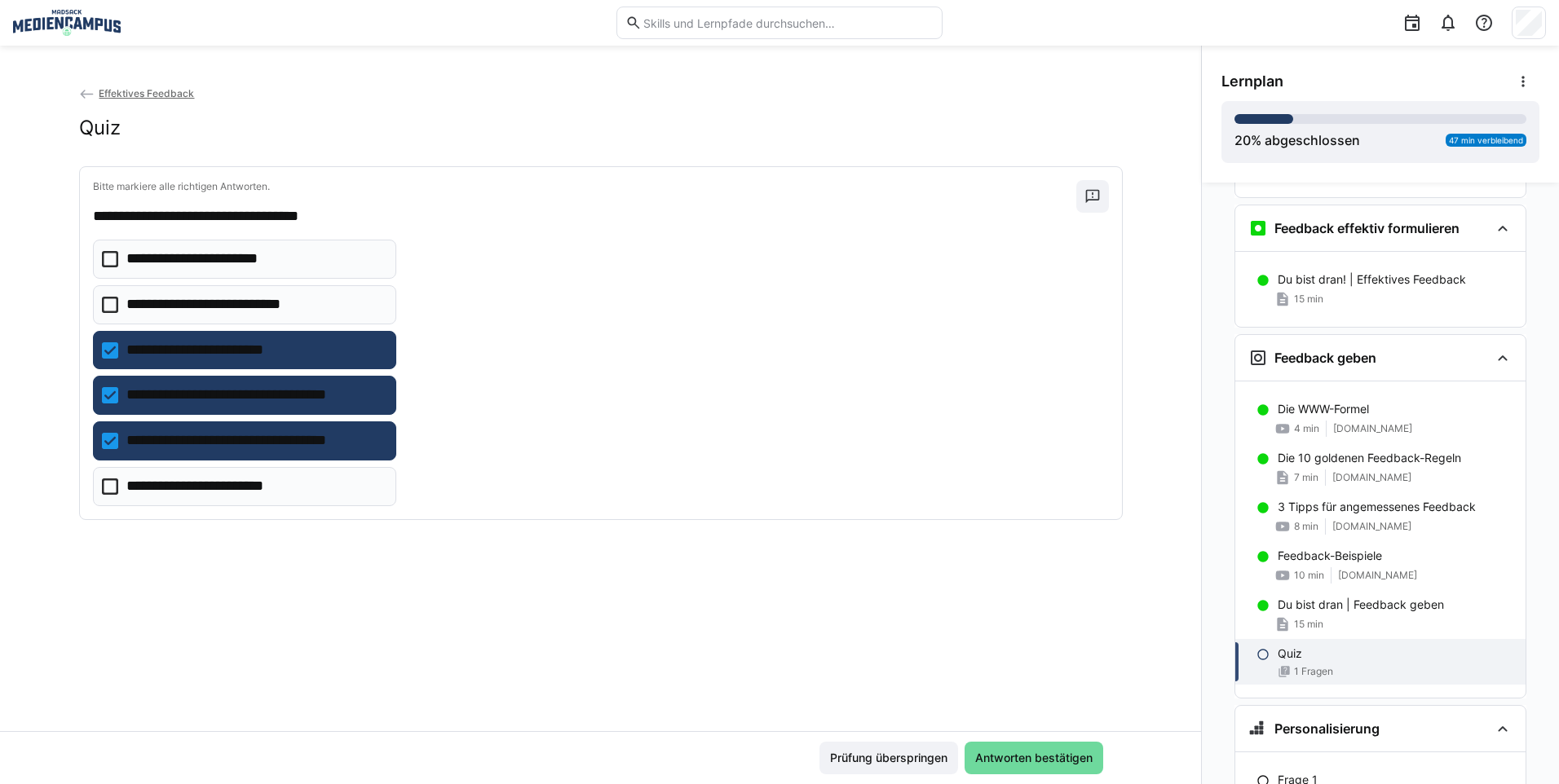
click at [1059, 747] on span "Antworten bestätigen" at bounding box center [1033, 758] width 138 height 33
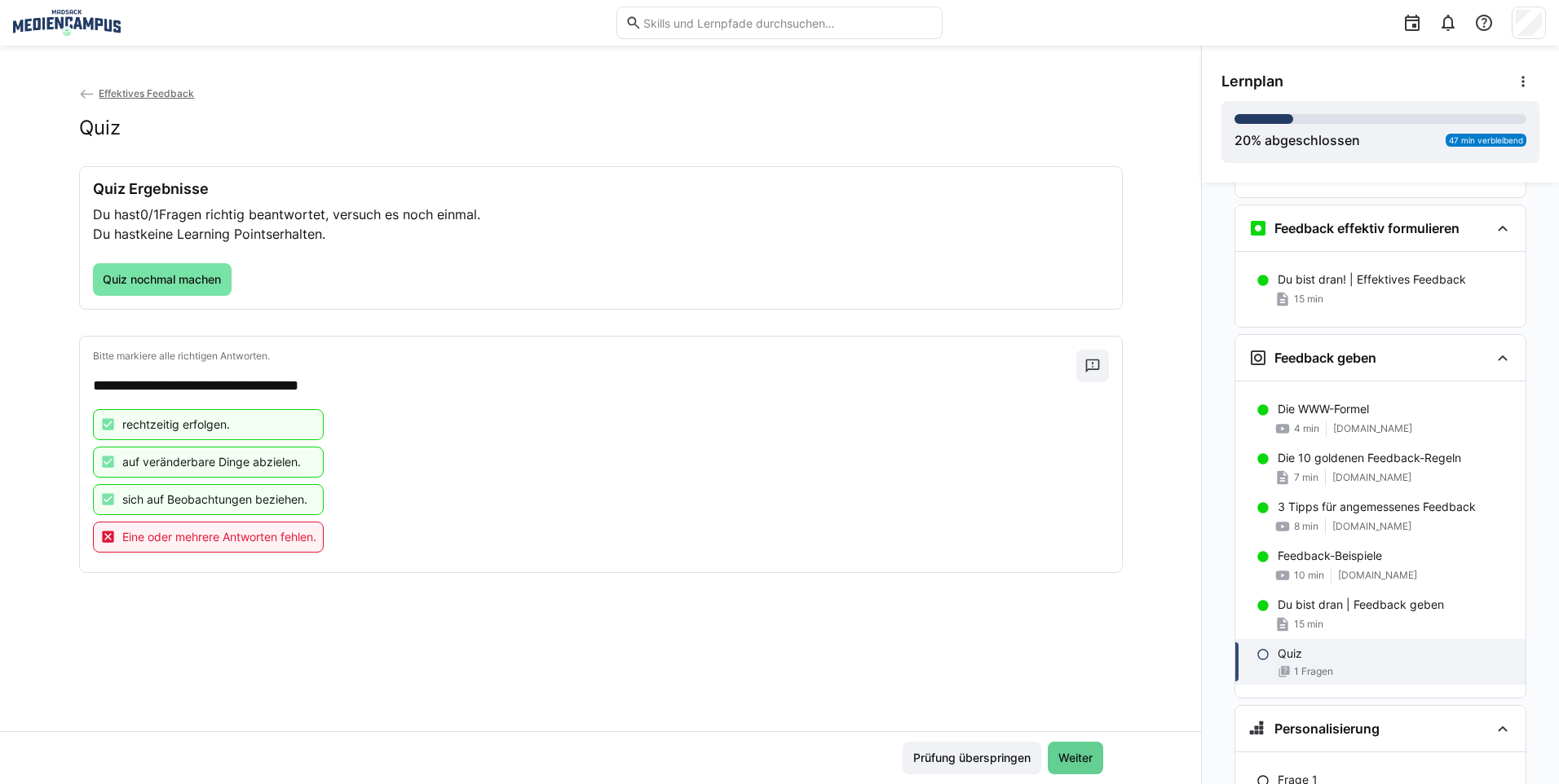
click at [1063, 749] on span "Weiter" at bounding box center [1076, 758] width 55 height 33
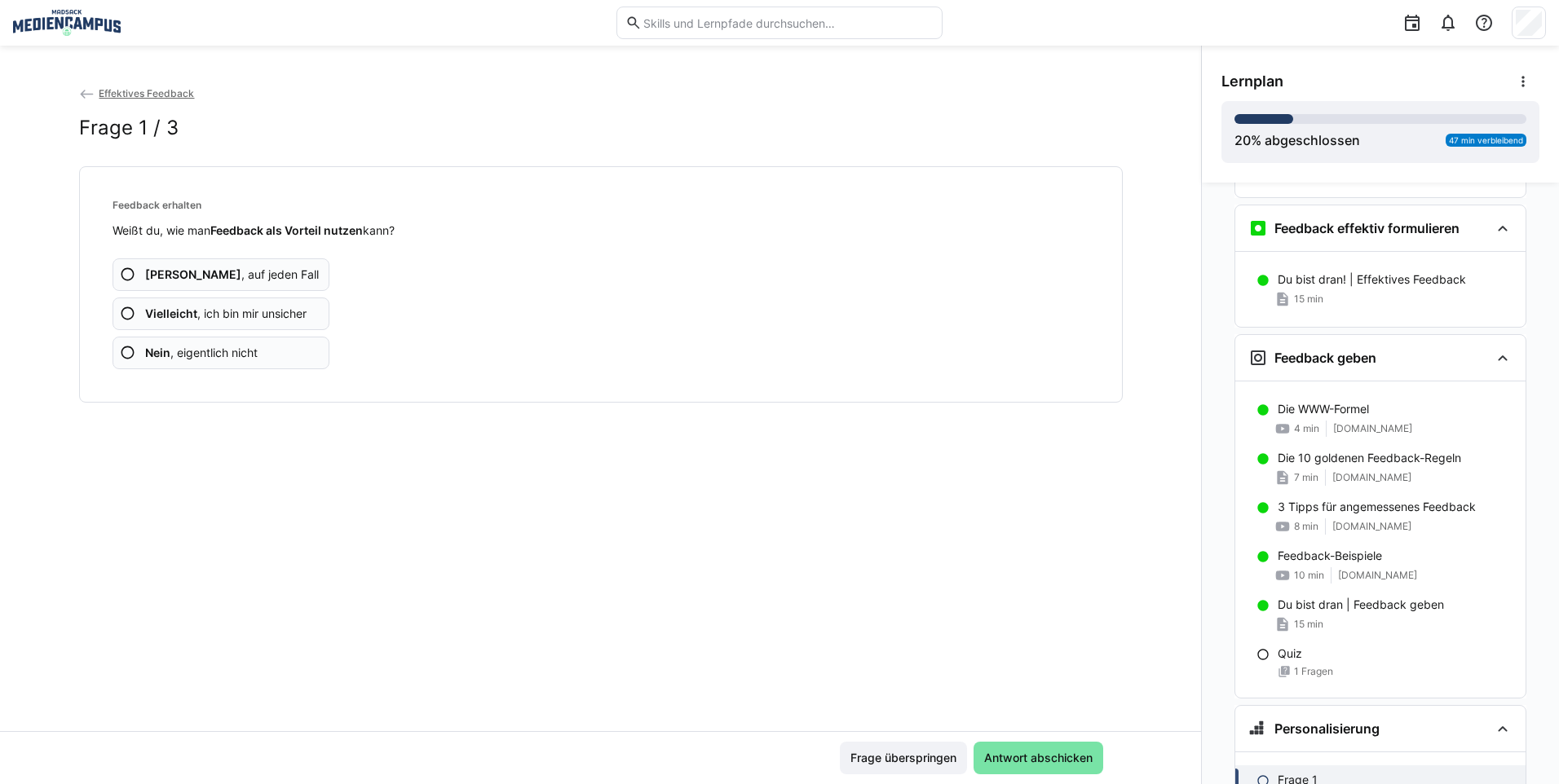
scroll to position [1036, 0]
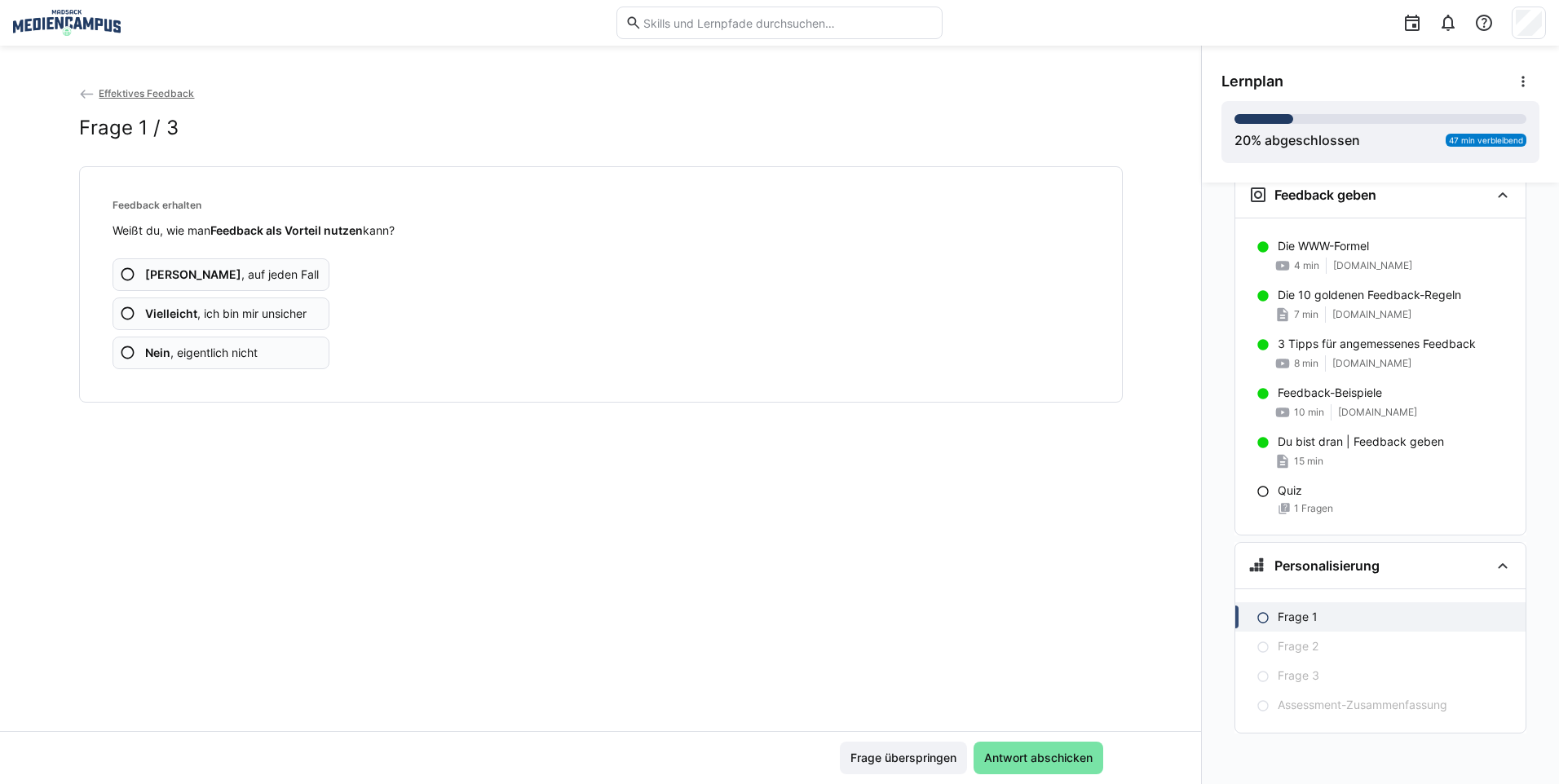
click at [221, 311] on span "Vielleicht , ich bin mir unsicher" at bounding box center [226, 314] width 162 height 16
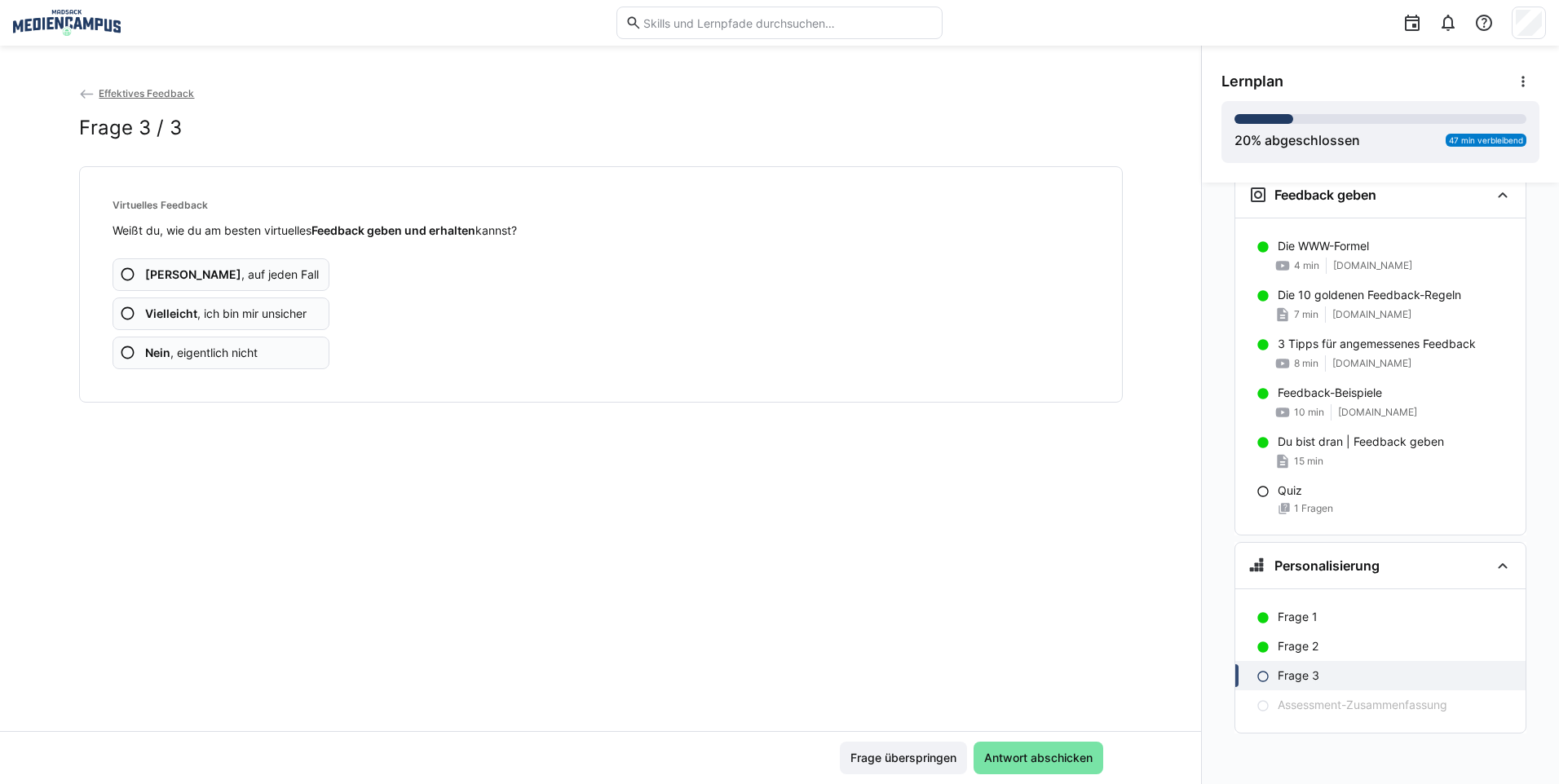
click at [221, 311] on span "Vielleicht , ich bin mir unsicher" at bounding box center [226, 314] width 162 height 16
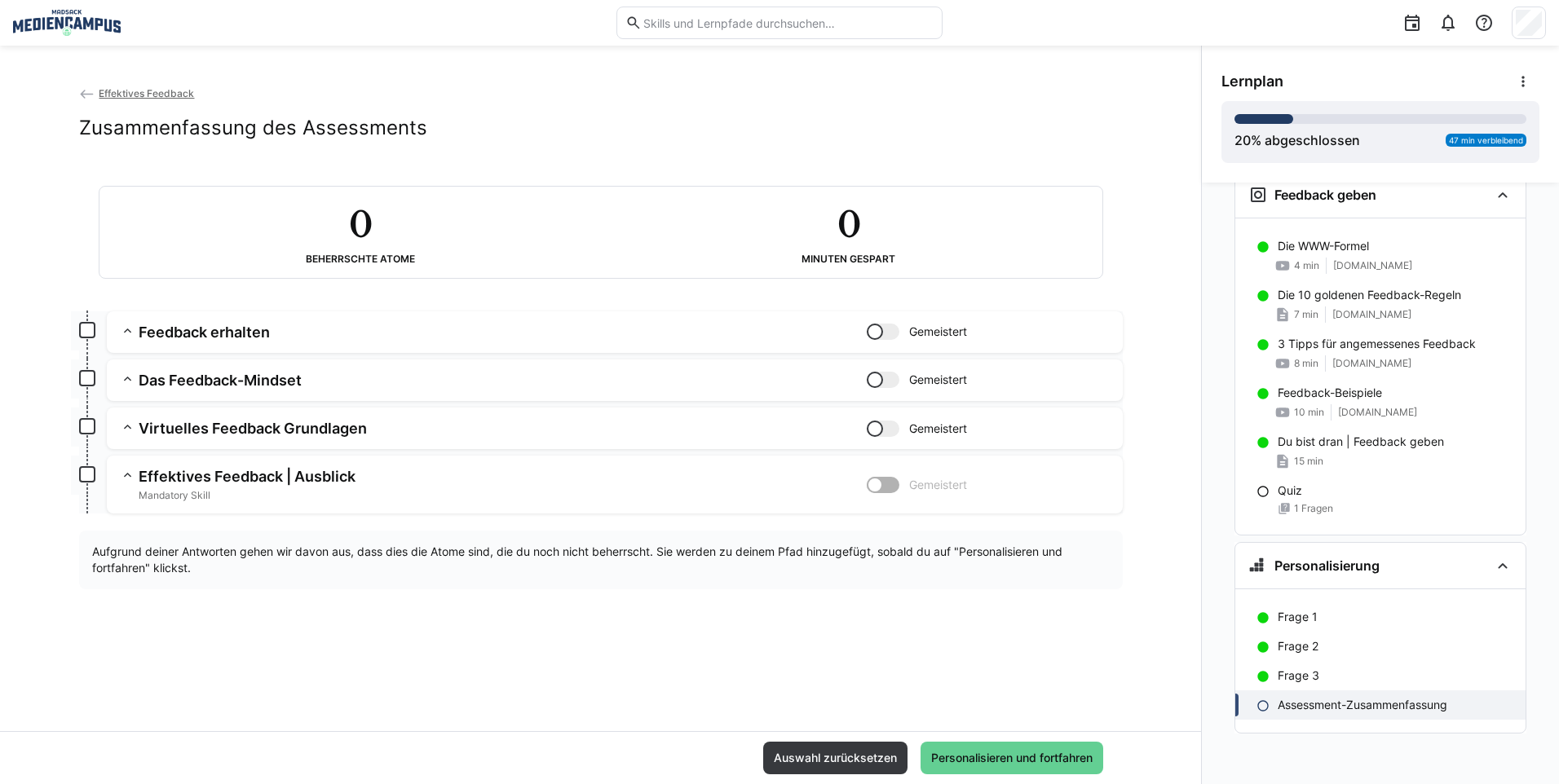
click at [1060, 751] on span "Personalisieren und fortfahren" at bounding box center [1012, 757] width 166 height 16
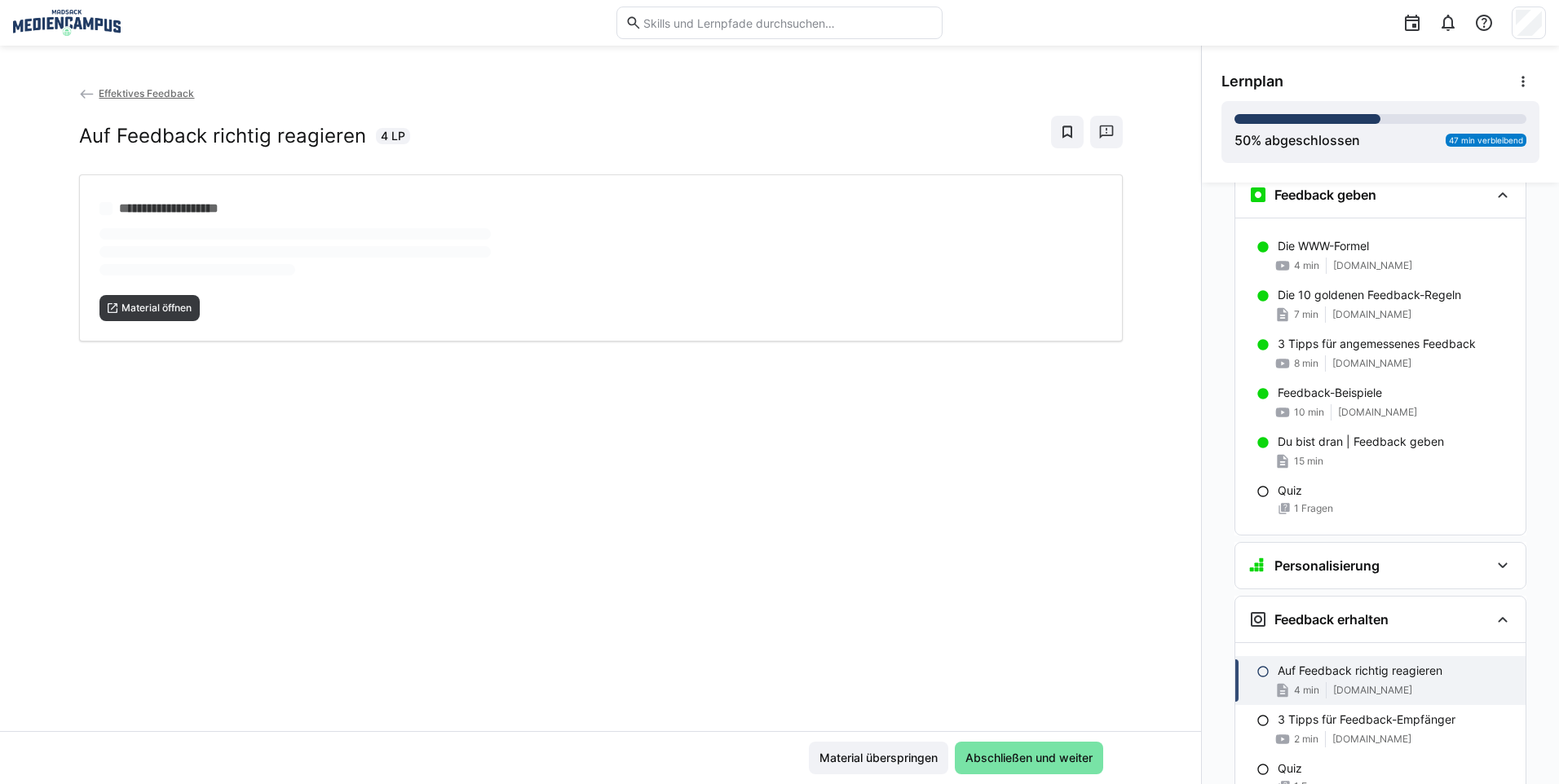
scroll to position [1106, 0]
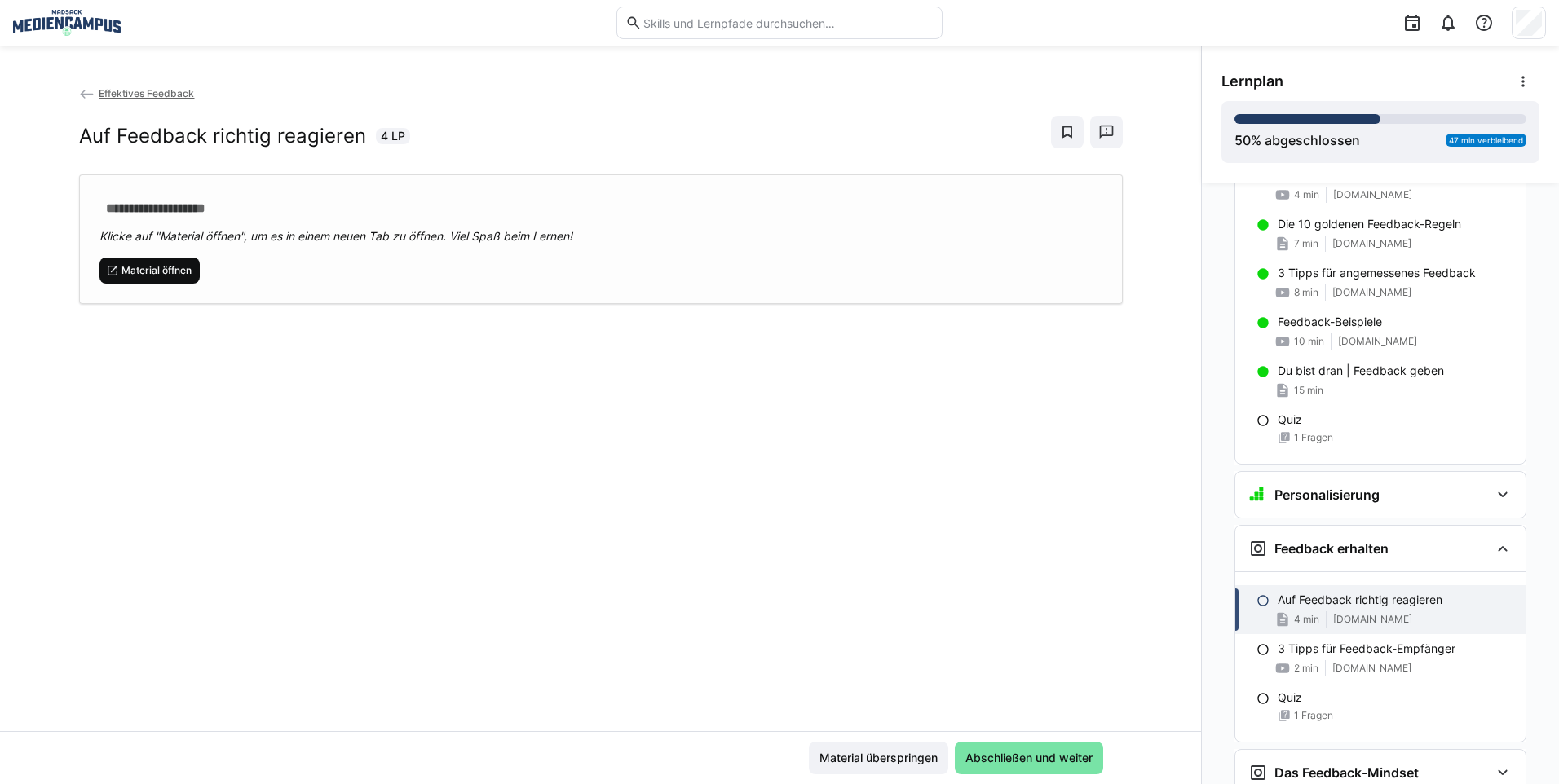
click at [169, 266] on span "Material öffnen" at bounding box center [157, 270] width 73 height 13
click at [131, 265] on span "Material öffnen" at bounding box center [157, 270] width 73 height 13
click at [994, 749] on span "Abschließen und weiter" at bounding box center [1029, 757] width 132 height 16
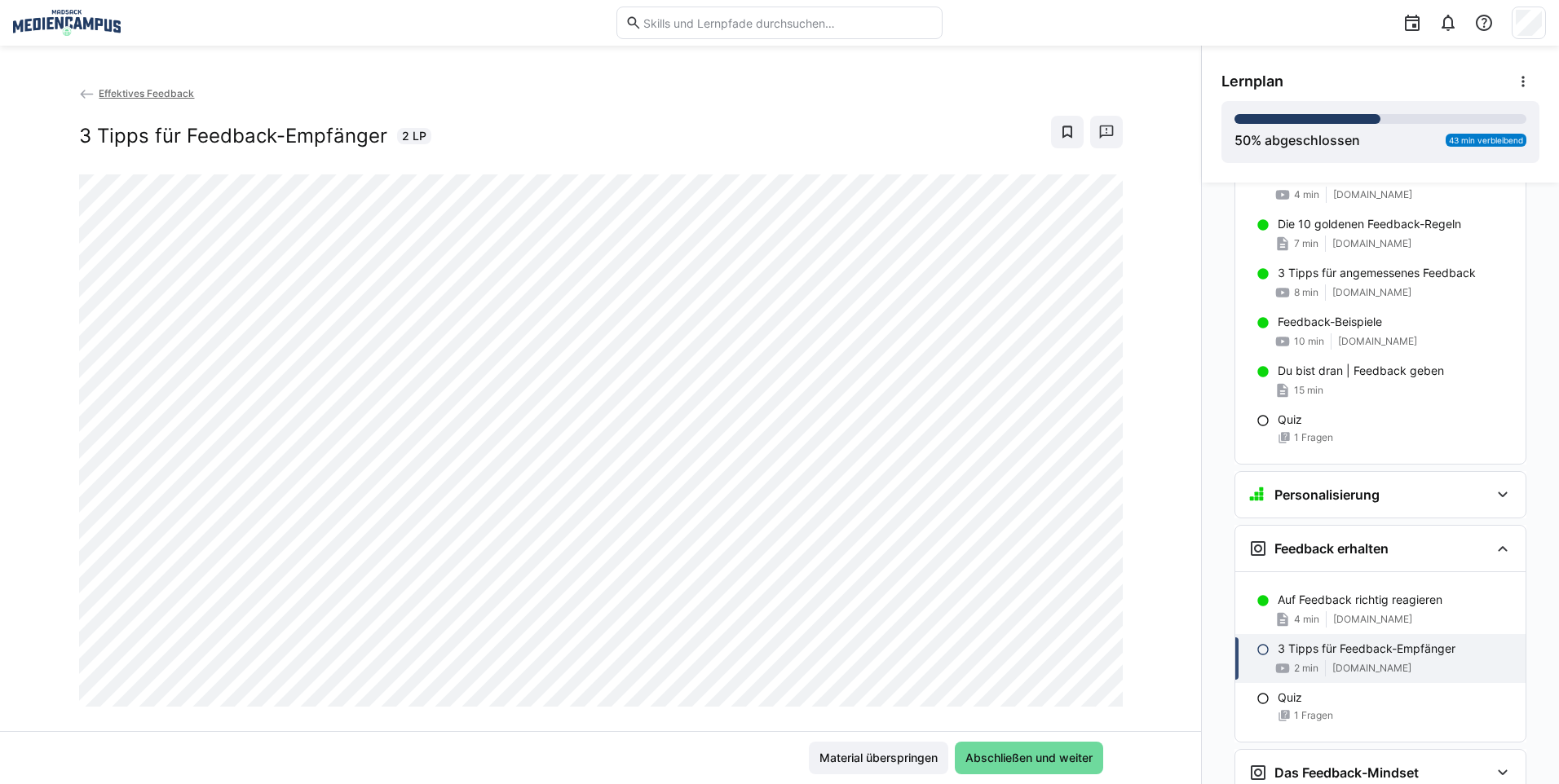
click at [1022, 755] on span "Abschließen und weiter" at bounding box center [1029, 757] width 132 height 16
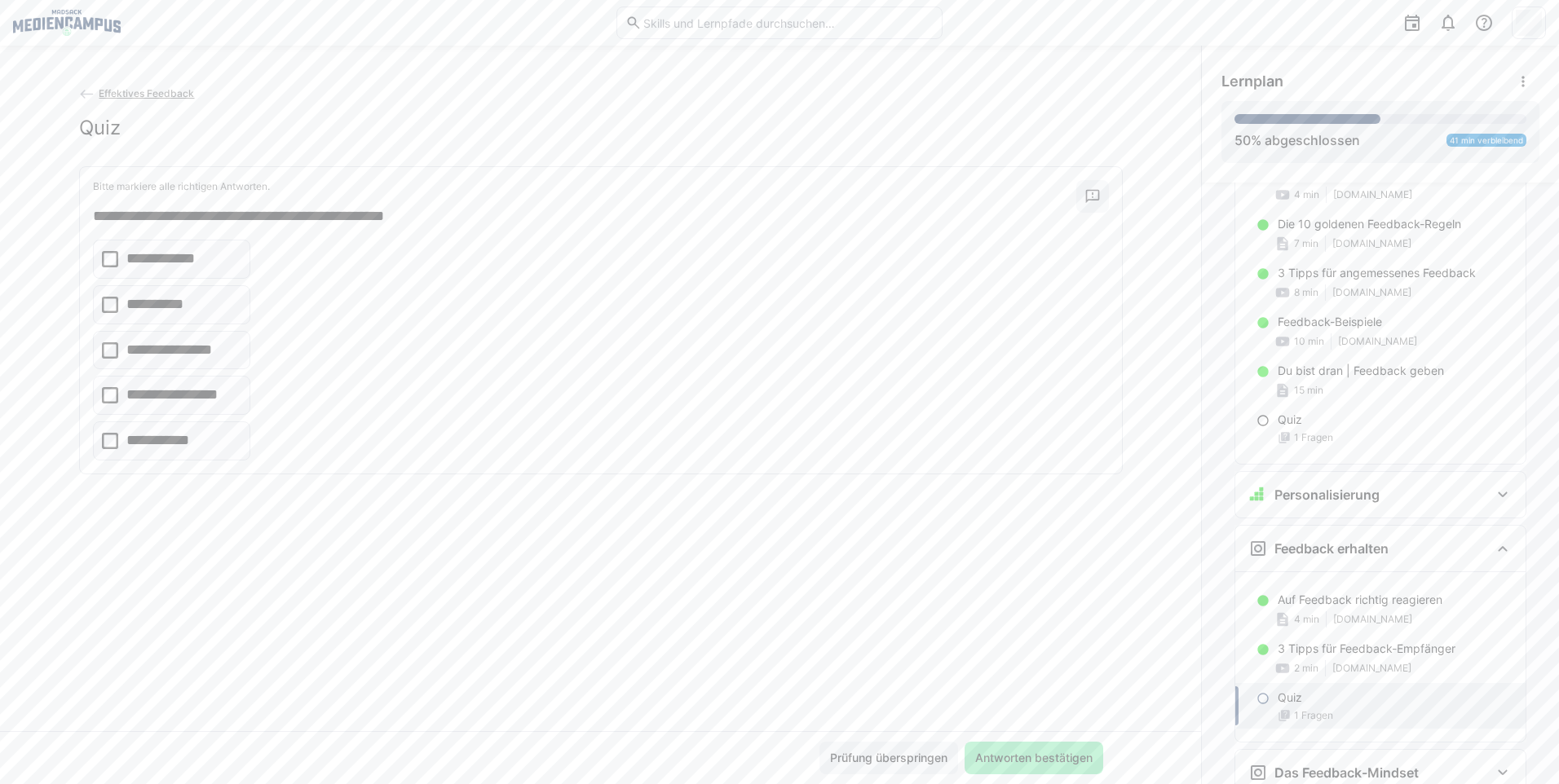
click at [193, 302] on p "**********" at bounding box center [163, 304] width 75 height 22
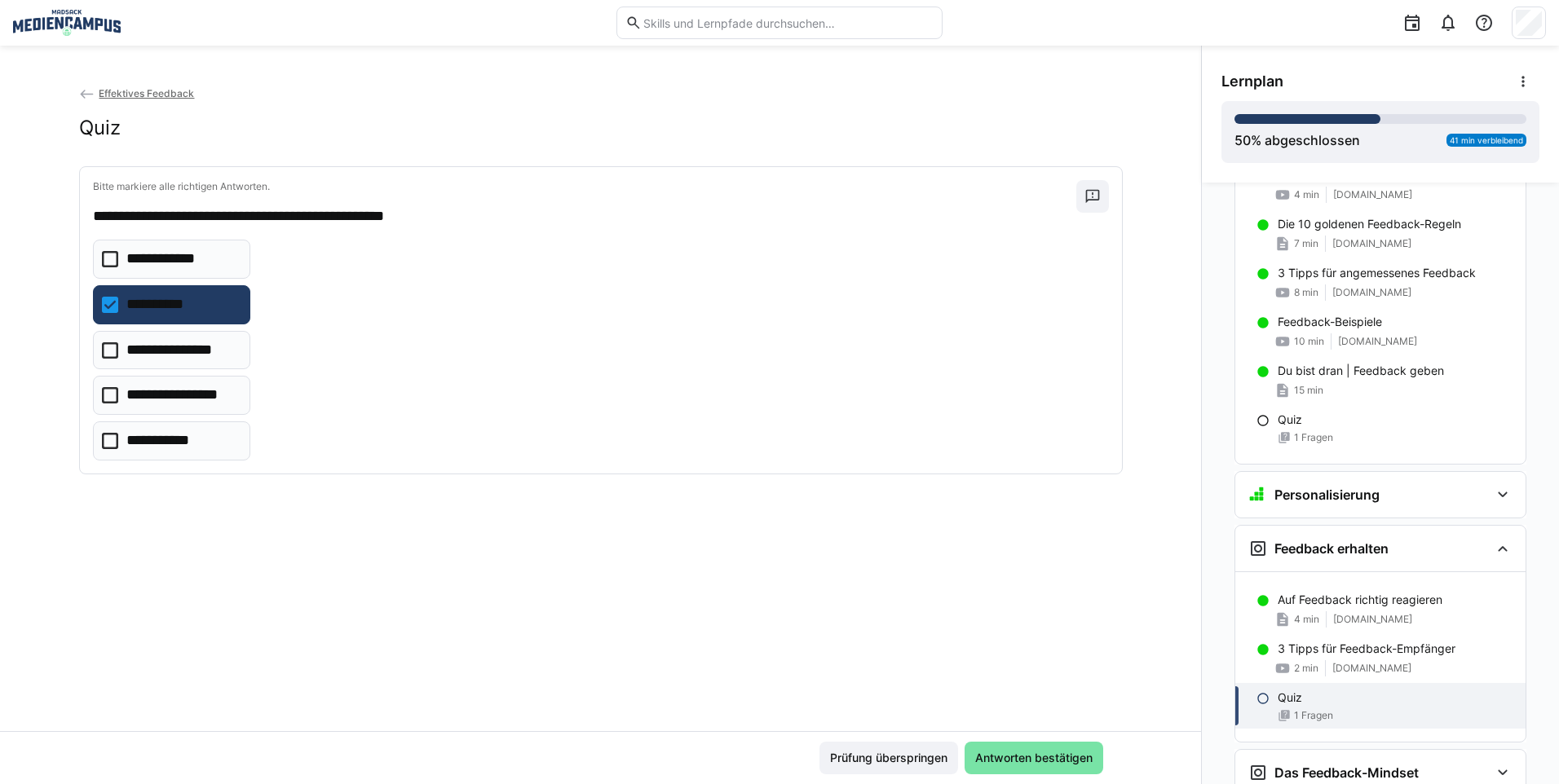
click at [214, 359] on p "**********" at bounding box center [177, 350] width 102 height 22
click at [215, 437] on eds-checkbox "**********" at bounding box center [171, 440] width 158 height 39
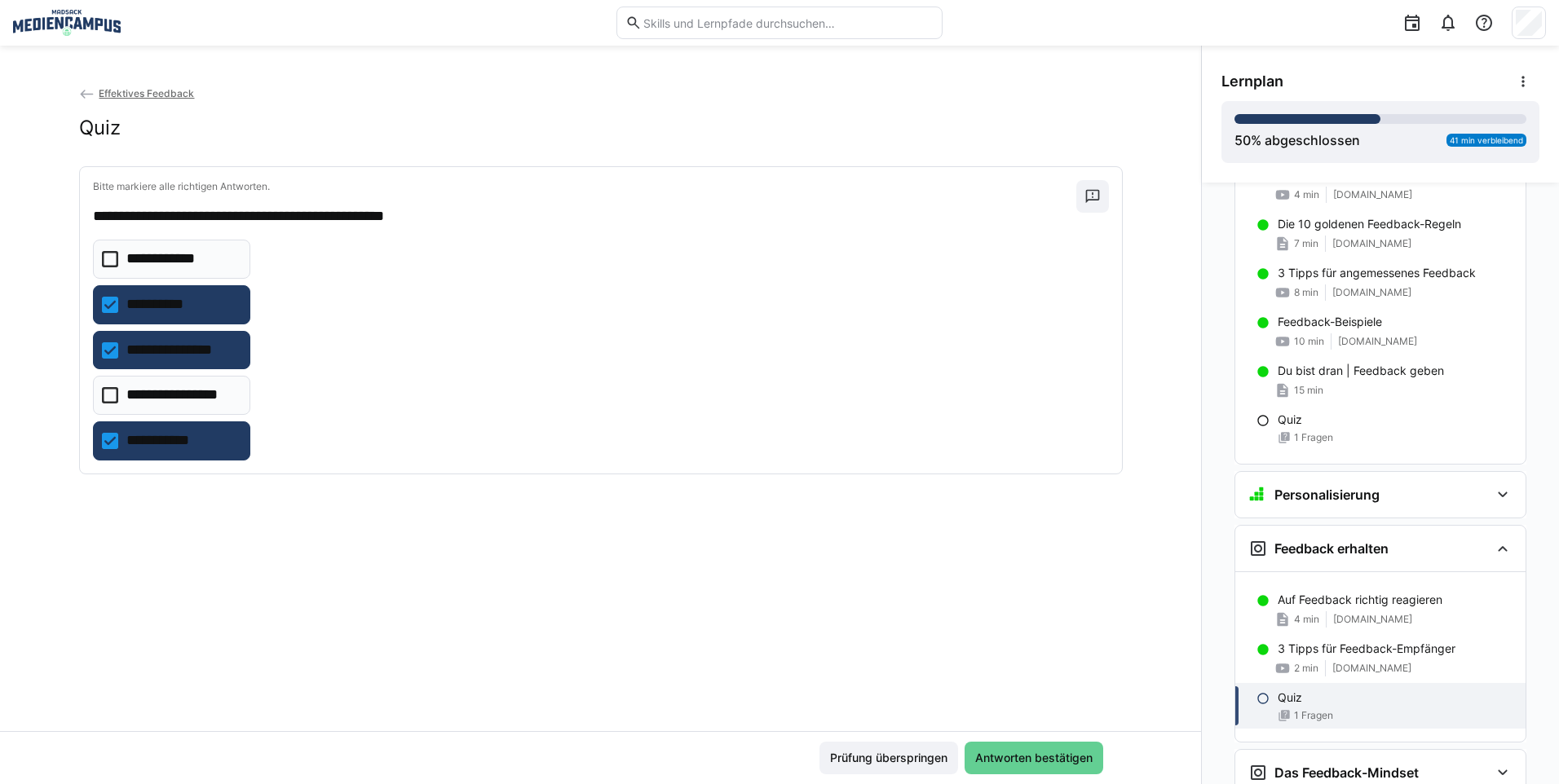
click at [1035, 747] on span "Antworten bestätigen" at bounding box center [1033, 758] width 138 height 33
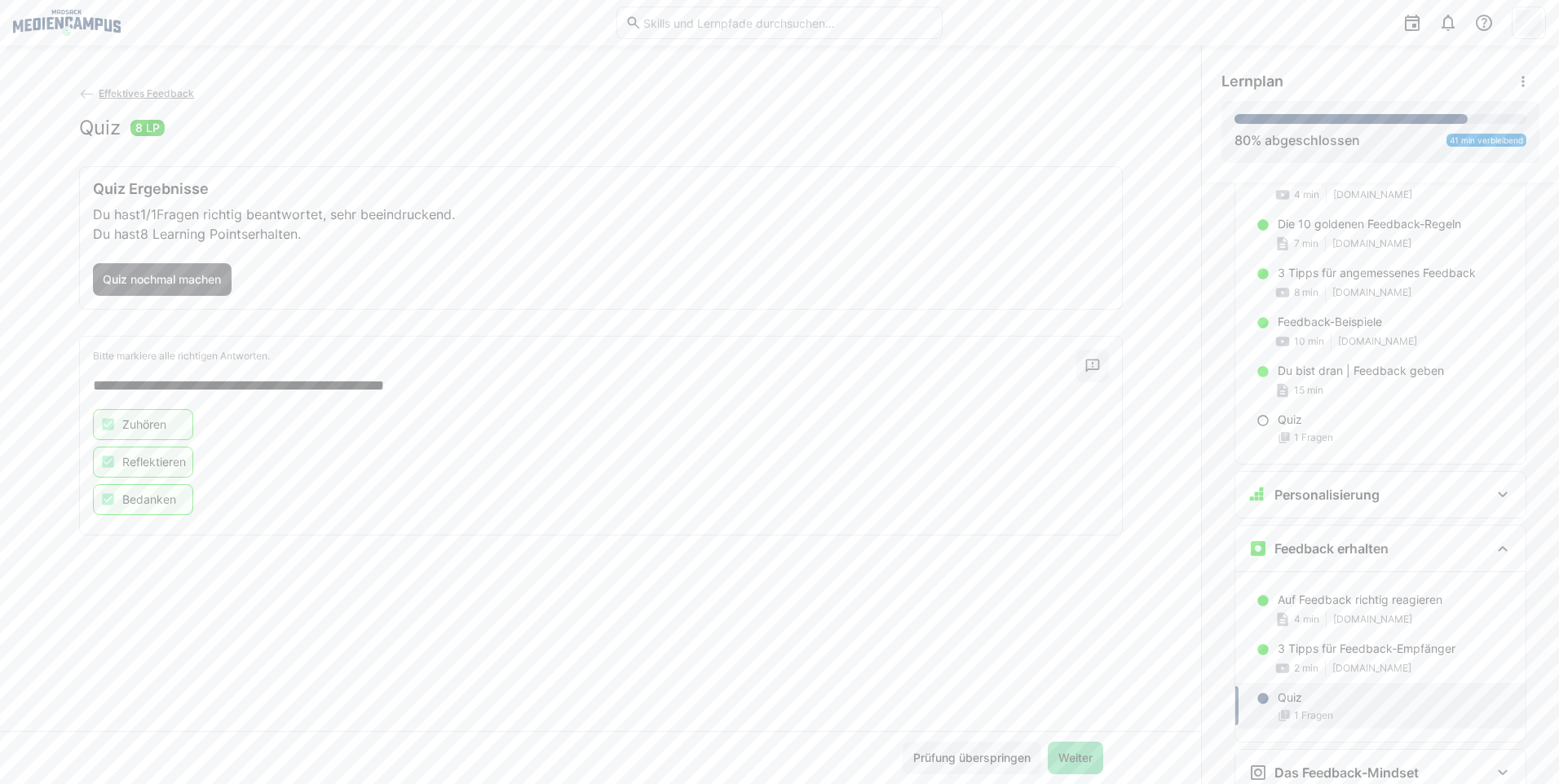
click at [1056, 762] on span "Weiter" at bounding box center [1075, 757] width 39 height 16
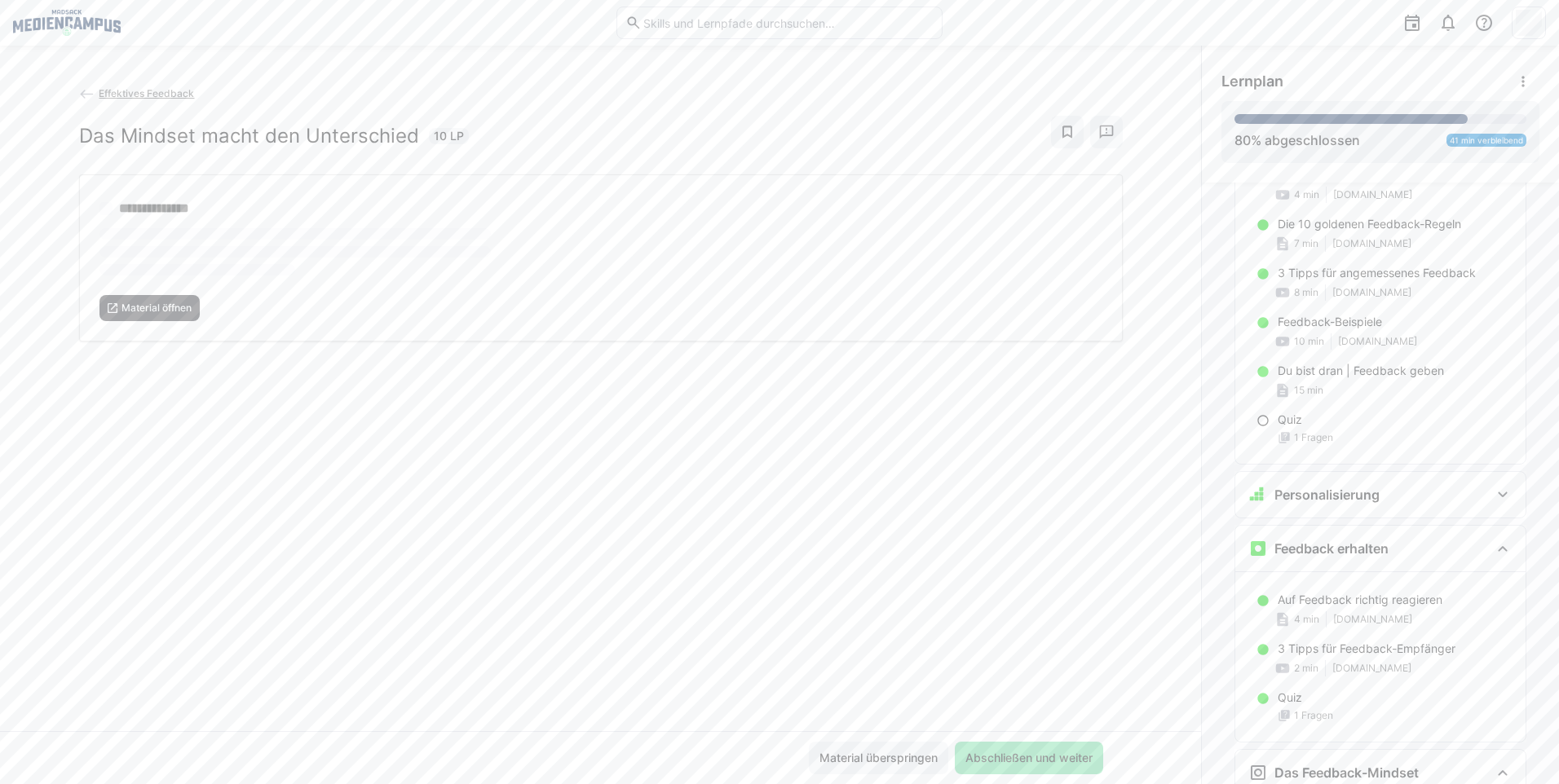
scroll to position [1278, 0]
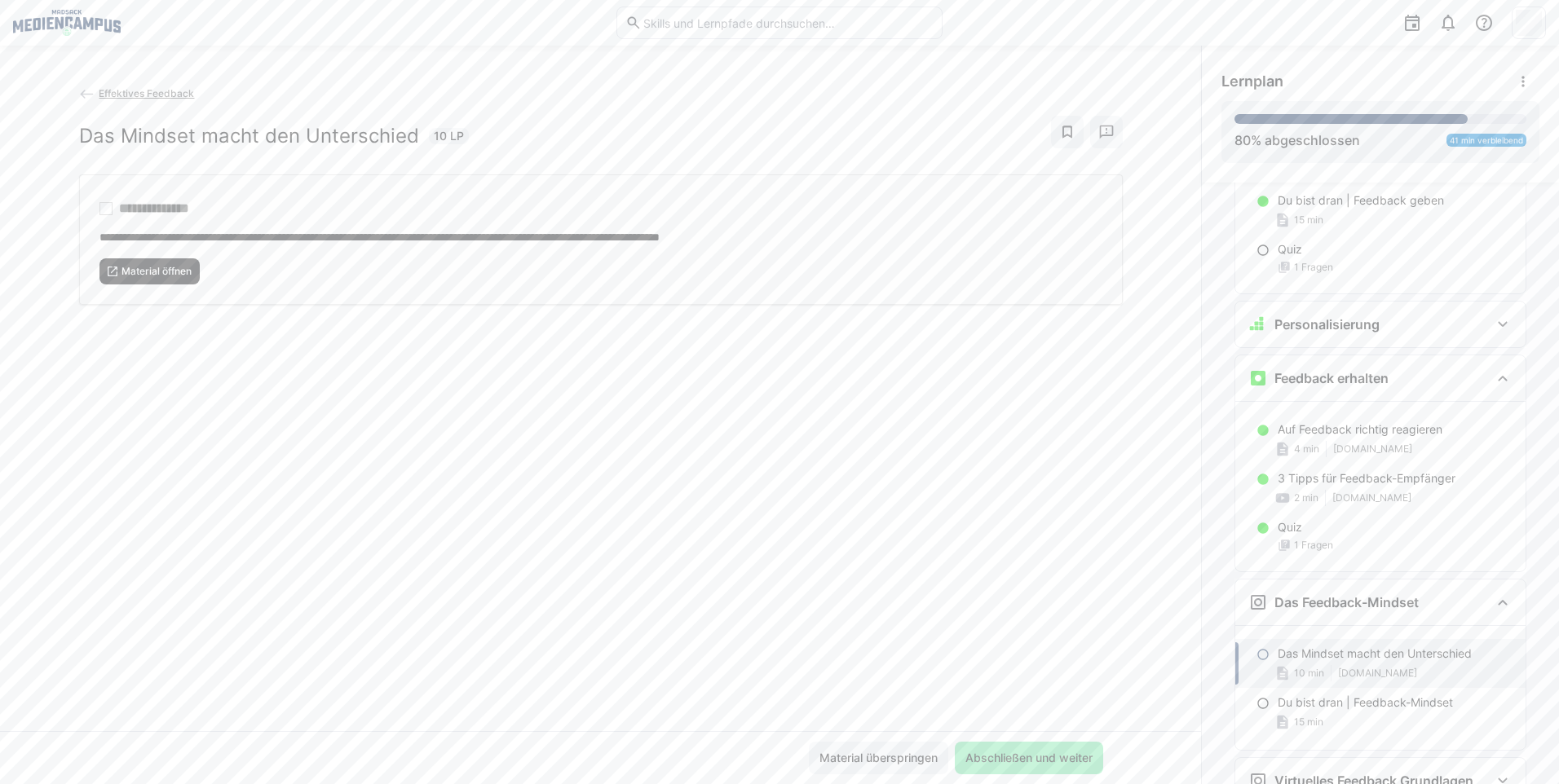
click at [144, 278] on span "Material öffnen" at bounding box center [150, 271] width 101 height 26
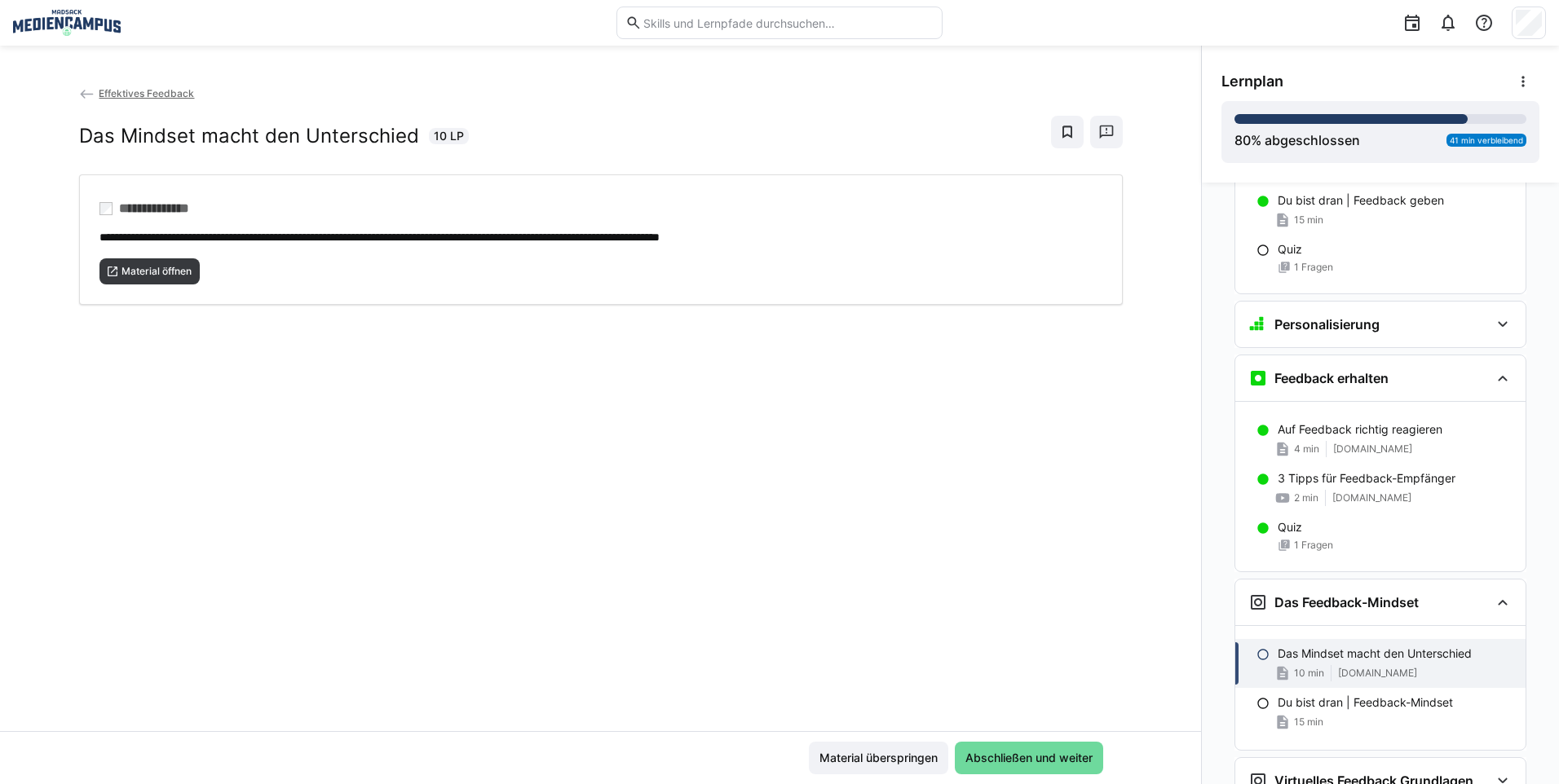
click at [1056, 760] on span "Abschließen und weiter" at bounding box center [1029, 757] width 132 height 16
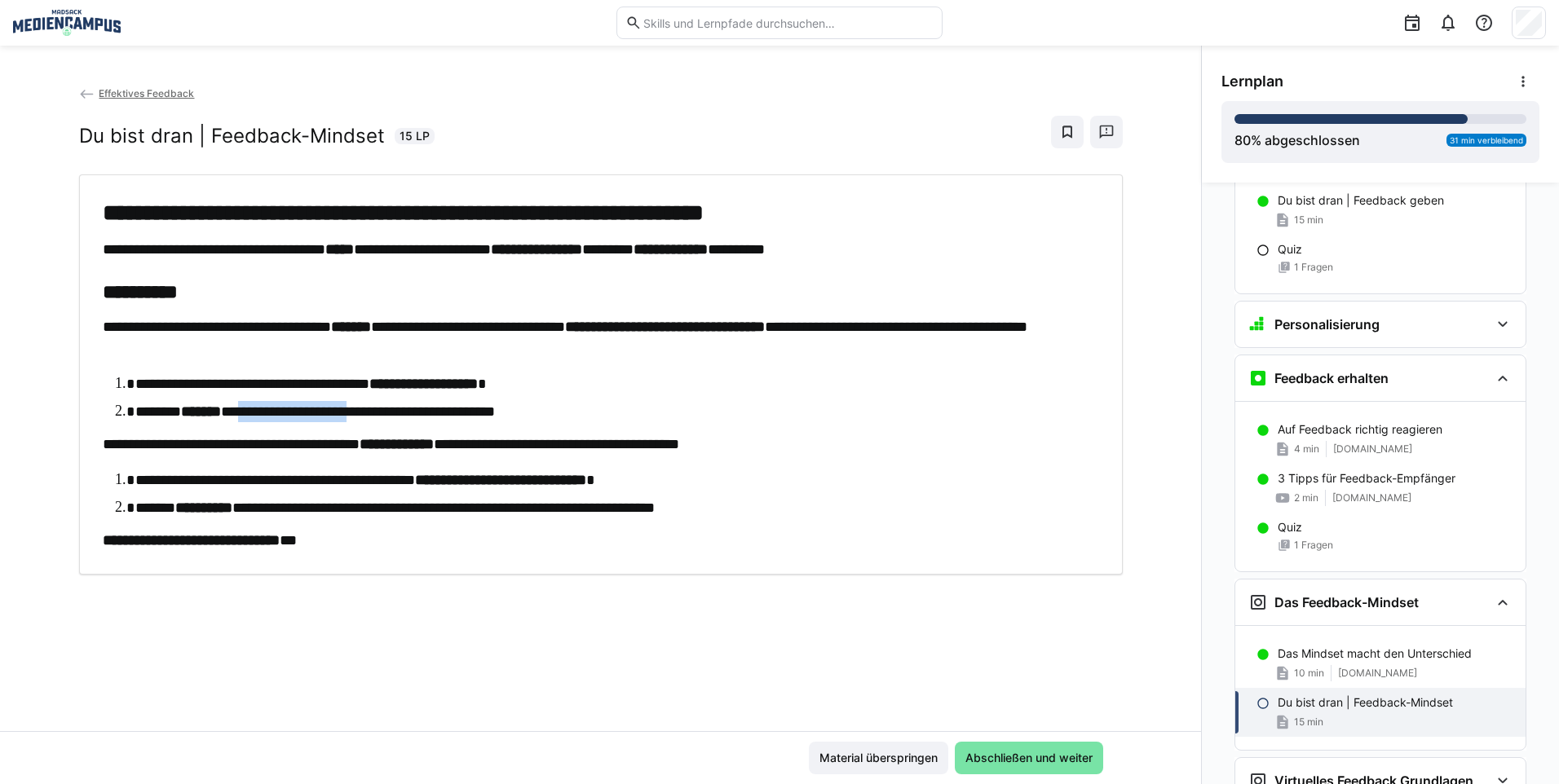
drag, startPoint x: 274, startPoint y: 395, endPoint x: 397, endPoint y: 398, distance: 123.0
click at [397, 398] on ol "**********" at bounding box center [601, 398] width 996 height 49
drag, startPoint x: 397, startPoint y: 398, endPoint x: 404, endPoint y: 429, distance: 31.8
click at [404, 429] on div "**********" at bounding box center [601, 374] width 996 height 353
click at [1015, 748] on span "Abschließen und weiter" at bounding box center [1029, 758] width 149 height 33
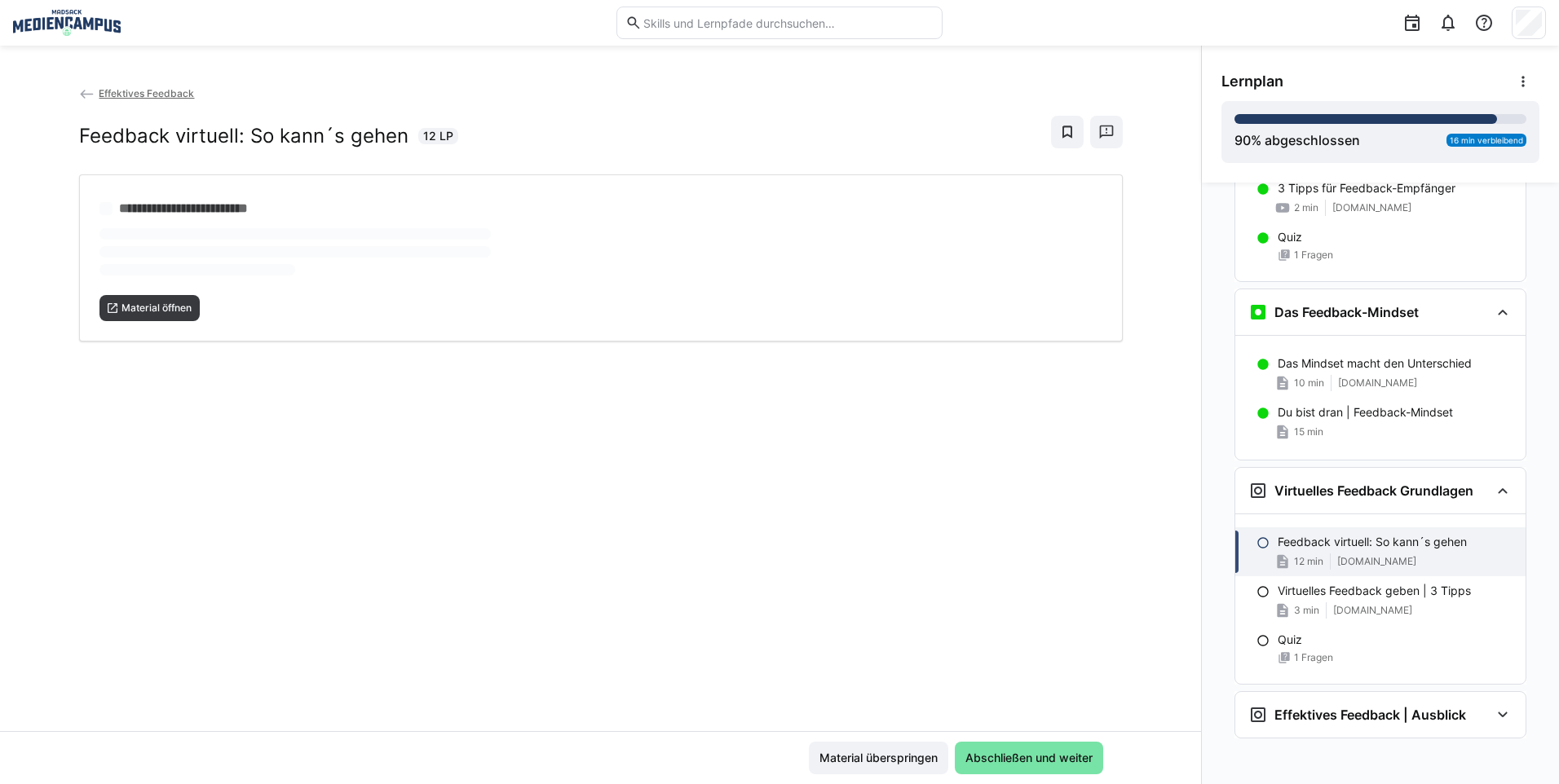
scroll to position [1572, 0]
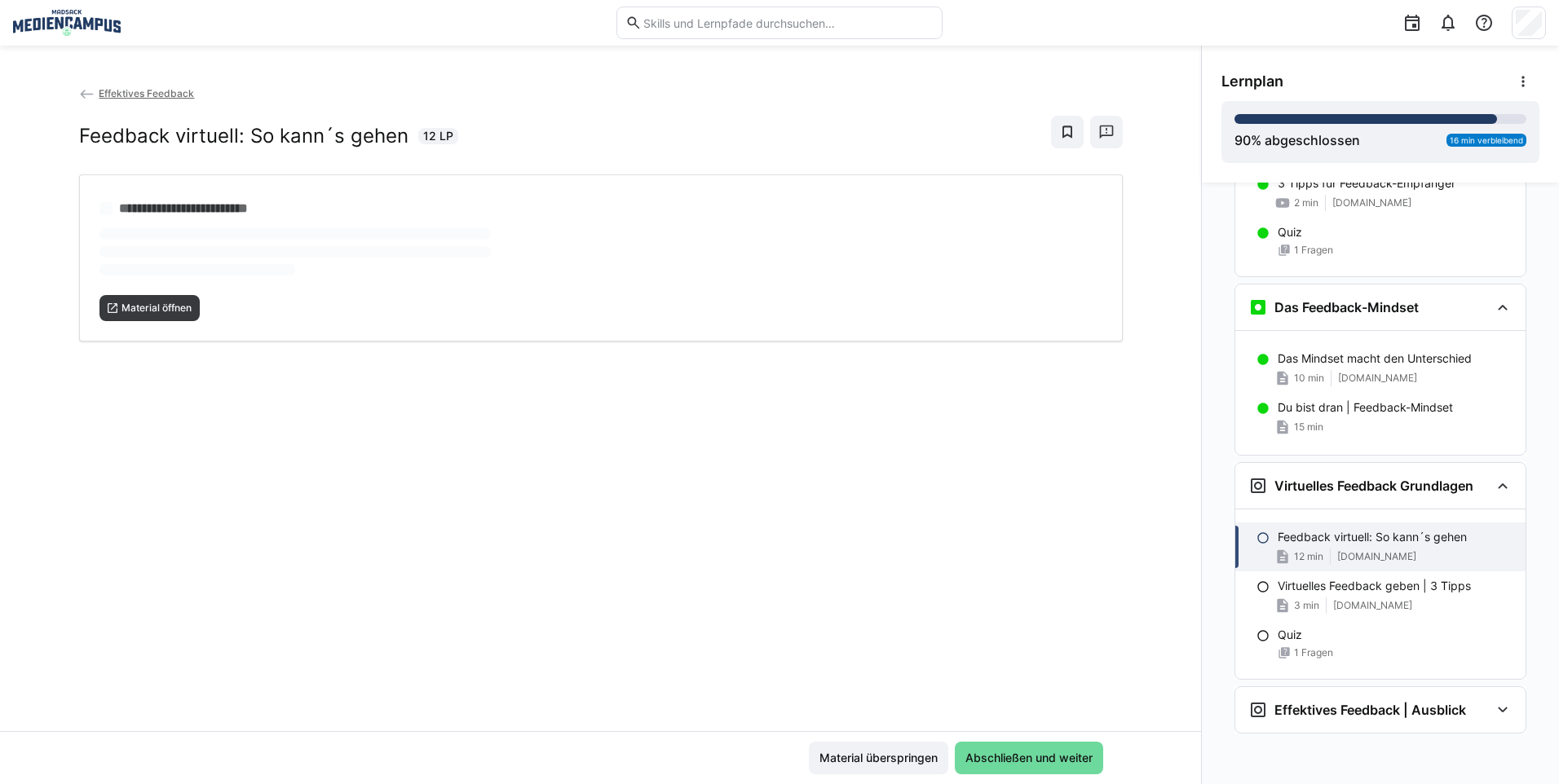
click at [1076, 755] on span "Abschließen und weiter" at bounding box center [1029, 757] width 132 height 16
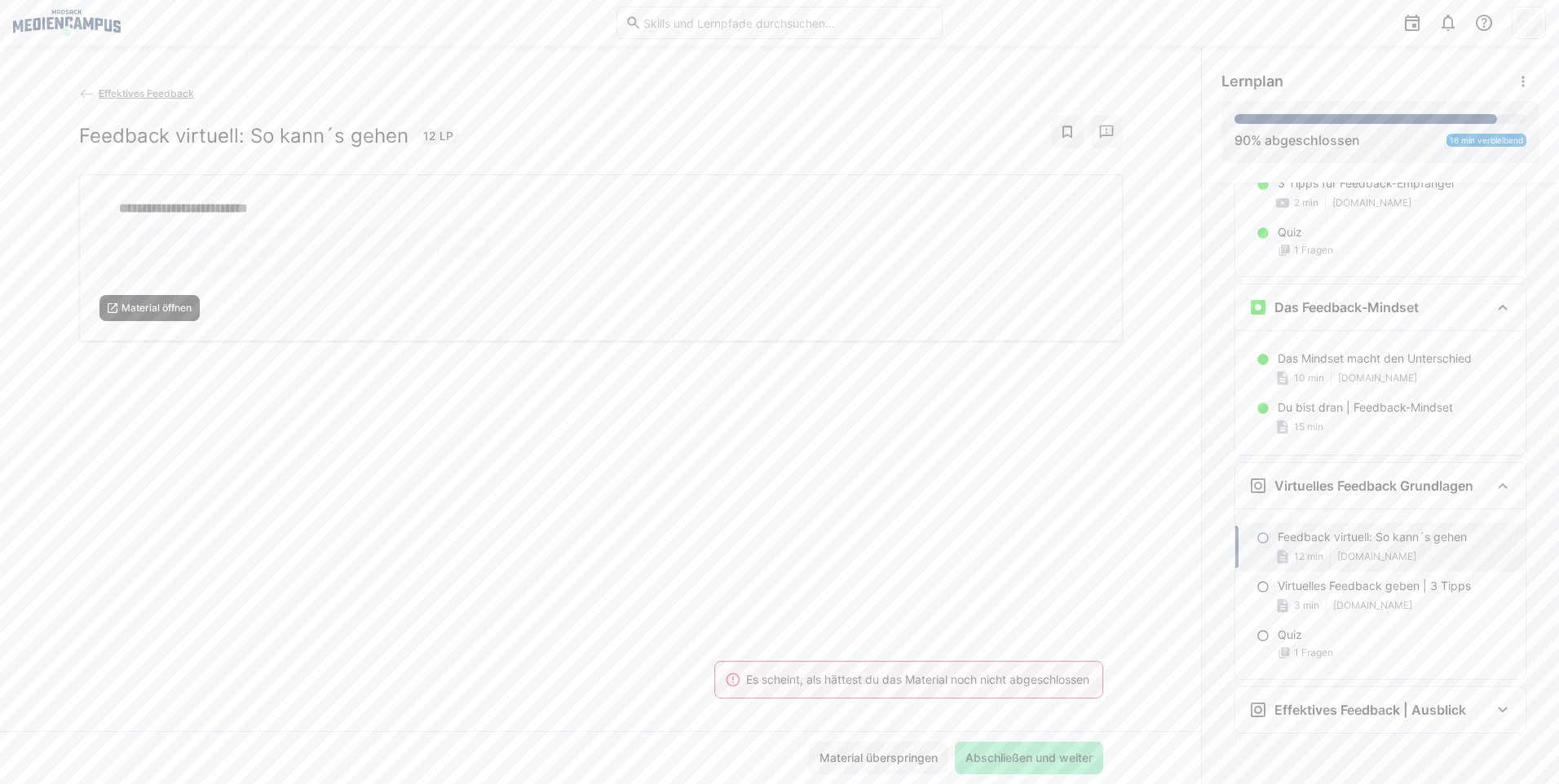
click at [121, 295] on span "Material öffnen" at bounding box center [150, 308] width 101 height 26
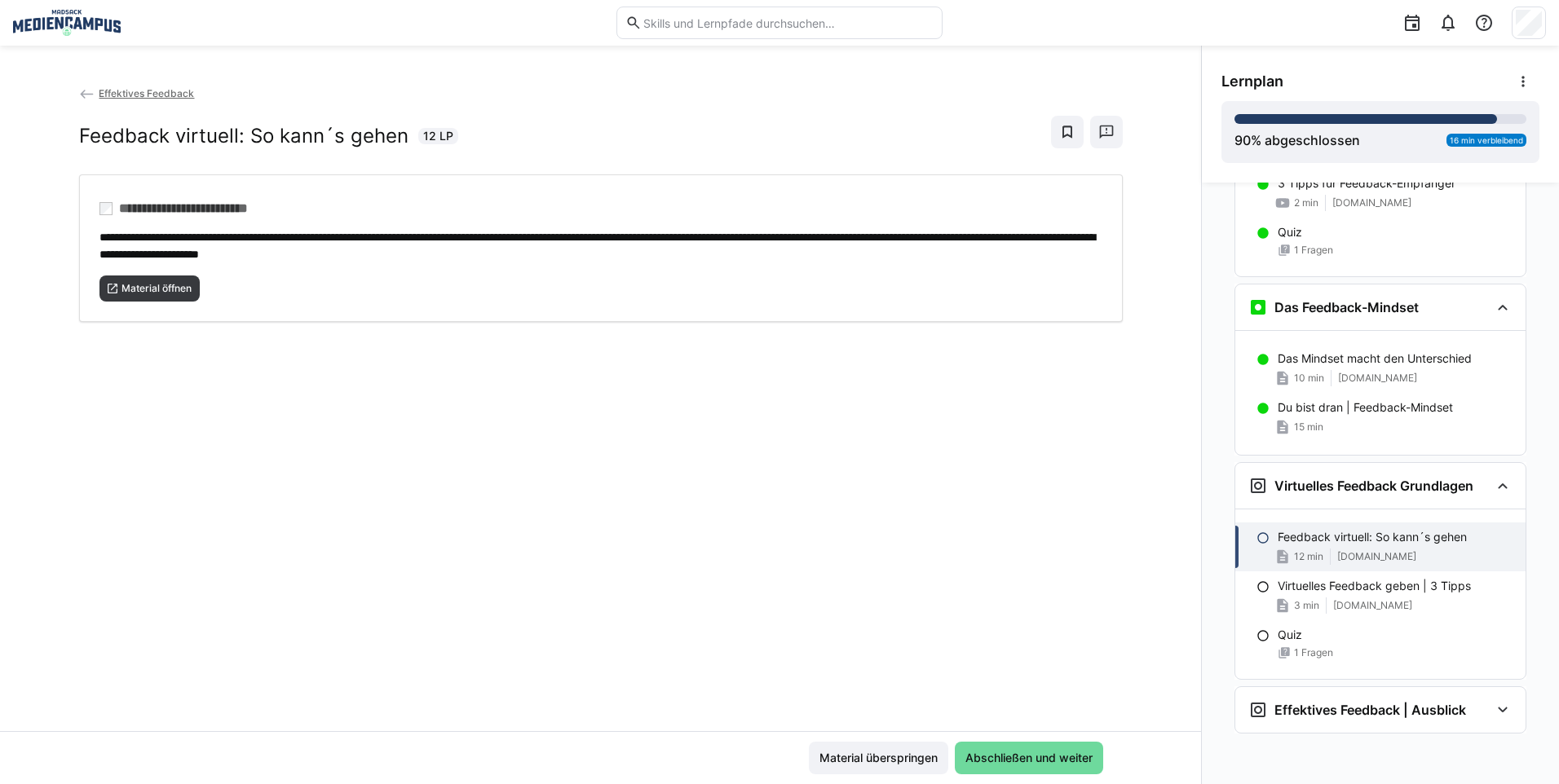
click at [1035, 743] on span "Abschließen und weiter" at bounding box center [1029, 758] width 149 height 33
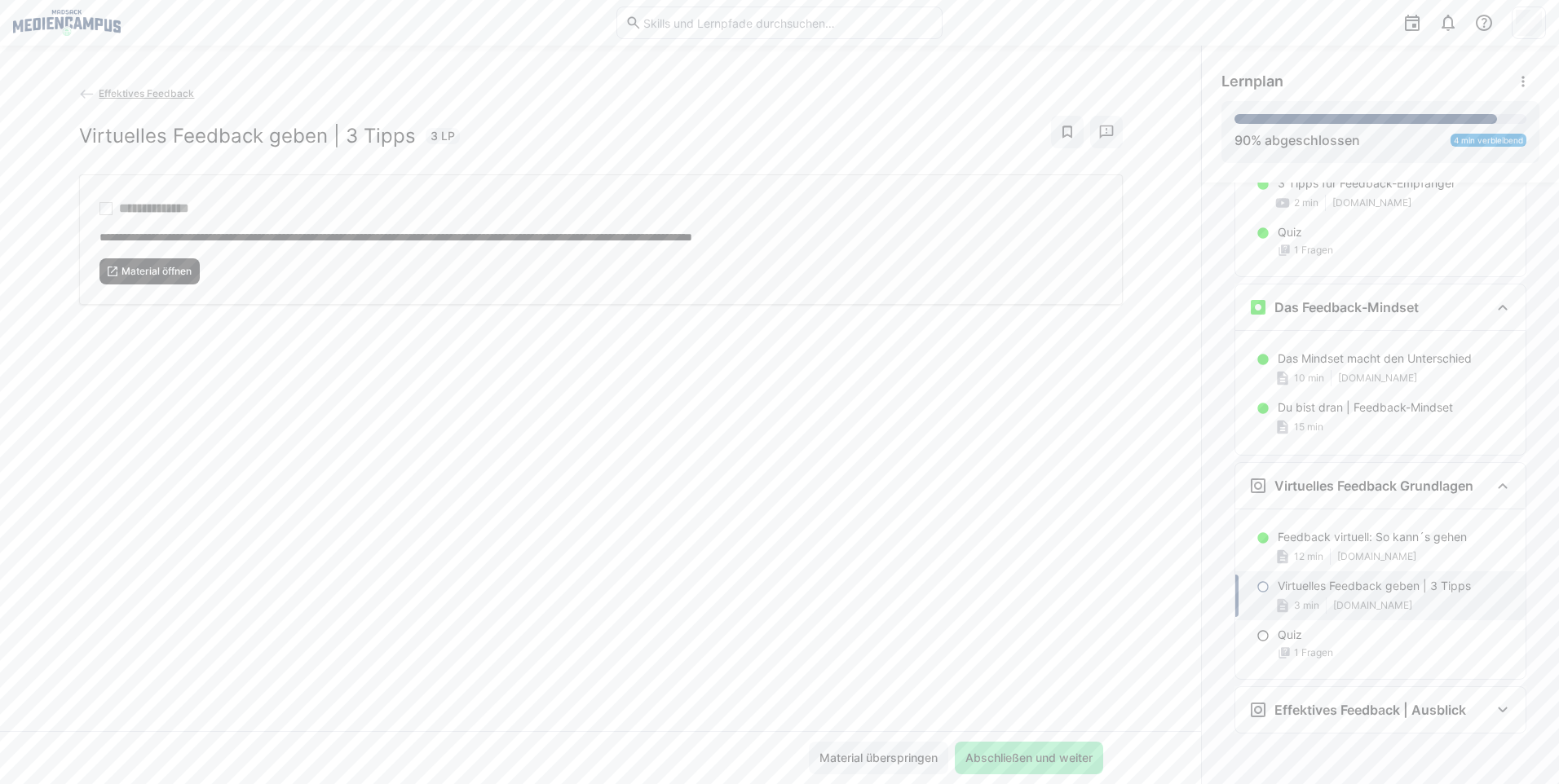
click at [164, 265] on span "Material öffnen" at bounding box center [157, 271] width 73 height 13
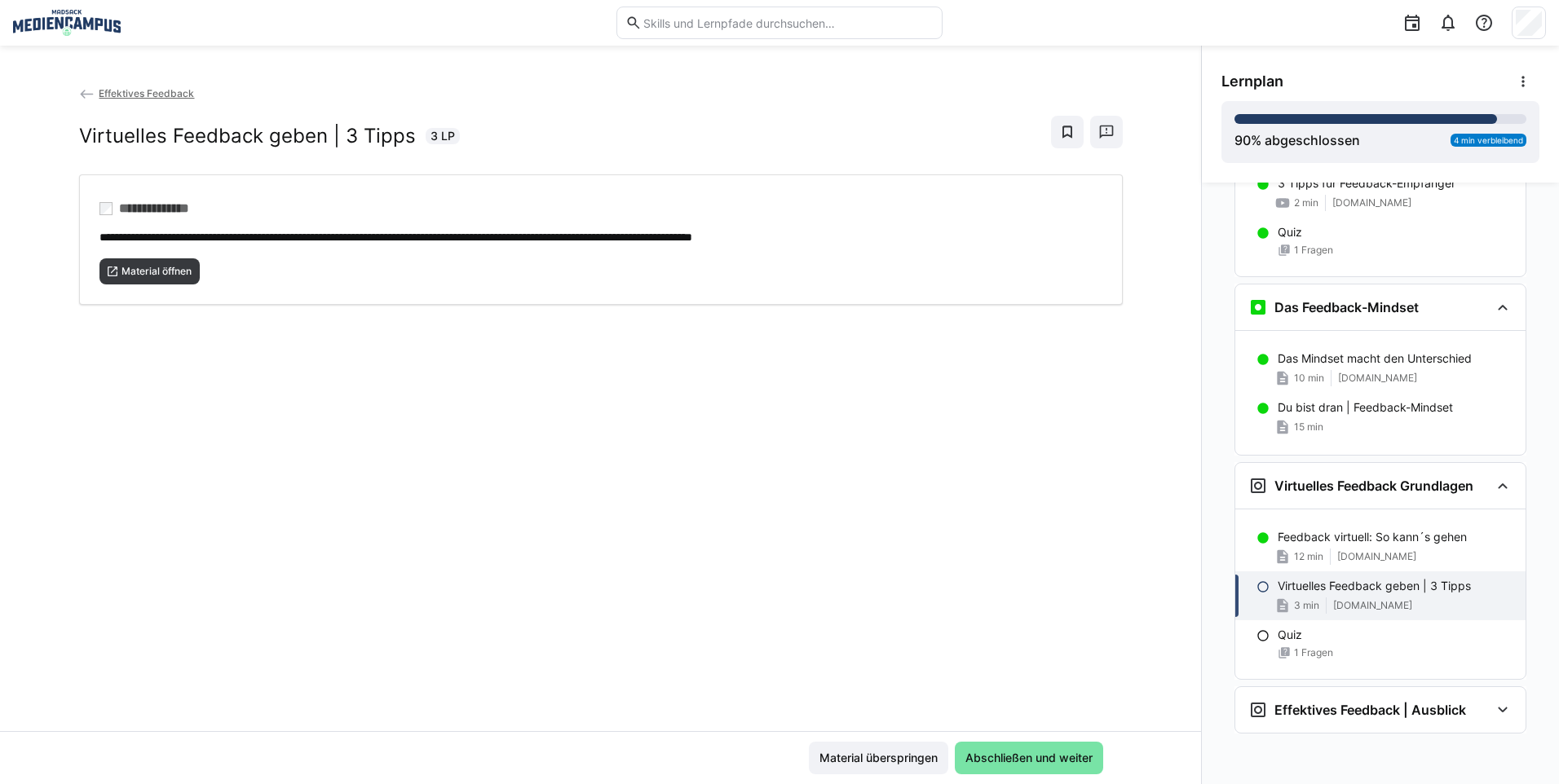
click at [1030, 775] on div "Material überspringen Abschließen und weiter" at bounding box center [600, 757] width 1201 height 53
click at [1031, 763] on span "Abschließen und weiter" at bounding box center [1029, 757] width 132 height 16
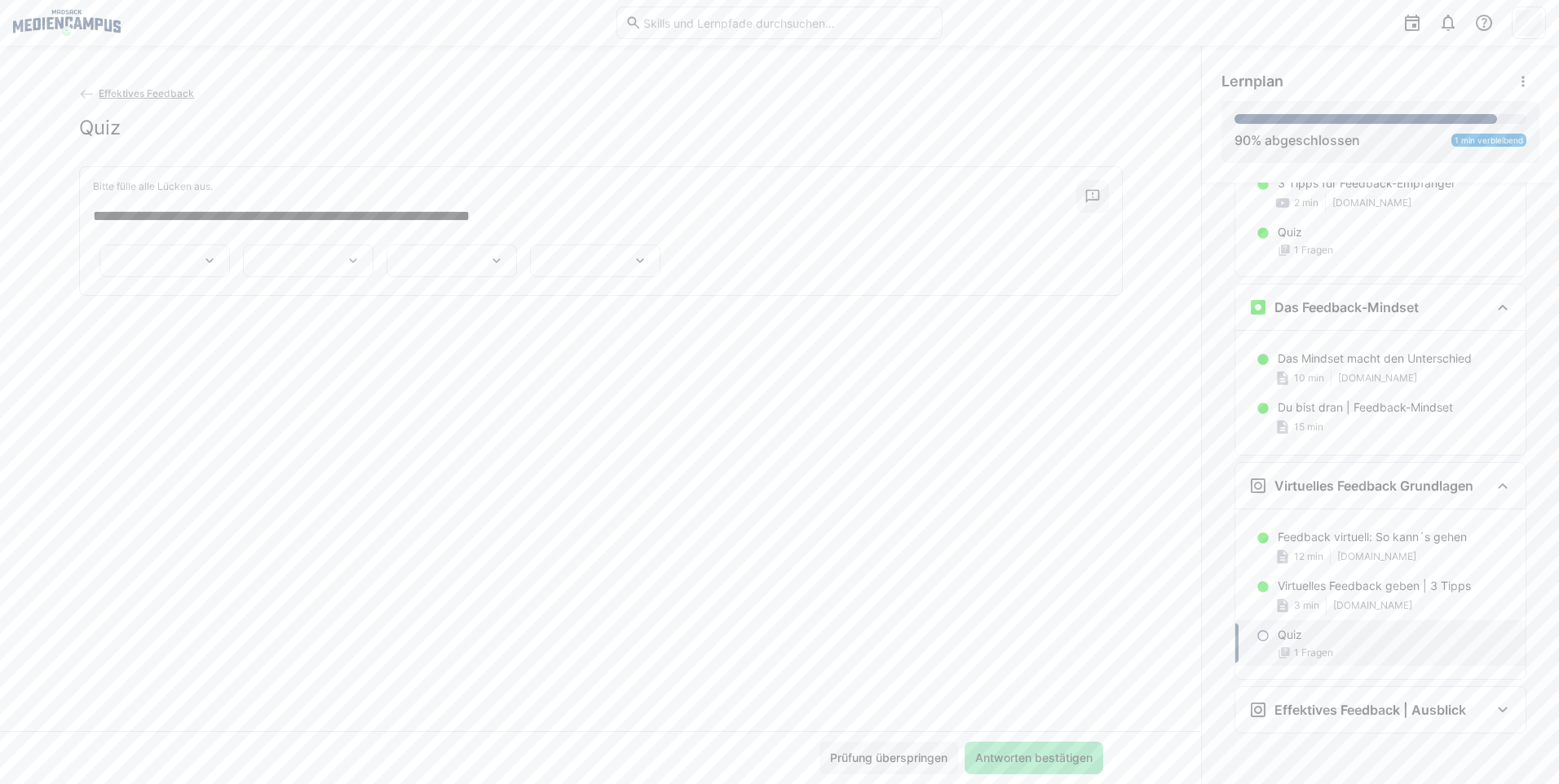
click at [1049, 743] on span "Antworten bestätigen" at bounding box center [1033, 758] width 138 height 33
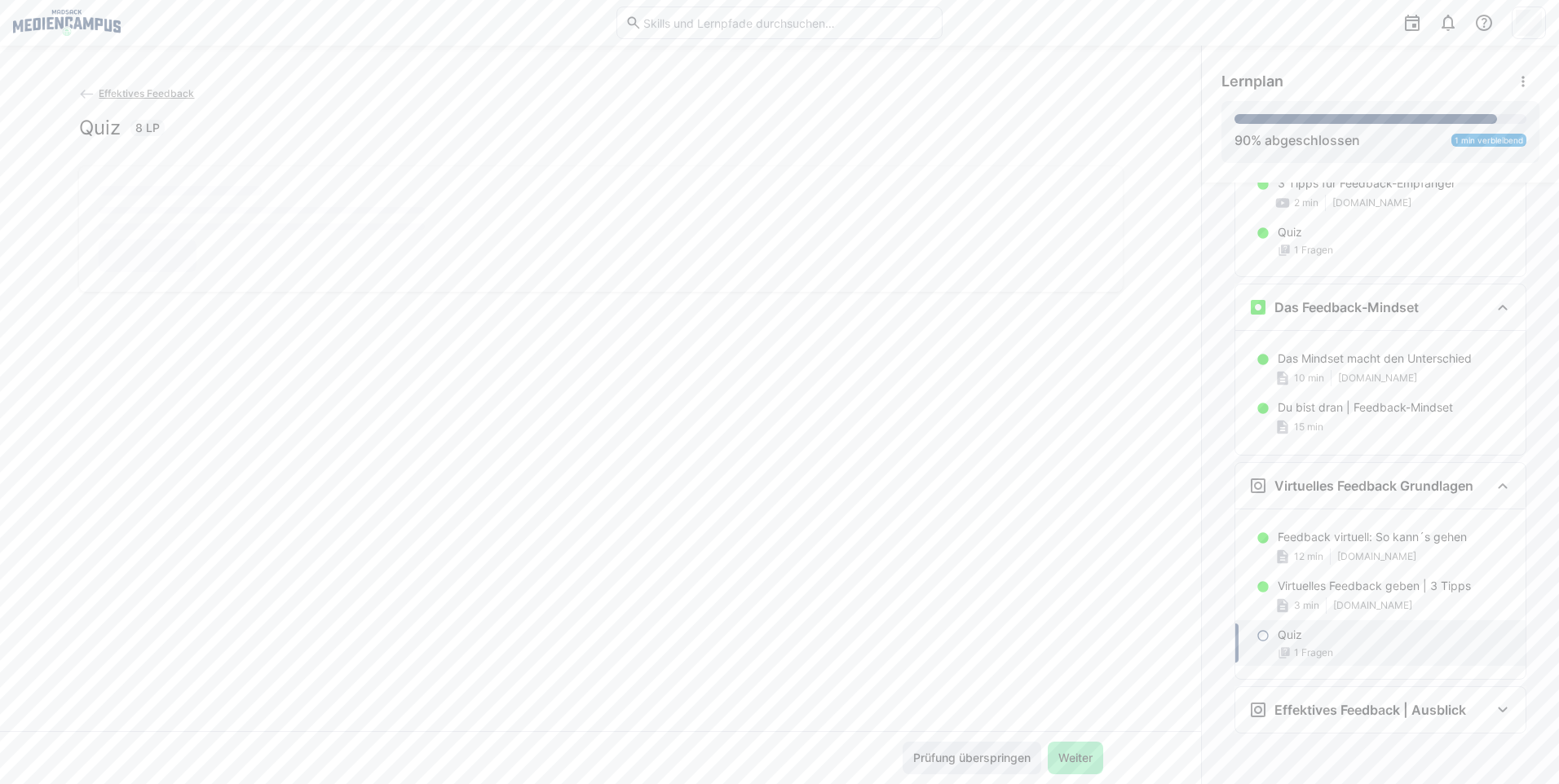
click at [994, 754] on span "Prüfung überspringen" at bounding box center [971, 757] width 122 height 16
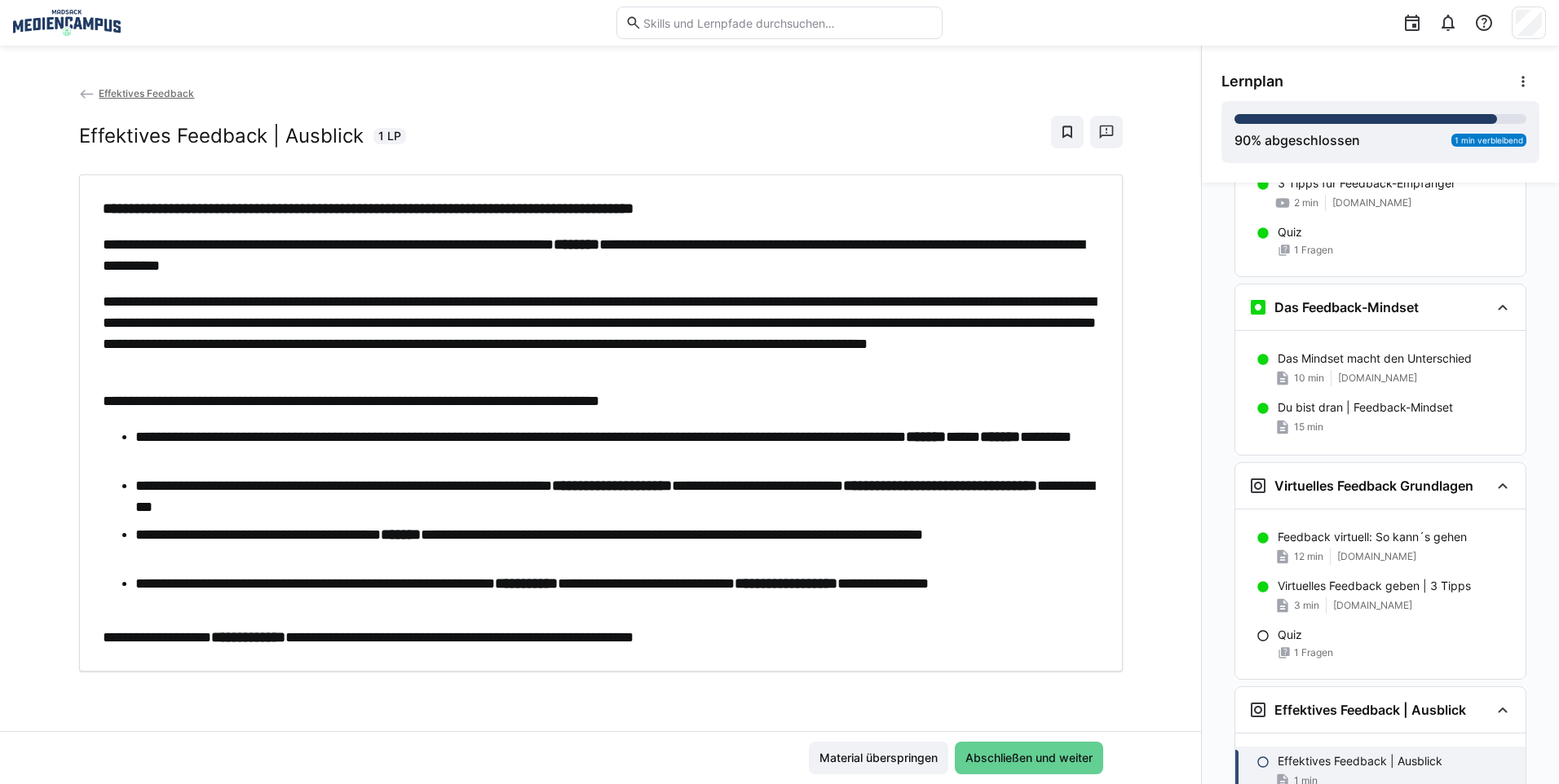
click at [1032, 760] on span "Abschließen und weiter" at bounding box center [1029, 757] width 132 height 16
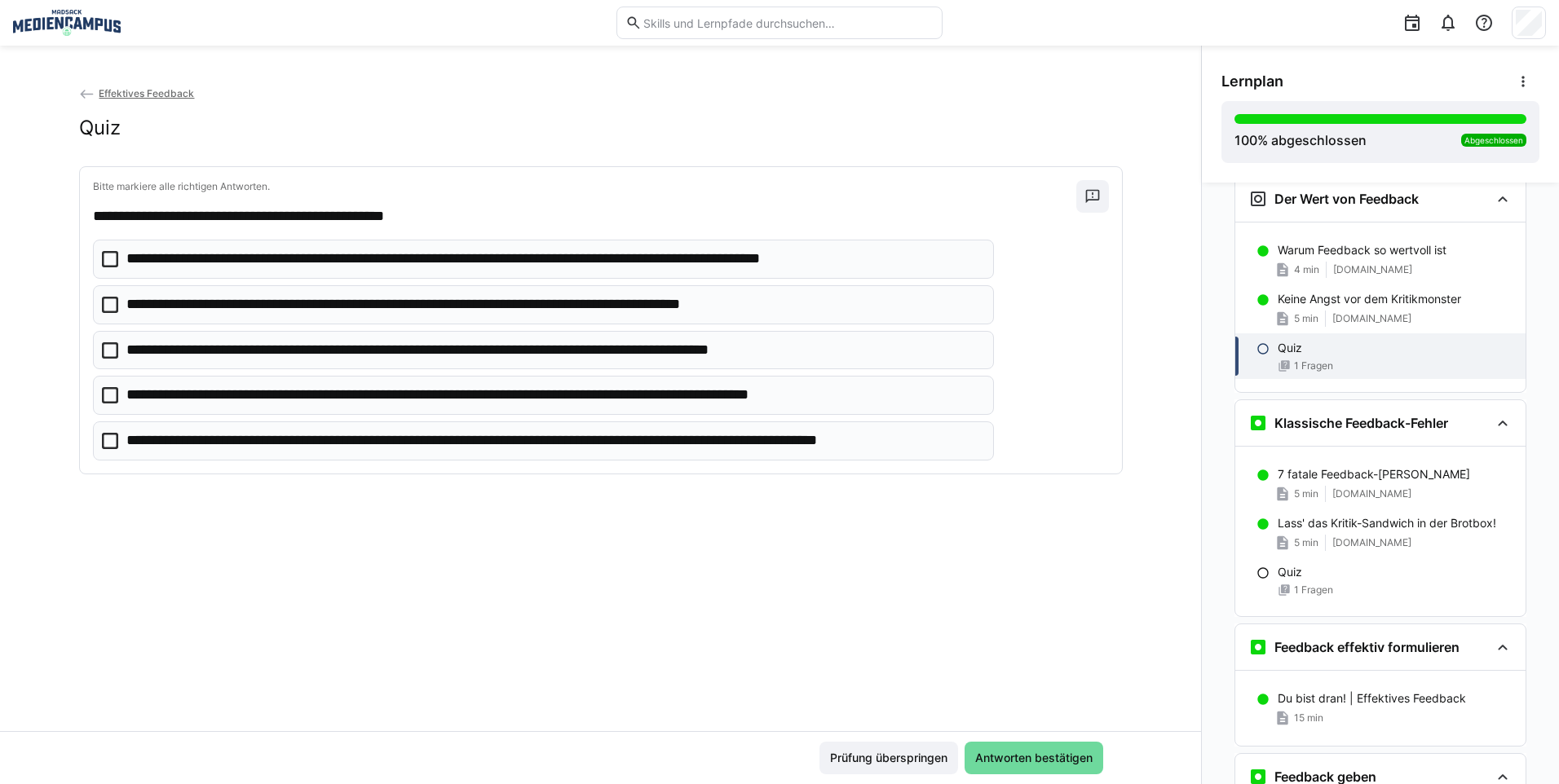
scroll to position [447, 0]
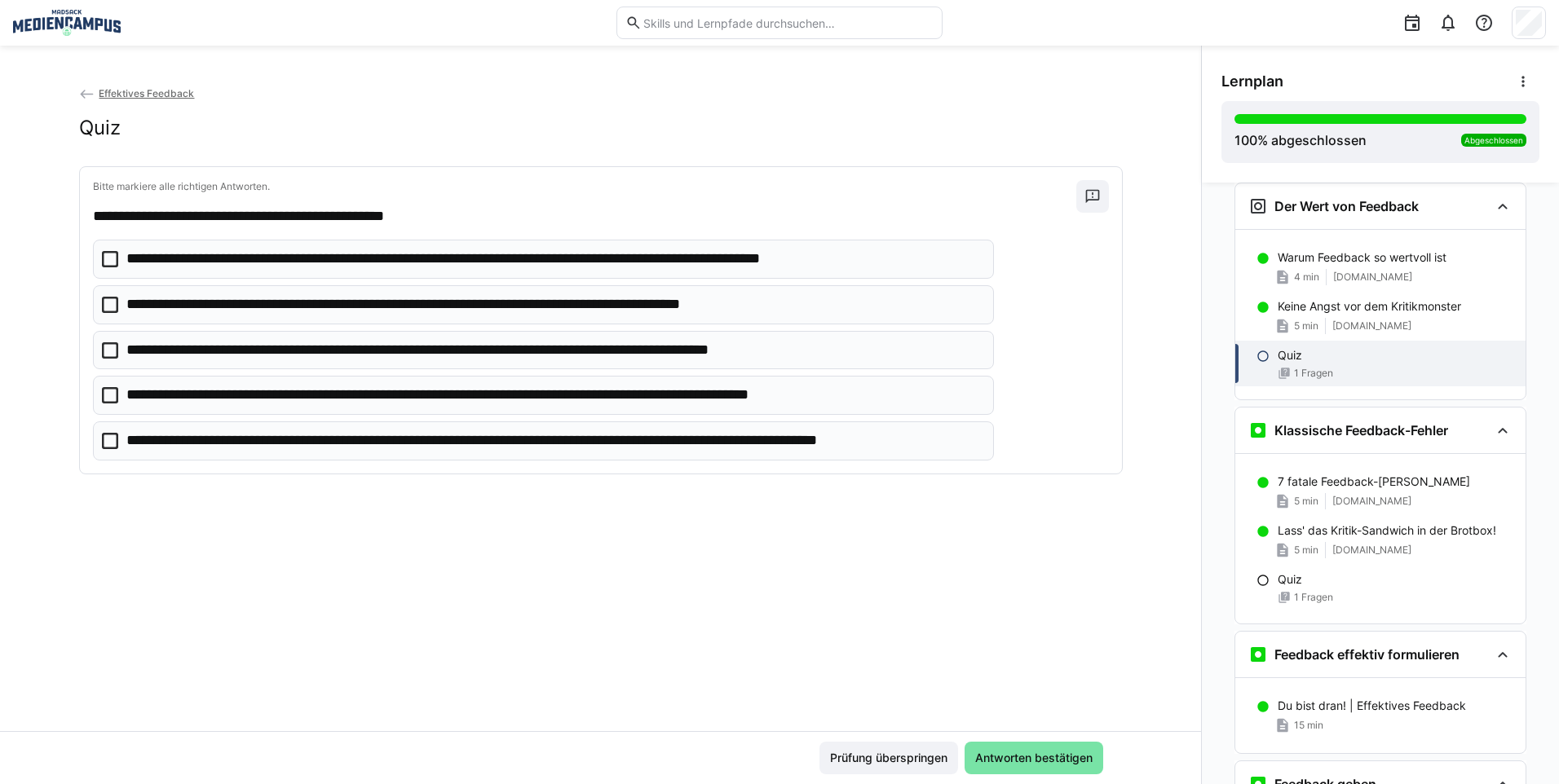
click at [743, 299] on p "**********" at bounding box center [448, 304] width 643 height 22
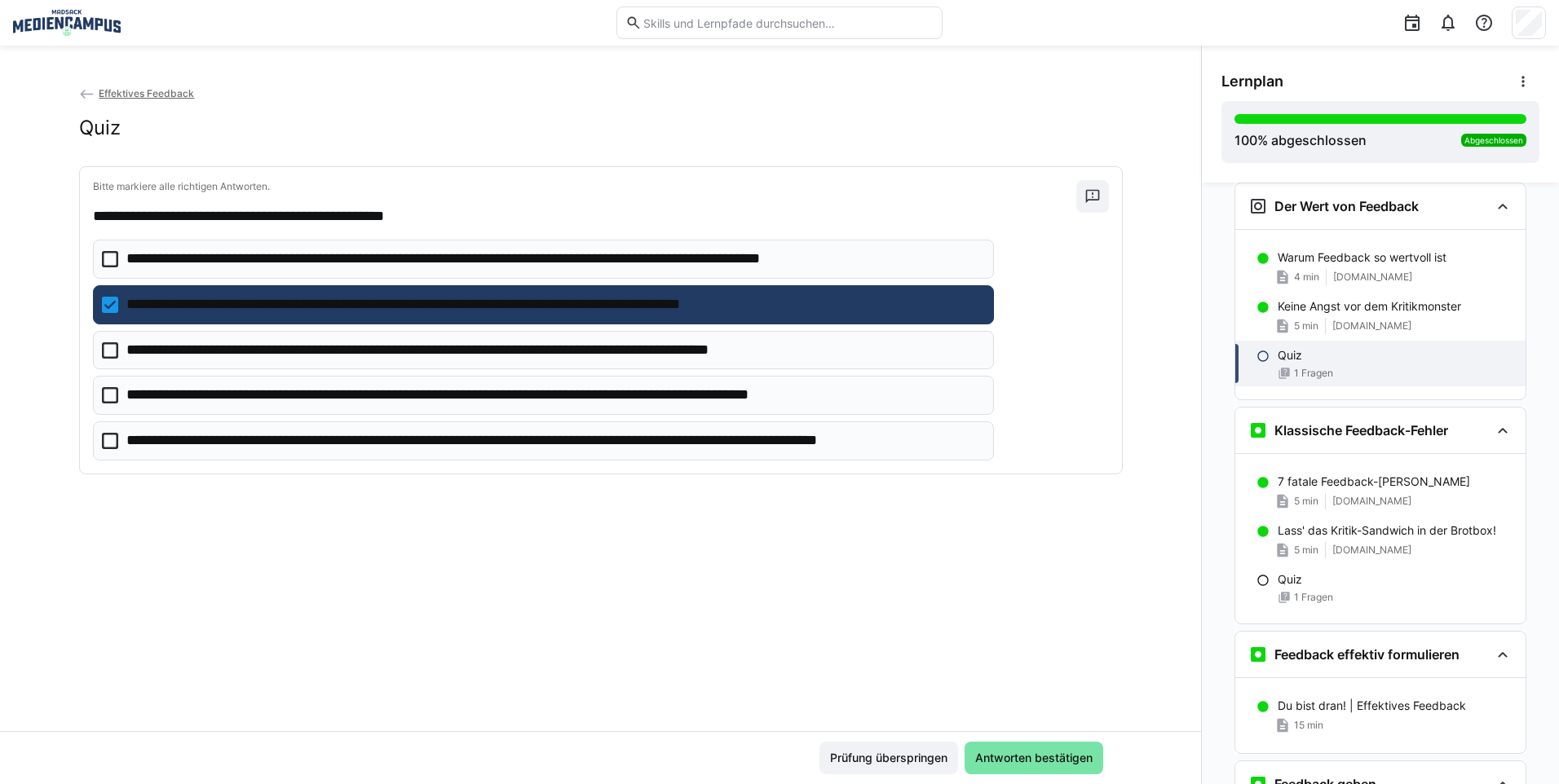
click at [565, 398] on p "**********" at bounding box center [504, 395] width 757 height 22
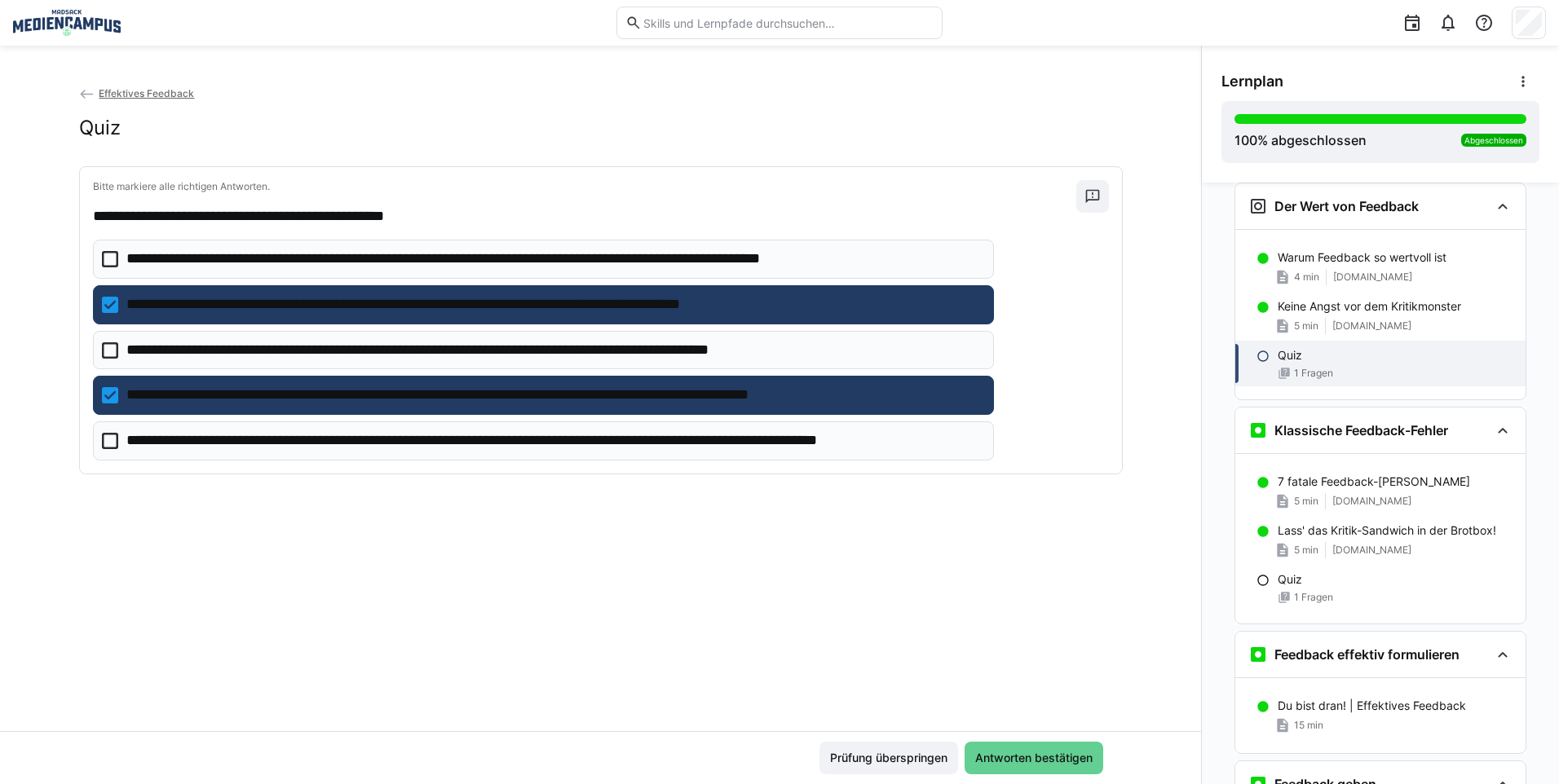
click at [1012, 755] on span "Antworten bestätigen" at bounding box center [1033, 757] width 122 height 16
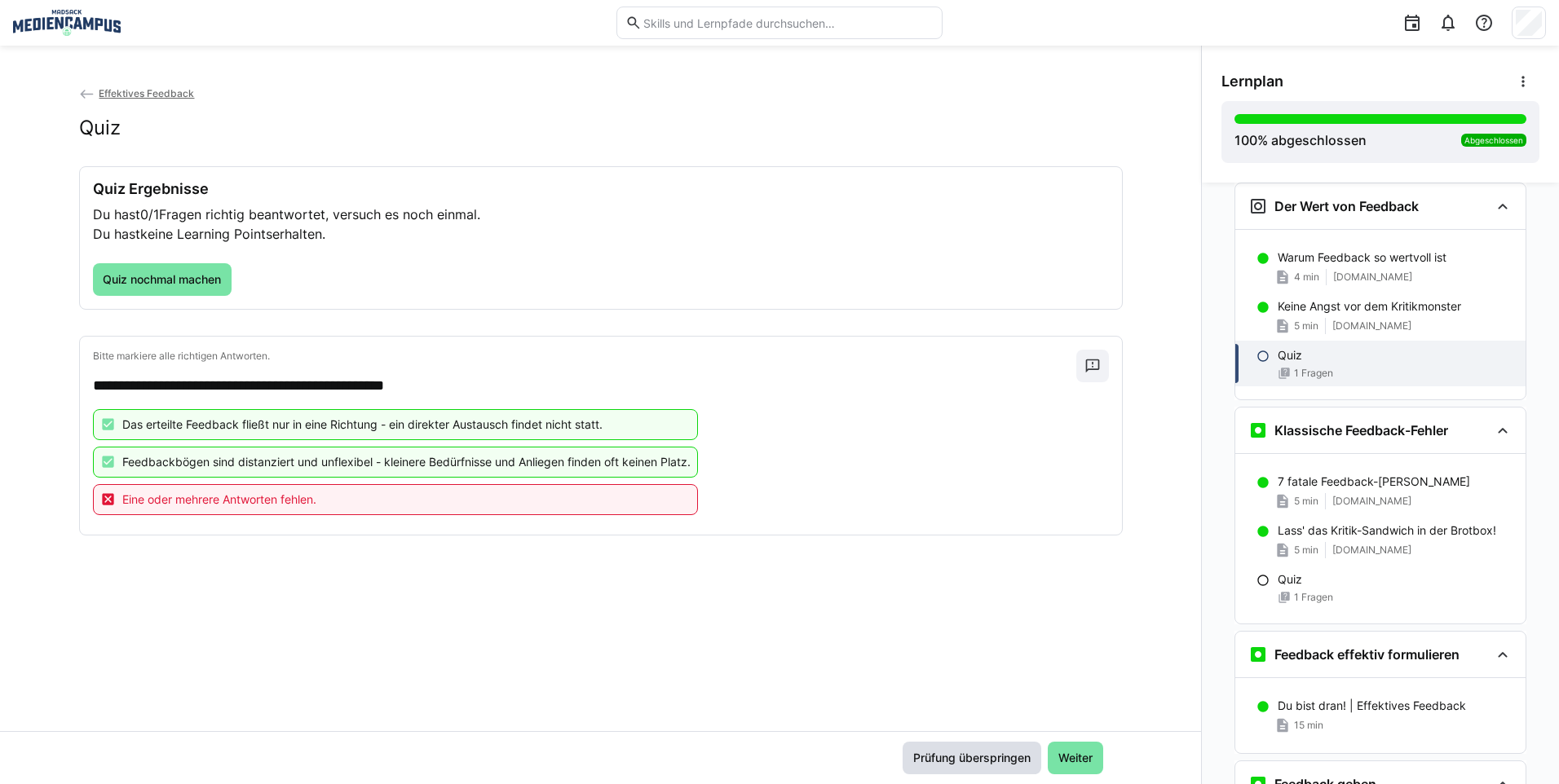
click at [1005, 755] on span "Prüfung überspringen" at bounding box center [971, 757] width 122 height 16
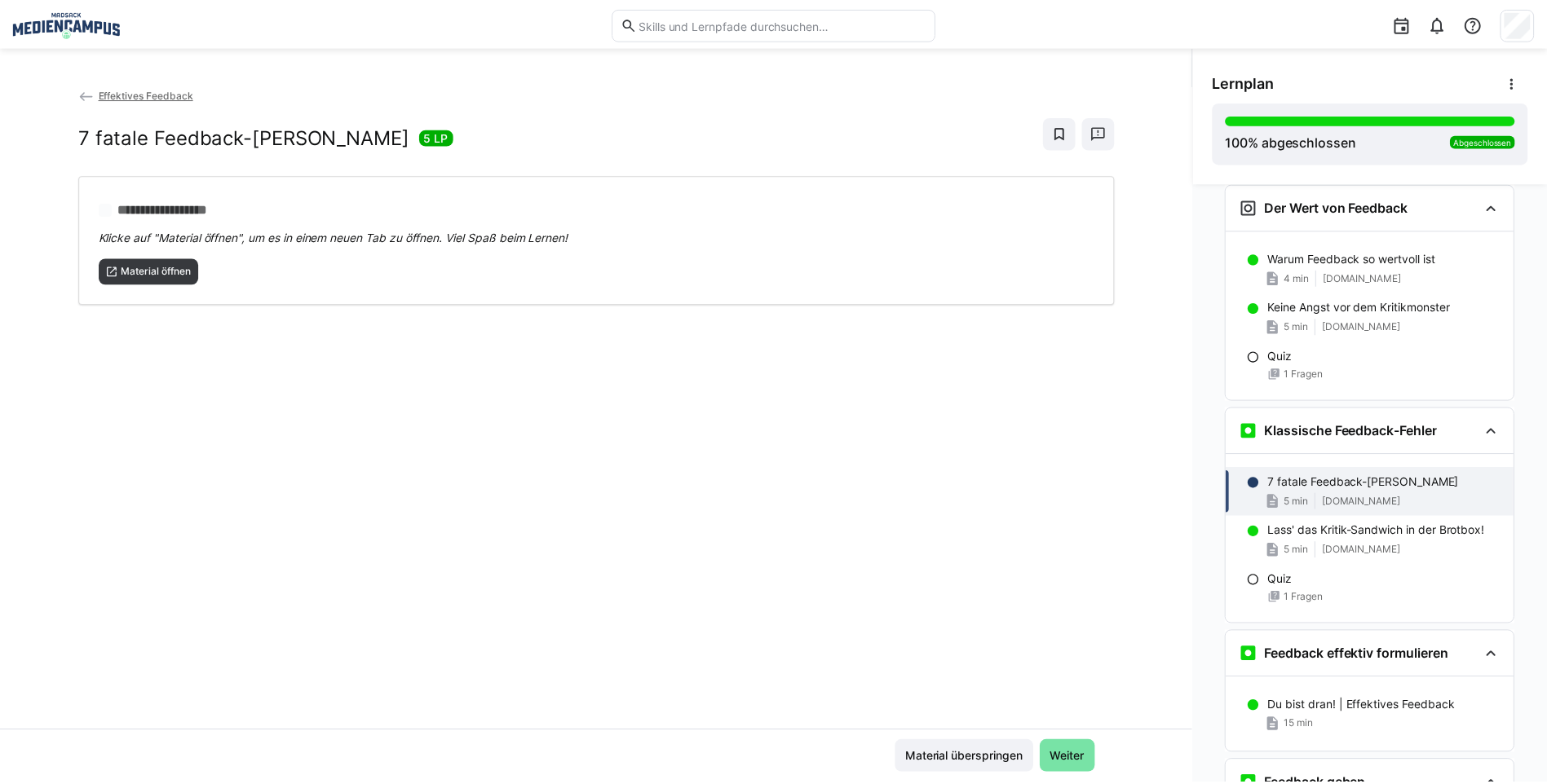
scroll to position [671, 0]
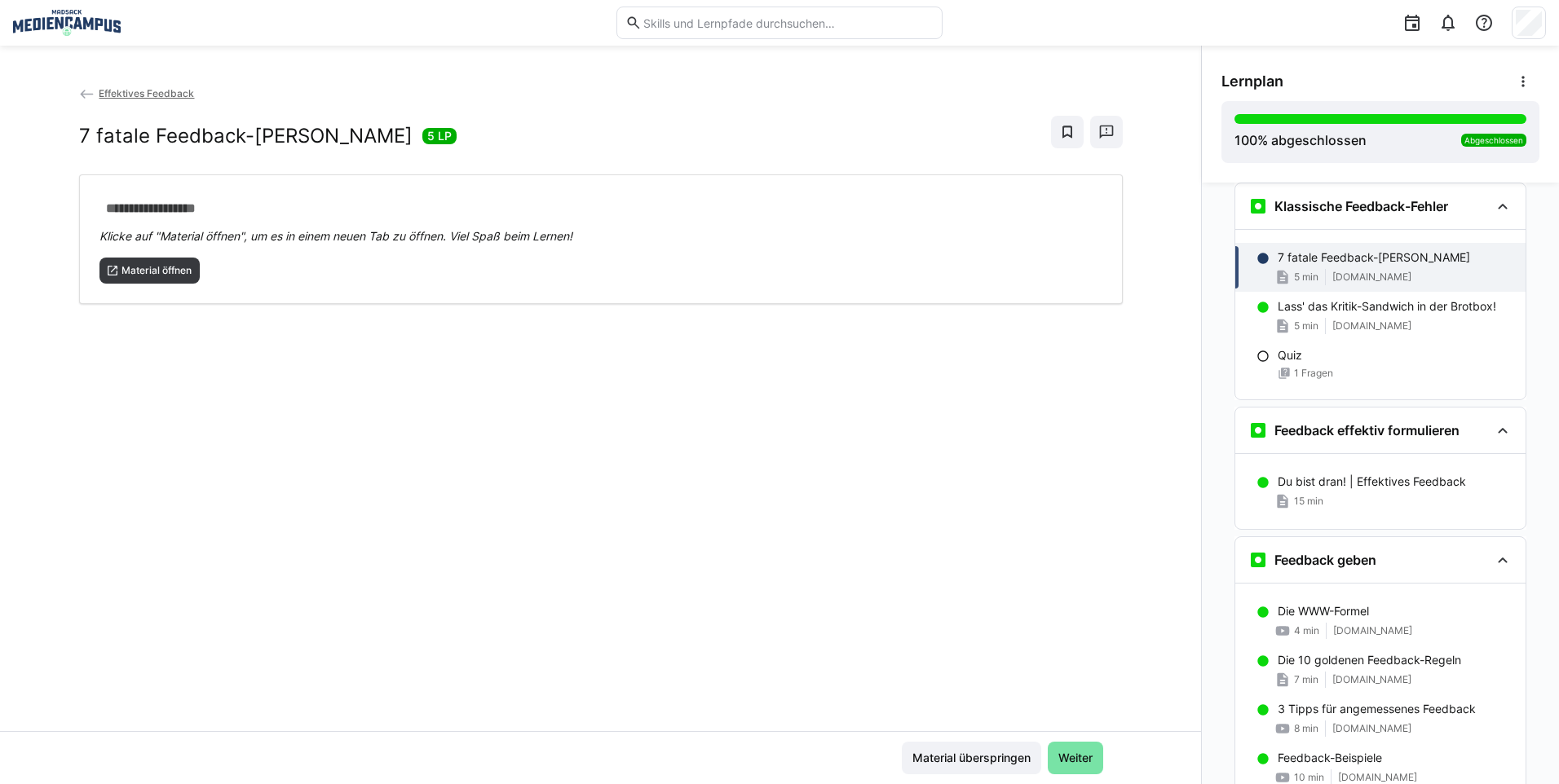
click at [135, 88] on span "Effektives Feedback" at bounding box center [146, 93] width 95 height 12
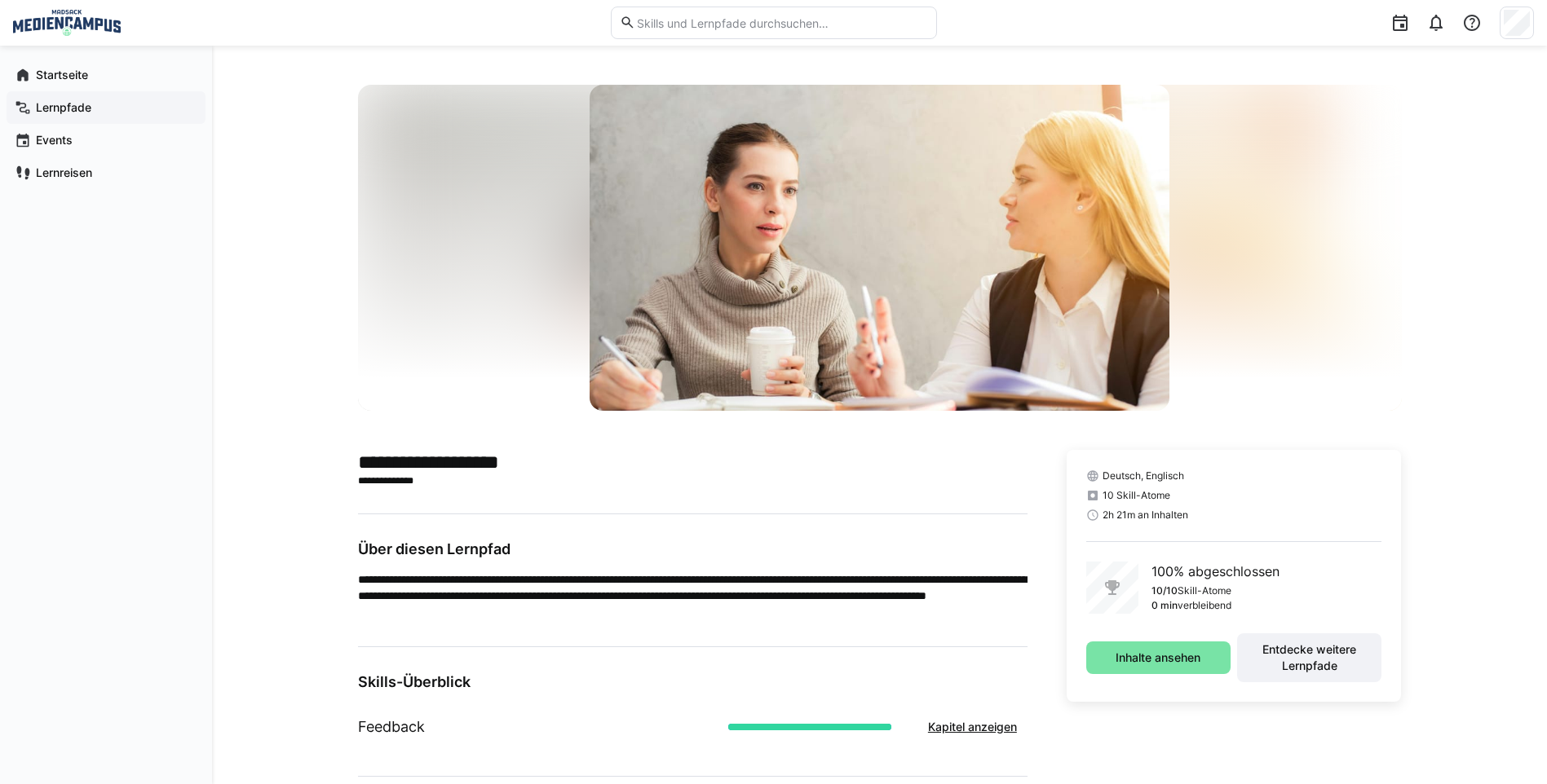
click at [76, 118] on div "Lernpfade" at bounding box center [106, 108] width 199 height 33
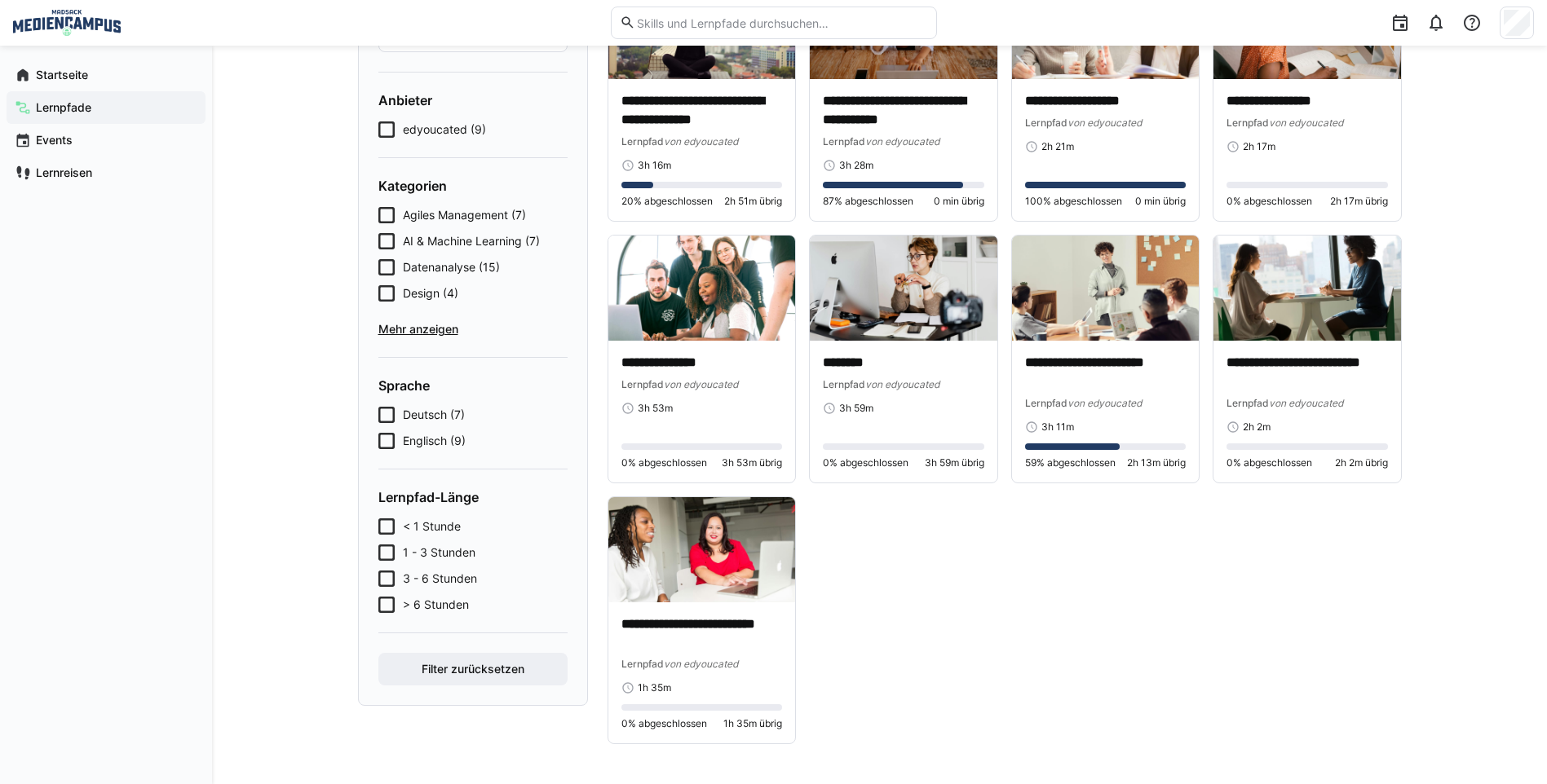
scroll to position [35, 0]
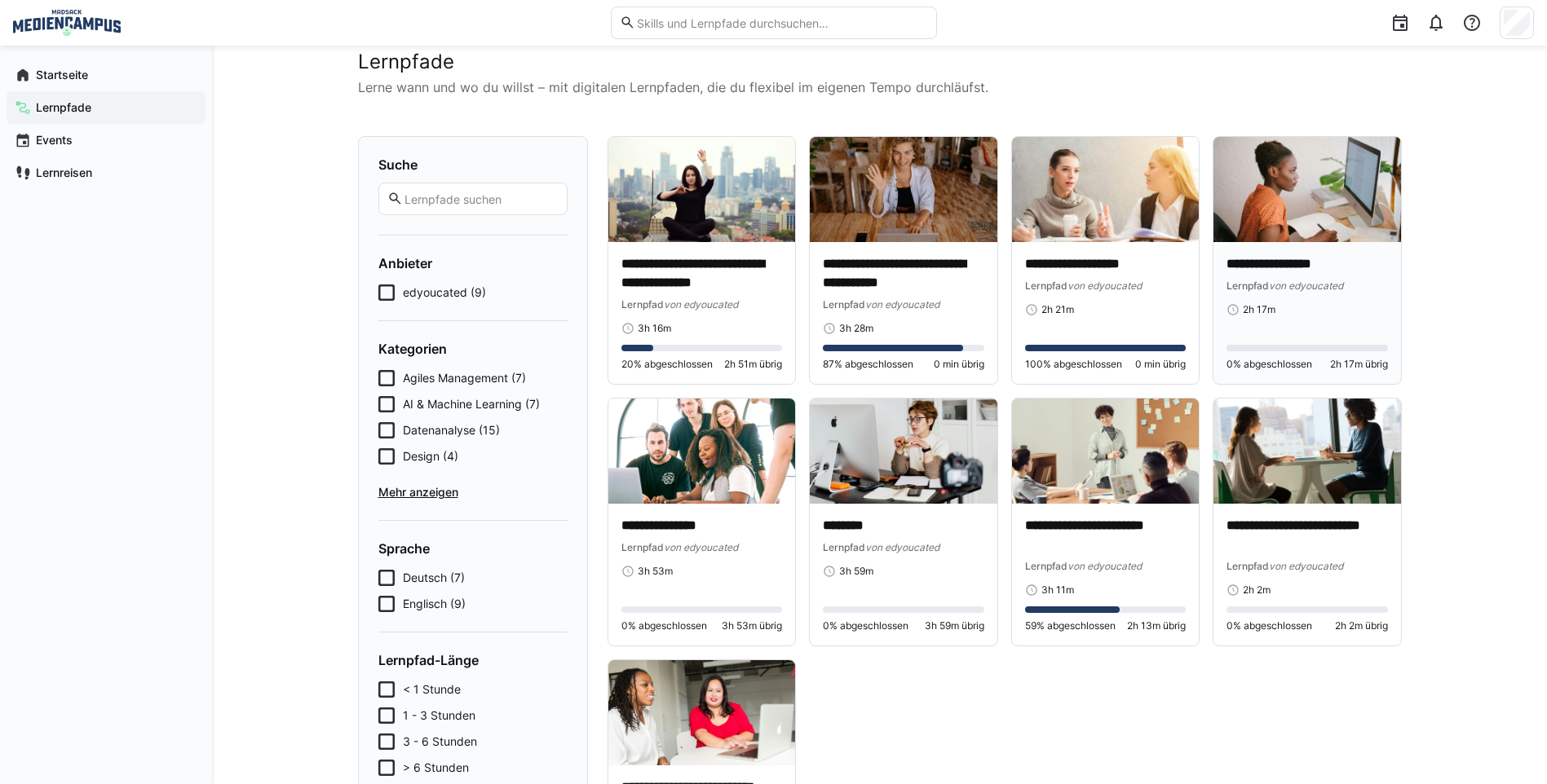
click at [1268, 348] on eds-progress at bounding box center [1307, 348] width 162 height 7
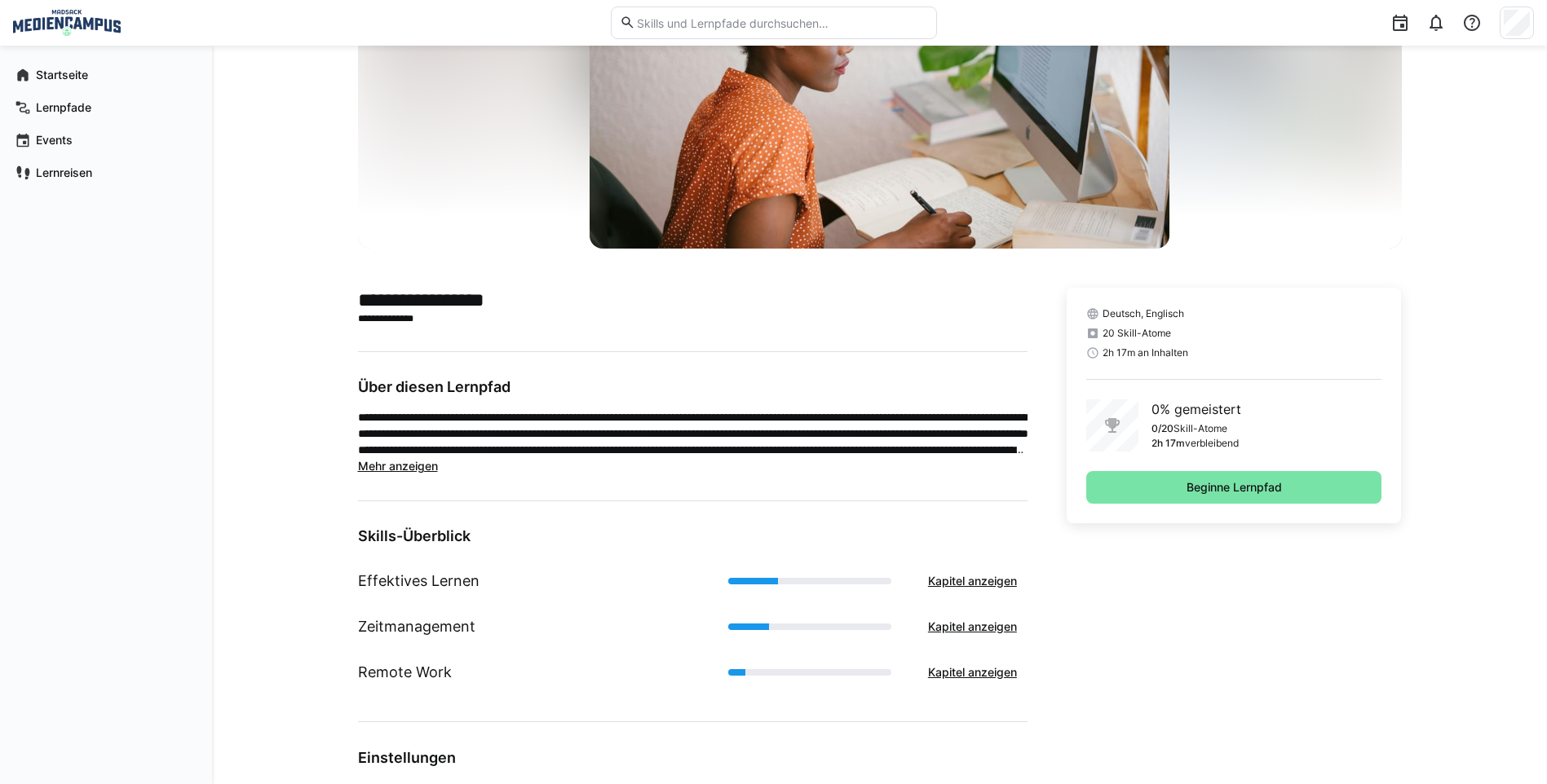
scroll to position [163, 0]
click at [1192, 479] on span "Beginne Lernpfad" at bounding box center [1234, 486] width 100 height 16
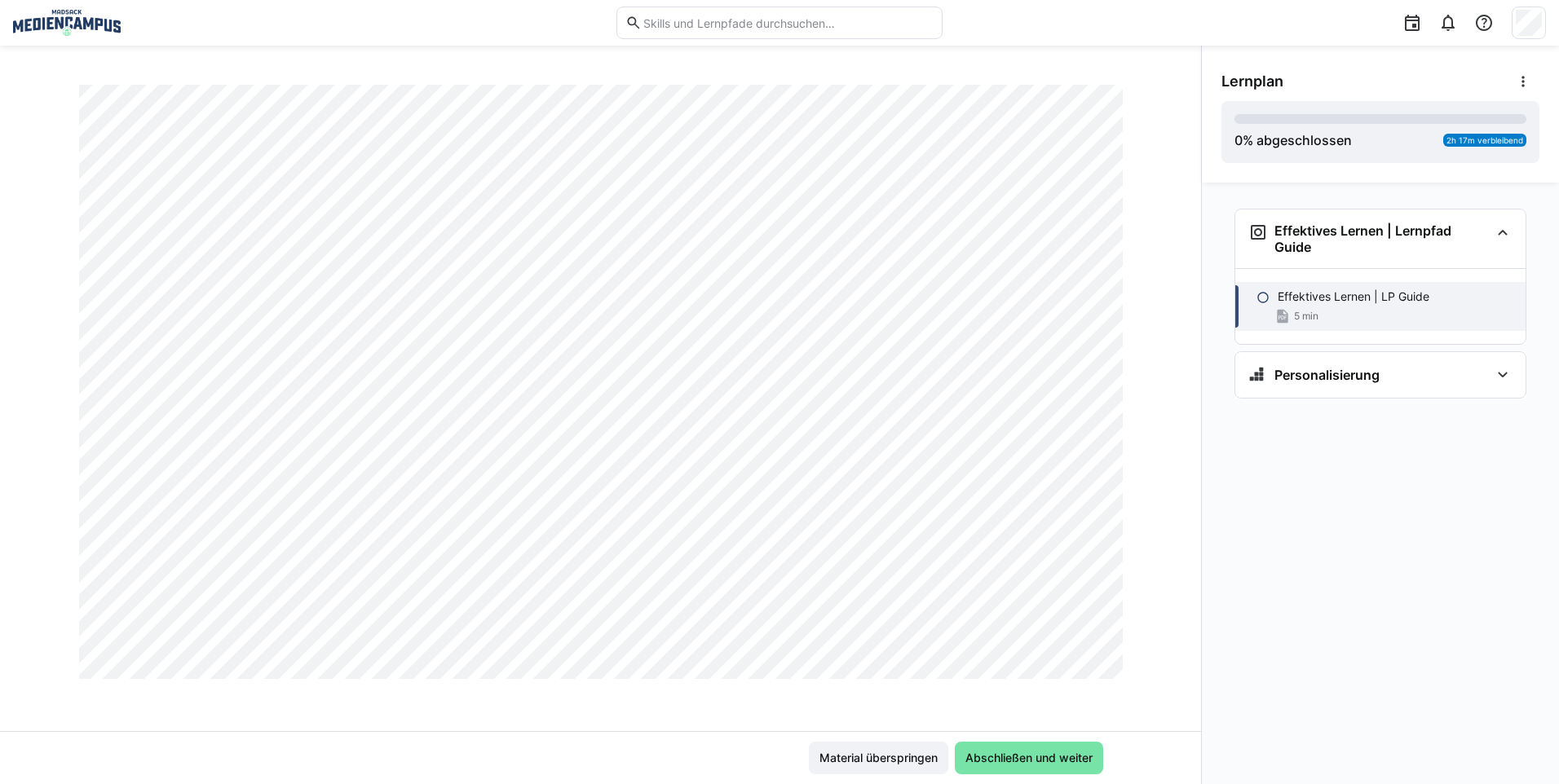
scroll to position [489, 0]
